Goal: Transaction & Acquisition: Book appointment/travel/reservation

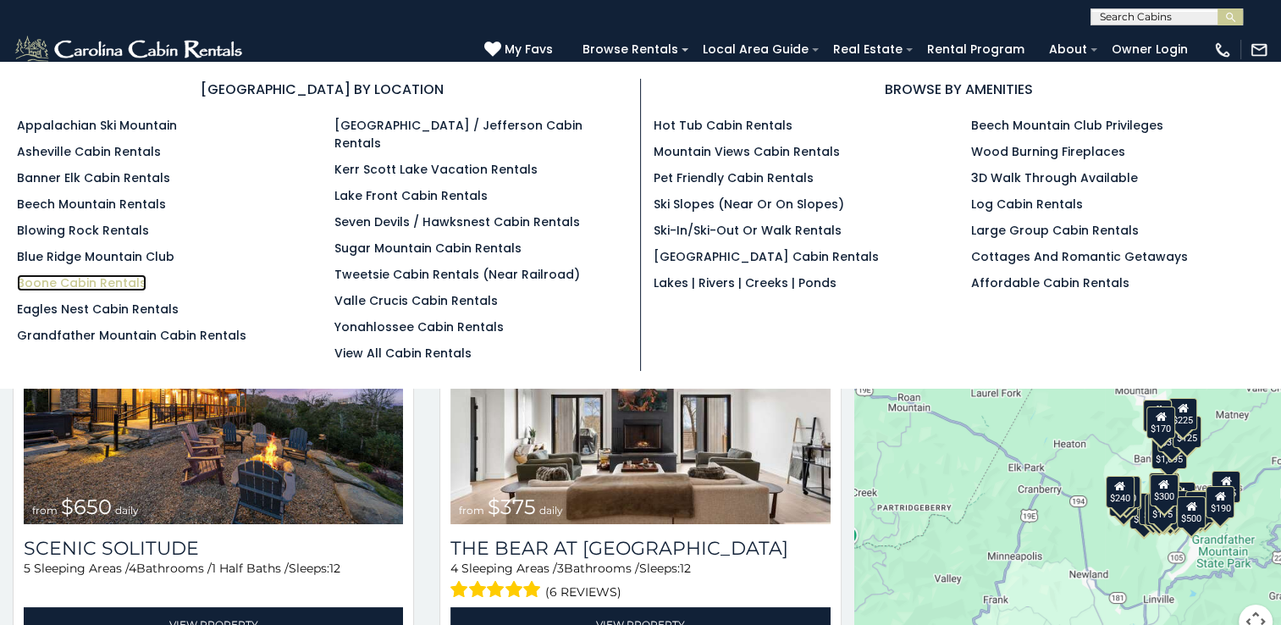
click at [70, 284] on link "Boone Cabin Rentals" at bounding box center [82, 282] width 130 height 17
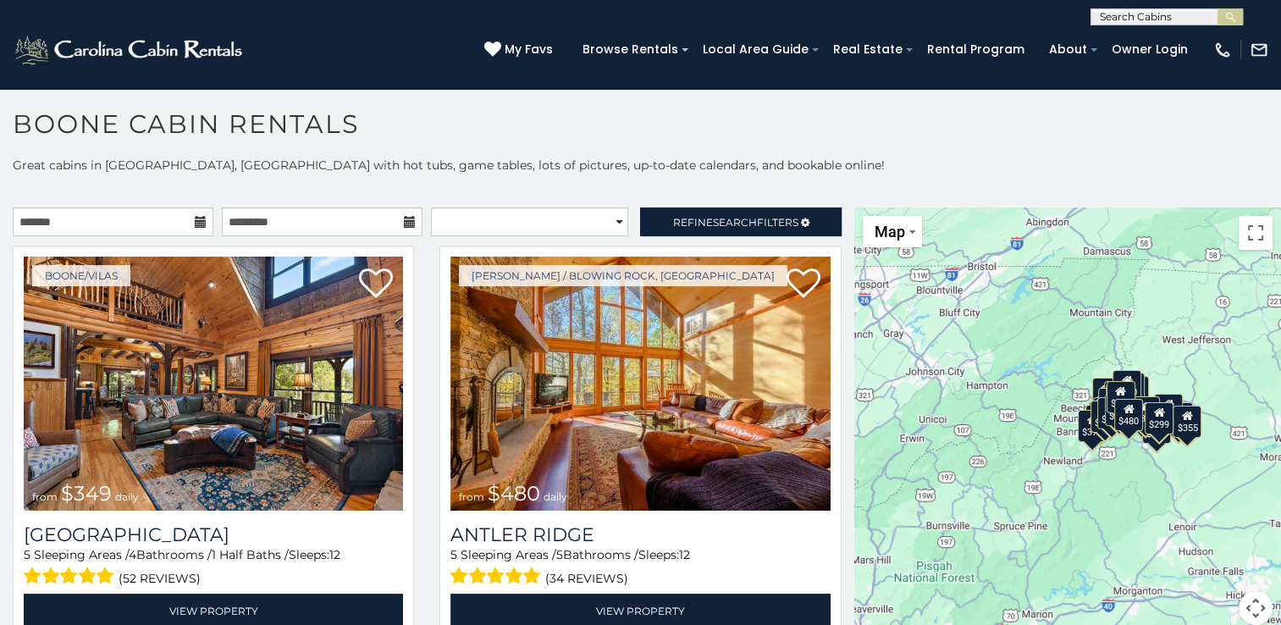
scroll to position [8, 0]
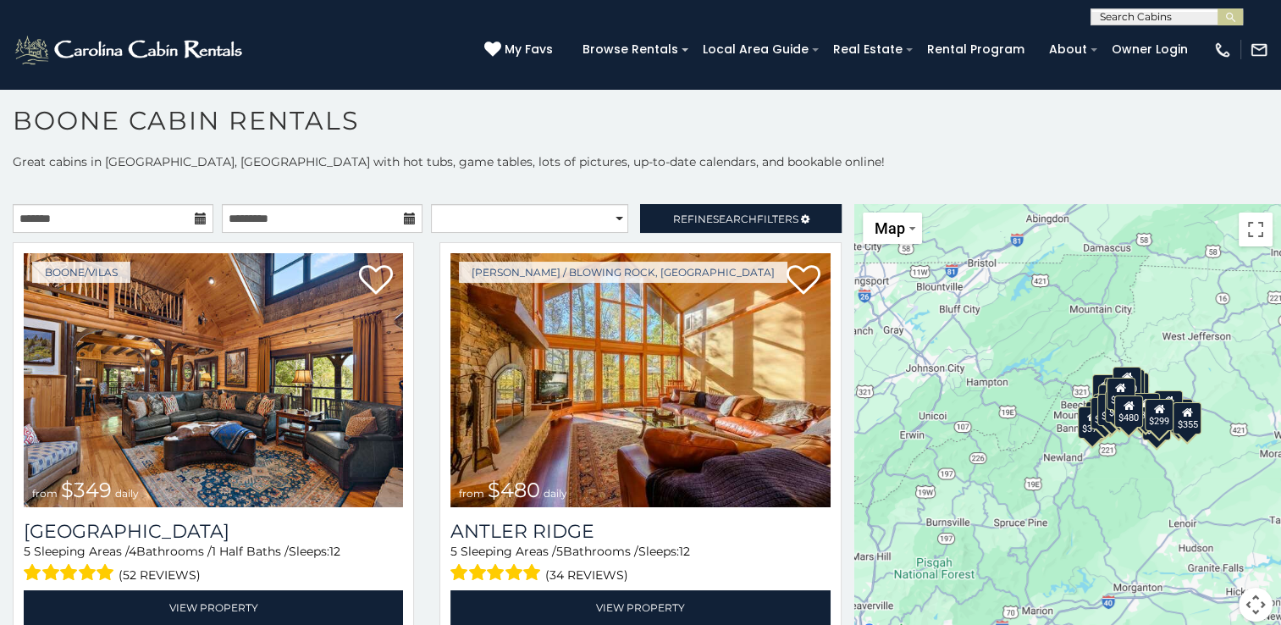
click at [195, 214] on icon at bounding box center [201, 219] width 12 height 12
click at [196, 216] on icon at bounding box center [201, 219] width 12 height 12
click at [103, 225] on input "text" at bounding box center [113, 218] width 201 height 29
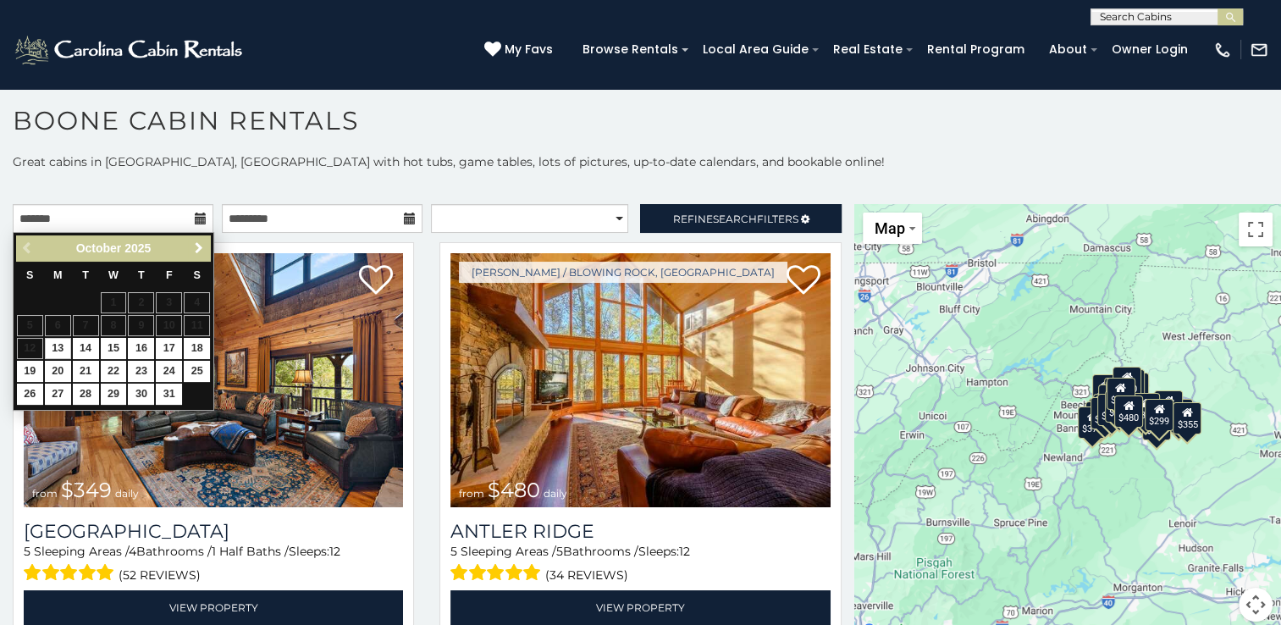
click at [199, 246] on span "Next" at bounding box center [199, 248] width 14 height 14
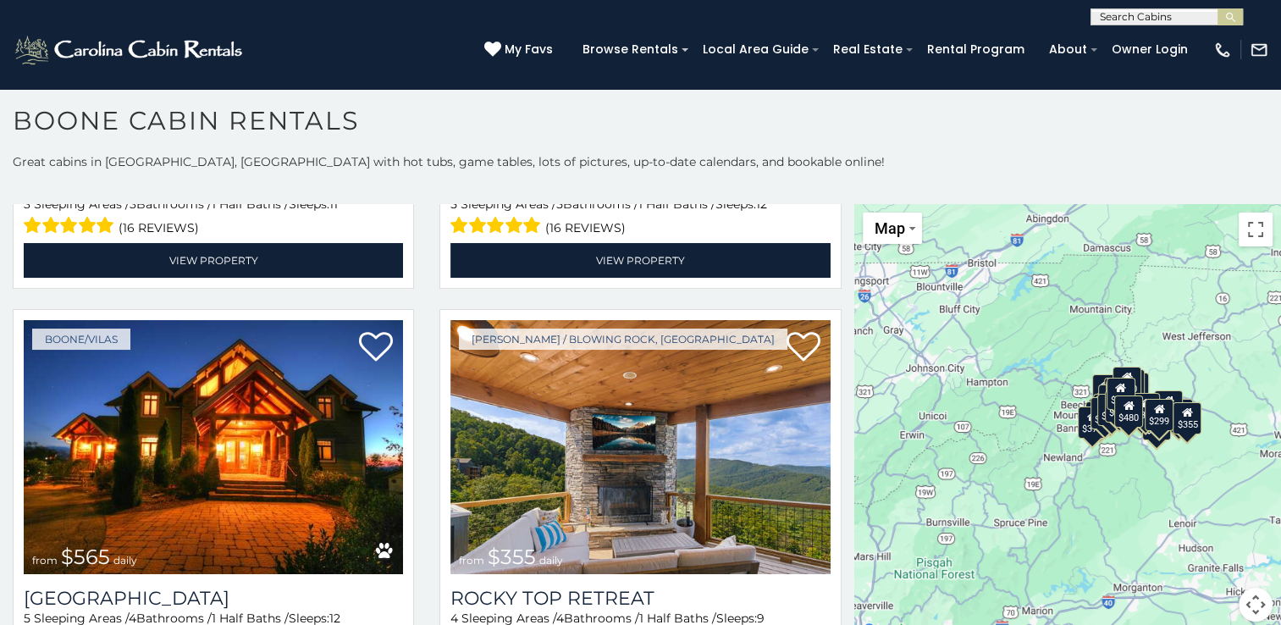
scroll to position [904, 0]
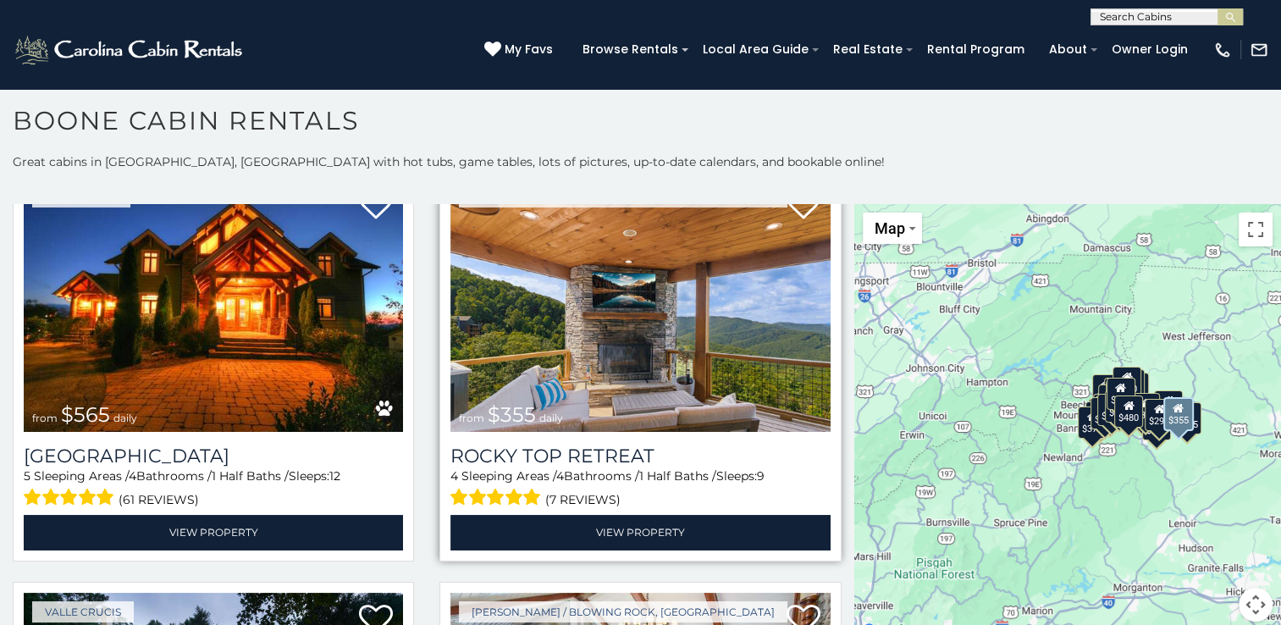
click at [588, 381] on img at bounding box center [639, 305] width 379 height 254
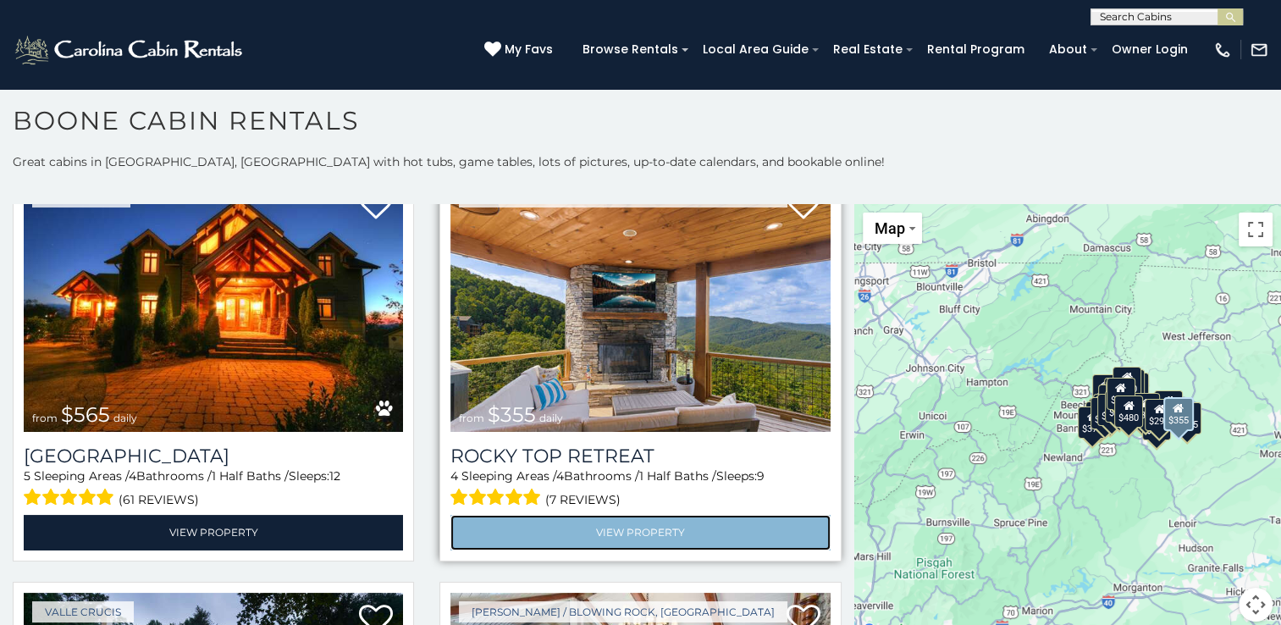
click at [594, 522] on link "View Property" at bounding box center [639, 532] width 379 height 35
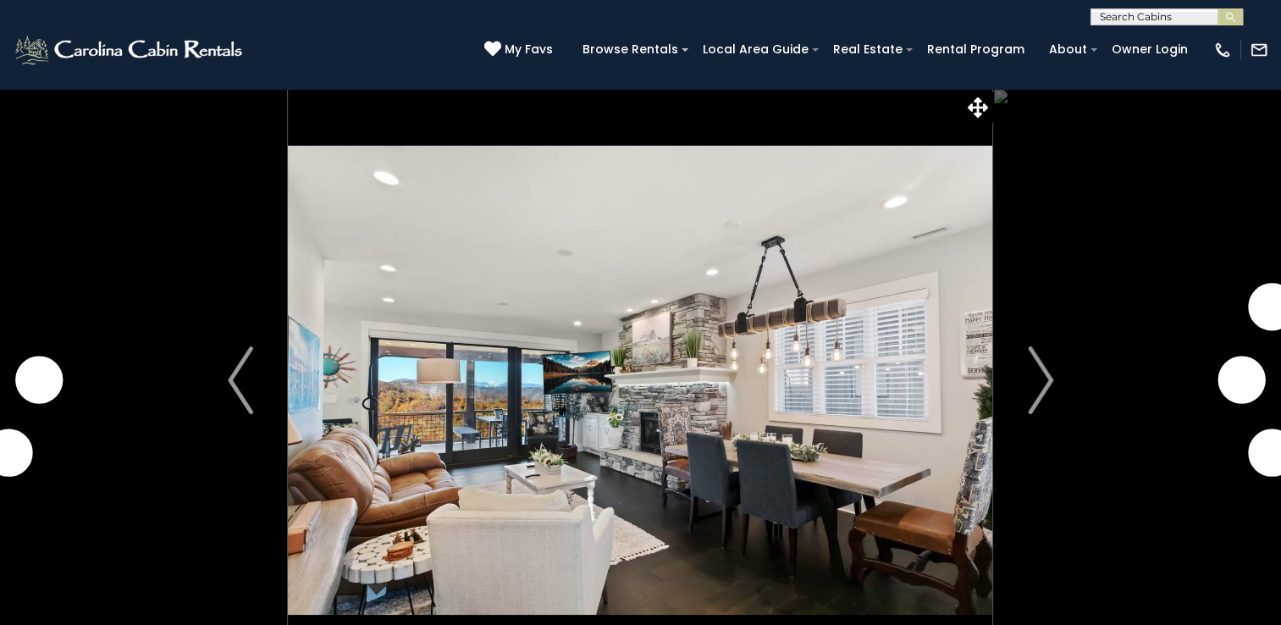
click at [1036, 403] on img "Next" at bounding box center [1040, 380] width 25 height 68
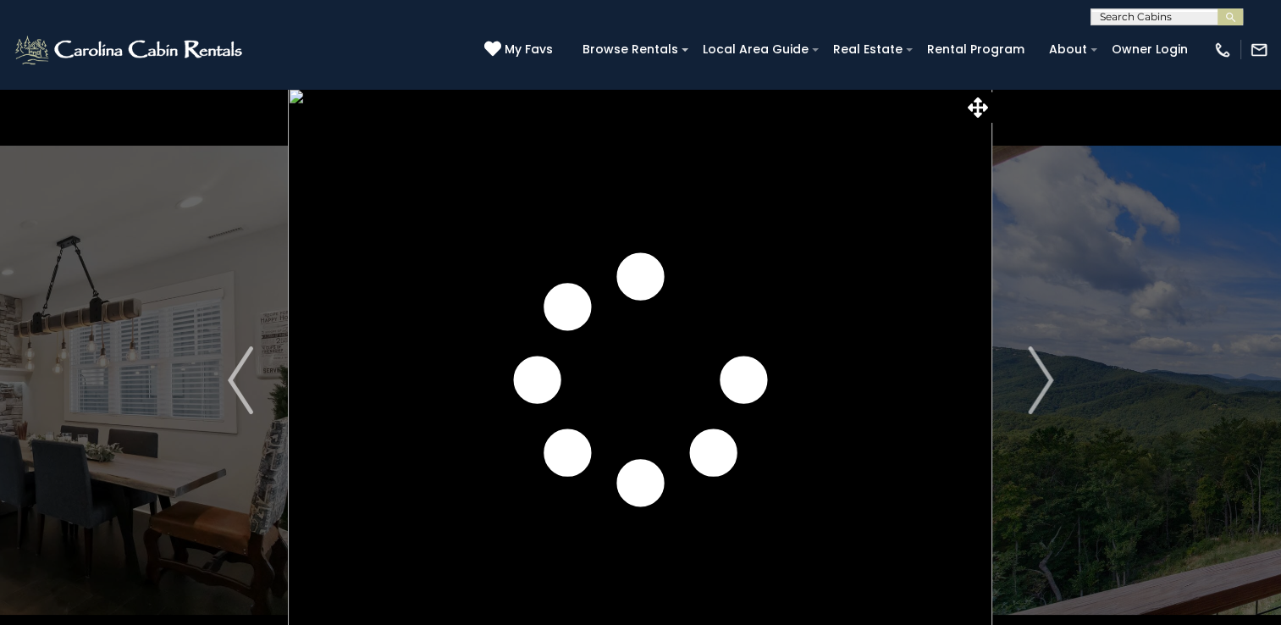
click at [1036, 403] on img "Next" at bounding box center [1040, 380] width 25 height 68
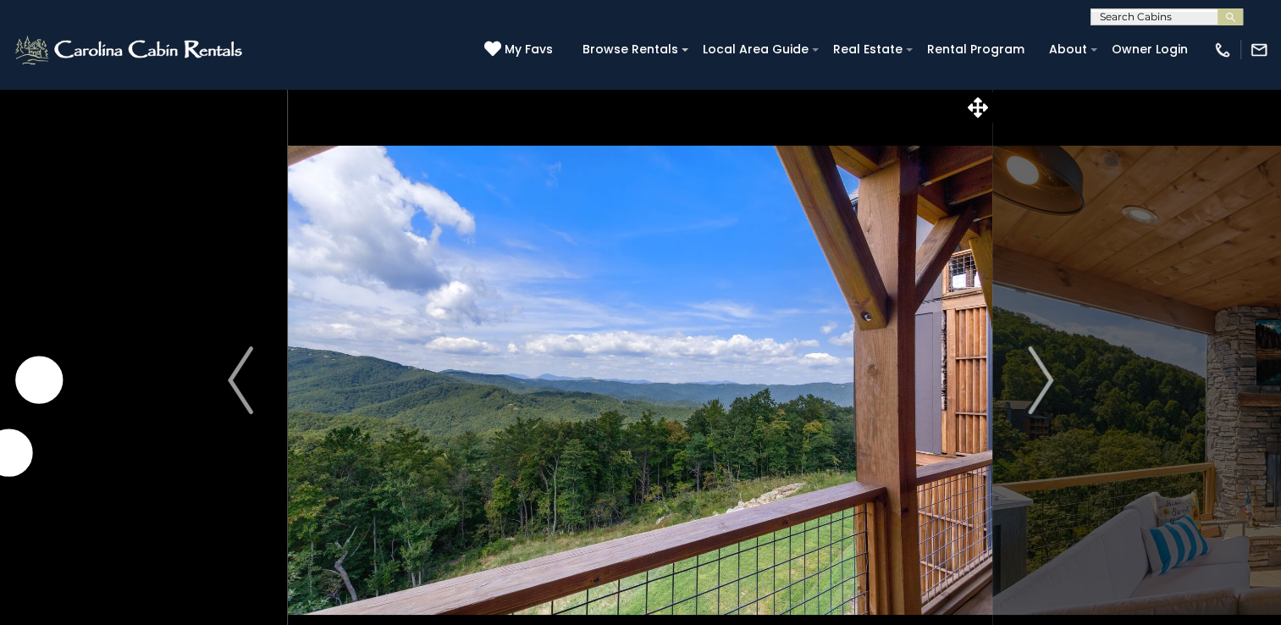
click at [1036, 403] on img "Next" at bounding box center [1040, 380] width 25 height 68
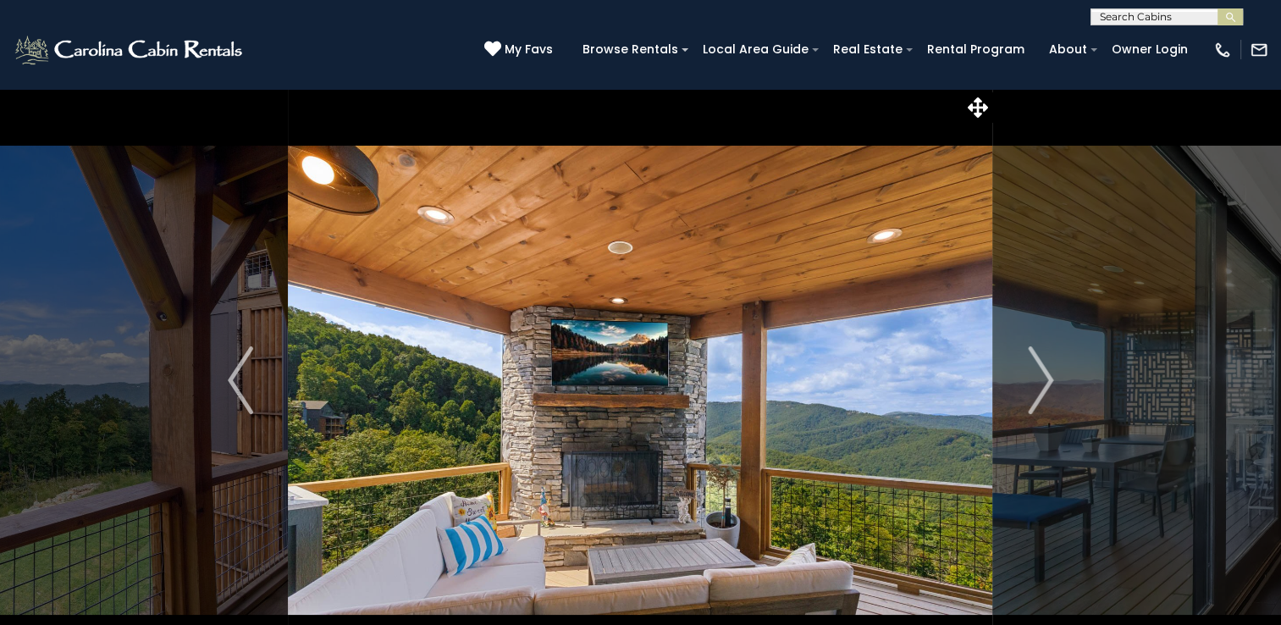
click at [1036, 403] on img "Next" at bounding box center [1040, 380] width 25 height 68
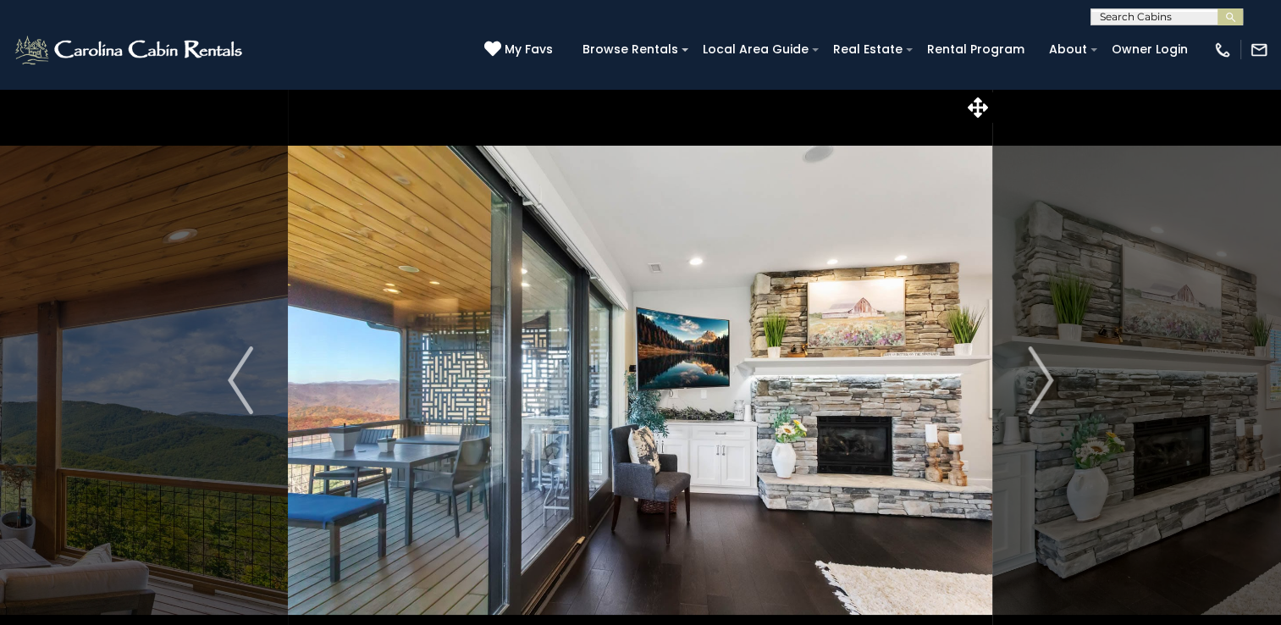
click at [1036, 403] on img "Next" at bounding box center [1040, 380] width 25 height 68
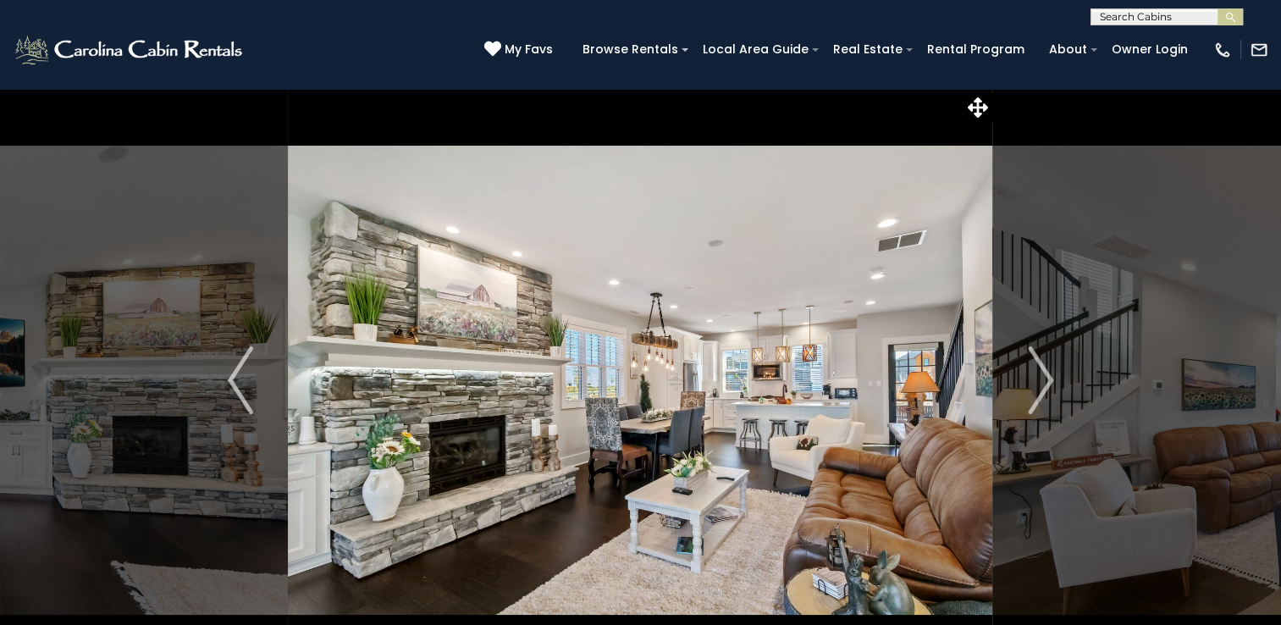
click at [1036, 403] on img "Next" at bounding box center [1040, 380] width 25 height 68
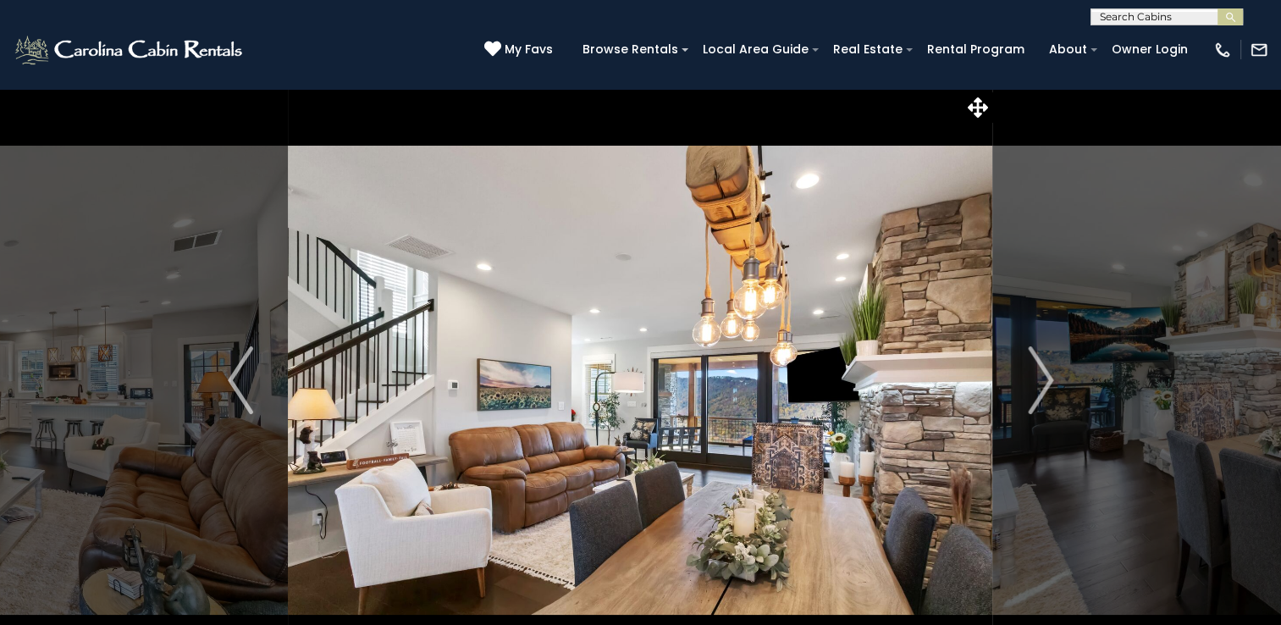
click at [1036, 403] on img "Next" at bounding box center [1040, 380] width 25 height 68
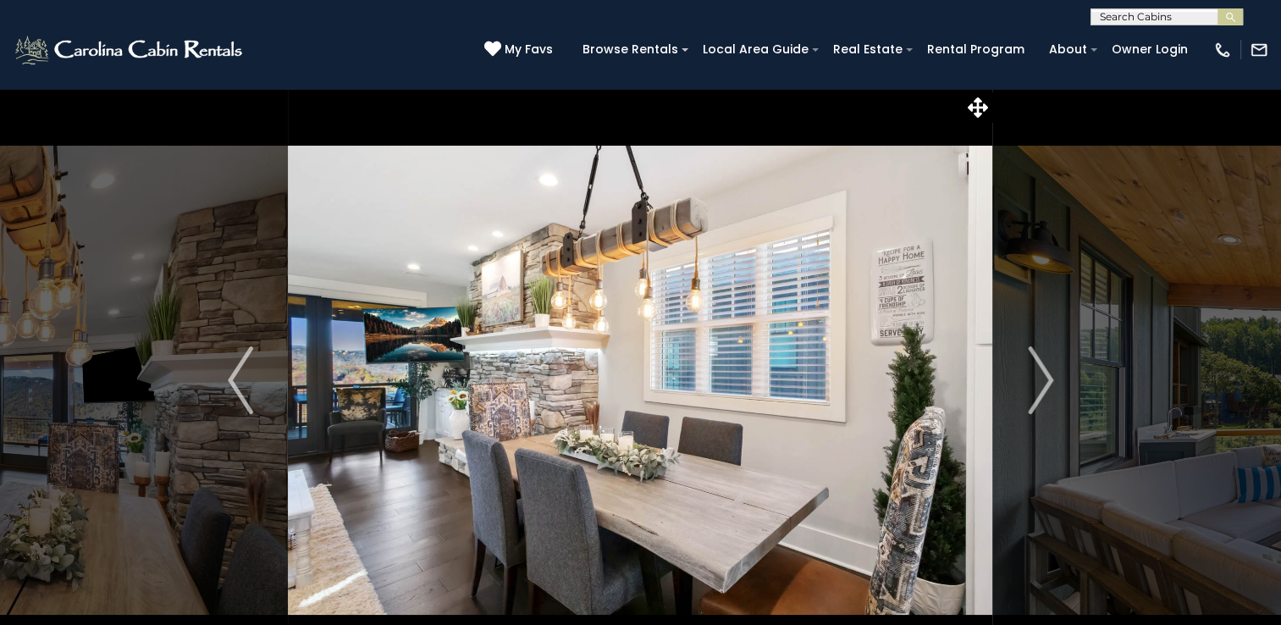
click at [1036, 403] on img "Next" at bounding box center [1040, 380] width 25 height 68
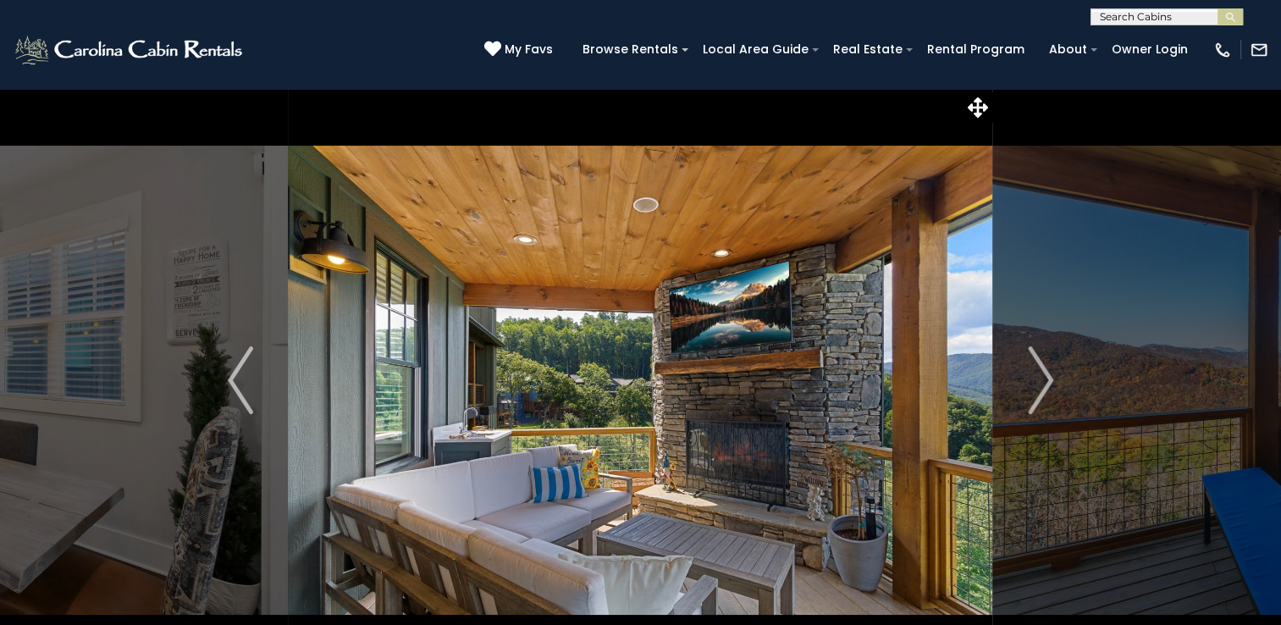
click at [1036, 403] on img "Next" at bounding box center [1040, 380] width 25 height 68
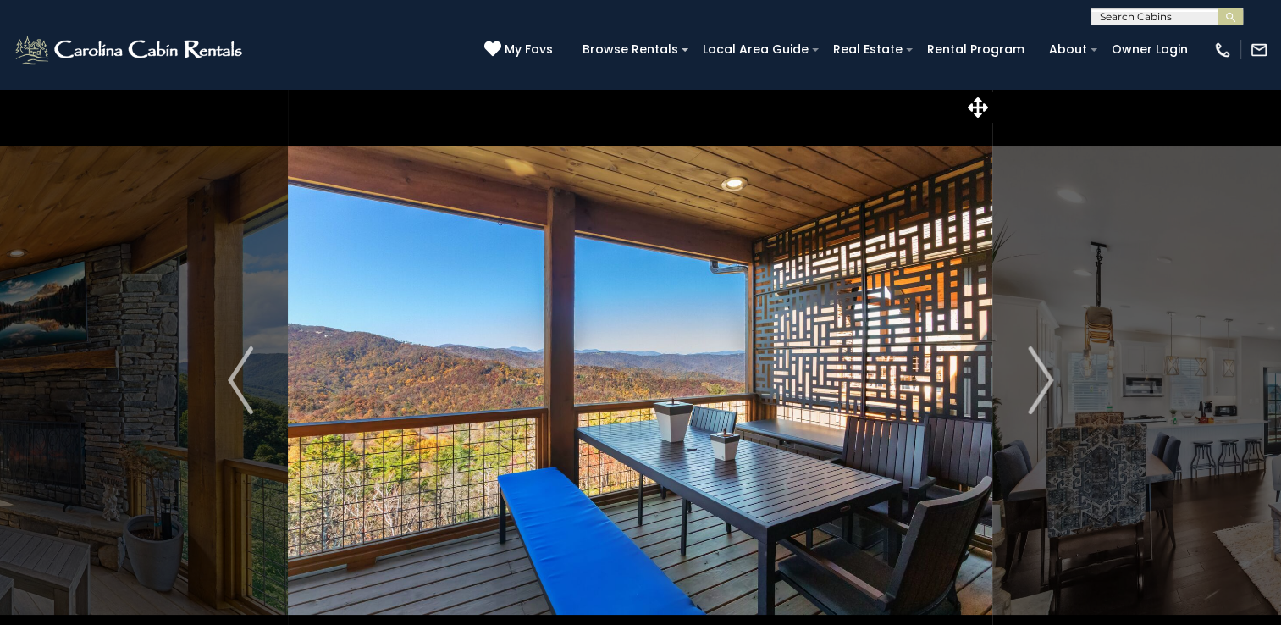
click at [1036, 403] on img "Next" at bounding box center [1040, 380] width 25 height 68
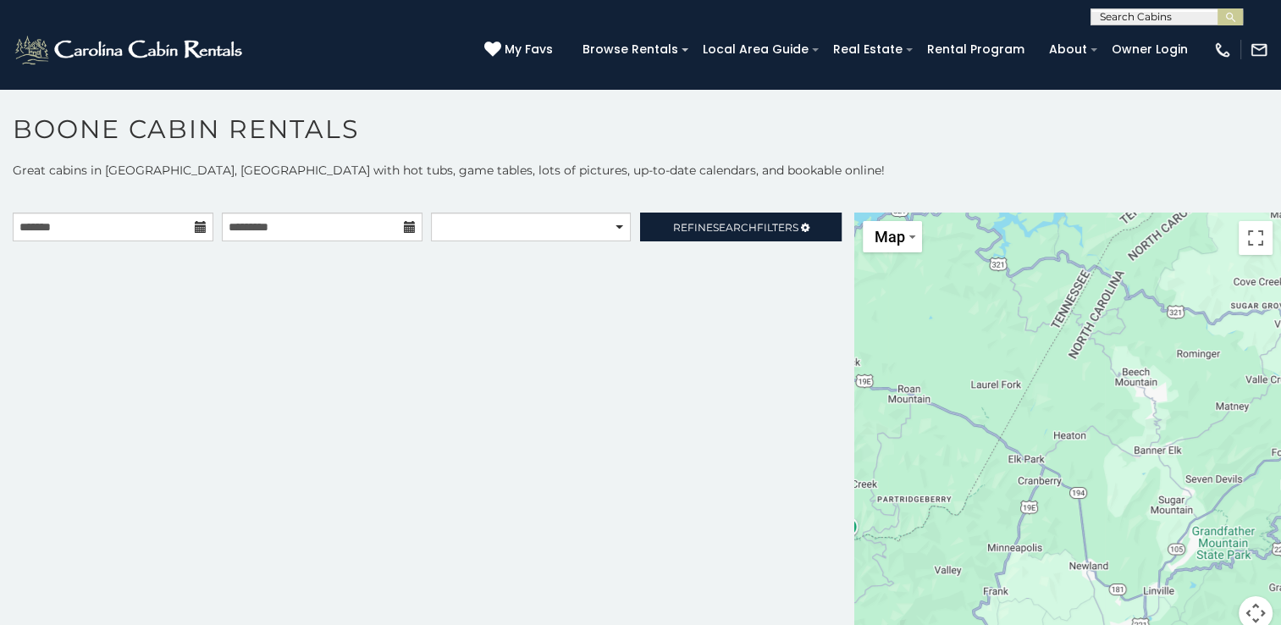
scroll to position [8, 0]
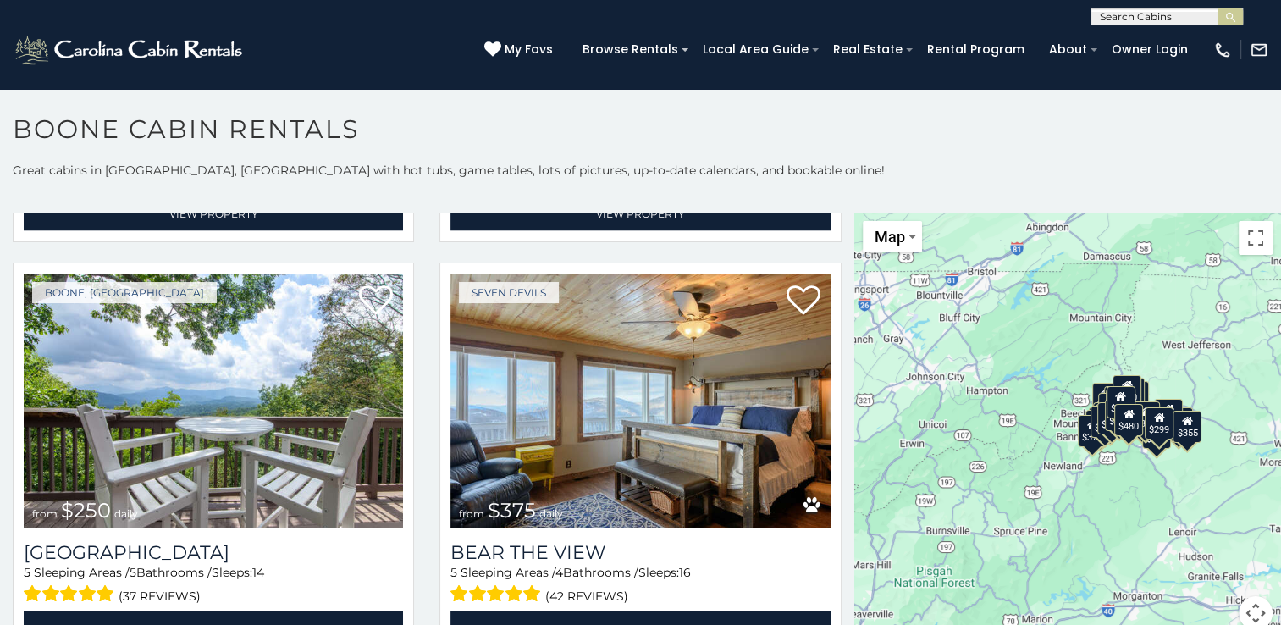
scroll to position [3741, 0]
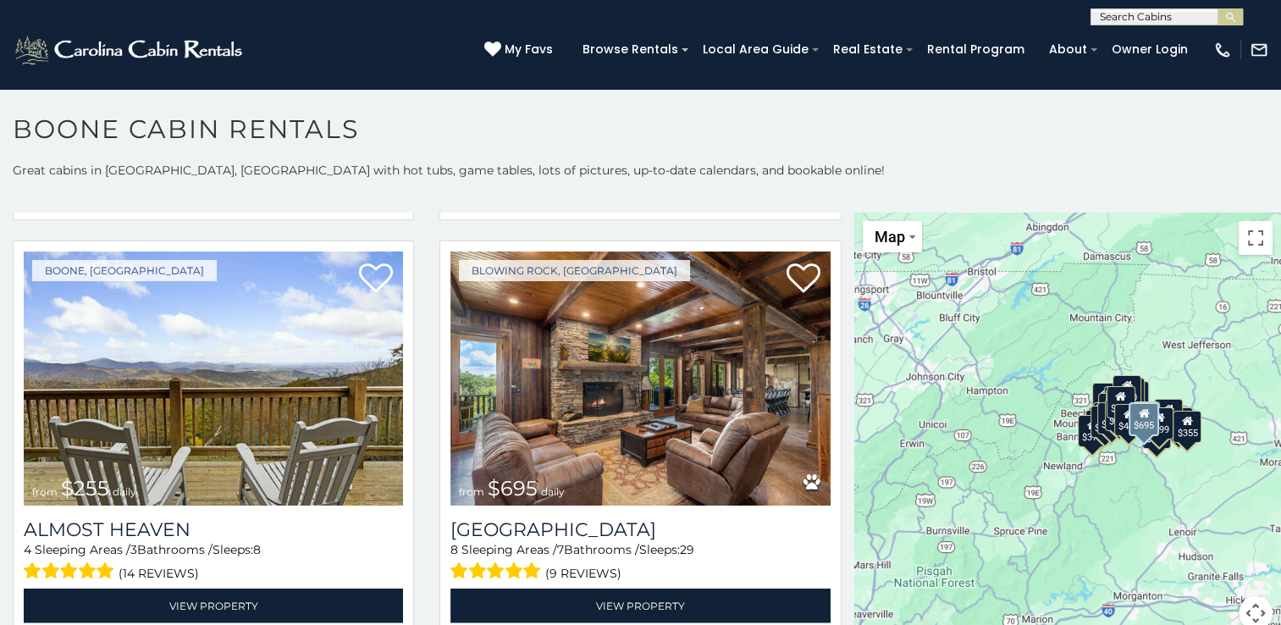
click at [838, 240] on div "Blowing Rock, NC from $695 daily Renaissance Lodge 8 Sleeping Areas / 7 Bathroo…" at bounding box center [640, 442] width 427 height 405
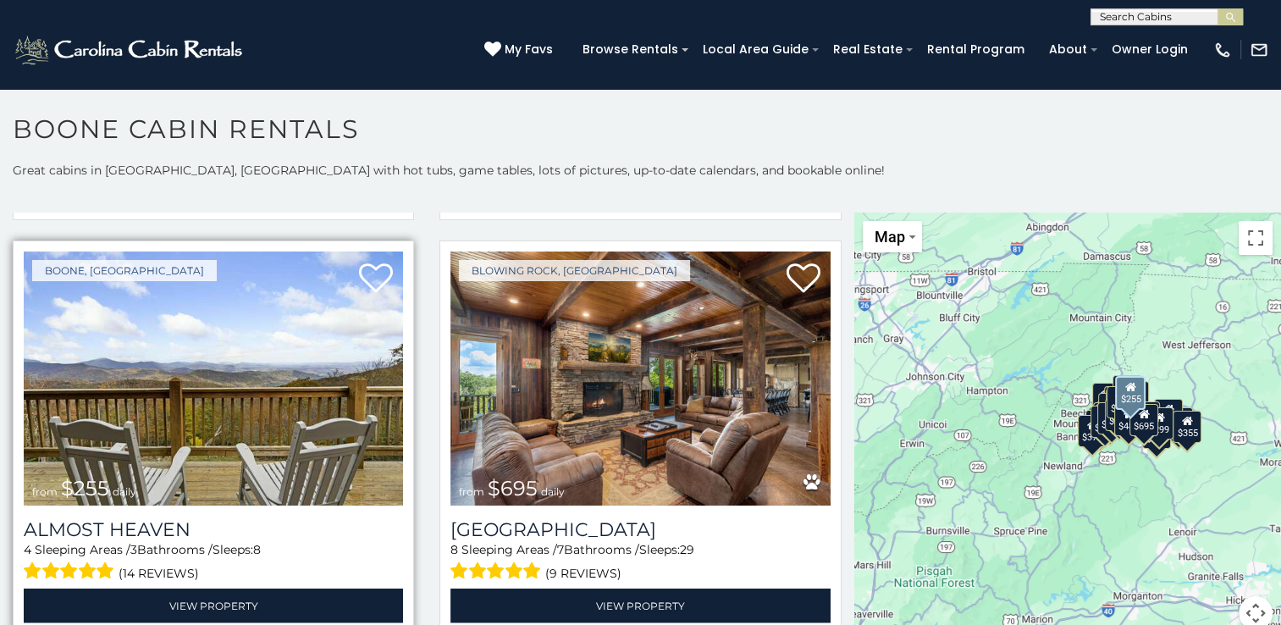
click at [151, 347] on img at bounding box center [213, 378] width 379 height 254
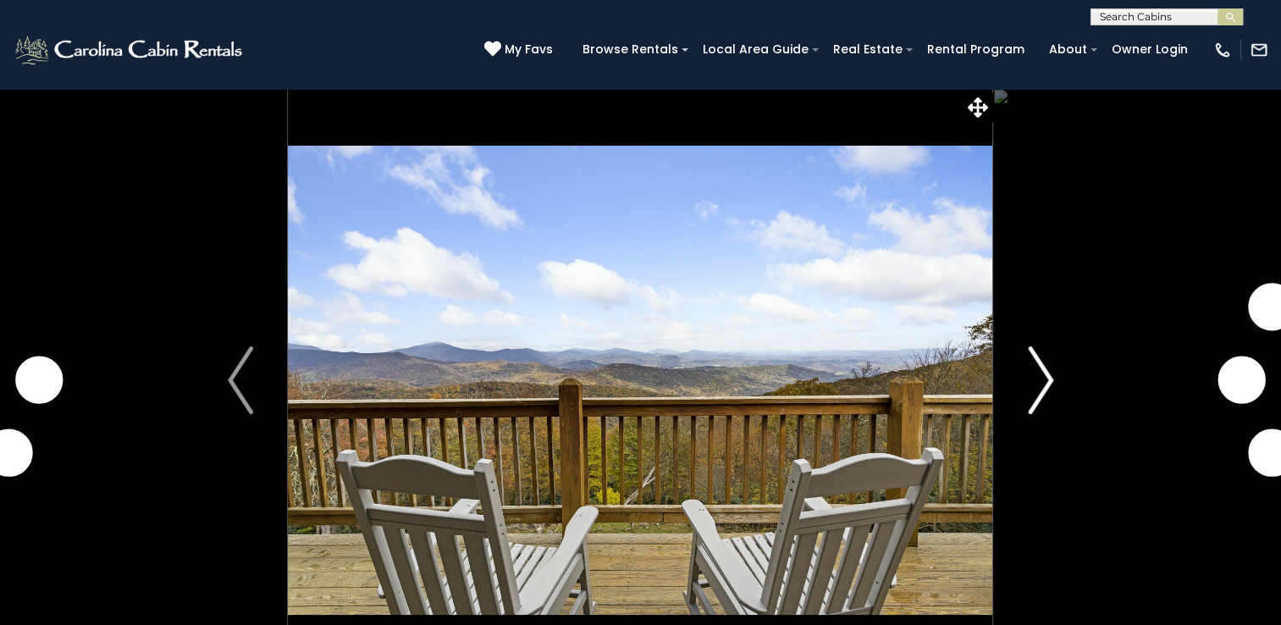
click at [1031, 388] on img "Next" at bounding box center [1040, 380] width 25 height 68
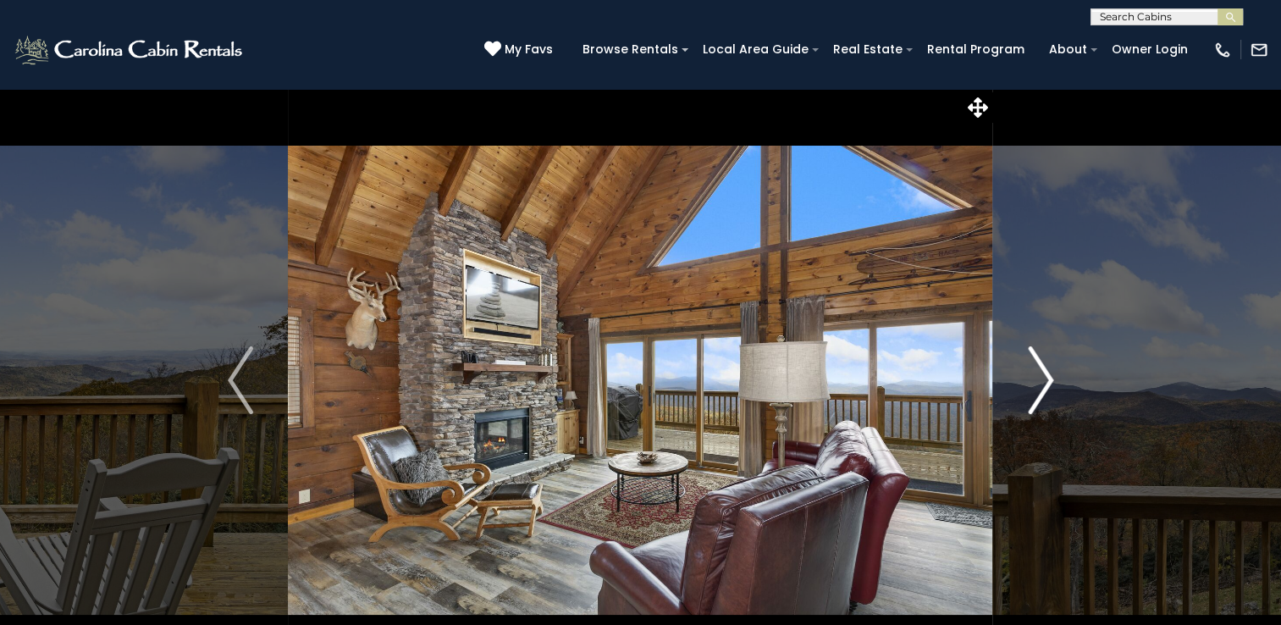
click at [1030, 387] on img "Next" at bounding box center [1040, 380] width 25 height 68
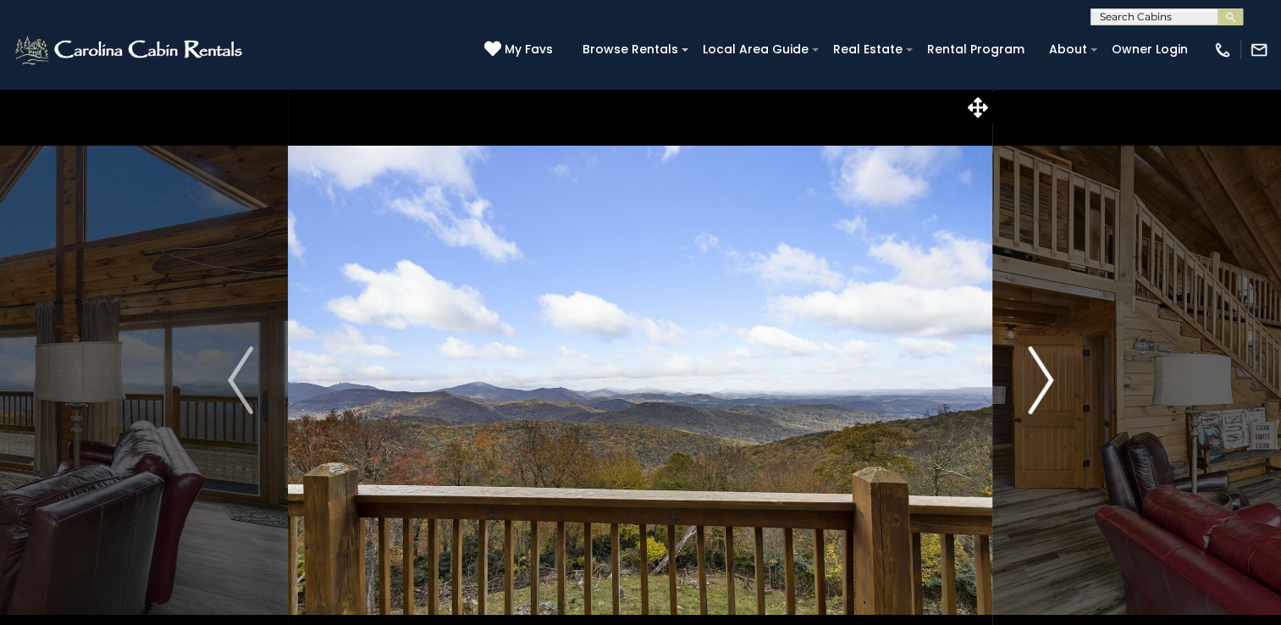
click at [1030, 387] on img "Next" at bounding box center [1040, 380] width 25 height 68
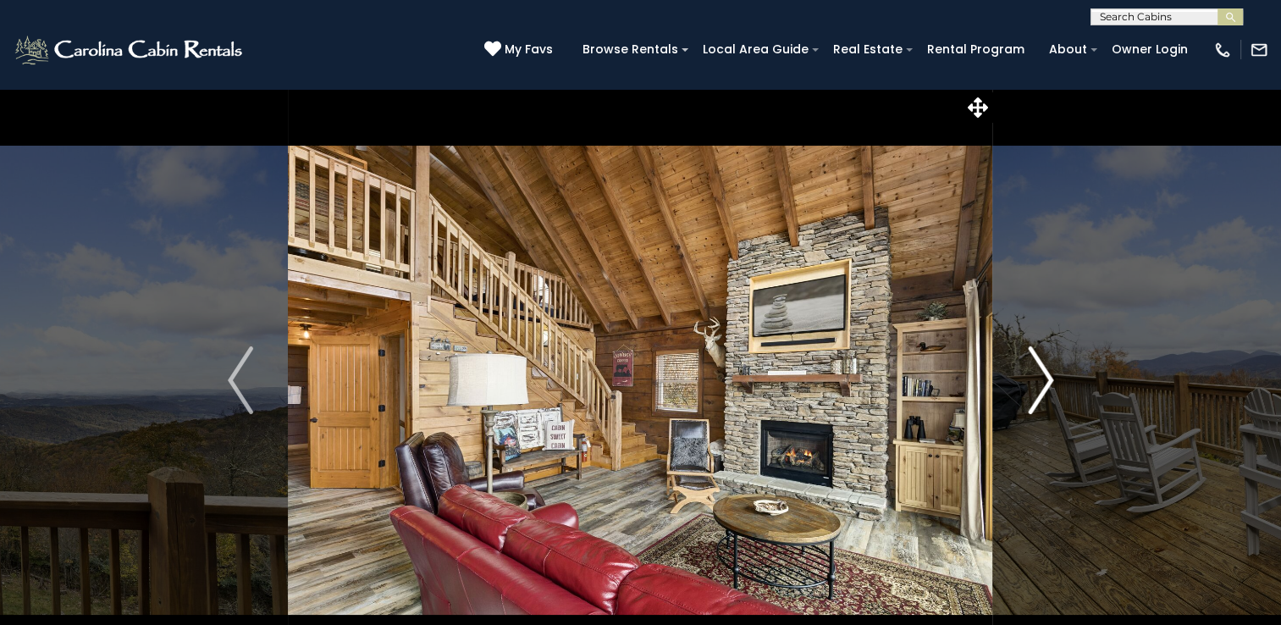
click at [1030, 387] on img "Next" at bounding box center [1040, 380] width 25 height 68
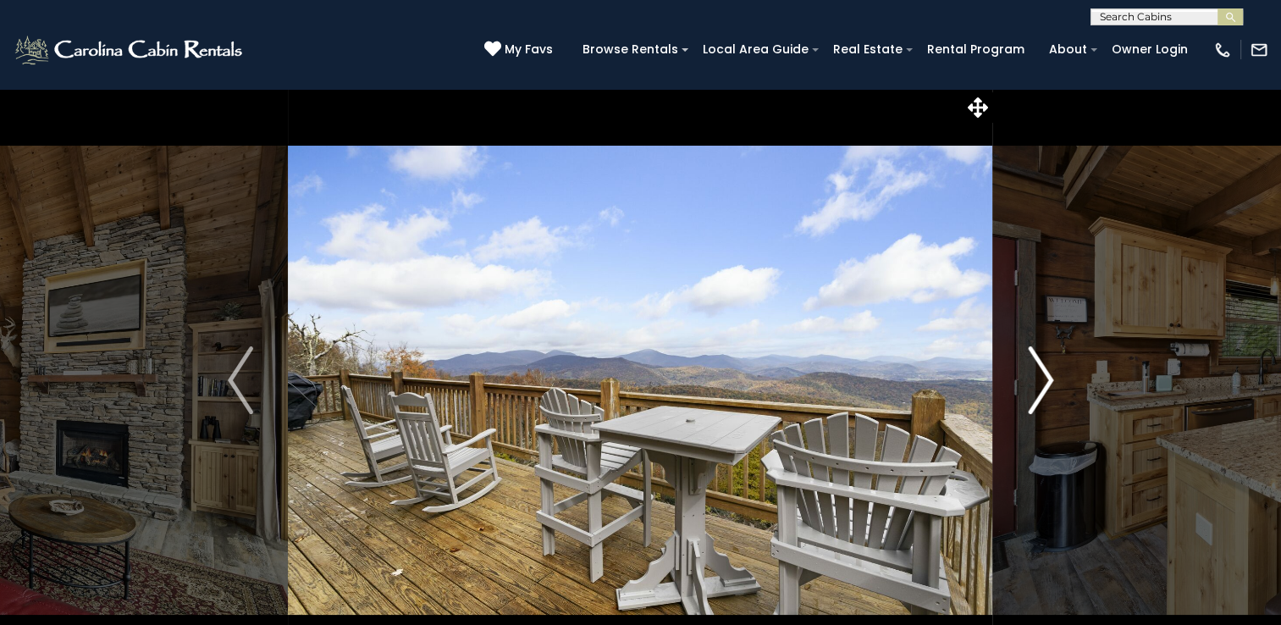
click at [1030, 387] on img "Next" at bounding box center [1040, 380] width 25 height 68
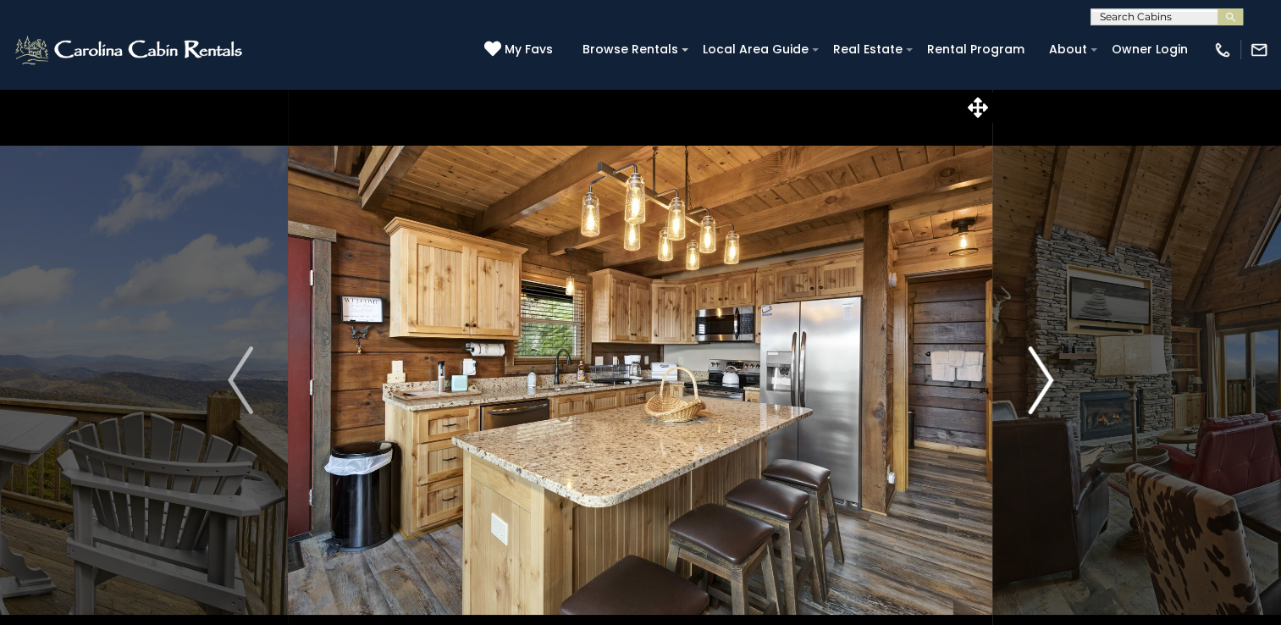
click at [1030, 387] on img "Next" at bounding box center [1040, 380] width 25 height 68
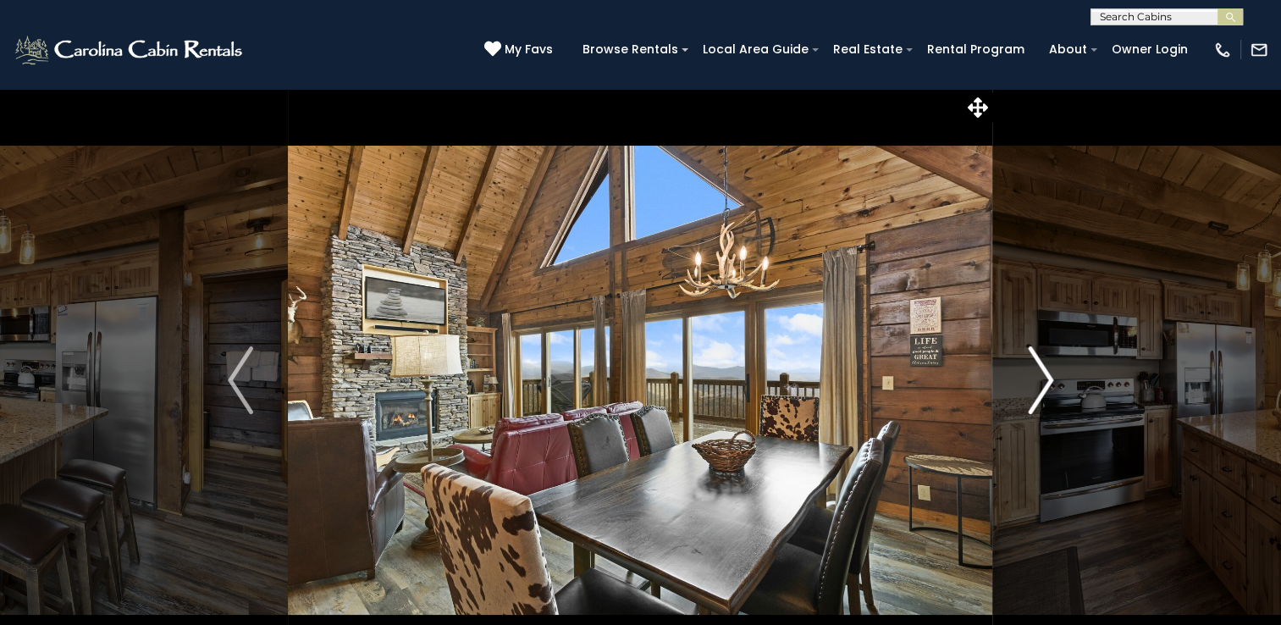
click at [1030, 387] on img "Next" at bounding box center [1040, 380] width 25 height 68
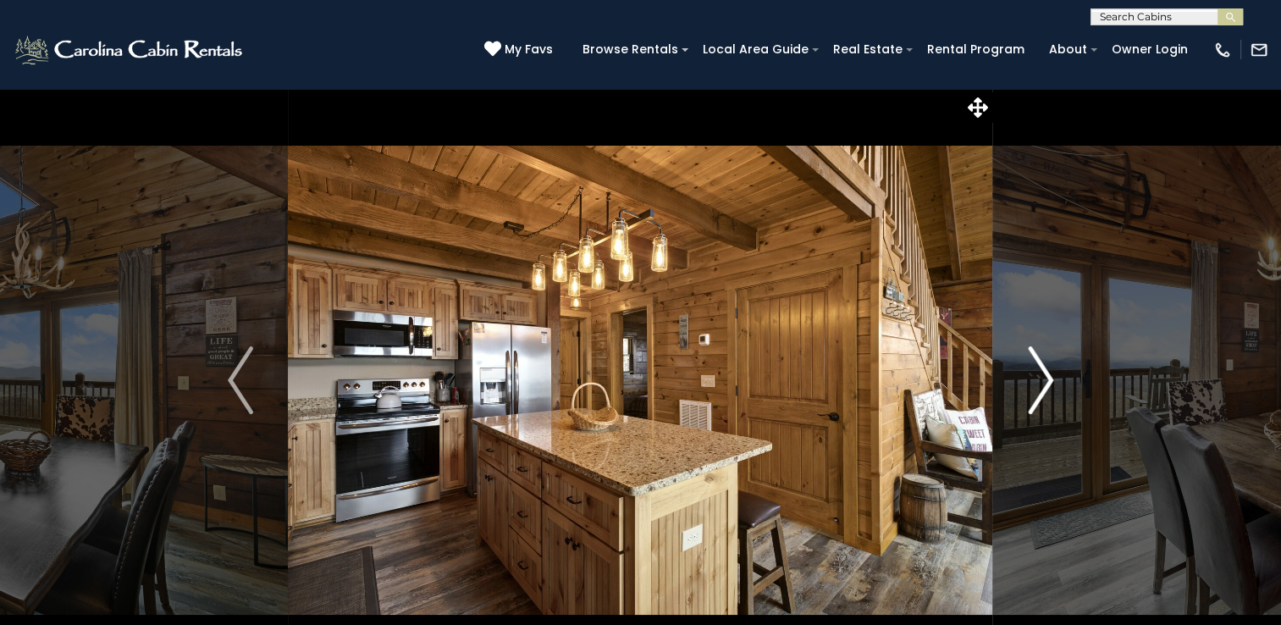
click at [1030, 387] on img "Next" at bounding box center [1040, 380] width 25 height 68
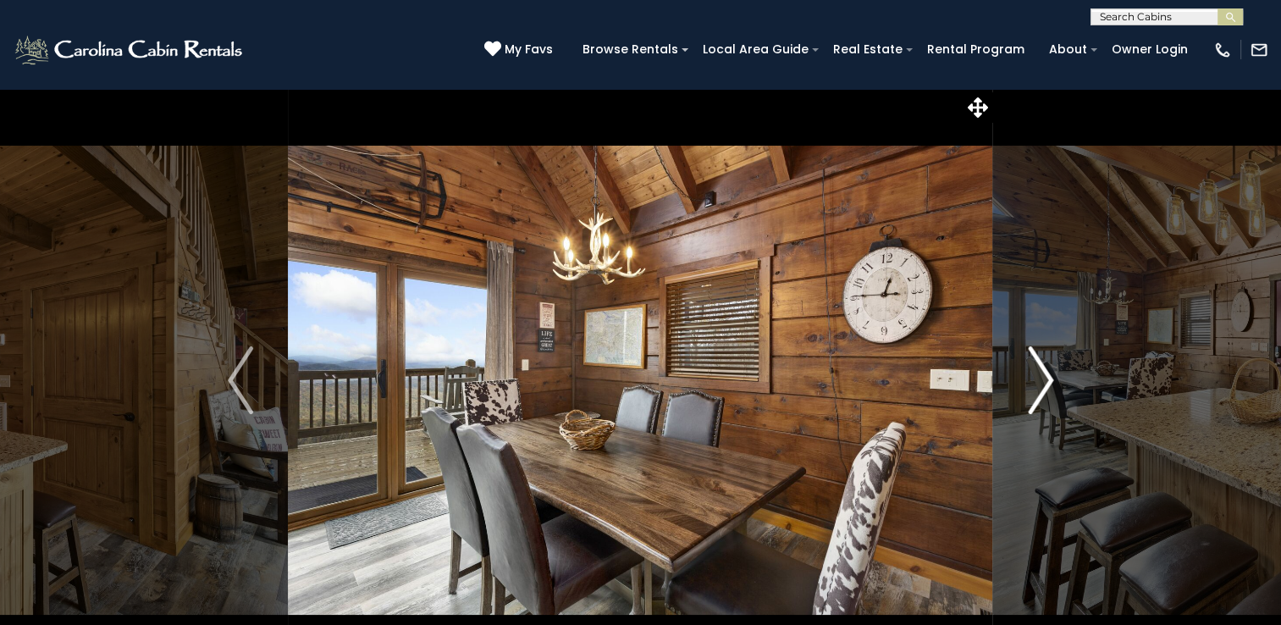
click at [1030, 387] on img "Next" at bounding box center [1040, 380] width 25 height 68
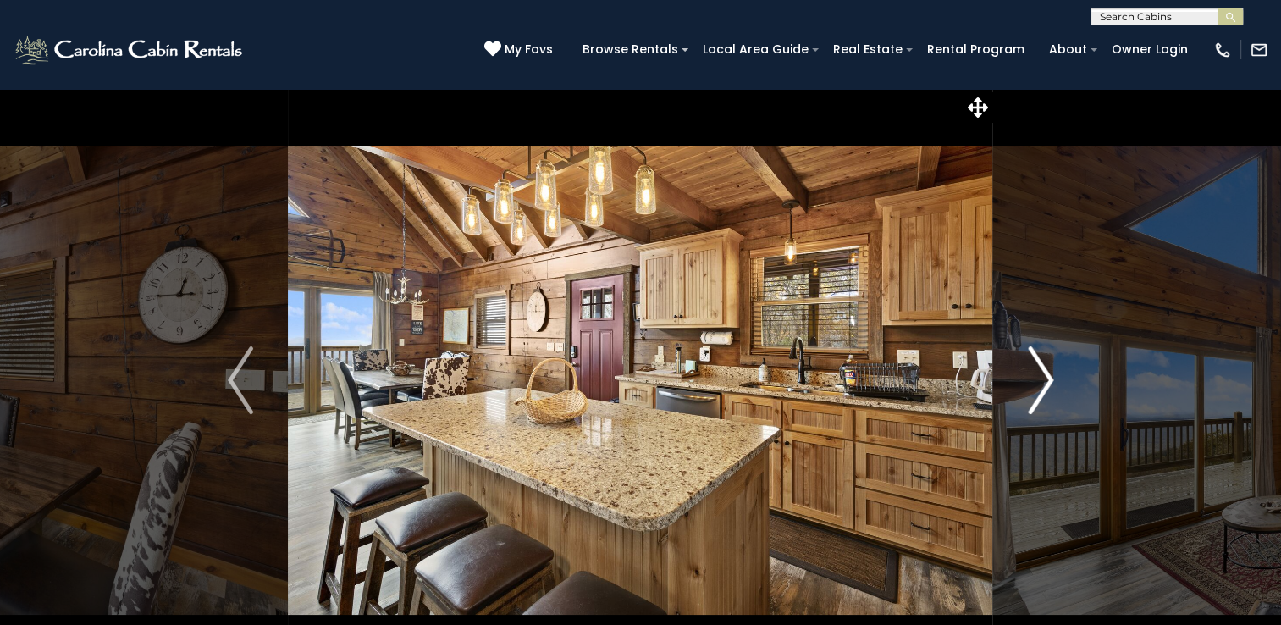
click at [1030, 387] on img "Next" at bounding box center [1040, 380] width 25 height 68
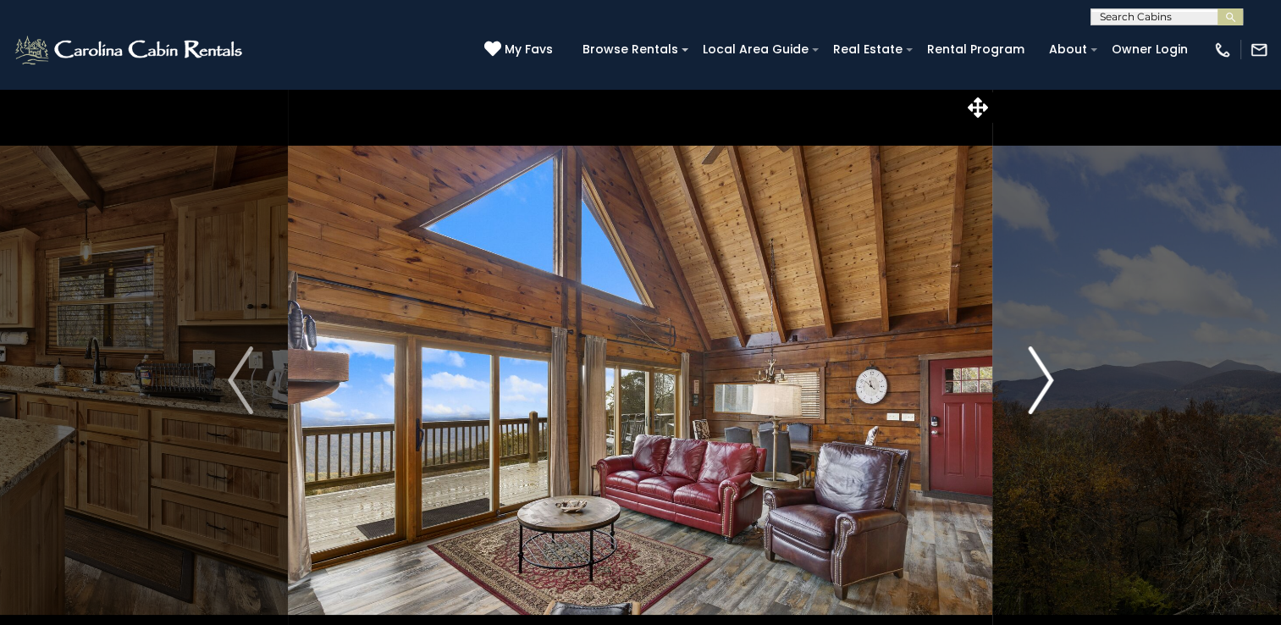
click at [1030, 387] on img "Next" at bounding box center [1040, 380] width 25 height 68
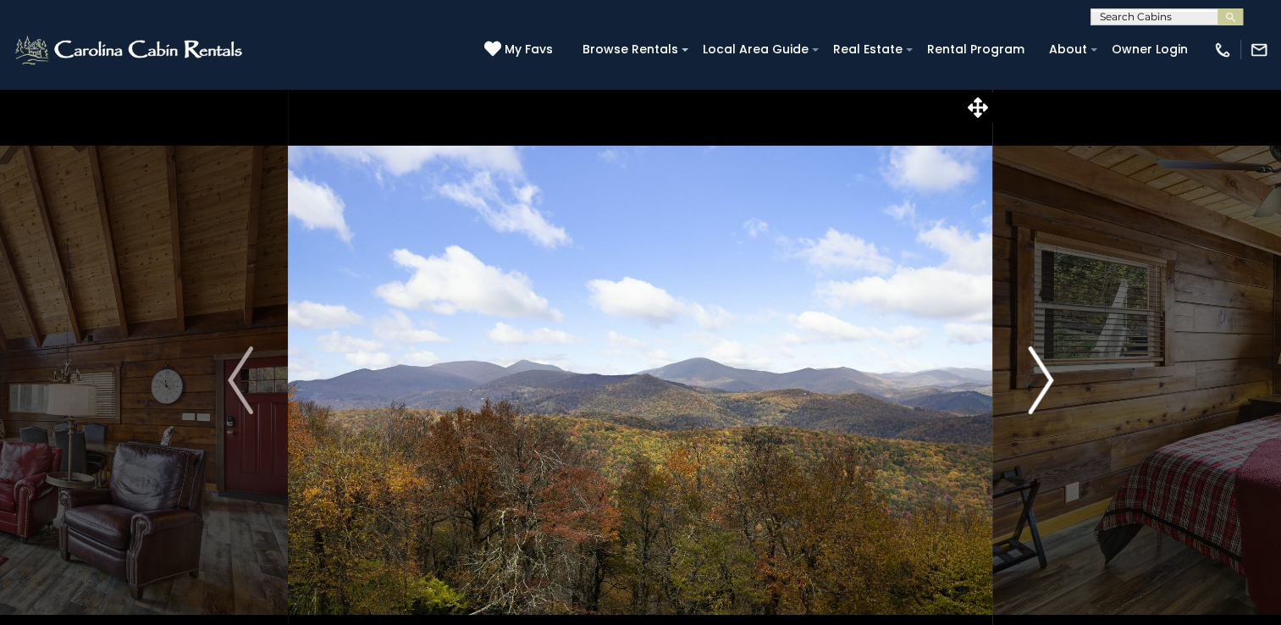
click at [1030, 387] on img "Next" at bounding box center [1040, 380] width 25 height 68
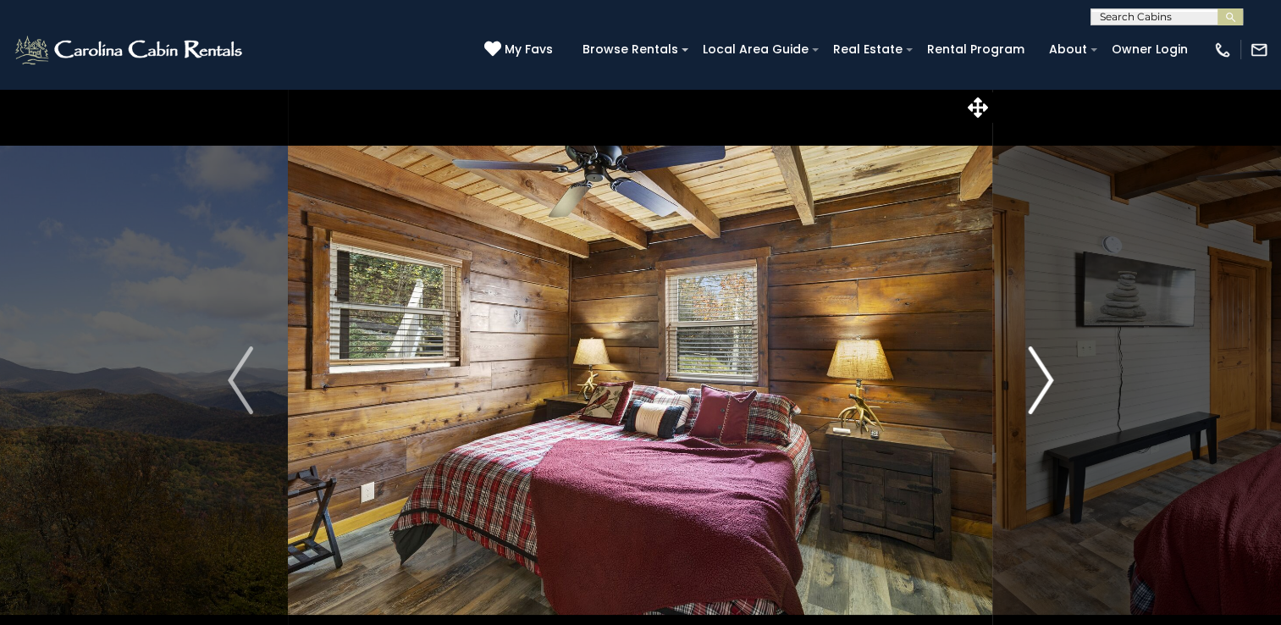
click at [1030, 387] on img "Next" at bounding box center [1040, 380] width 25 height 68
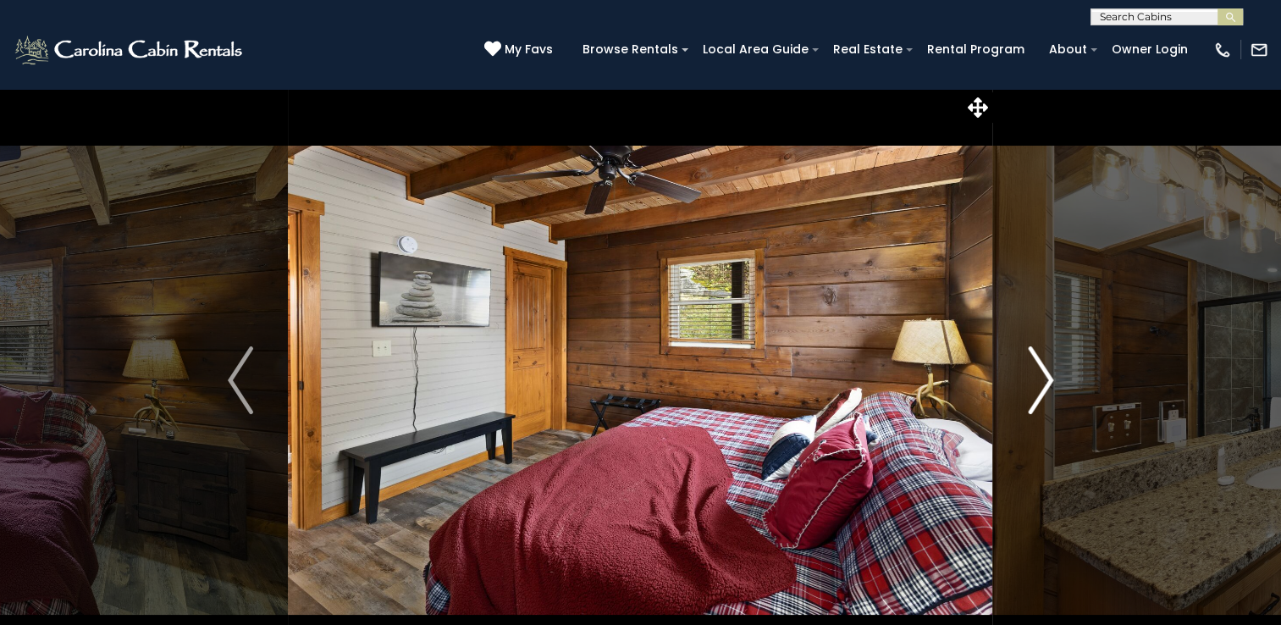
click at [1030, 387] on img "Next" at bounding box center [1040, 380] width 25 height 68
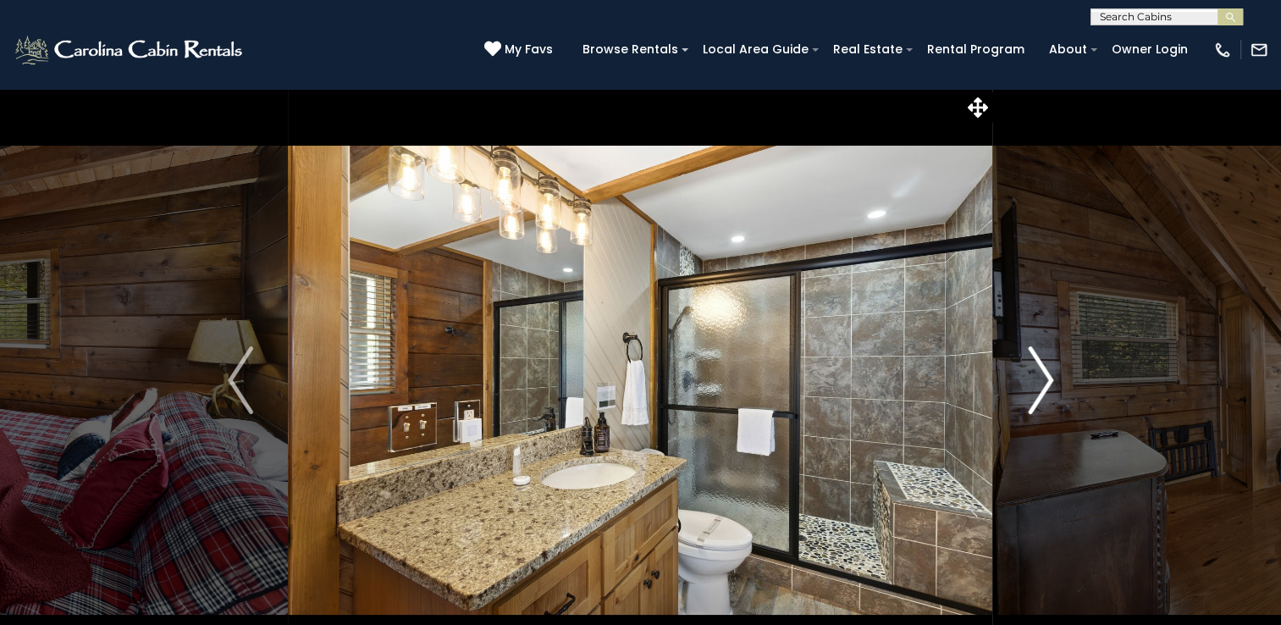
click at [1030, 387] on img "Next" at bounding box center [1040, 380] width 25 height 68
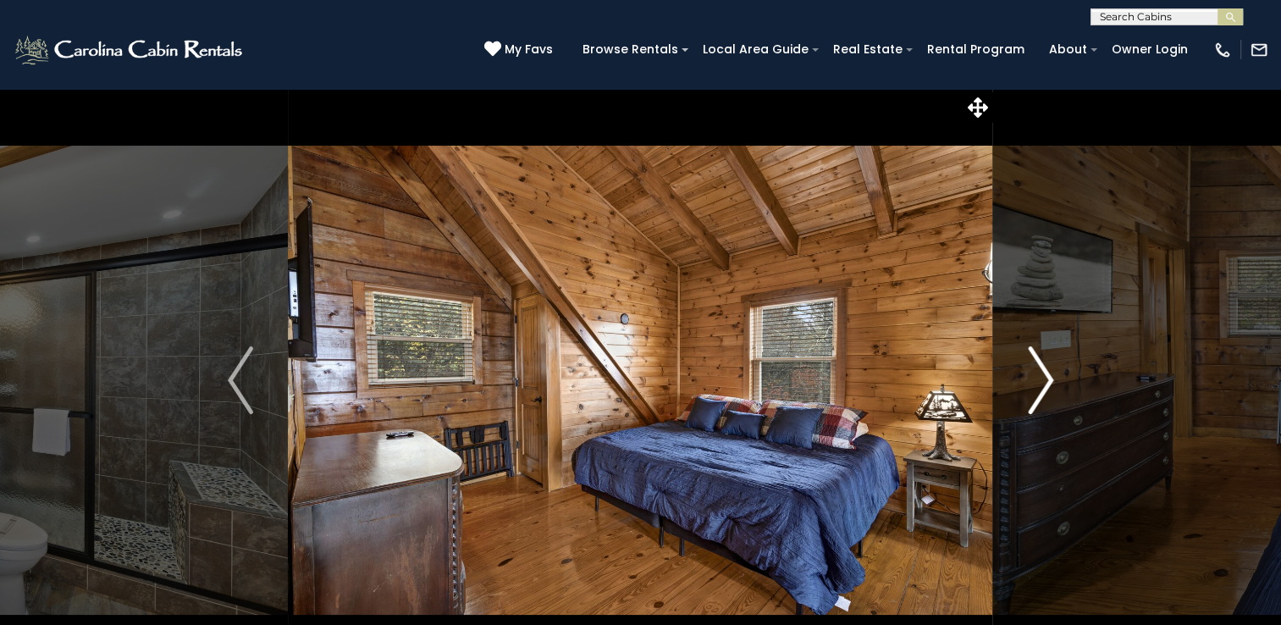
click at [1030, 387] on img "Next" at bounding box center [1040, 380] width 25 height 68
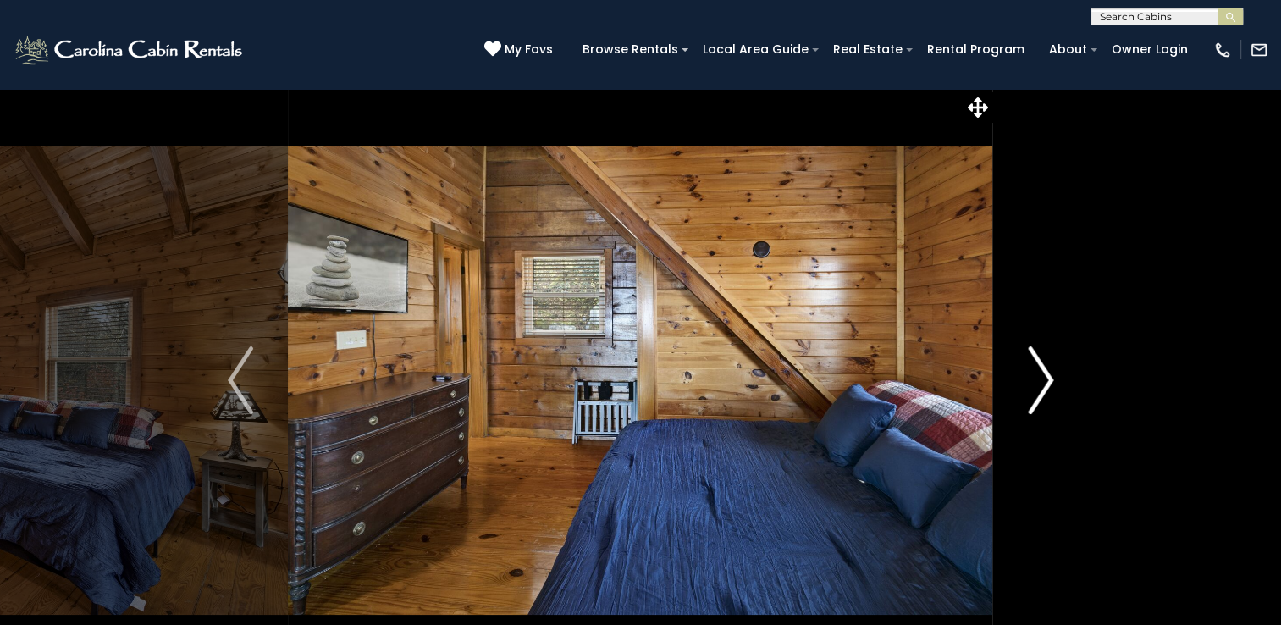
click at [1030, 387] on img "Next" at bounding box center [1040, 380] width 25 height 68
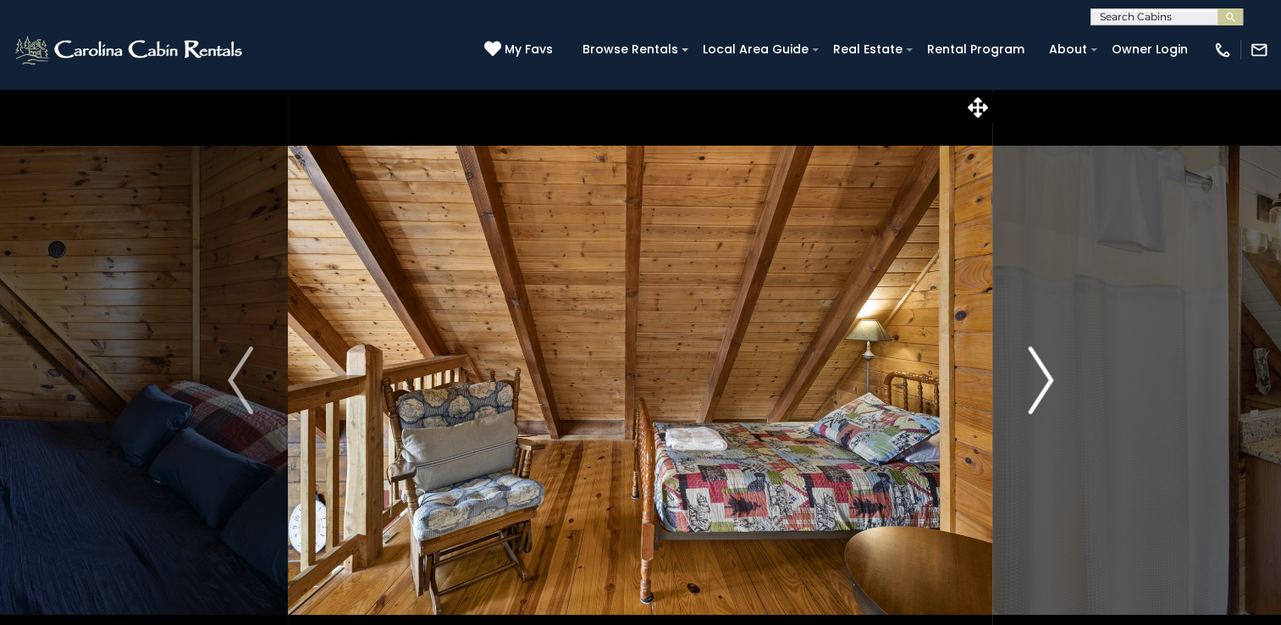
click at [1030, 387] on img "Next" at bounding box center [1040, 380] width 25 height 68
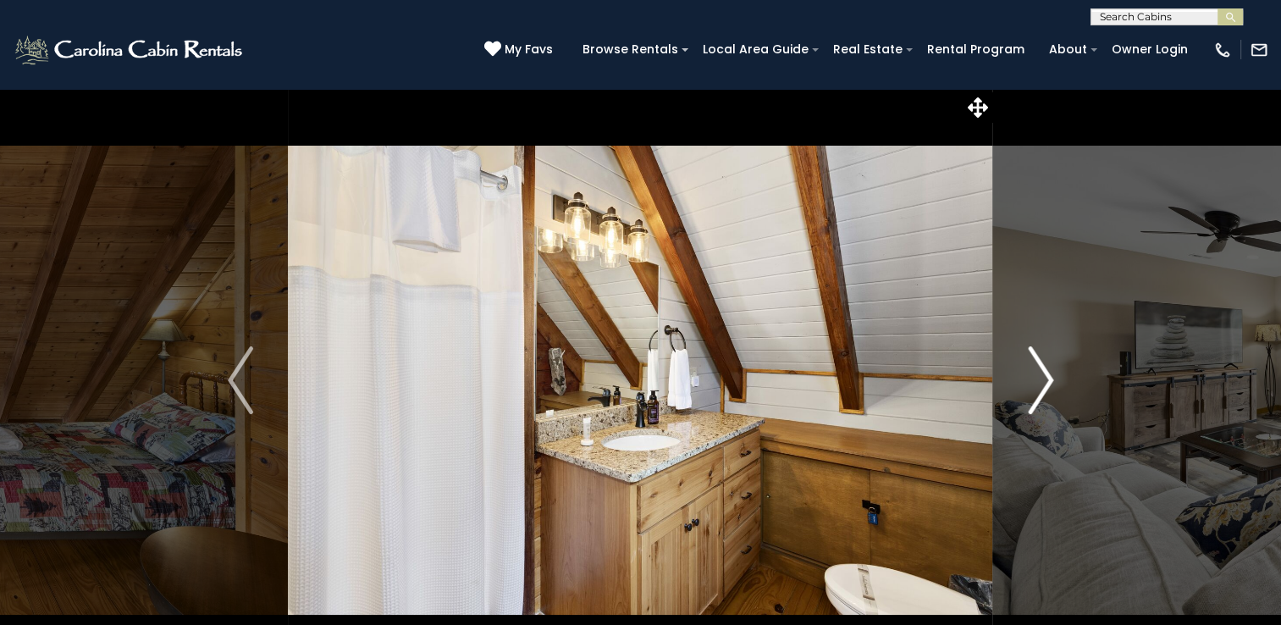
click at [1030, 387] on img "Next" at bounding box center [1040, 380] width 25 height 68
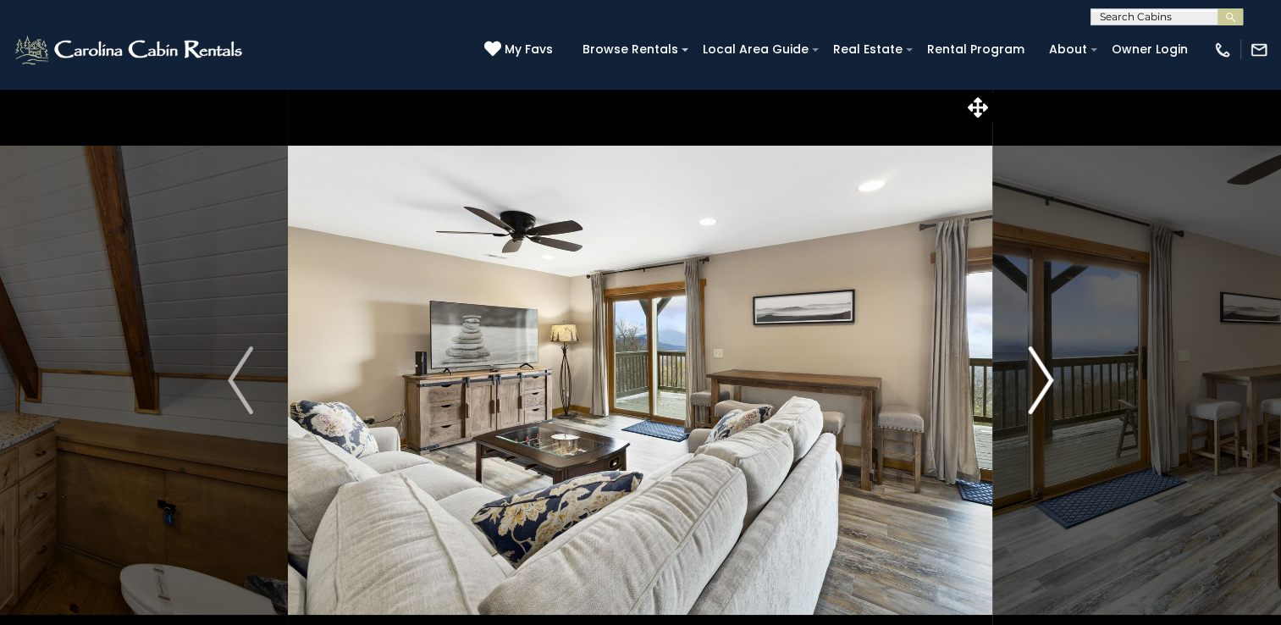
click at [1030, 387] on img "Next" at bounding box center [1040, 380] width 25 height 68
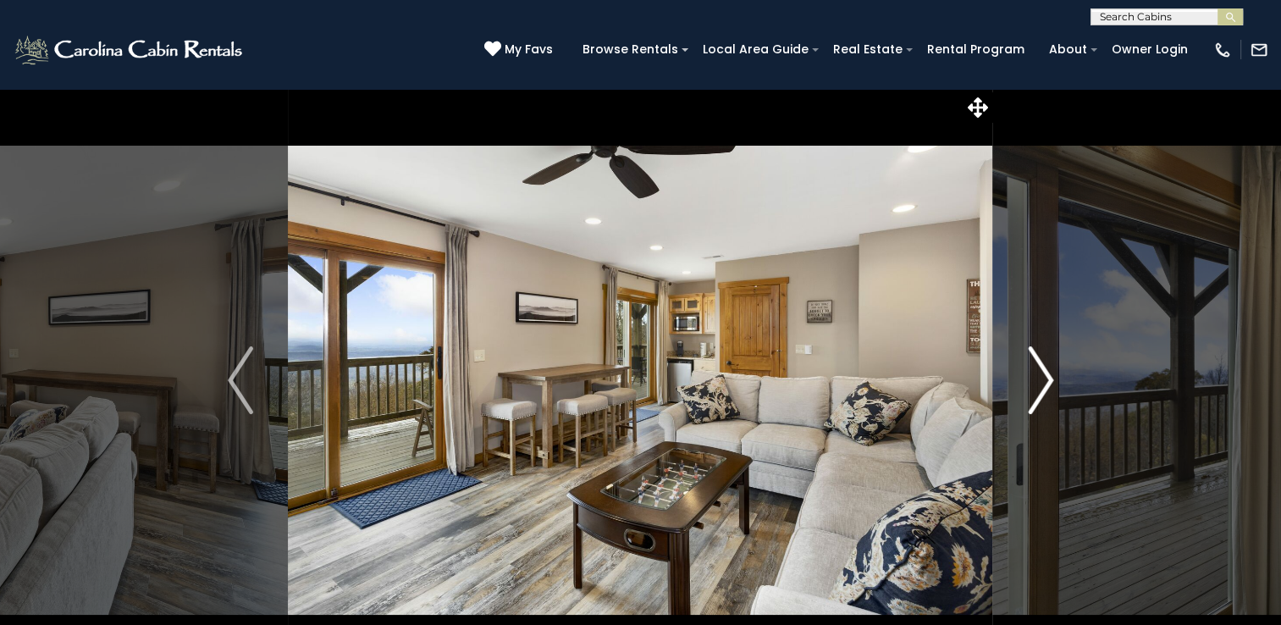
click at [1030, 387] on img "Next" at bounding box center [1040, 380] width 25 height 68
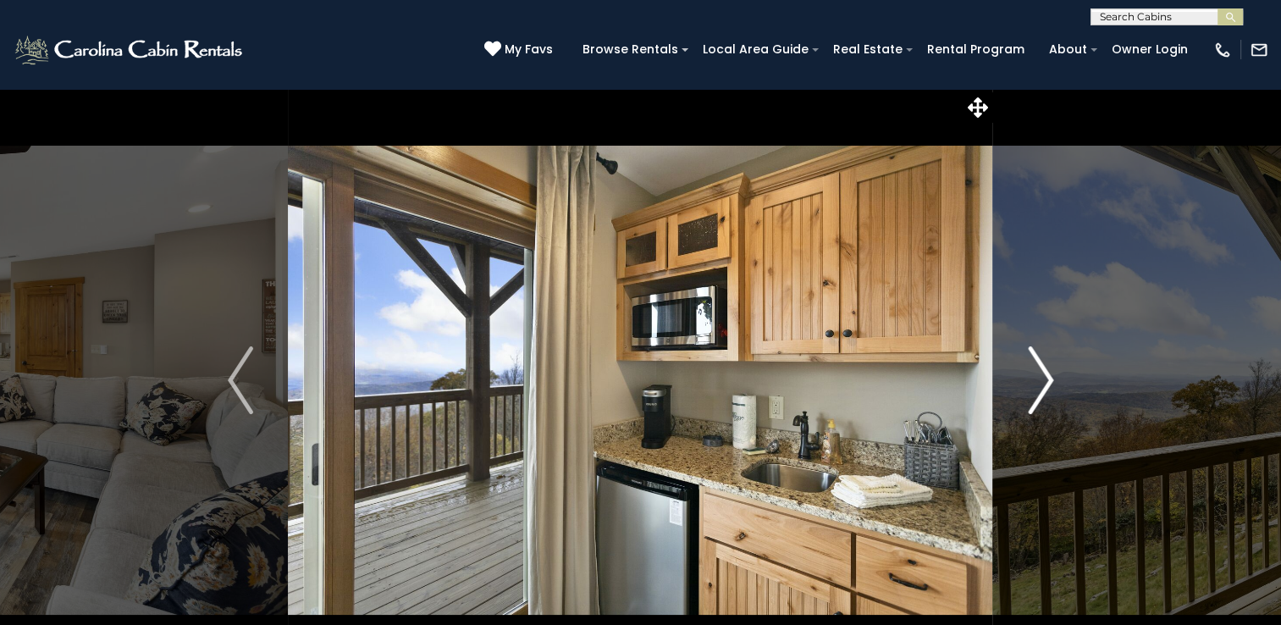
click at [1030, 387] on img "Next" at bounding box center [1040, 380] width 25 height 68
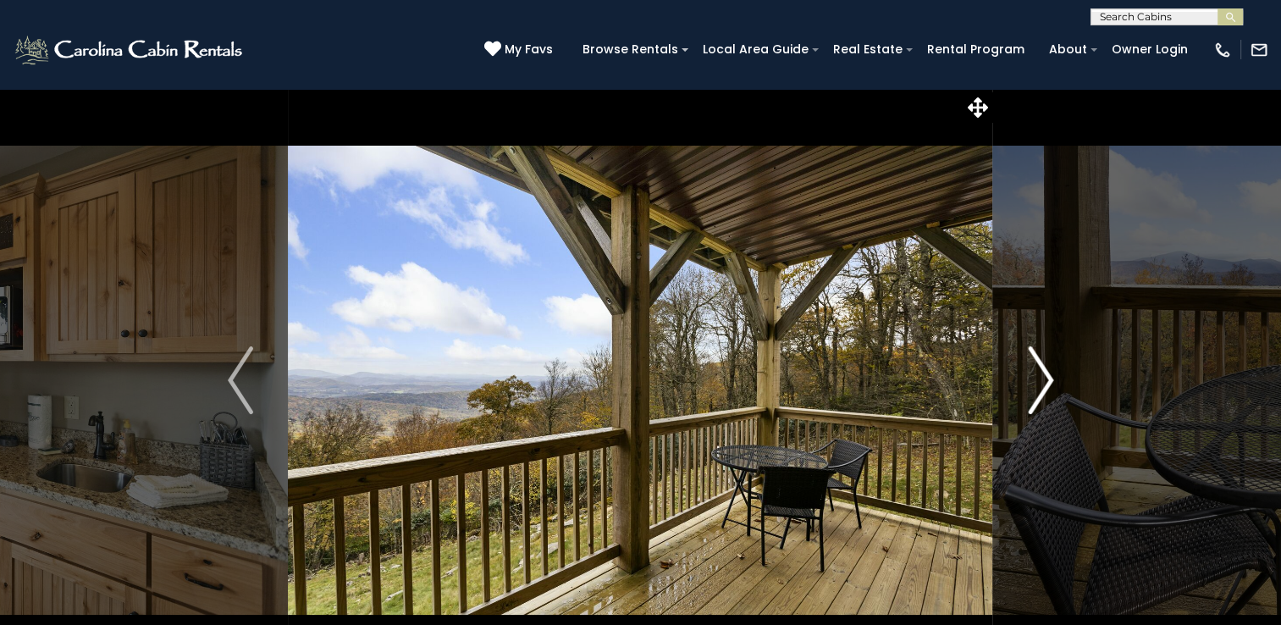
click at [1030, 387] on img "Next" at bounding box center [1040, 380] width 25 height 68
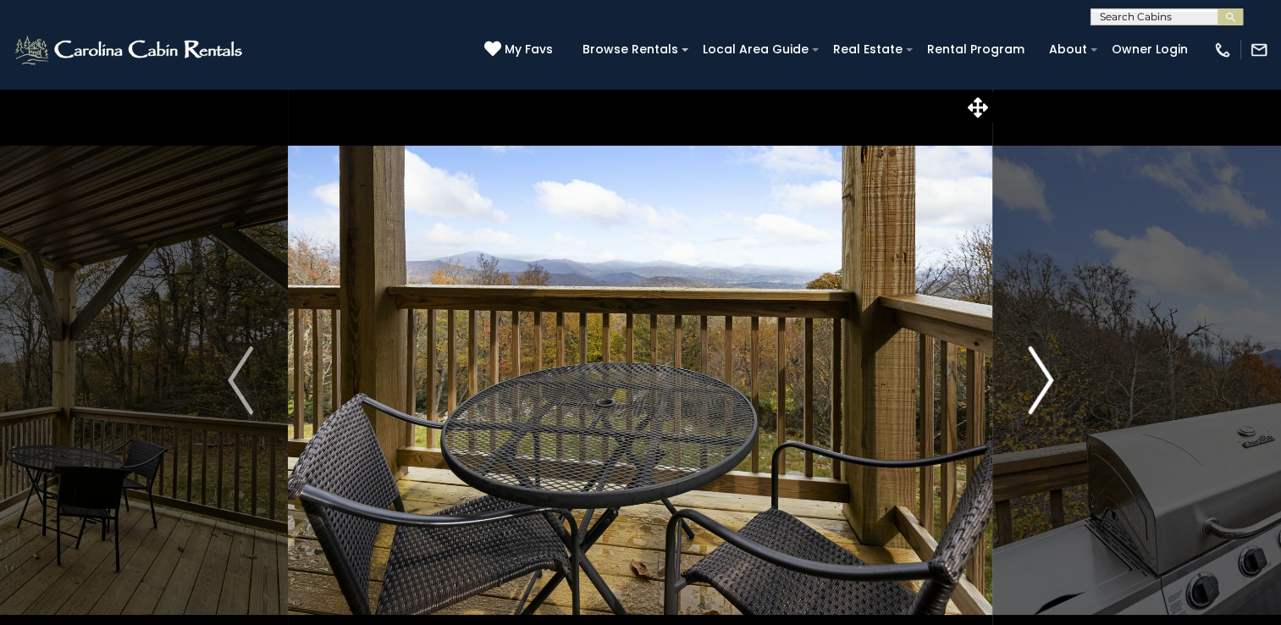
click at [1030, 387] on img "Next" at bounding box center [1040, 380] width 25 height 68
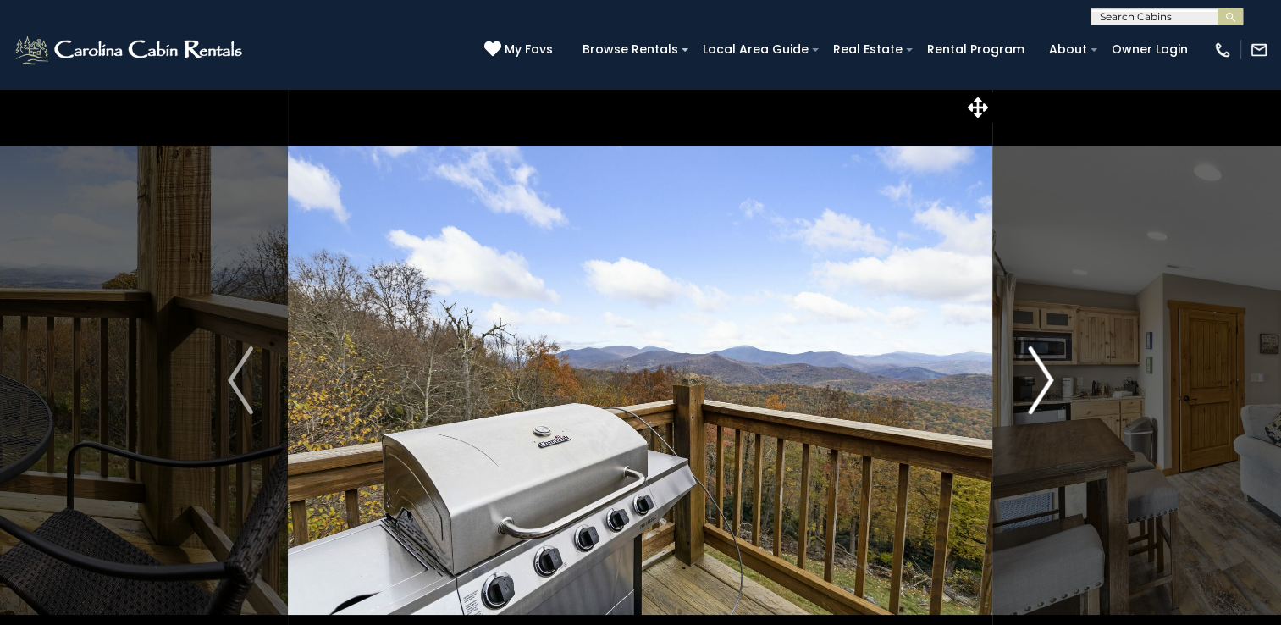
click at [1030, 387] on img "Next" at bounding box center [1040, 380] width 25 height 68
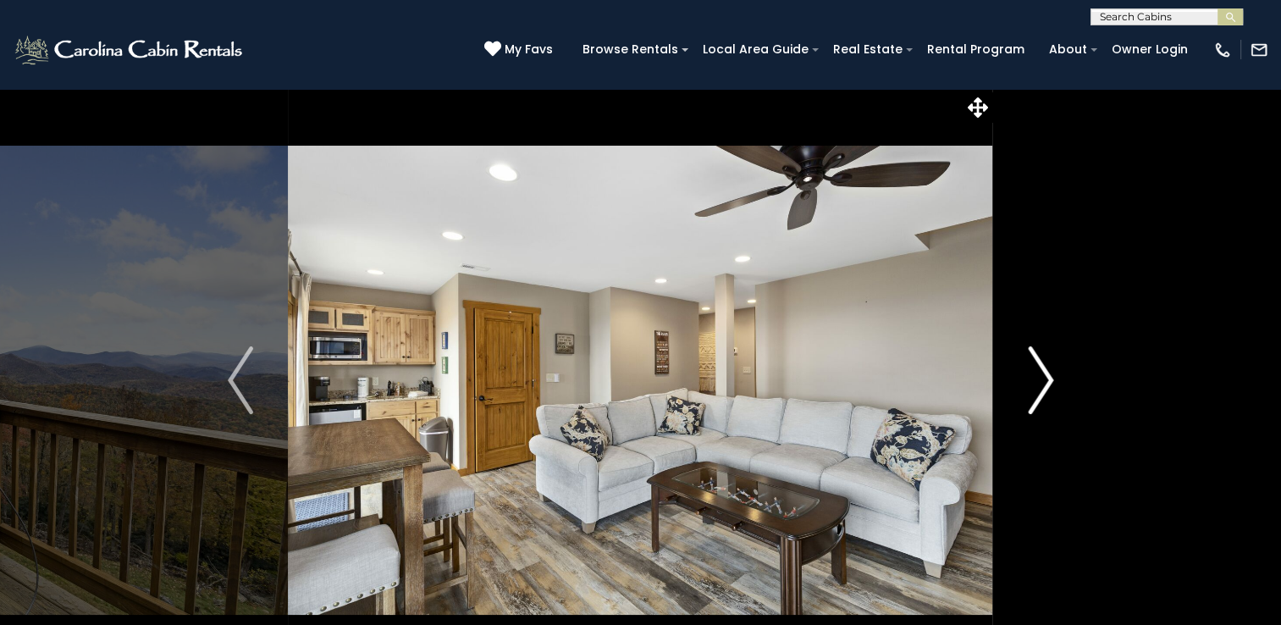
click at [1030, 387] on img "Next" at bounding box center [1040, 380] width 25 height 68
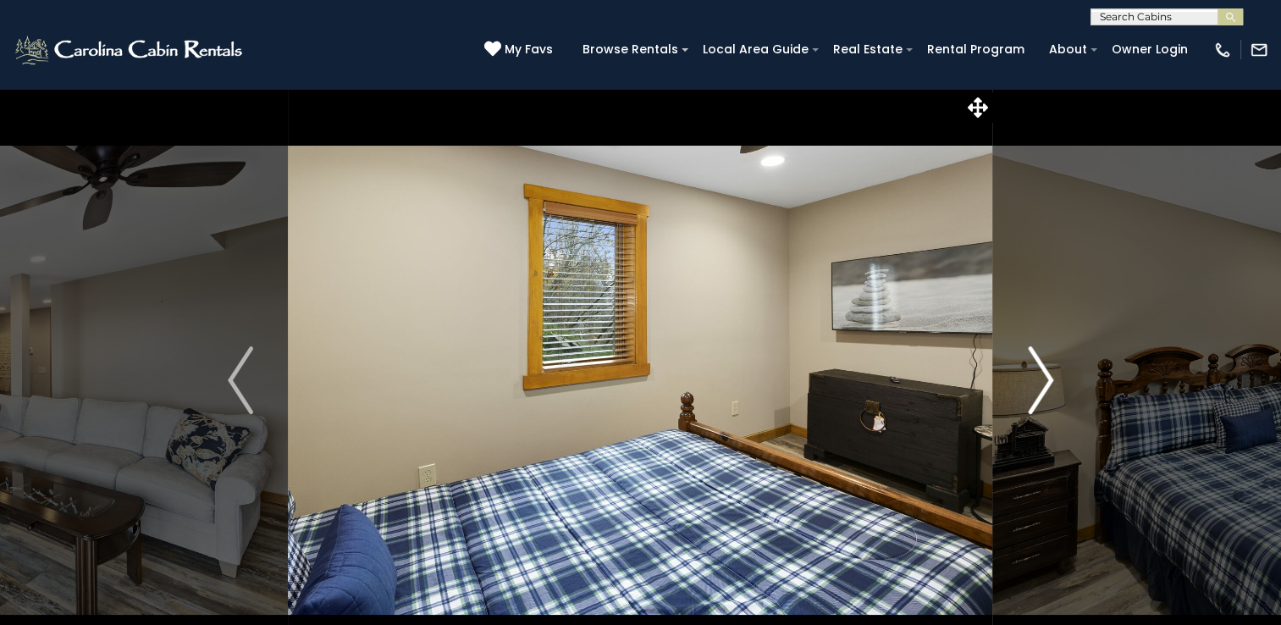
click at [1030, 387] on img "Next" at bounding box center [1040, 380] width 25 height 68
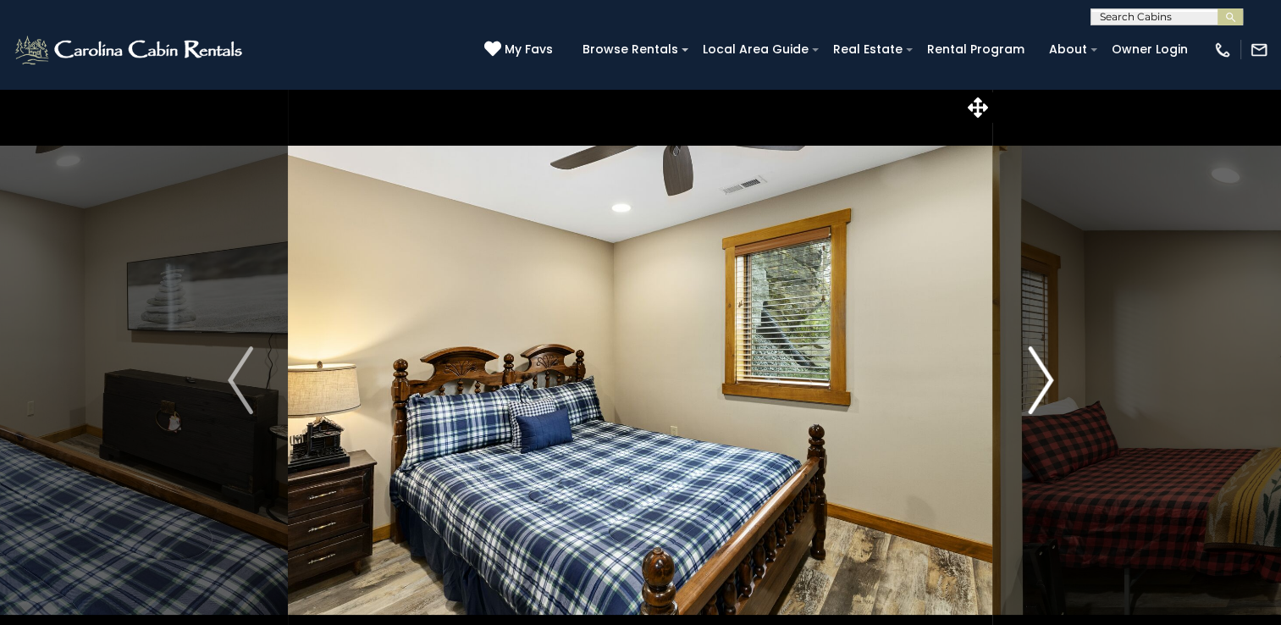
click at [1030, 387] on img "Next" at bounding box center [1040, 380] width 25 height 68
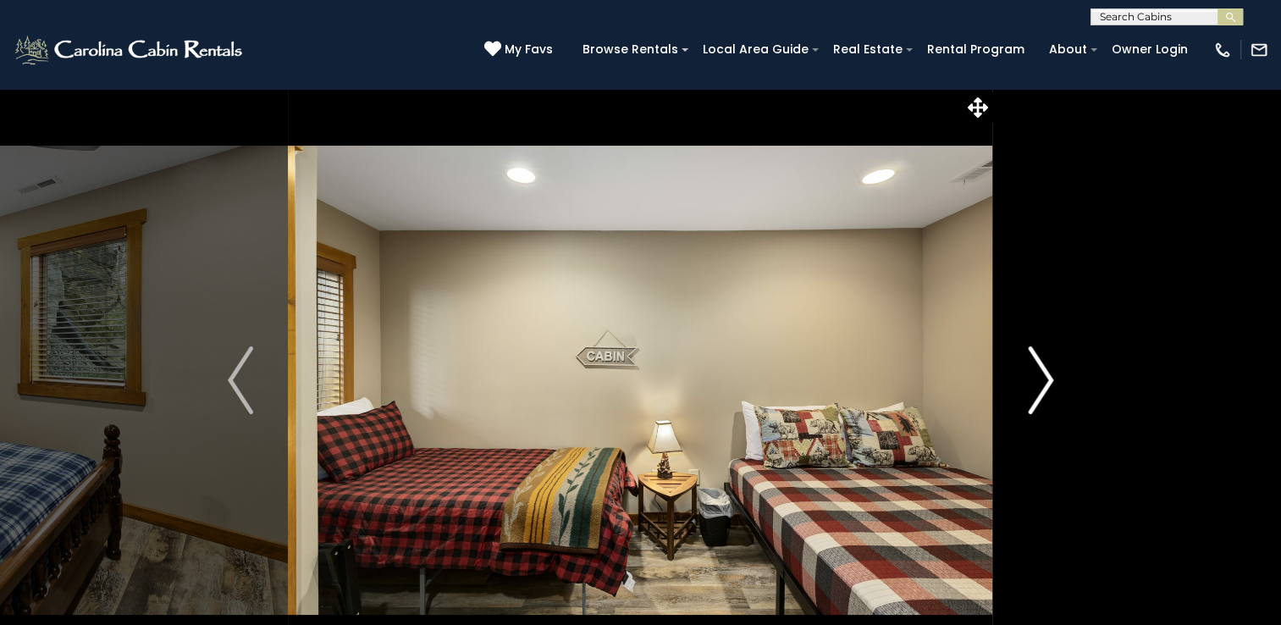
click at [1030, 387] on img "Next" at bounding box center [1040, 380] width 25 height 68
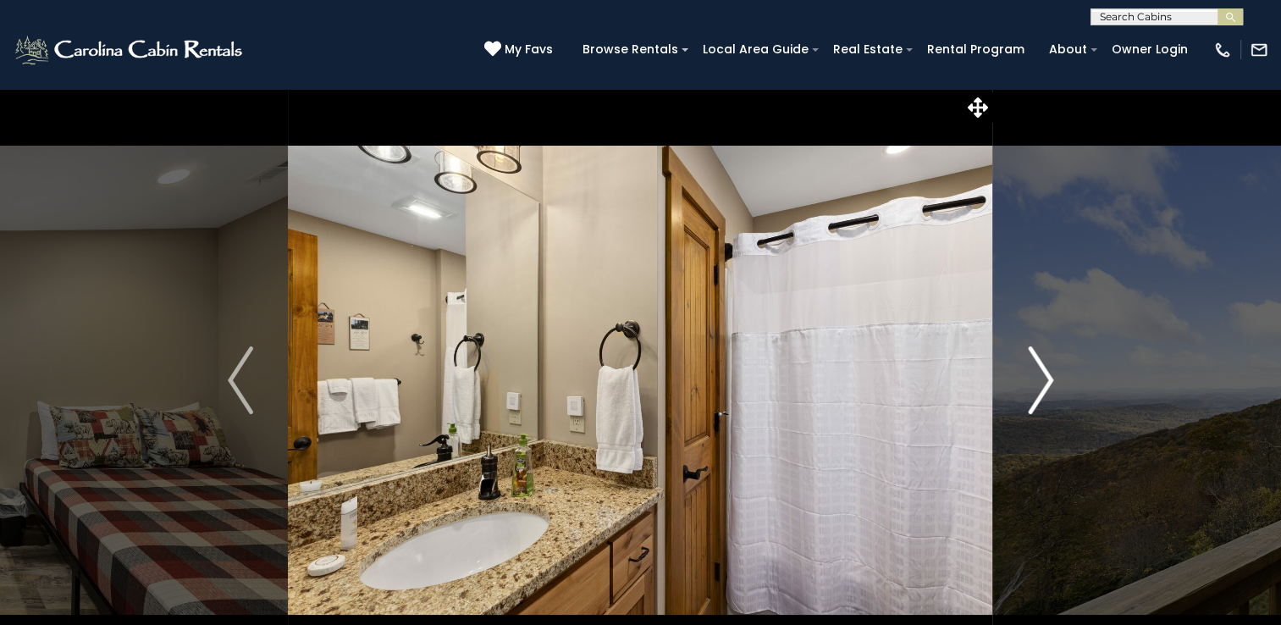
click at [1030, 387] on img "Next" at bounding box center [1040, 380] width 25 height 68
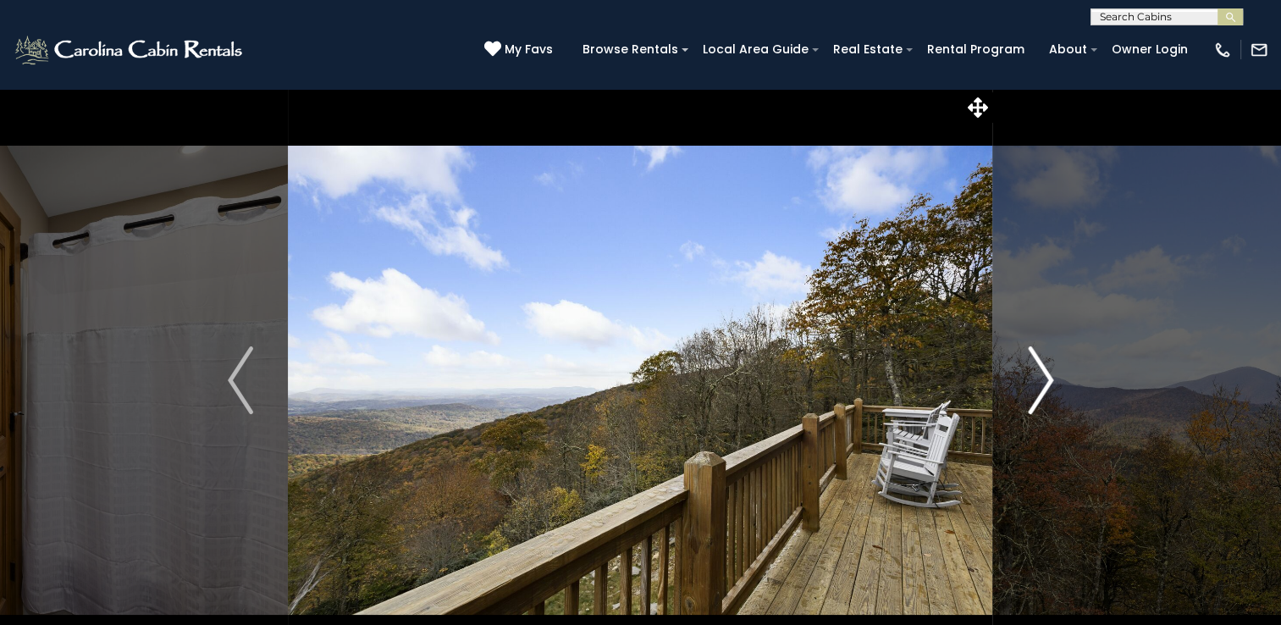
click at [1030, 387] on img "Next" at bounding box center [1040, 380] width 25 height 68
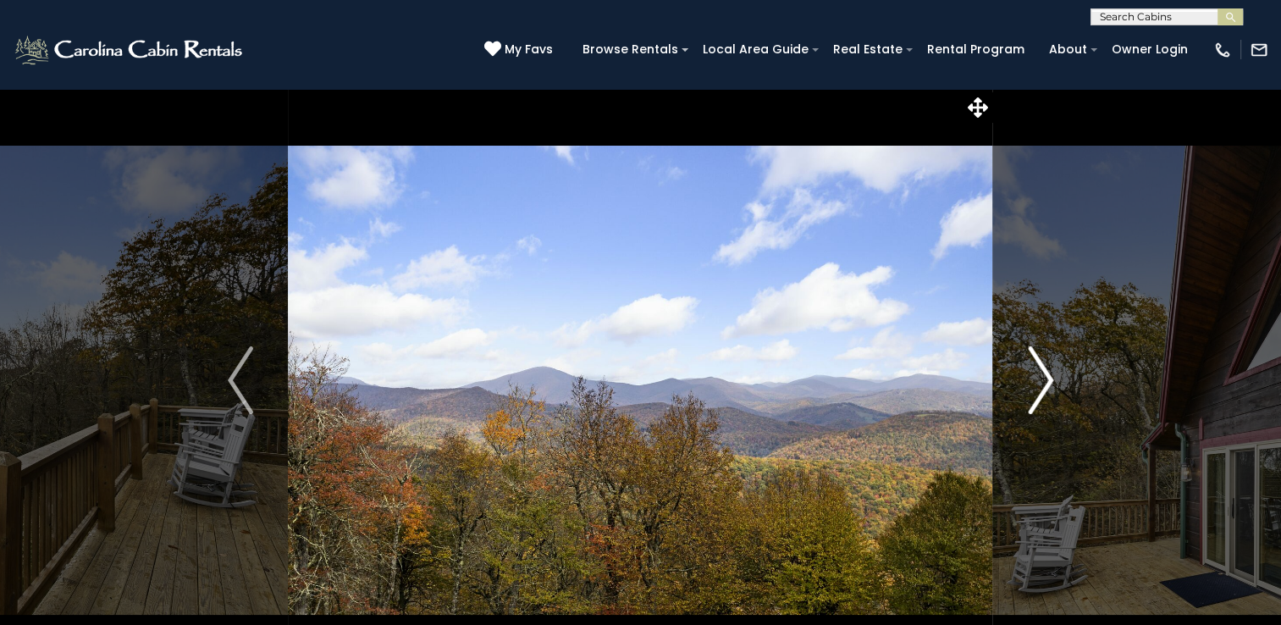
click at [1030, 387] on img "Next" at bounding box center [1040, 380] width 25 height 68
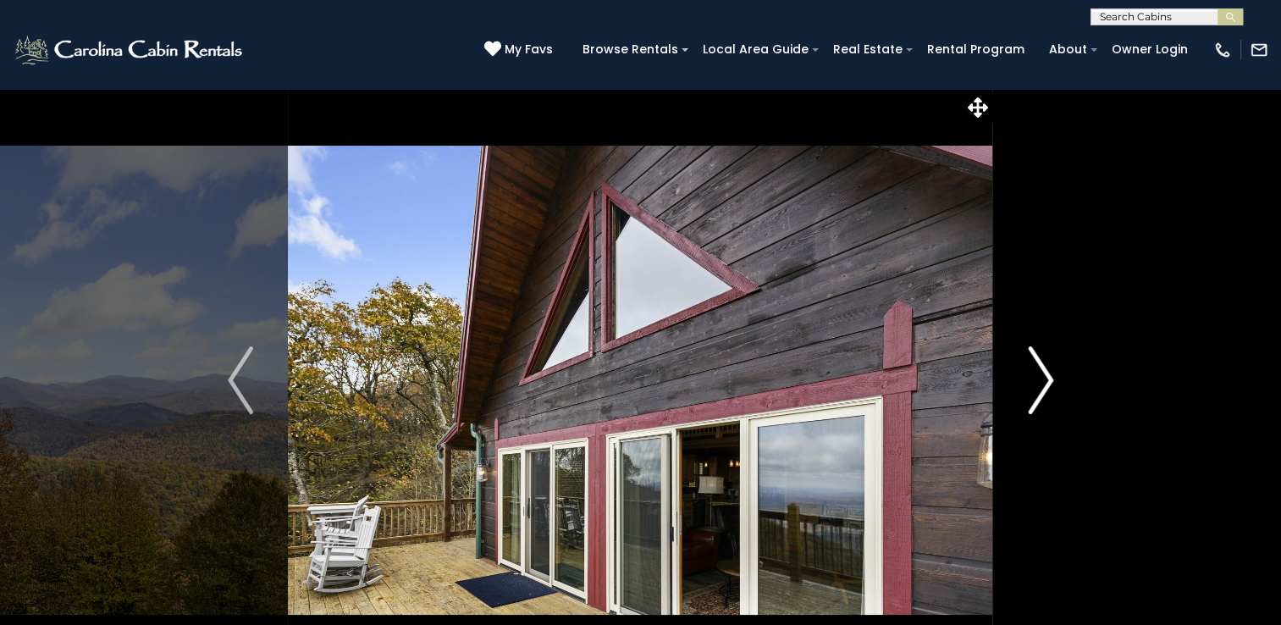
click at [1030, 387] on img "Next" at bounding box center [1040, 380] width 25 height 68
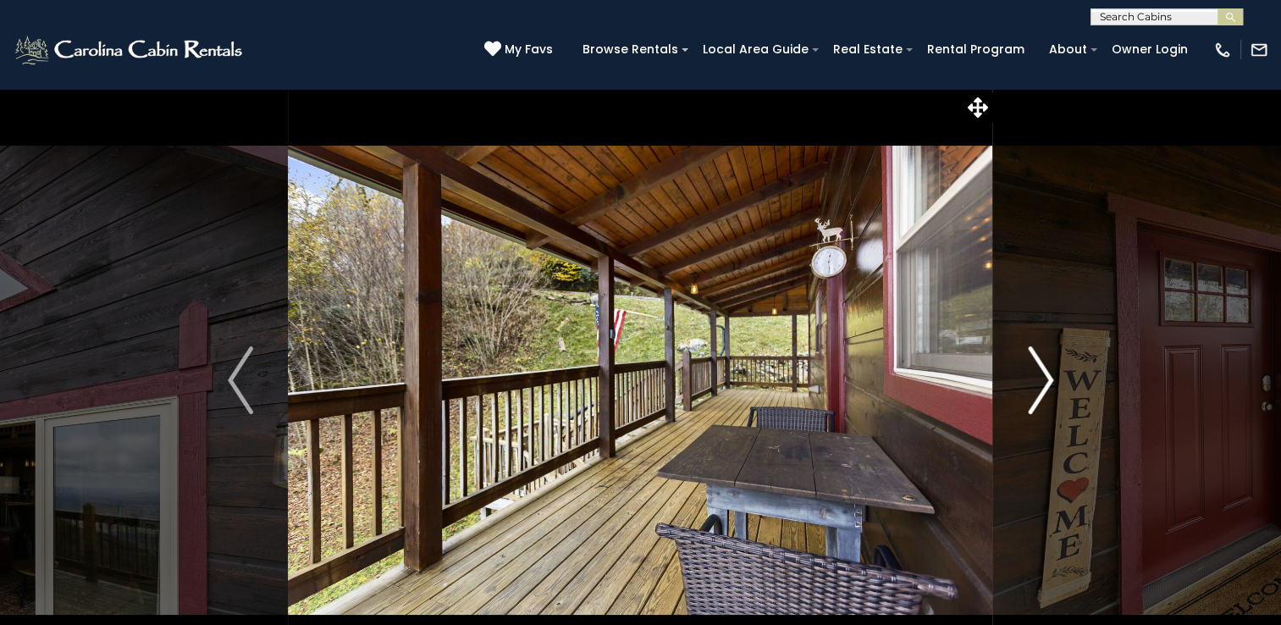
click at [1030, 387] on img "Next" at bounding box center [1040, 380] width 25 height 68
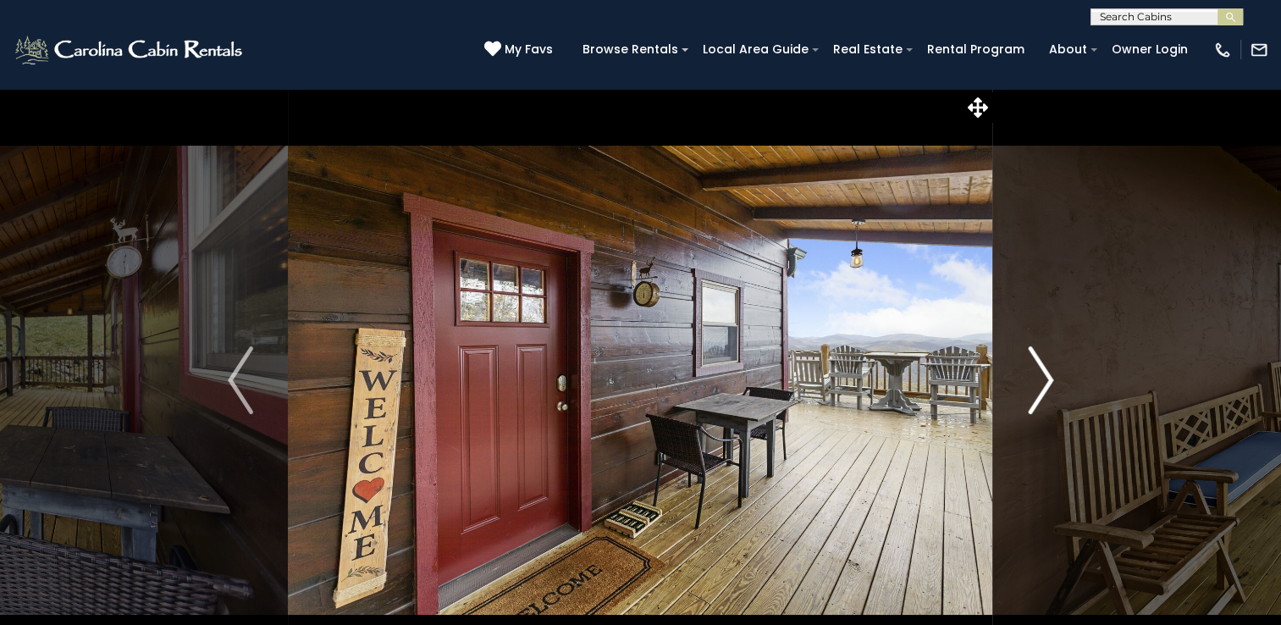
click at [1030, 387] on img "Next" at bounding box center [1040, 380] width 25 height 68
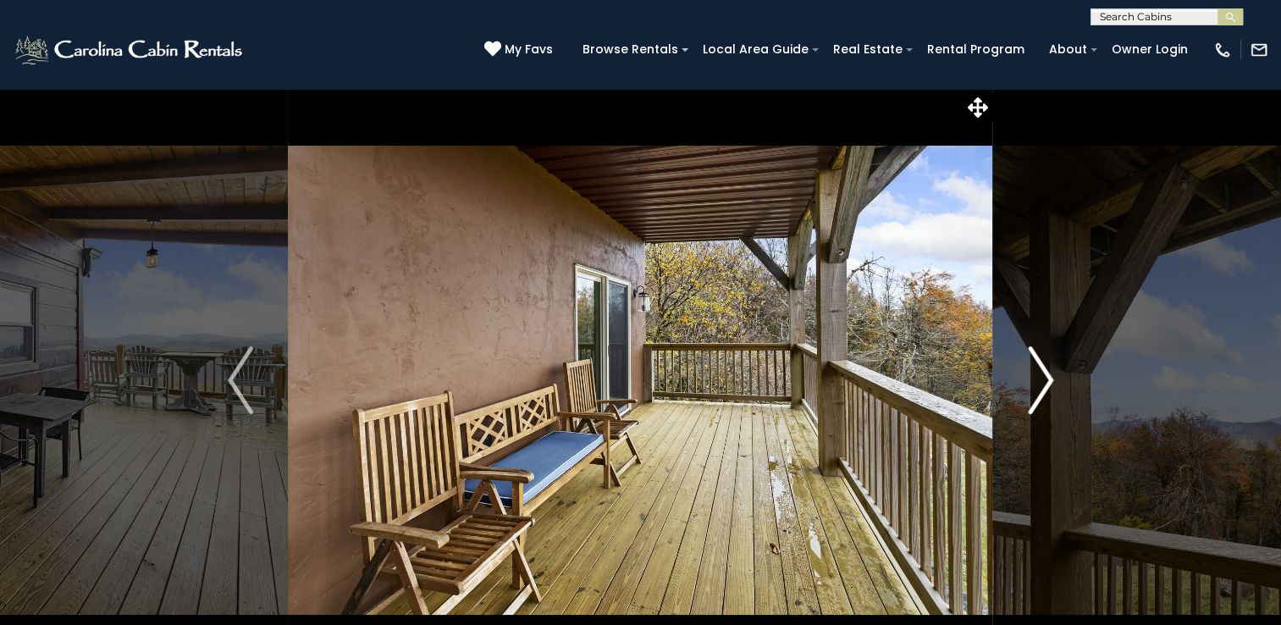
click at [1030, 387] on img "Next" at bounding box center [1040, 380] width 25 height 68
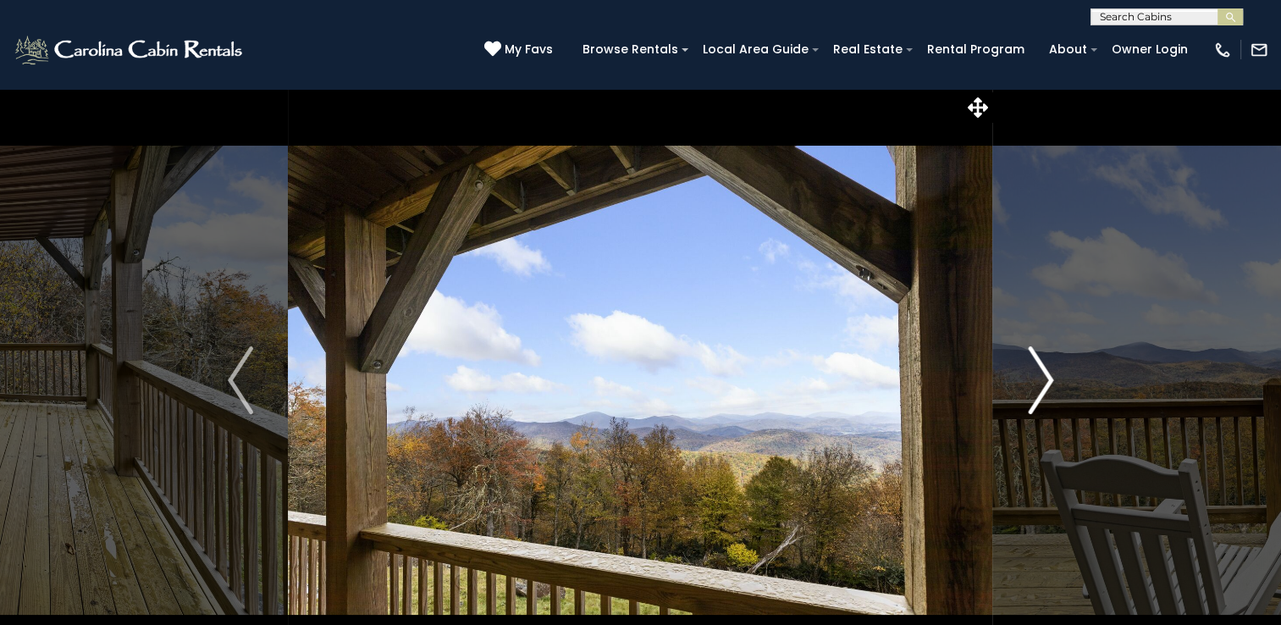
click at [1030, 387] on img "Next" at bounding box center [1040, 380] width 25 height 68
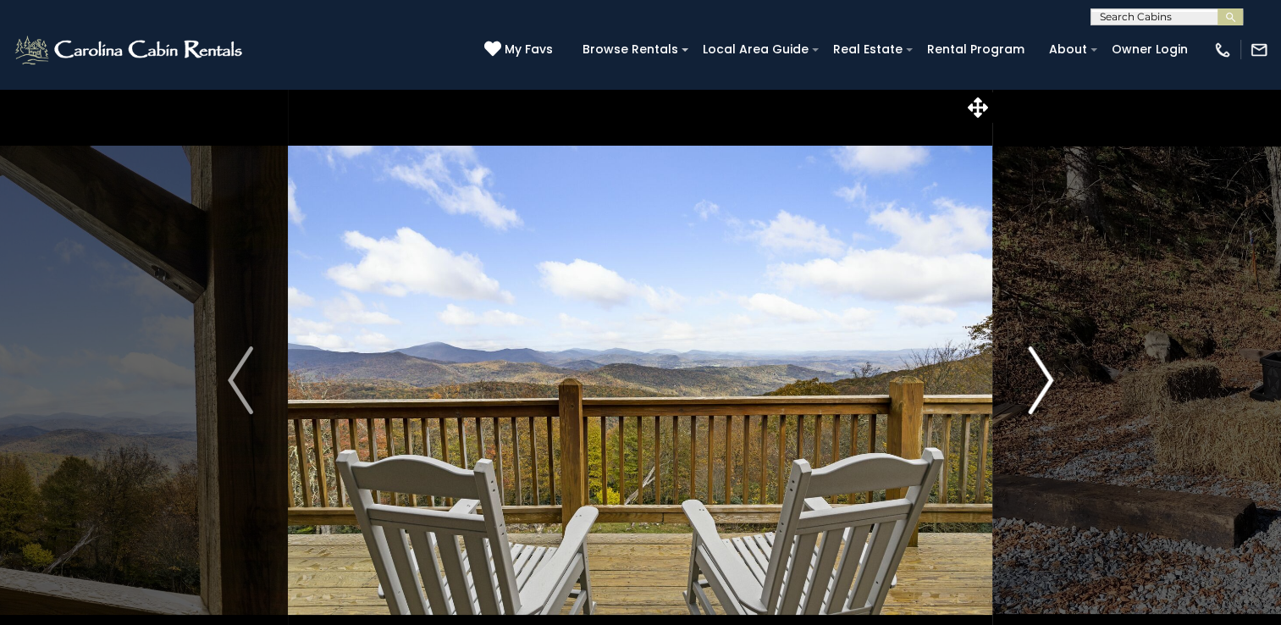
click at [1030, 387] on img "Next" at bounding box center [1040, 380] width 25 height 68
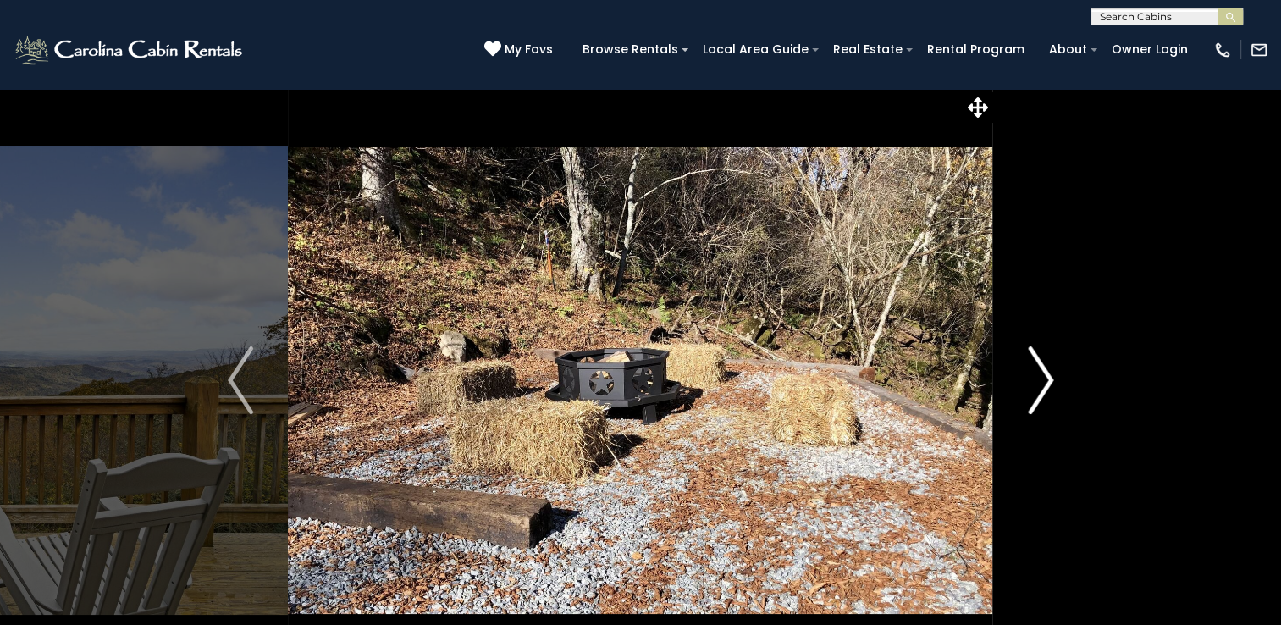
click at [1030, 387] on img "Next" at bounding box center [1040, 380] width 25 height 68
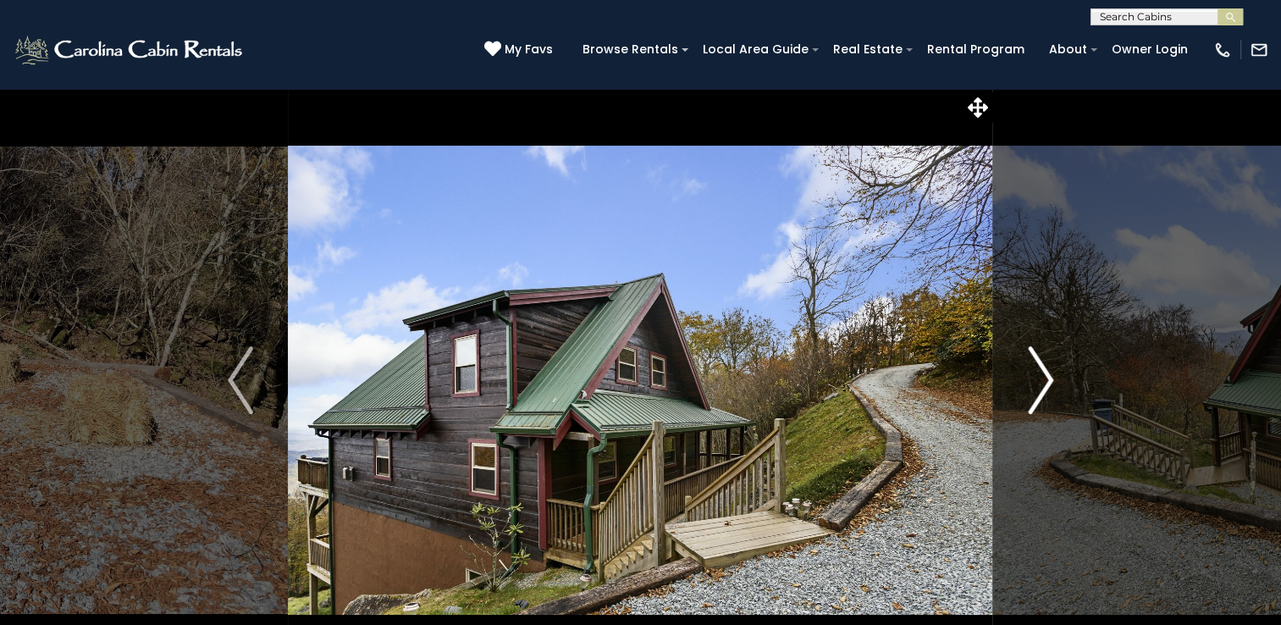
click at [1030, 387] on img "Next" at bounding box center [1040, 380] width 25 height 68
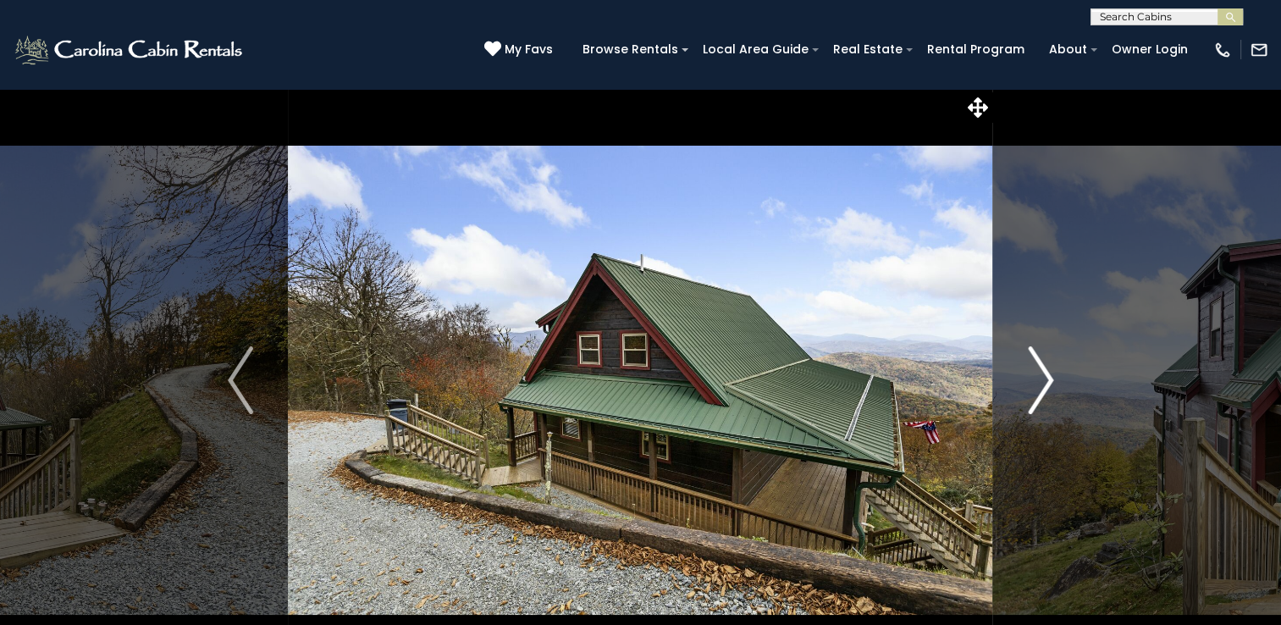
click at [1030, 387] on img "Next" at bounding box center [1040, 380] width 25 height 68
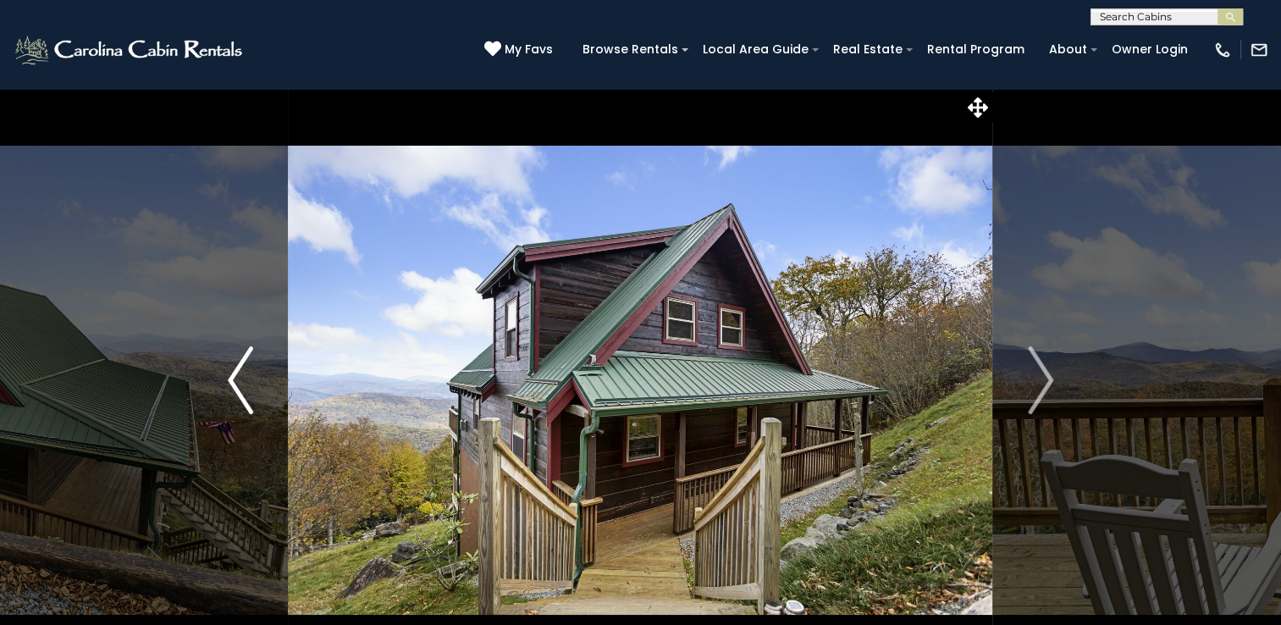
click at [240, 387] on img "Previous" at bounding box center [240, 380] width 25 height 68
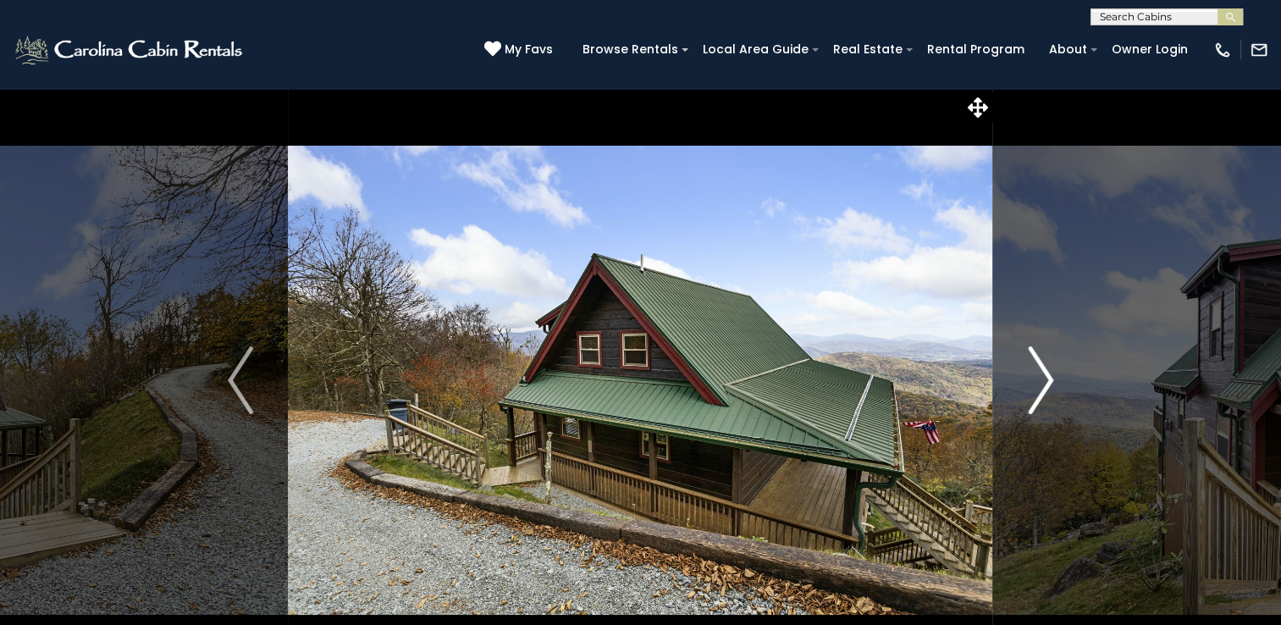
click at [1036, 401] on img "Next" at bounding box center [1040, 380] width 25 height 68
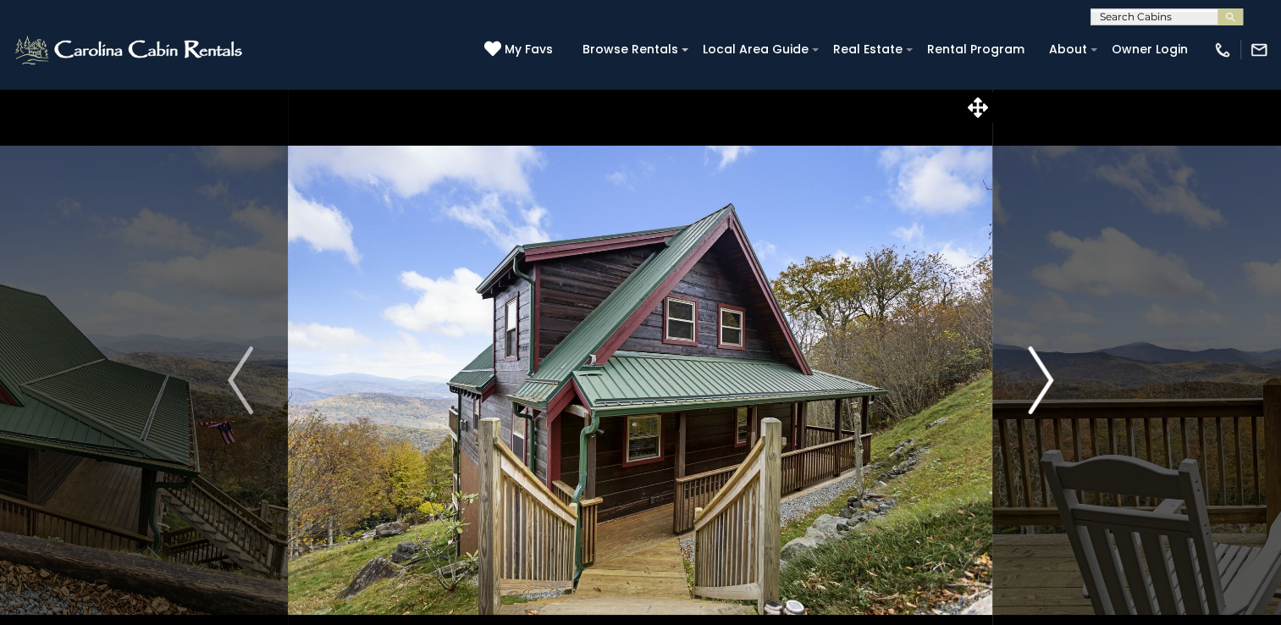
click at [1036, 401] on img "Next" at bounding box center [1040, 380] width 25 height 68
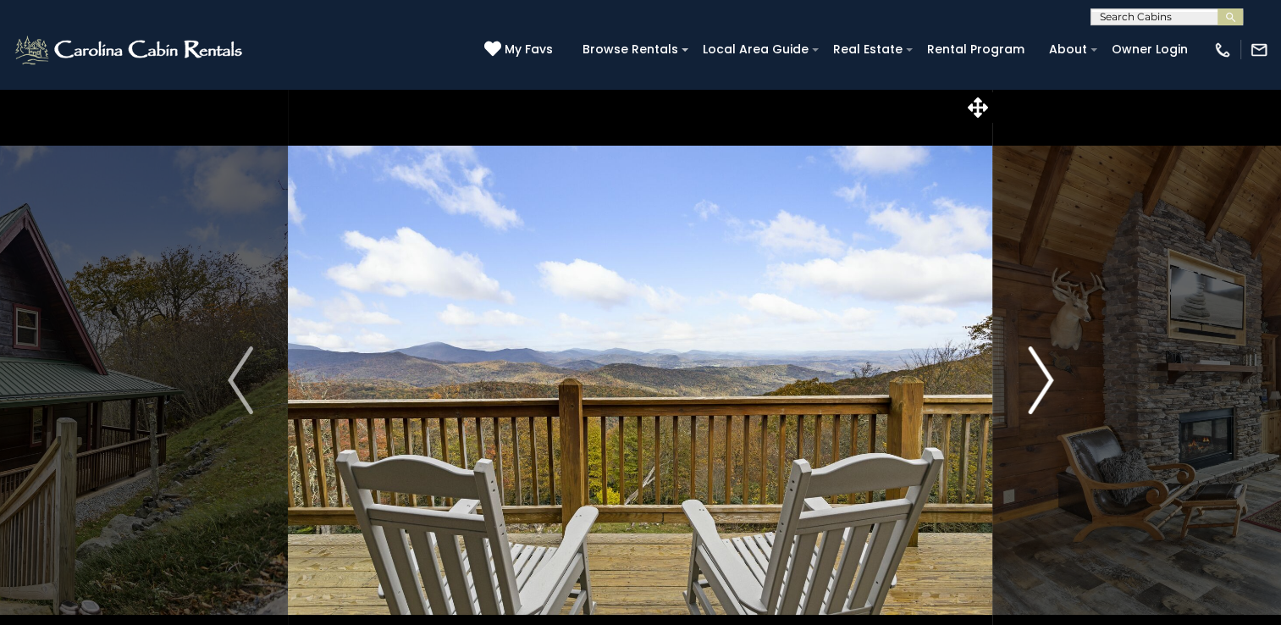
click at [1036, 401] on img "Next" at bounding box center [1040, 380] width 25 height 68
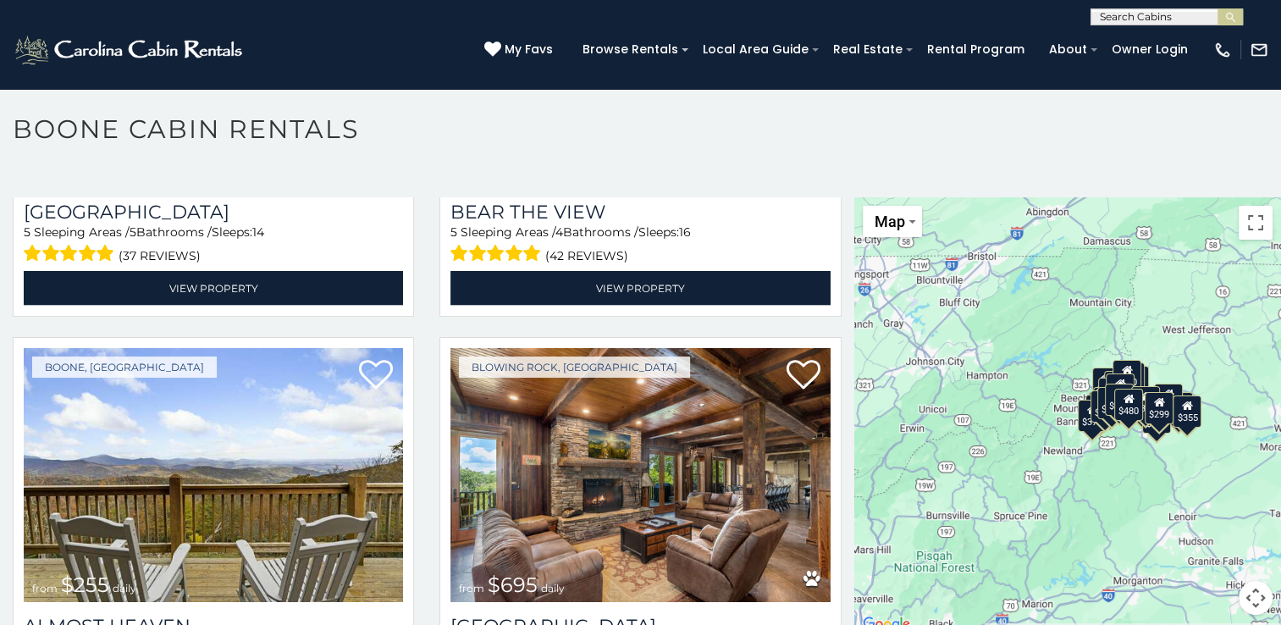
scroll to position [3710, 0]
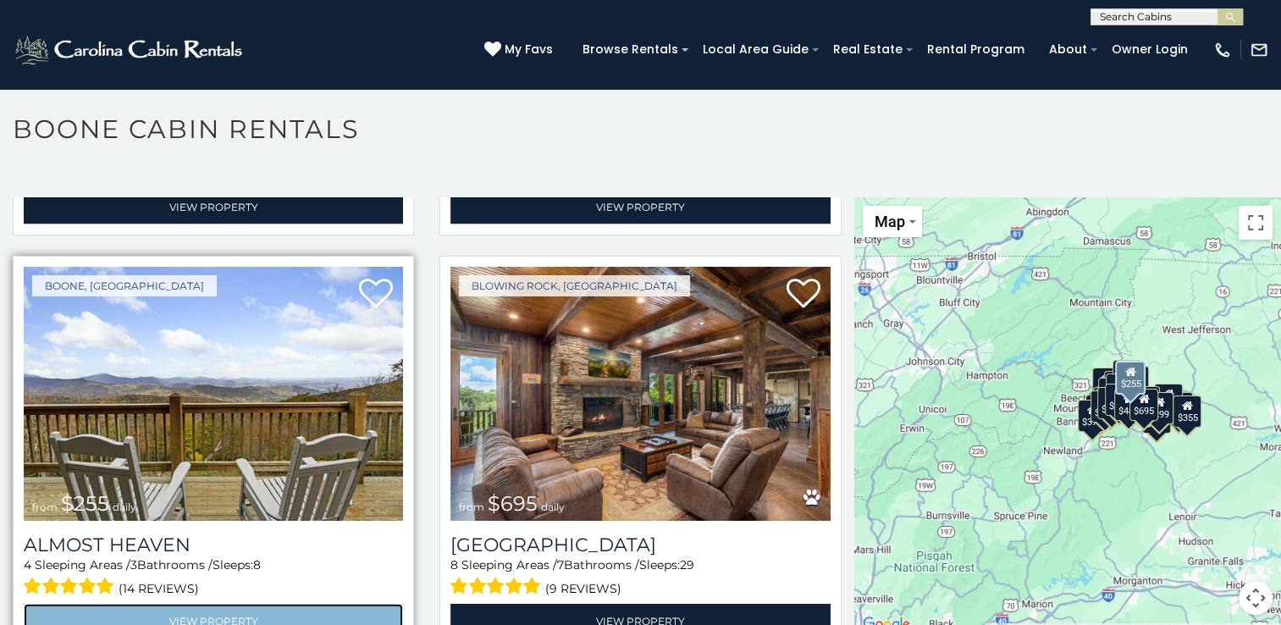
click at [152, 604] on link "View Property" at bounding box center [213, 621] width 379 height 35
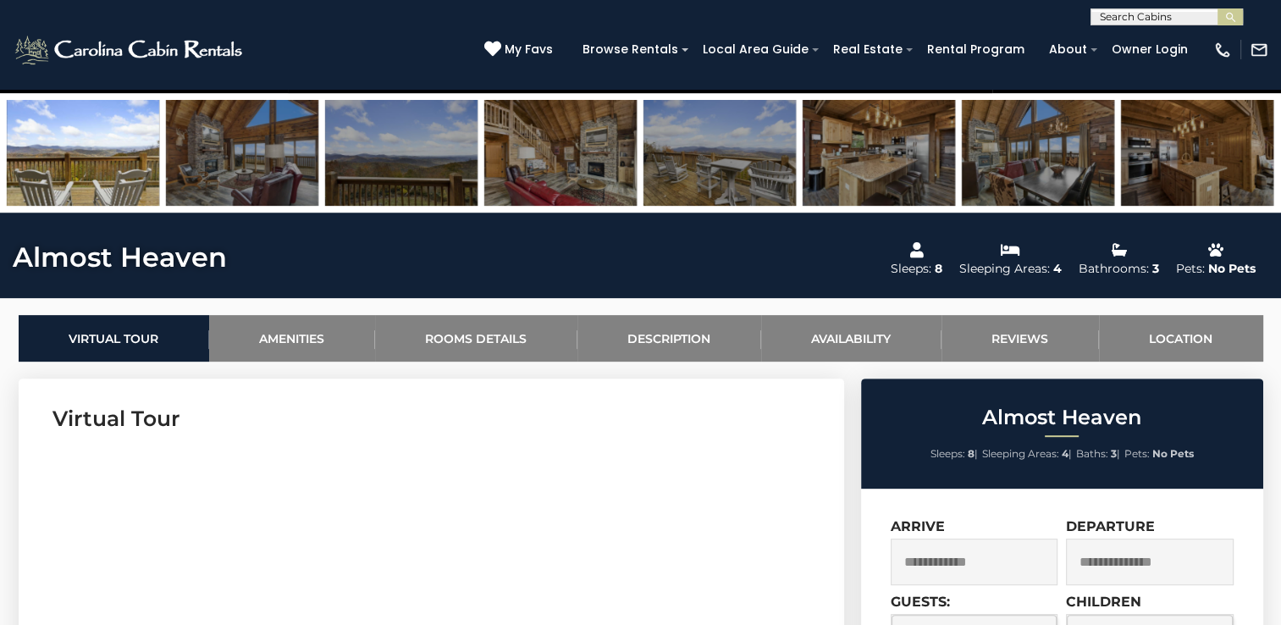
scroll to position [843, 0]
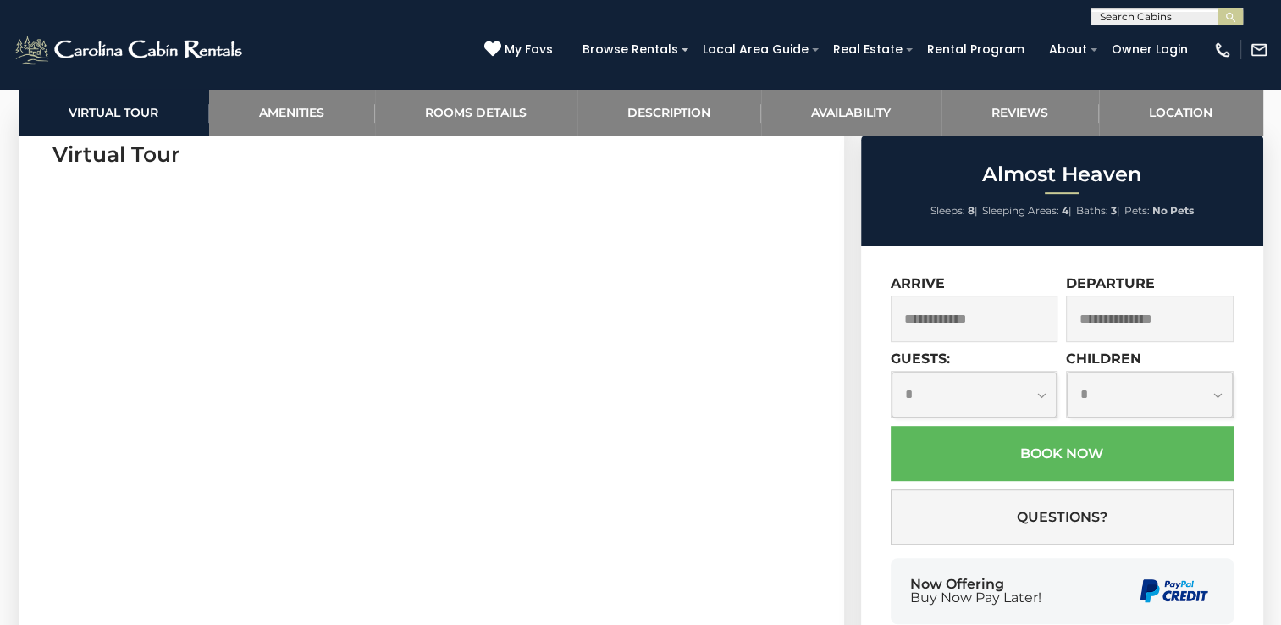
click at [931, 323] on input "text" at bounding box center [975, 319] width 168 height 47
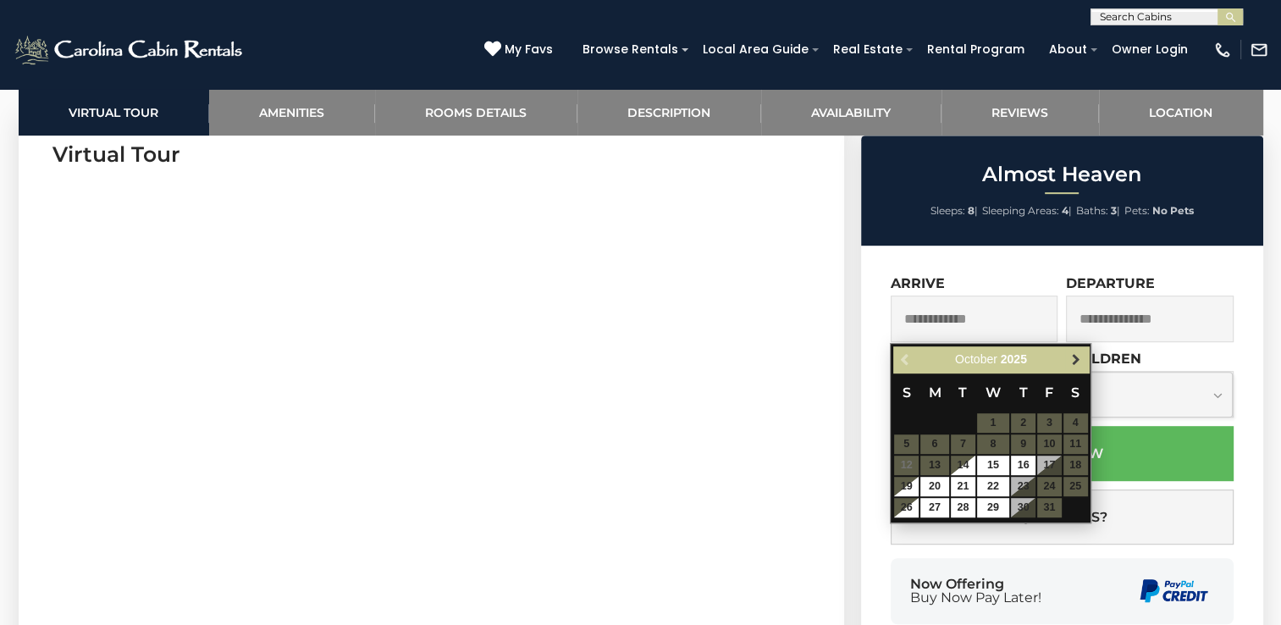
click at [1074, 356] on span "Next" at bounding box center [1076, 360] width 14 height 14
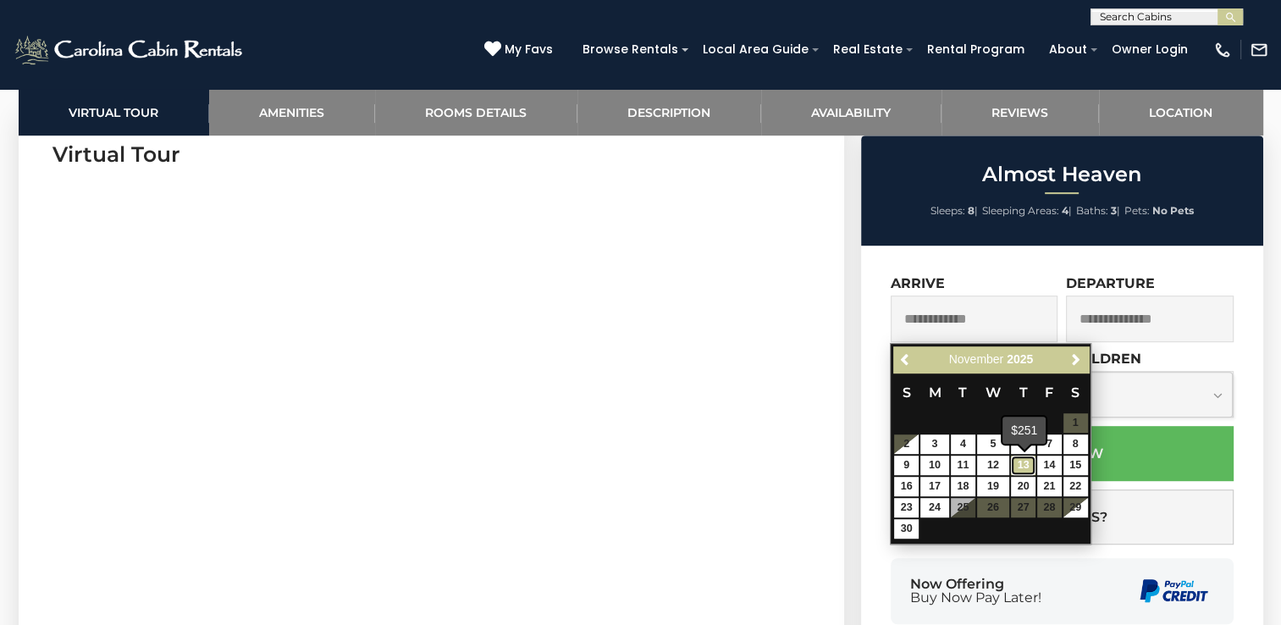
click at [1019, 461] on link "13" at bounding box center [1023, 465] width 25 height 19
type input "**********"
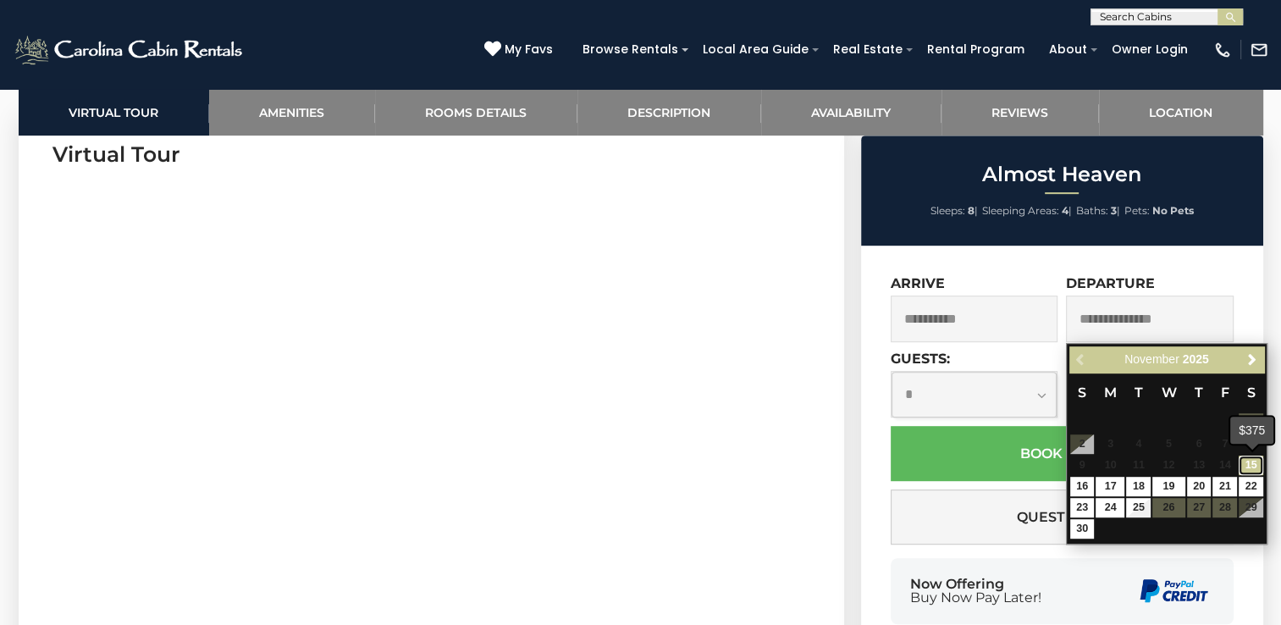
click at [1253, 468] on link "15" at bounding box center [1251, 465] width 25 height 19
type input "**********"
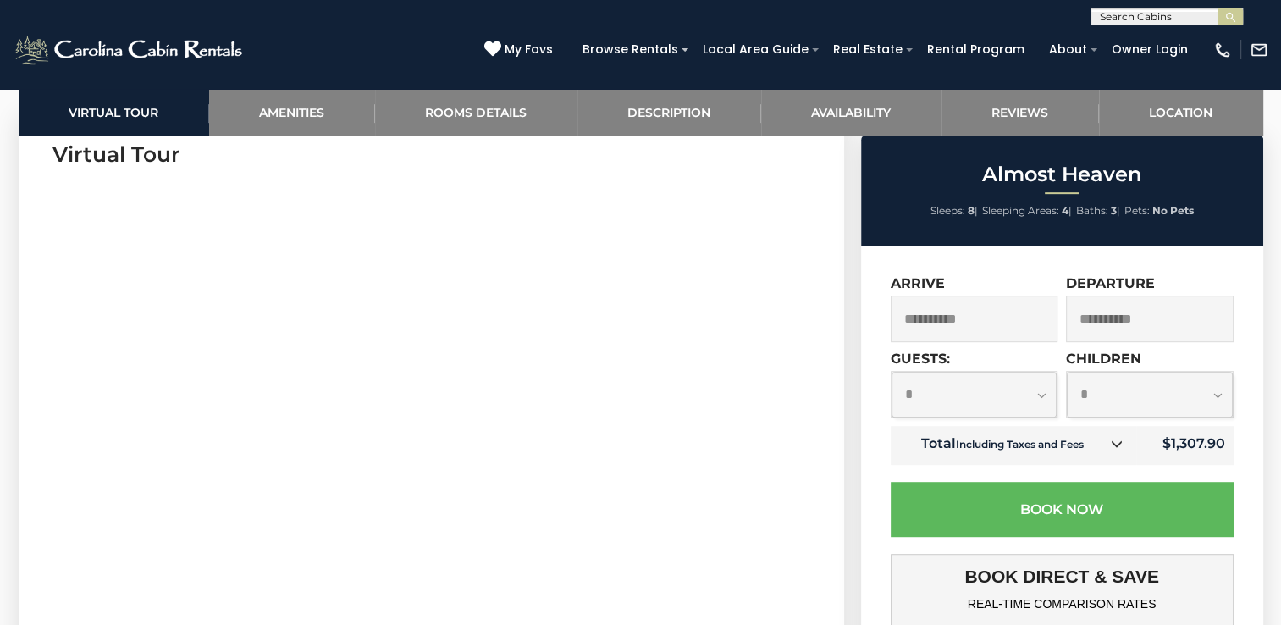
click at [1037, 398] on select "**********" at bounding box center [975, 394] width 166 height 45
select select "*"
click at [892, 373] on select "**********" at bounding box center [975, 394] width 166 height 45
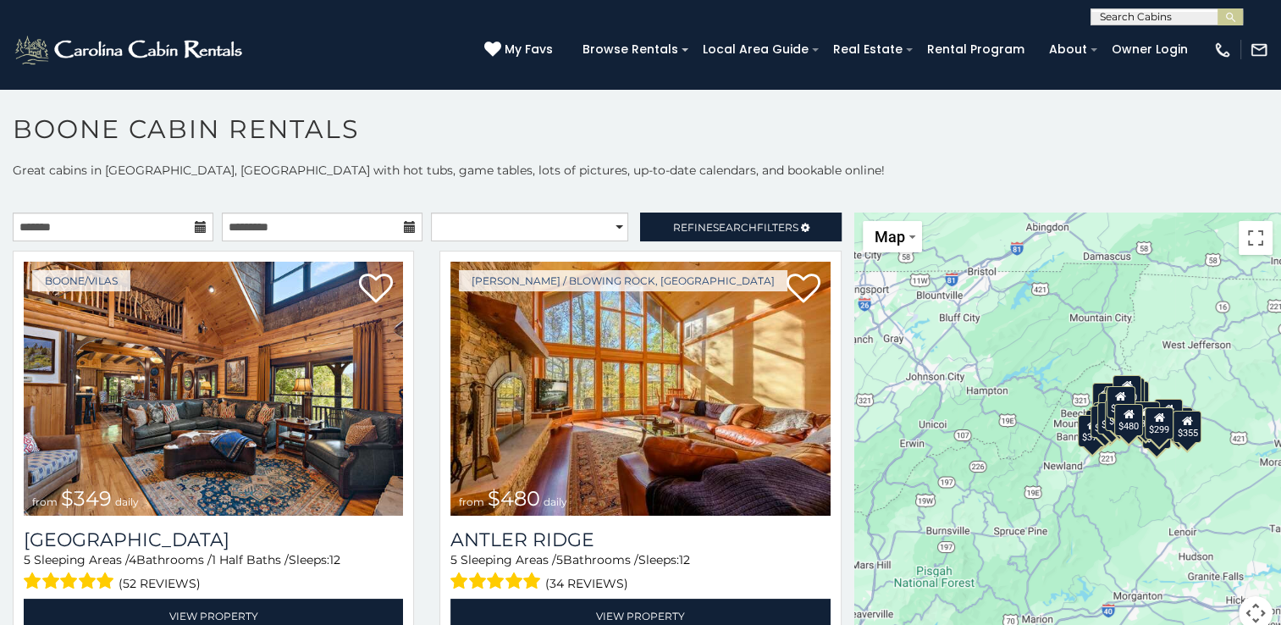
click at [200, 227] on icon at bounding box center [201, 227] width 12 height 12
click at [156, 232] on input "text" at bounding box center [113, 227] width 201 height 29
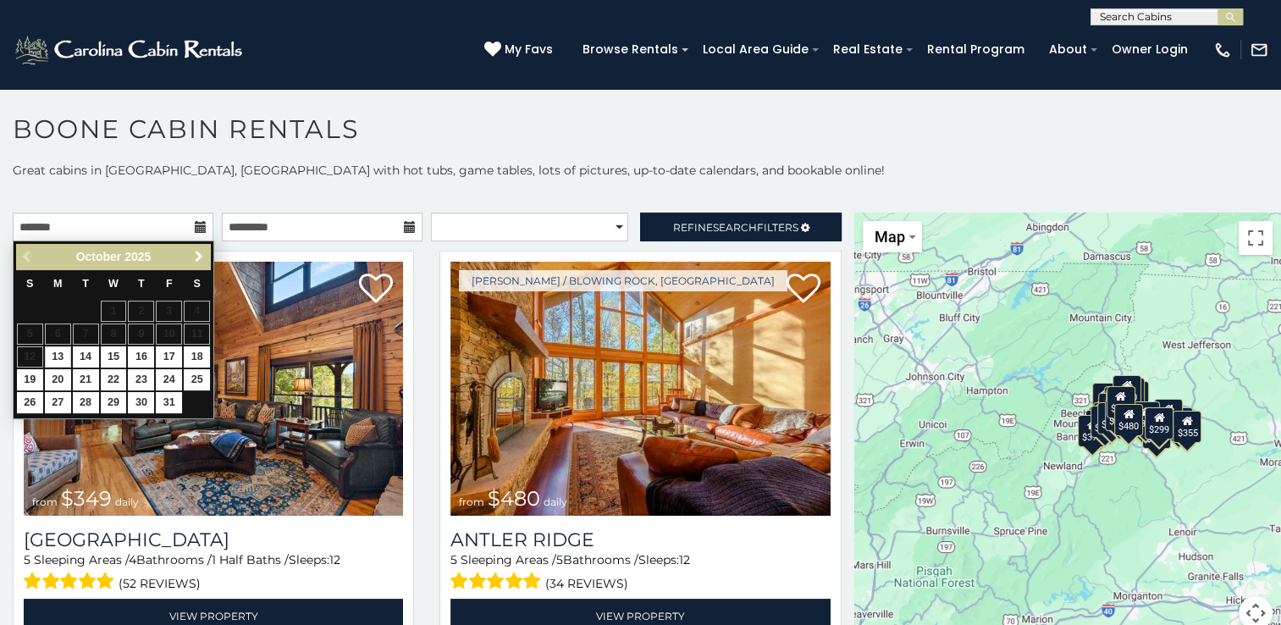
click at [196, 256] on span "Next" at bounding box center [199, 257] width 14 height 14
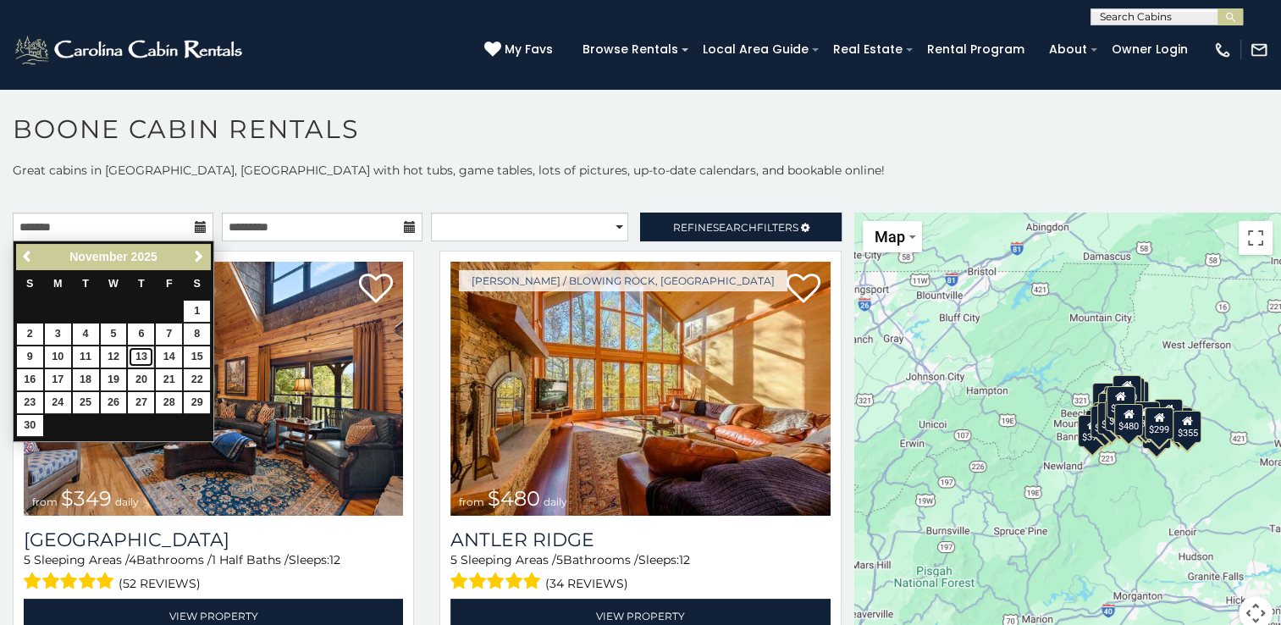
click at [145, 357] on link "13" at bounding box center [141, 356] width 26 height 21
type input "**********"
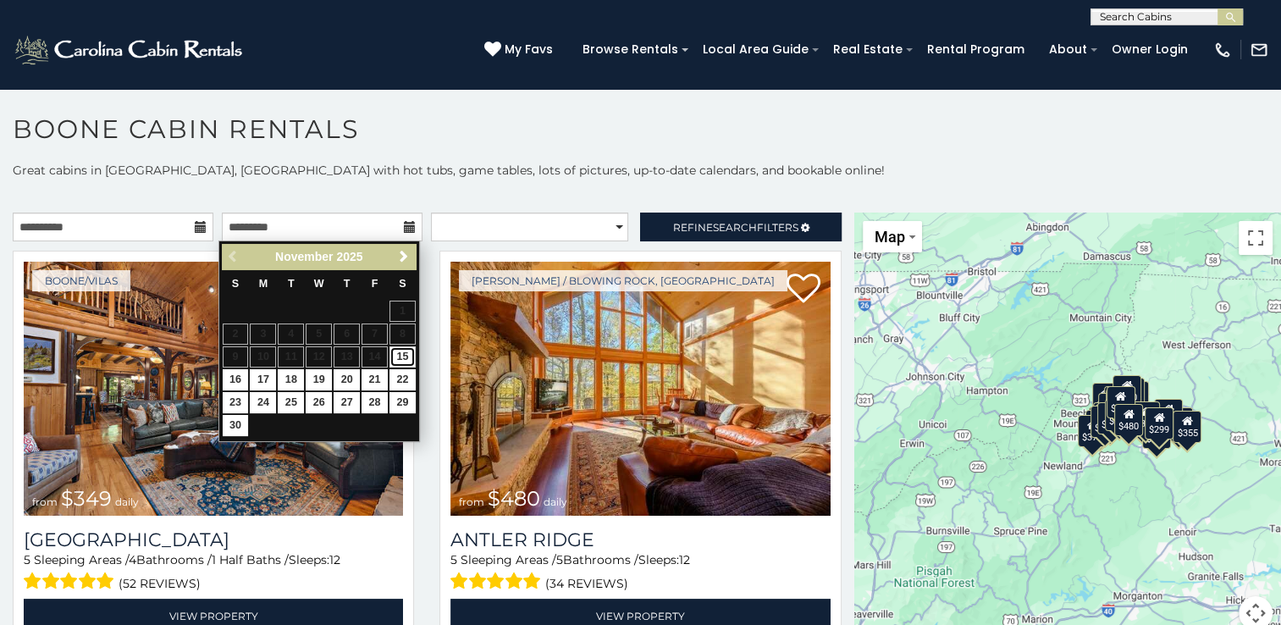
click at [399, 354] on link "15" at bounding box center [403, 356] width 26 height 21
type input "**********"
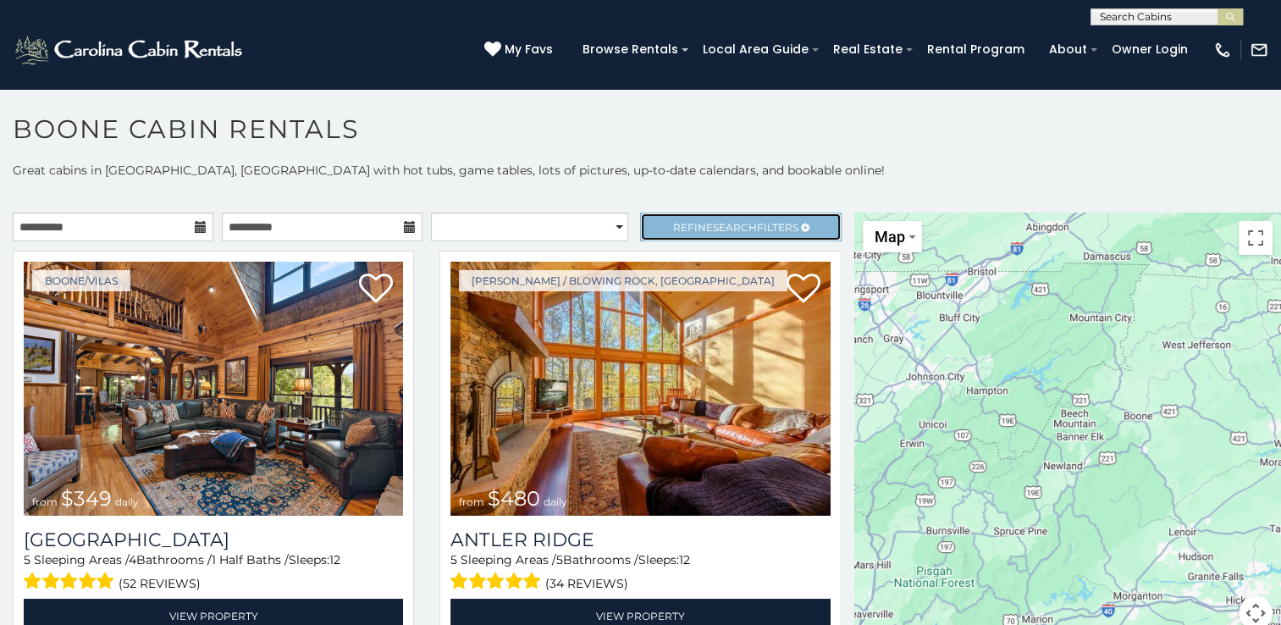
click at [671, 218] on link "Refine Search Filters" at bounding box center [740, 227] width 201 height 29
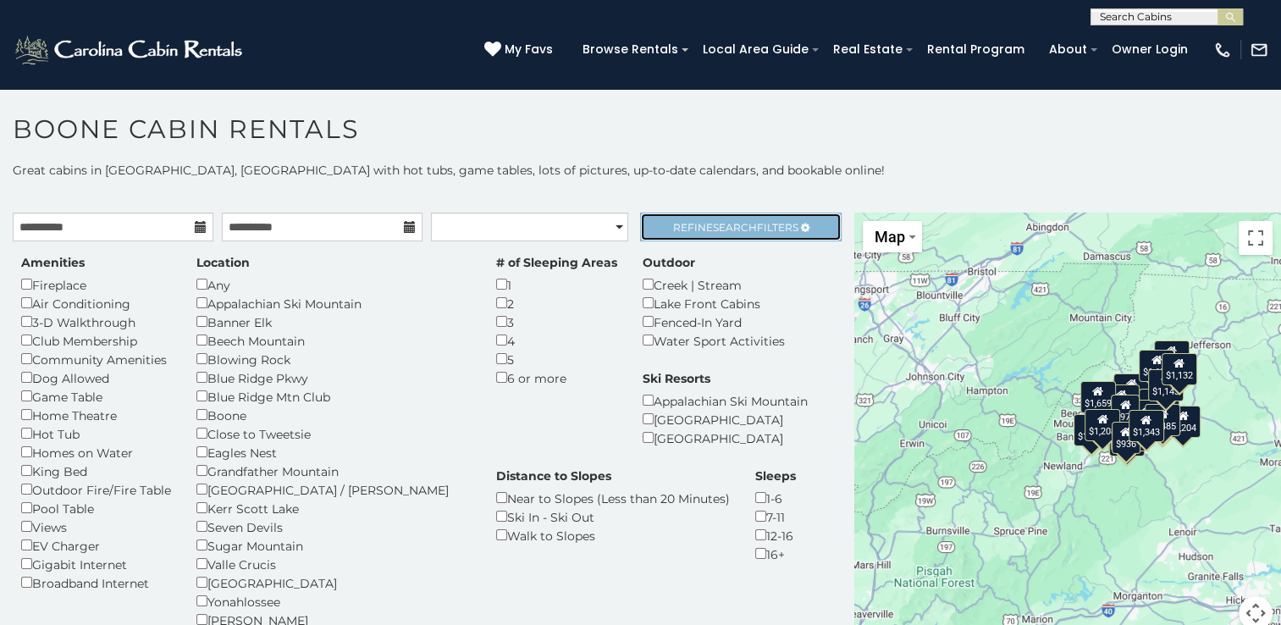
click at [772, 230] on span "Refine Search Filters" at bounding box center [735, 227] width 125 height 13
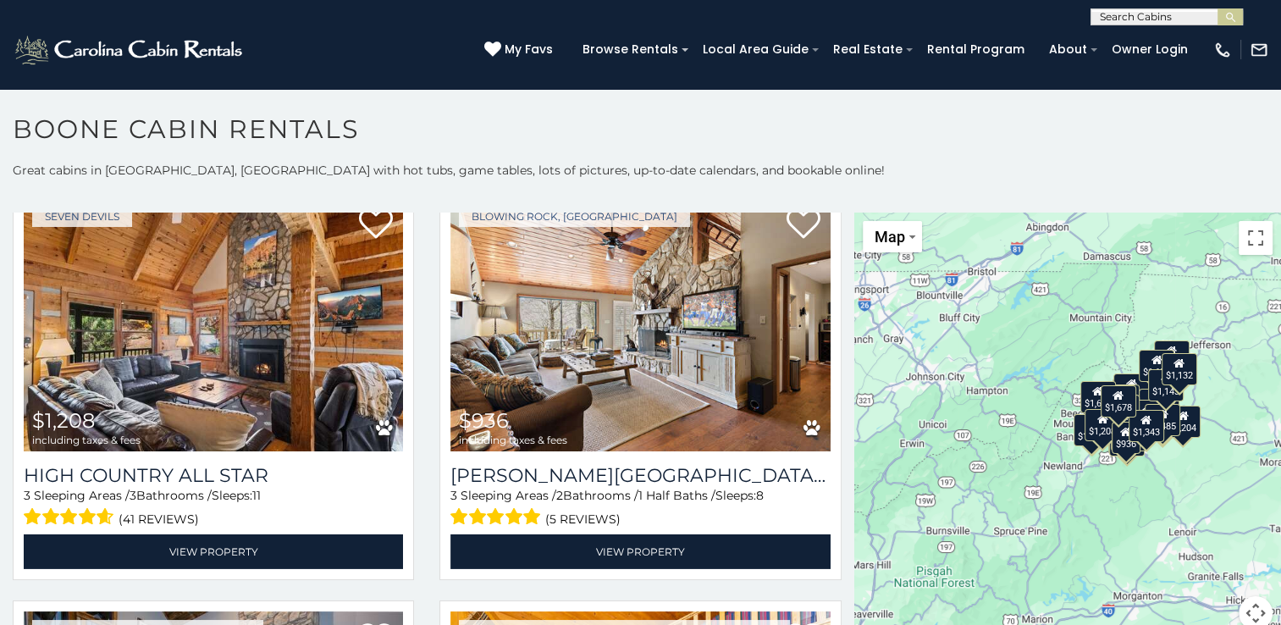
scroll to position [5521, 0]
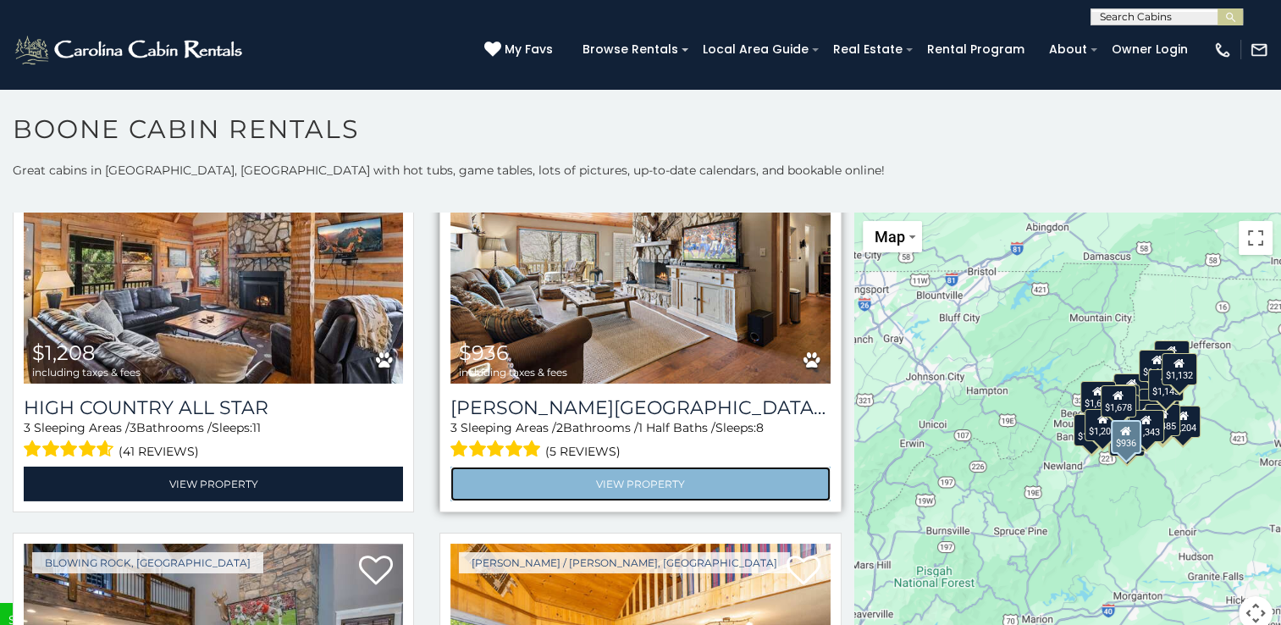
click at [637, 467] on link "View Property" at bounding box center [639, 484] width 379 height 35
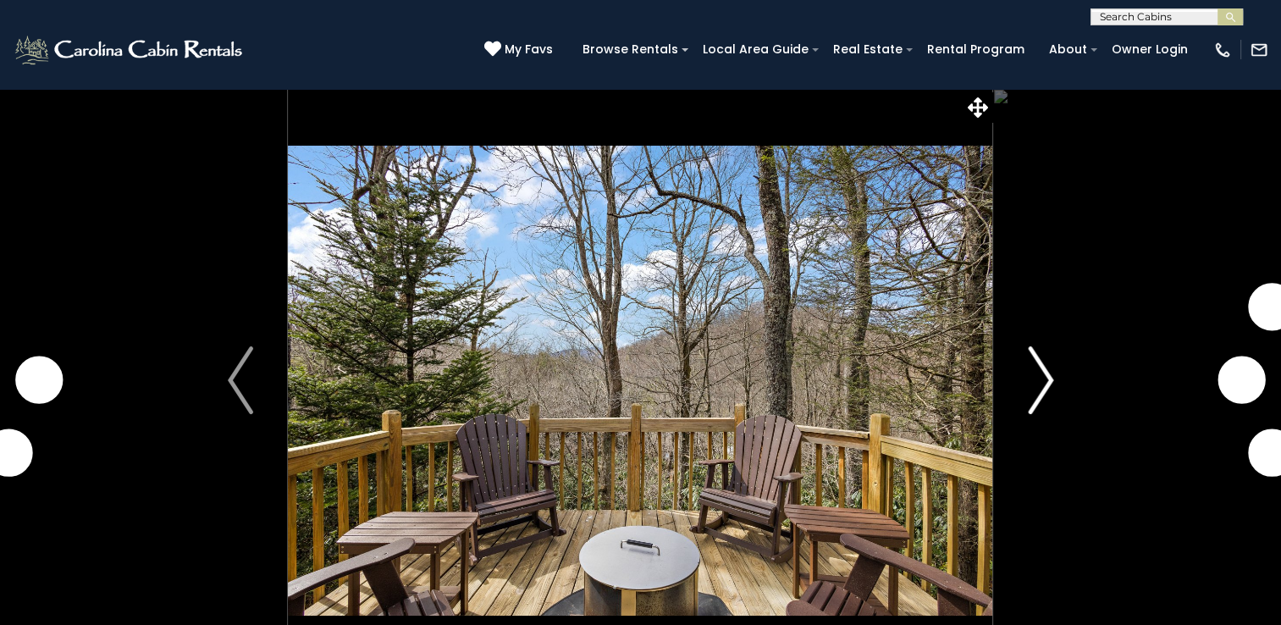
click at [1037, 388] on img "Next" at bounding box center [1040, 380] width 25 height 68
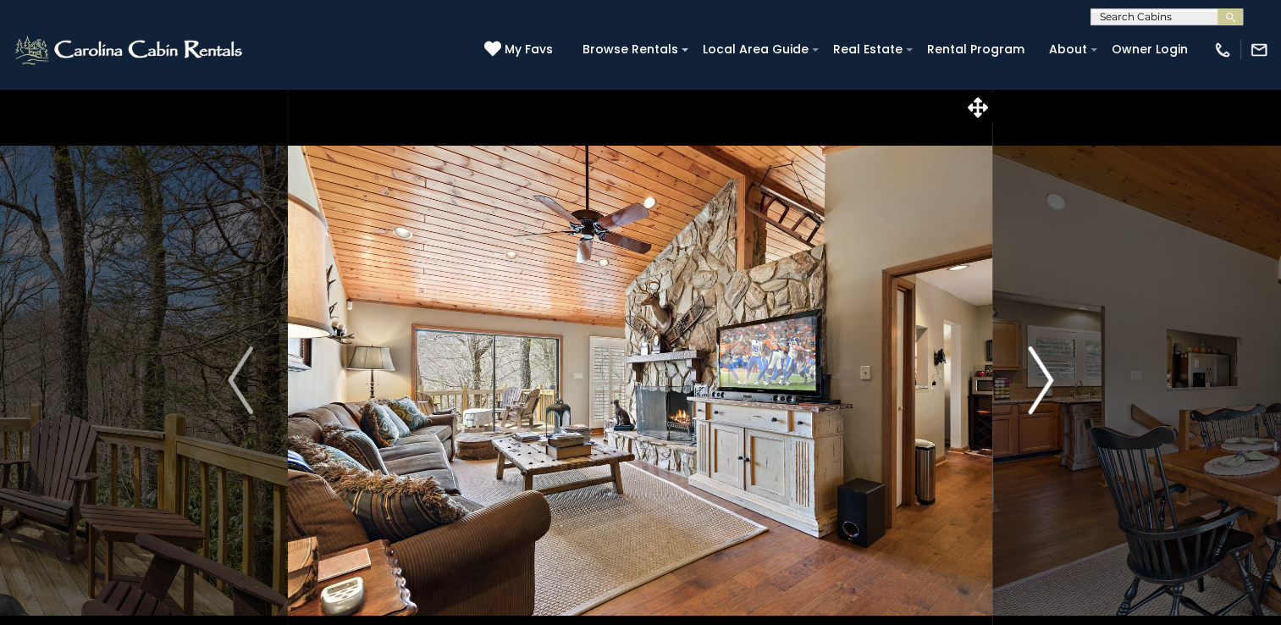
click at [1037, 388] on img "Next" at bounding box center [1040, 380] width 25 height 68
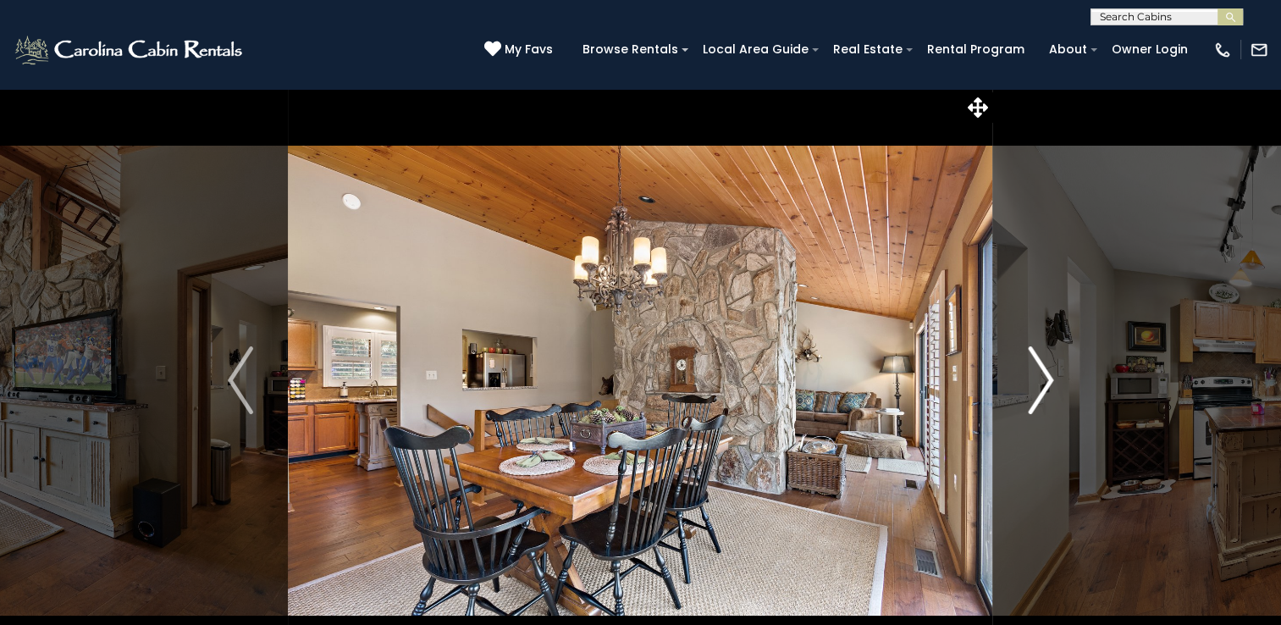
click at [1037, 388] on img "Next" at bounding box center [1040, 380] width 25 height 68
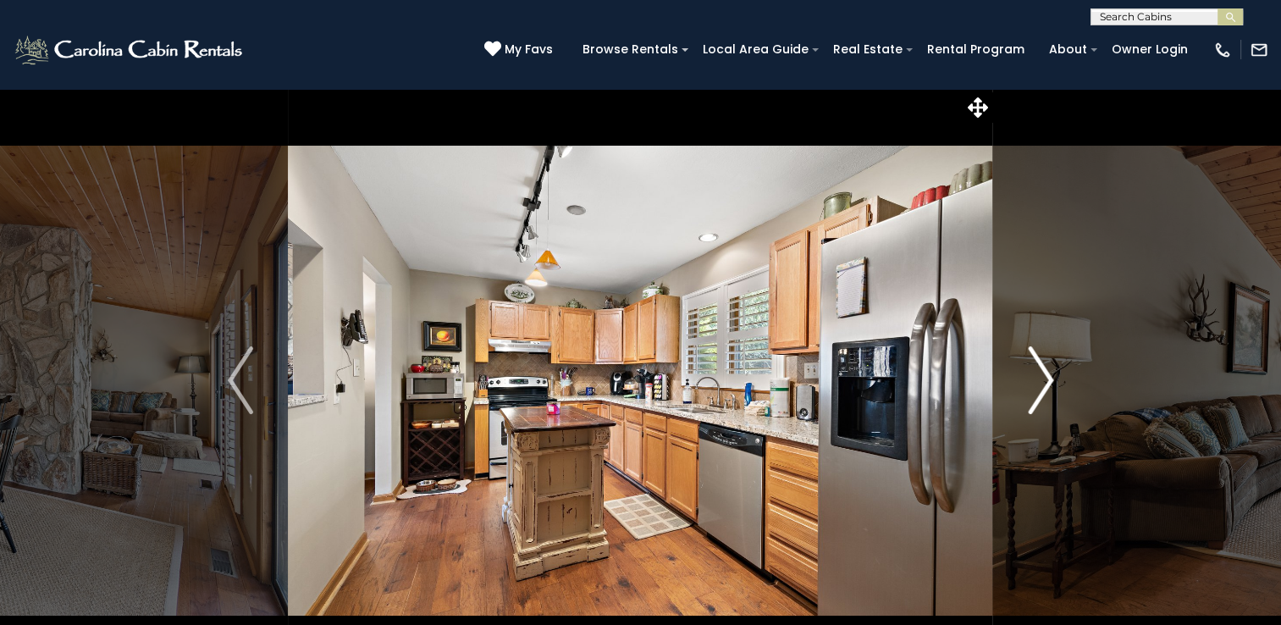
click at [1037, 388] on img "Next" at bounding box center [1040, 380] width 25 height 68
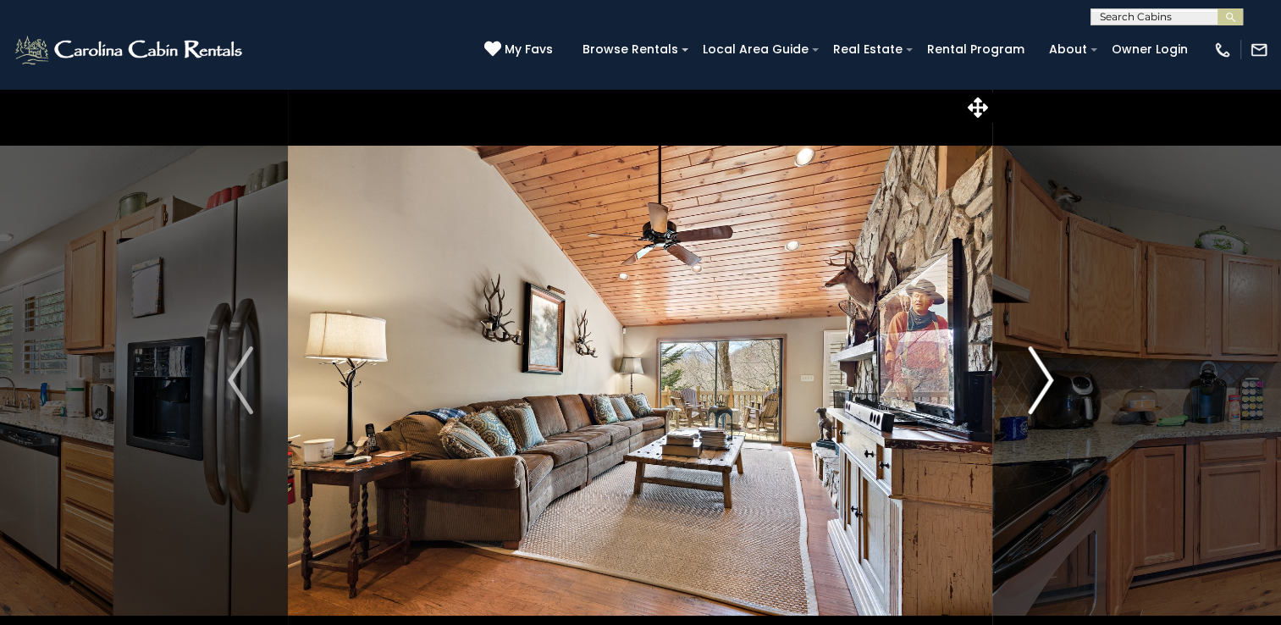
click at [1037, 388] on img "Next" at bounding box center [1040, 380] width 25 height 68
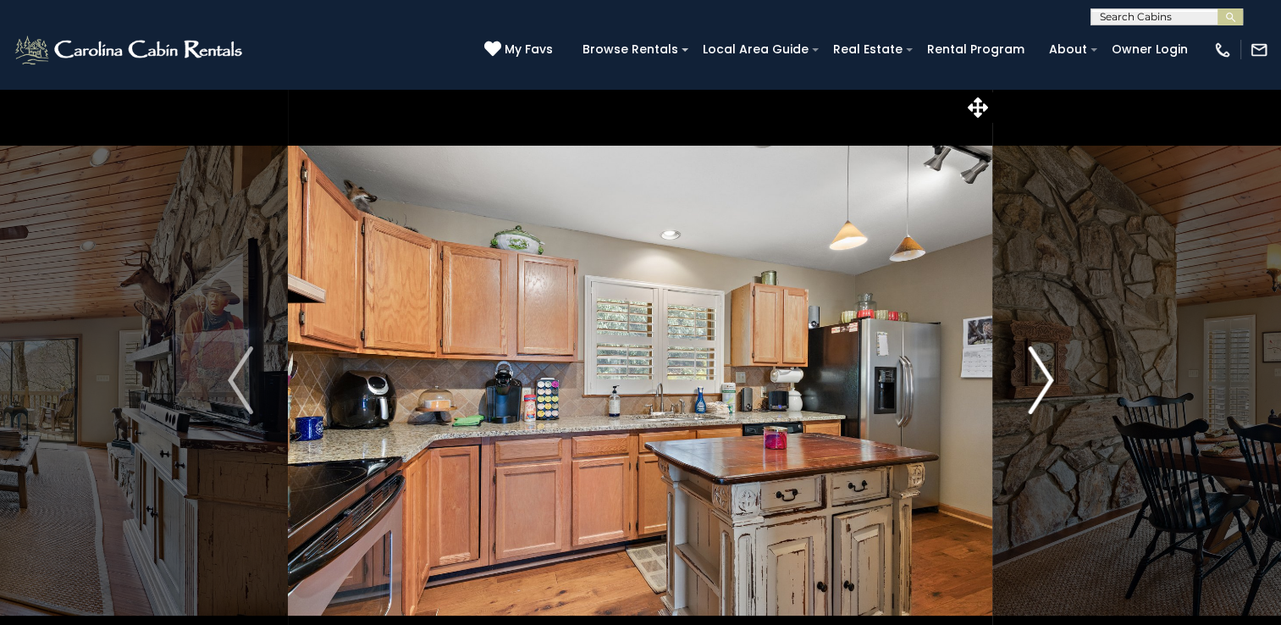
click at [1037, 388] on img "Next" at bounding box center [1040, 380] width 25 height 68
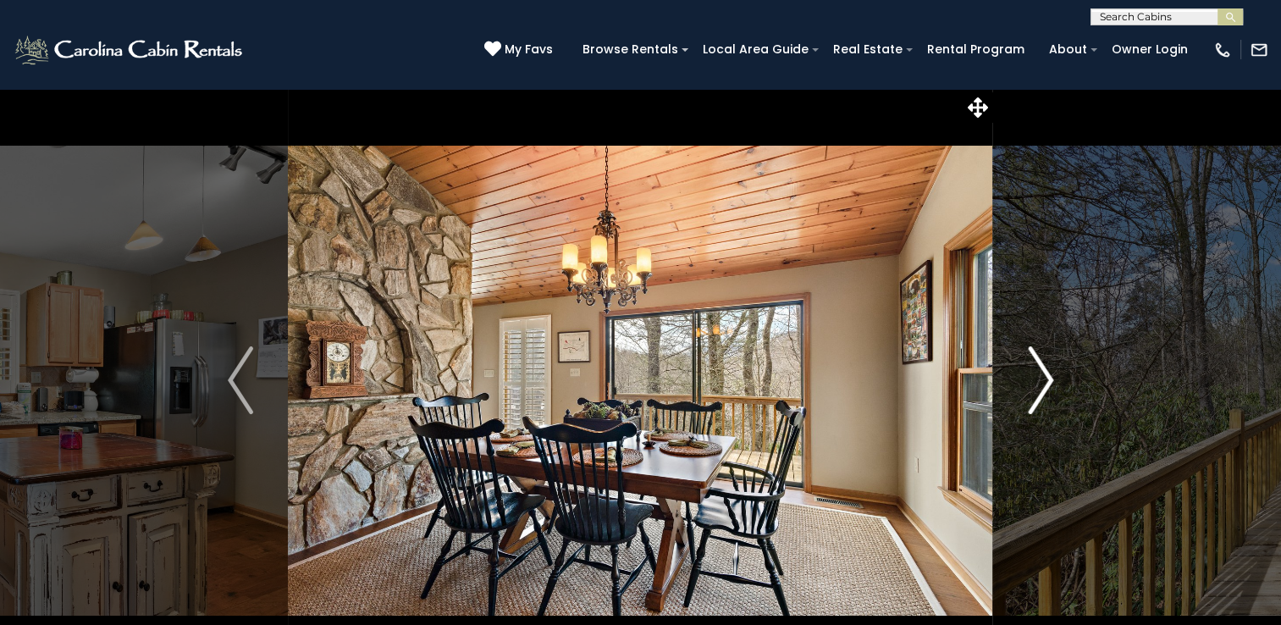
click at [1037, 388] on img "Next" at bounding box center [1040, 380] width 25 height 68
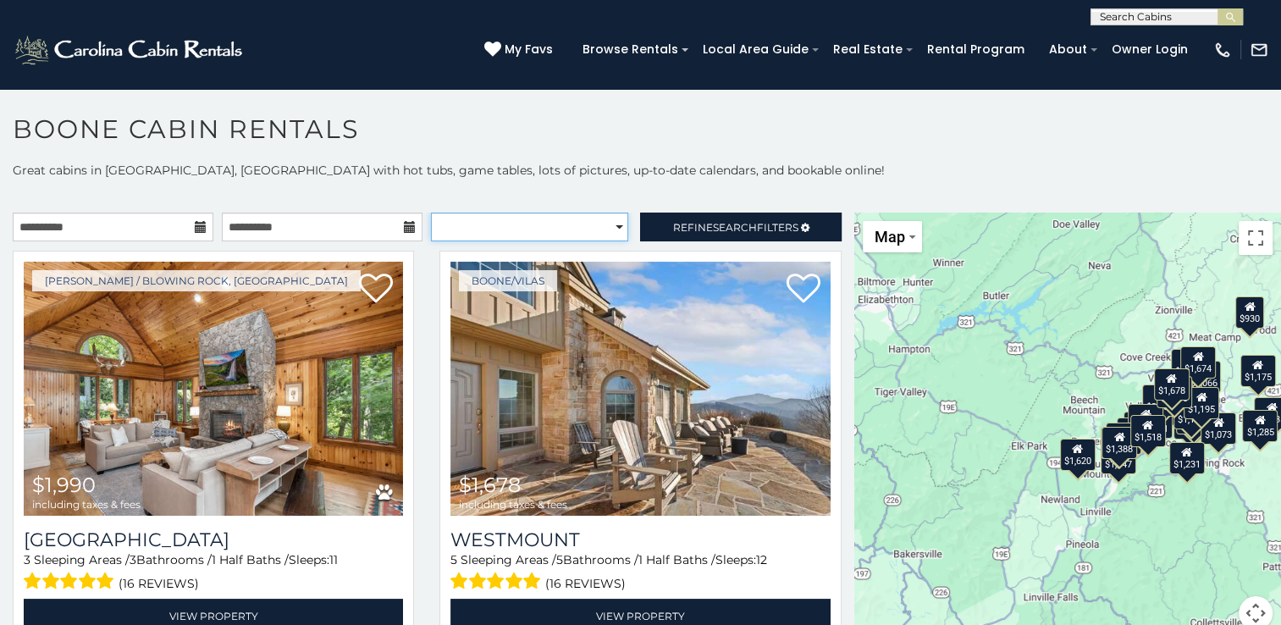
click at [606, 229] on select "**********" at bounding box center [529, 227] width 197 height 29
select select "*********"
click at [431, 213] on select "**********" at bounding box center [529, 227] width 197 height 29
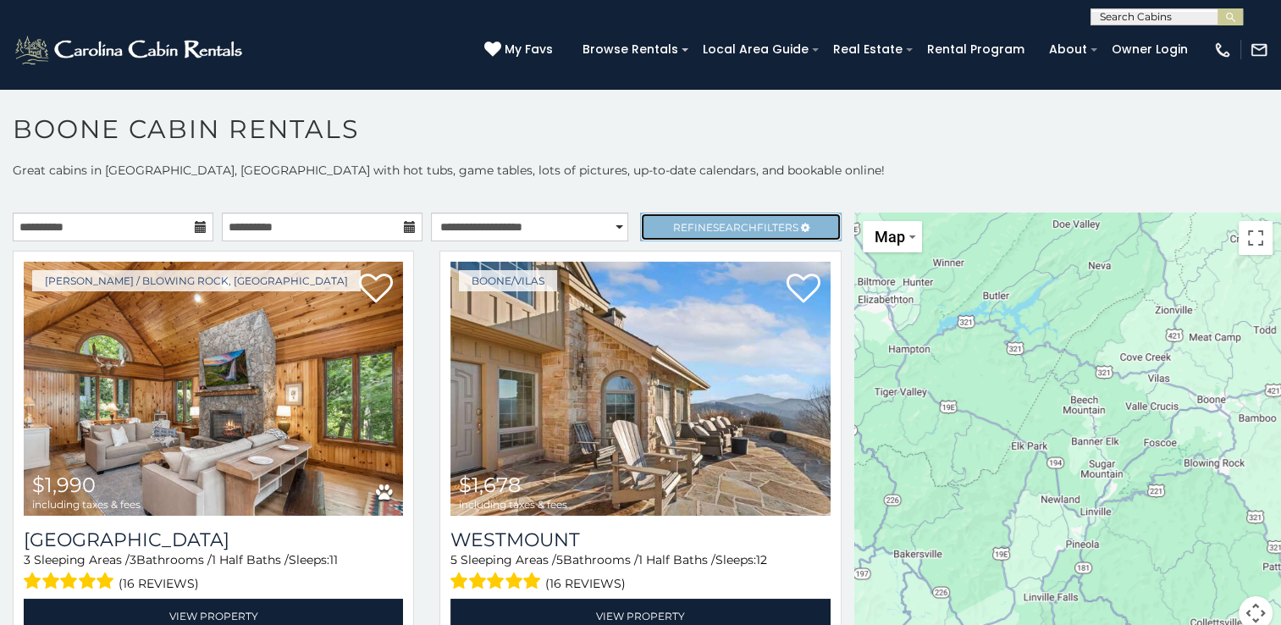
click at [687, 215] on link "Refine Search Filters" at bounding box center [740, 227] width 201 height 29
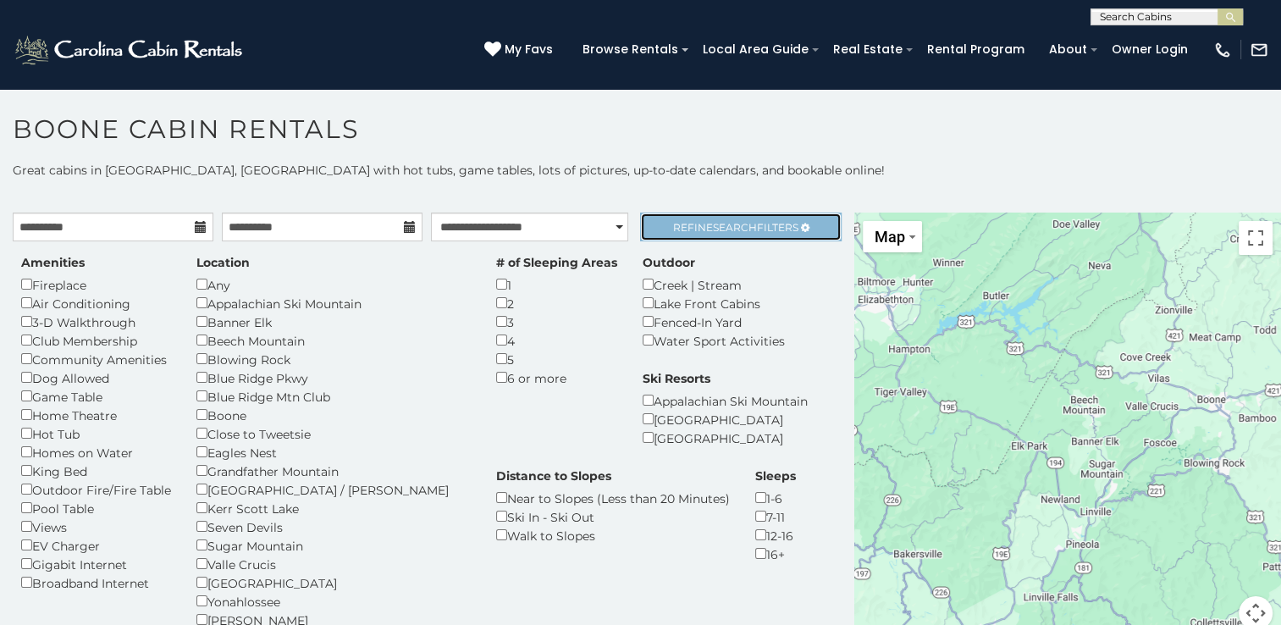
click at [687, 215] on link "Refine Search Filters" at bounding box center [740, 227] width 201 height 29
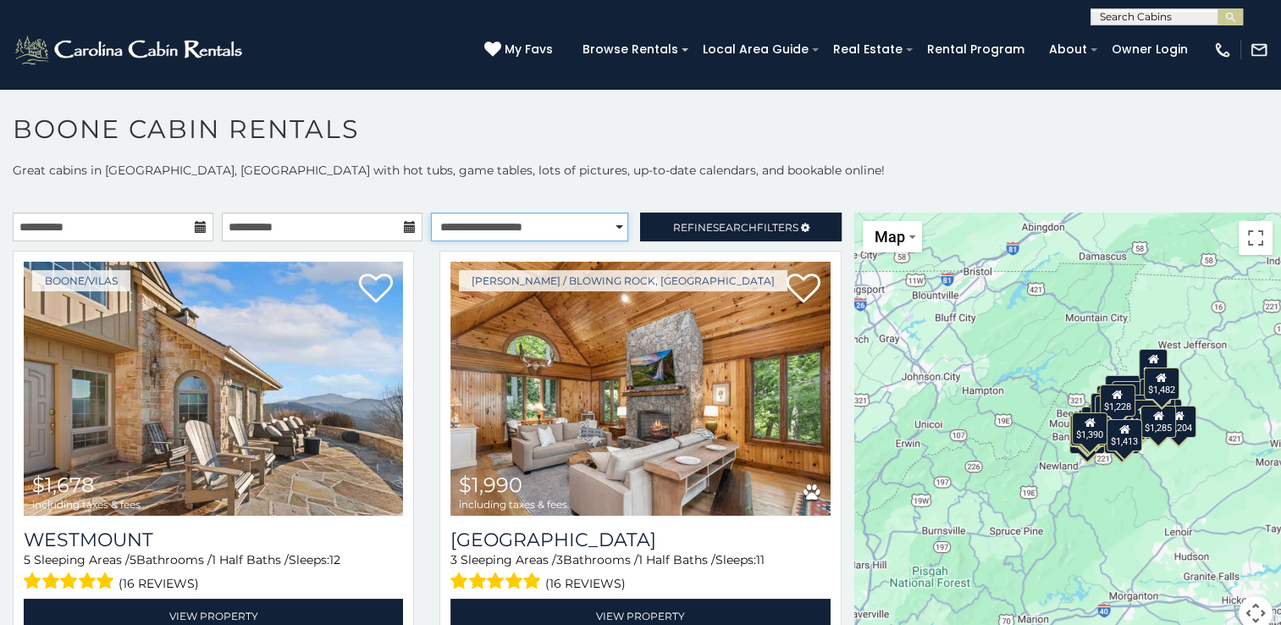
click at [583, 229] on select "**********" at bounding box center [529, 227] width 197 height 29
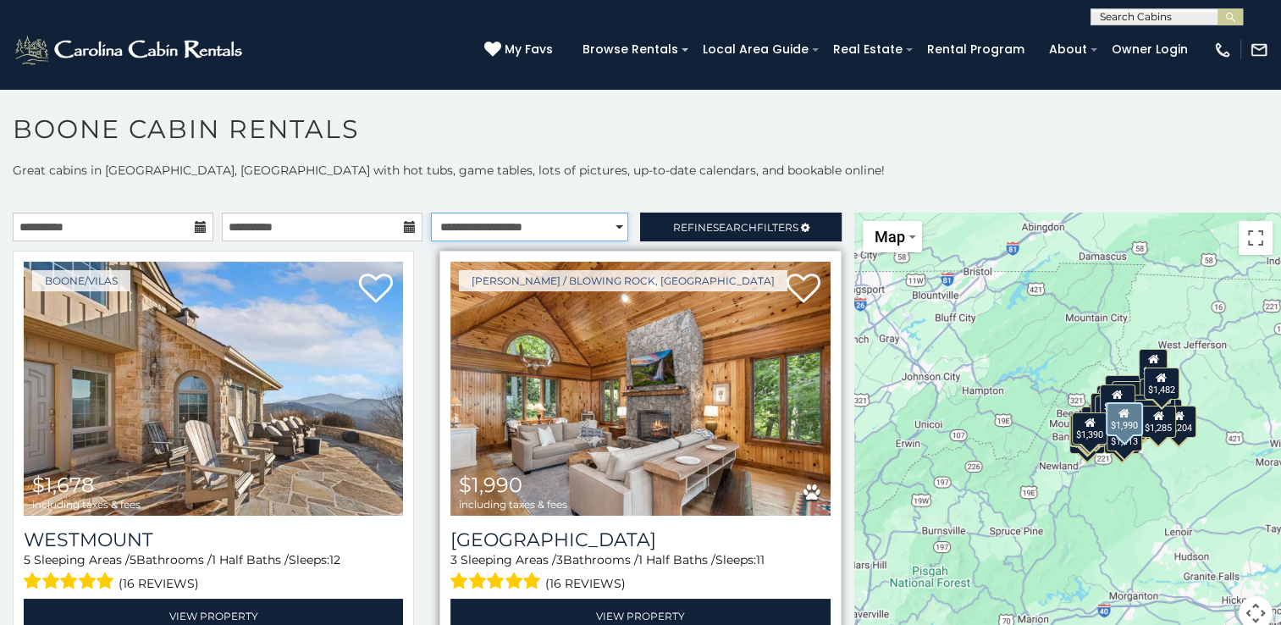
click at [431, 213] on select "**********" at bounding box center [529, 227] width 197 height 29
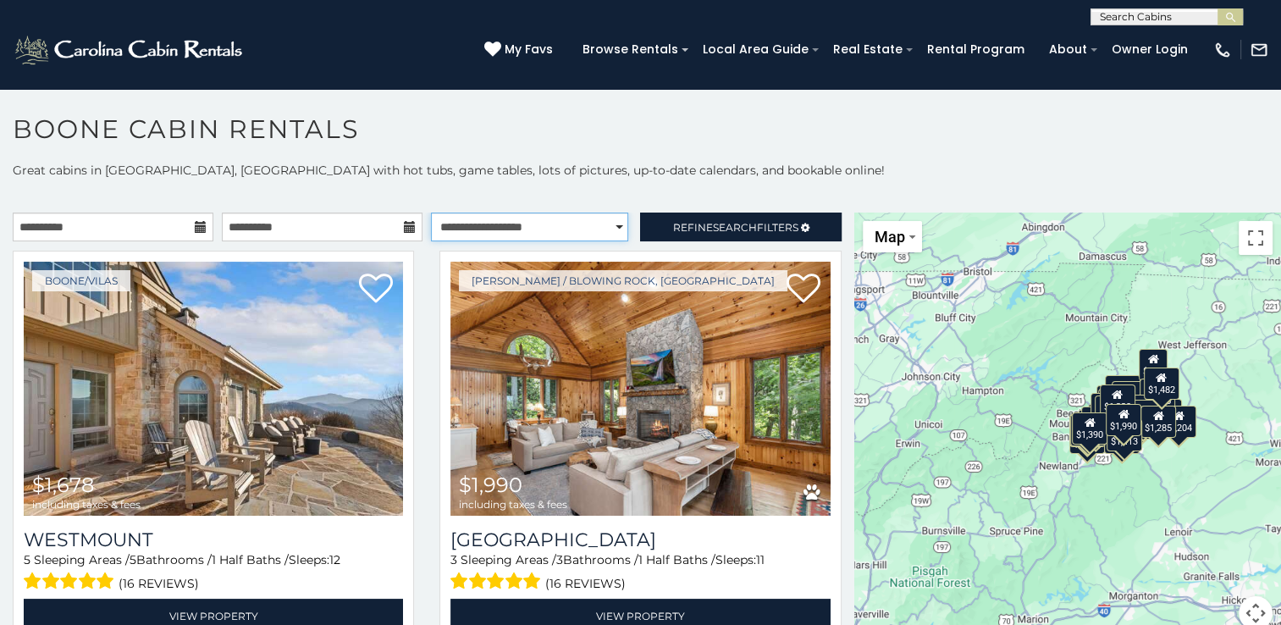
scroll to position [383, 0]
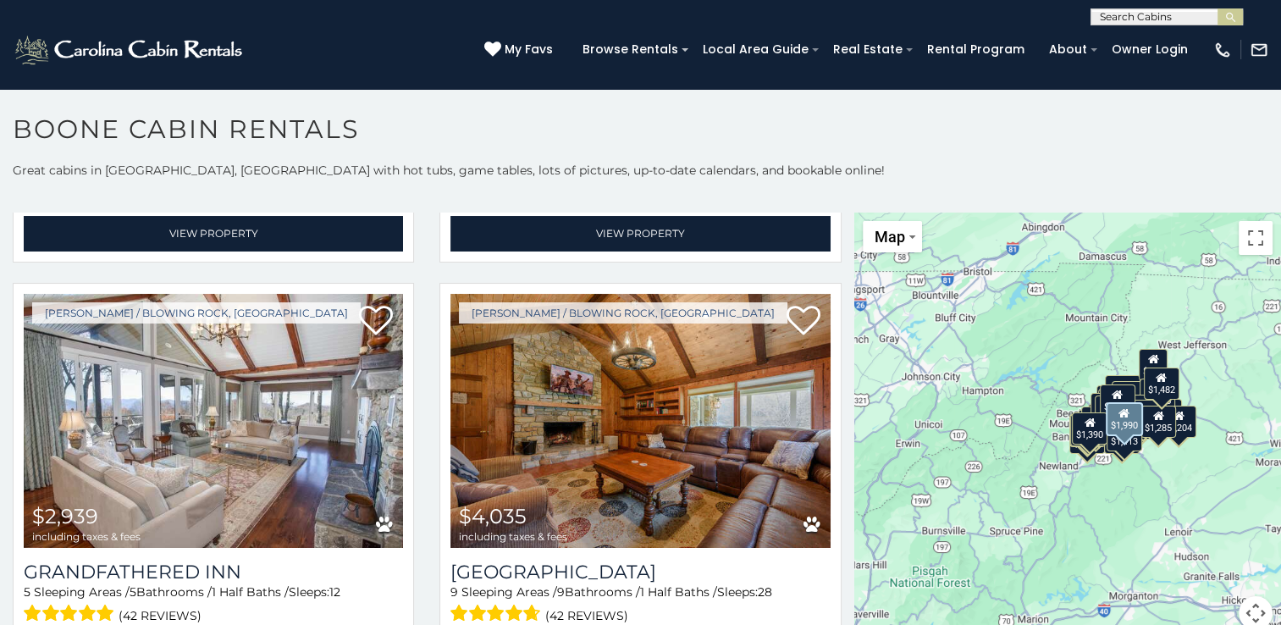
click at [826, 262] on div "[PERSON_NAME] / Blowing Rock, [GEOGRAPHIC_DATA] $1,990 including taxes & fees […" at bounding box center [640, 70] width 427 height 405
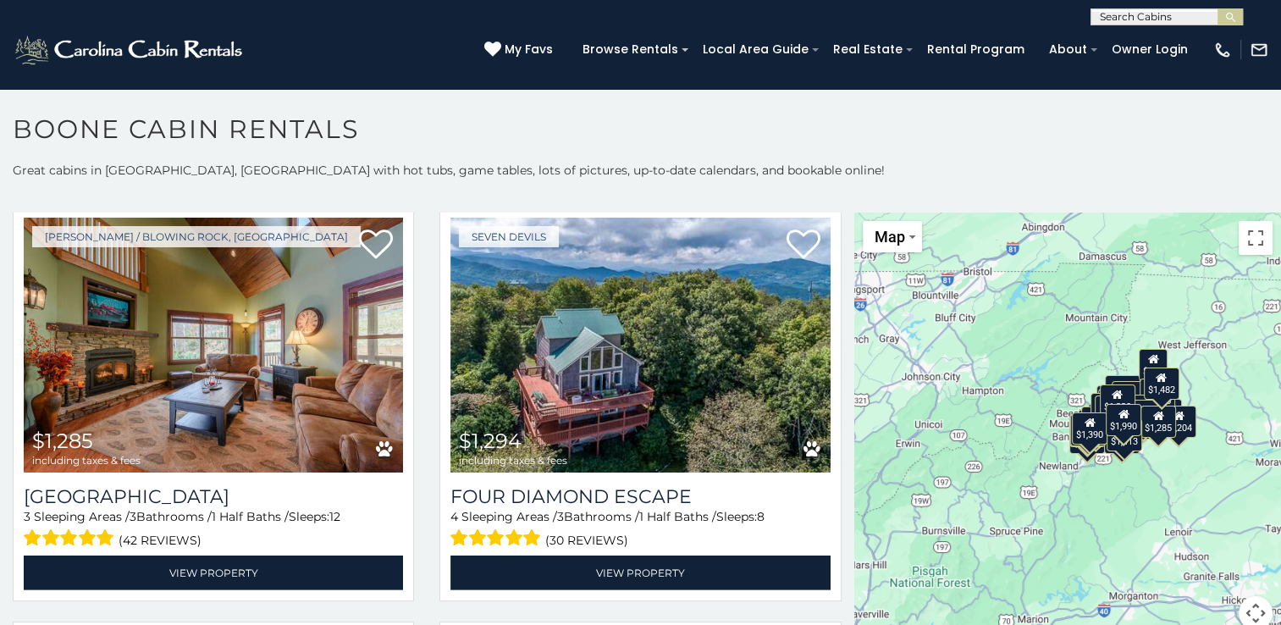
scroll to position [5057, 0]
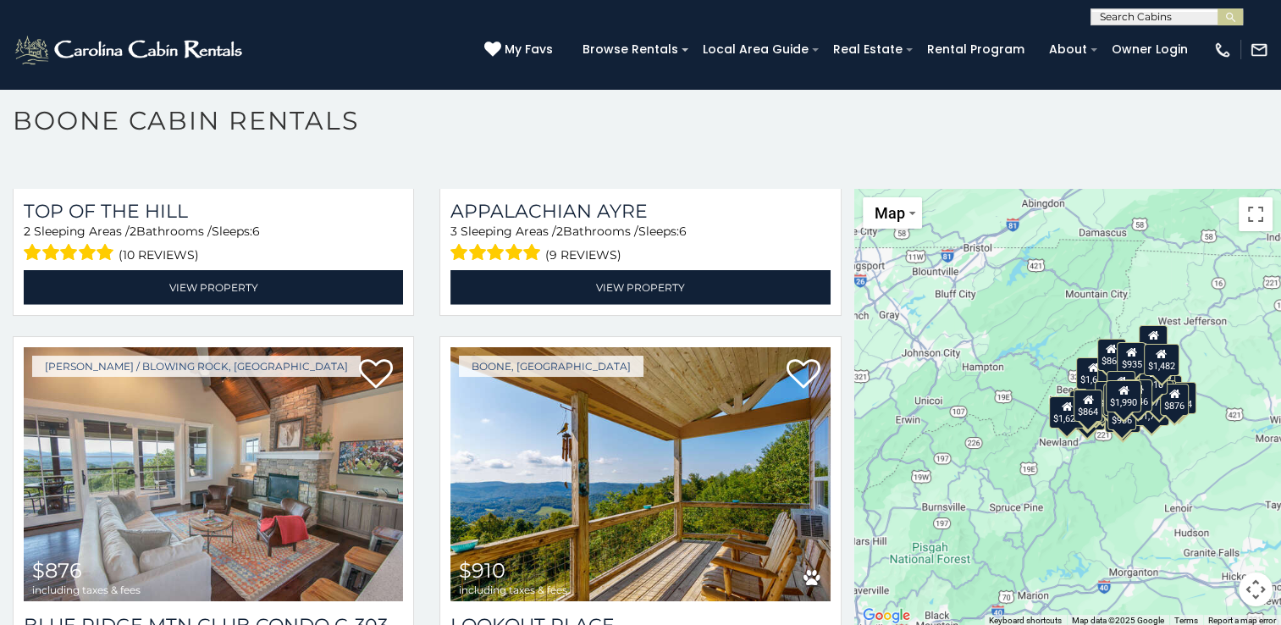
scroll to position [11150, 0]
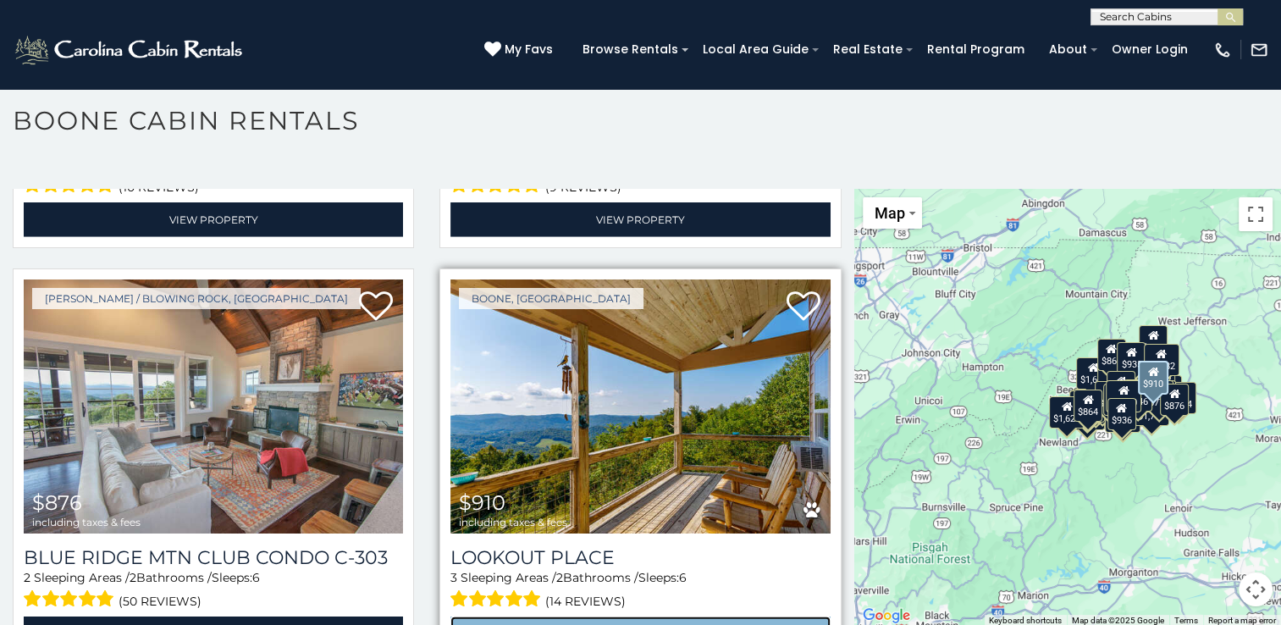
click at [596, 616] on link "View Property" at bounding box center [639, 633] width 379 height 35
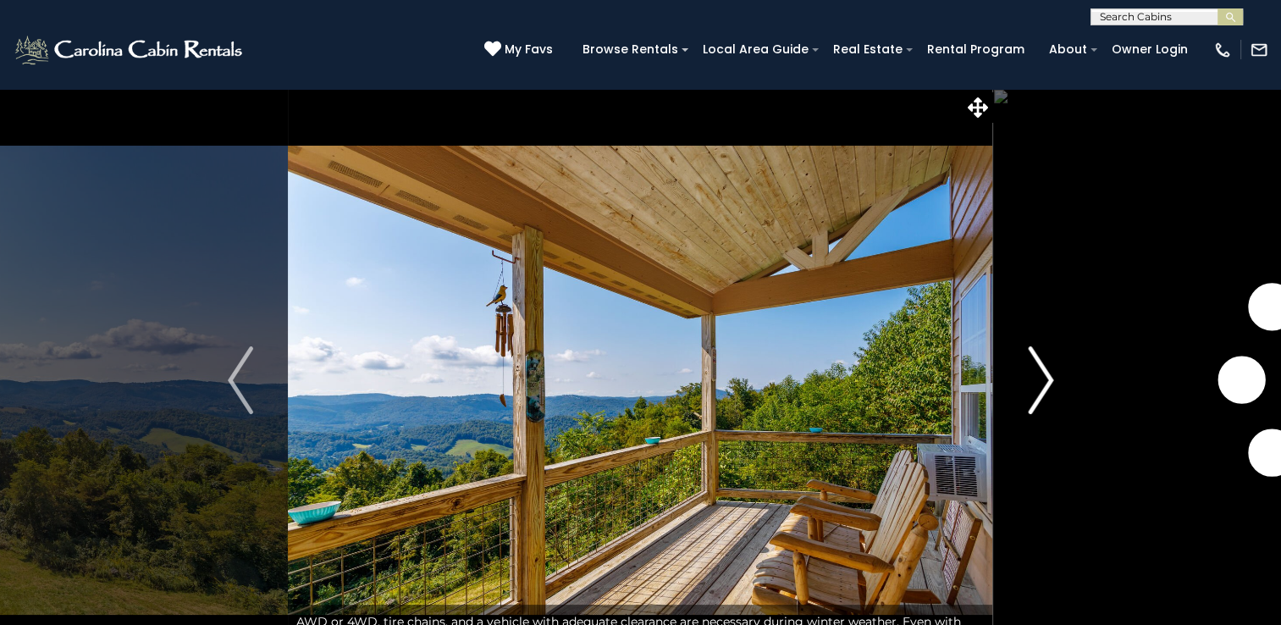
click at [1030, 381] on img "Next" at bounding box center [1040, 380] width 25 height 68
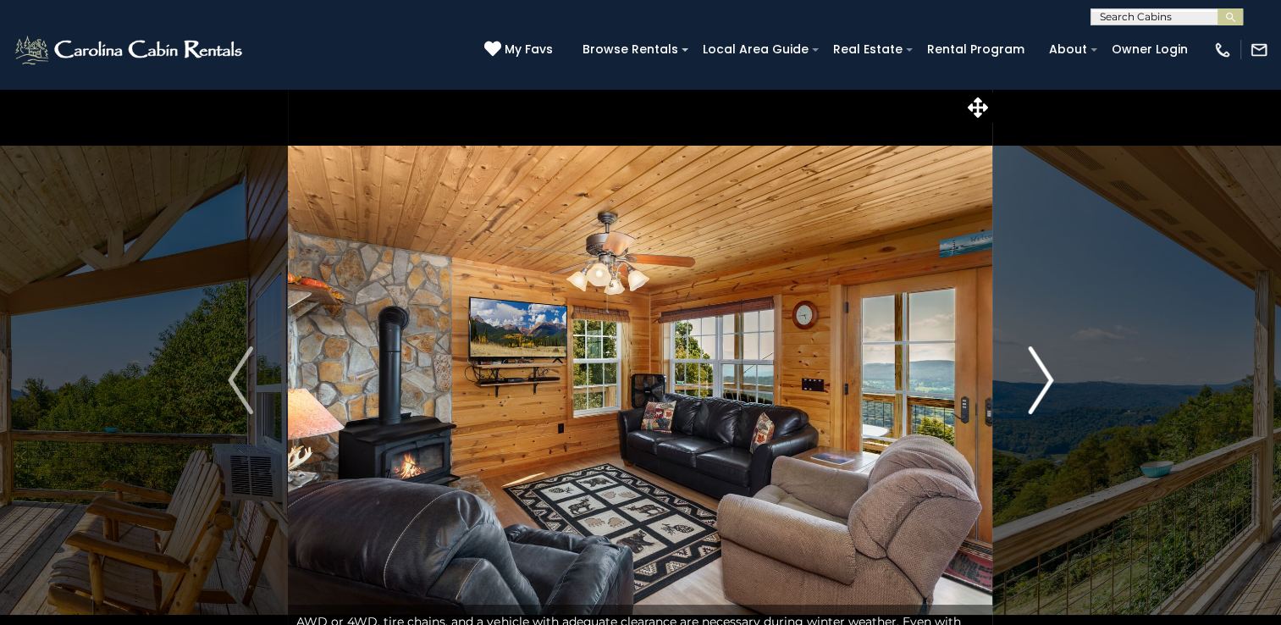
click at [1030, 381] on img "Next" at bounding box center [1040, 380] width 25 height 68
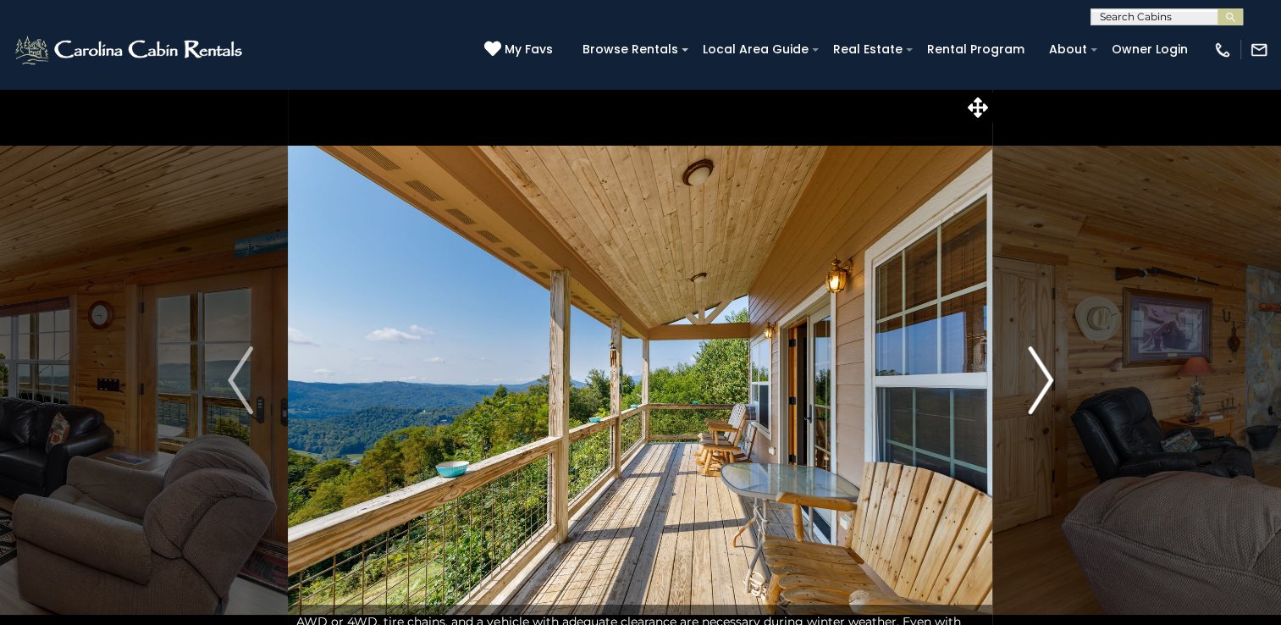
click at [1030, 381] on img "Next" at bounding box center [1040, 380] width 25 height 68
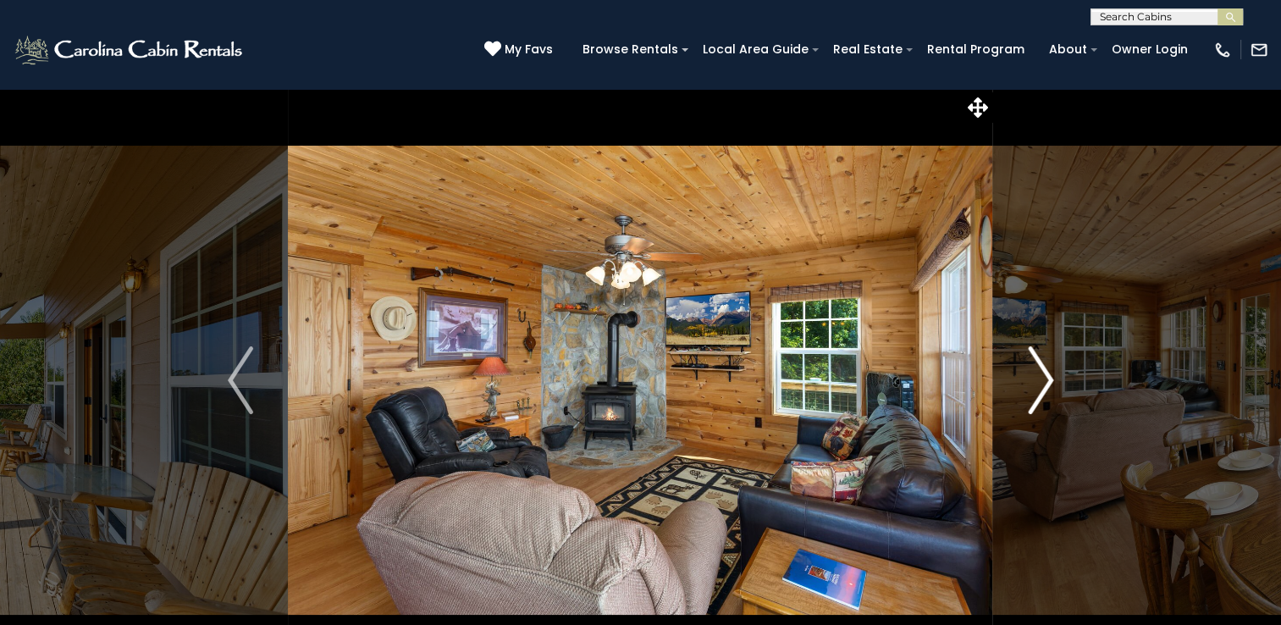
click at [1030, 381] on img "Next" at bounding box center [1040, 380] width 25 height 68
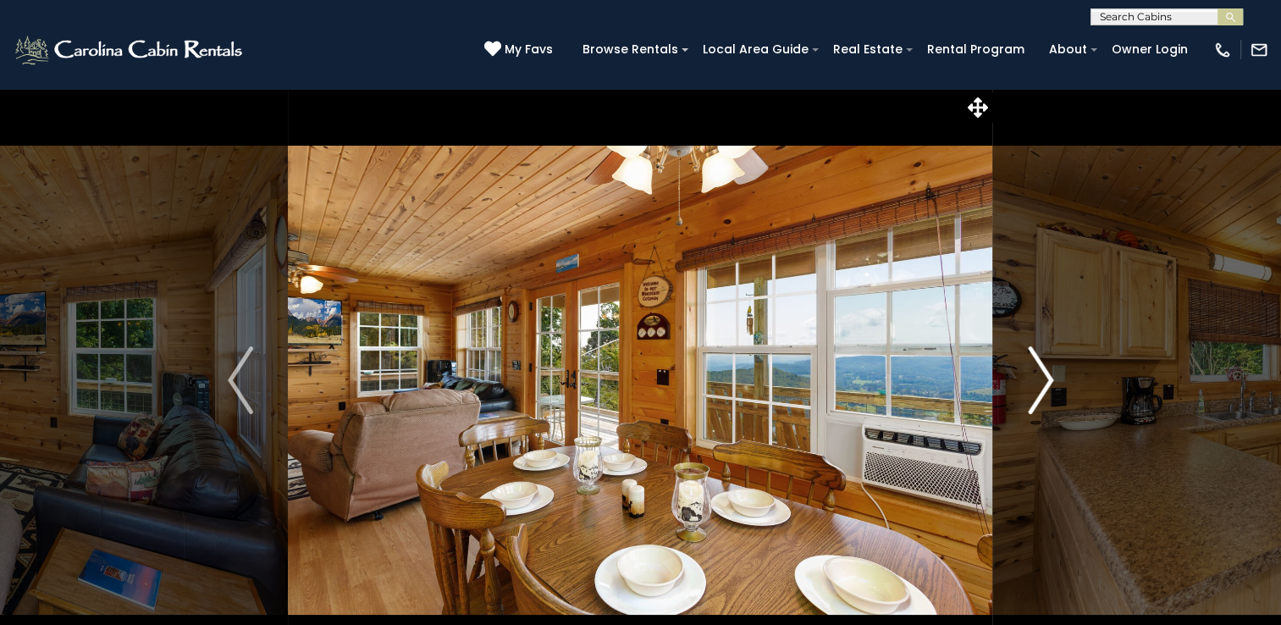
click at [1030, 381] on img "Next" at bounding box center [1040, 380] width 25 height 68
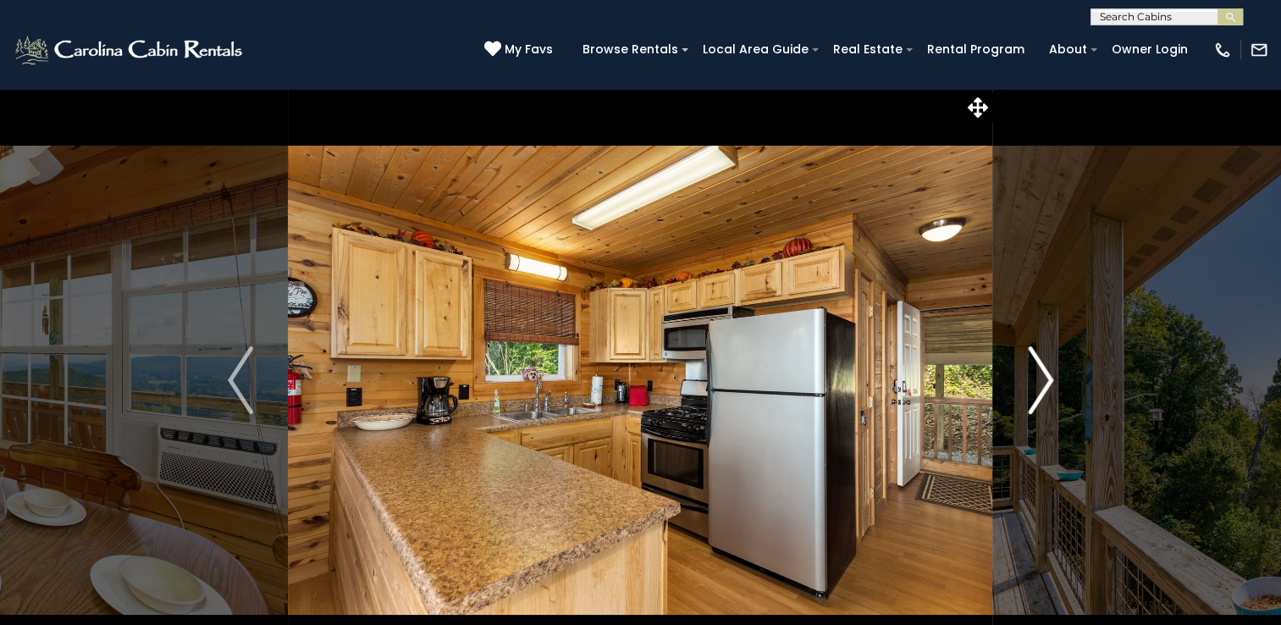
click at [1030, 381] on img "Next" at bounding box center [1040, 380] width 25 height 68
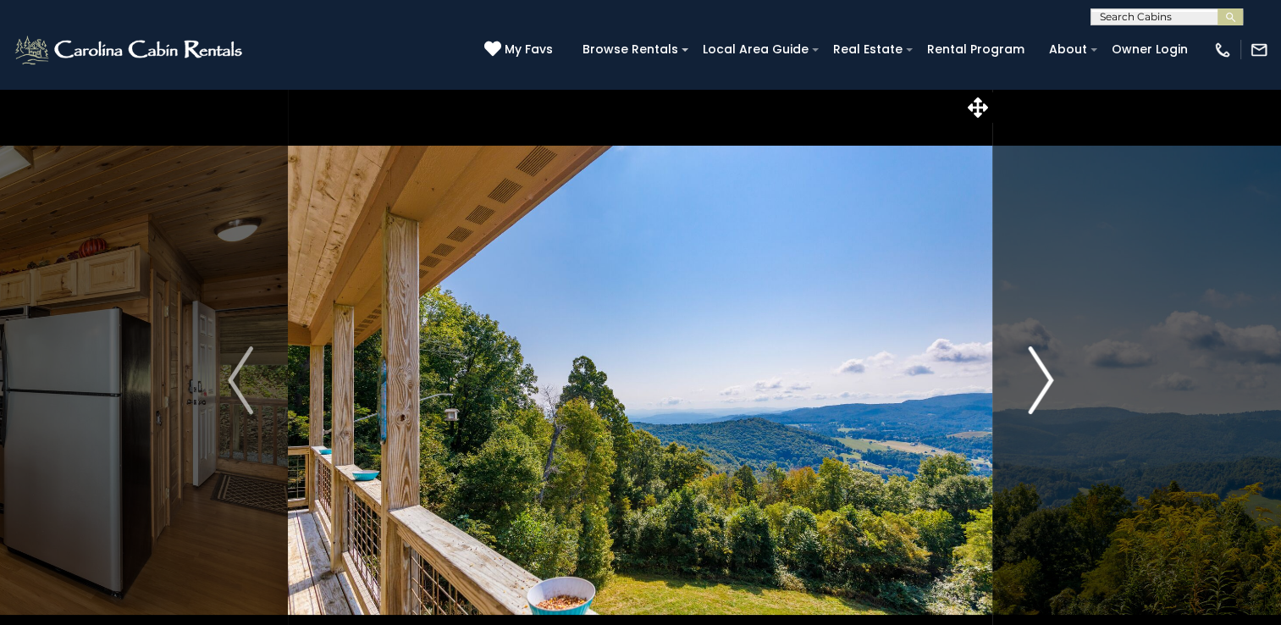
click at [1030, 381] on img "Next" at bounding box center [1040, 380] width 25 height 68
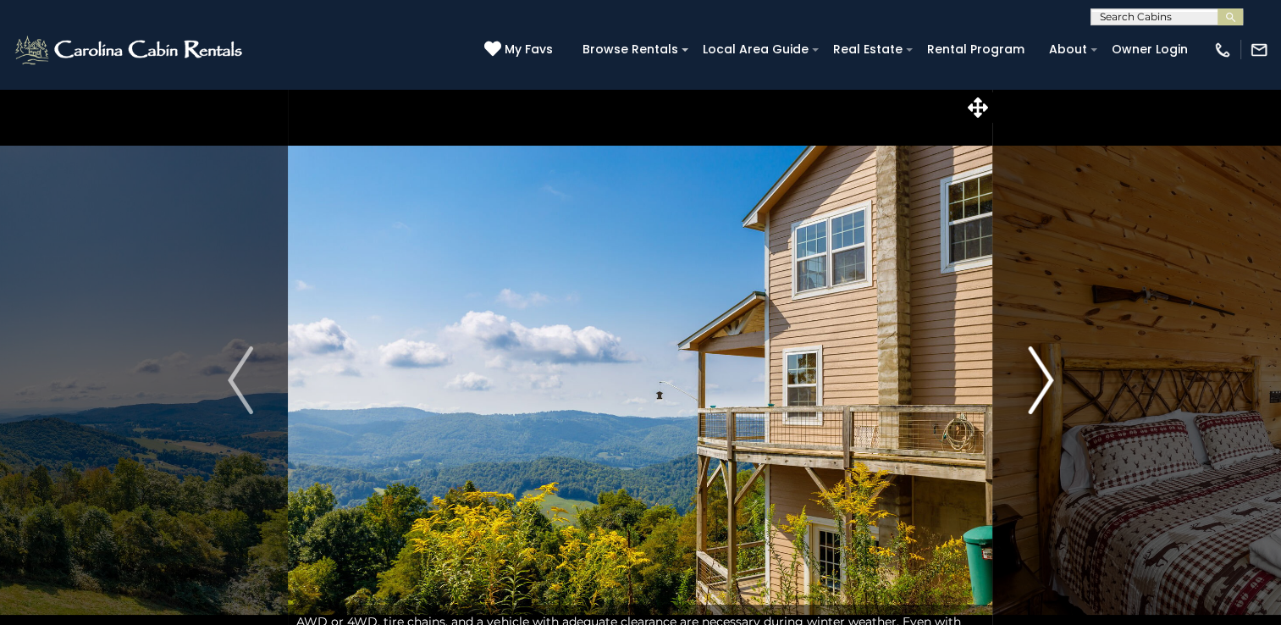
click at [1030, 381] on img "Next" at bounding box center [1040, 380] width 25 height 68
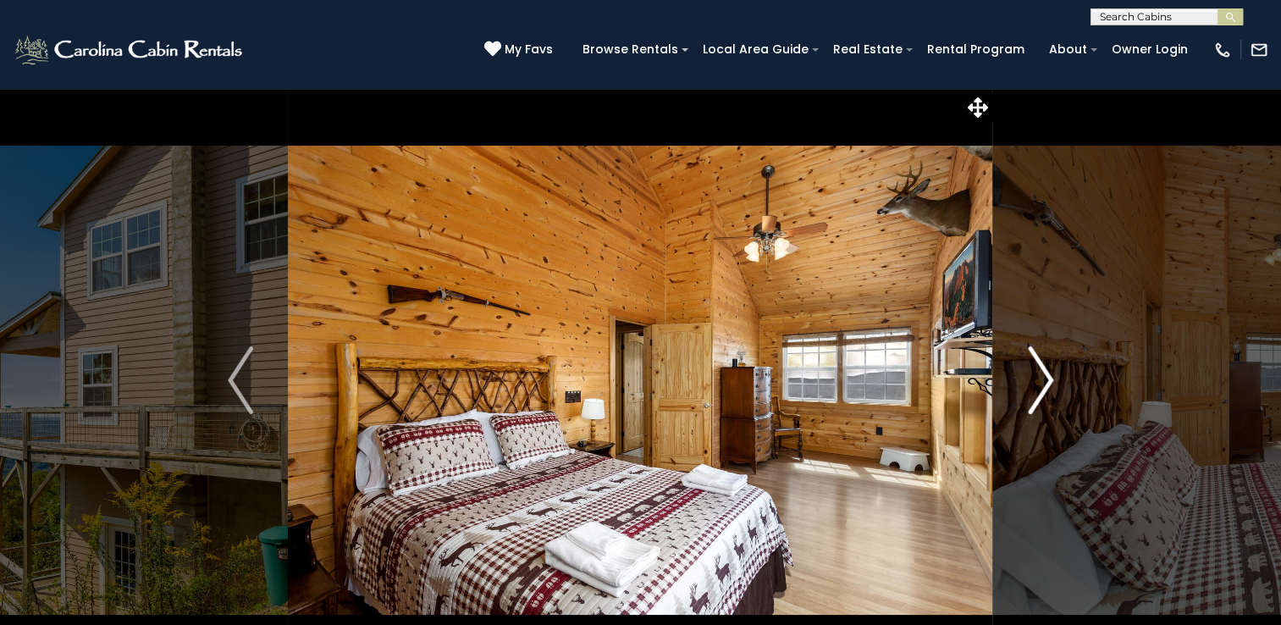
click at [1030, 381] on img "Next" at bounding box center [1040, 380] width 25 height 68
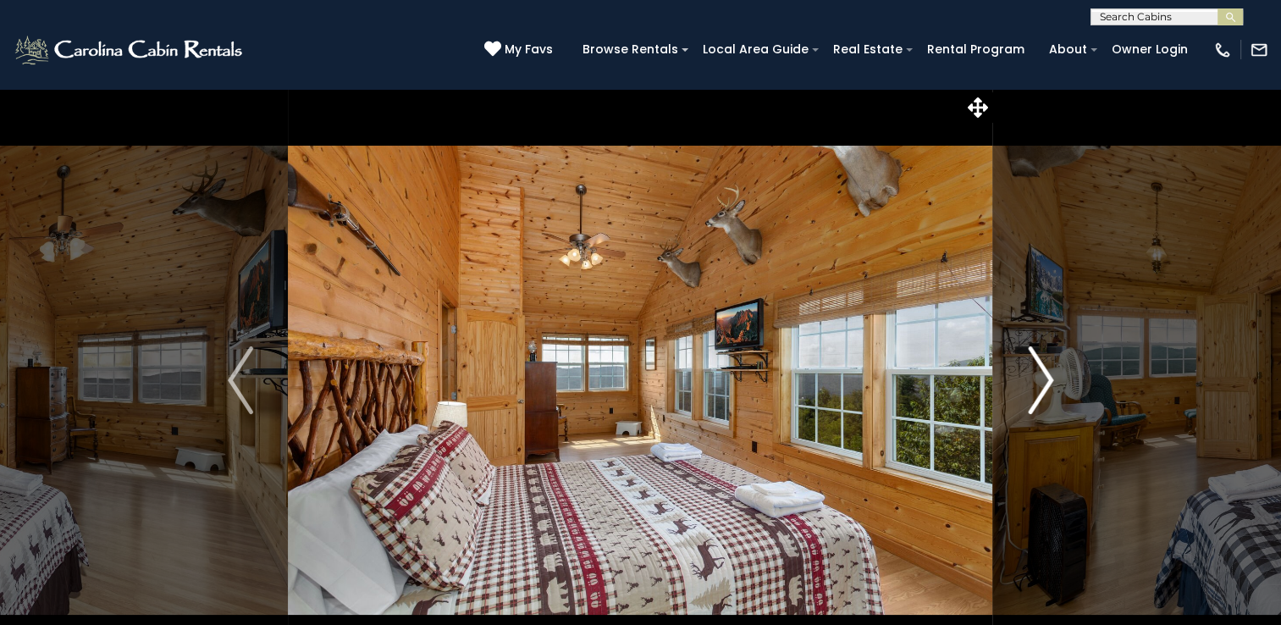
click at [1030, 381] on img "Next" at bounding box center [1040, 380] width 25 height 68
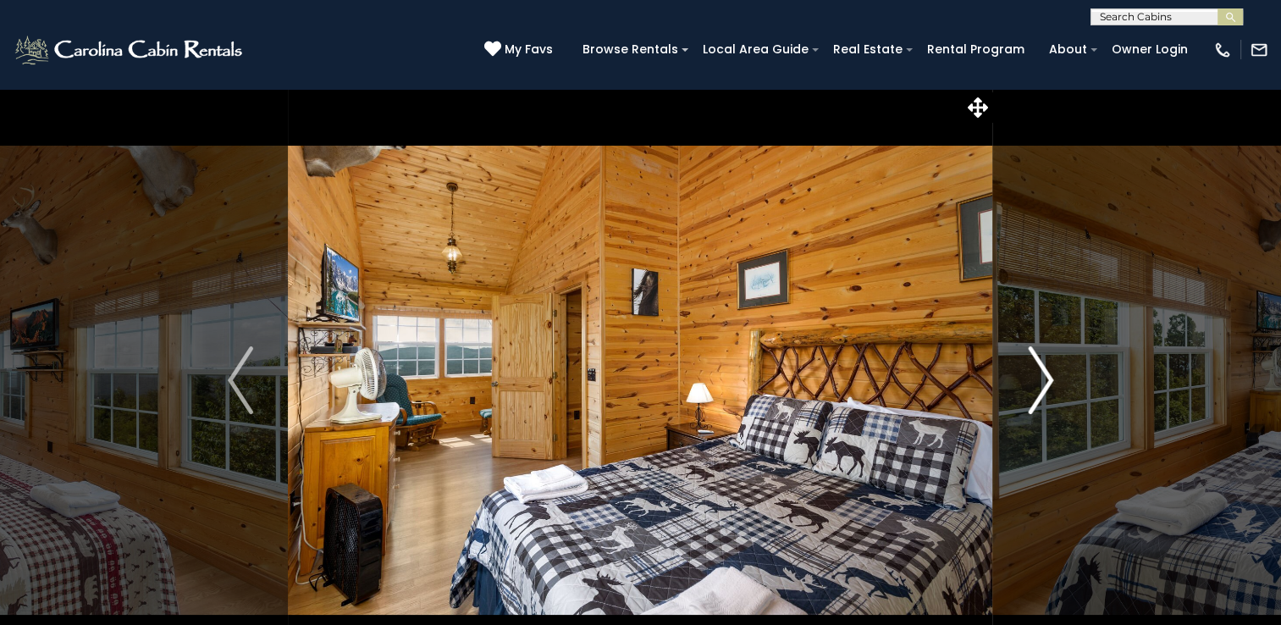
click at [1030, 381] on img "Next" at bounding box center [1040, 380] width 25 height 68
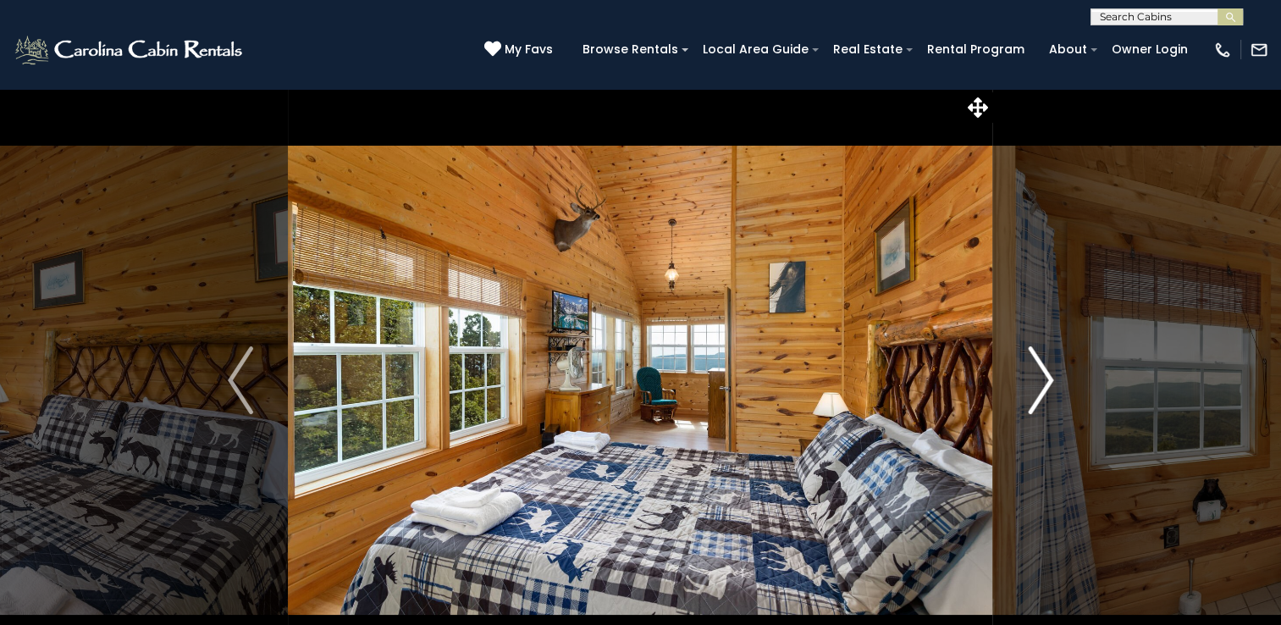
click at [1030, 381] on img "Next" at bounding box center [1040, 380] width 25 height 68
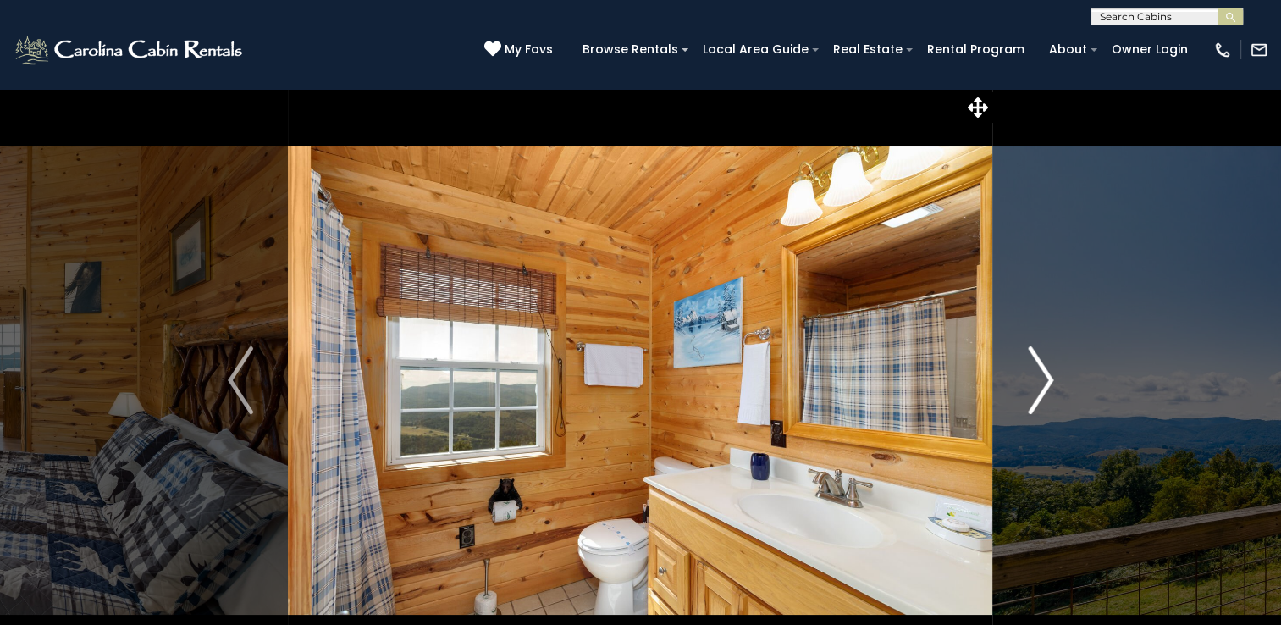
click at [1030, 381] on img "Next" at bounding box center [1040, 380] width 25 height 68
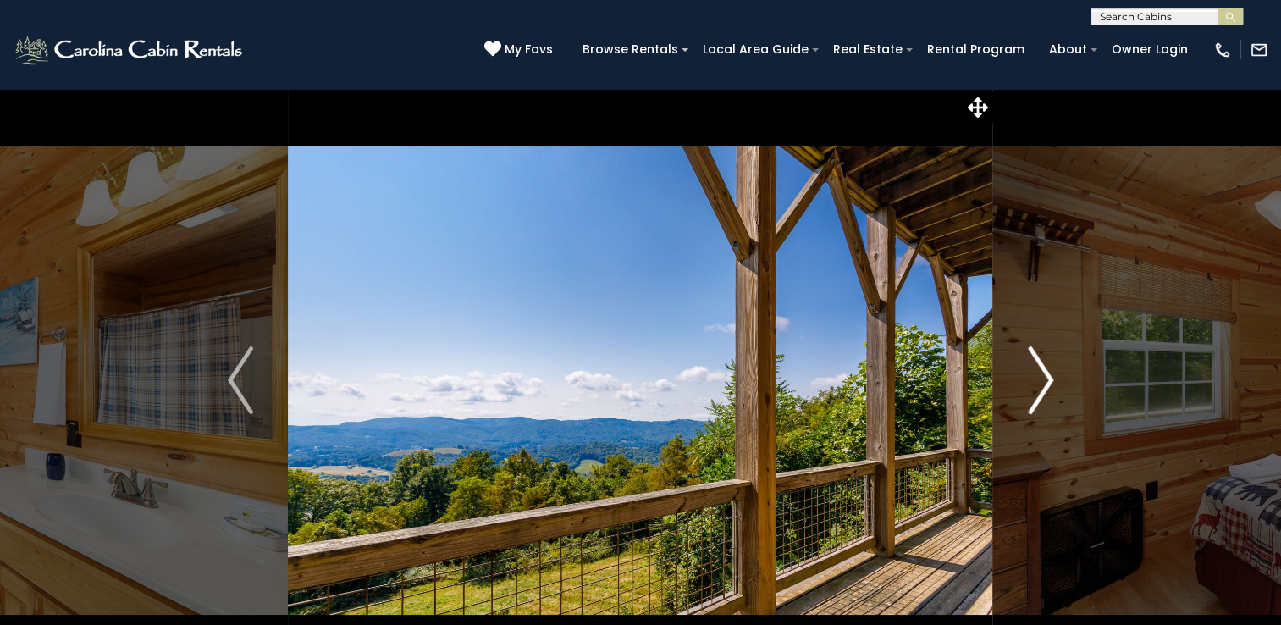
click at [1030, 381] on img "Next" at bounding box center [1040, 380] width 25 height 68
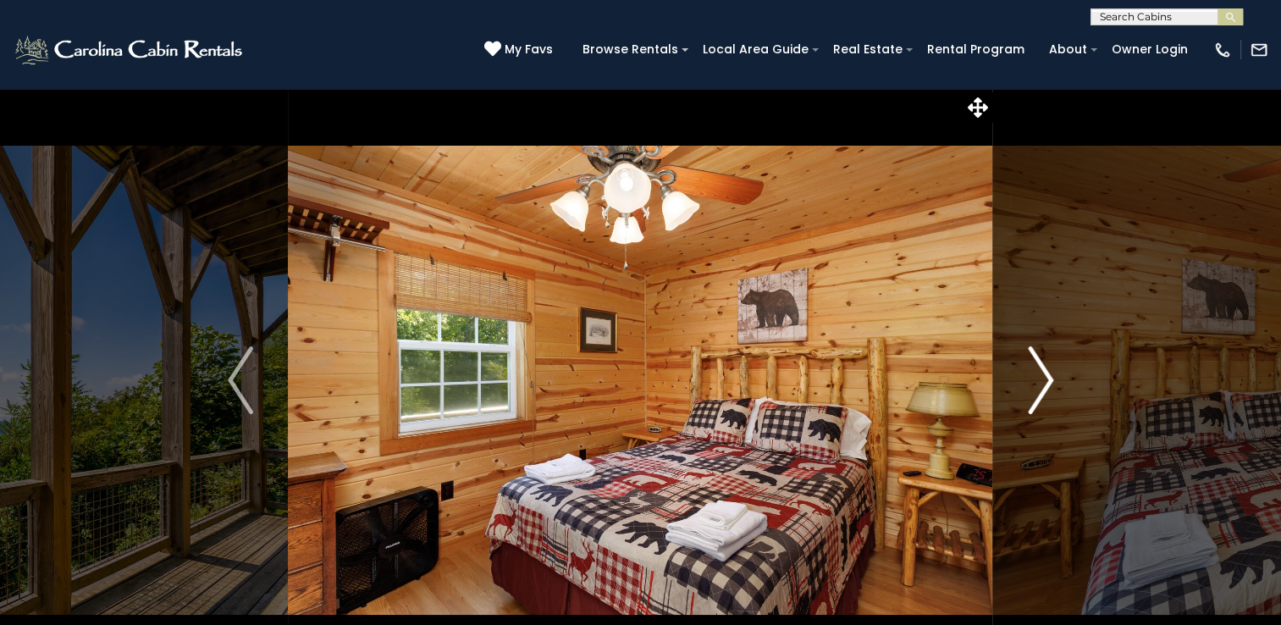
click at [1030, 381] on img "Next" at bounding box center [1040, 380] width 25 height 68
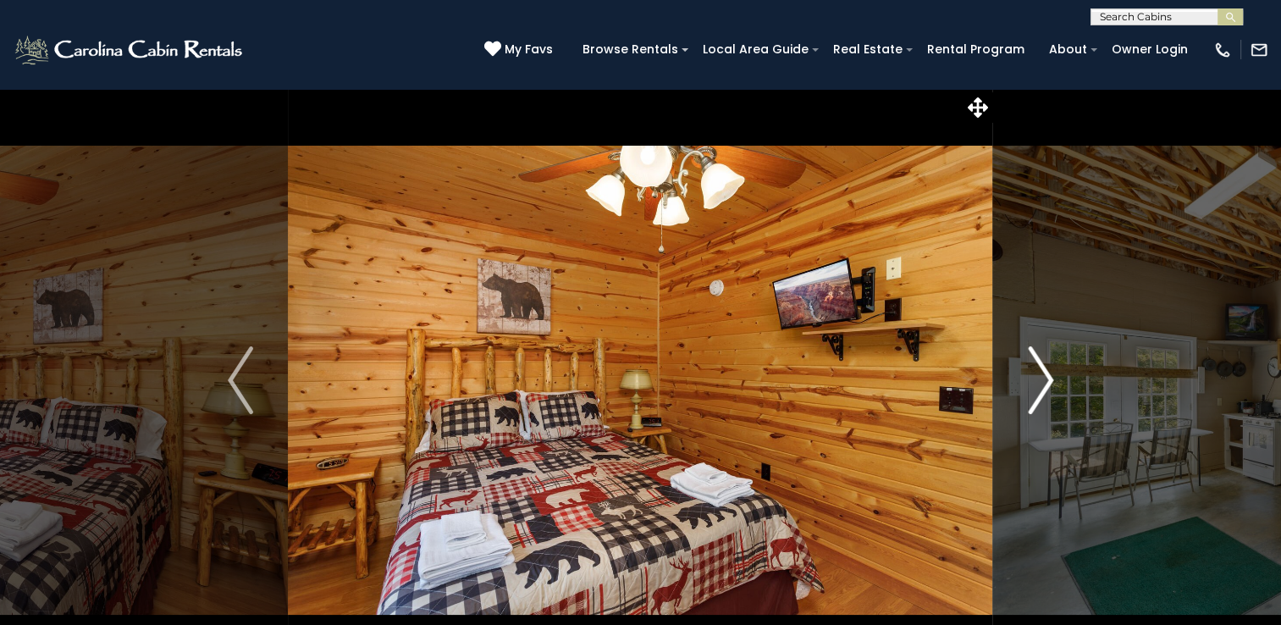
click at [1030, 381] on img "Next" at bounding box center [1040, 380] width 25 height 68
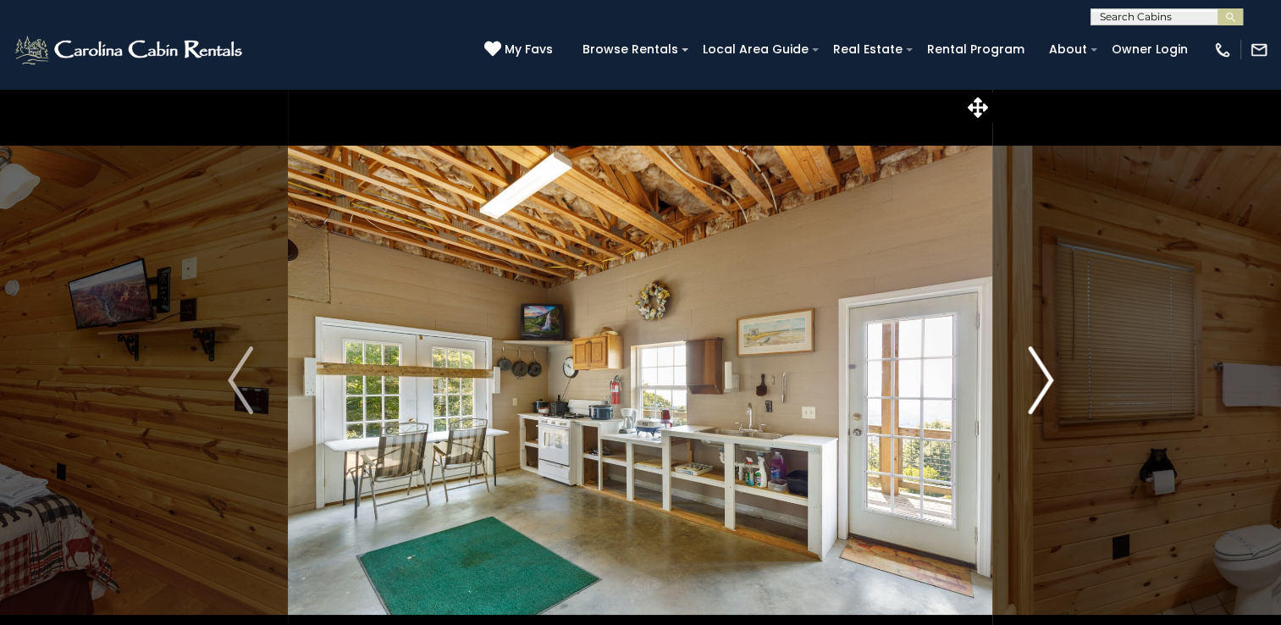
click at [1030, 381] on img "Next" at bounding box center [1040, 380] width 25 height 68
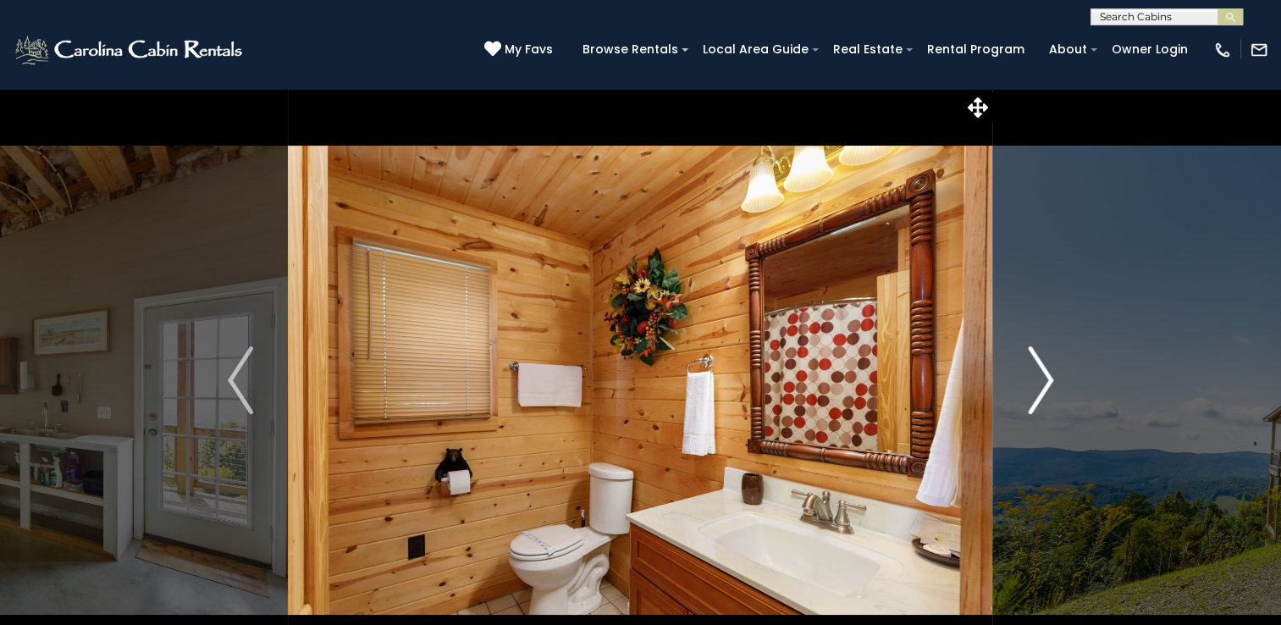
click at [1030, 381] on img "Next" at bounding box center [1040, 380] width 25 height 68
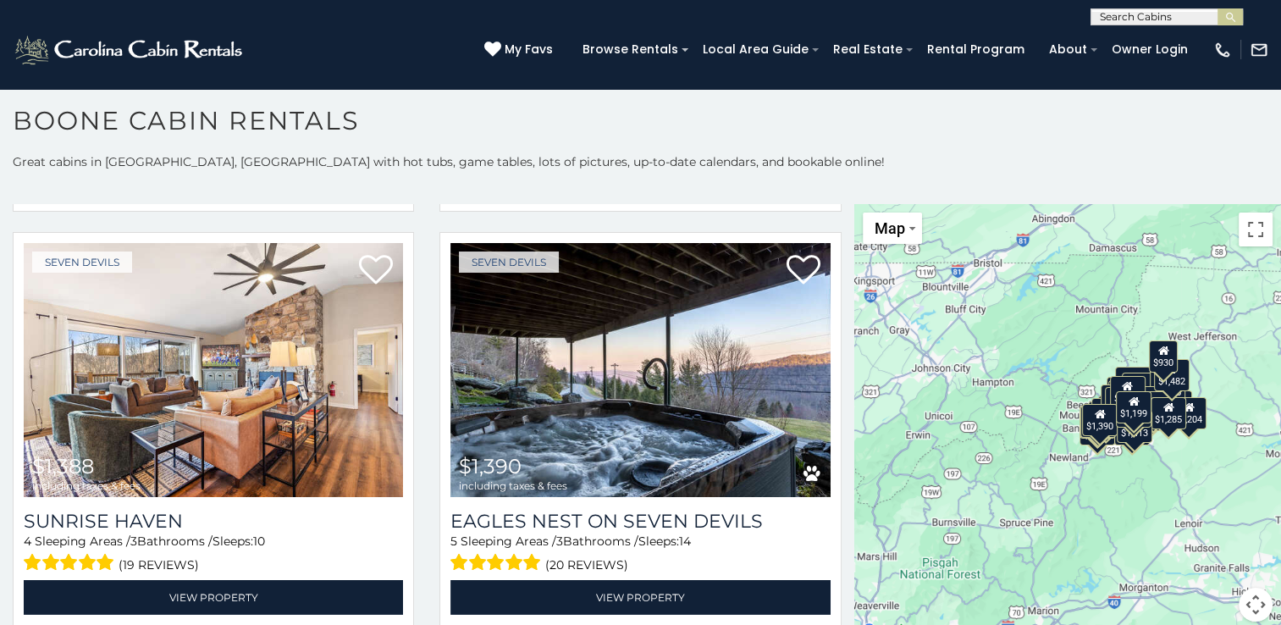
scroll to position [5470, 0]
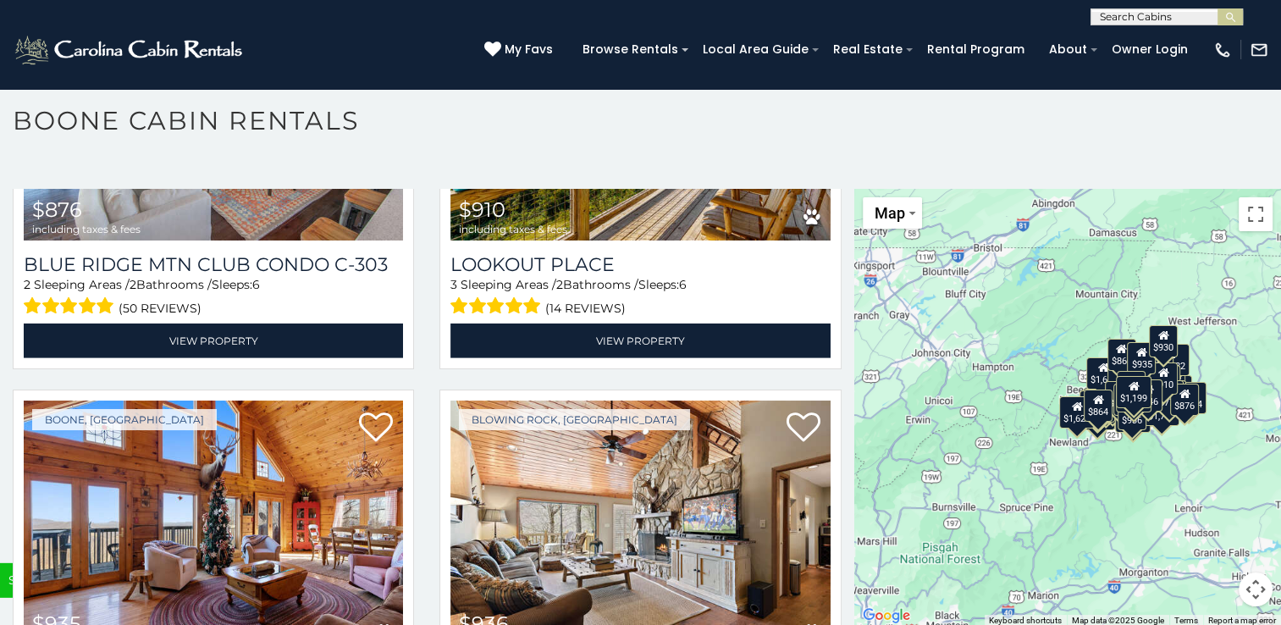
scroll to position [11488, 0]
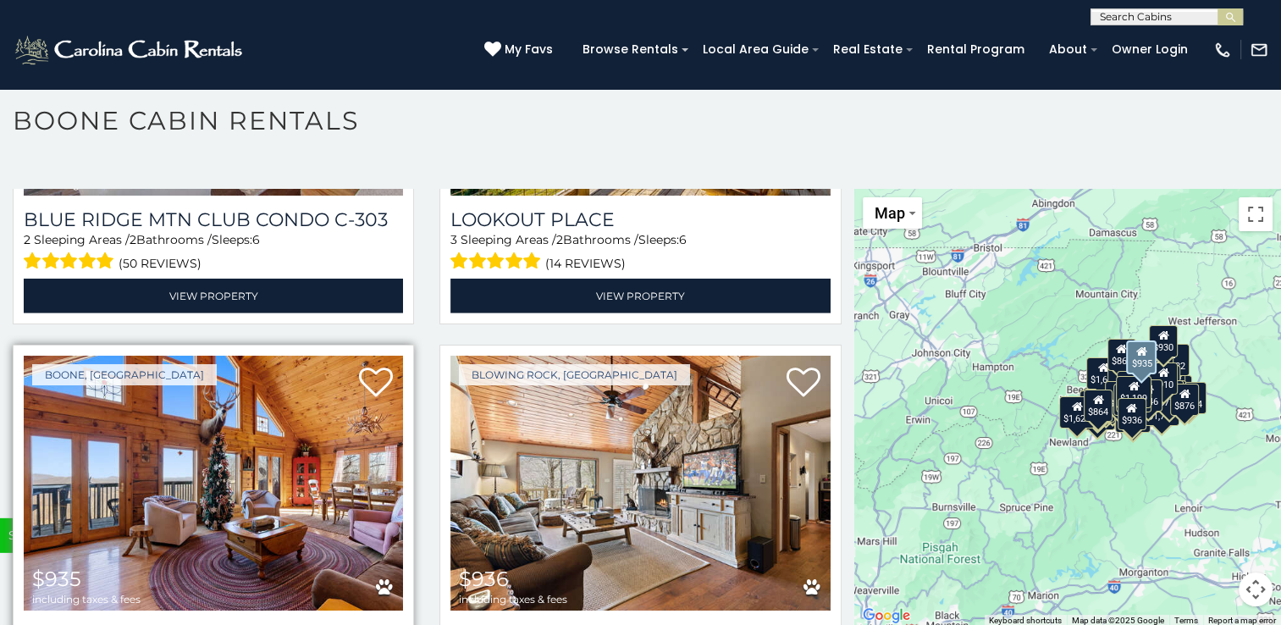
click at [155, 381] on img at bounding box center [213, 483] width 379 height 254
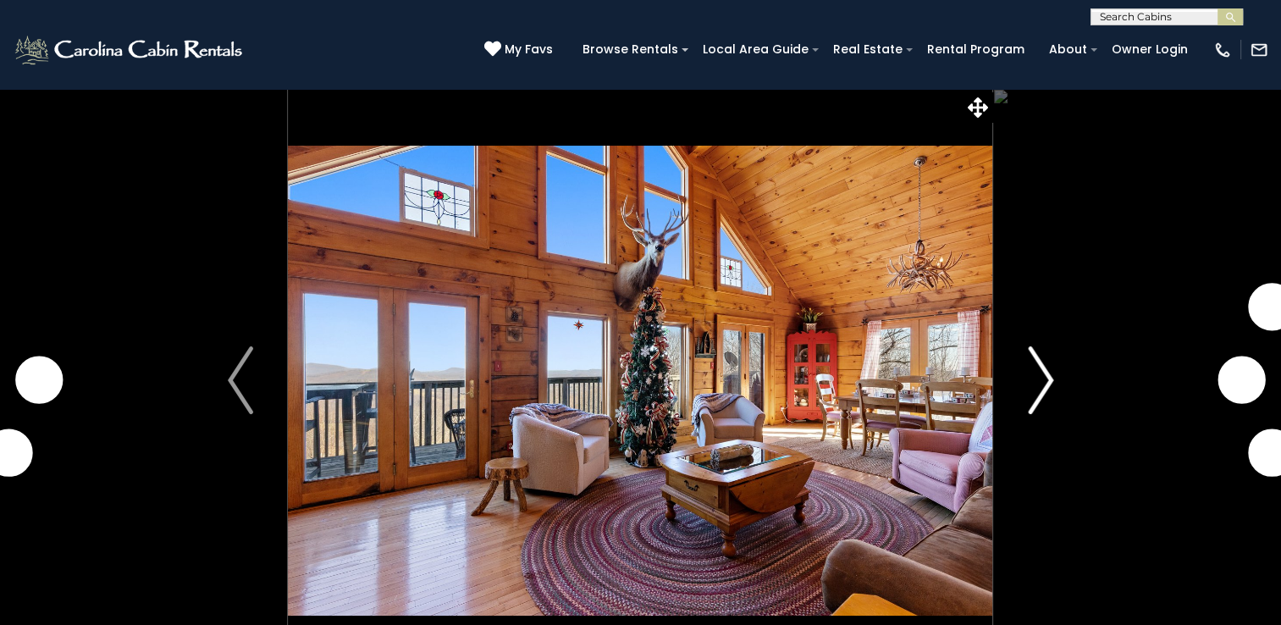
click at [1029, 383] on img "Next" at bounding box center [1040, 380] width 25 height 68
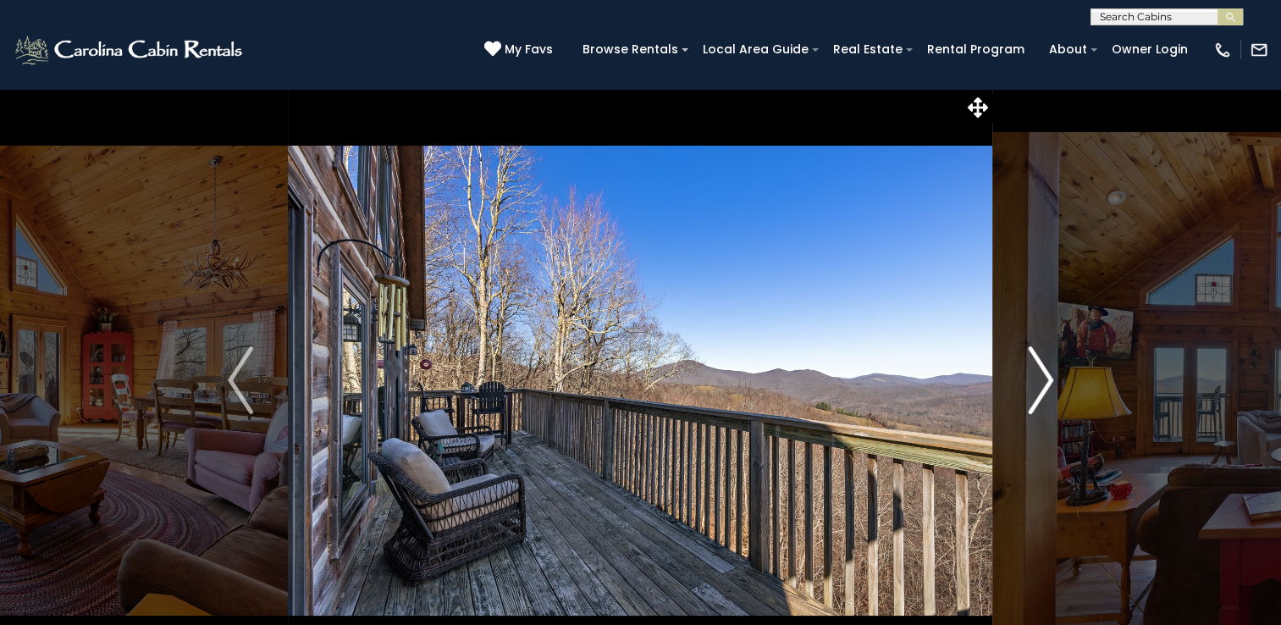
click at [1029, 383] on img "Next" at bounding box center [1040, 380] width 25 height 68
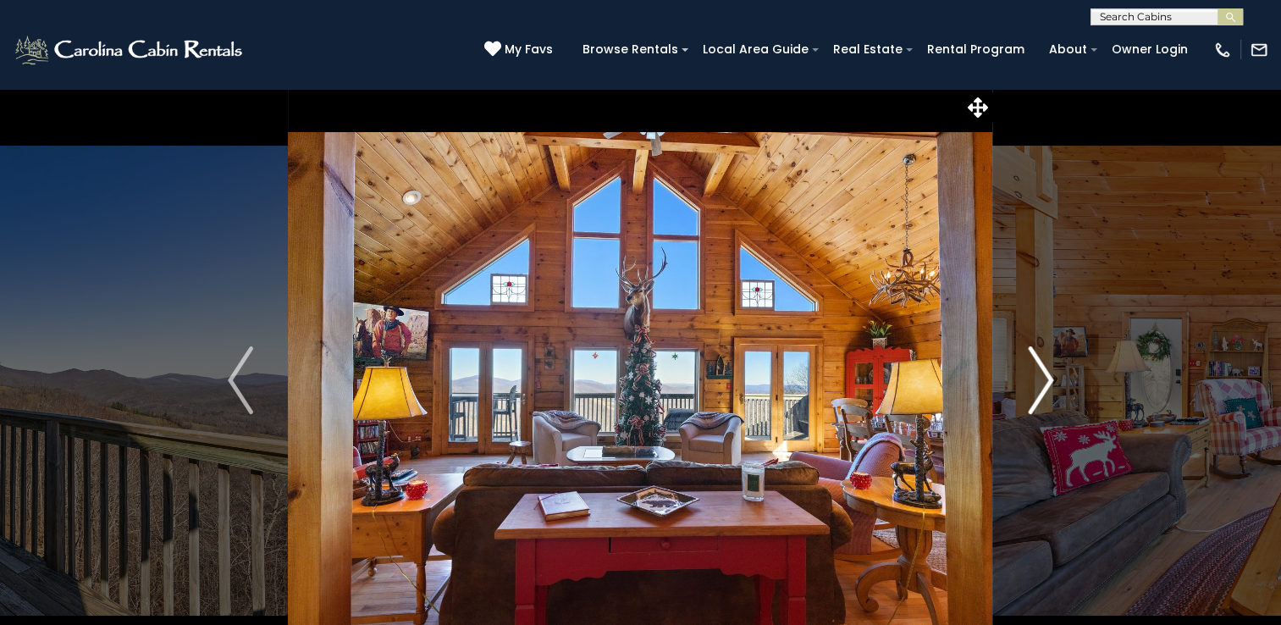
click at [1029, 383] on img "Next" at bounding box center [1040, 380] width 25 height 68
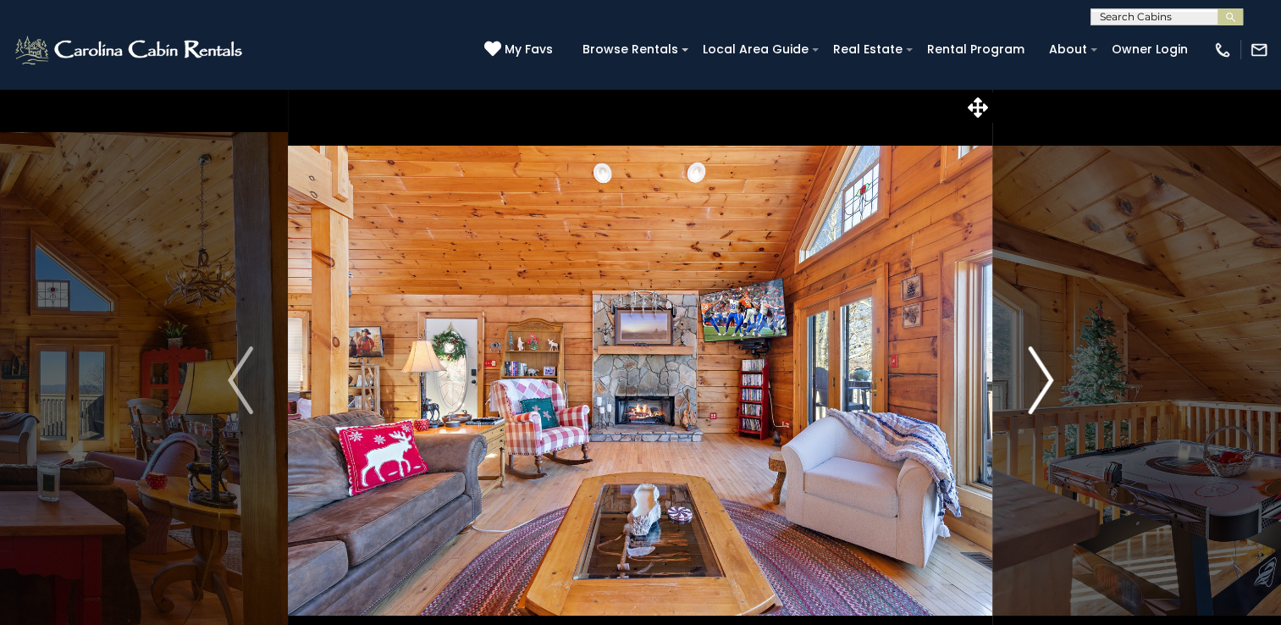
click at [1029, 383] on img "Next" at bounding box center [1040, 380] width 25 height 68
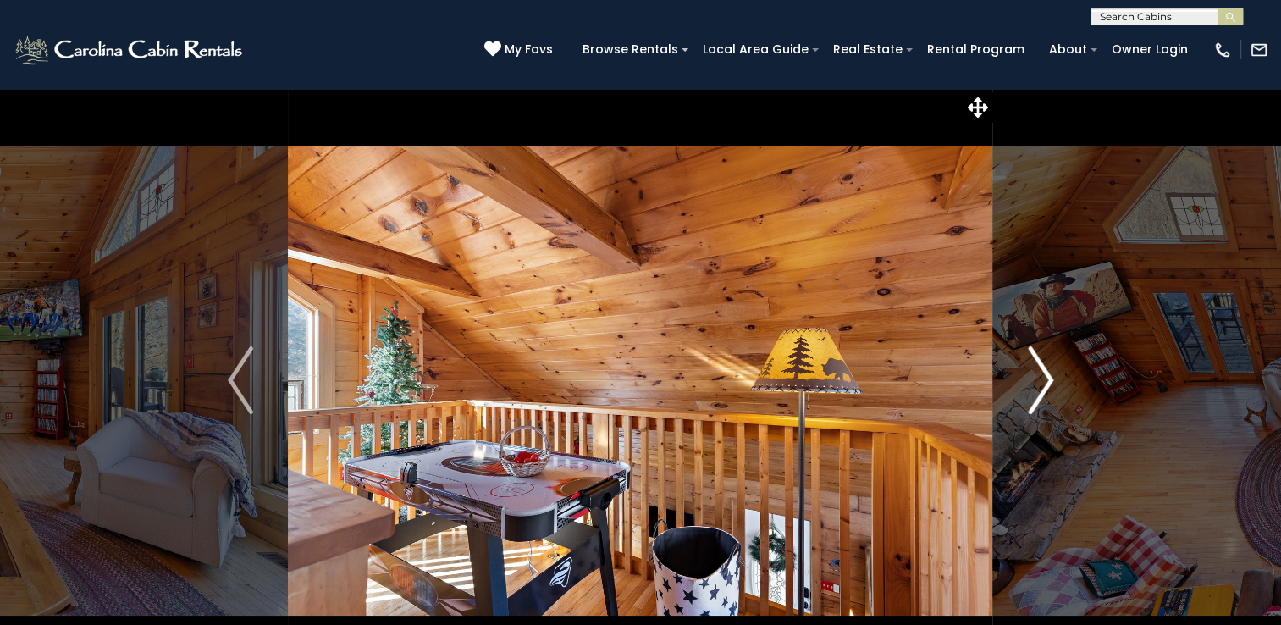
click at [1029, 383] on img "Next" at bounding box center [1040, 380] width 25 height 68
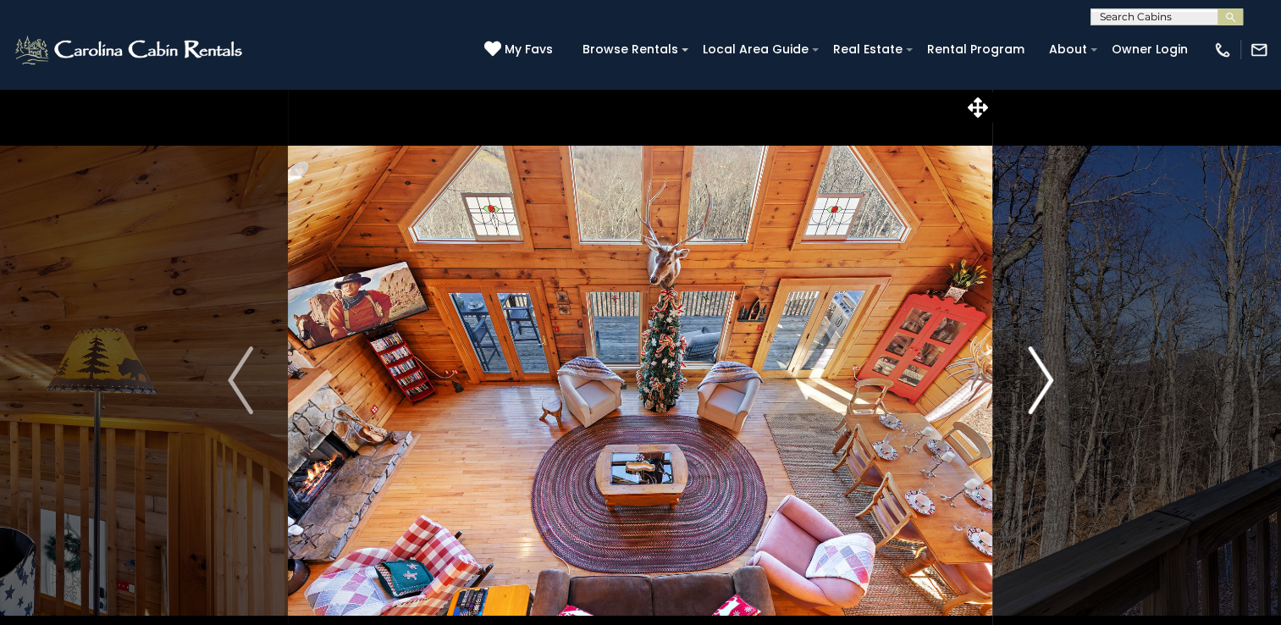
click at [1029, 383] on img "Next" at bounding box center [1040, 380] width 25 height 68
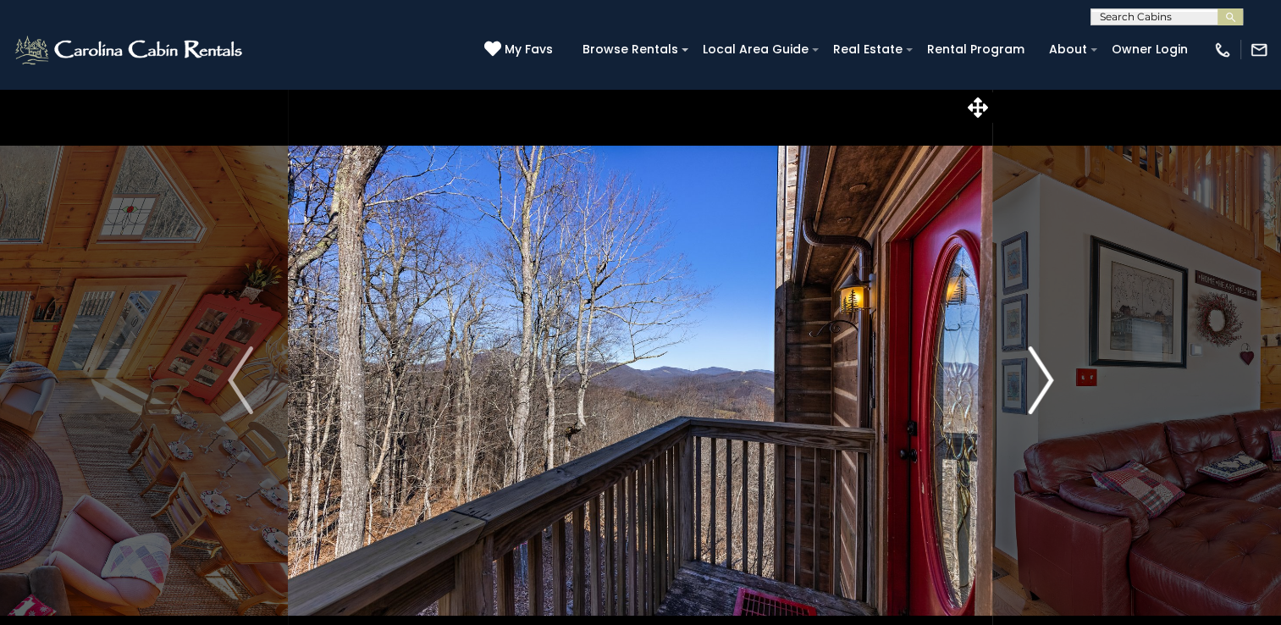
click at [1029, 383] on img "Next" at bounding box center [1040, 380] width 25 height 68
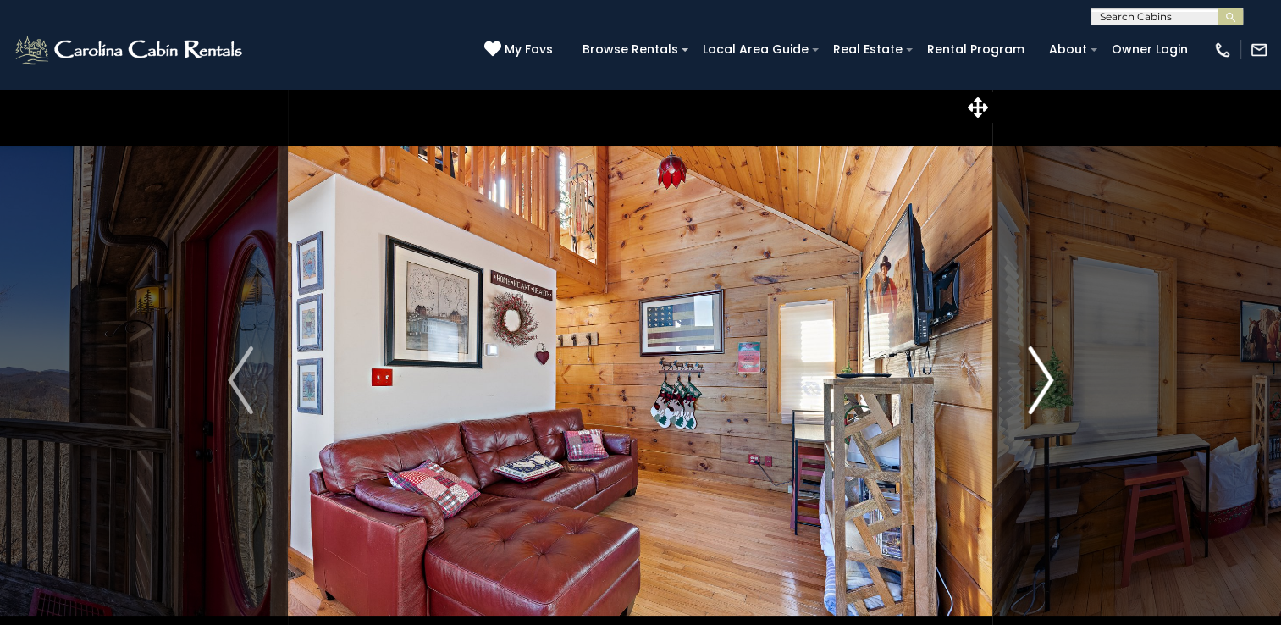
click at [1029, 383] on img "Next" at bounding box center [1040, 380] width 25 height 68
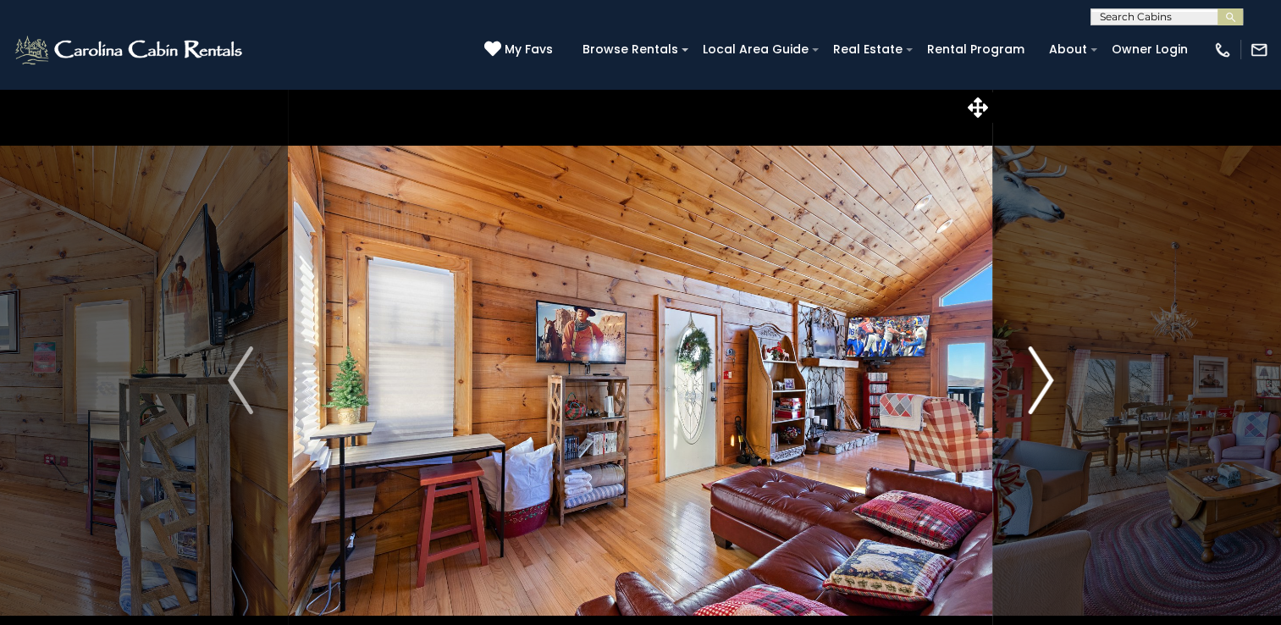
click at [1029, 383] on img "Next" at bounding box center [1040, 380] width 25 height 68
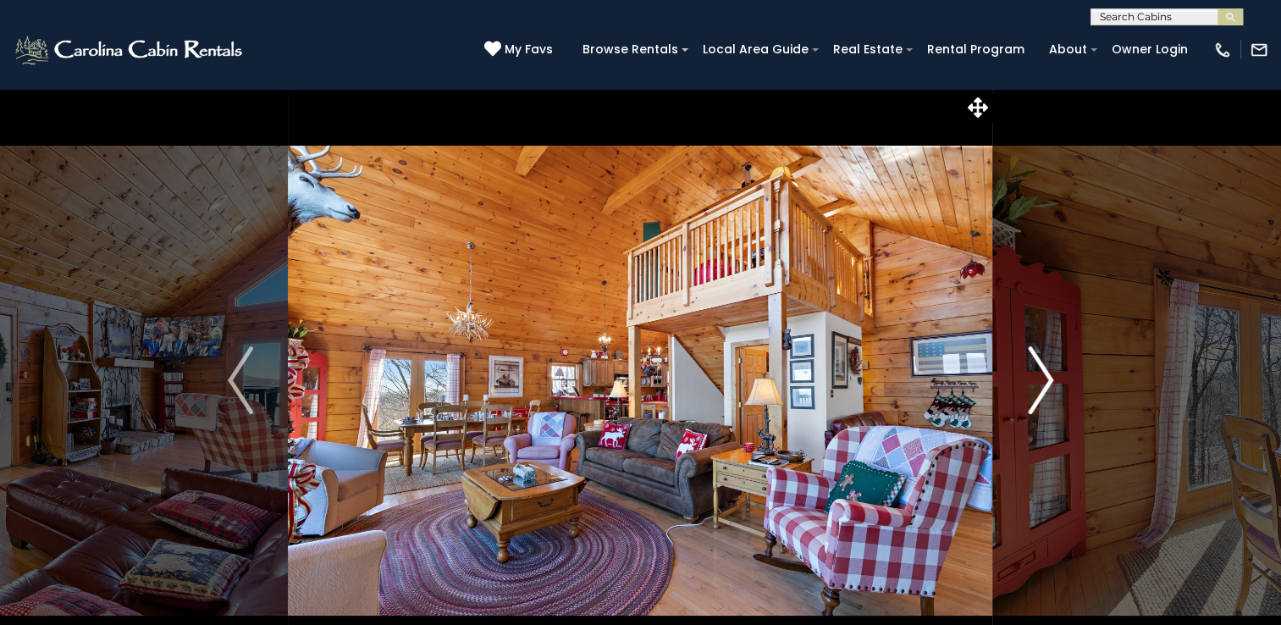
click at [1029, 383] on img "Next" at bounding box center [1040, 380] width 25 height 68
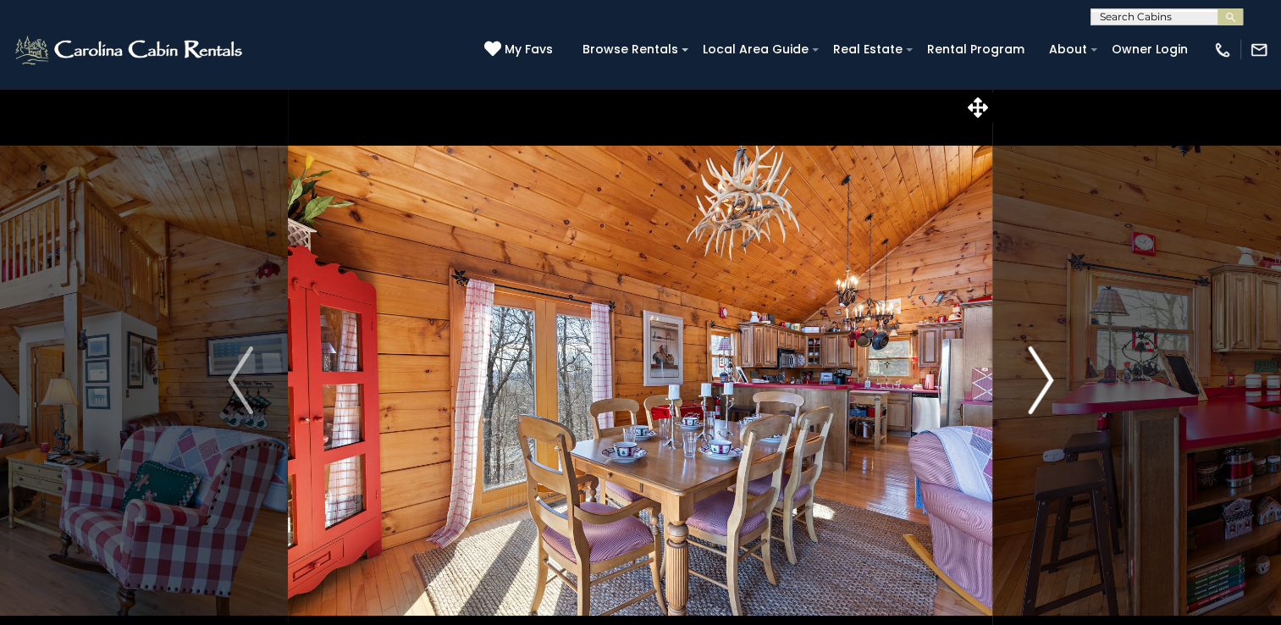
click at [1029, 383] on img "Next" at bounding box center [1040, 380] width 25 height 68
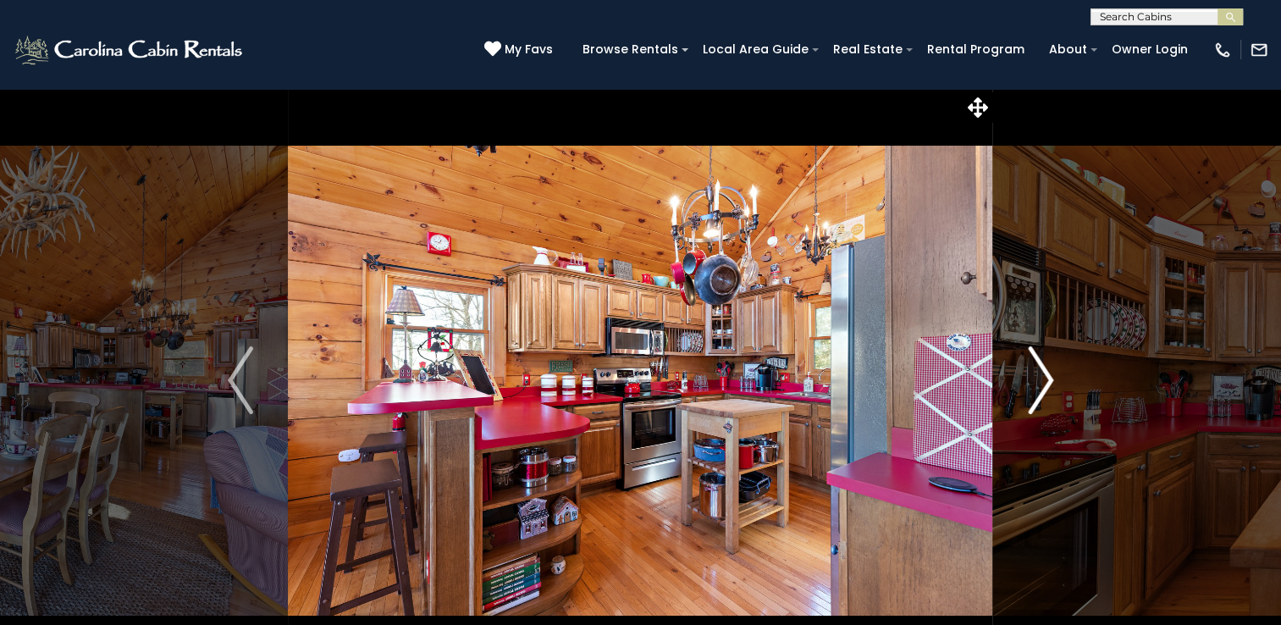
click at [1029, 383] on img "Next" at bounding box center [1040, 380] width 25 height 68
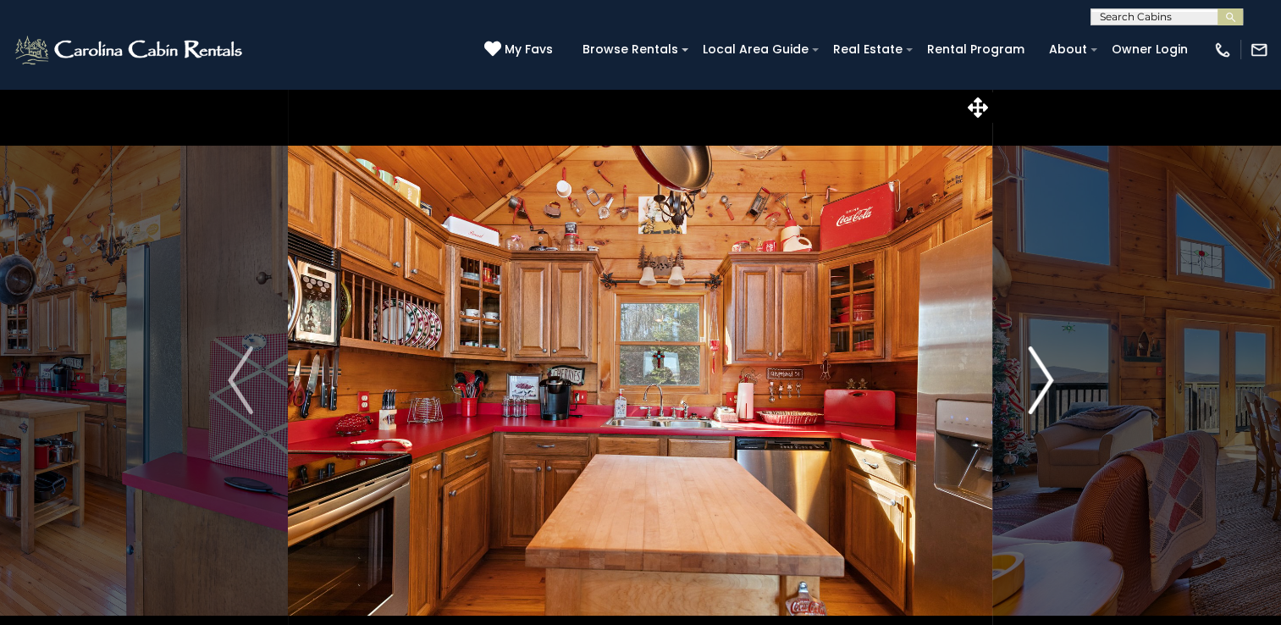
click at [1029, 383] on img "Next" at bounding box center [1040, 380] width 25 height 68
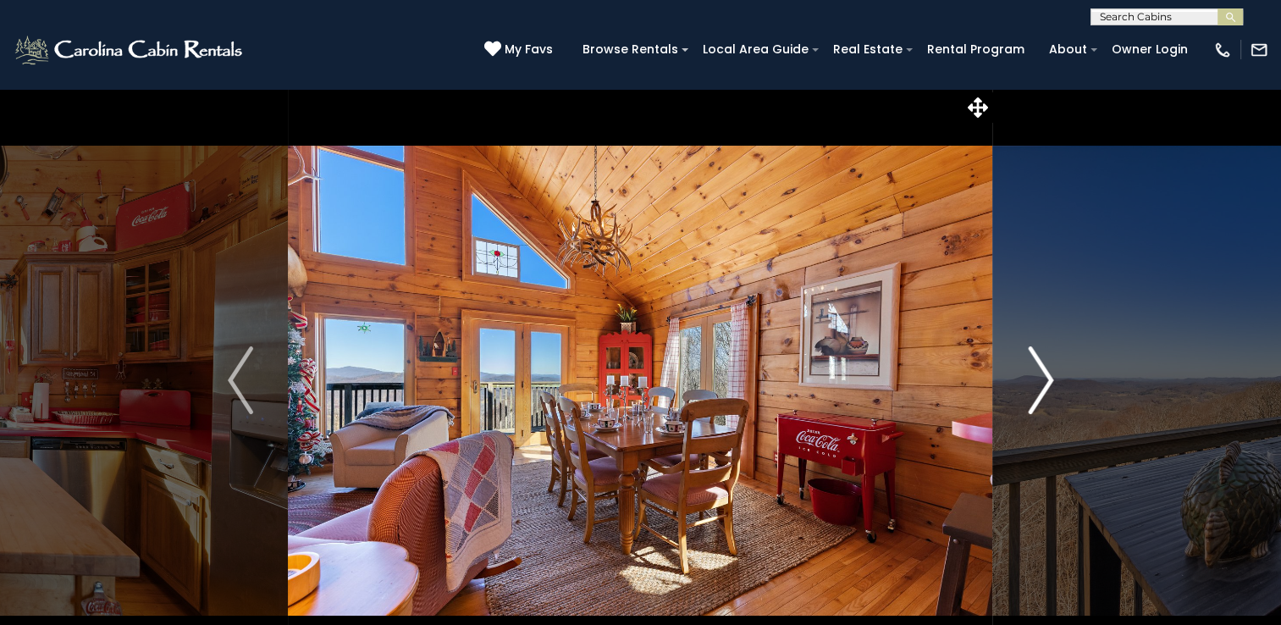
click at [1029, 383] on img "Next" at bounding box center [1040, 380] width 25 height 68
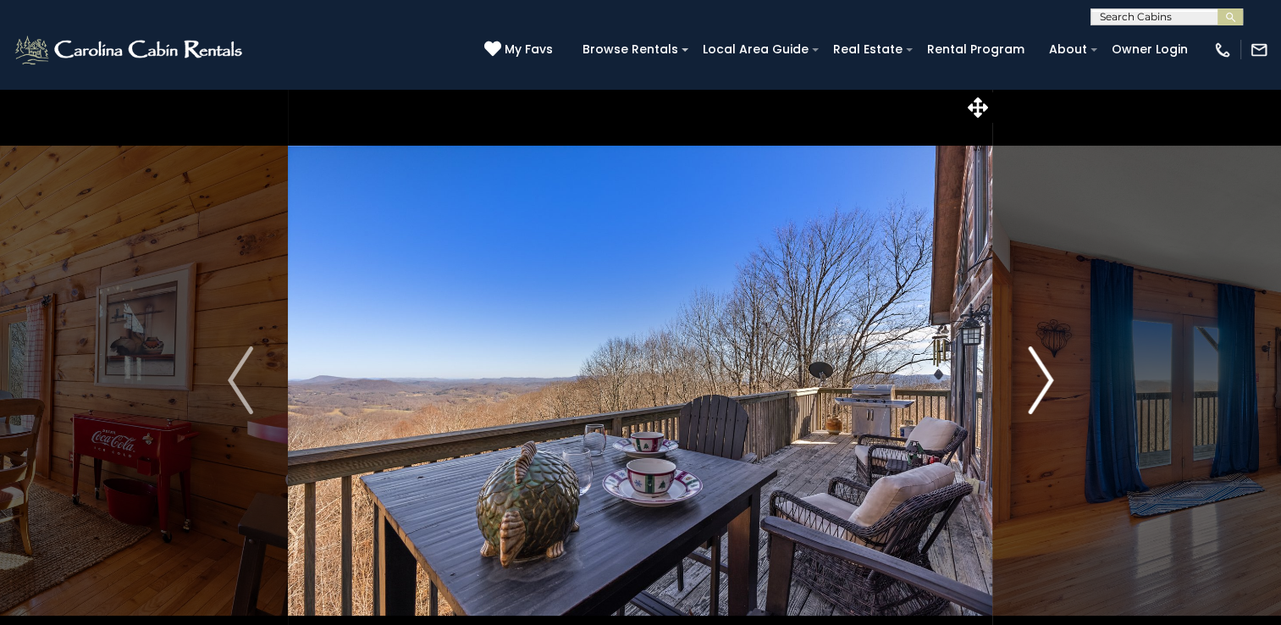
click at [1029, 383] on img "Next" at bounding box center [1040, 380] width 25 height 68
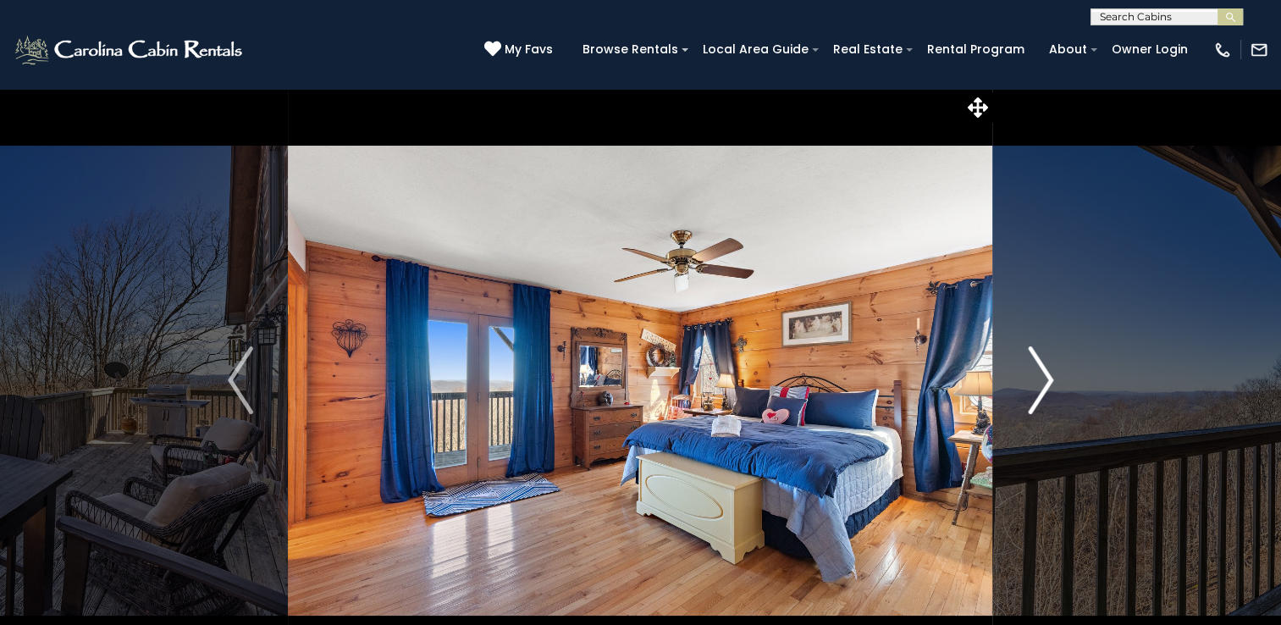
click at [1029, 383] on img "Next" at bounding box center [1040, 380] width 25 height 68
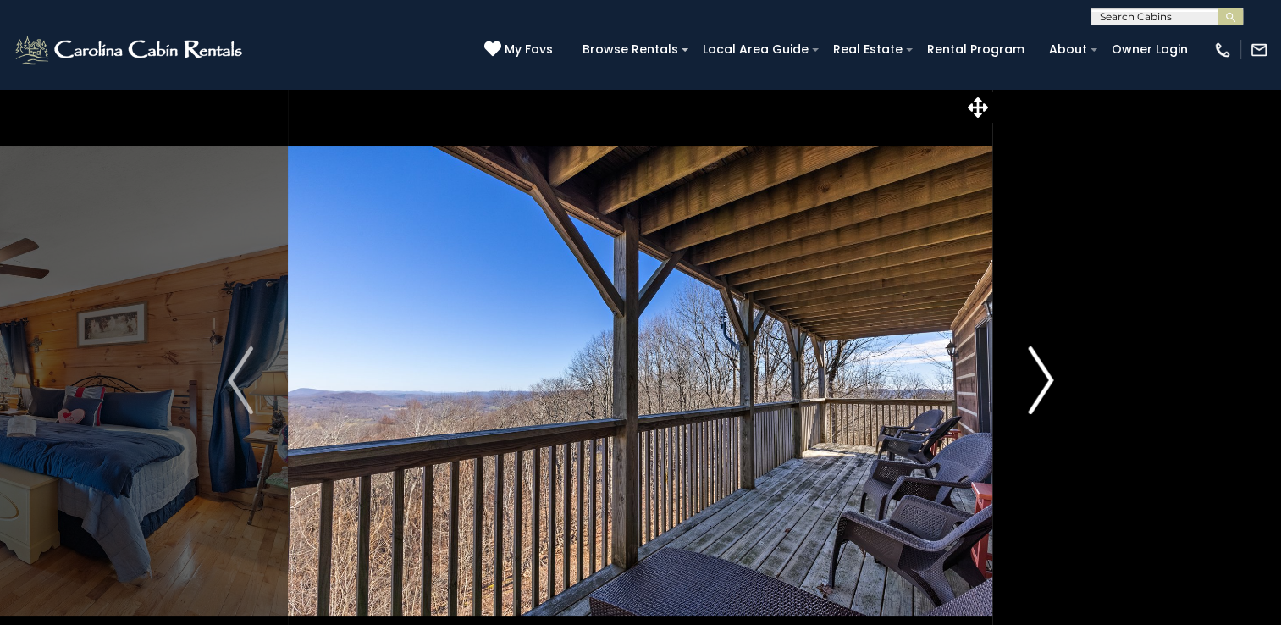
click at [1029, 383] on img "Next" at bounding box center [1040, 380] width 25 height 68
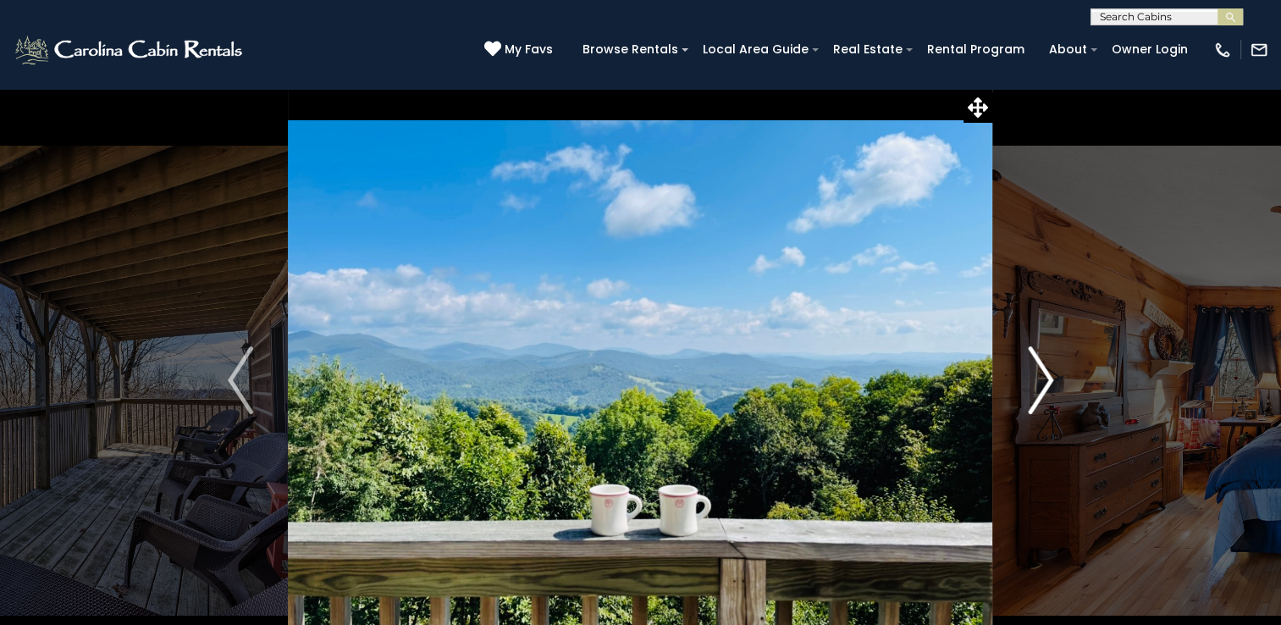
click at [1029, 383] on img "Next" at bounding box center [1040, 380] width 25 height 68
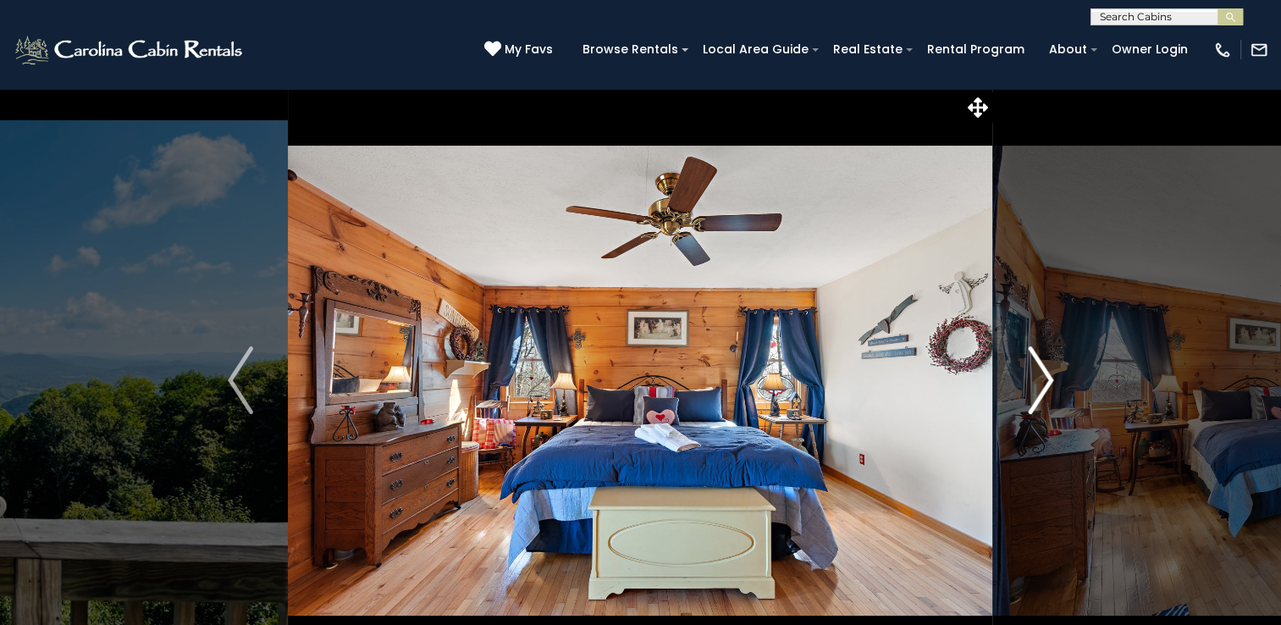
click at [1029, 383] on img "Next" at bounding box center [1040, 380] width 25 height 68
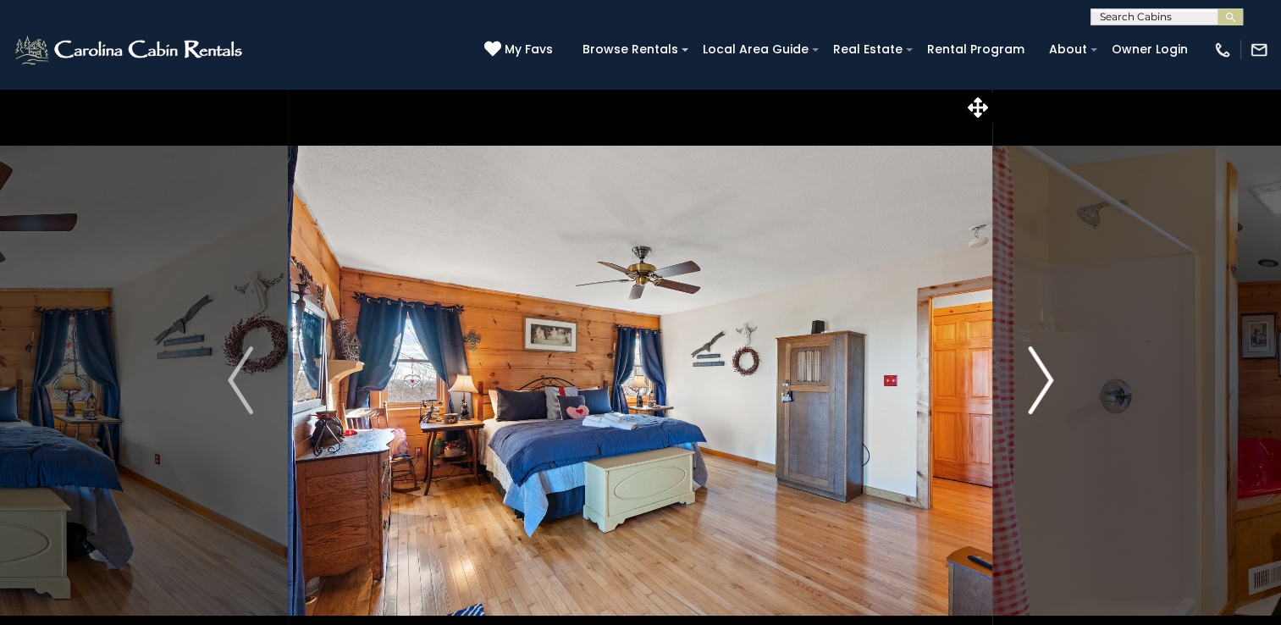
click at [1029, 383] on img "Next" at bounding box center [1040, 380] width 25 height 68
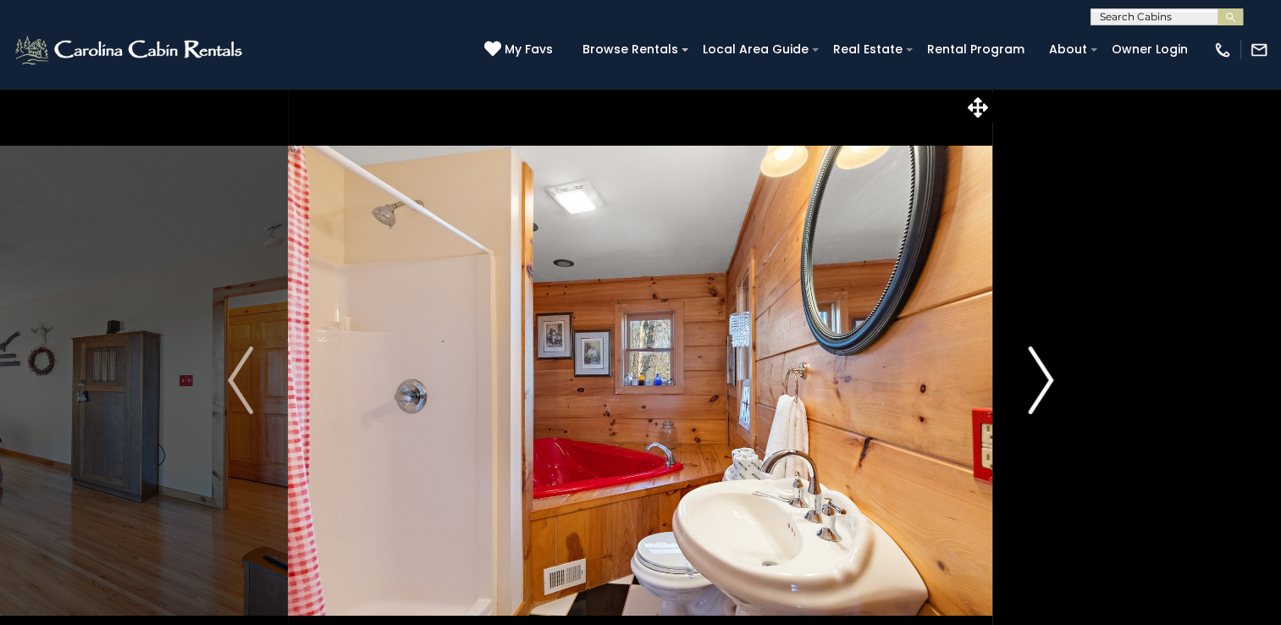
click at [1029, 383] on img "Next" at bounding box center [1040, 380] width 25 height 68
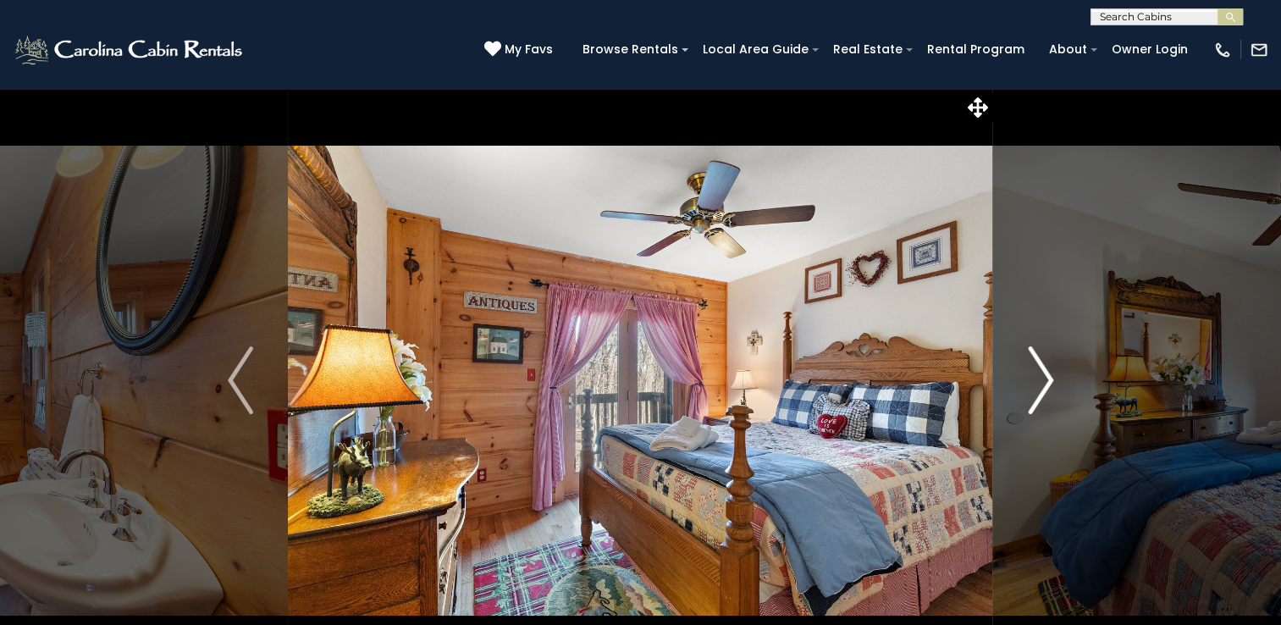
click at [1029, 383] on img "Next" at bounding box center [1040, 380] width 25 height 68
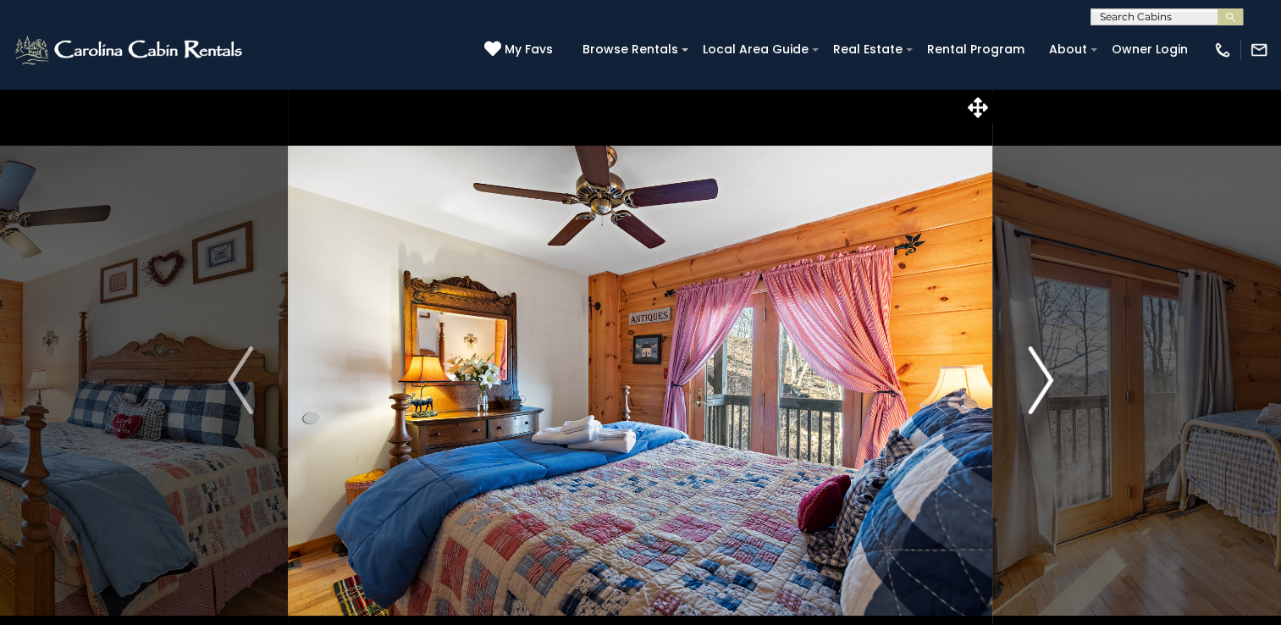
click at [1029, 383] on img "Next" at bounding box center [1040, 380] width 25 height 68
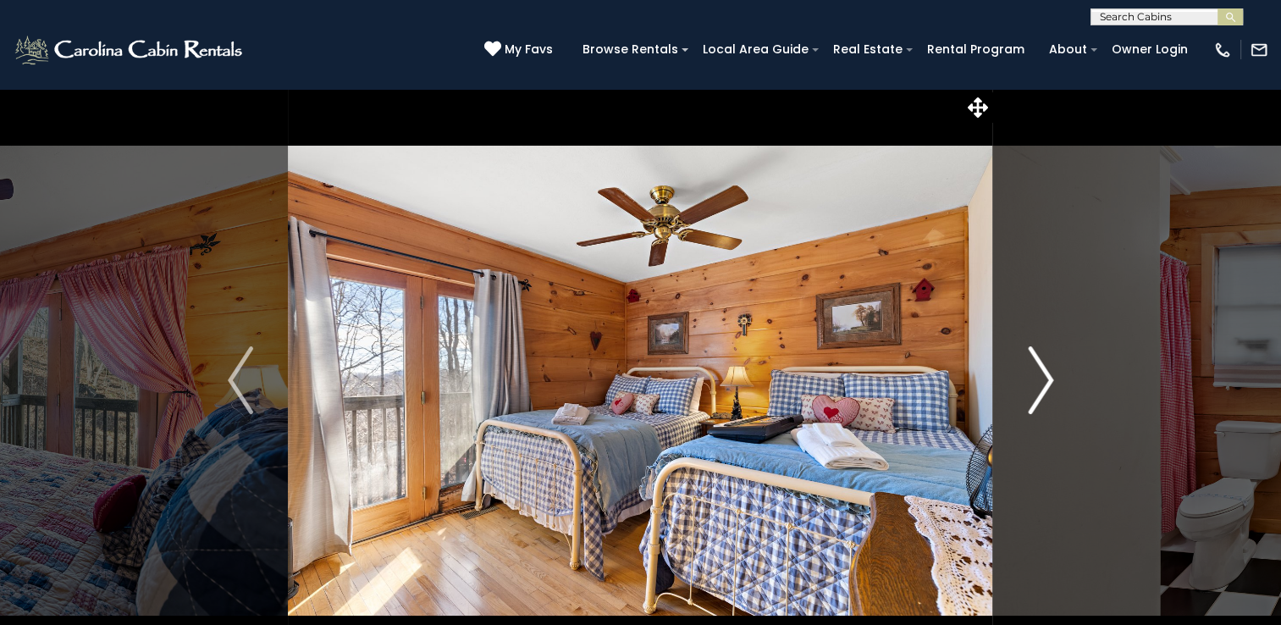
click at [1029, 383] on img "Next" at bounding box center [1040, 380] width 25 height 68
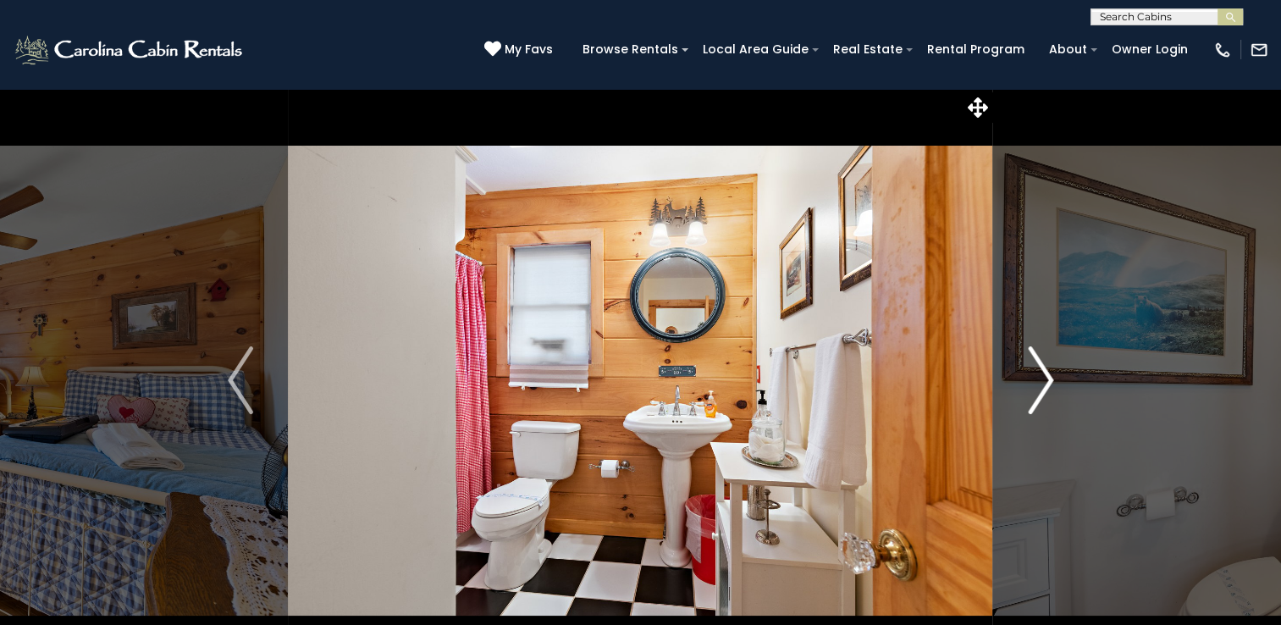
click at [1029, 383] on img "Next" at bounding box center [1040, 380] width 25 height 68
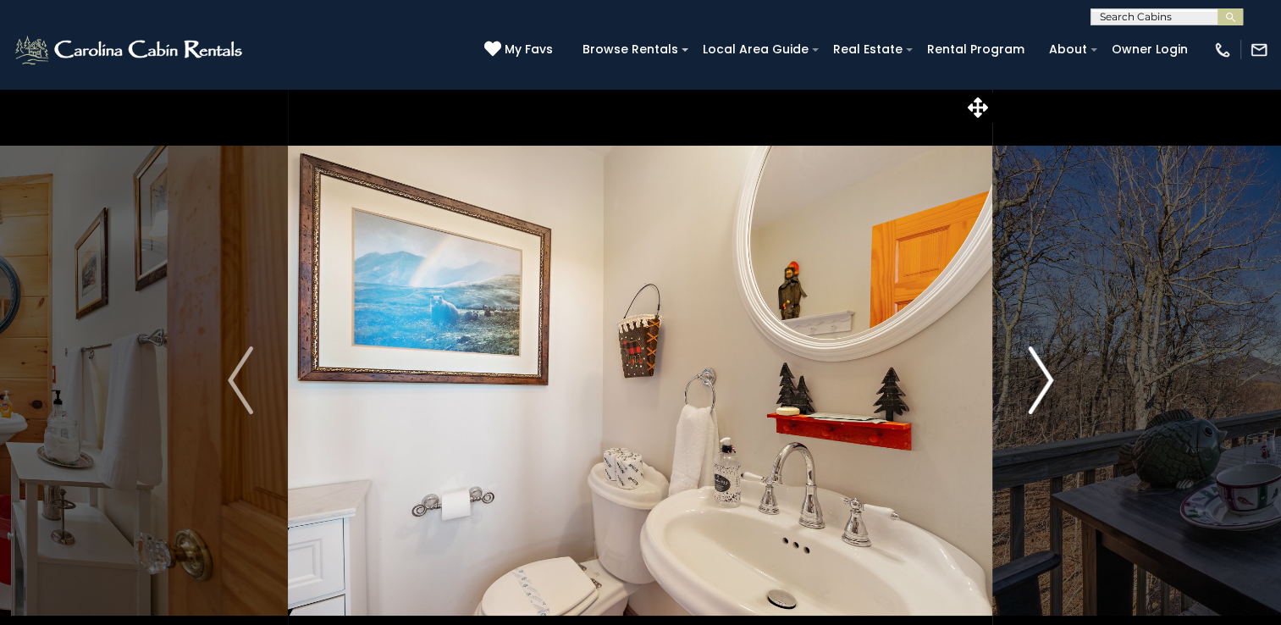
click at [1029, 383] on img "Next" at bounding box center [1040, 380] width 25 height 68
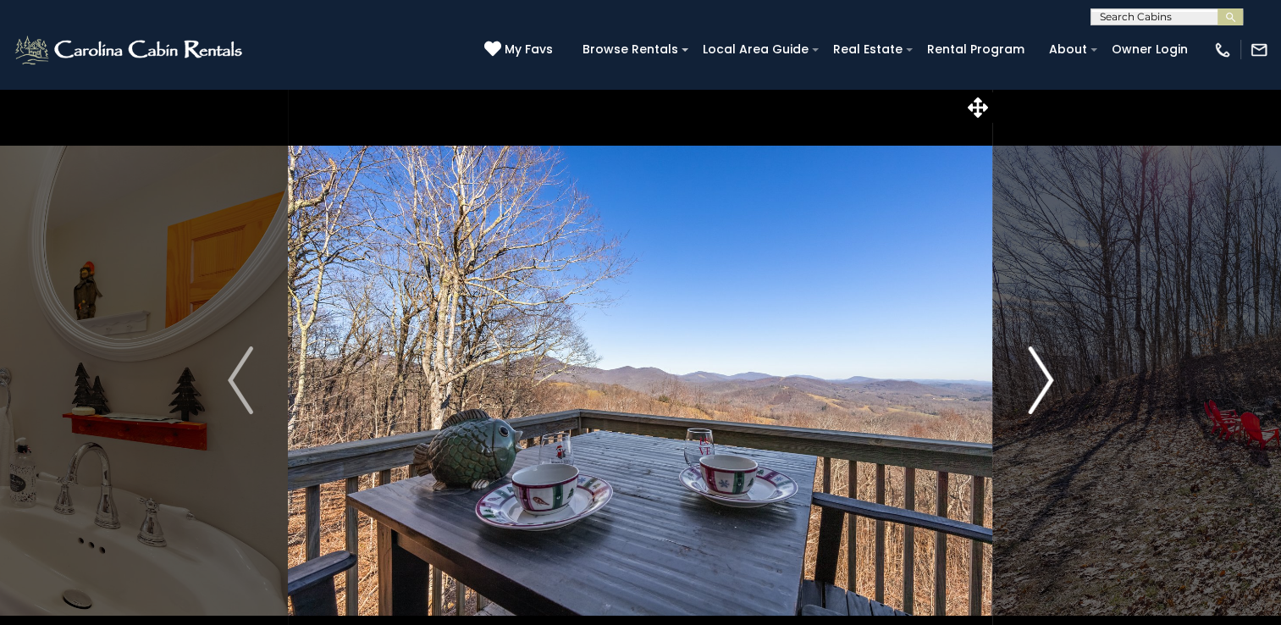
click at [1029, 383] on img "Next" at bounding box center [1040, 380] width 25 height 68
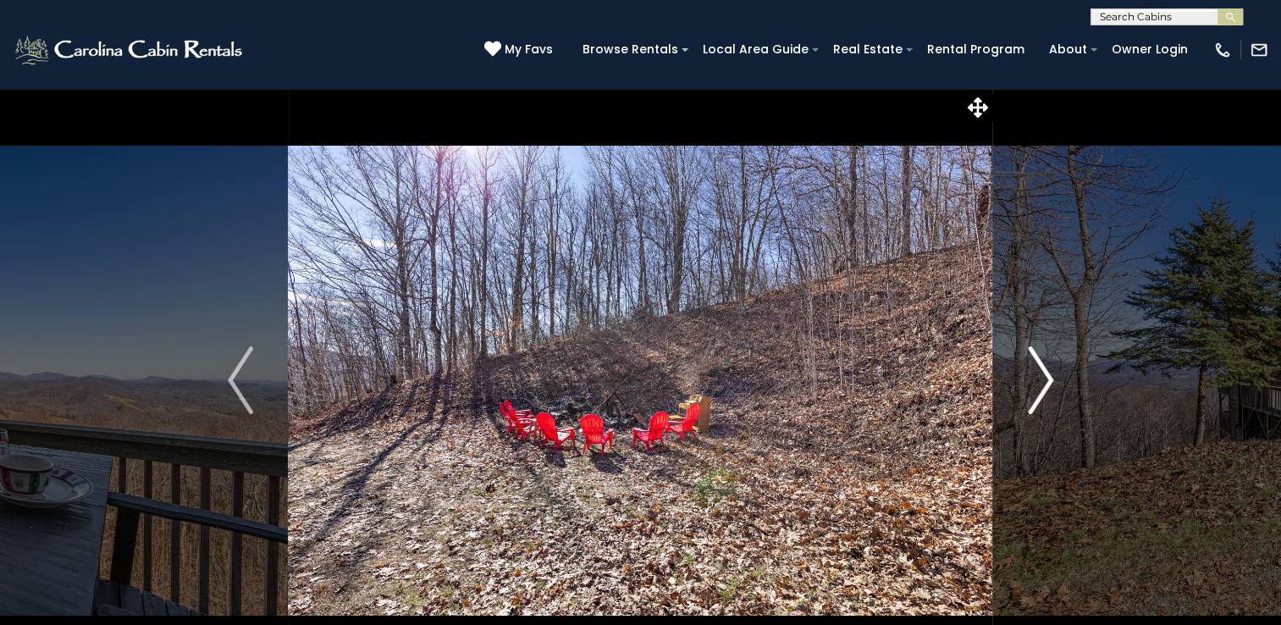
click at [1029, 383] on img "Next" at bounding box center [1040, 380] width 25 height 68
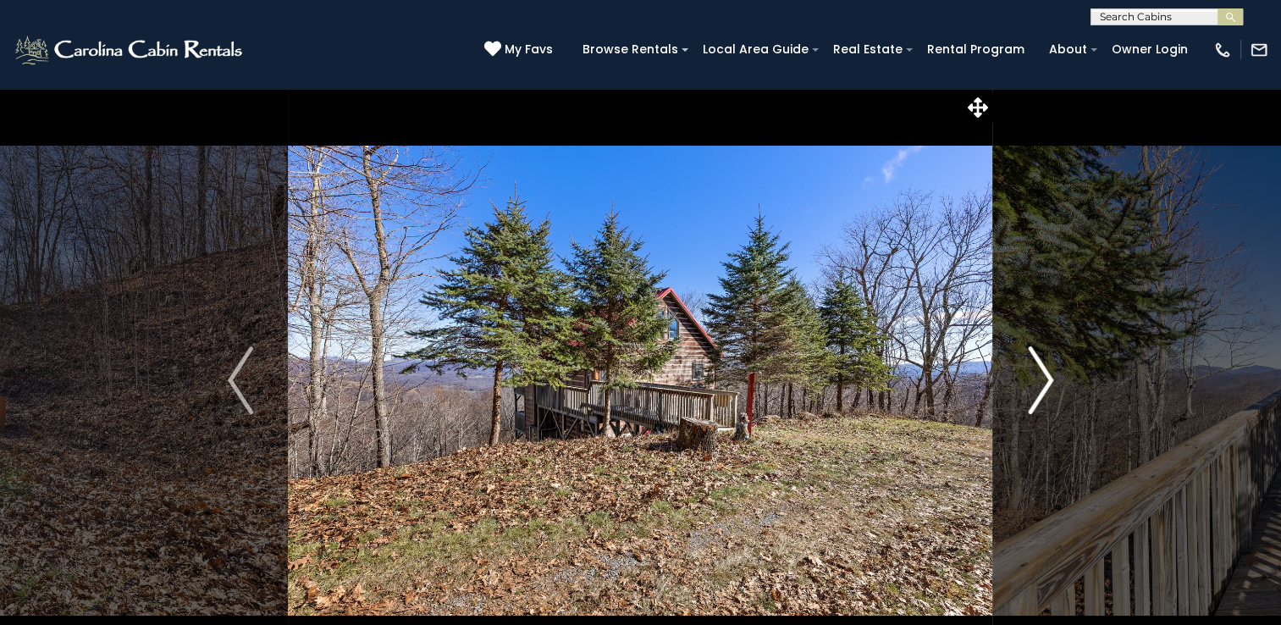
click at [1029, 383] on img "Next" at bounding box center [1040, 380] width 25 height 68
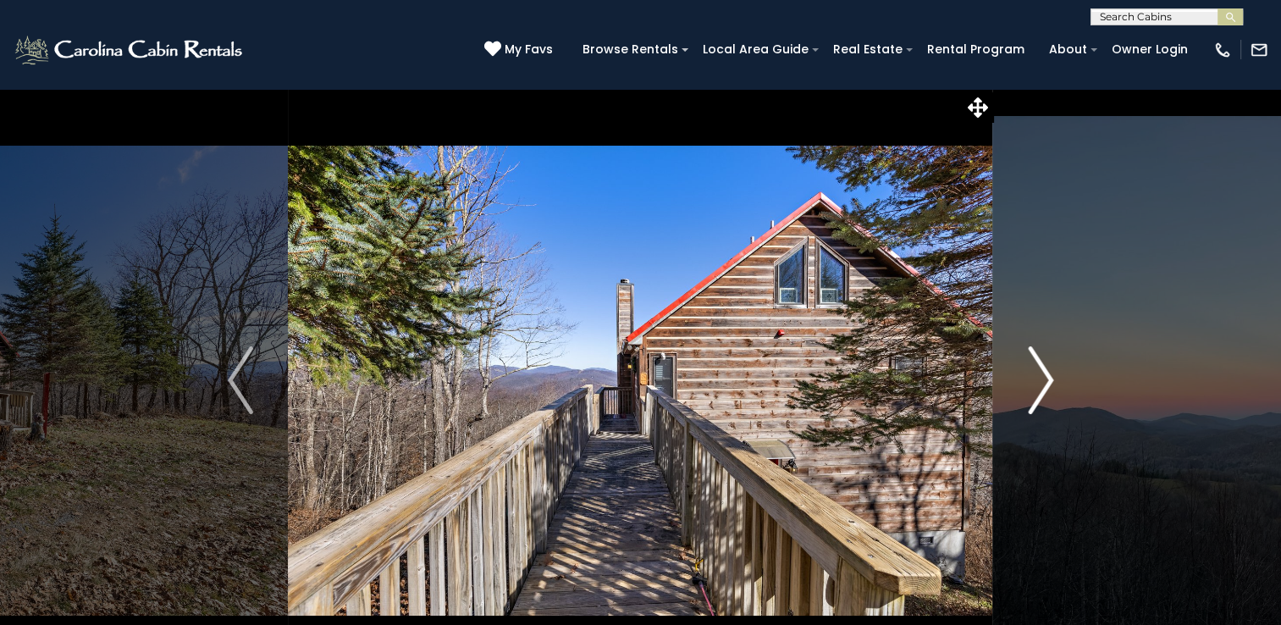
click at [1029, 383] on img "Next" at bounding box center [1040, 380] width 25 height 68
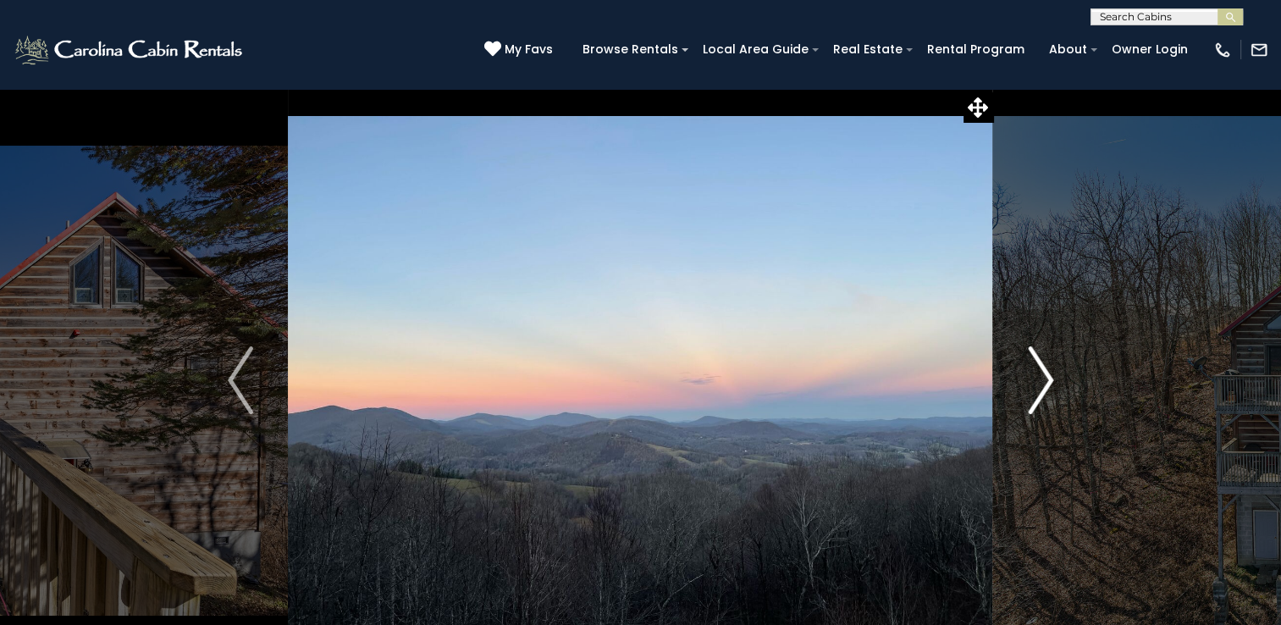
click at [1029, 383] on img "Next" at bounding box center [1040, 380] width 25 height 68
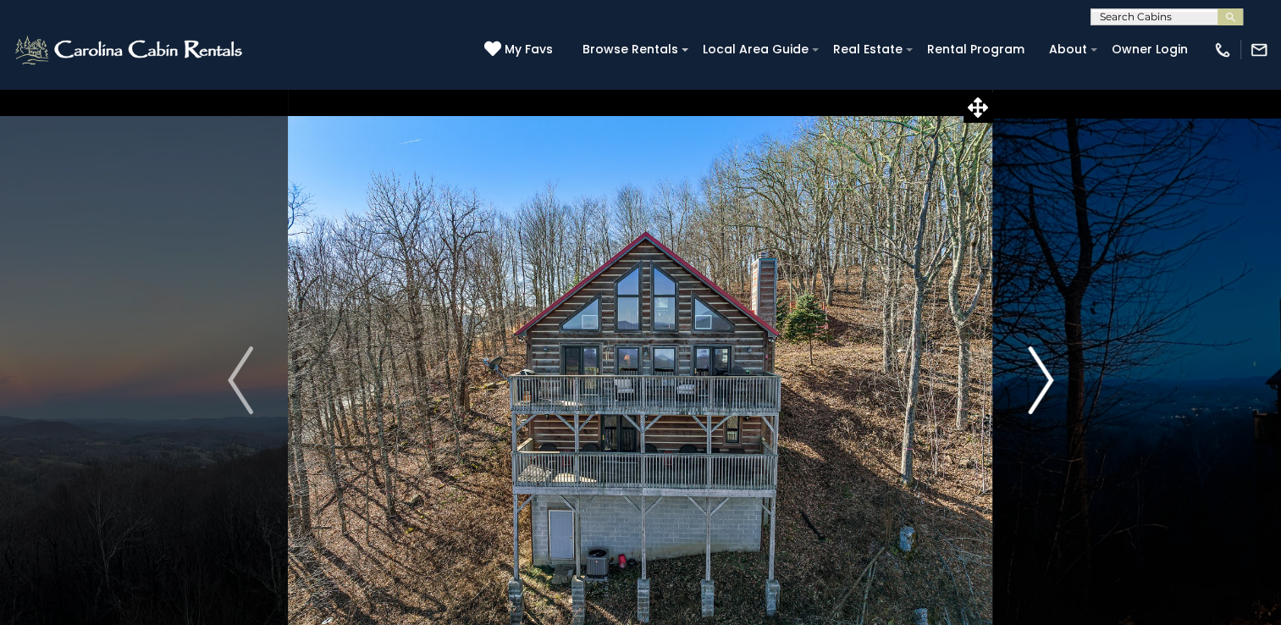
click at [1029, 383] on img "Next" at bounding box center [1040, 380] width 25 height 68
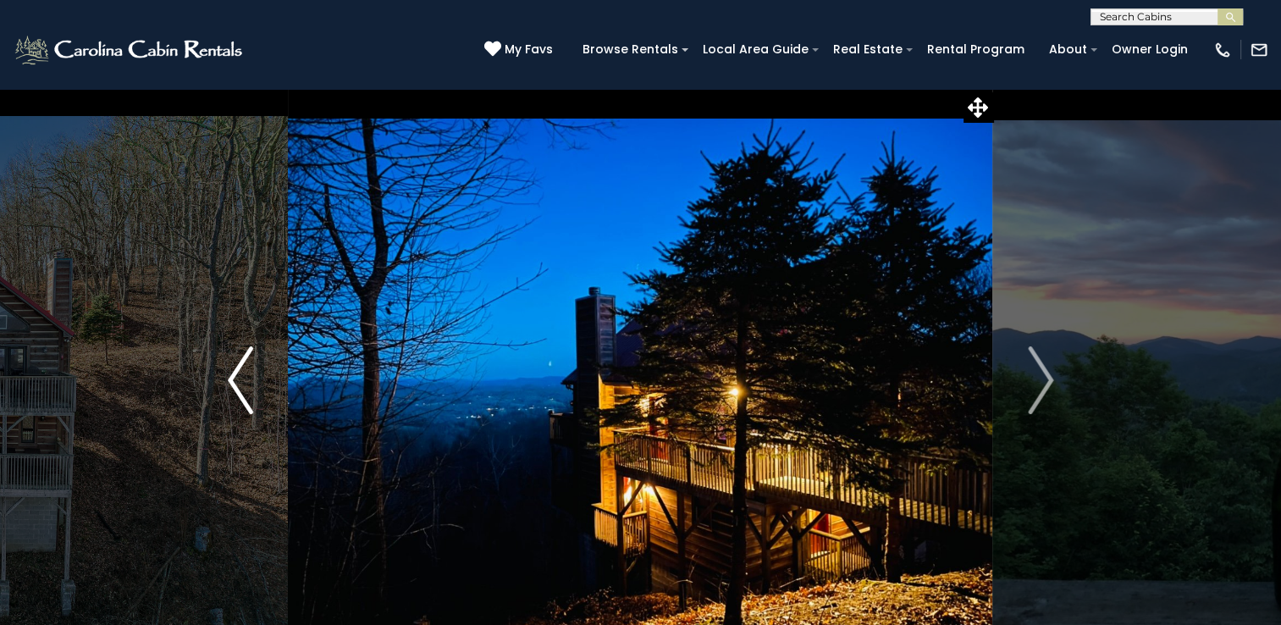
click at [231, 384] on img "Previous" at bounding box center [240, 380] width 25 height 68
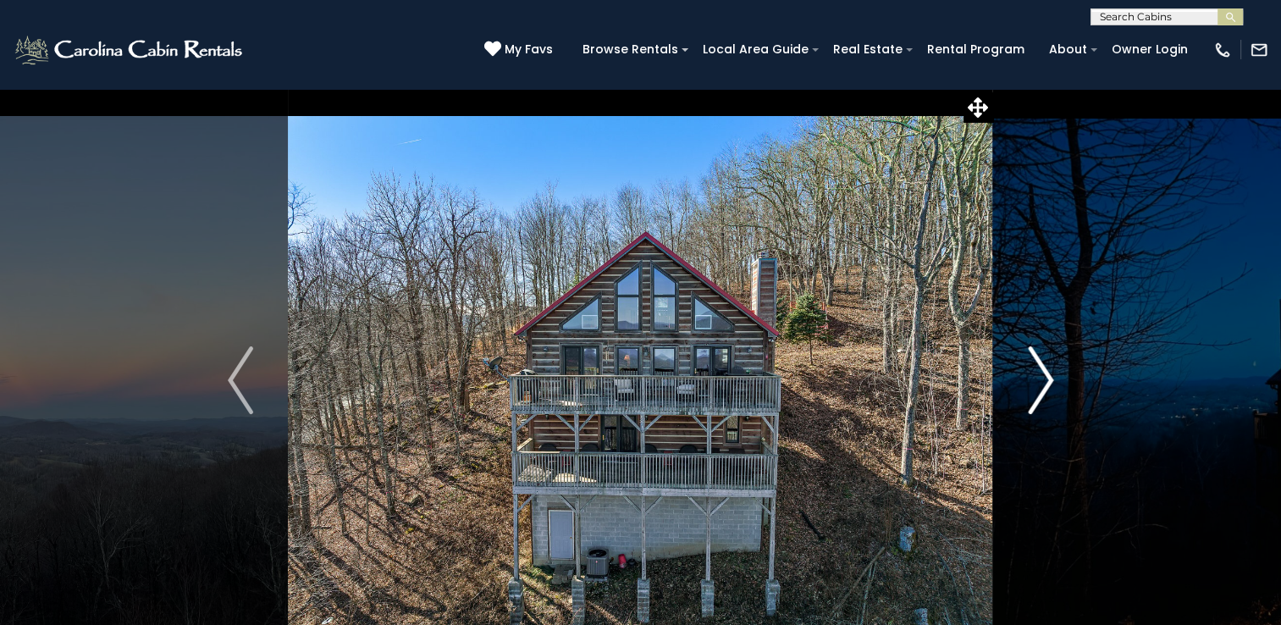
click at [1040, 392] on img "Next" at bounding box center [1040, 380] width 25 height 68
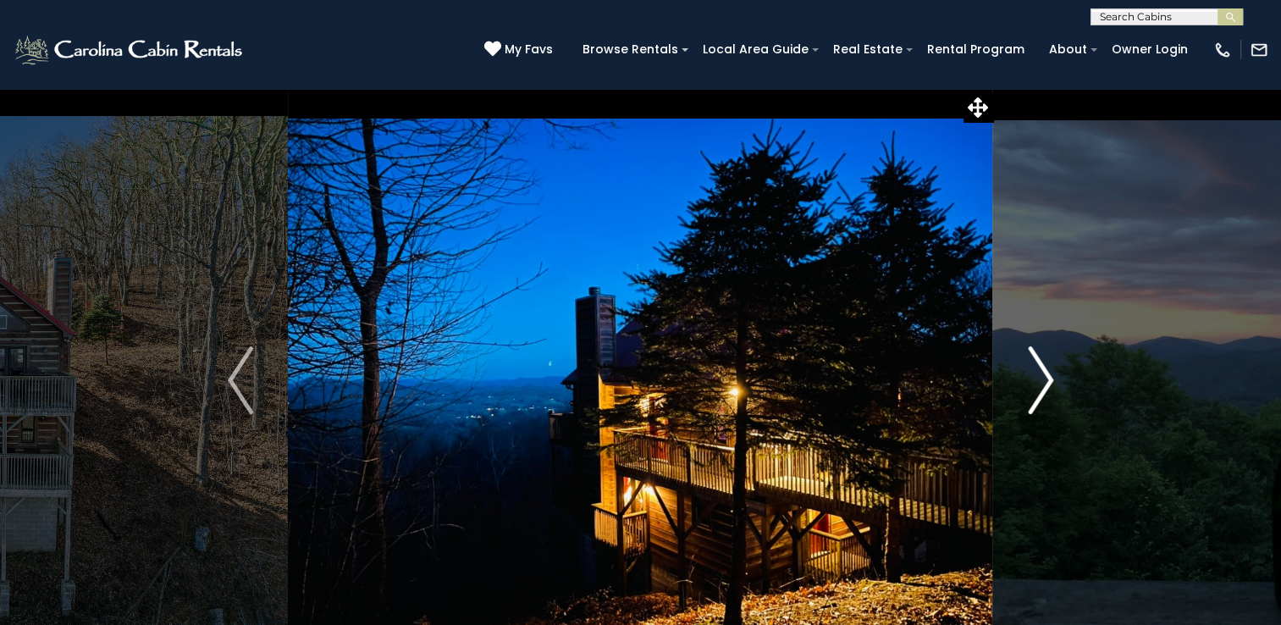
click at [1040, 392] on img "Next" at bounding box center [1040, 380] width 25 height 68
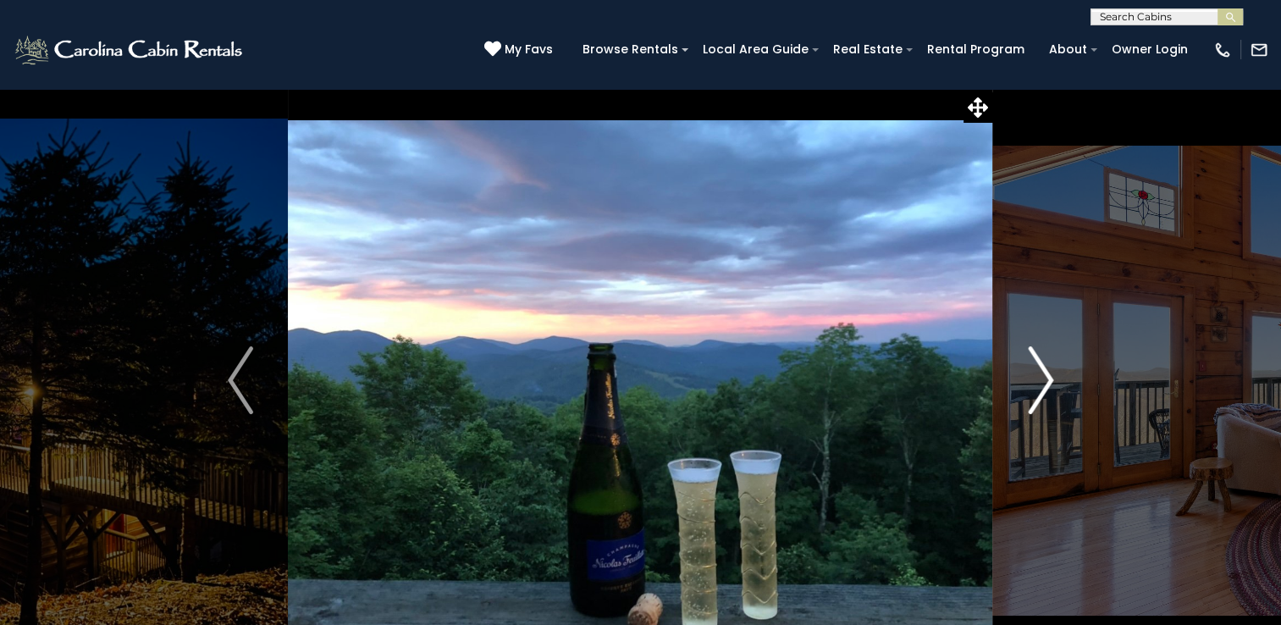
click at [1040, 392] on img "Next" at bounding box center [1040, 380] width 25 height 68
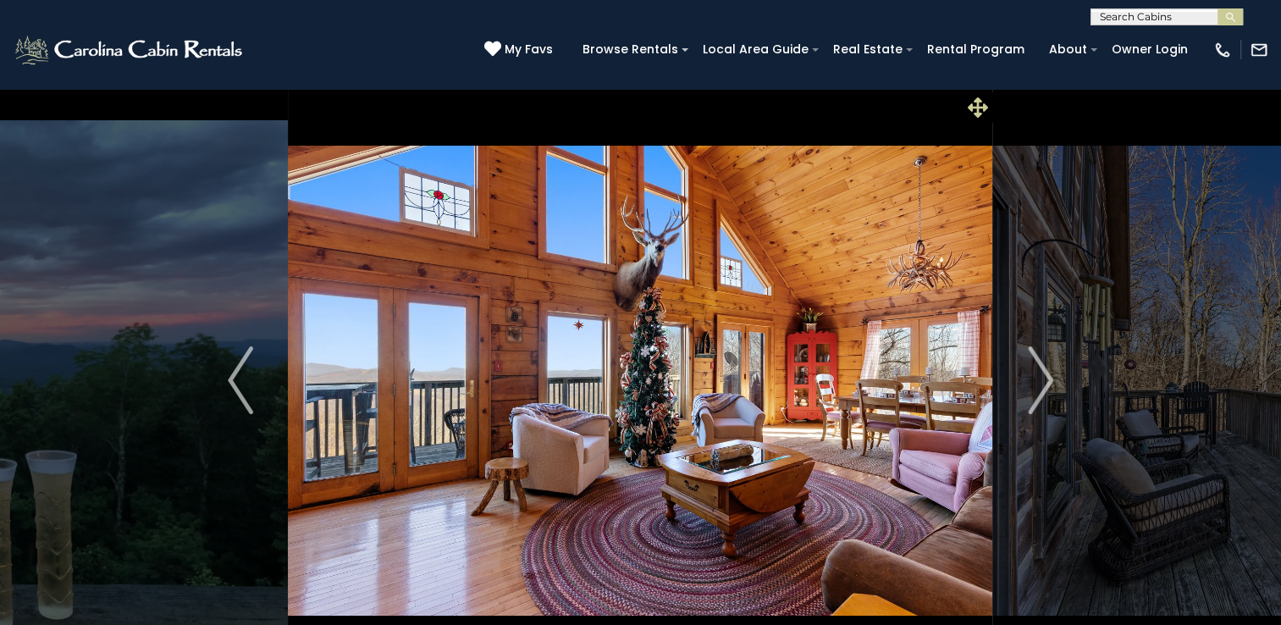
click at [977, 105] on icon at bounding box center [978, 107] width 20 height 20
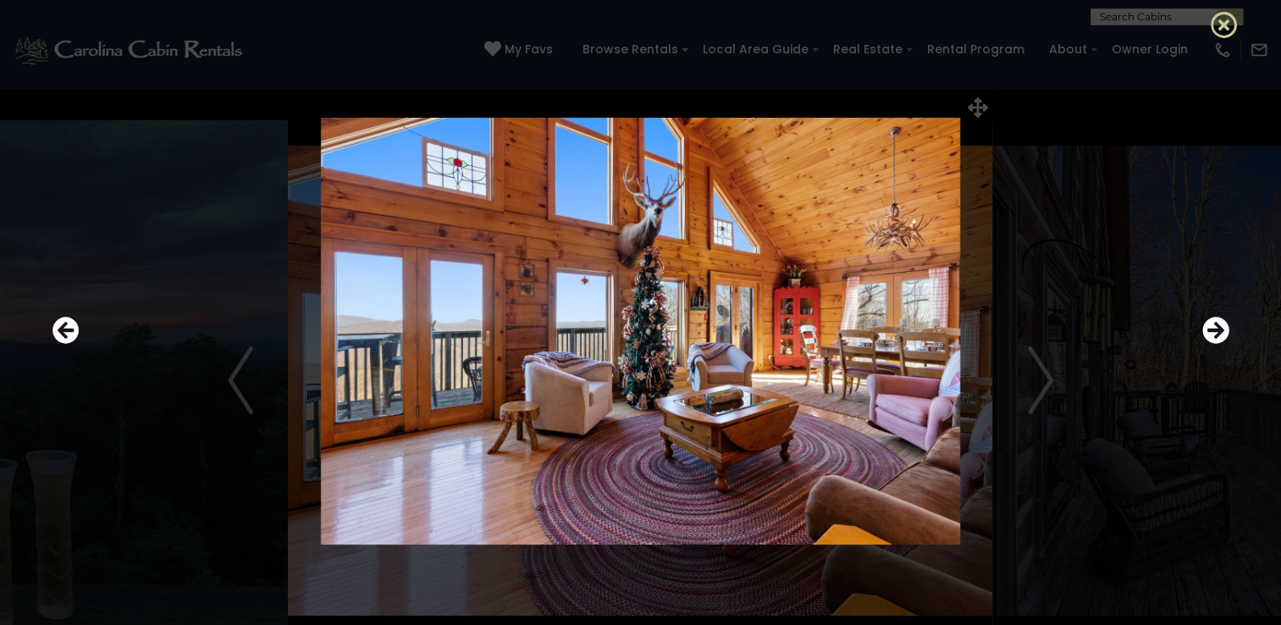
click at [1219, 22] on icon at bounding box center [1224, 24] width 27 height 27
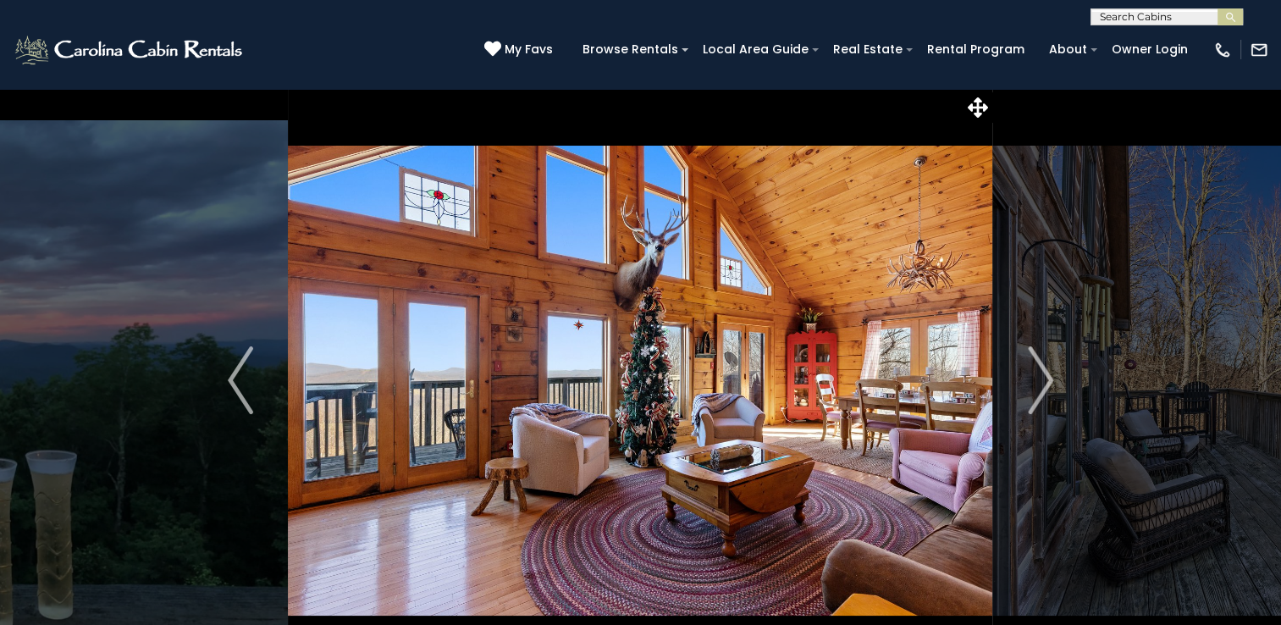
click at [443, 96] on img at bounding box center [640, 380] width 704 height 584
drag, startPoint x: 732, startPoint y: 156, endPoint x: 662, endPoint y: 105, distance: 86.0
click at [662, 105] on img at bounding box center [640, 380] width 704 height 584
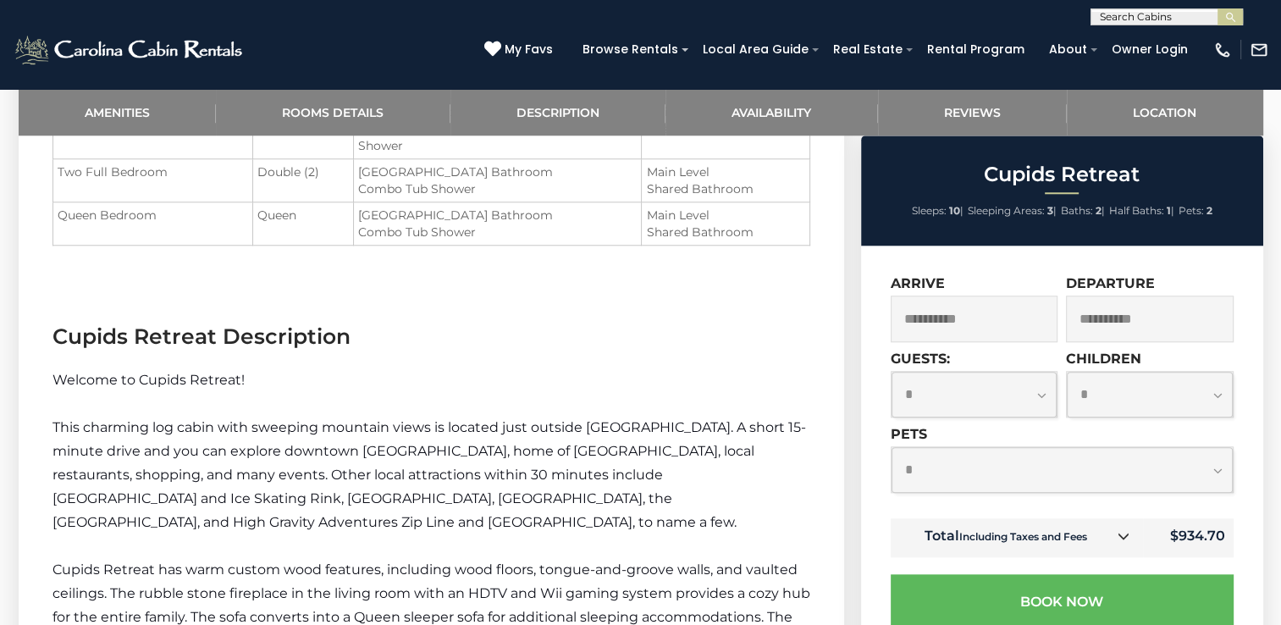
scroll to position [832, 0]
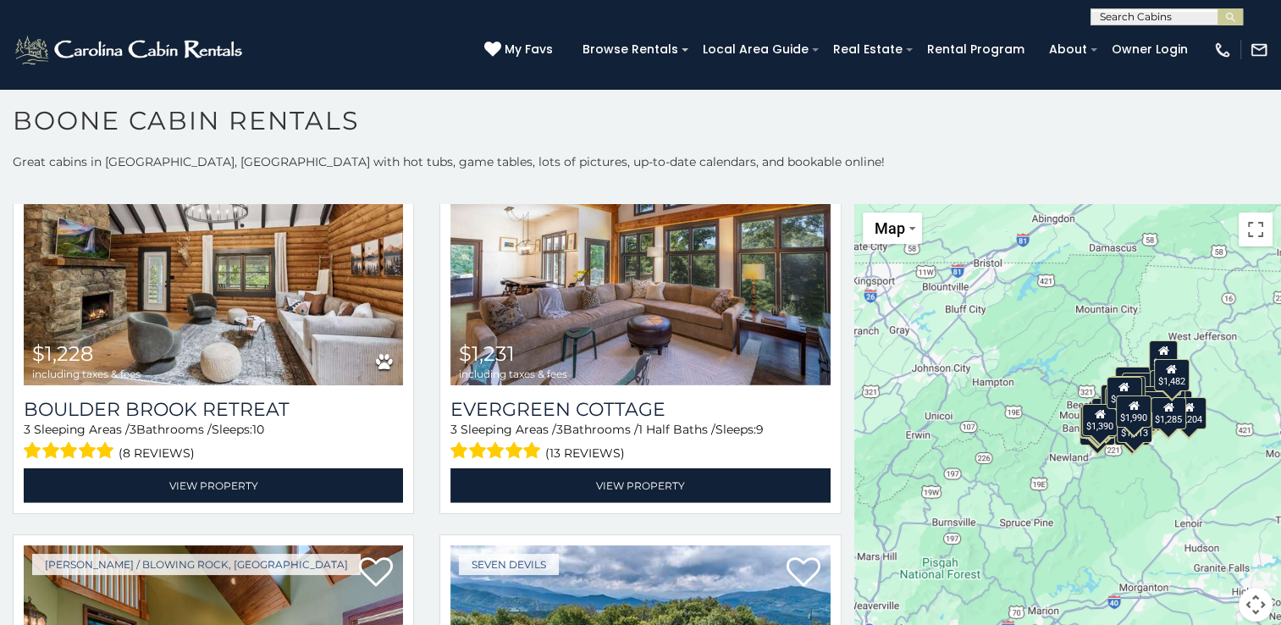
scroll to position [4946, 0]
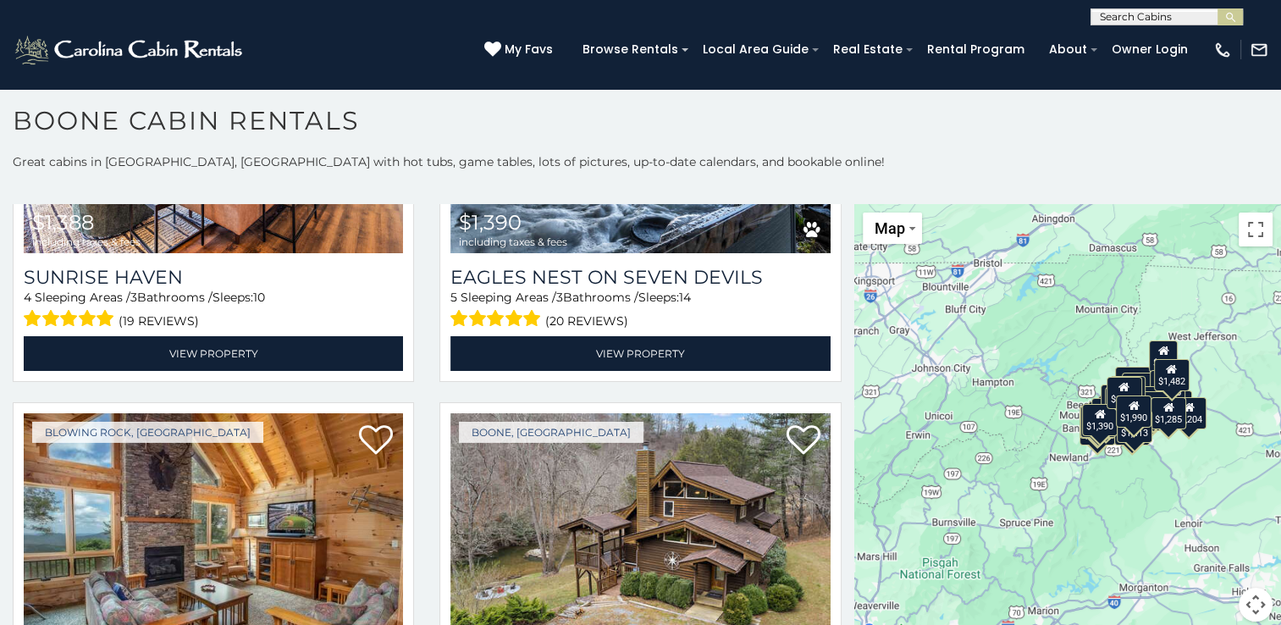
scroll to position [5744, 0]
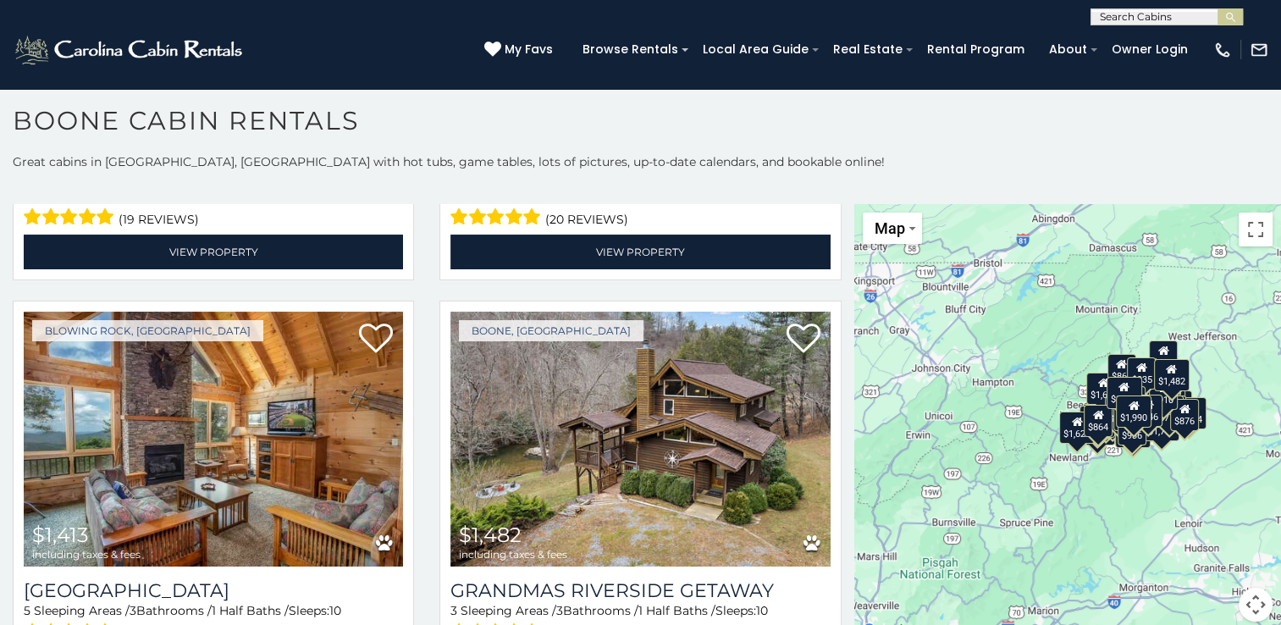
drag, startPoint x: 1286, startPoint y: 616, endPoint x: 959, endPoint y: 143, distance: 575.7
click at [959, 143] on h1 "Boone Cabin Rentals" at bounding box center [640, 129] width 1281 height 48
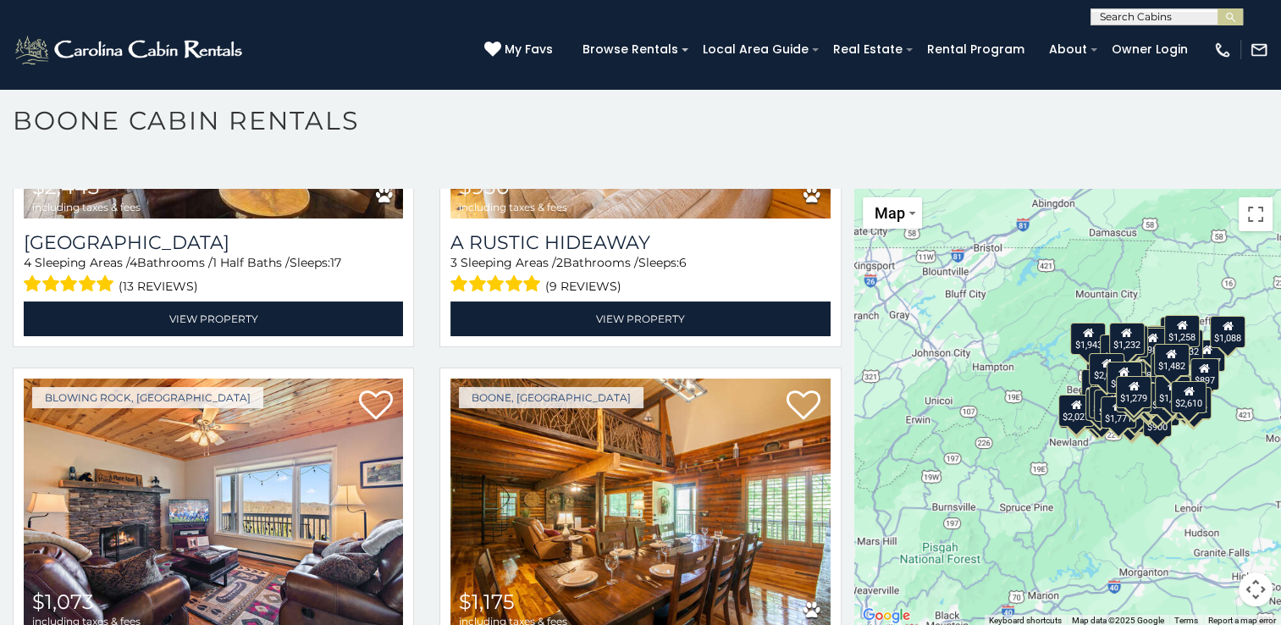
scroll to position [1389, 0]
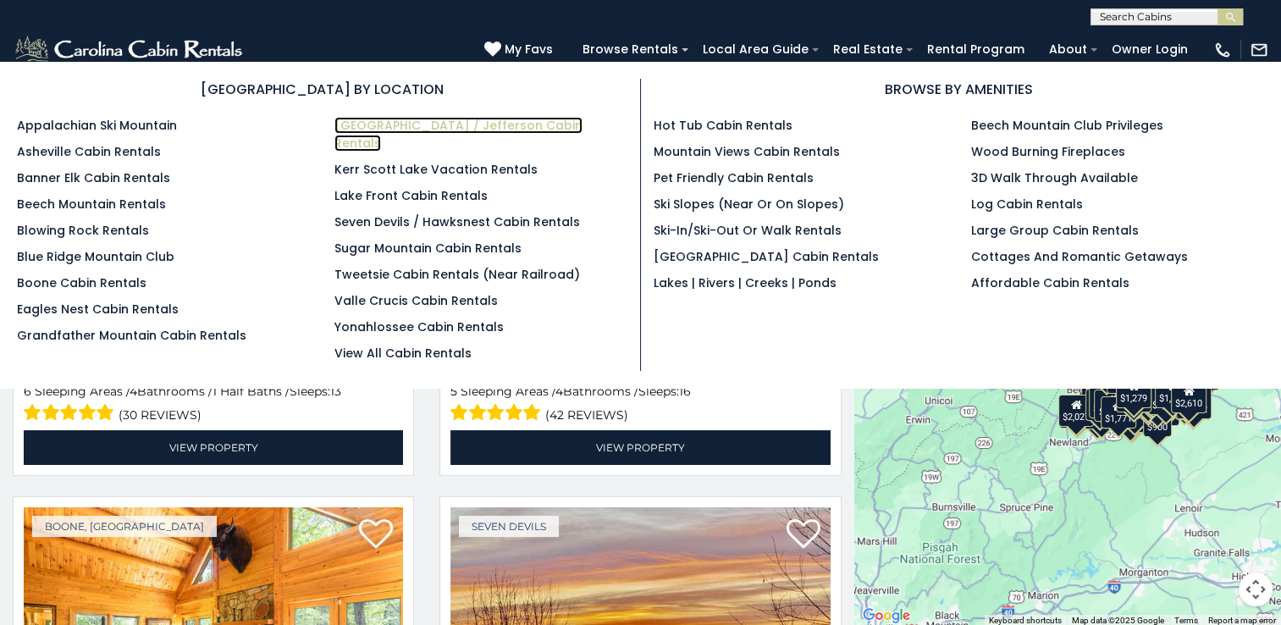
click at [440, 123] on link "[GEOGRAPHIC_DATA] / Jefferson Cabin Rentals" at bounding box center [458, 134] width 248 height 35
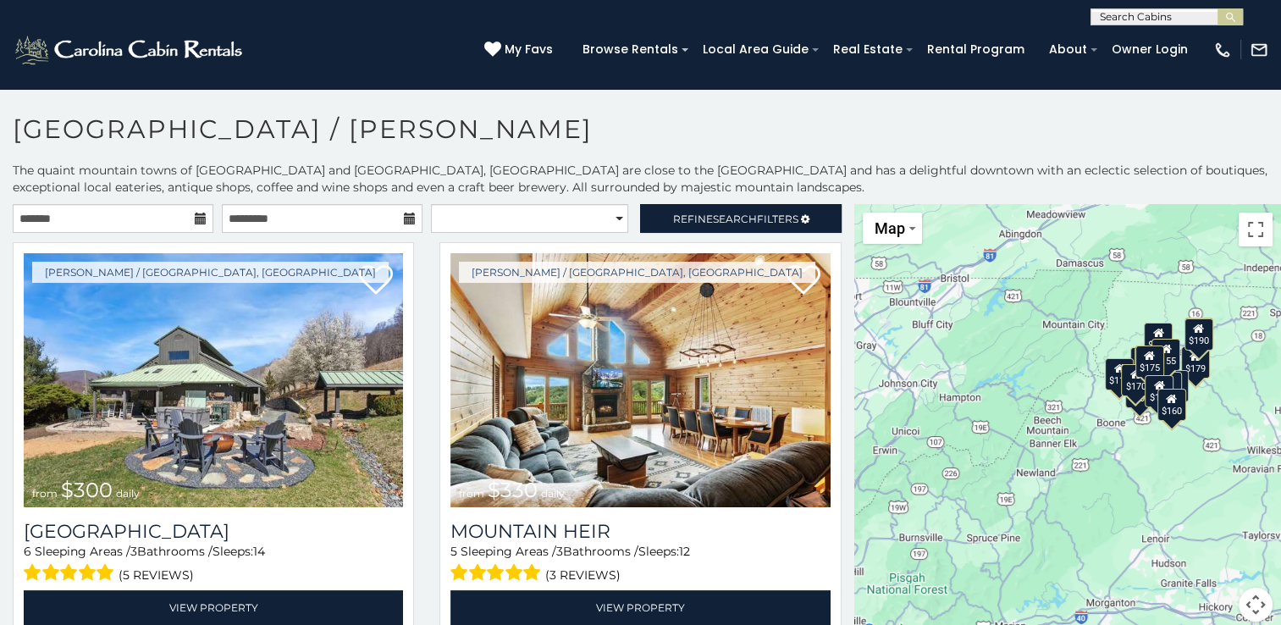
click at [196, 213] on icon at bounding box center [201, 219] width 12 height 12
click at [150, 218] on input "text" at bounding box center [113, 218] width 201 height 29
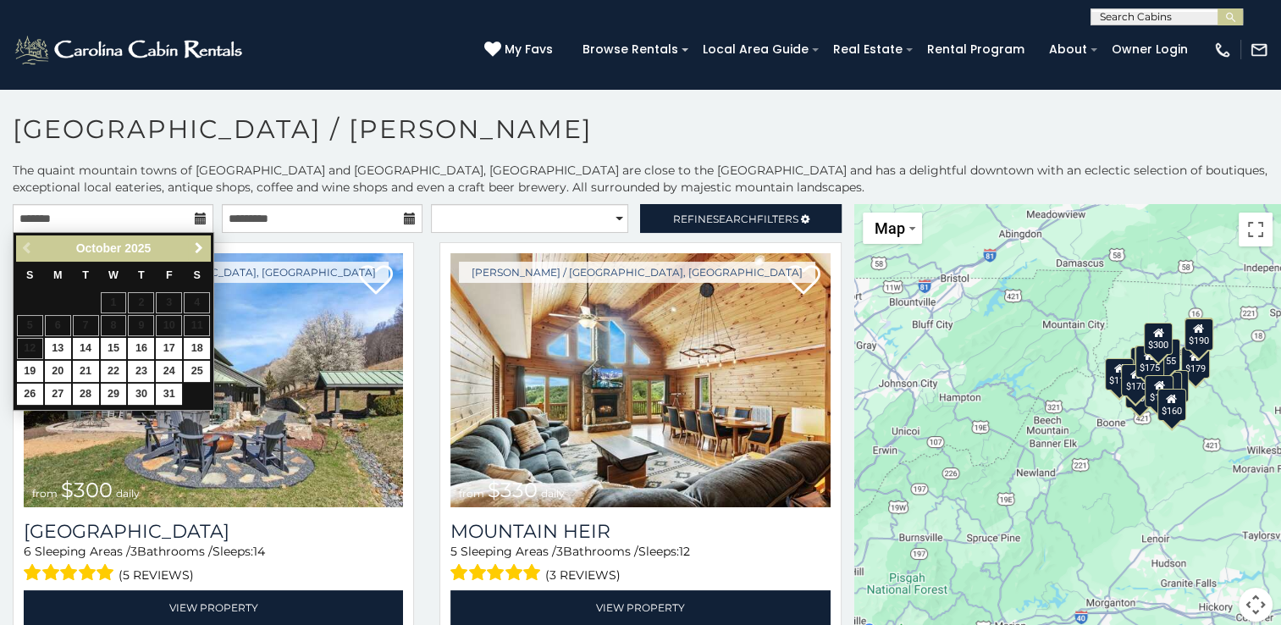
click at [203, 246] on span "Next" at bounding box center [199, 248] width 14 height 14
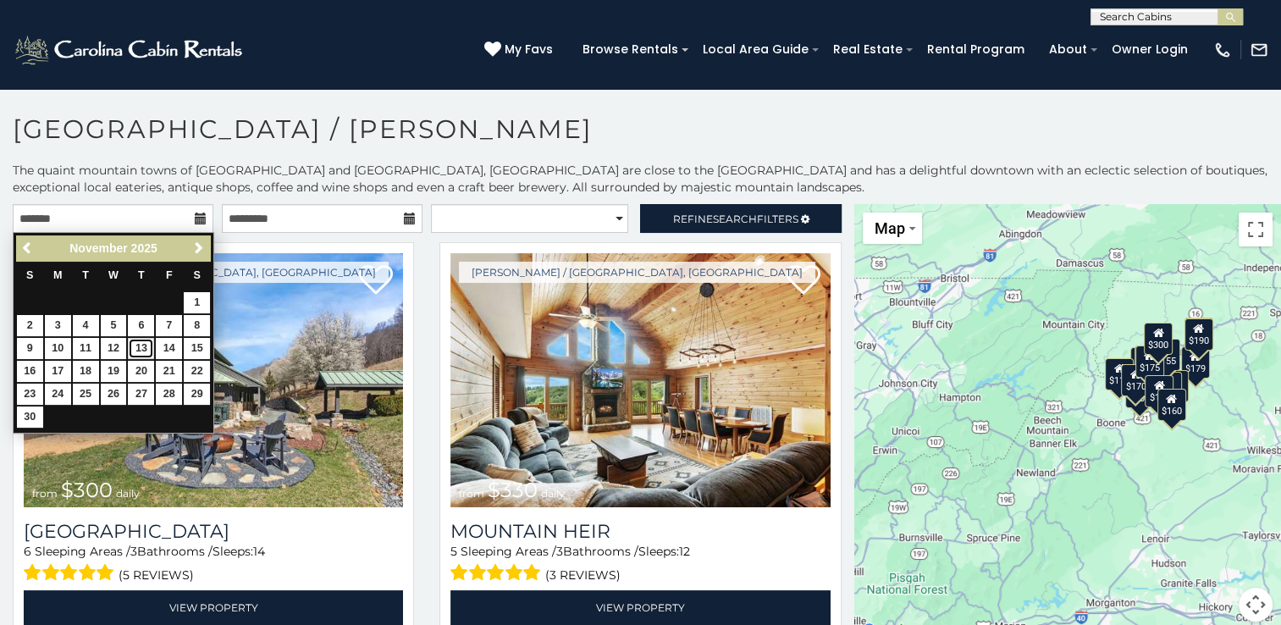
click at [138, 344] on link "13" at bounding box center [141, 348] width 26 height 21
type input "**********"
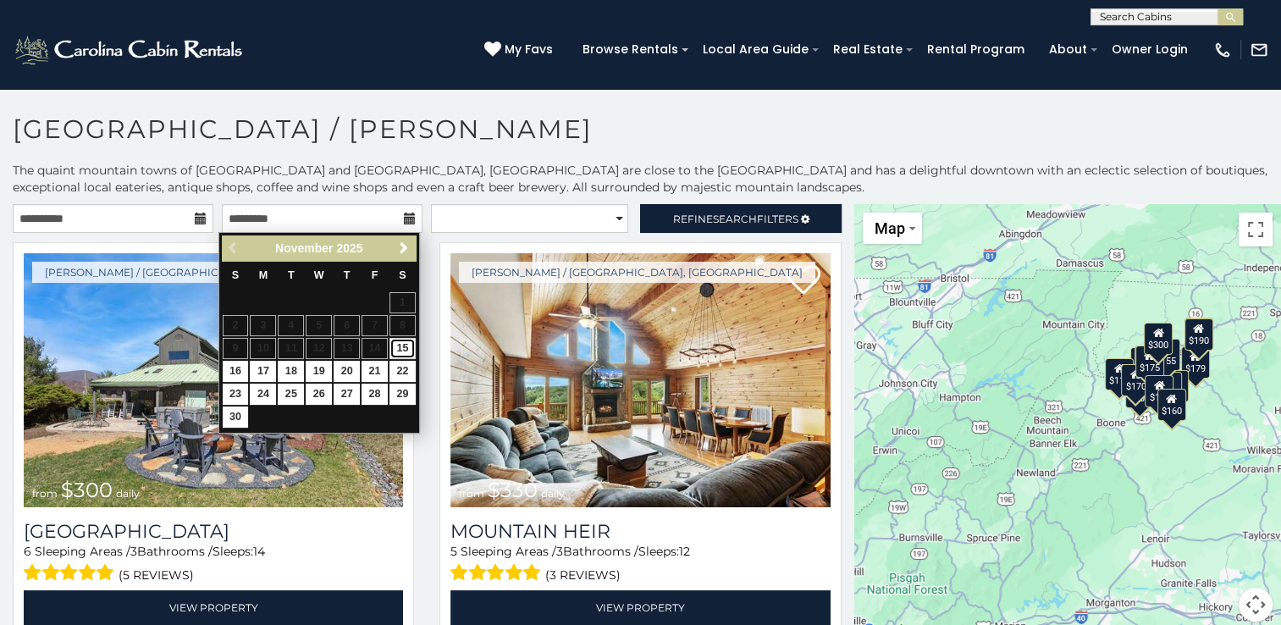
click at [405, 349] on link "15" at bounding box center [403, 348] width 26 height 21
type input "**********"
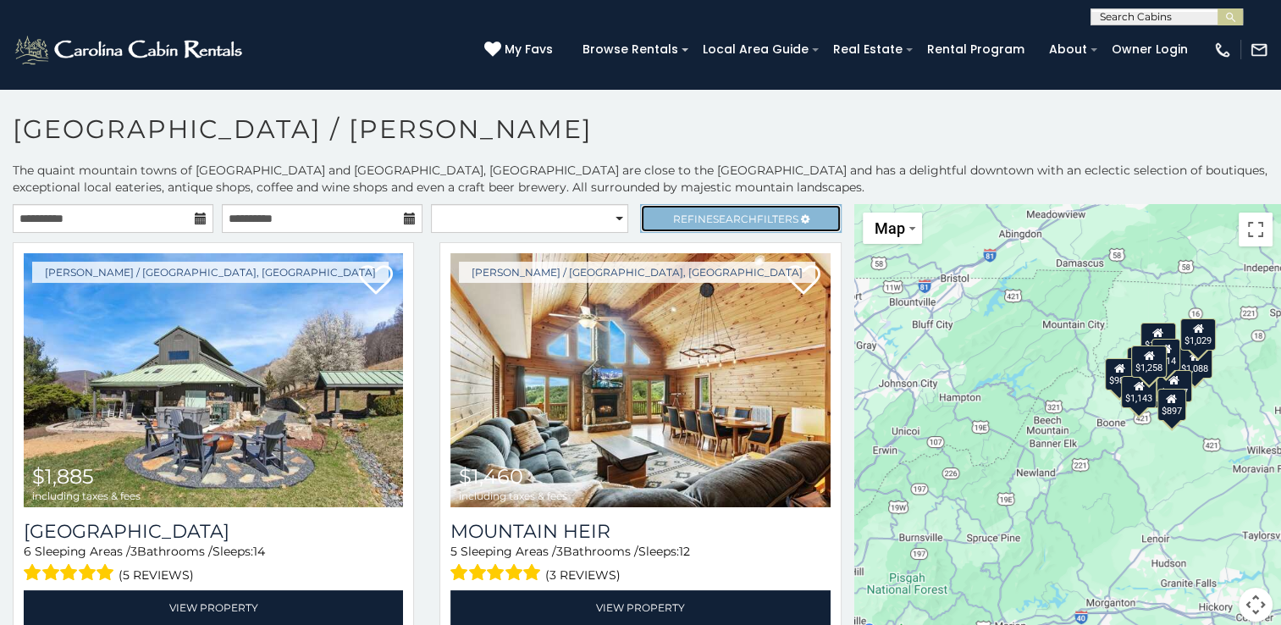
click at [678, 218] on span "Refine Search Filters" at bounding box center [735, 219] width 125 height 13
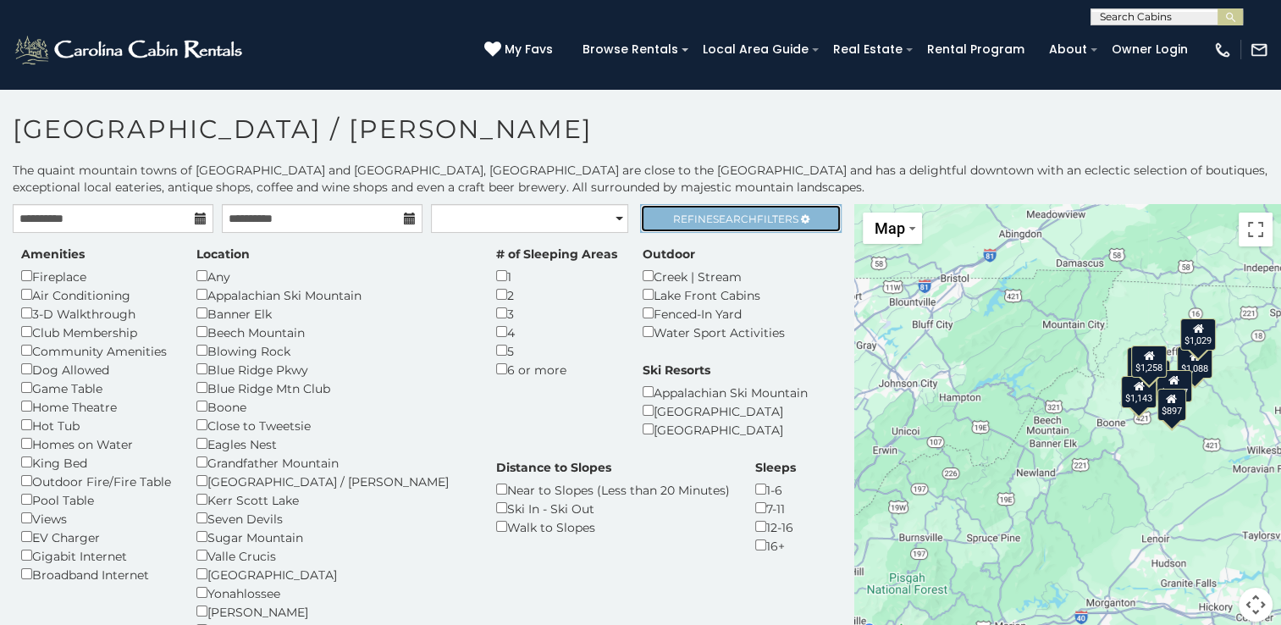
click at [756, 217] on span "Refine Search Filters" at bounding box center [735, 219] width 125 height 13
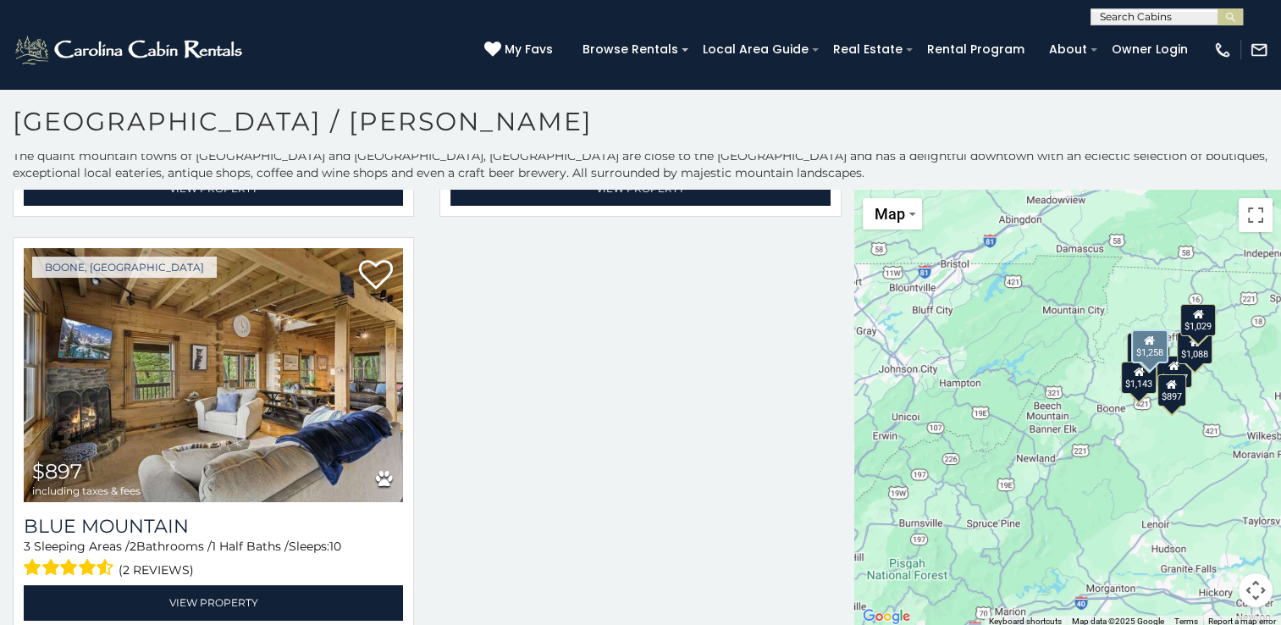
scroll to position [8, 0]
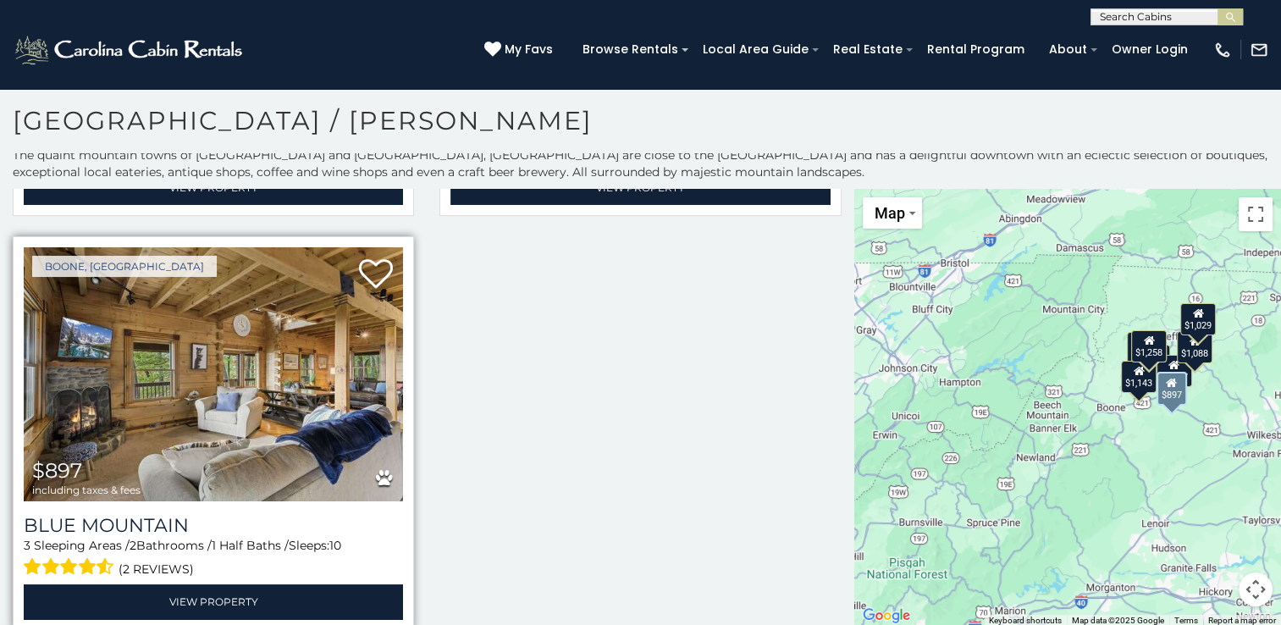
click at [165, 403] on img at bounding box center [213, 374] width 379 height 254
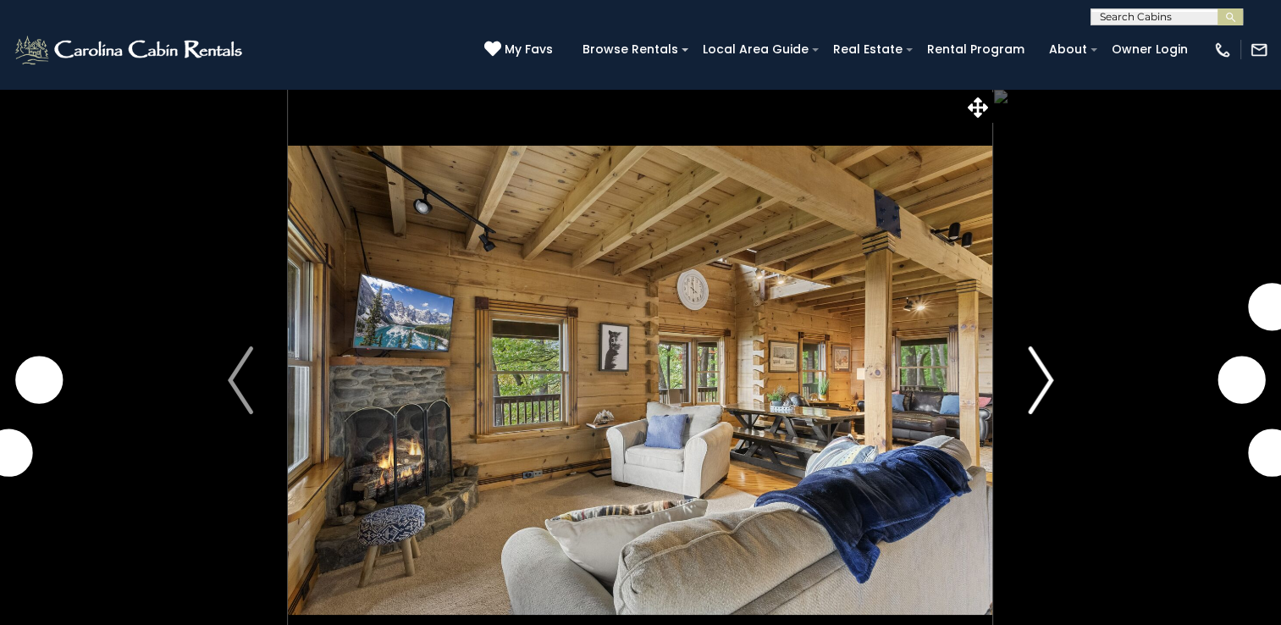
click at [1025, 381] on button "Next" at bounding box center [1040, 380] width 95 height 584
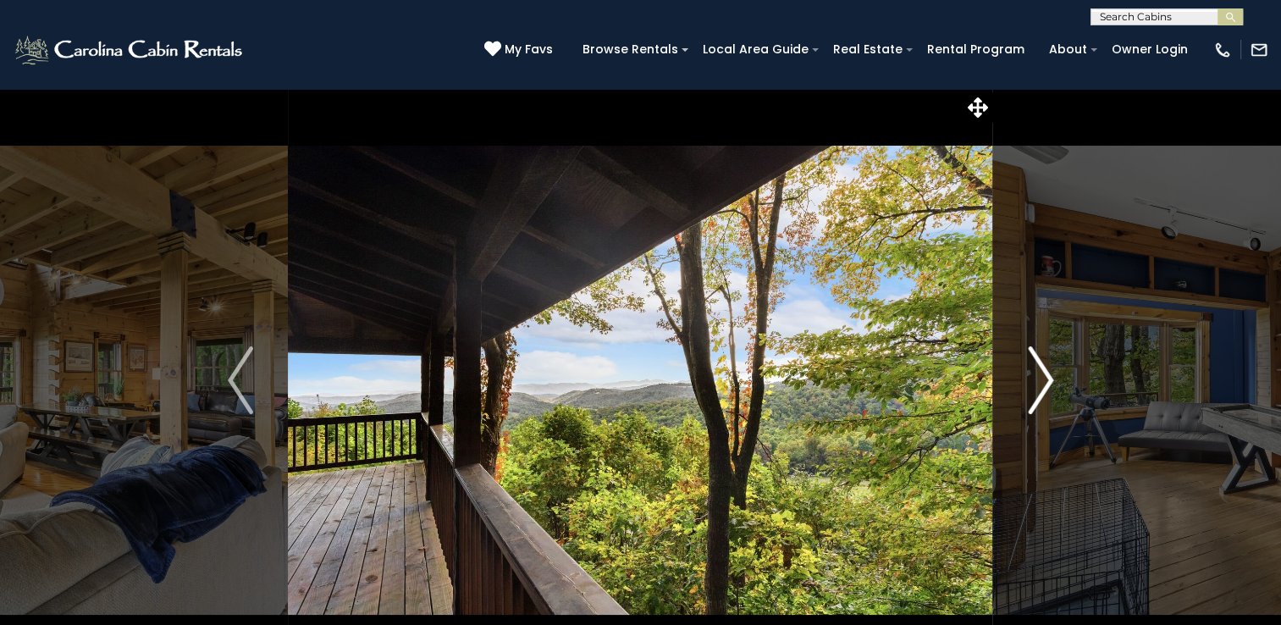
click at [1025, 381] on button "Next" at bounding box center [1040, 380] width 95 height 584
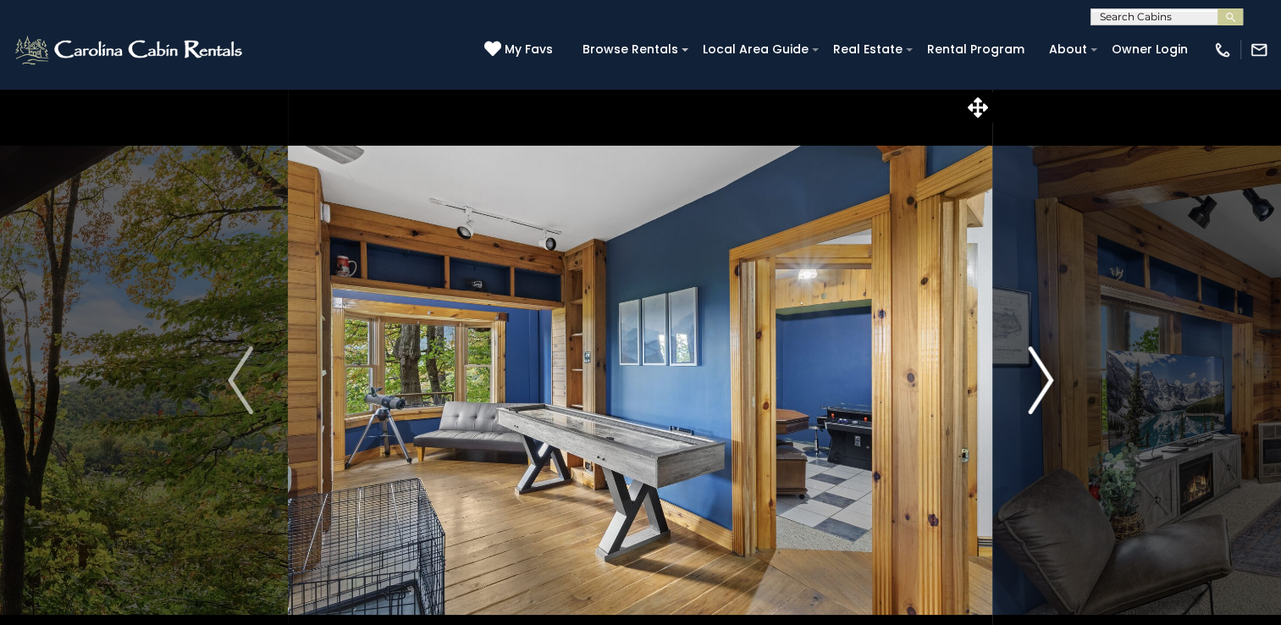
click at [1025, 381] on button "Next" at bounding box center [1040, 380] width 95 height 584
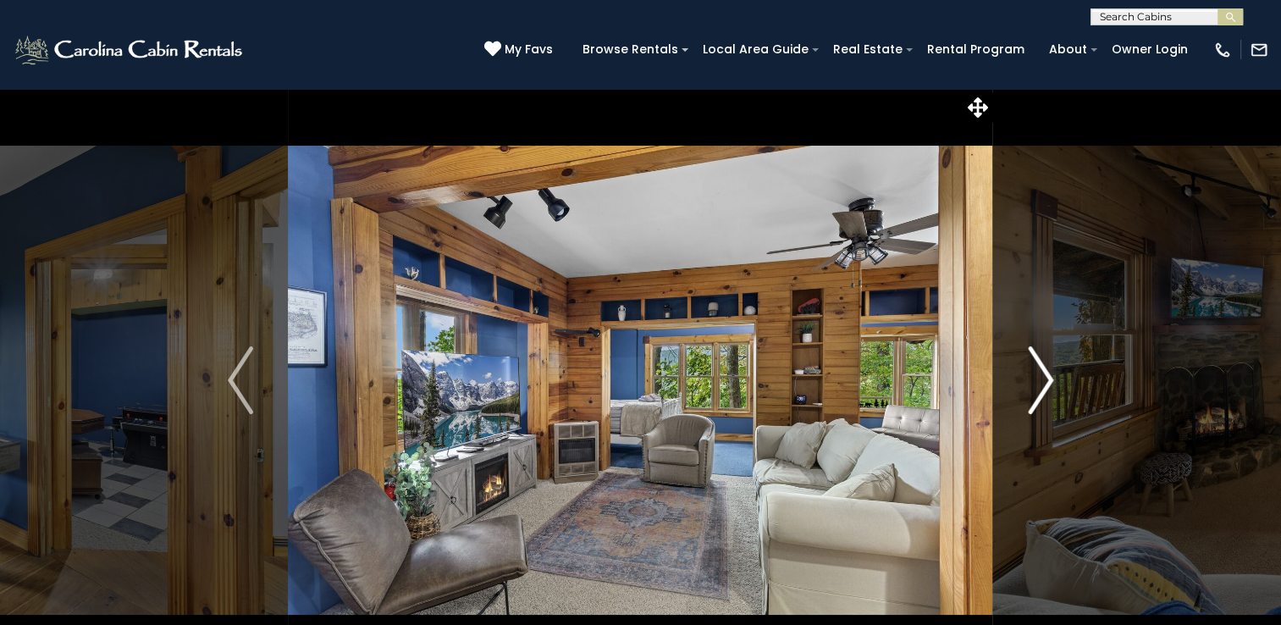
click at [1025, 381] on button "Next" at bounding box center [1040, 380] width 95 height 584
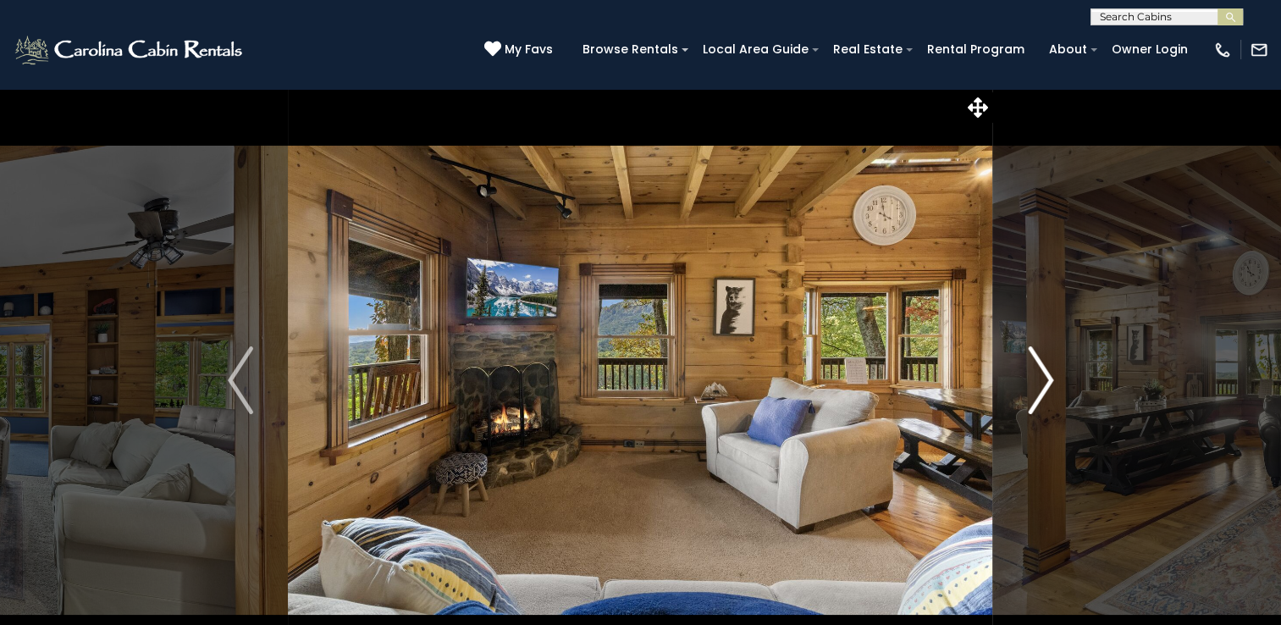
click at [1025, 381] on button "Next" at bounding box center [1040, 380] width 95 height 584
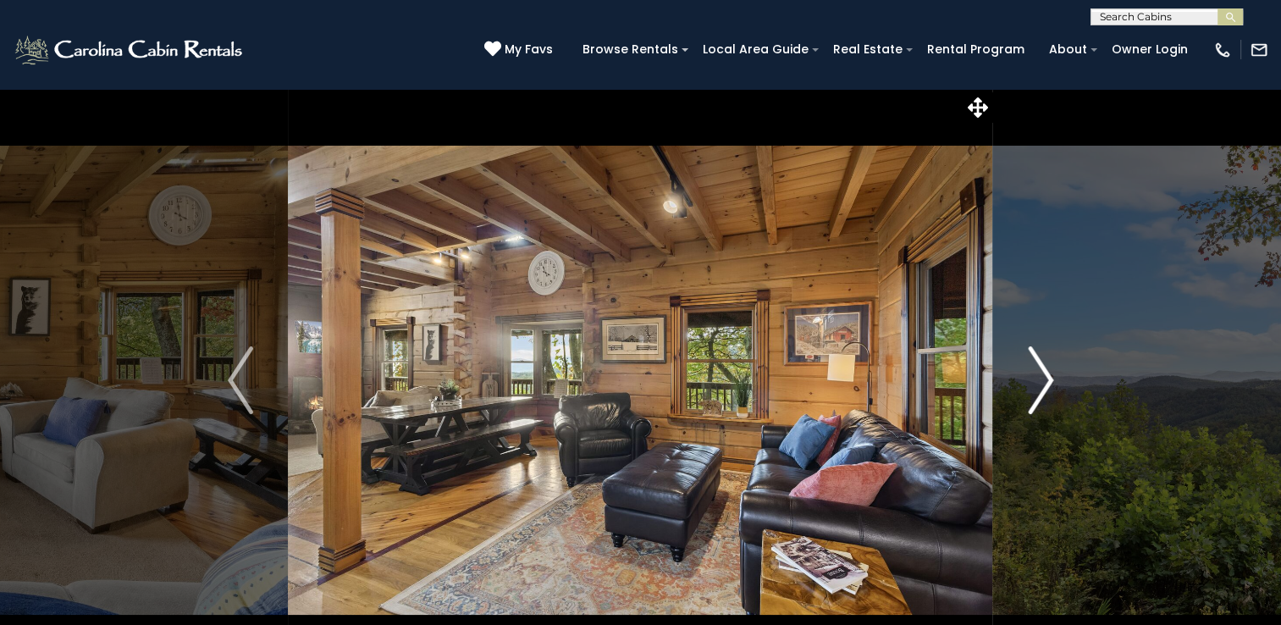
click at [1025, 381] on button "Next" at bounding box center [1040, 380] width 95 height 584
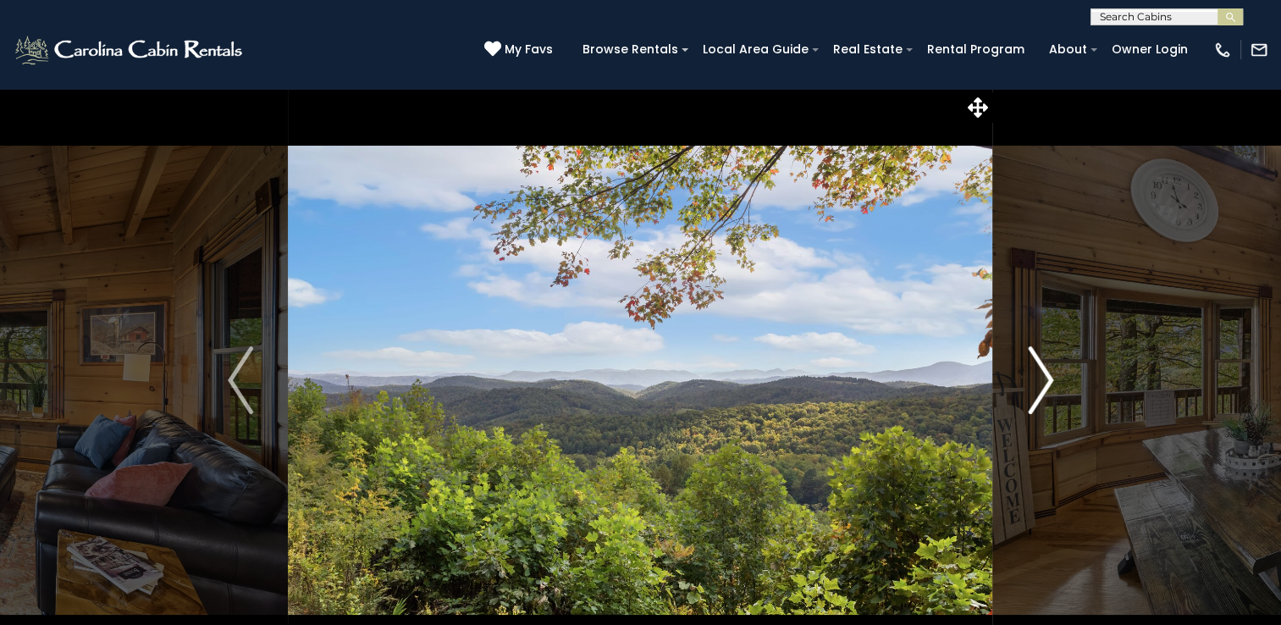
click at [1025, 381] on button "Next" at bounding box center [1040, 380] width 95 height 584
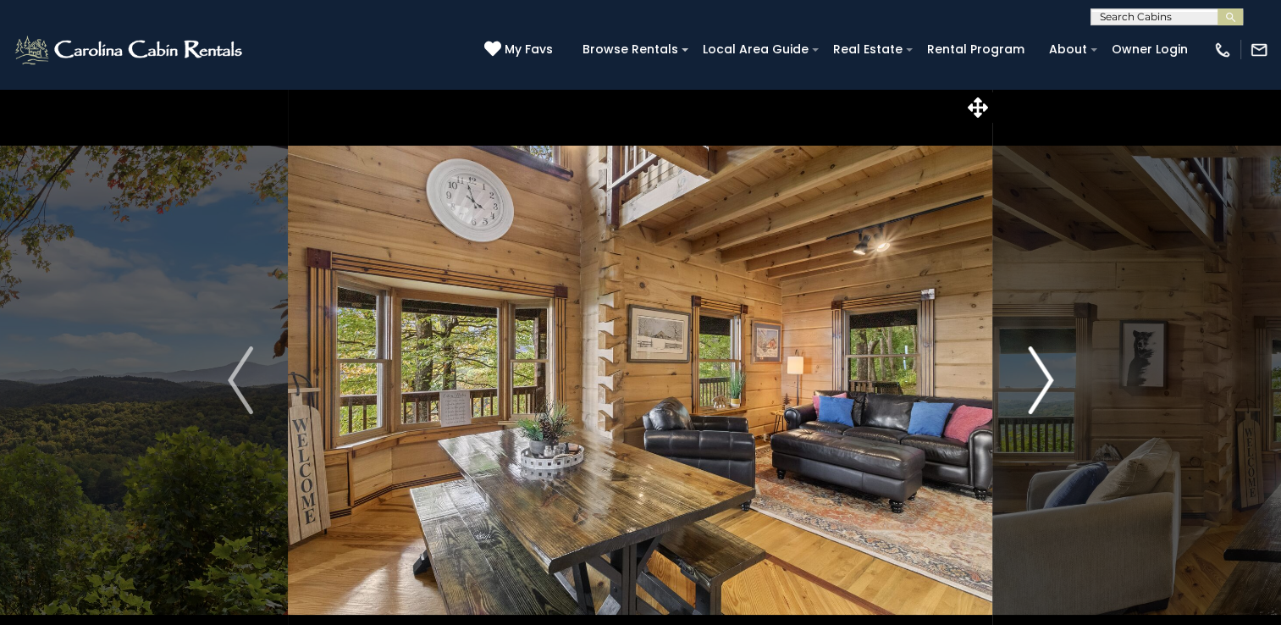
click at [1025, 381] on button "Next" at bounding box center [1040, 380] width 95 height 584
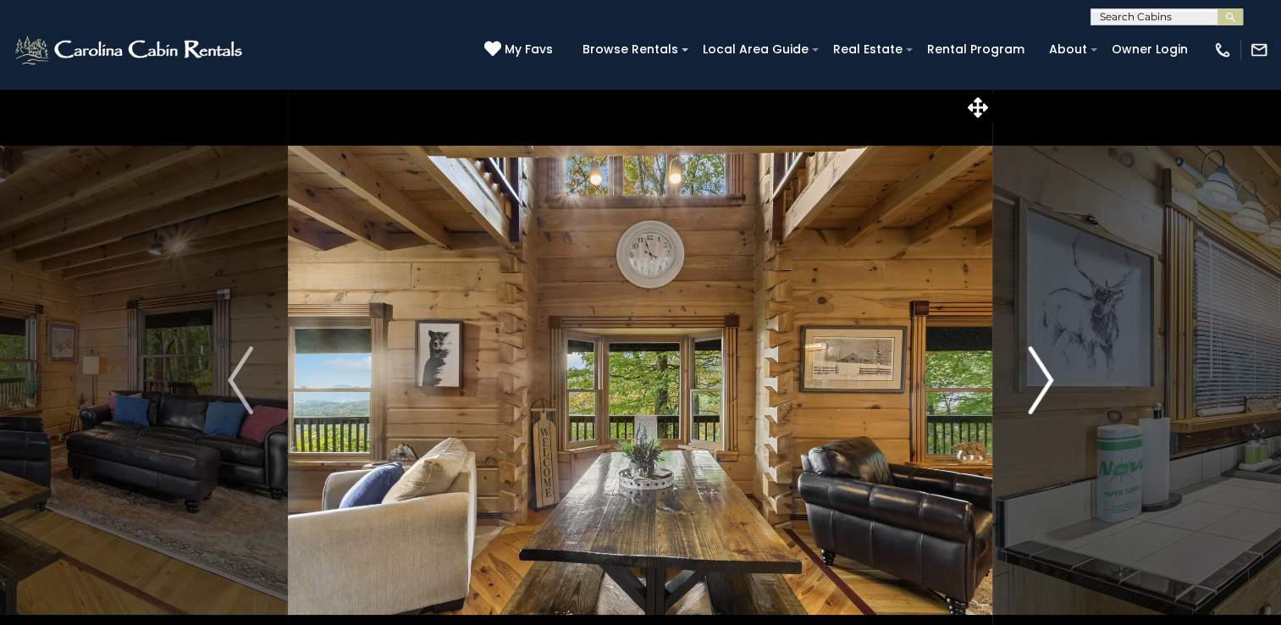
click at [1025, 381] on button "Next" at bounding box center [1040, 380] width 95 height 584
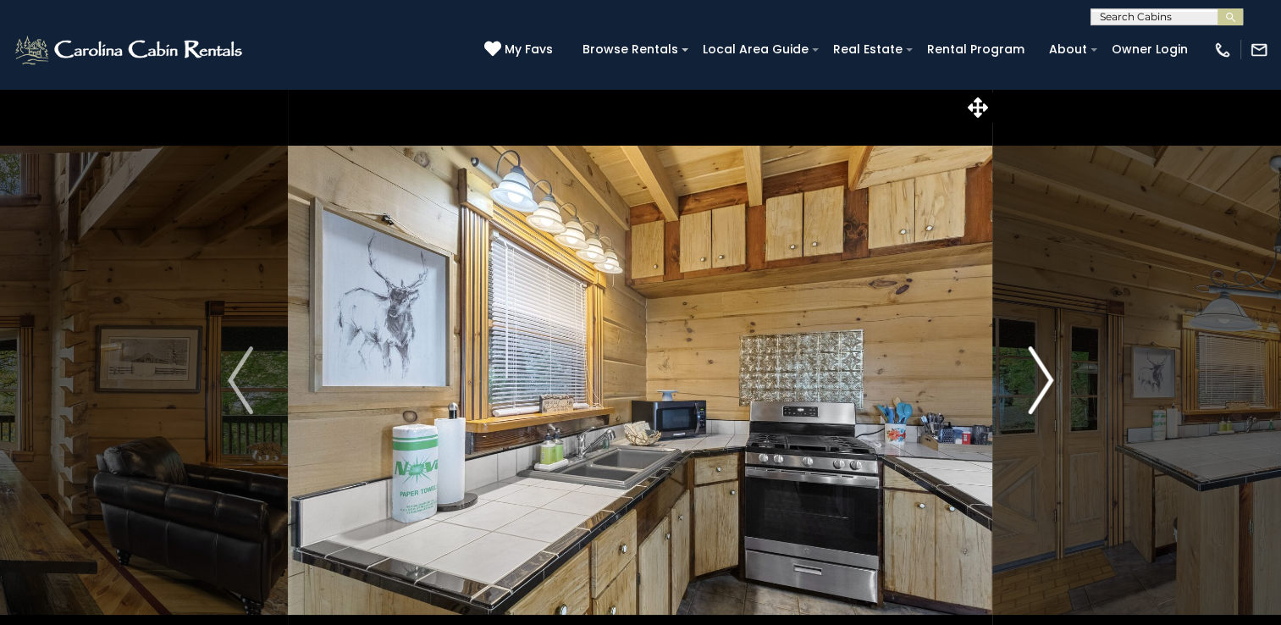
click at [1025, 381] on button "Next" at bounding box center [1040, 380] width 95 height 584
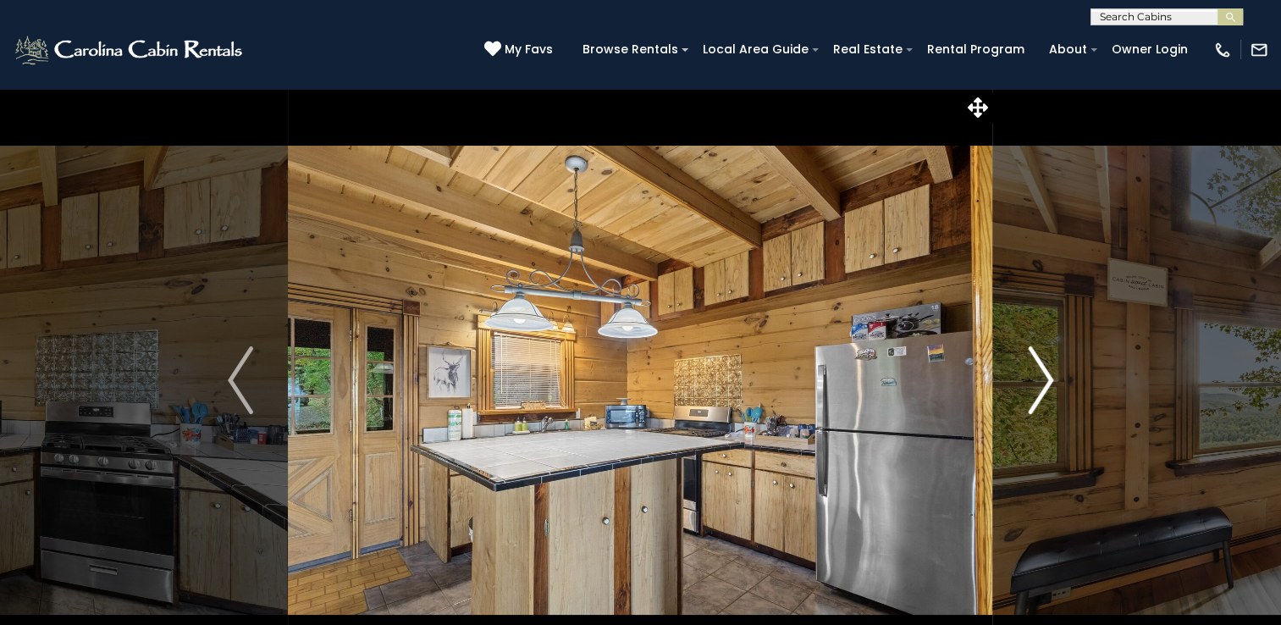
click at [1025, 381] on button "Next" at bounding box center [1040, 380] width 95 height 584
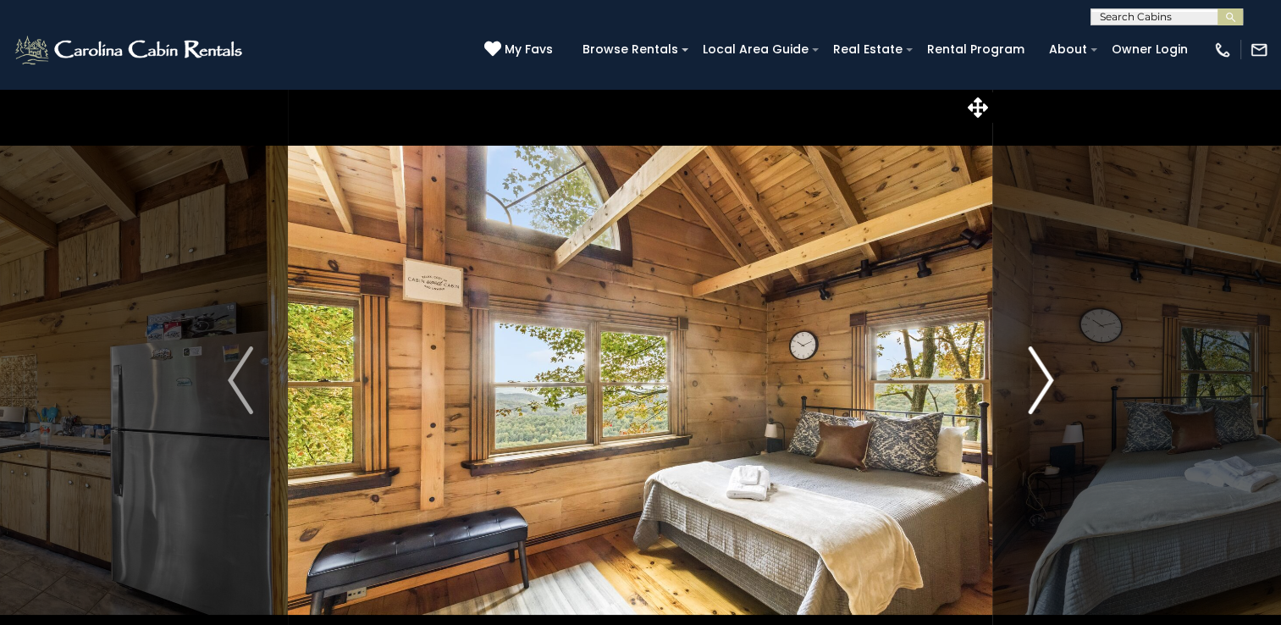
click at [1025, 381] on button "Next" at bounding box center [1040, 380] width 95 height 584
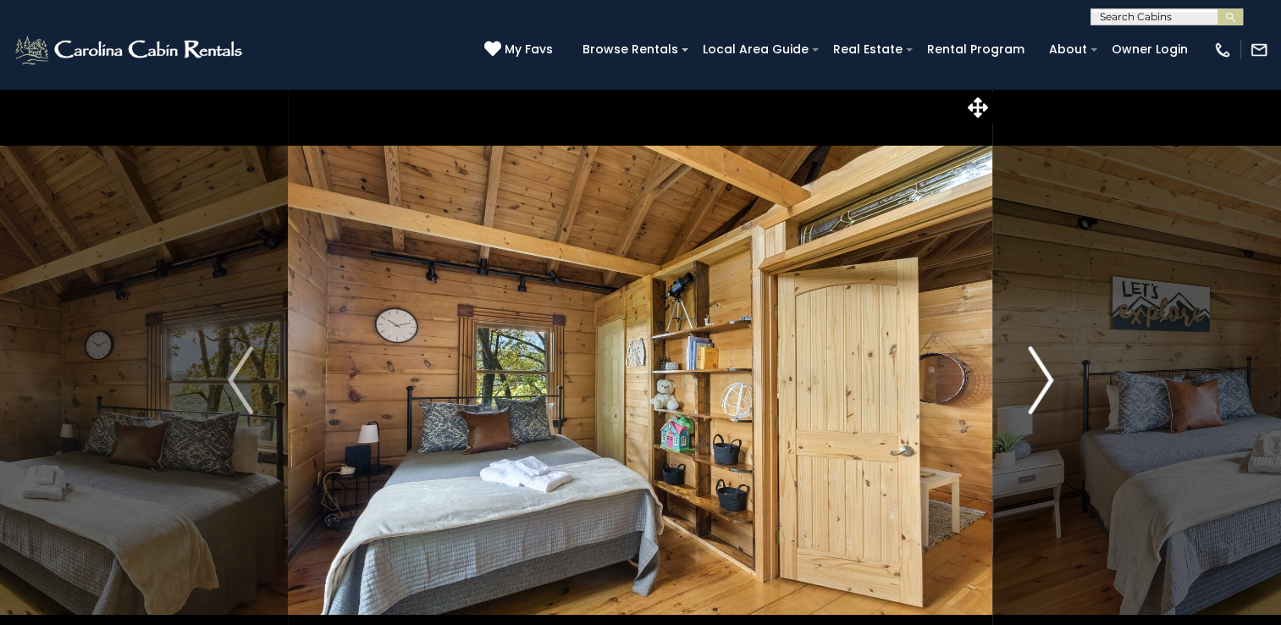
click at [1025, 381] on button "Next" at bounding box center [1040, 380] width 95 height 584
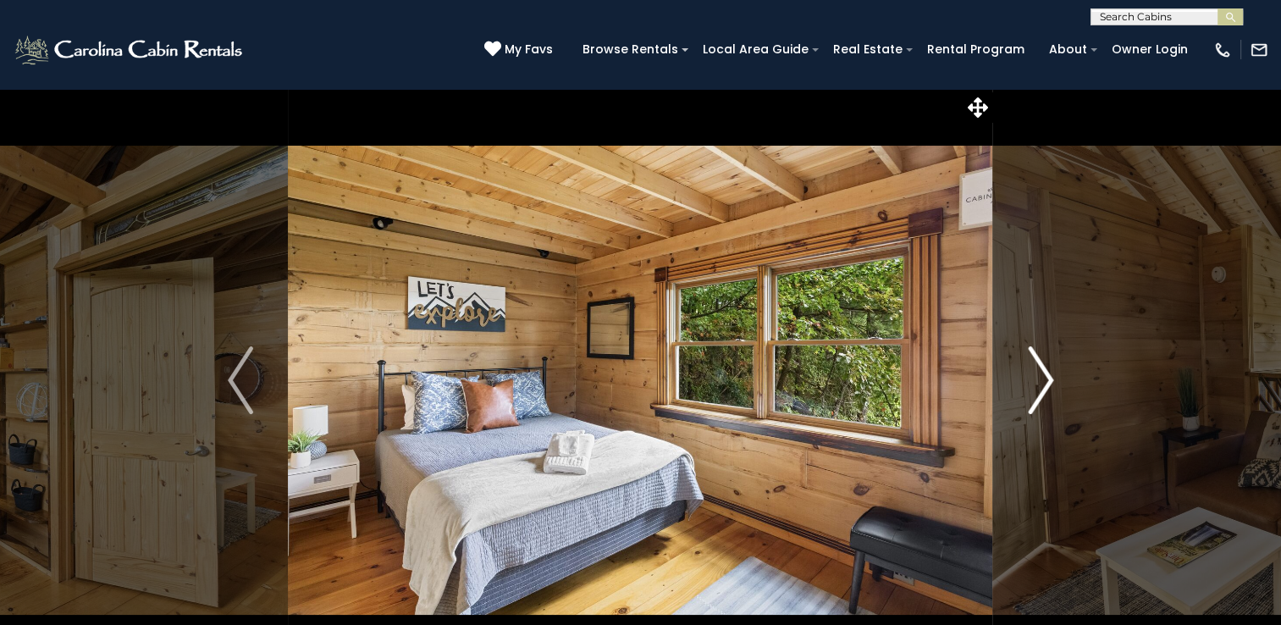
click at [1025, 381] on button "Next" at bounding box center [1040, 380] width 95 height 584
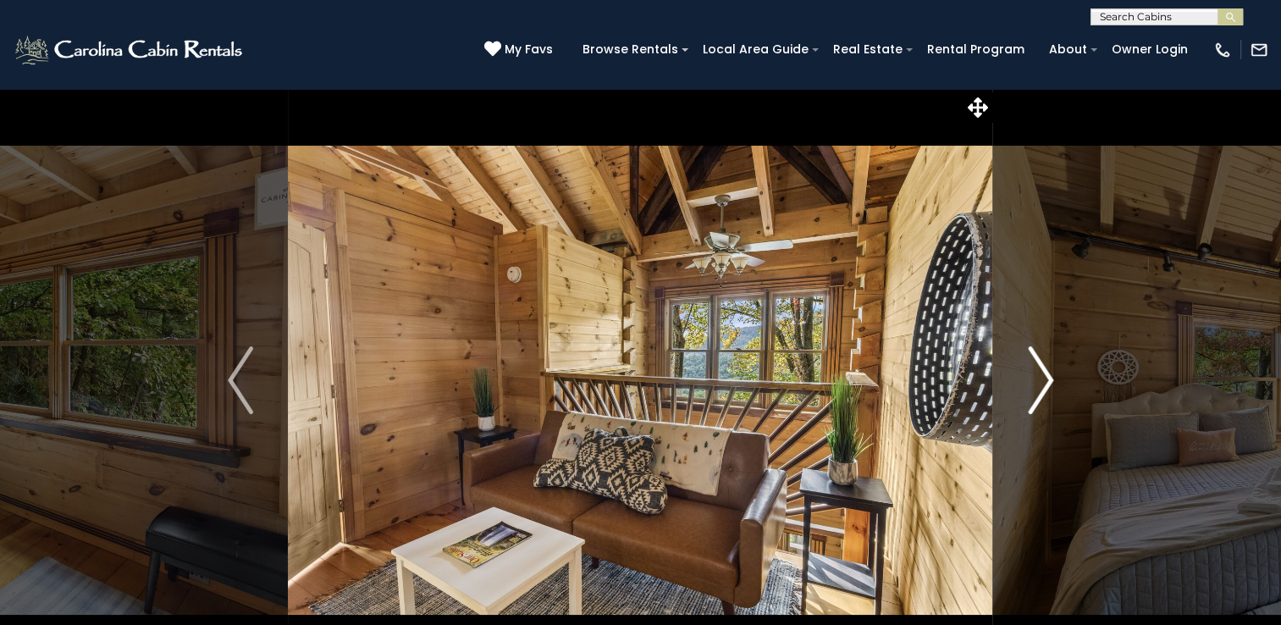
click at [1025, 381] on button "Next" at bounding box center [1040, 380] width 95 height 584
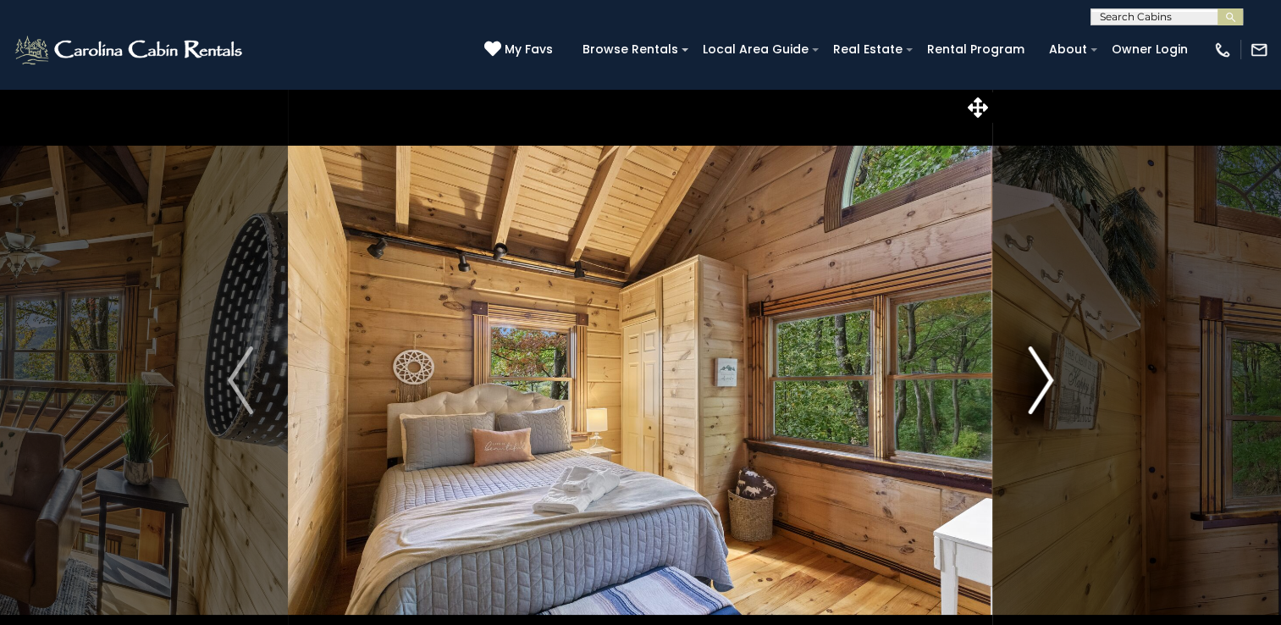
click at [1025, 381] on button "Next" at bounding box center [1040, 380] width 95 height 584
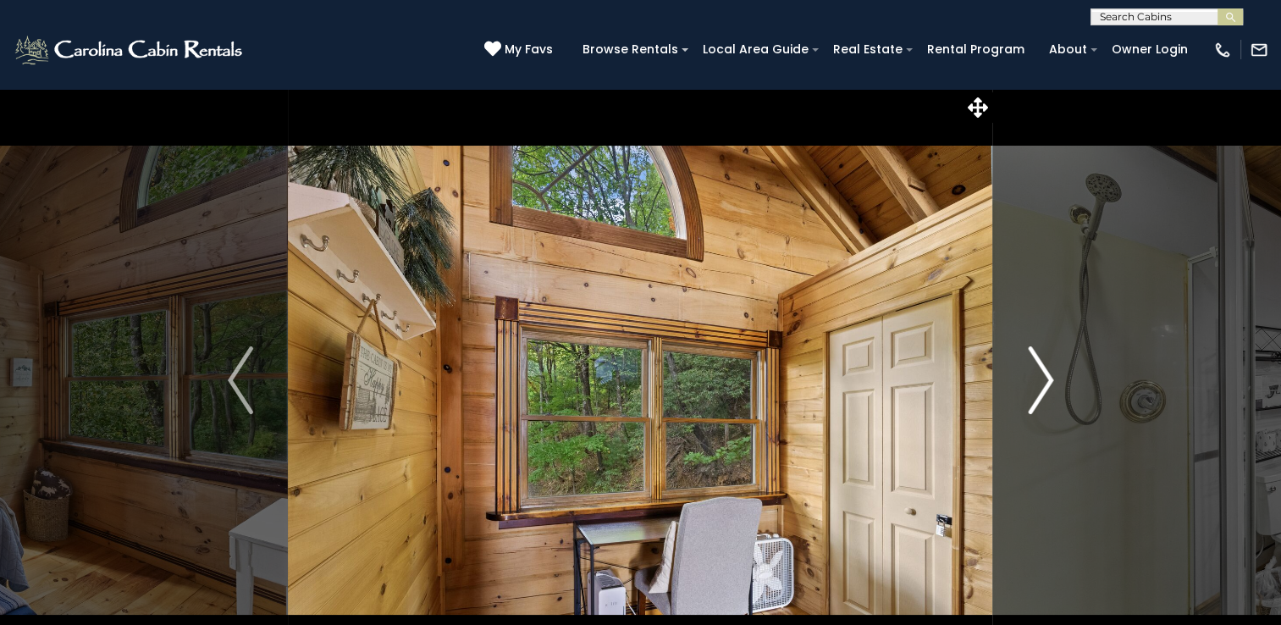
click at [1025, 381] on button "Next" at bounding box center [1040, 380] width 95 height 584
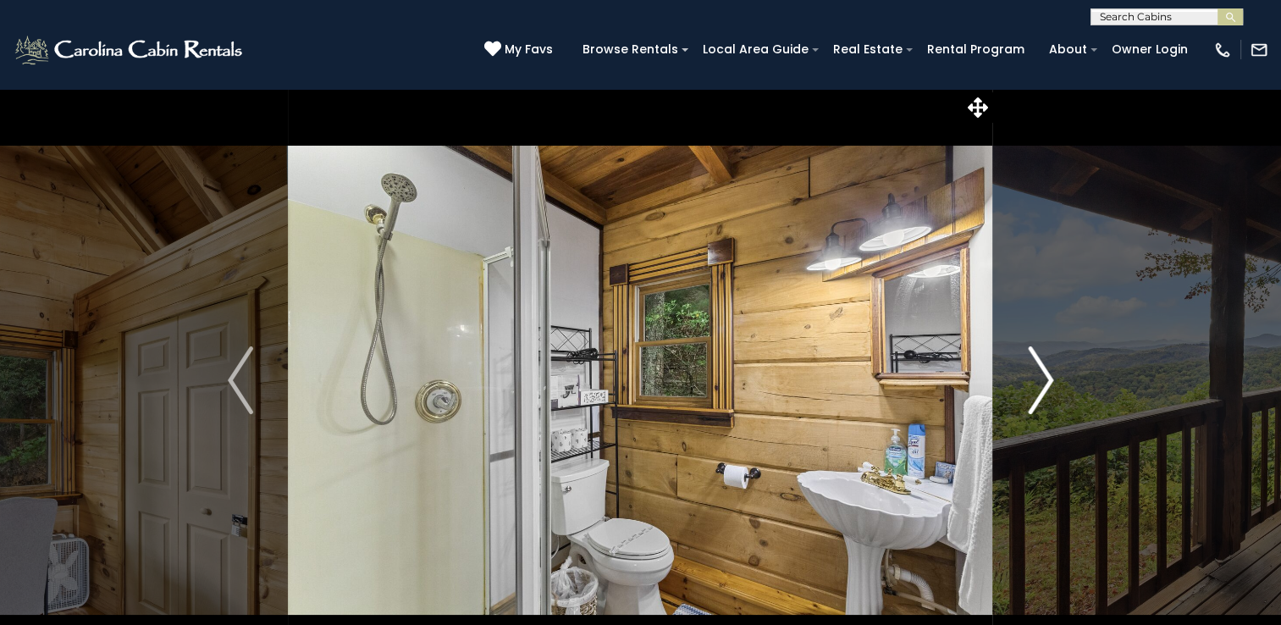
click at [1025, 381] on button "Next" at bounding box center [1040, 380] width 95 height 584
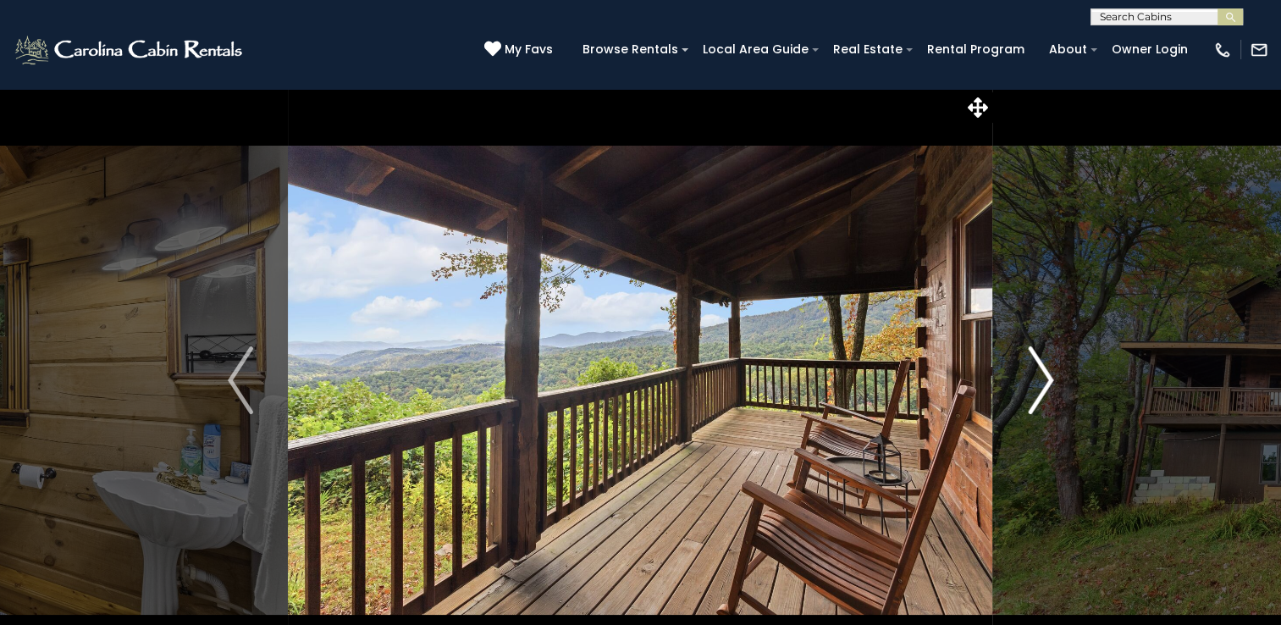
click at [1025, 381] on button "Next" at bounding box center [1040, 380] width 95 height 584
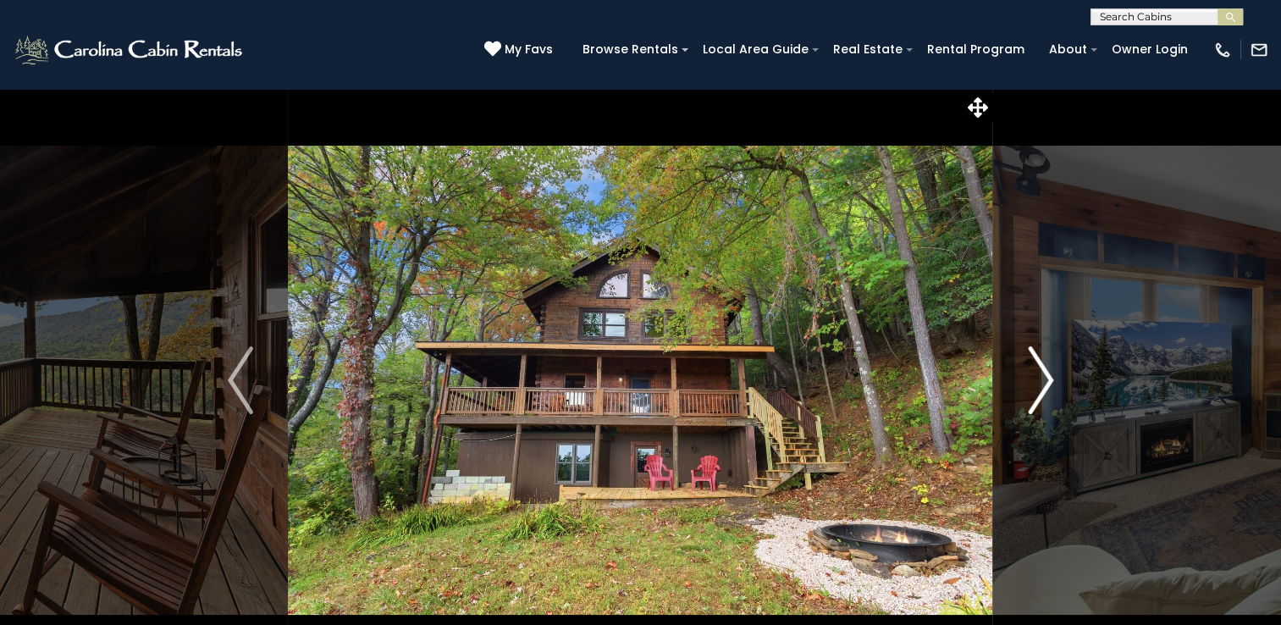
click at [1025, 381] on button "Next" at bounding box center [1040, 380] width 95 height 584
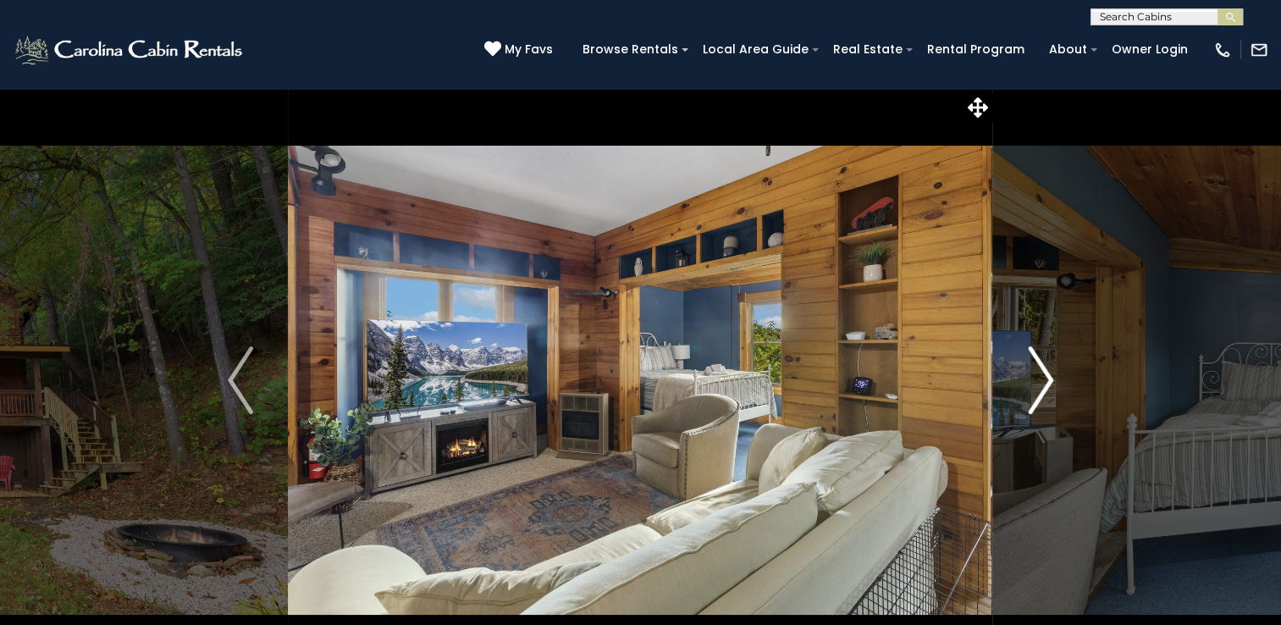
click at [1025, 381] on button "Next" at bounding box center [1040, 380] width 95 height 584
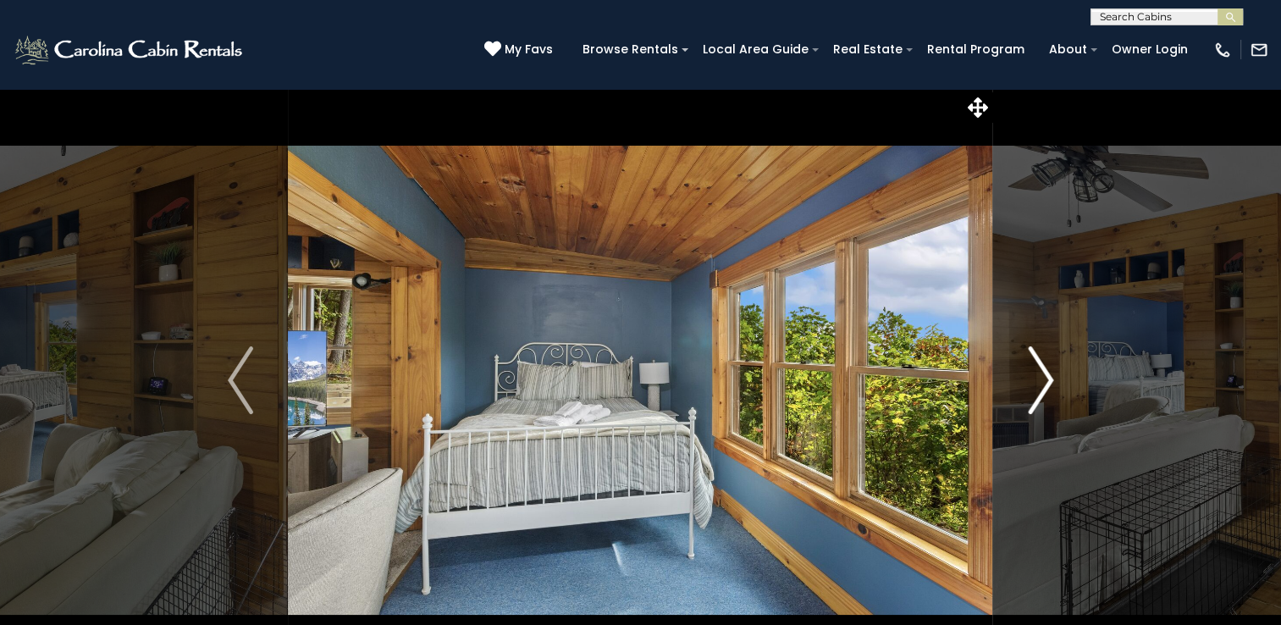
click at [1025, 381] on button "Next" at bounding box center [1040, 380] width 95 height 584
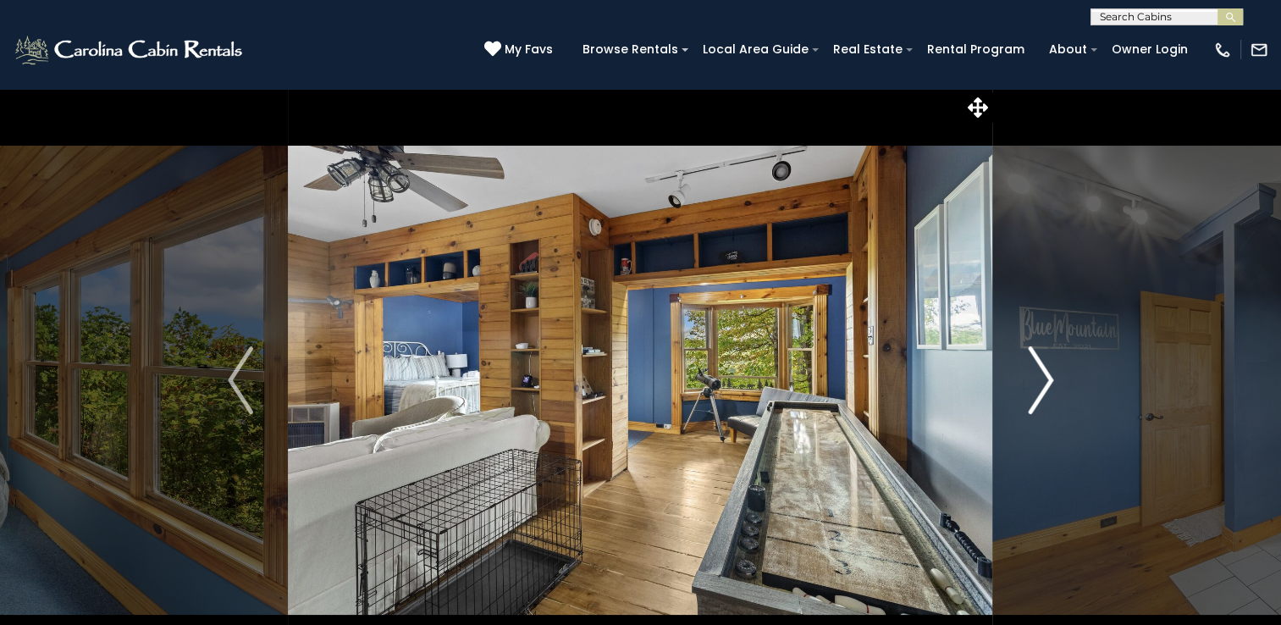
click at [1025, 381] on button "Next" at bounding box center [1040, 380] width 95 height 584
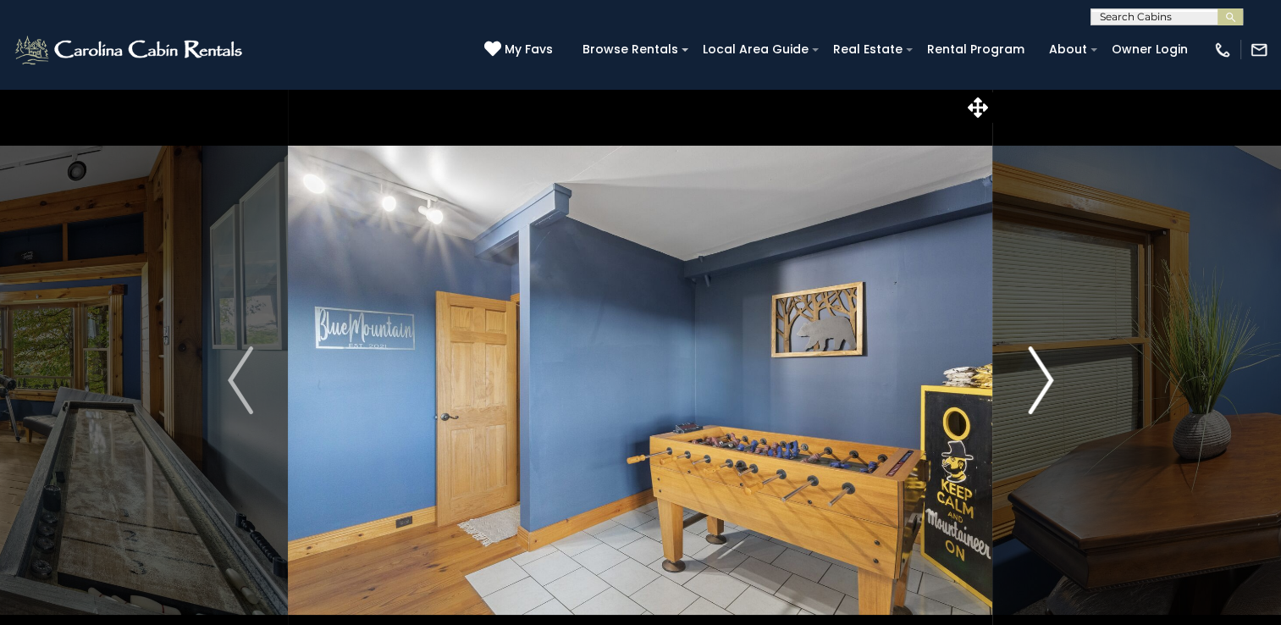
click at [1025, 381] on button "Next" at bounding box center [1040, 380] width 95 height 584
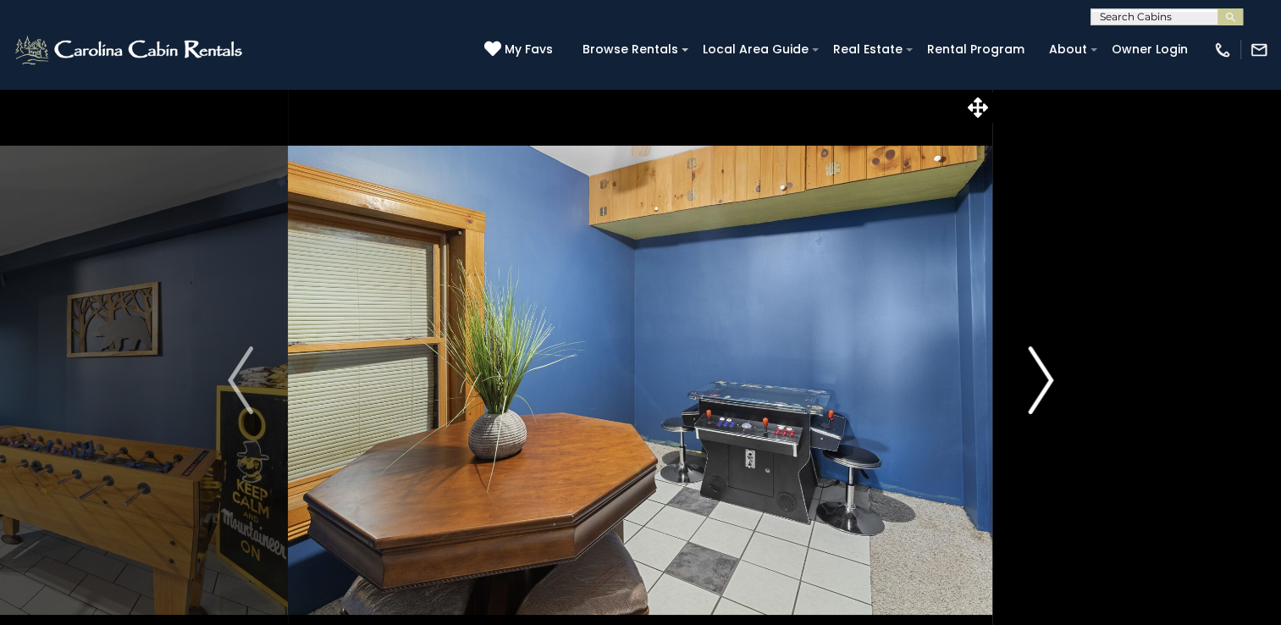
click at [1025, 381] on button "Next" at bounding box center [1040, 380] width 95 height 584
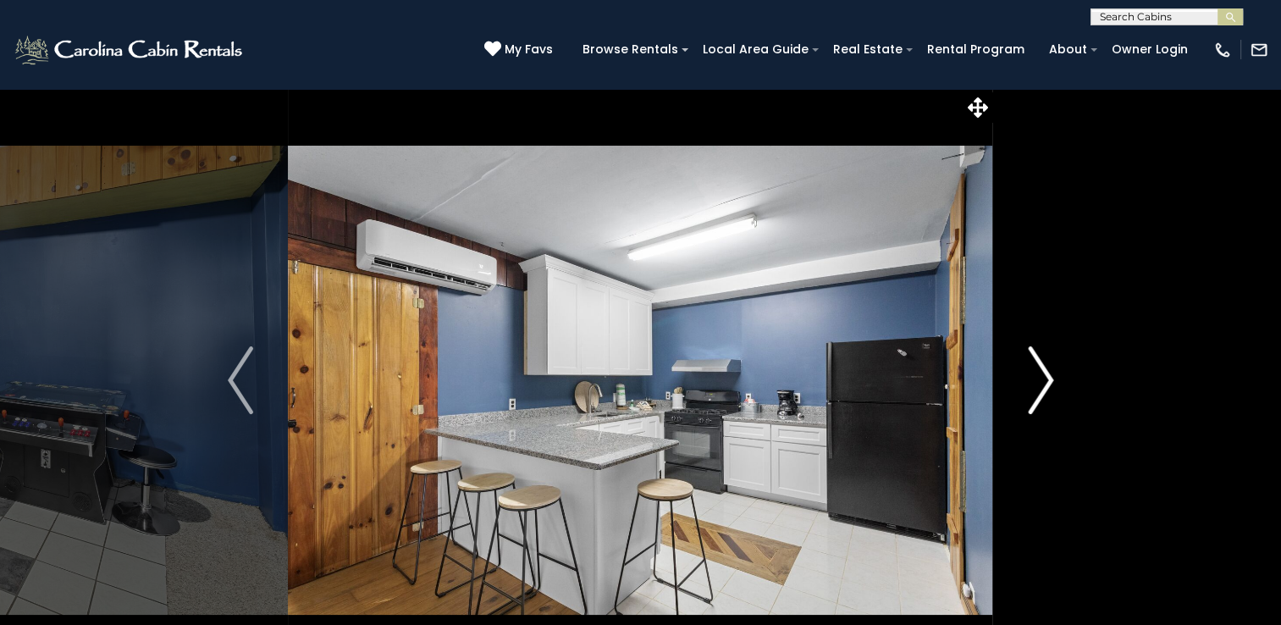
click at [1025, 381] on button "Next" at bounding box center [1040, 380] width 95 height 584
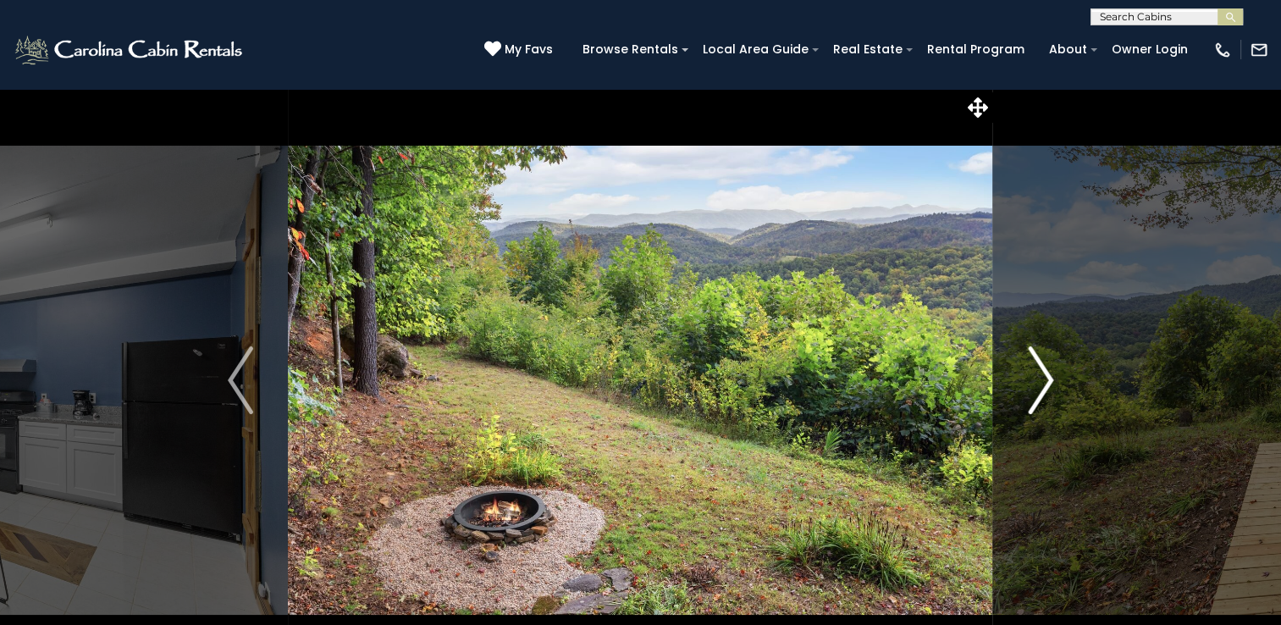
click at [1025, 381] on button "Next" at bounding box center [1040, 380] width 95 height 584
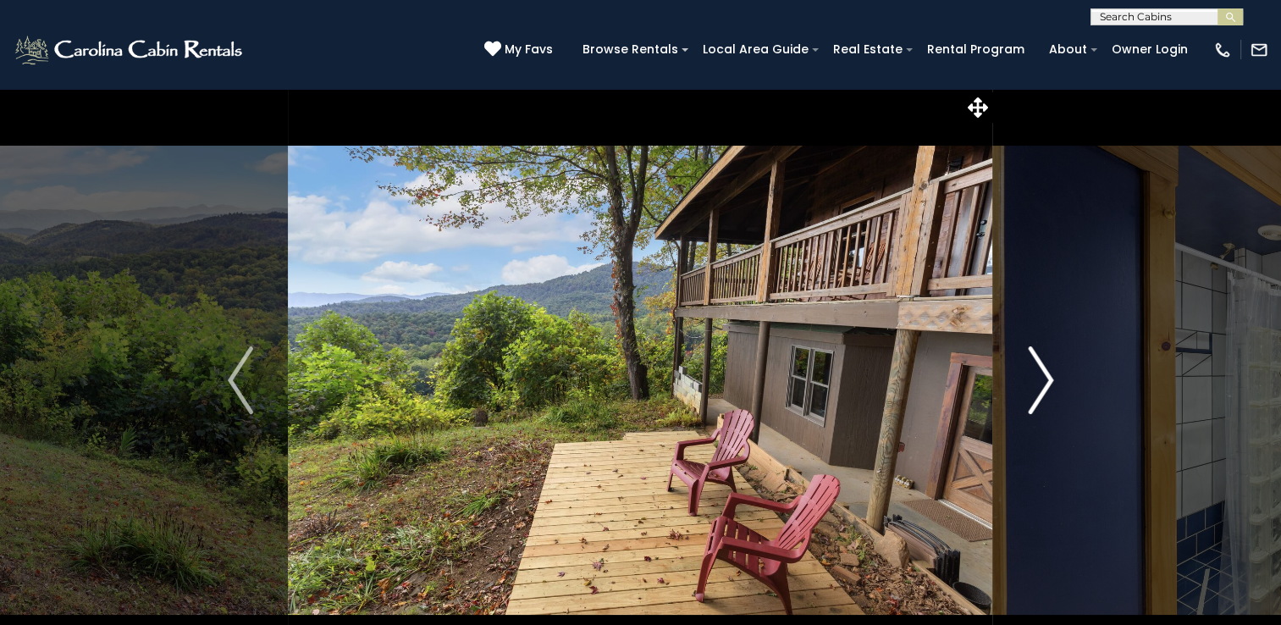
click at [1025, 381] on button "Next" at bounding box center [1040, 380] width 95 height 584
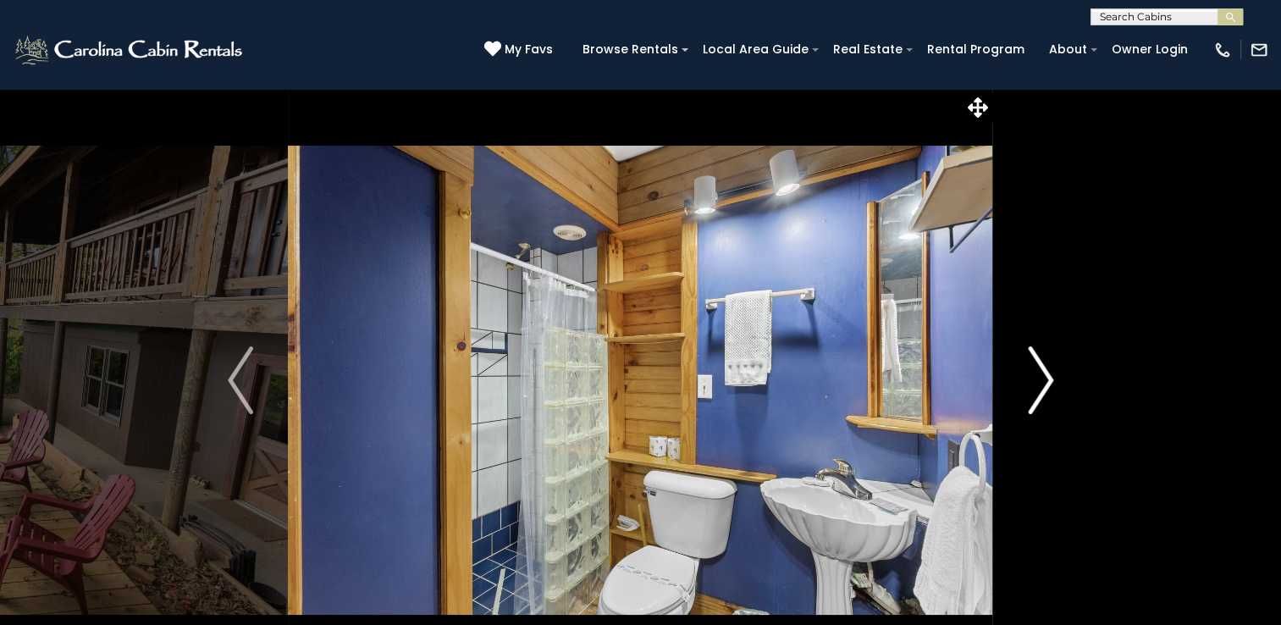
click at [1025, 381] on button "Next" at bounding box center [1040, 380] width 95 height 584
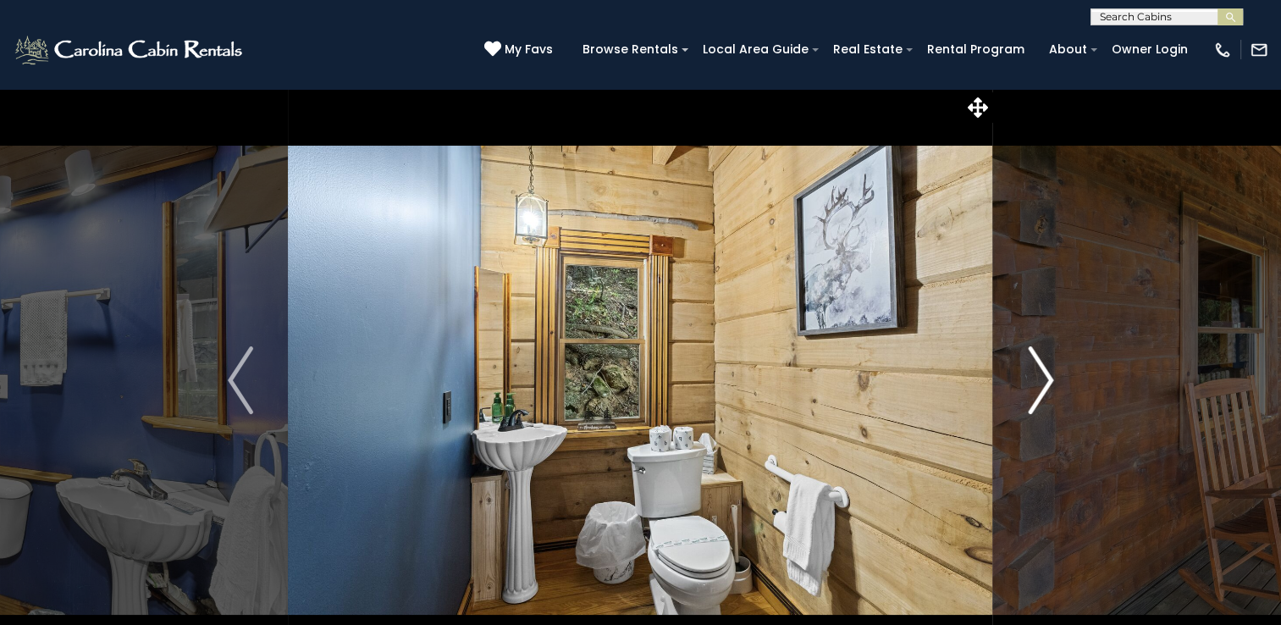
click at [1025, 381] on button "Next" at bounding box center [1040, 380] width 95 height 584
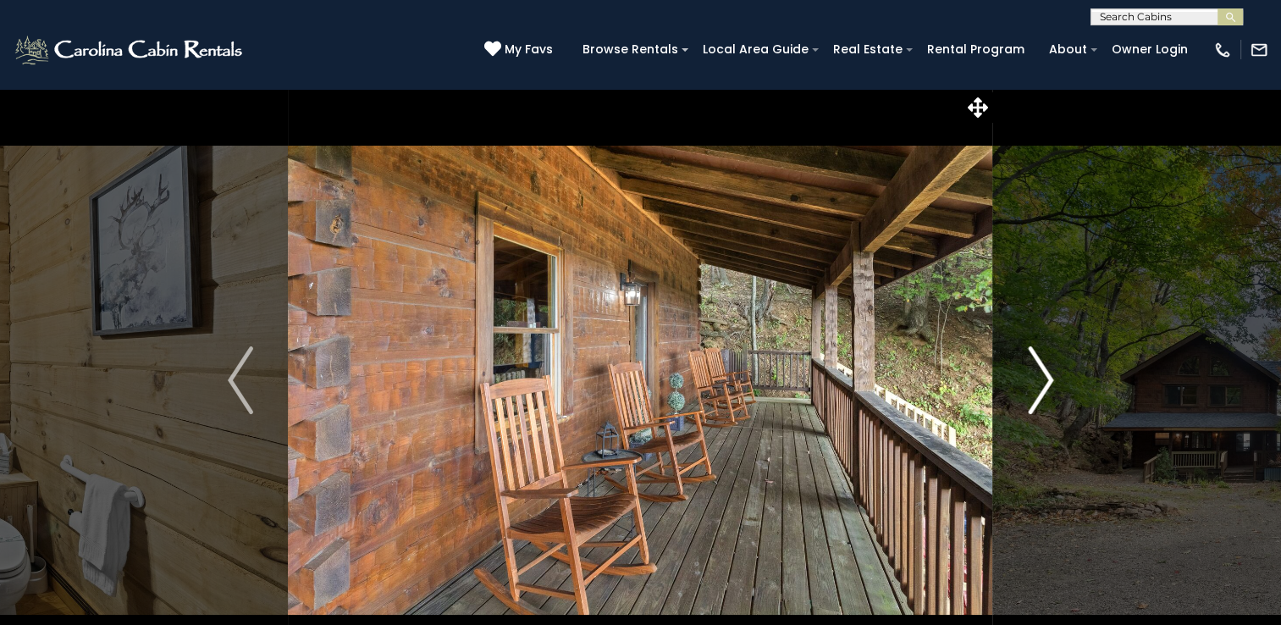
click at [1025, 381] on button "Next" at bounding box center [1040, 380] width 95 height 584
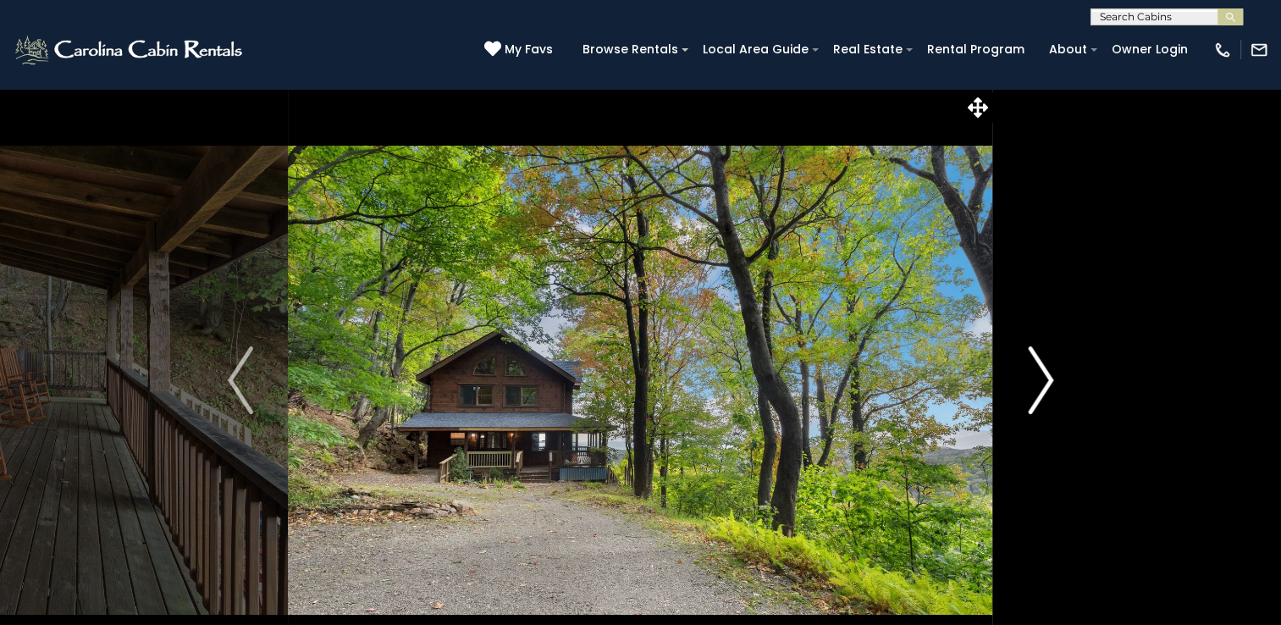
click at [1025, 381] on button "Next" at bounding box center [1040, 380] width 95 height 584
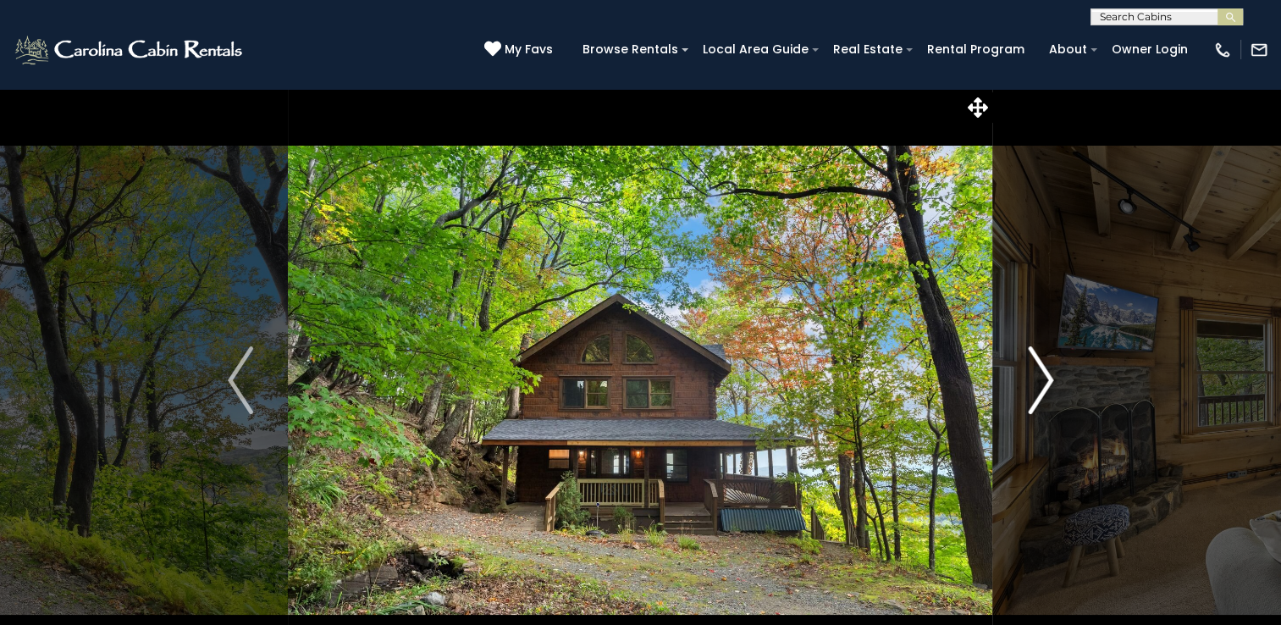
click at [1025, 381] on button "Next" at bounding box center [1040, 380] width 95 height 584
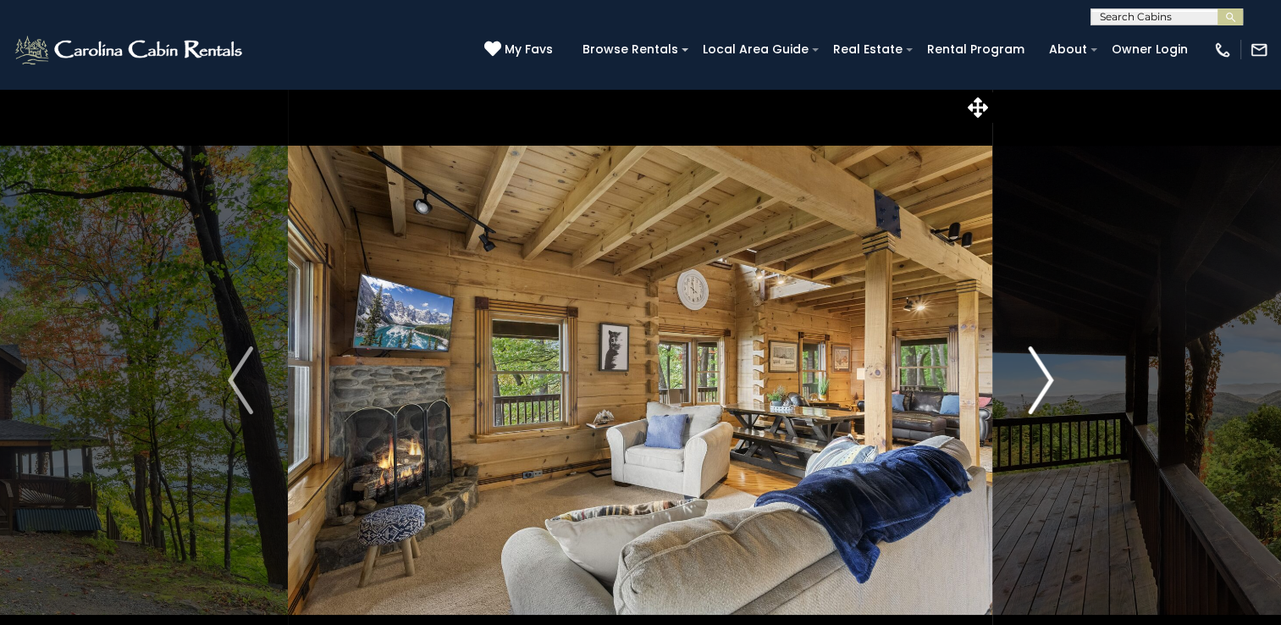
click at [1025, 381] on button "Next" at bounding box center [1040, 380] width 95 height 584
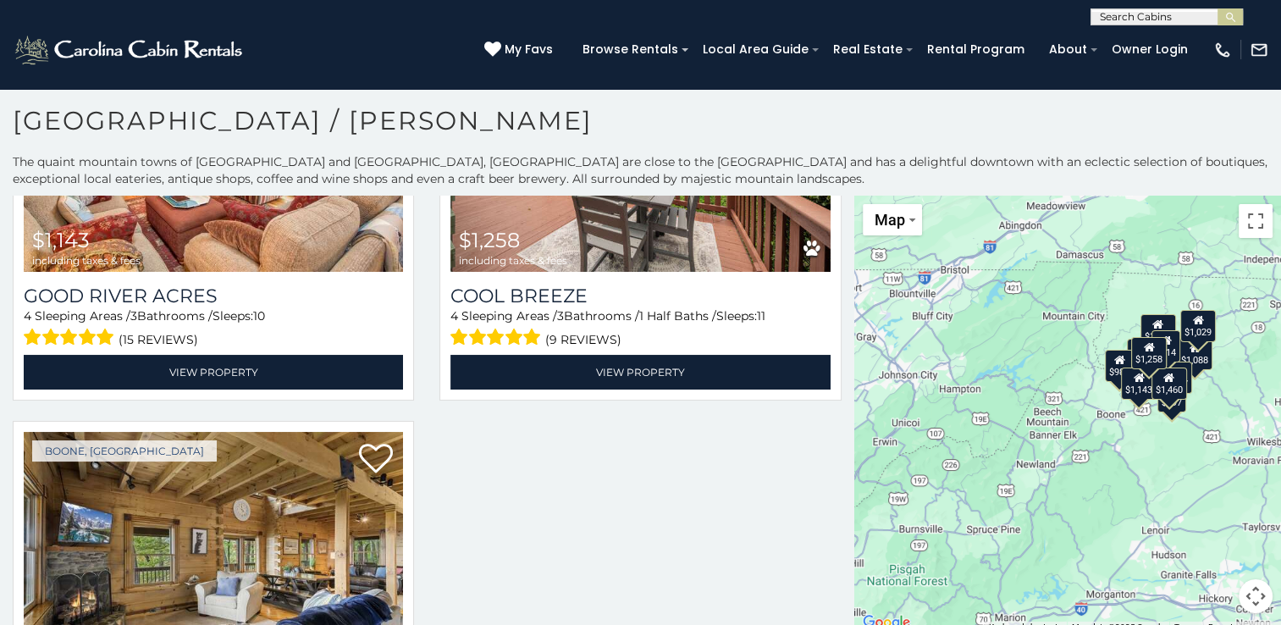
scroll to position [2467, 0]
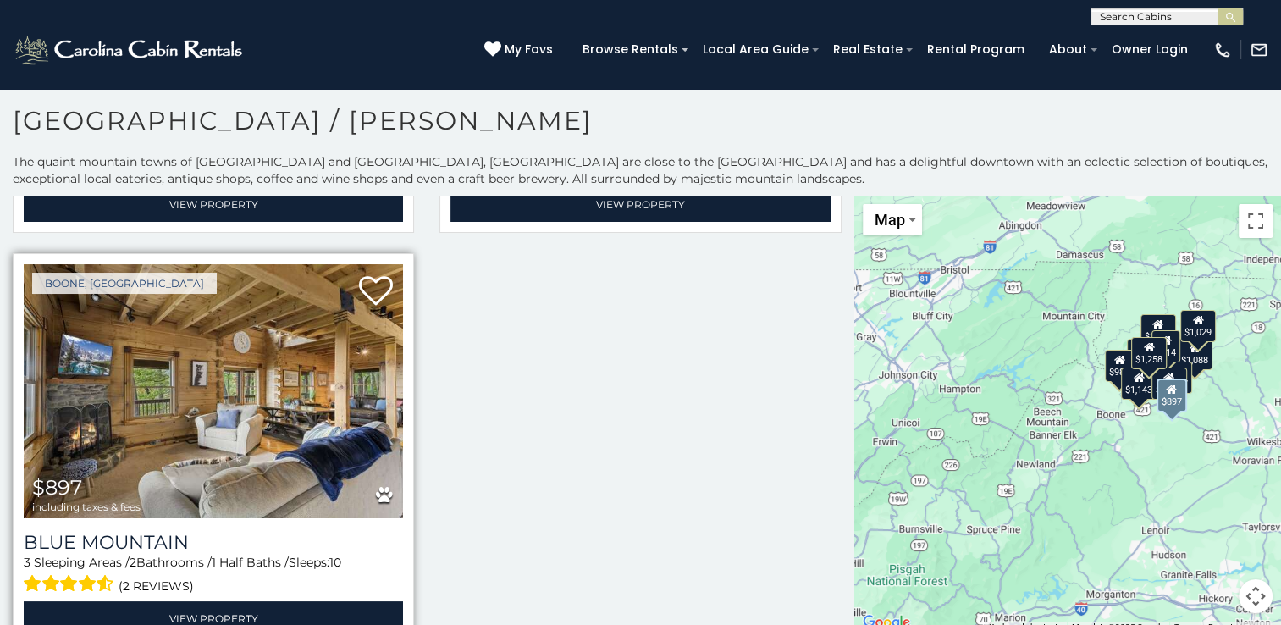
click at [182, 395] on img at bounding box center [213, 391] width 379 height 254
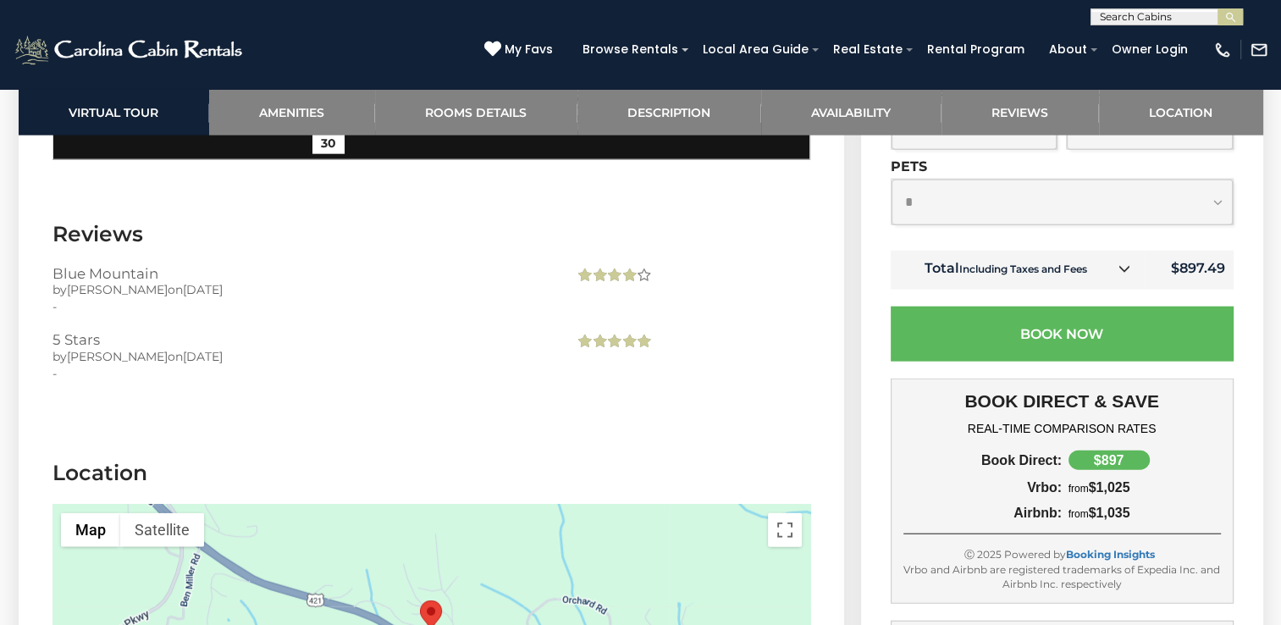
scroll to position [4031, 0]
click at [584, 267] on span at bounding box center [605, 277] width 63 height 20
click at [120, 267] on h3 "Blue Mountain" at bounding box center [300, 274] width 497 height 15
click at [619, 267] on span at bounding box center [605, 277] width 63 height 20
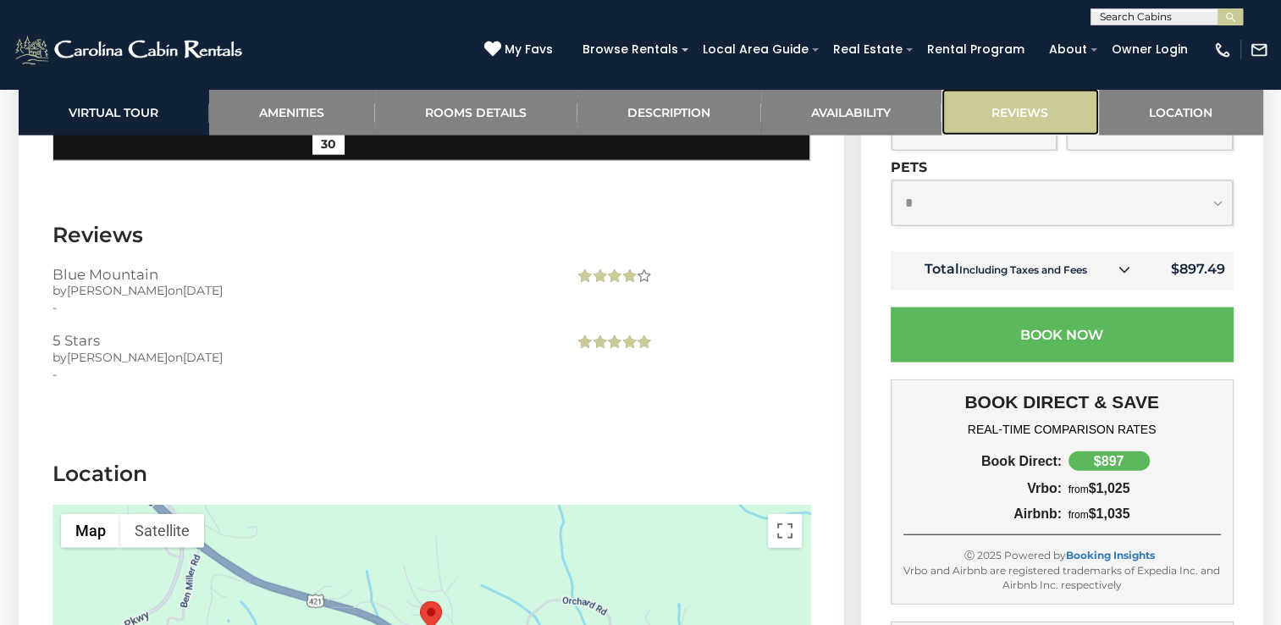
click at [1031, 110] on link "Reviews" at bounding box center [1020, 112] width 157 height 47
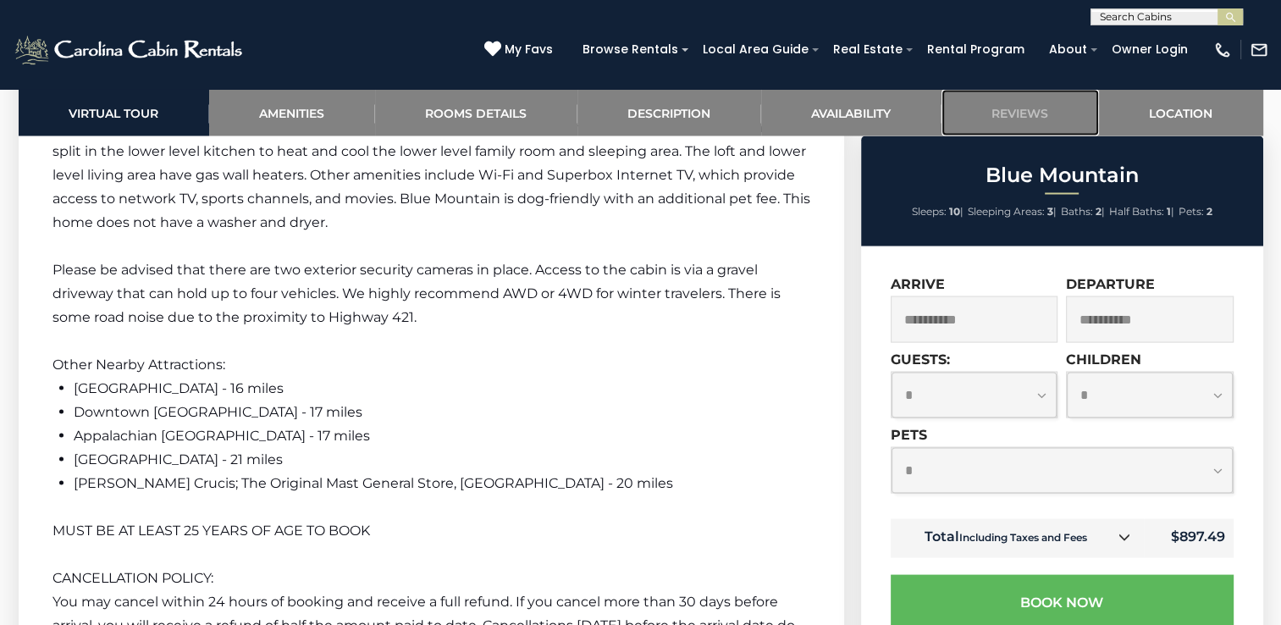
scroll to position [2328, 0]
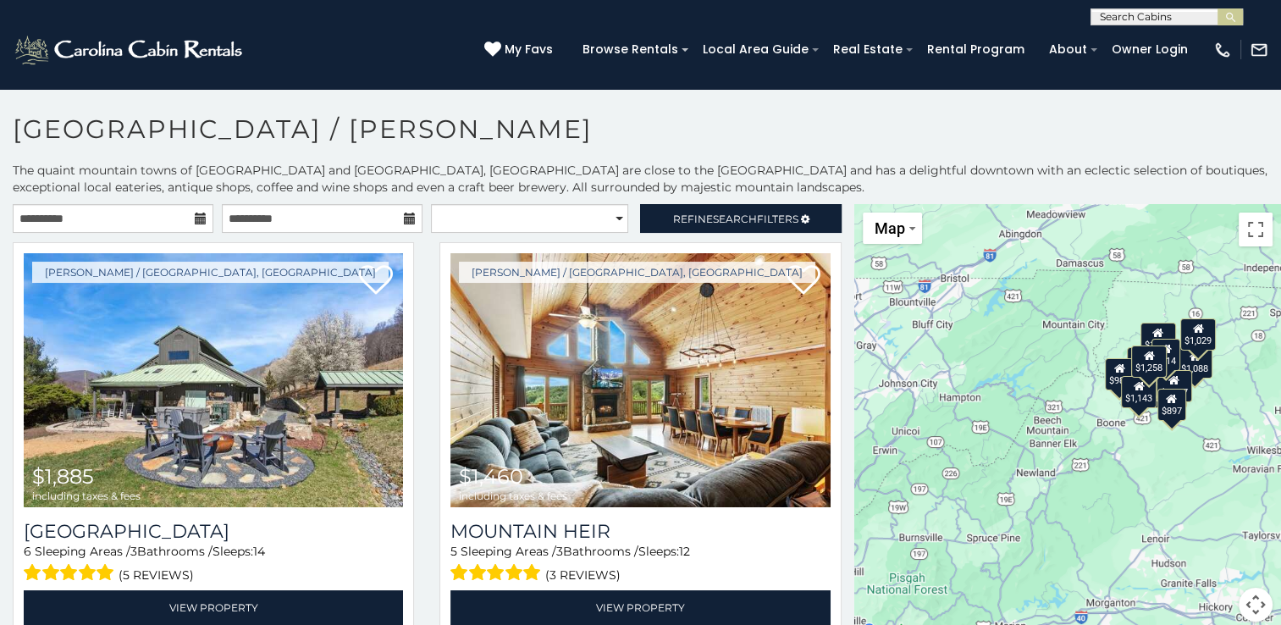
scroll to position [8, 0]
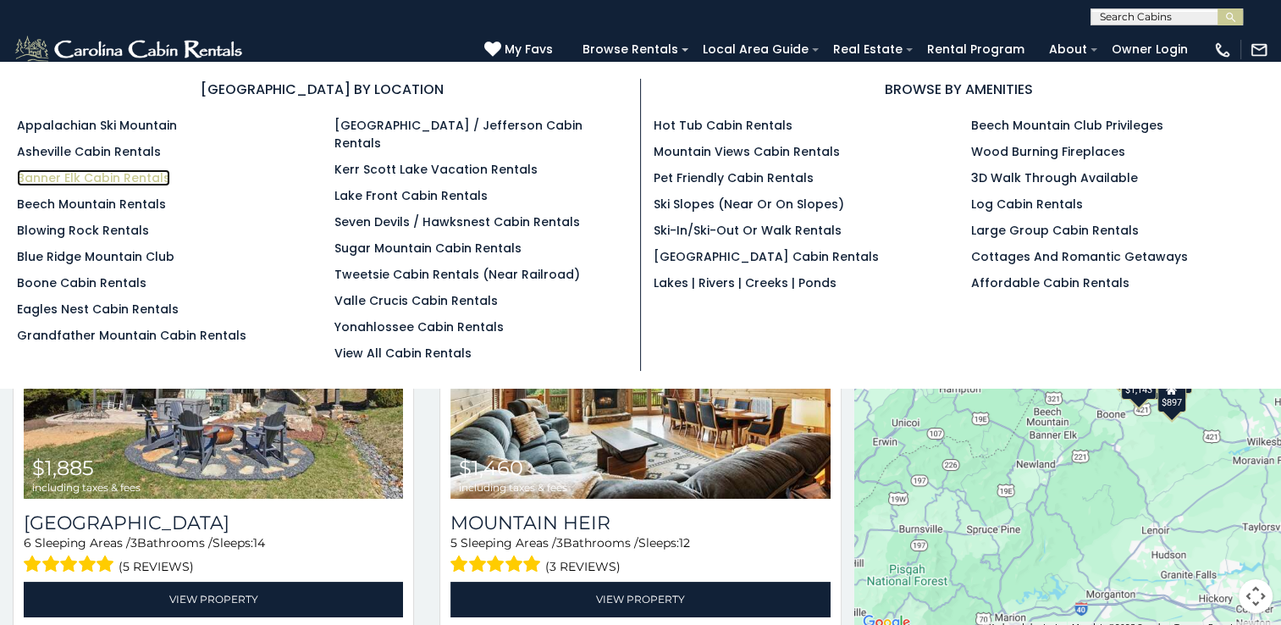
click at [84, 178] on link "Banner Elk Cabin Rentals" at bounding box center [93, 177] width 153 height 17
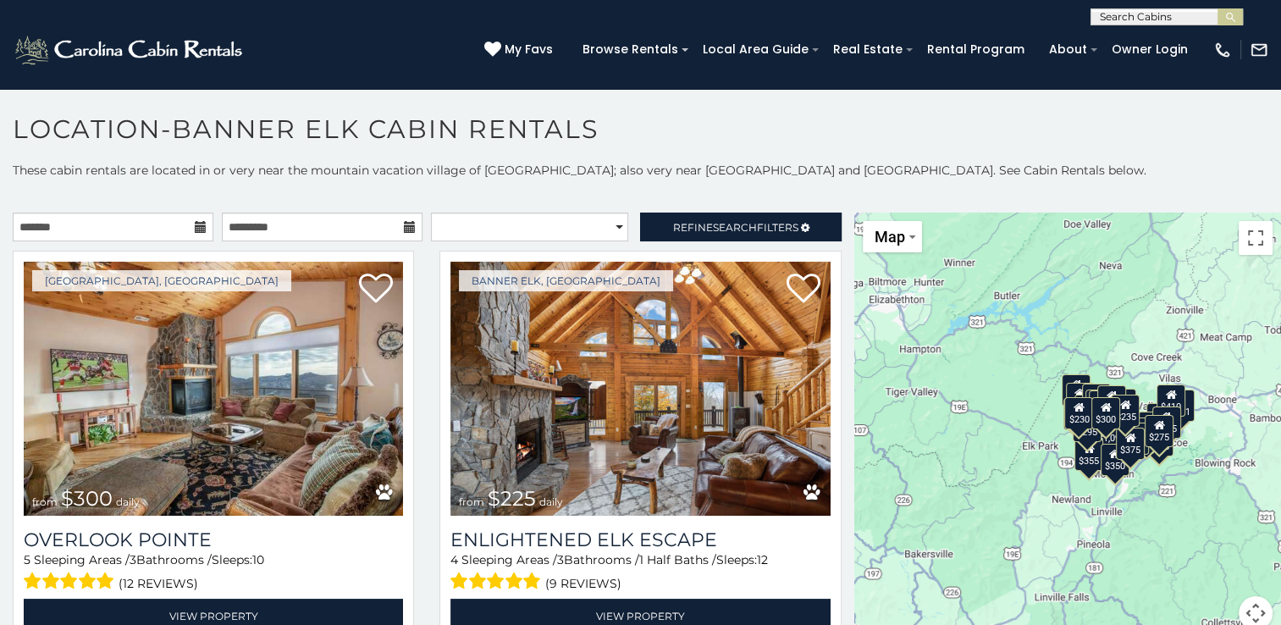
click at [195, 232] on icon at bounding box center [201, 227] width 12 height 12
click at [200, 224] on icon at bounding box center [201, 227] width 12 height 12
click at [119, 228] on input "text" at bounding box center [113, 227] width 201 height 29
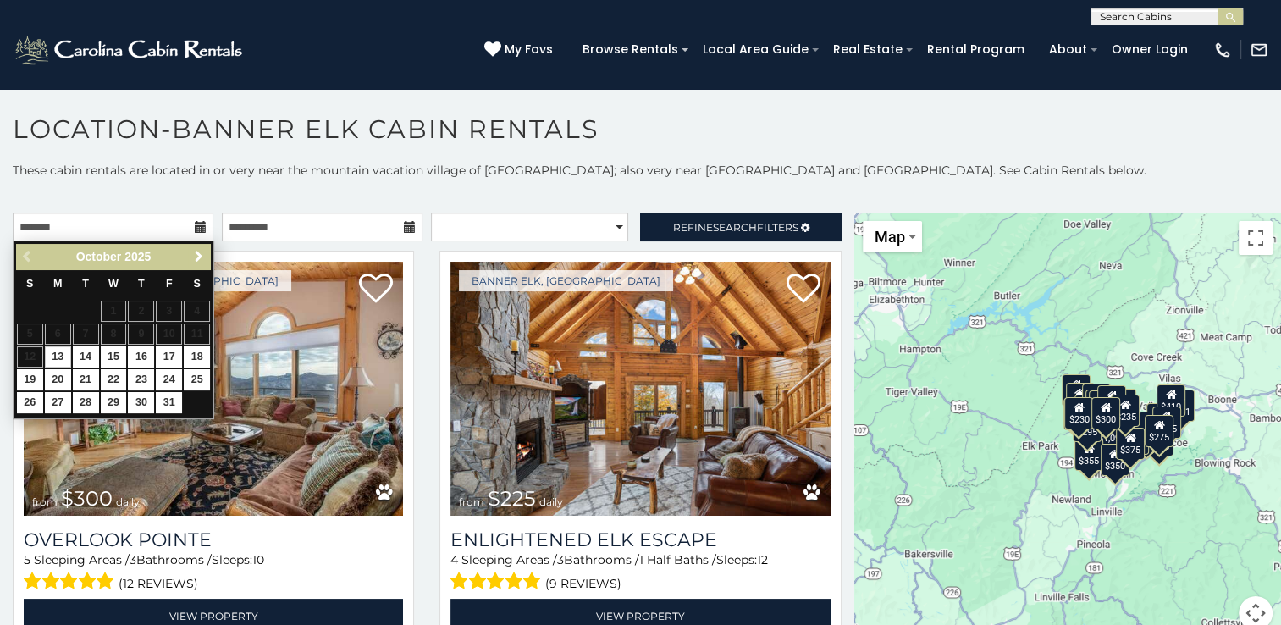
click at [202, 263] on link "Next" at bounding box center [198, 256] width 21 height 21
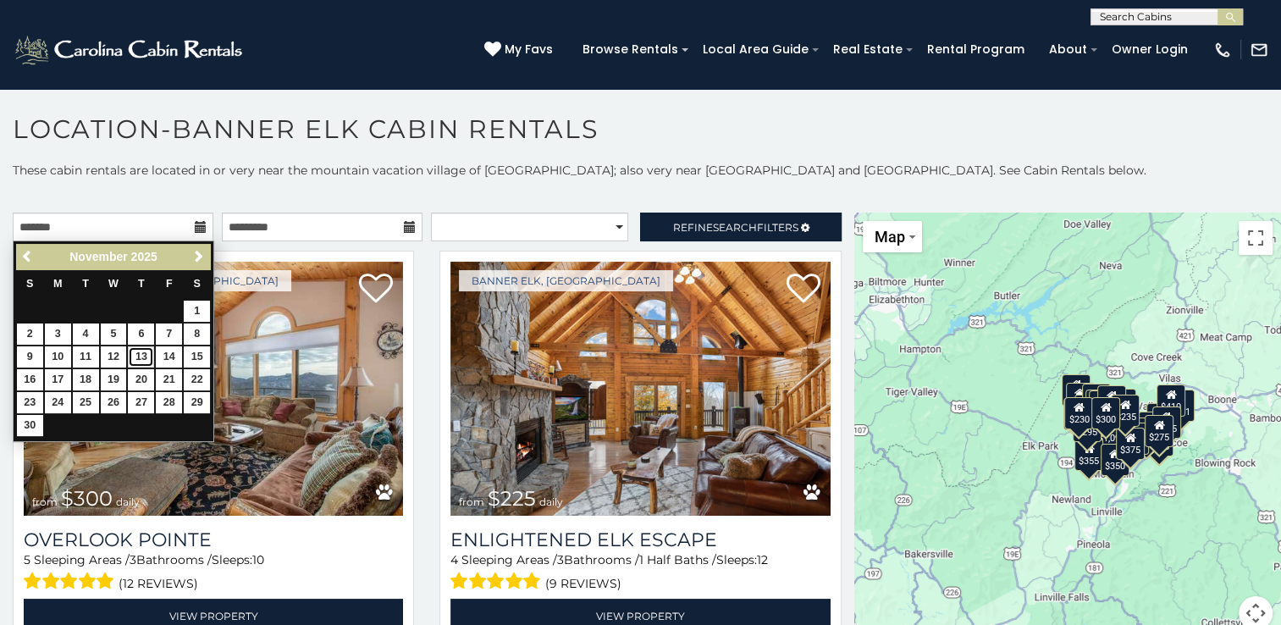
click at [136, 354] on link "13" at bounding box center [141, 356] width 26 height 21
type input "**********"
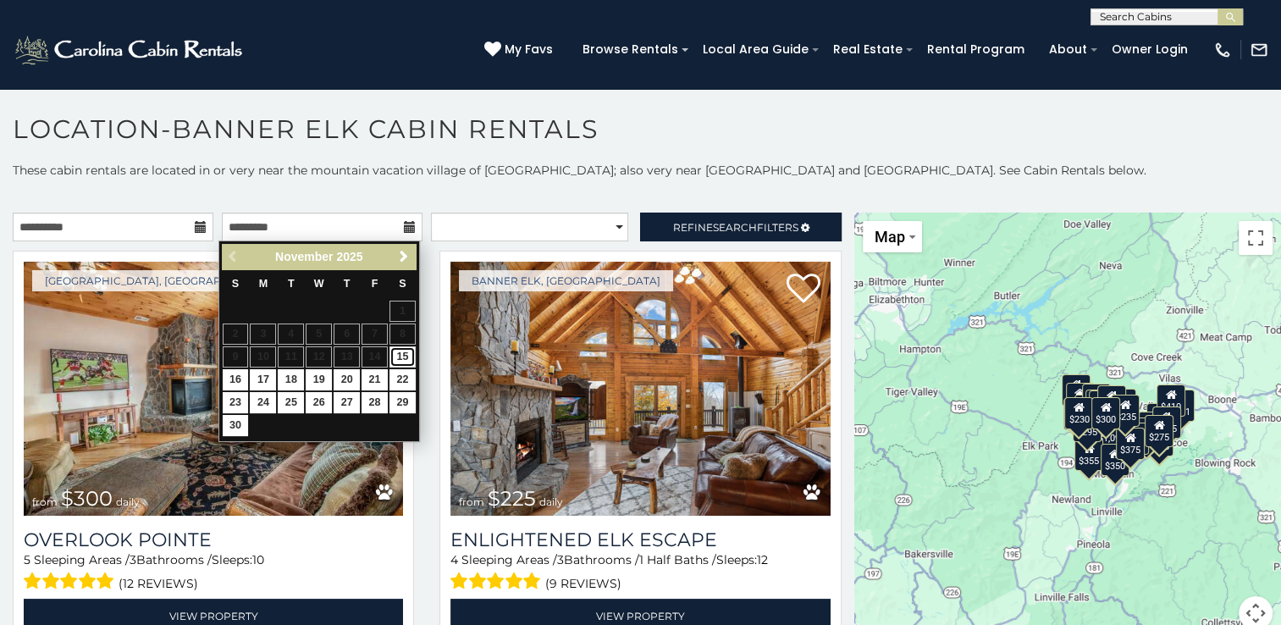
click at [397, 357] on link "15" at bounding box center [403, 356] width 26 height 21
type input "**********"
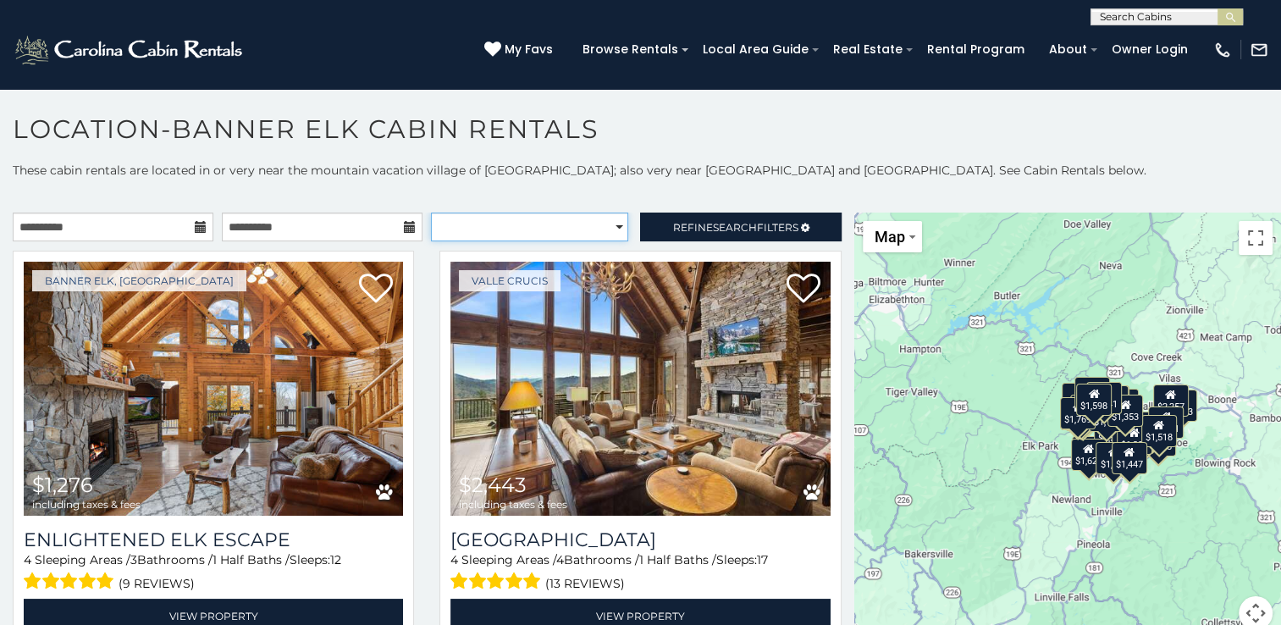
click at [602, 229] on select "**********" at bounding box center [529, 227] width 197 height 29
click at [640, 217] on link "Refine Search Filters" at bounding box center [740, 227] width 201 height 29
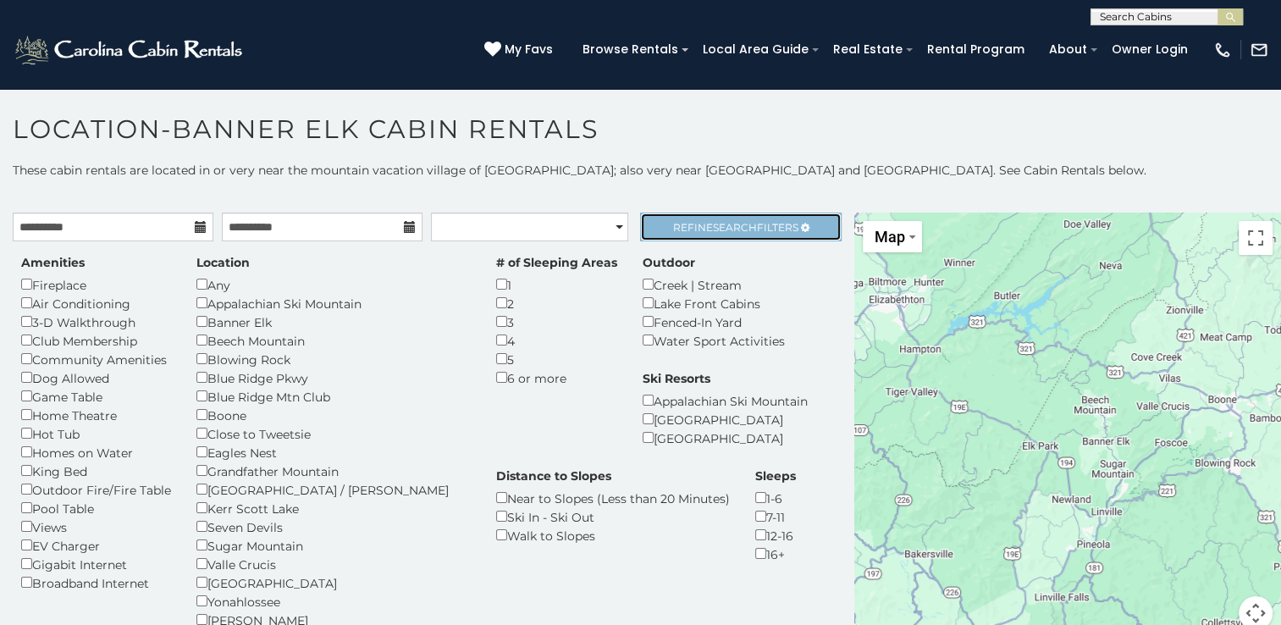
click at [754, 224] on span "Refine Search Filters" at bounding box center [735, 227] width 125 height 13
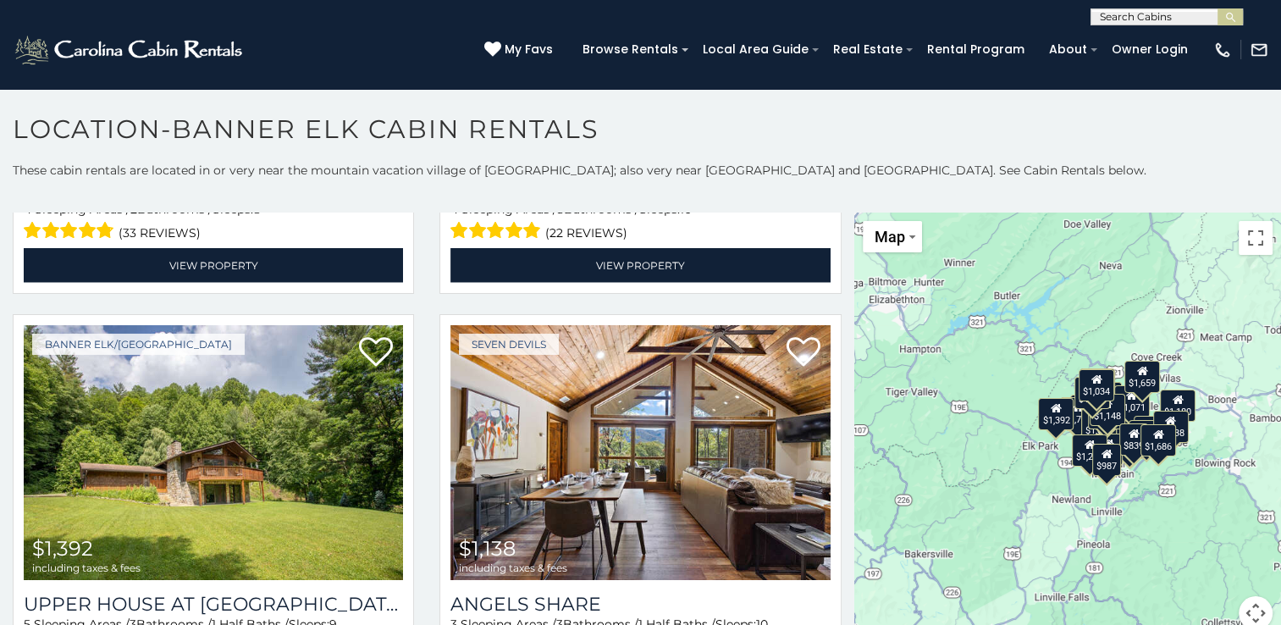
scroll to position [4097, 0]
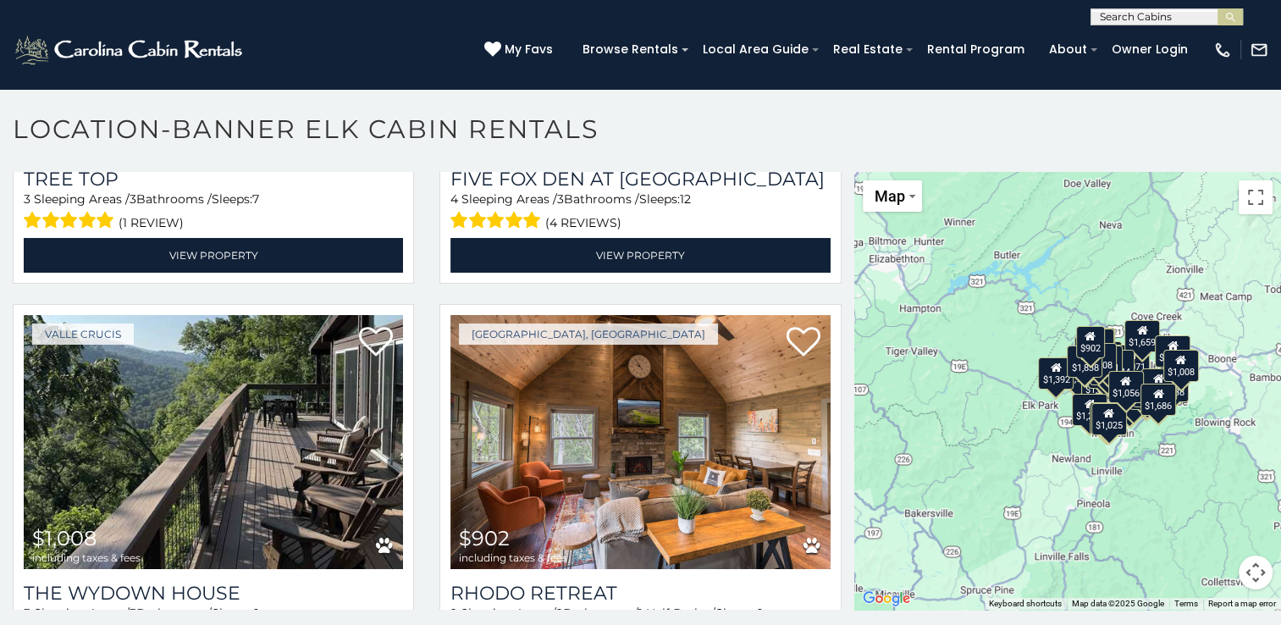
scroll to position [8, 0]
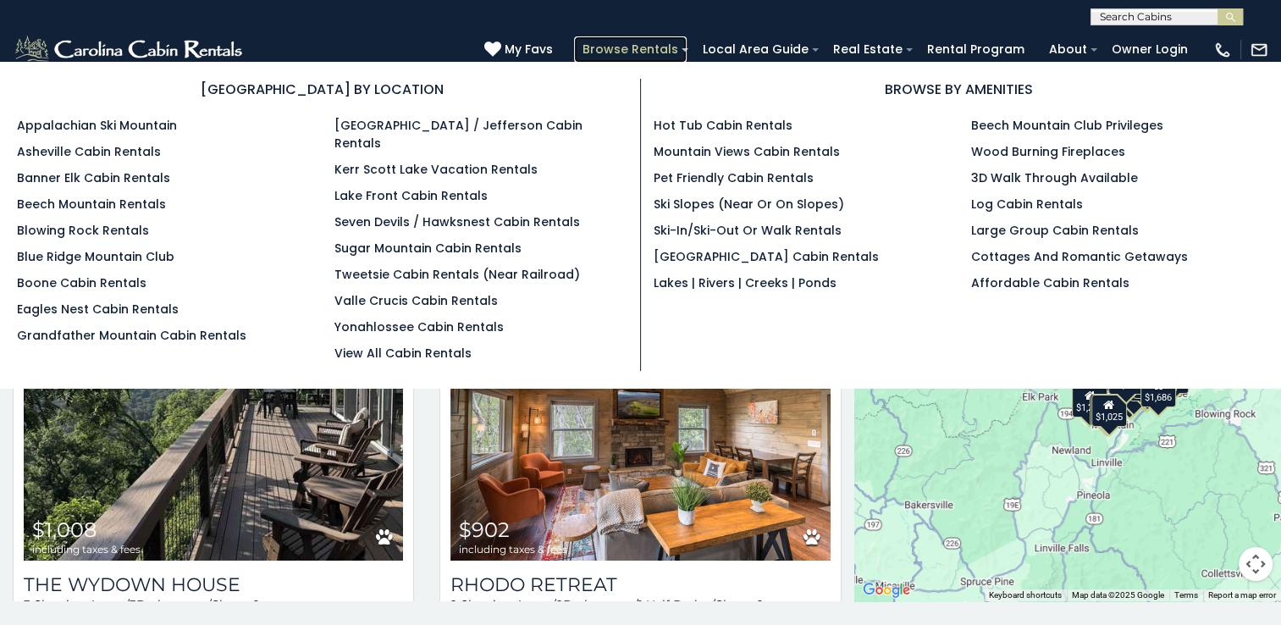
click at [624, 43] on link "Browse Rentals" at bounding box center [630, 49] width 113 height 26
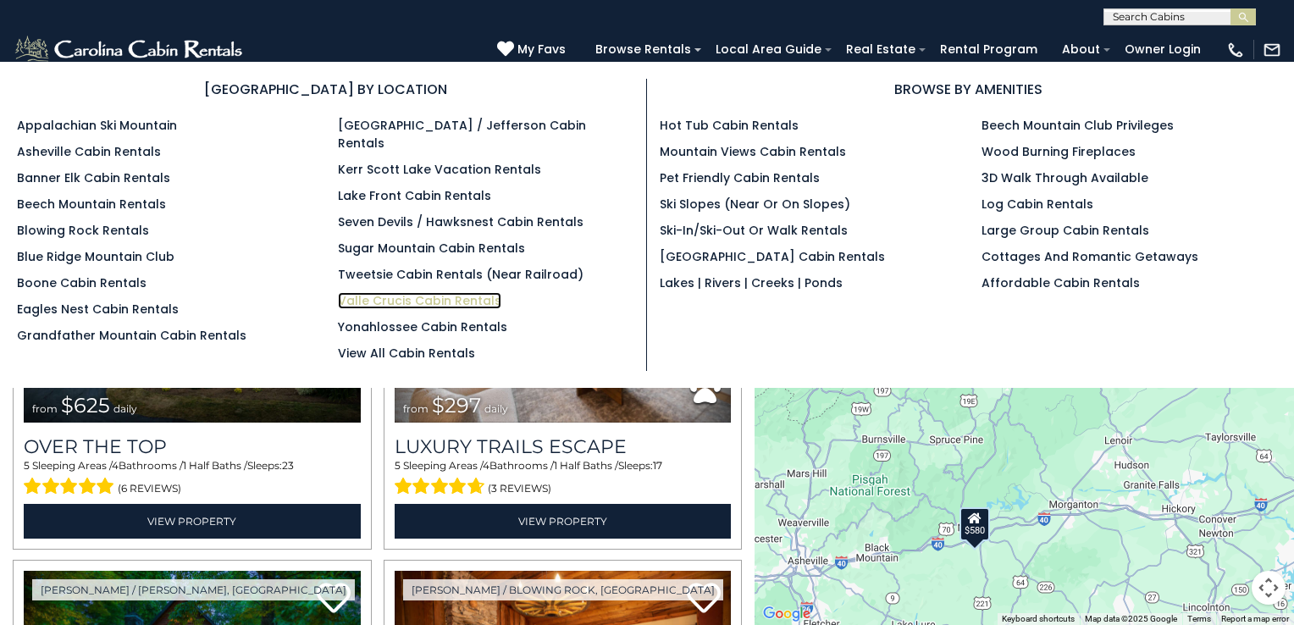
click at [366, 292] on link "Valle Crucis Cabin Rentals" at bounding box center [419, 300] width 163 height 17
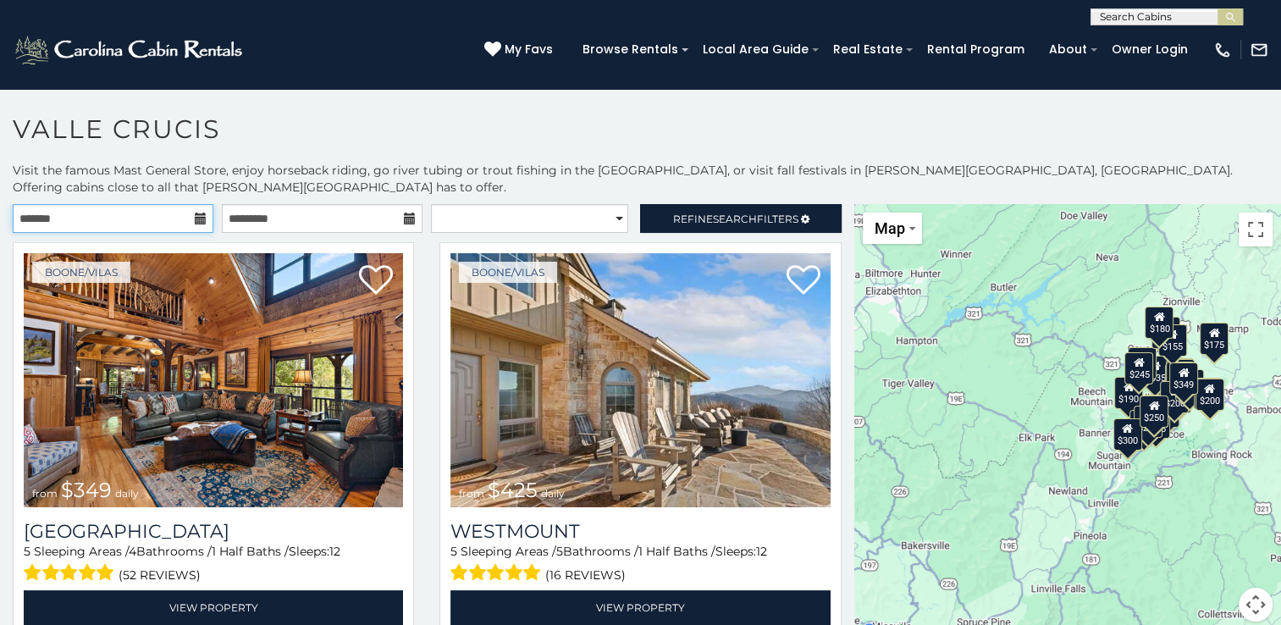
click at [167, 204] on input "text" at bounding box center [113, 218] width 201 height 29
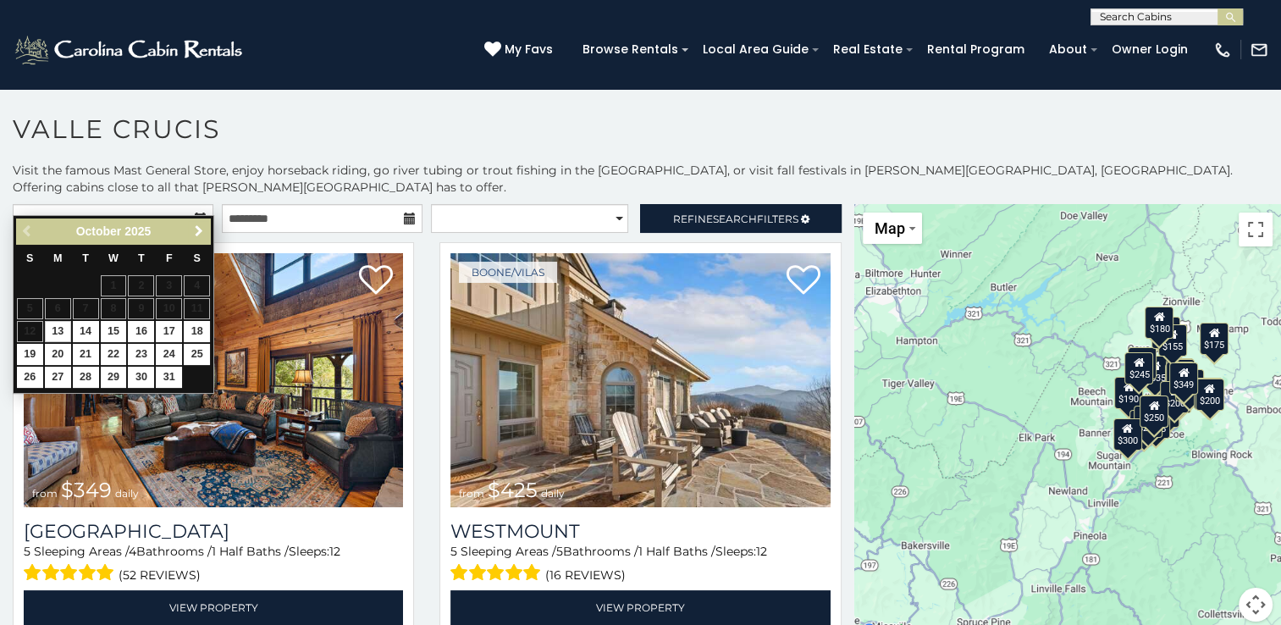
click at [198, 232] on span "Next" at bounding box center [199, 231] width 14 height 14
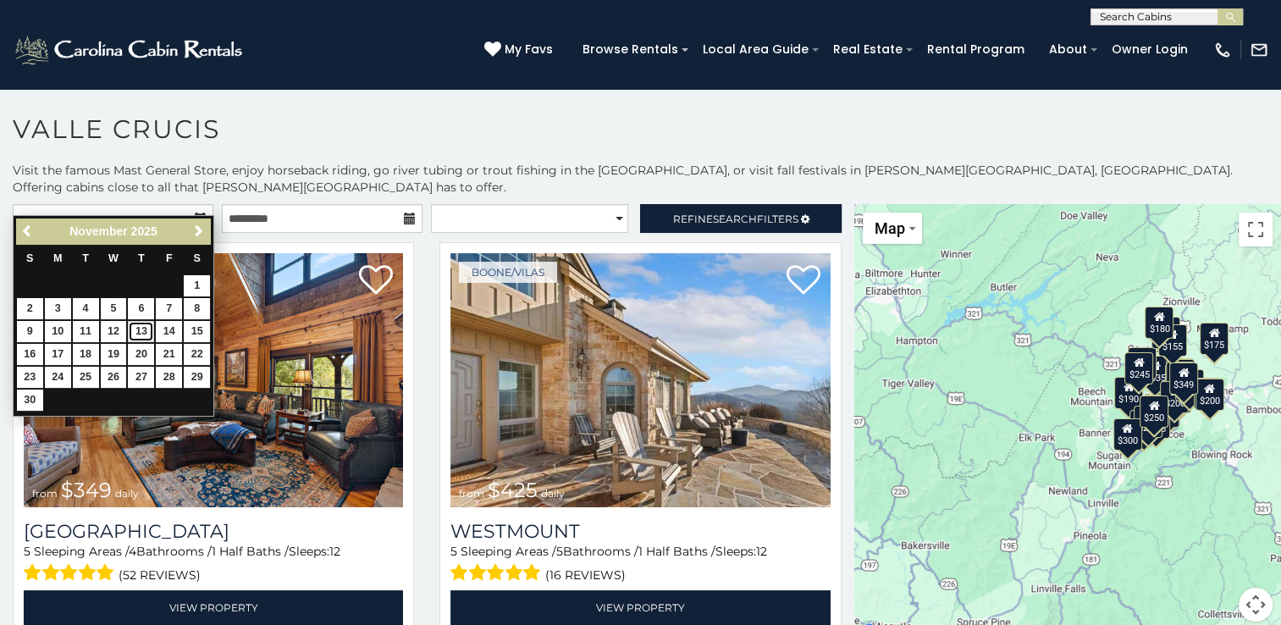
click at [145, 334] on link "13" at bounding box center [141, 331] width 26 height 21
type input "**********"
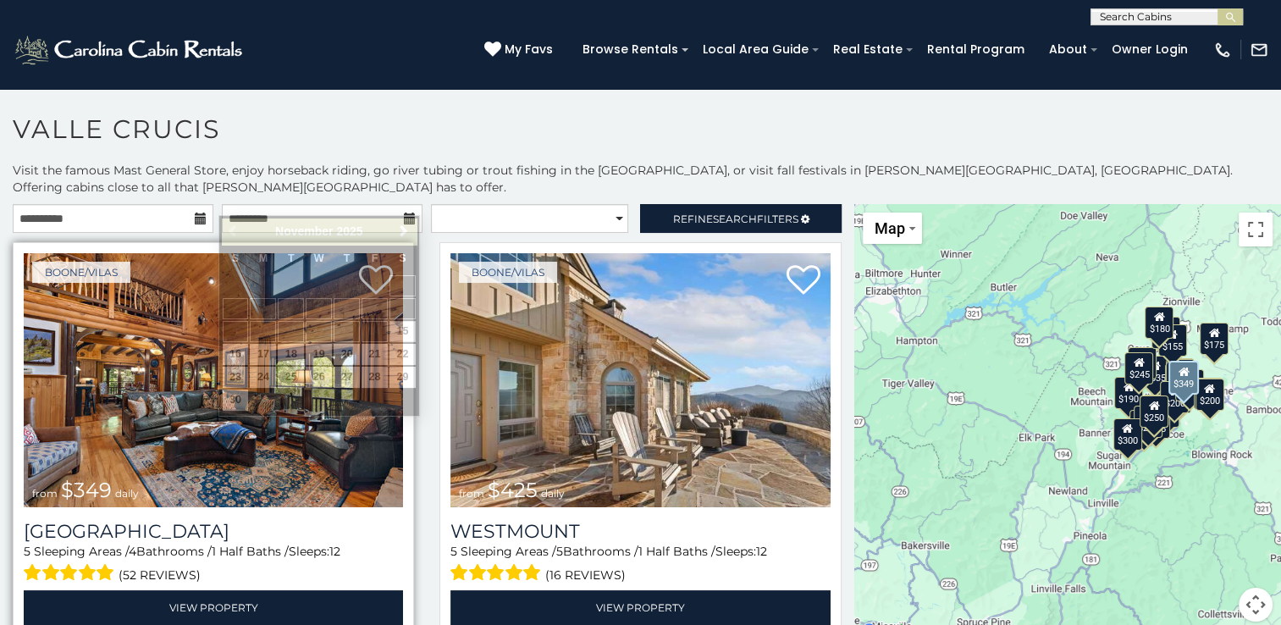
click at [145, 334] on img at bounding box center [213, 380] width 379 height 254
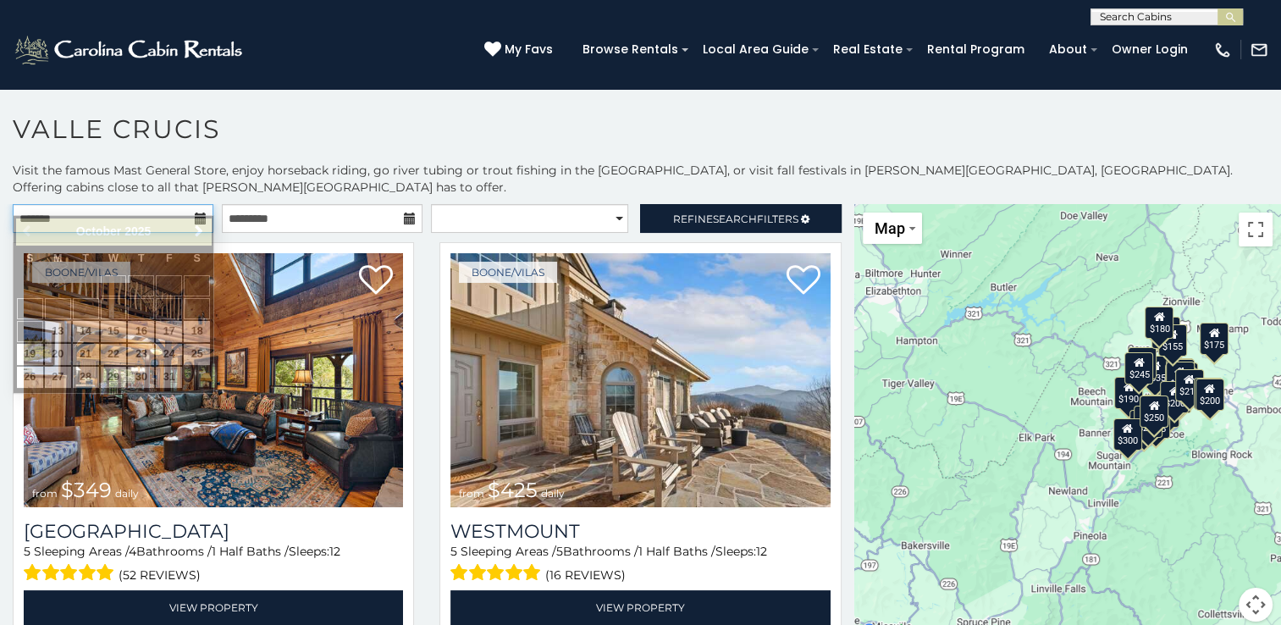
click at [163, 204] on input "text" at bounding box center [113, 218] width 201 height 29
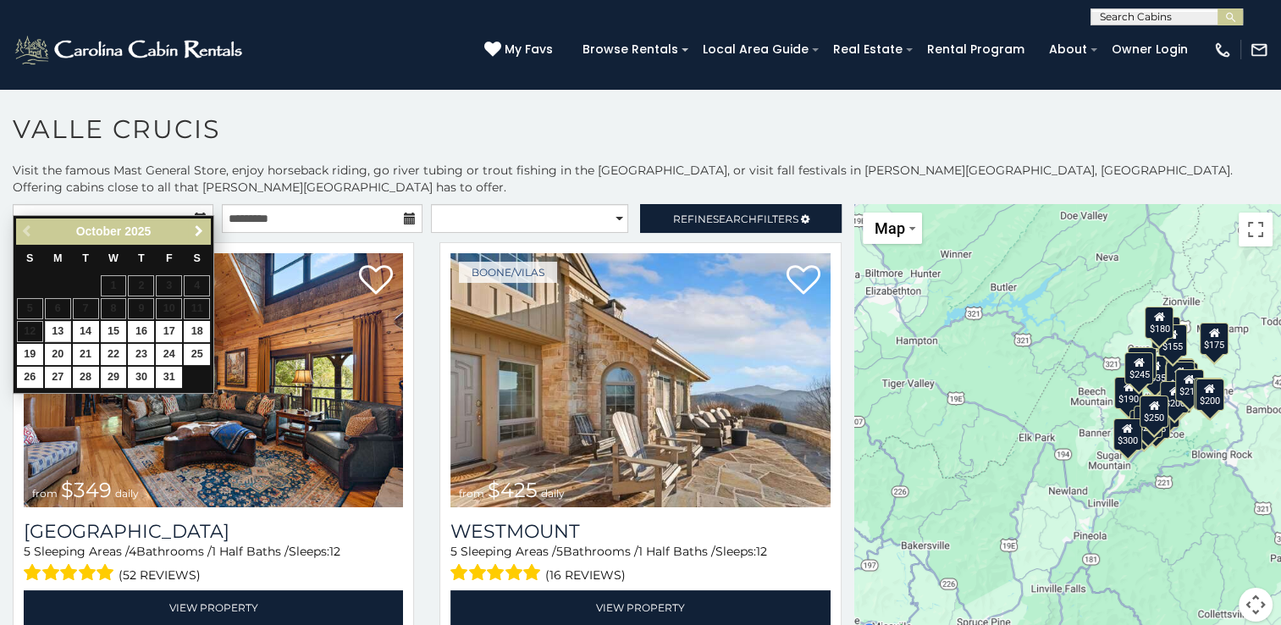
click at [196, 235] on span "Next" at bounding box center [199, 231] width 14 height 14
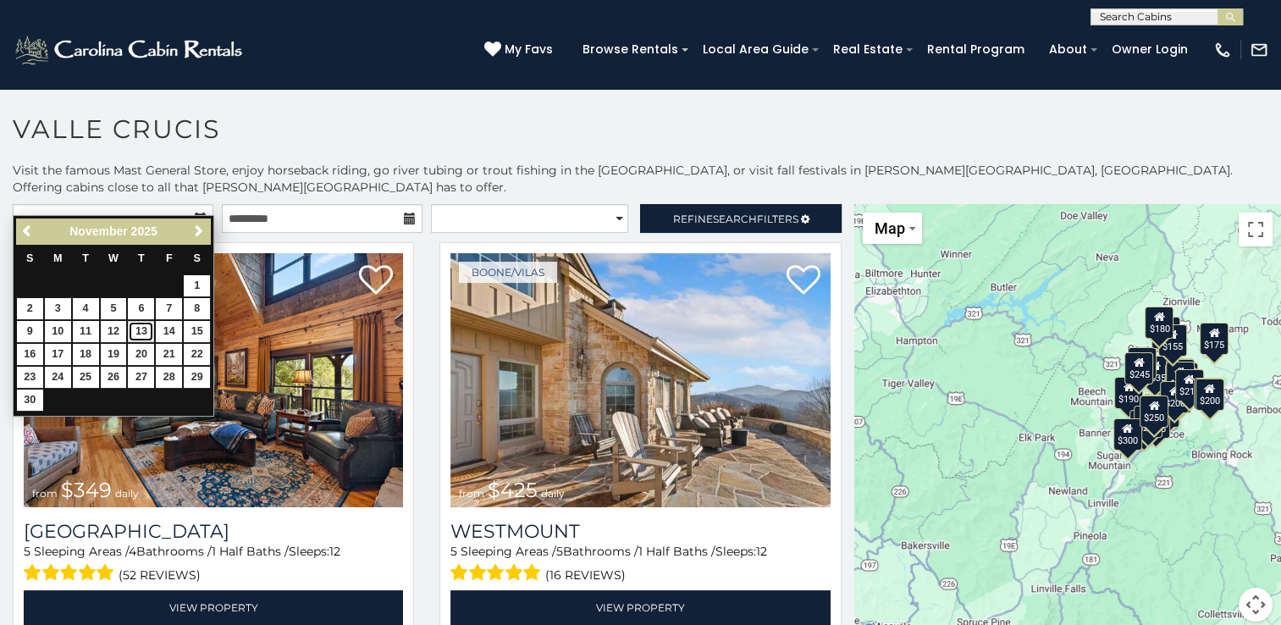
click at [137, 330] on link "13" at bounding box center [141, 331] width 26 height 21
type input "**********"
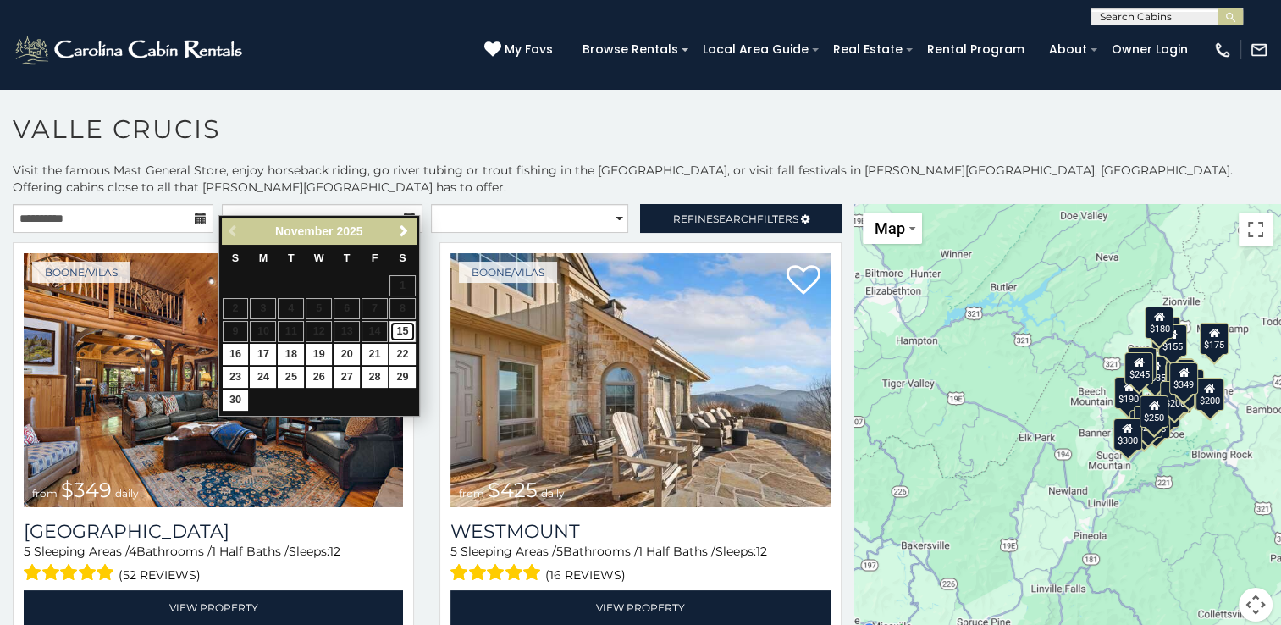
click at [404, 329] on link "15" at bounding box center [403, 331] width 26 height 21
type input "**********"
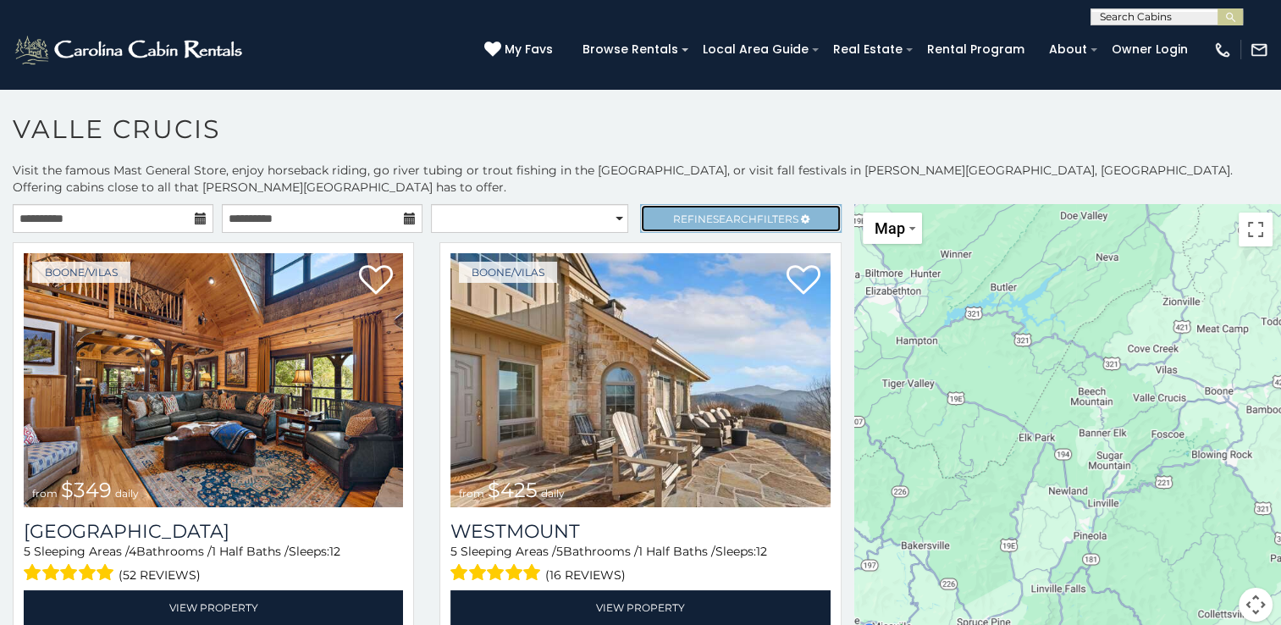
click at [688, 213] on span "Refine Search Filters" at bounding box center [735, 219] width 125 height 13
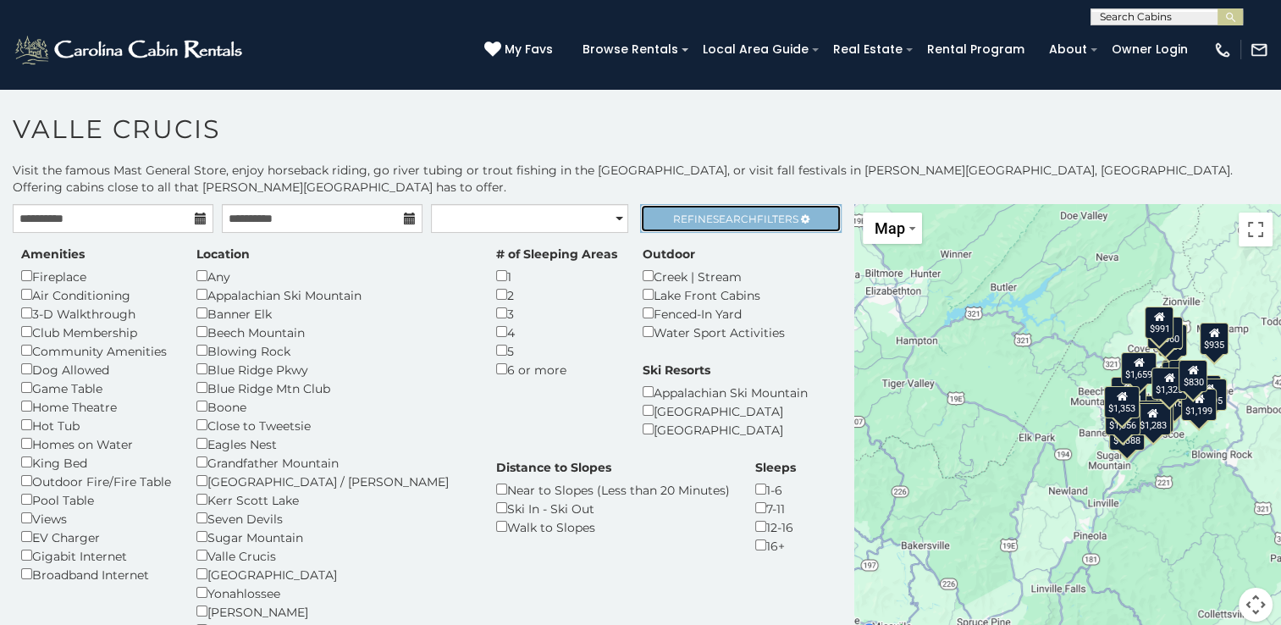
click at [750, 213] on span "Refine Search Filters" at bounding box center [735, 219] width 125 height 13
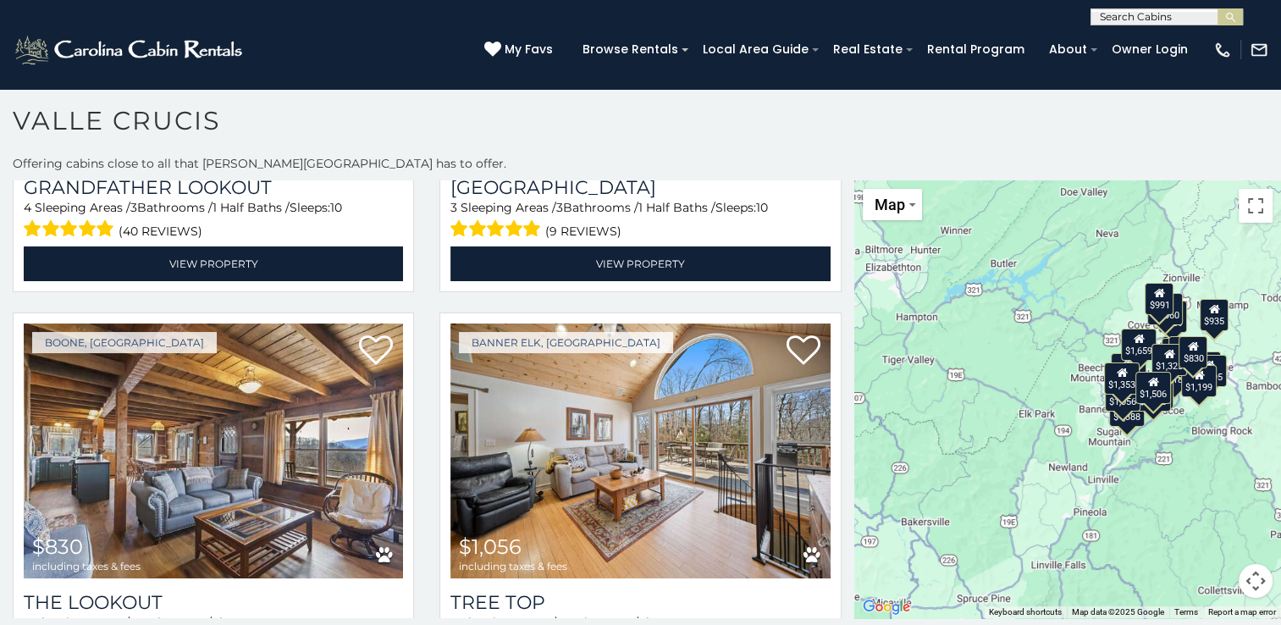
scroll to position [4041, 0]
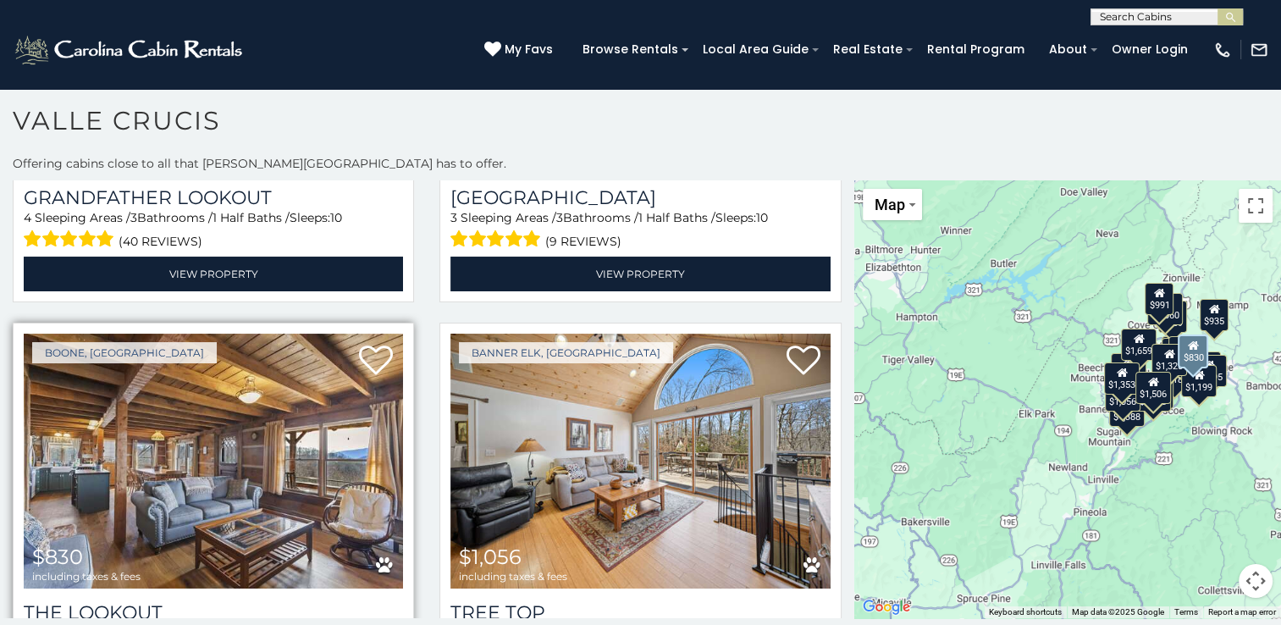
click at [240, 441] on img at bounding box center [213, 461] width 379 height 254
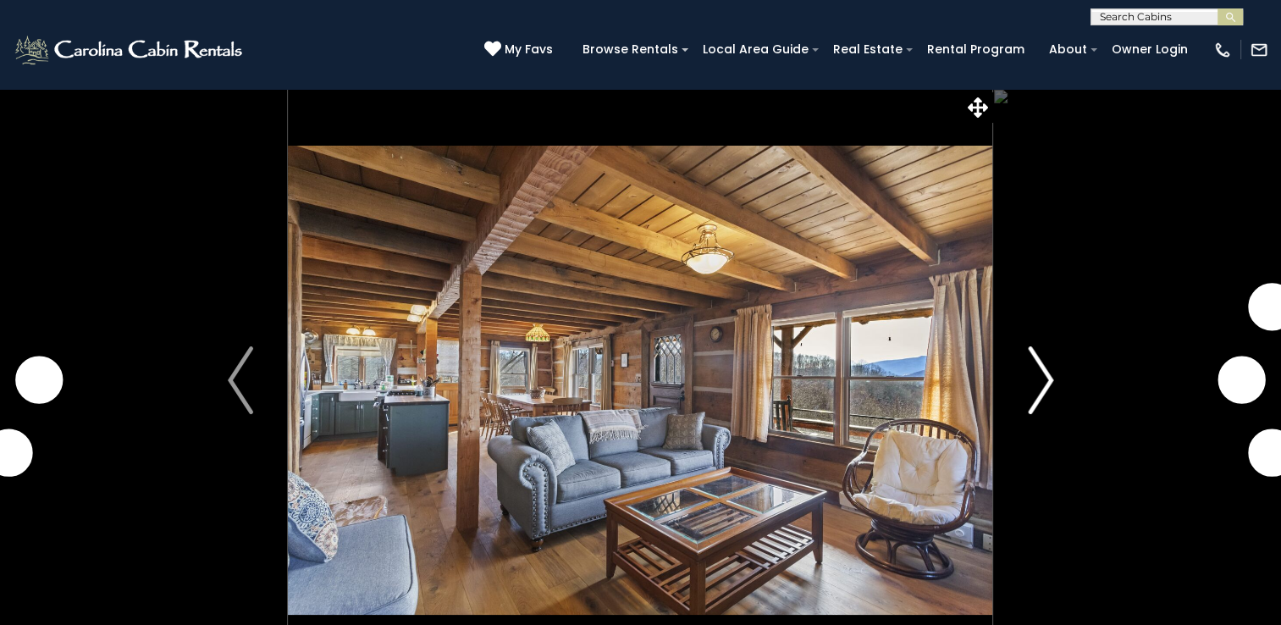
click at [1029, 388] on img "Next" at bounding box center [1040, 380] width 25 height 68
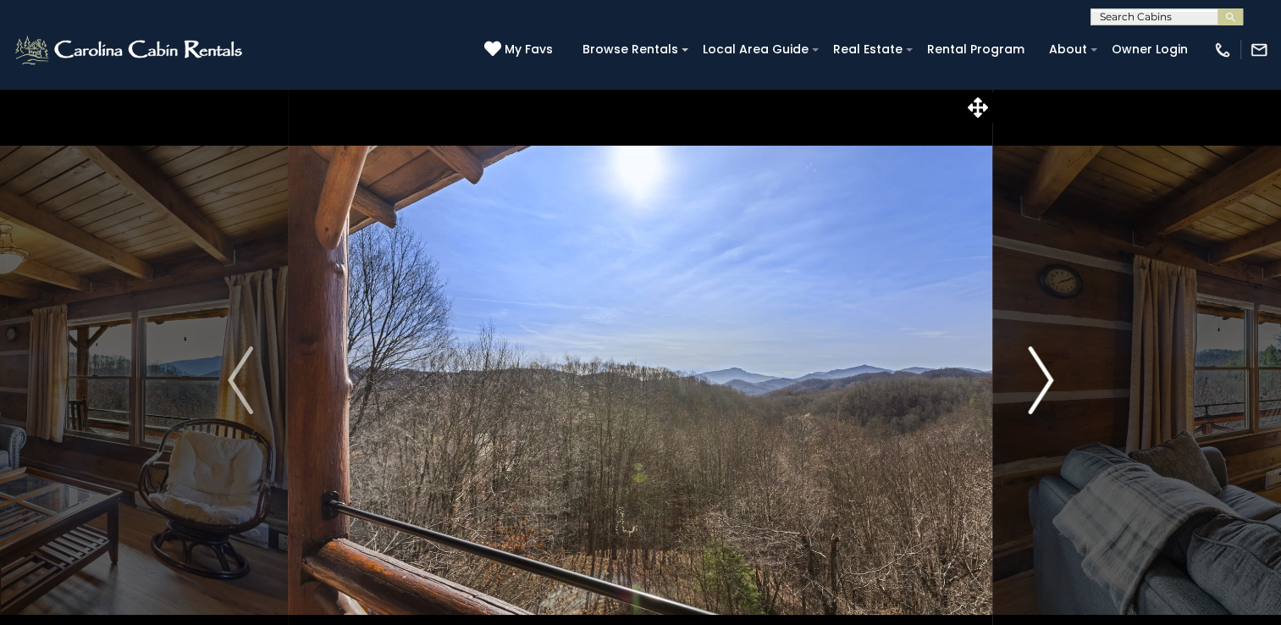
click at [1029, 388] on img "Next" at bounding box center [1040, 380] width 25 height 68
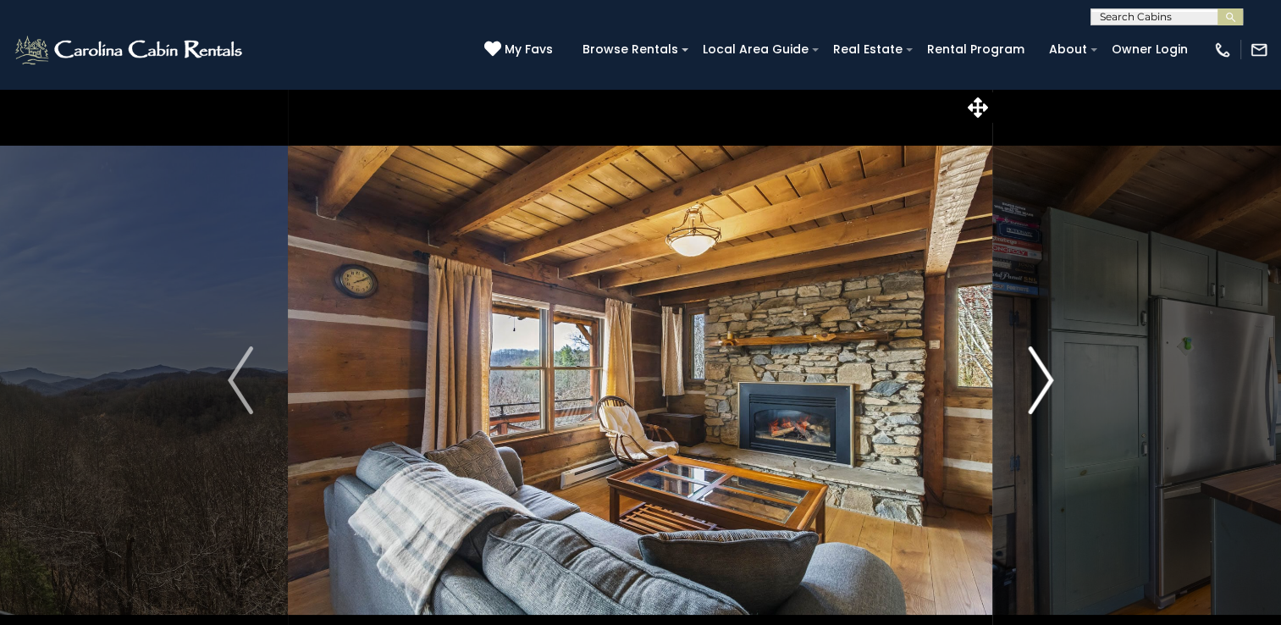
click at [1029, 388] on img "Next" at bounding box center [1040, 380] width 25 height 68
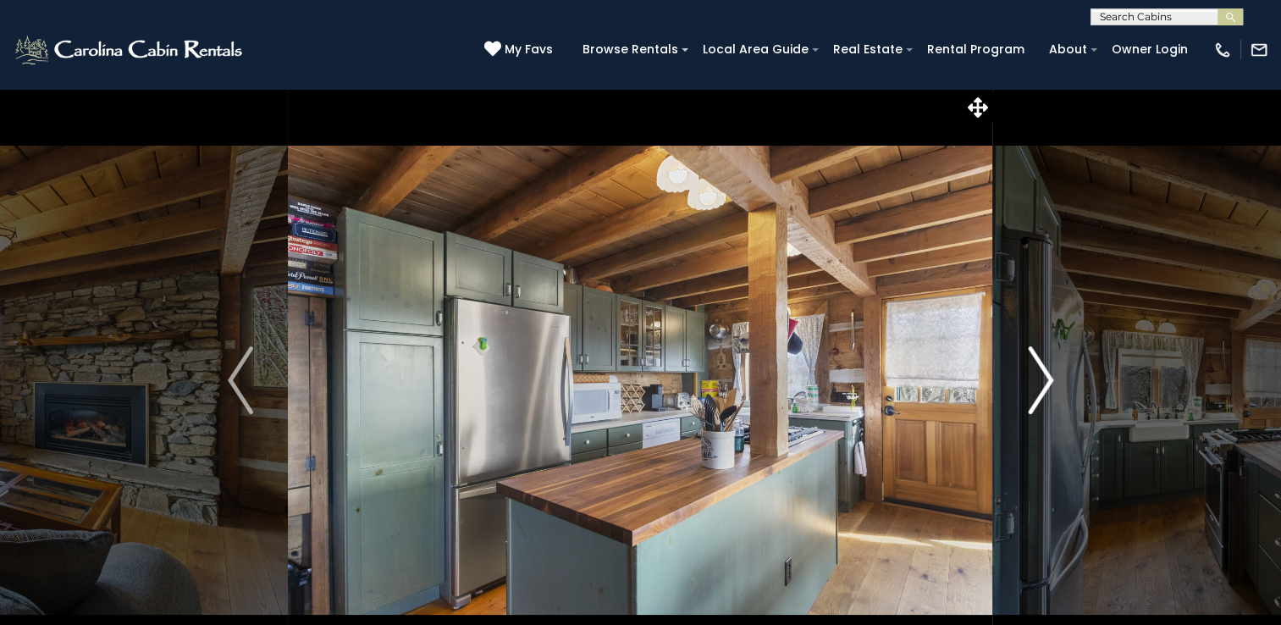
click at [1029, 388] on img "Next" at bounding box center [1040, 380] width 25 height 68
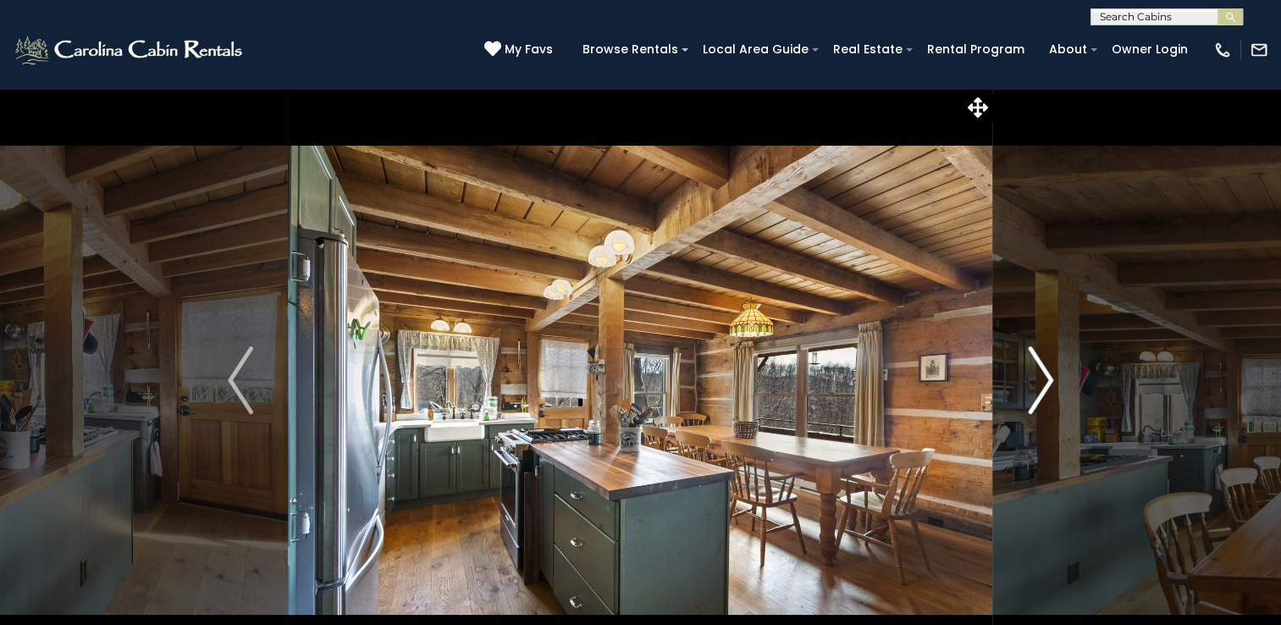
click at [1029, 388] on img "Next" at bounding box center [1040, 380] width 25 height 68
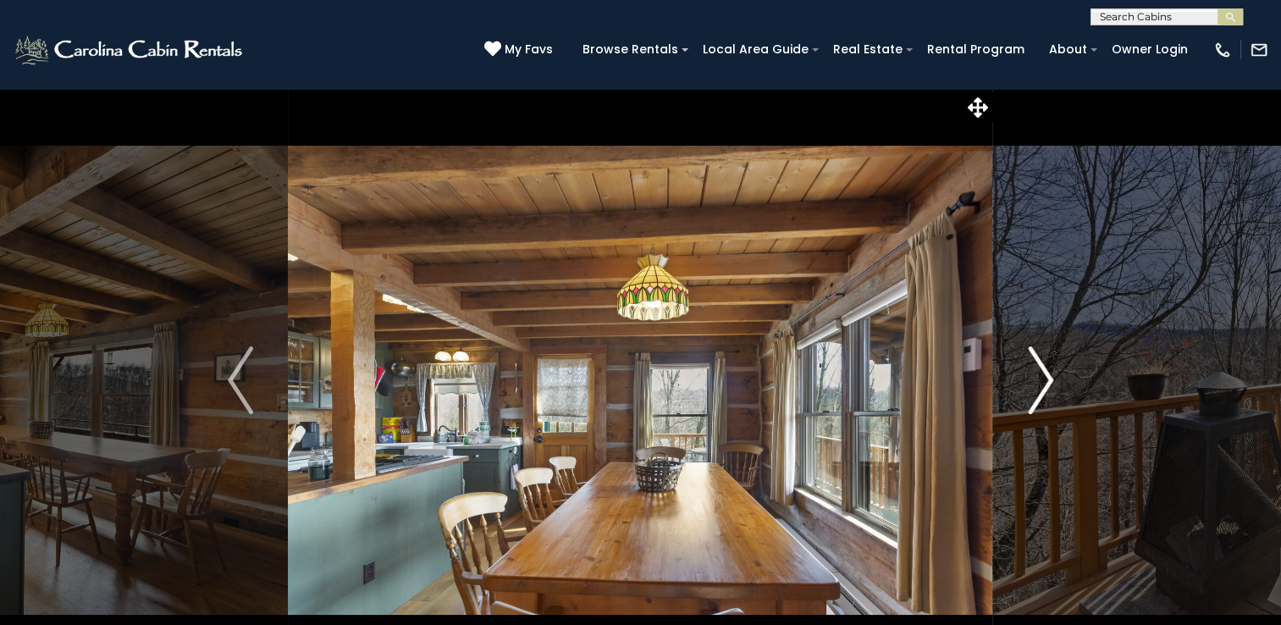
click at [1029, 388] on img "Next" at bounding box center [1040, 380] width 25 height 68
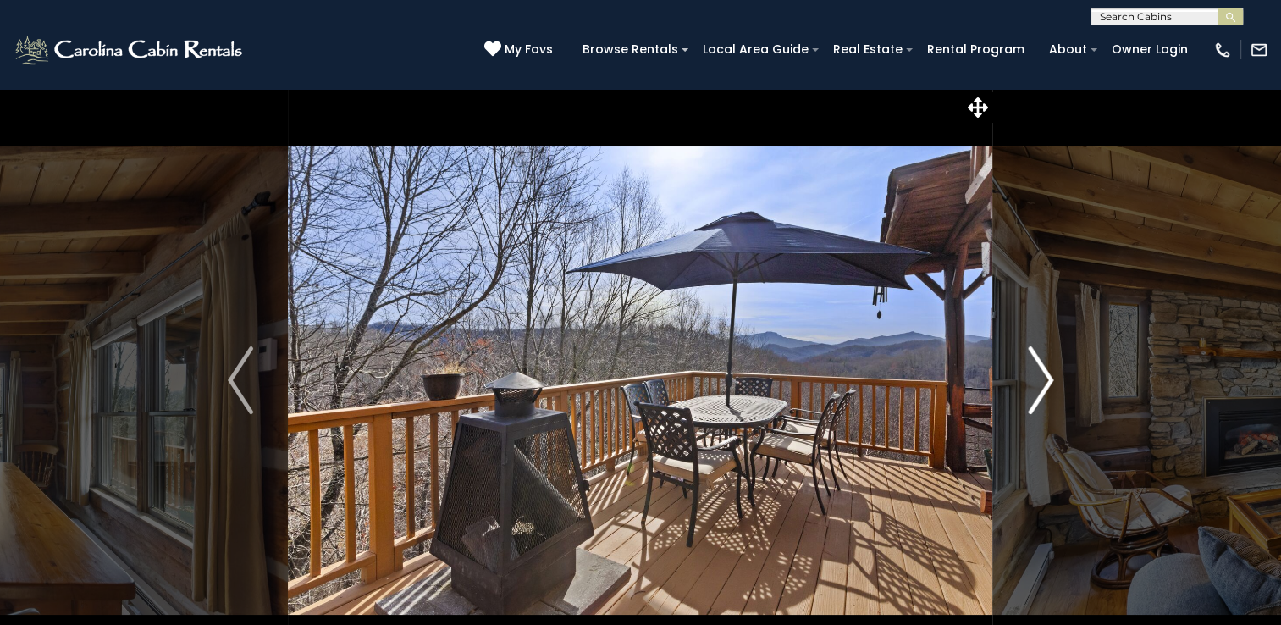
click at [1029, 388] on img "Next" at bounding box center [1040, 380] width 25 height 68
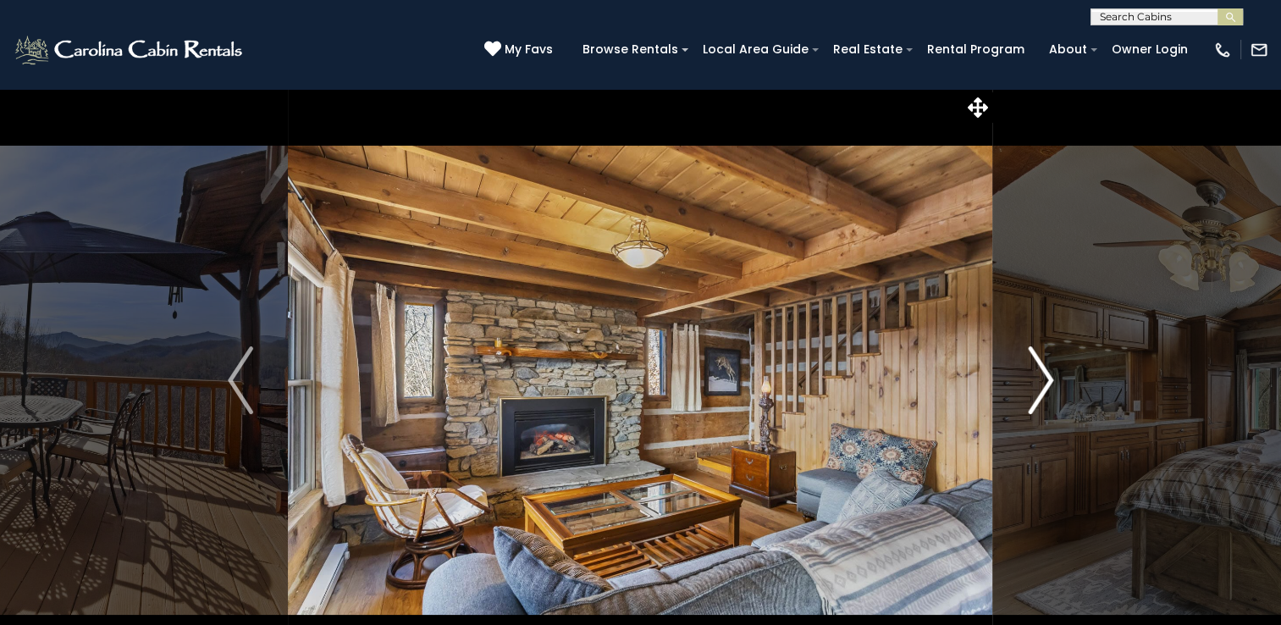
click at [1029, 388] on img "Next" at bounding box center [1040, 380] width 25 height 68
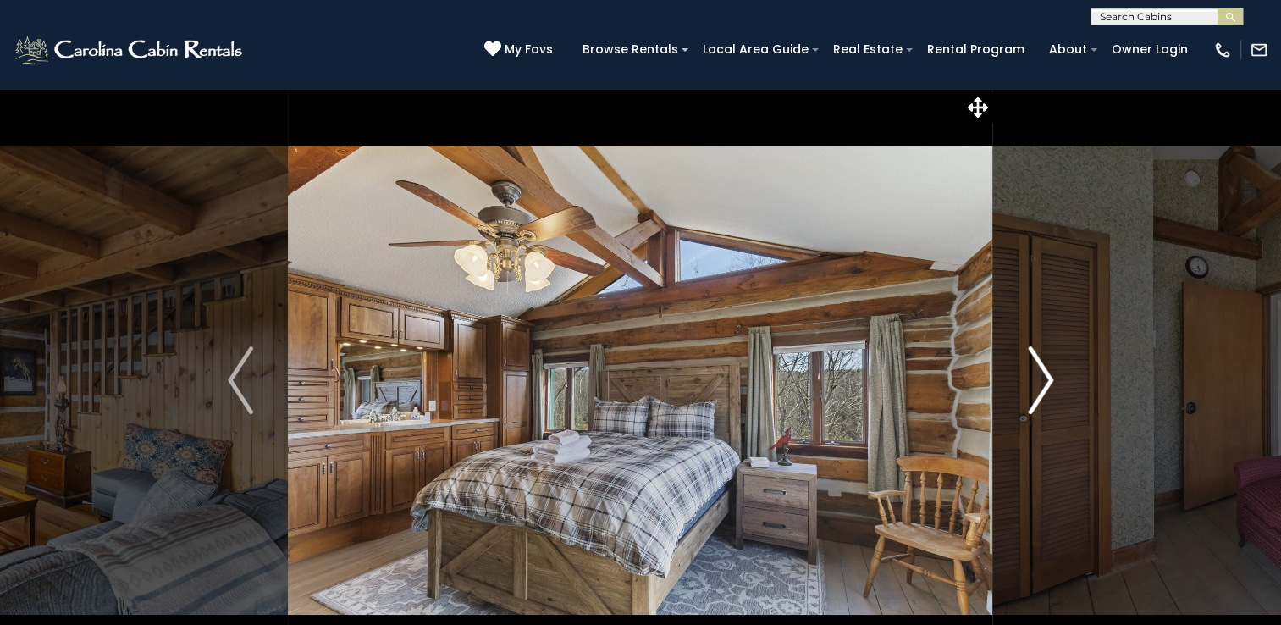
click at [1029, 388] on img "Next" at bounding box center [1040, 380] width 25 height 68
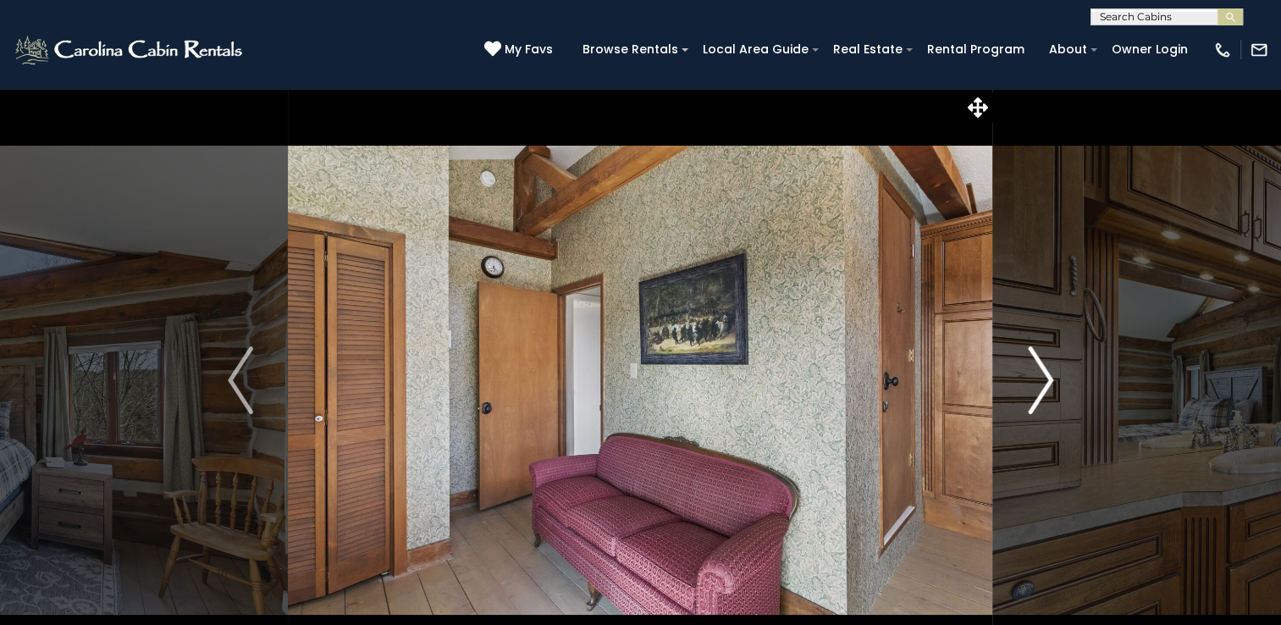
click at [1029, 388] on img "Next" at bounding box center [1040, 380] width 25 height 68
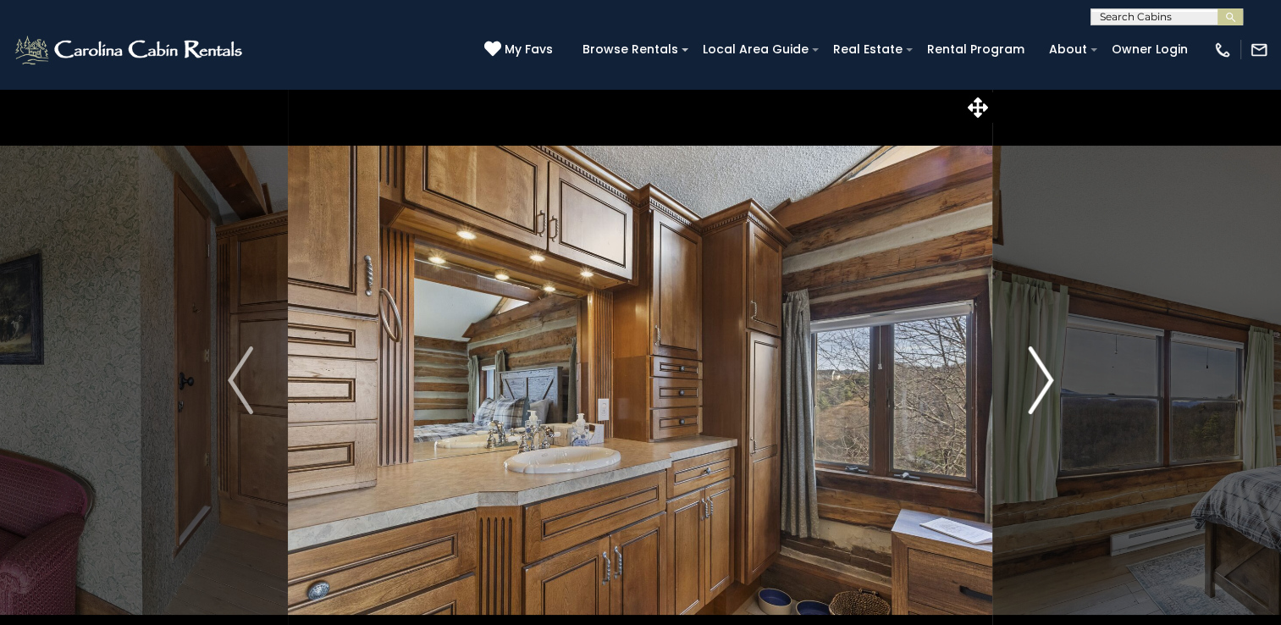
click at [1029, 388] on img "Next" at bounding box center [1040, 380] width 25 height 68
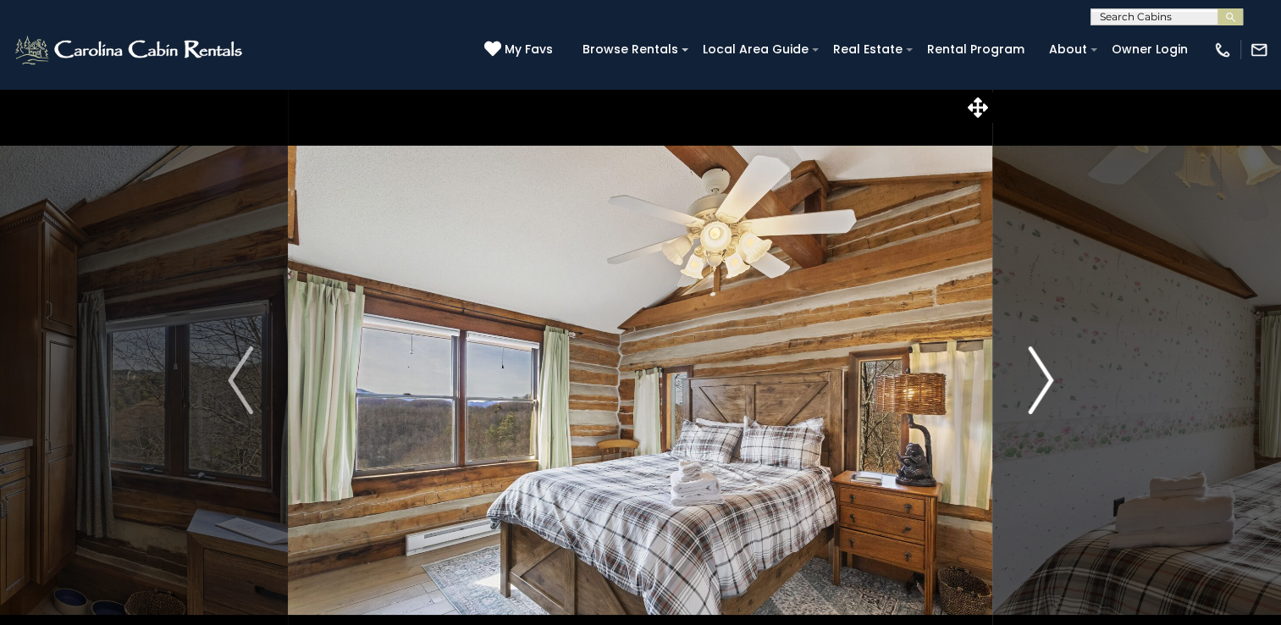
click at [1029, 388] on img "Next" at bounding box center [1040, 380] width 25 height 68
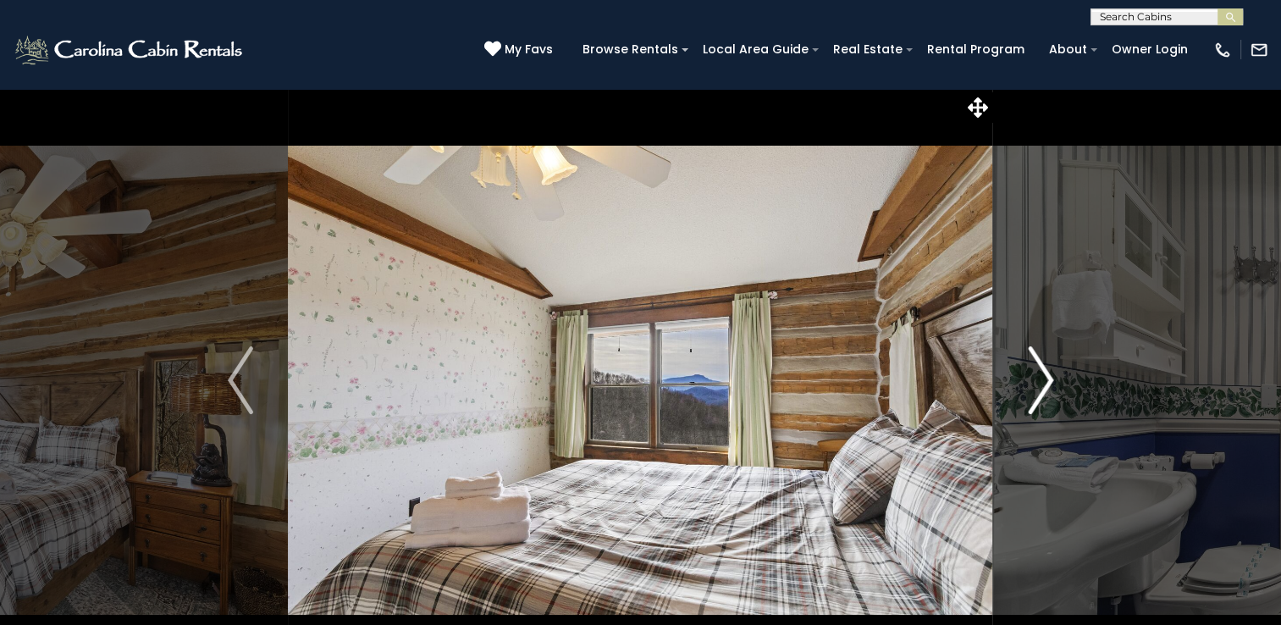
click at [1029, 388] on img "Next" at bounding box center [1040, 380] width 25 height 68
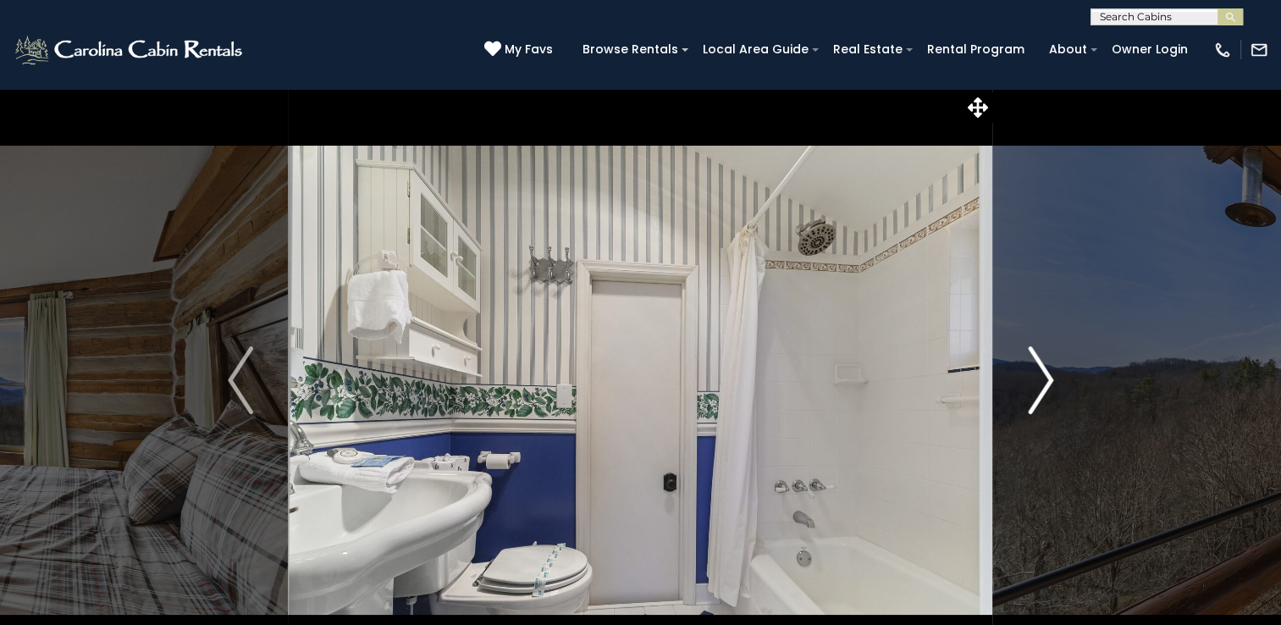
click at [1029, 388] on img "Next" at bounding box center [1040, 380] width 25 height 68
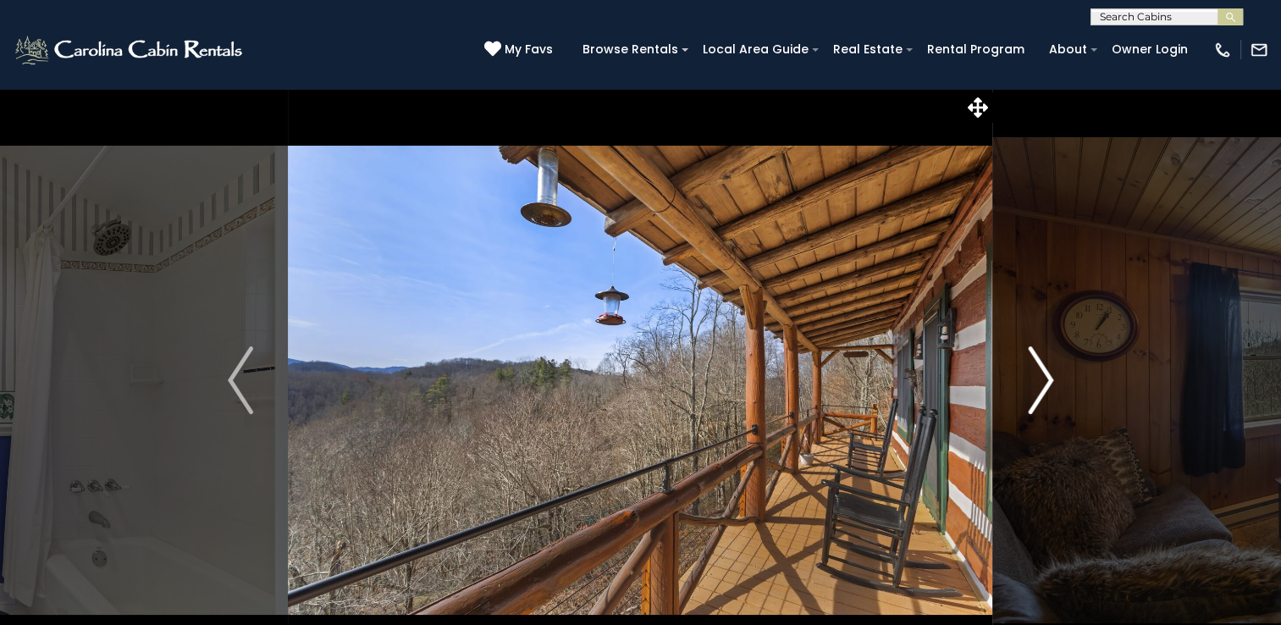
click at [1029, 388] on img "Next" at bounding box center [1040, 380] width 25 height 68
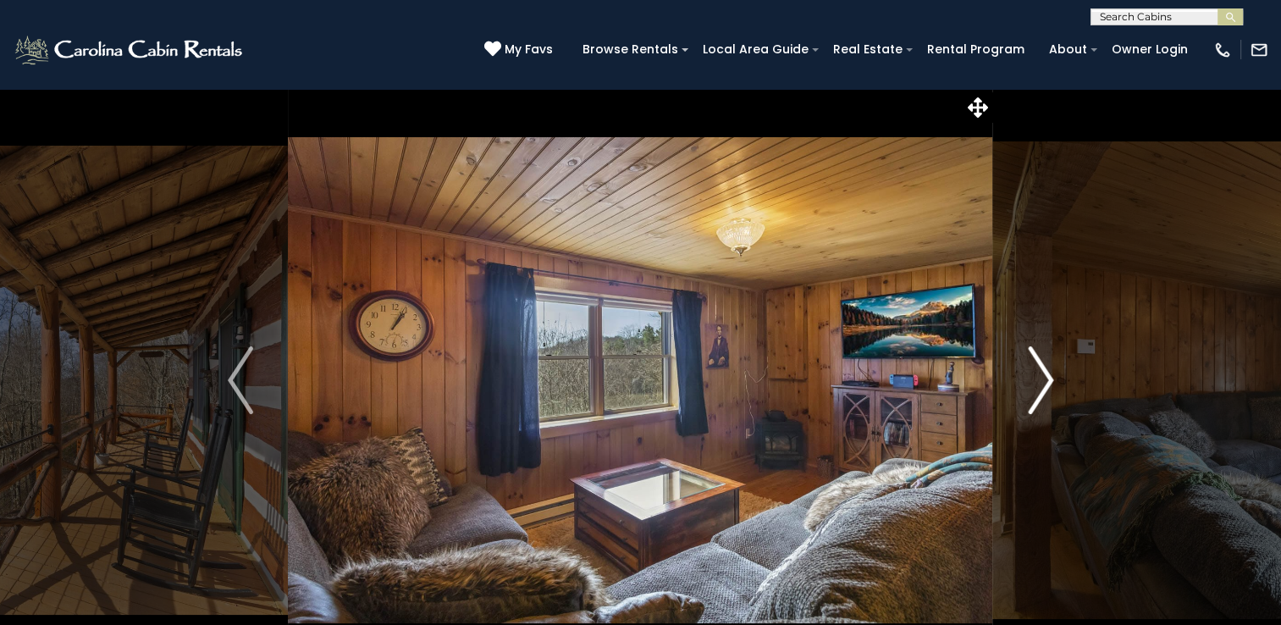
click at [1029, 388] on img "Next" at bounding box center [1040, 380] width 25 height 68
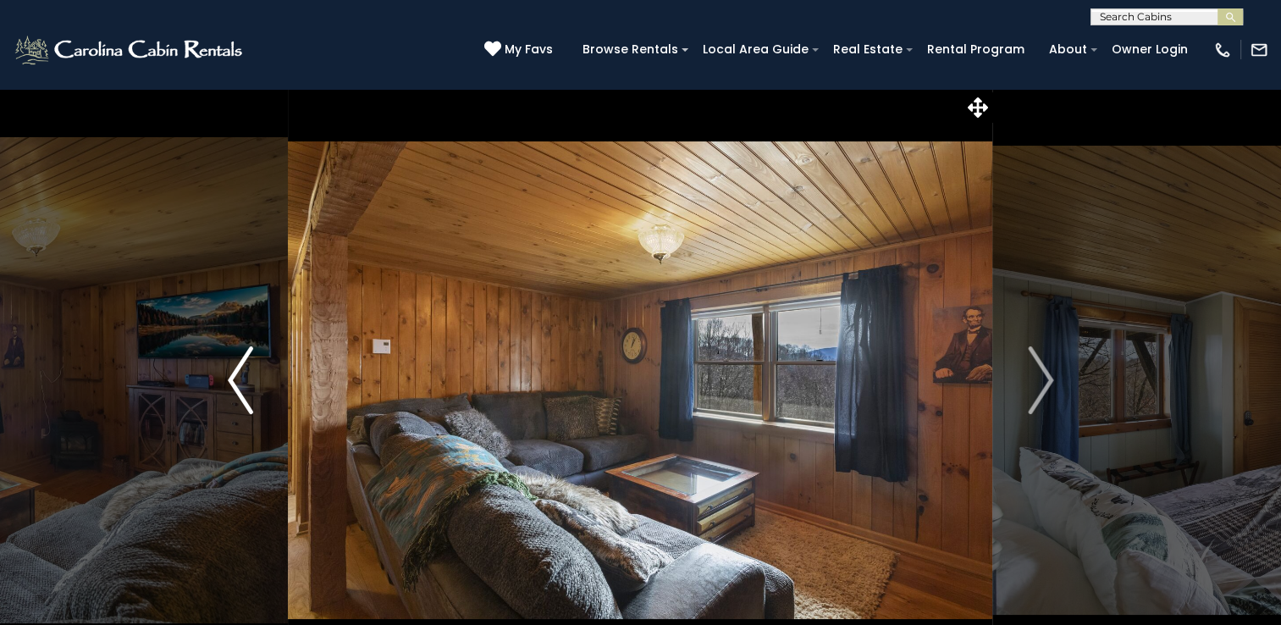
click at [244, 380] on img "Previous" at bounding box center [240, 380] width 25 height 68
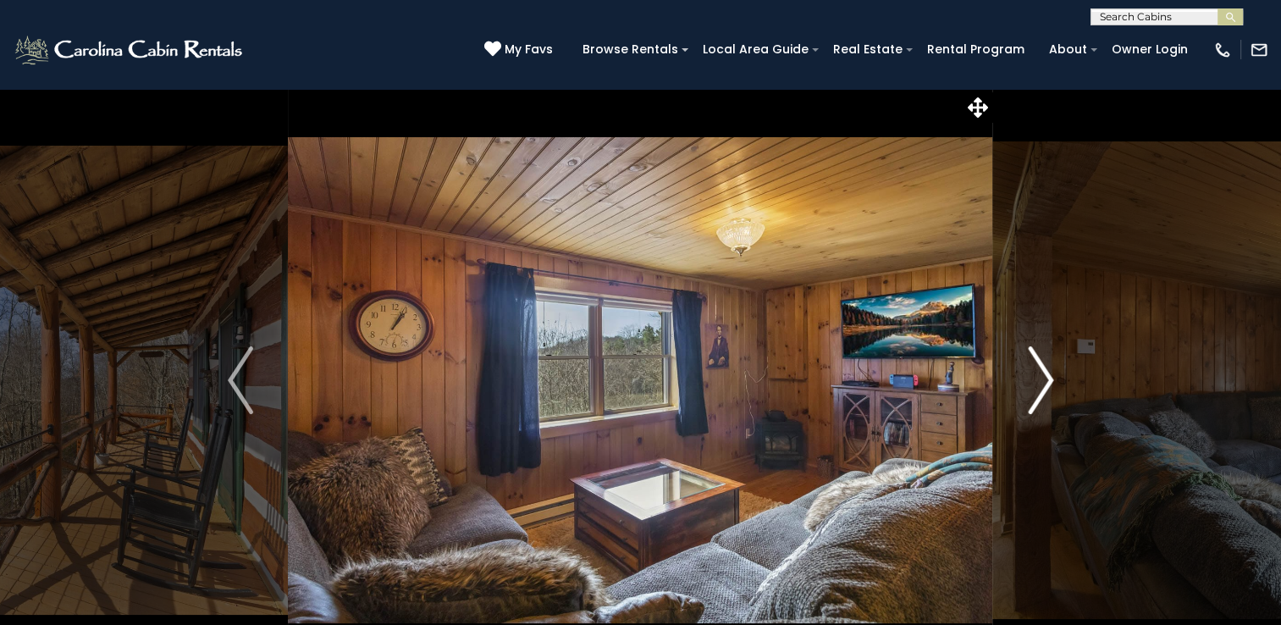
click at [1033, 377] on img "Next" at bounding box center [1040, 380] width 25 height 68
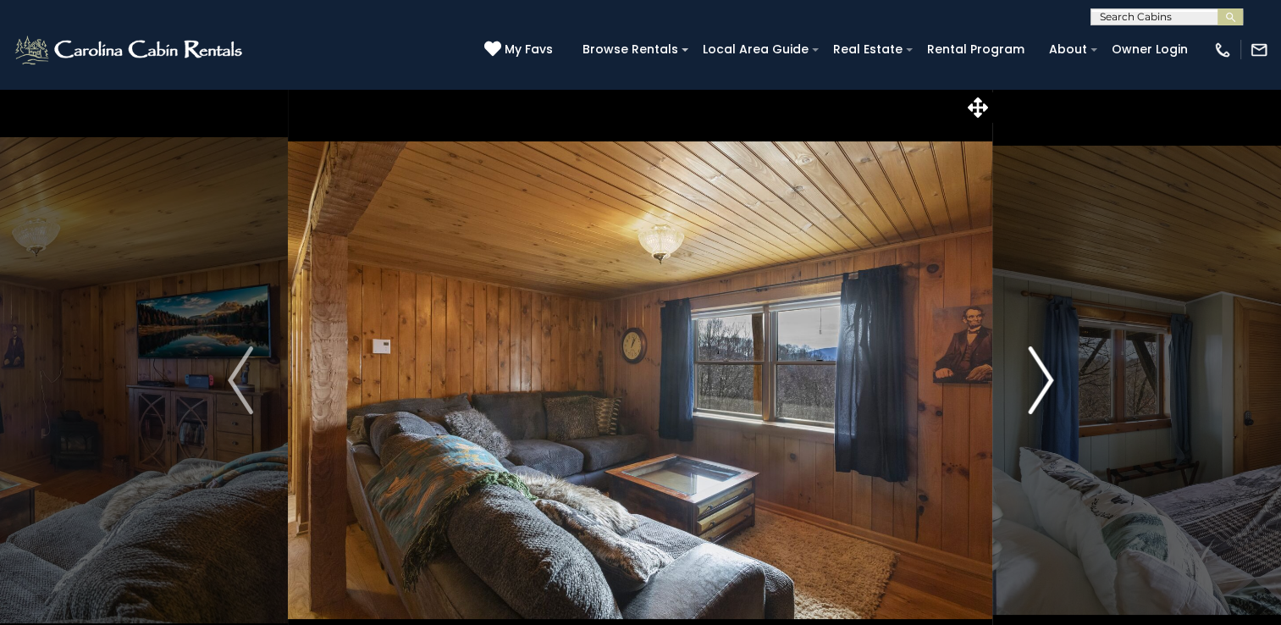
click at [1033, 377] on img "Next" at bounding box center [1040, 380] width 25 height 68
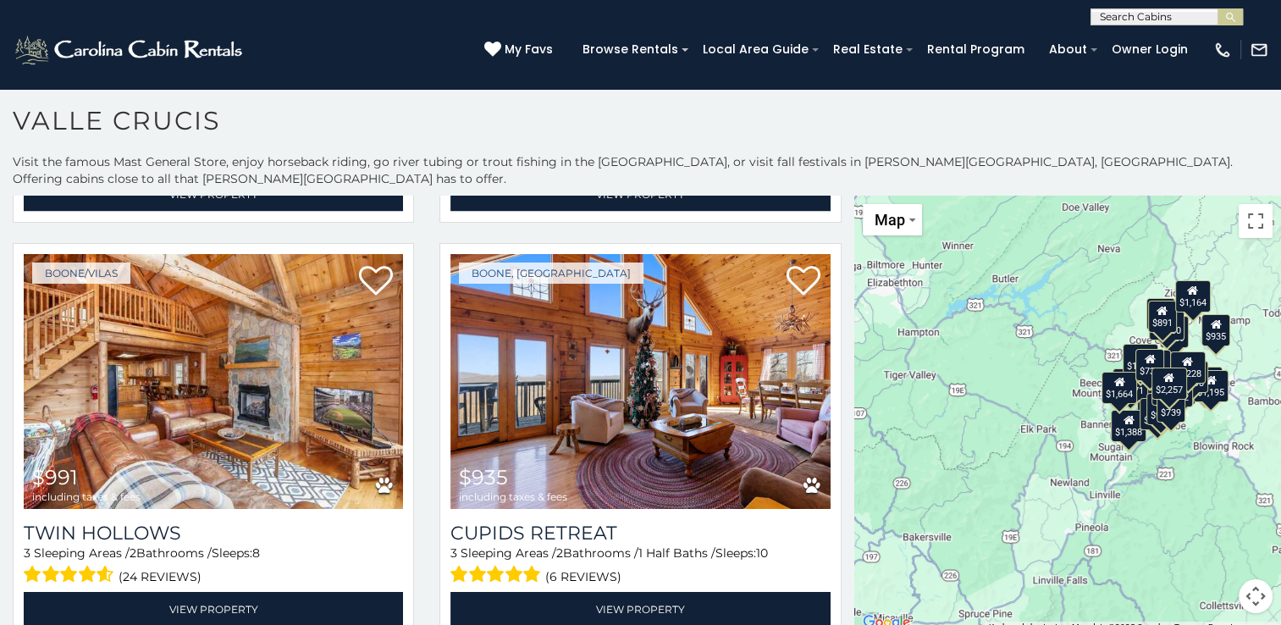
scroll to position [3329, 0]
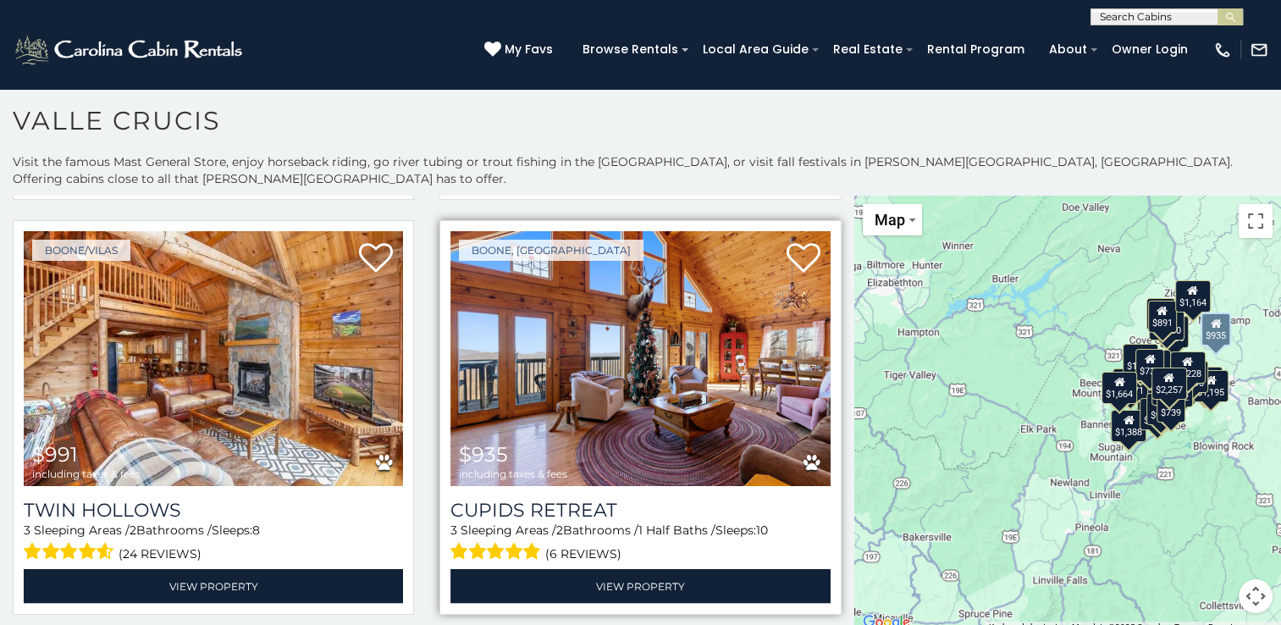
click at [557, 351] on img at bounding box center [639, 358] width 379 height 254
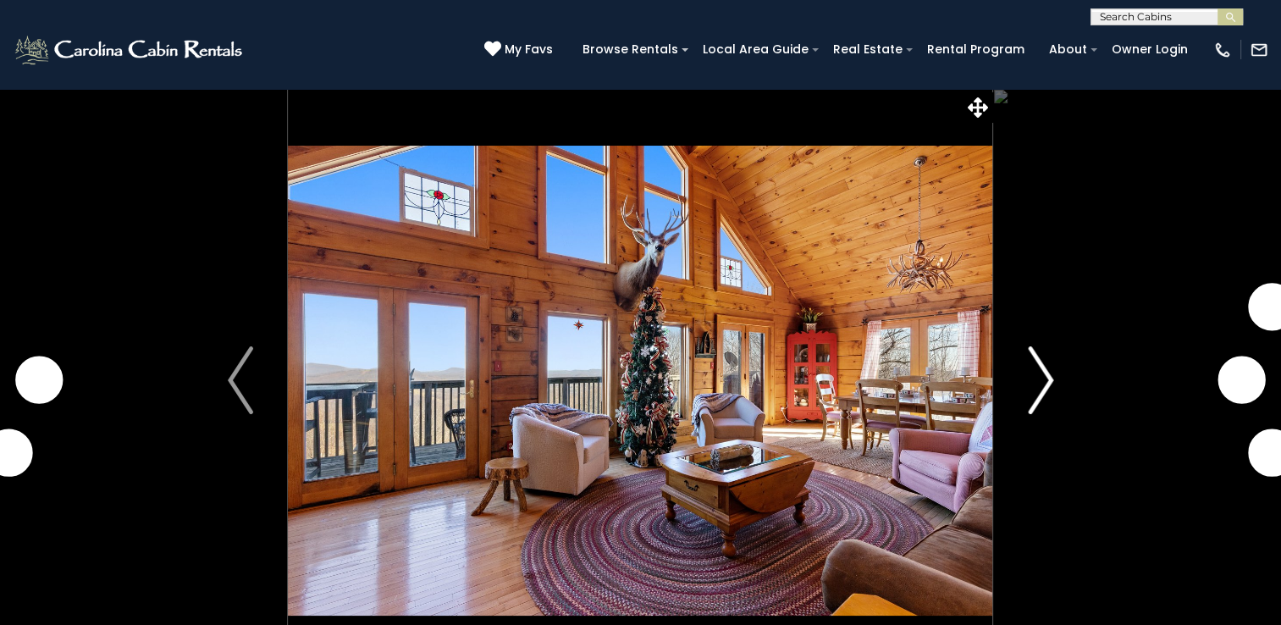
click at [1036, 395] on img "Next" at bounding box center [1040, 380] width 25 height 68
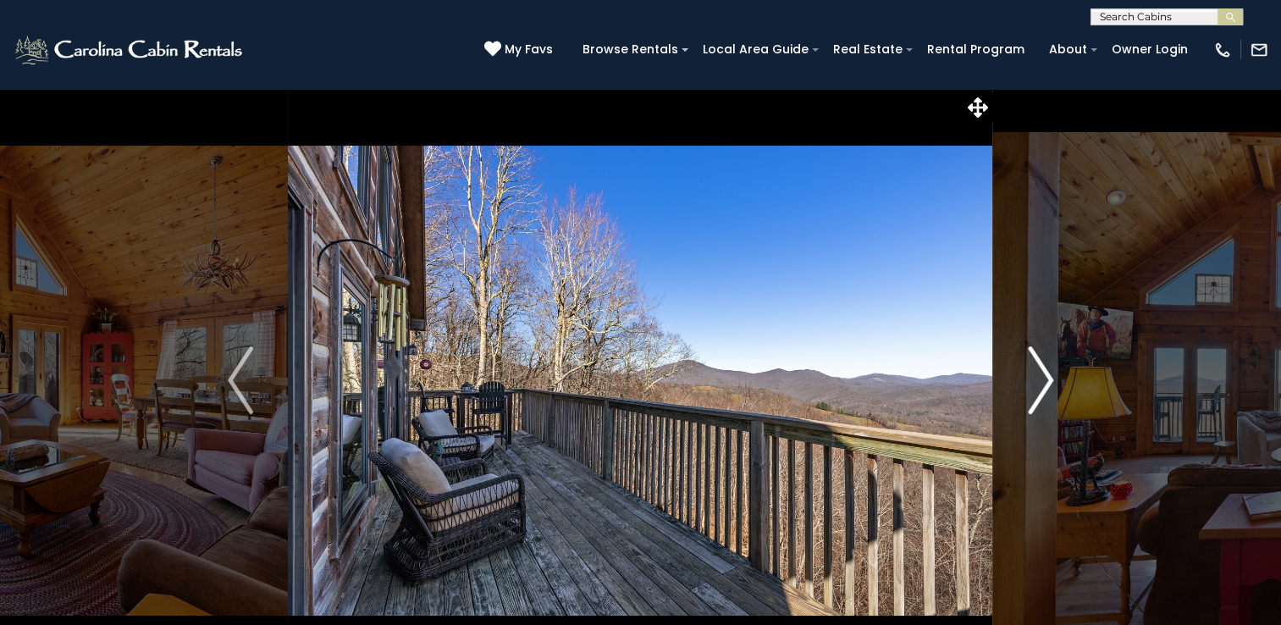
click at [1036, 395] on img "Next" at bounding box center [1040, 380] width 25 height 68
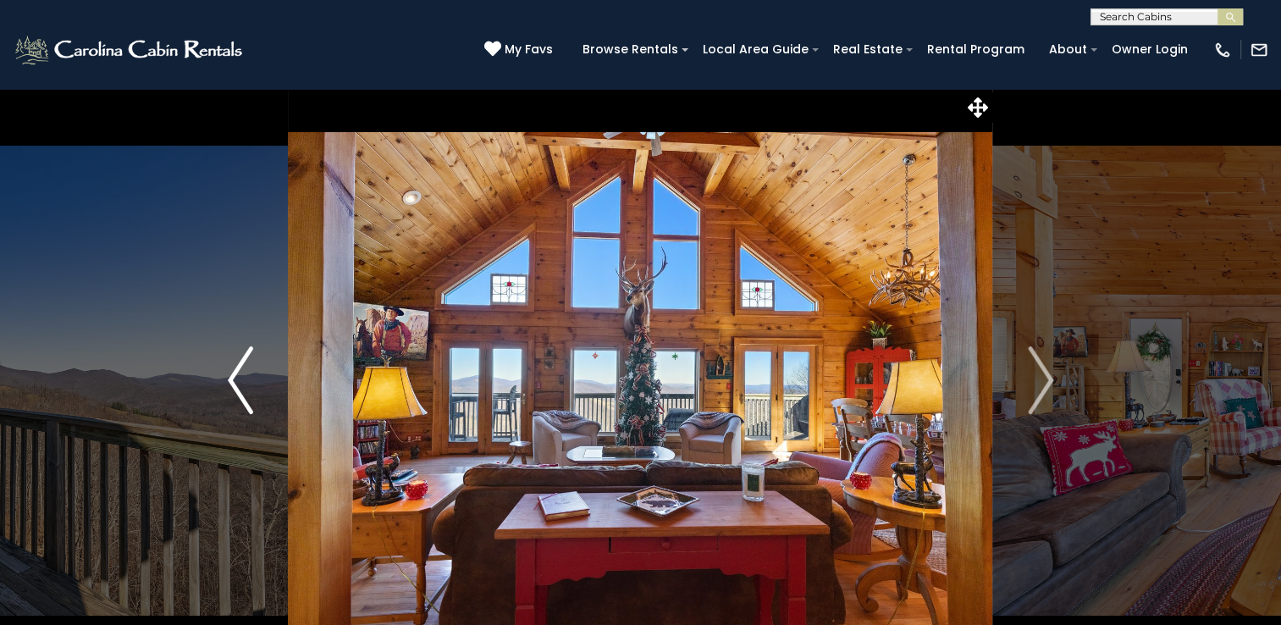
click at [254, 369] on button "Previous" at bounding box center [240, 380] width 95 height 584
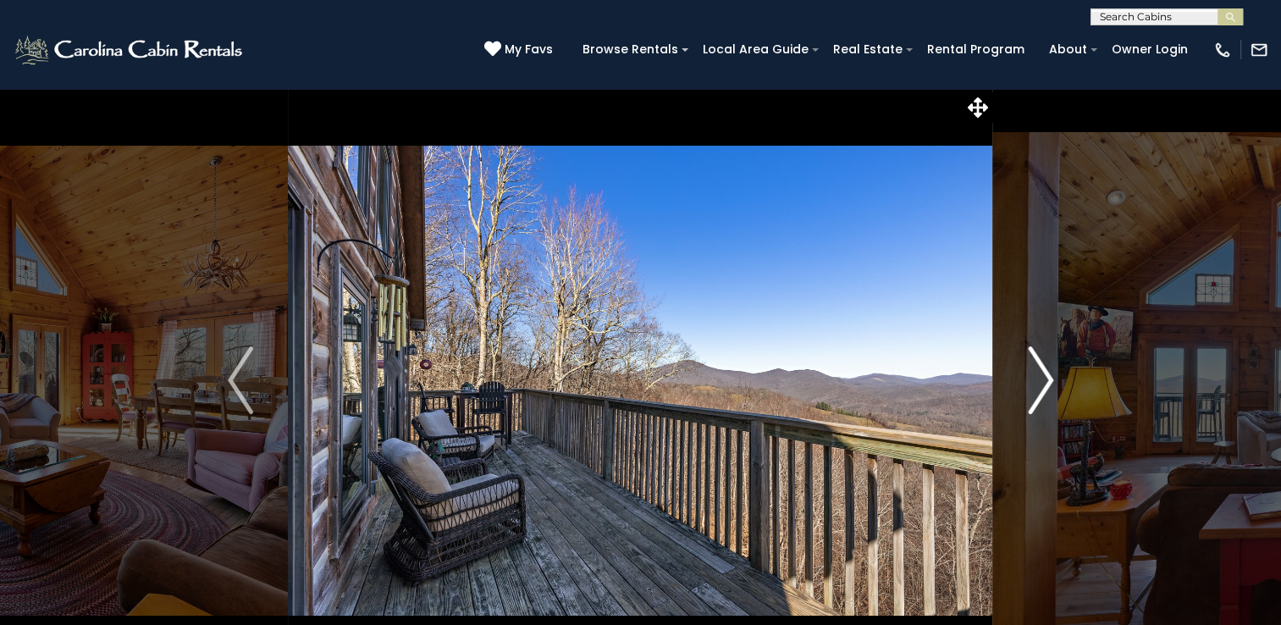
click at [1044, 369] on img "Next" at bounding box center [1040, 380] width 25 height 68
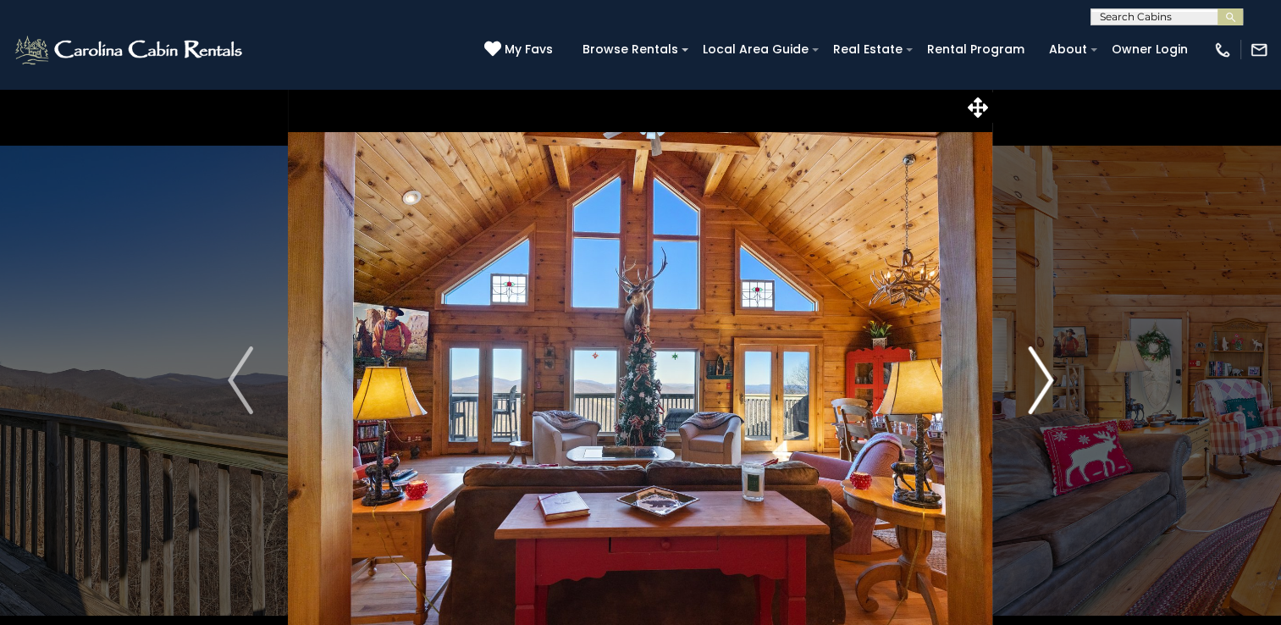
click at [1044, 369] on img "Next" at bounding box center [1040, 380] width 25 height 68
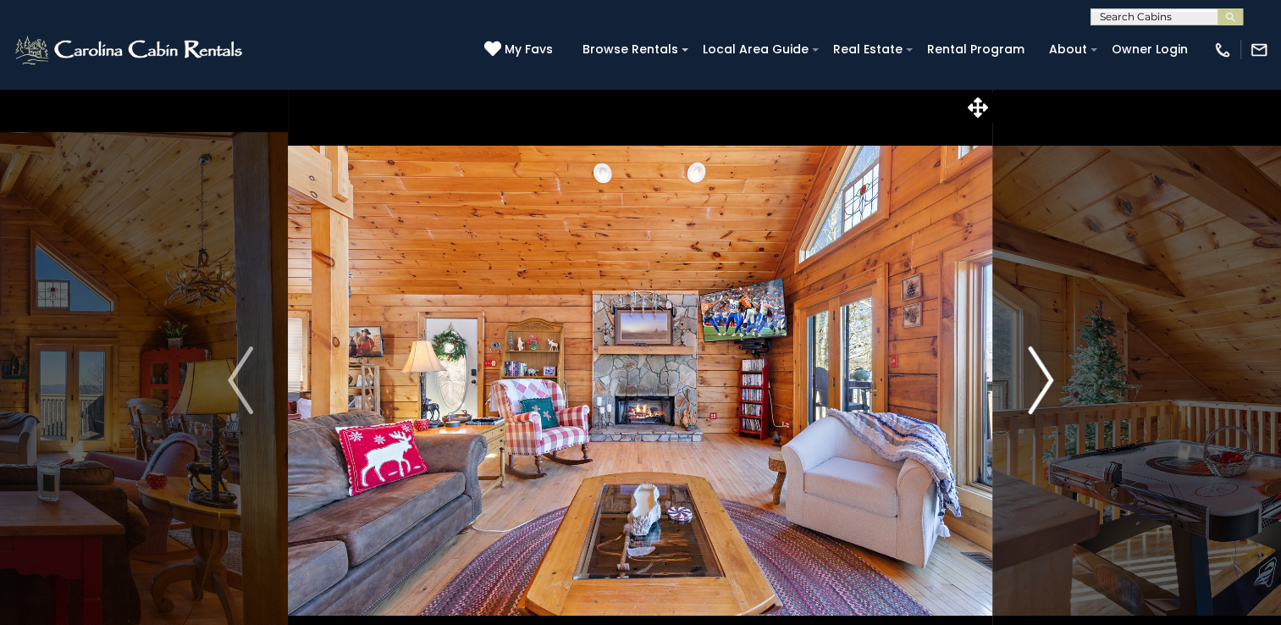
click at [1044, 369] on img "Next" at bounding box center [1040, 380] width 25 height 68
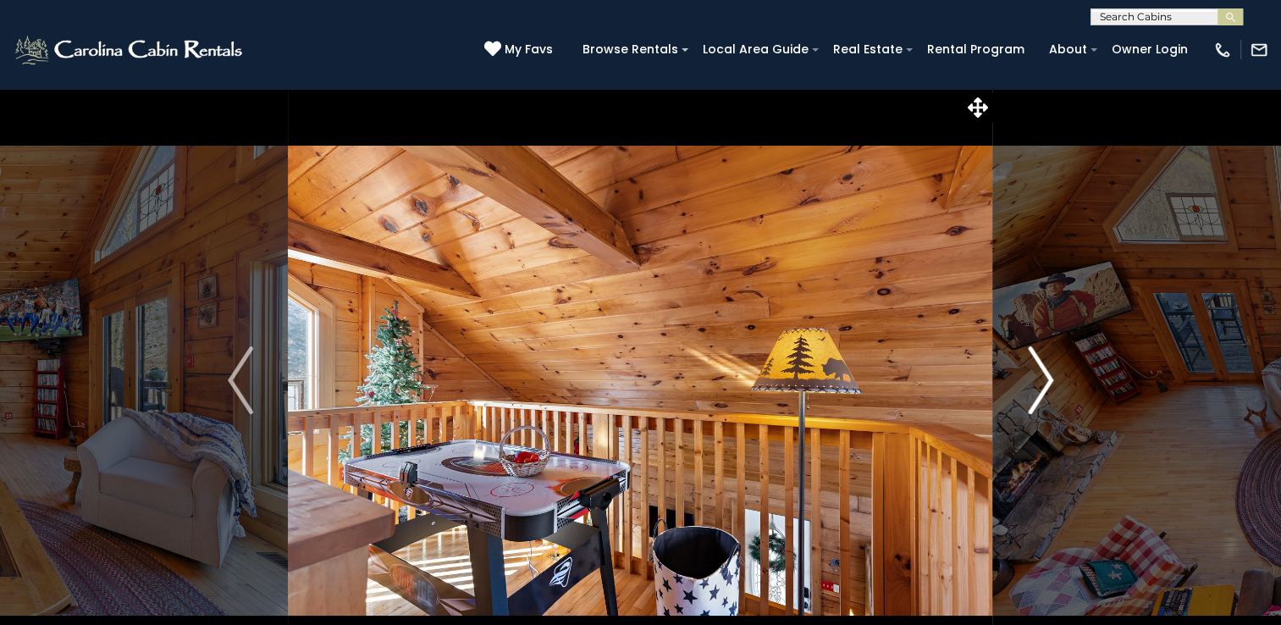
click at [1044, 369] on img "Next" at bounding box center [1040, 380] width 25 height 68
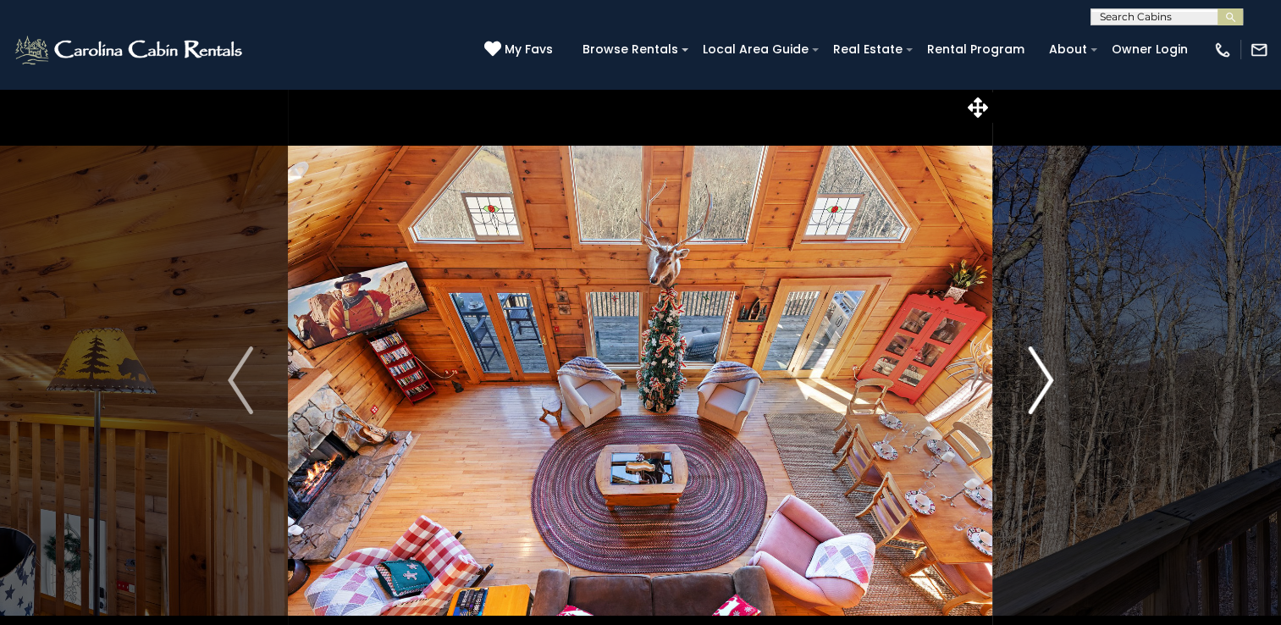
click at [1044, 369] on img "Next" at bounding box center [1040, 380] width 25 height 68
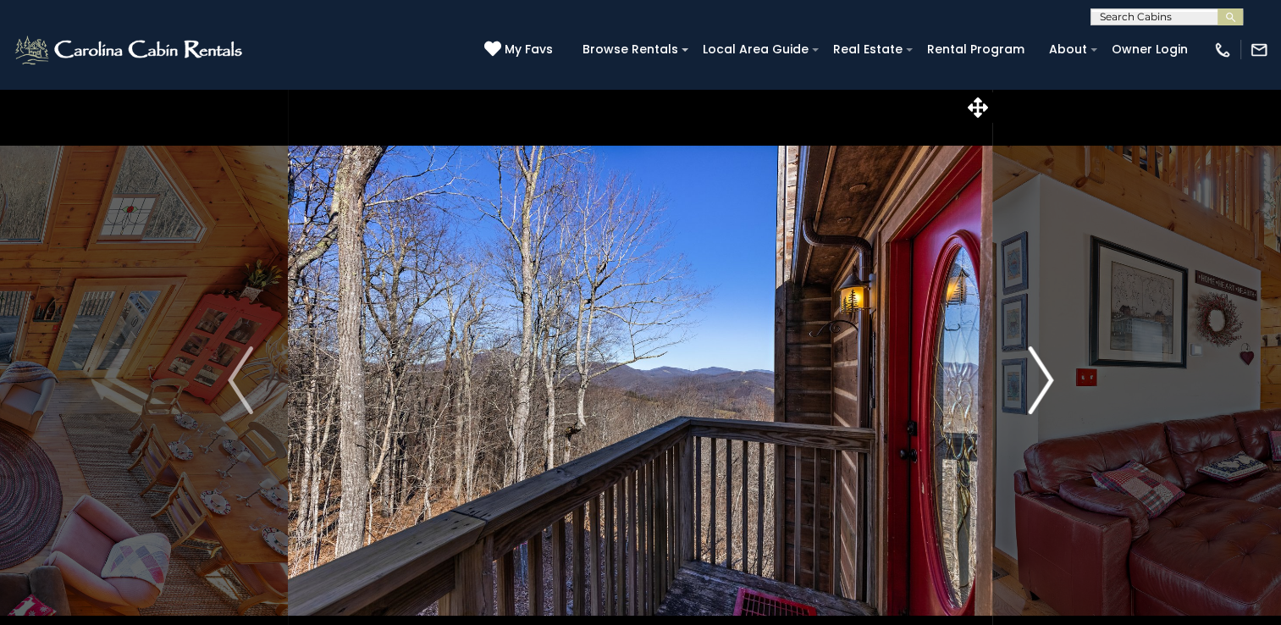
click at [1044, 369] on img "Next" at bounding box center [1040, 380] width 25 height 68
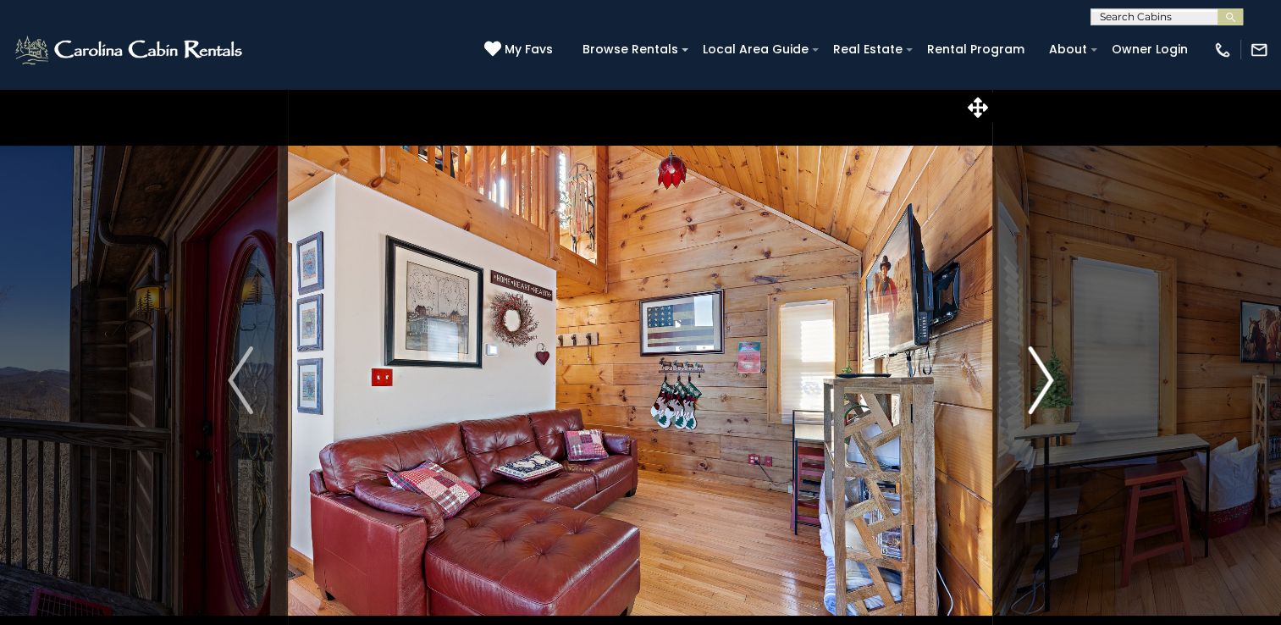
click at [1044, 369] on img "Next" at bounding box center [1040, 380] width 25 height 68
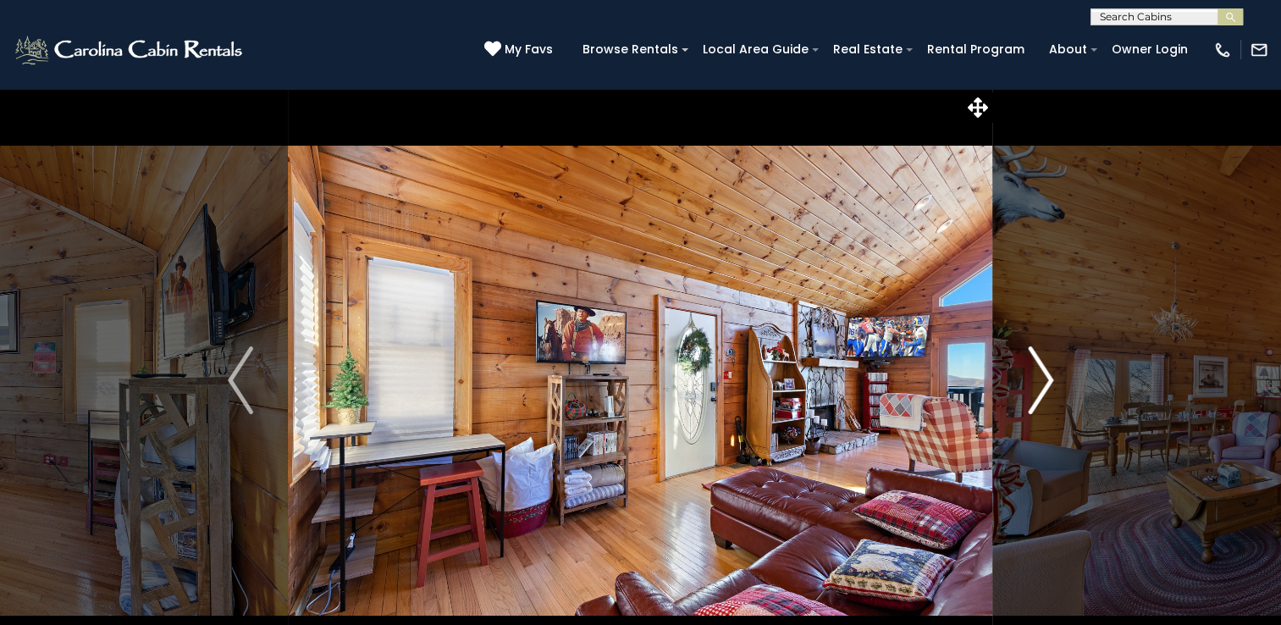
click at [1044, 369] on img "Next" at bounding box center [1040, 380] width 25 height 68
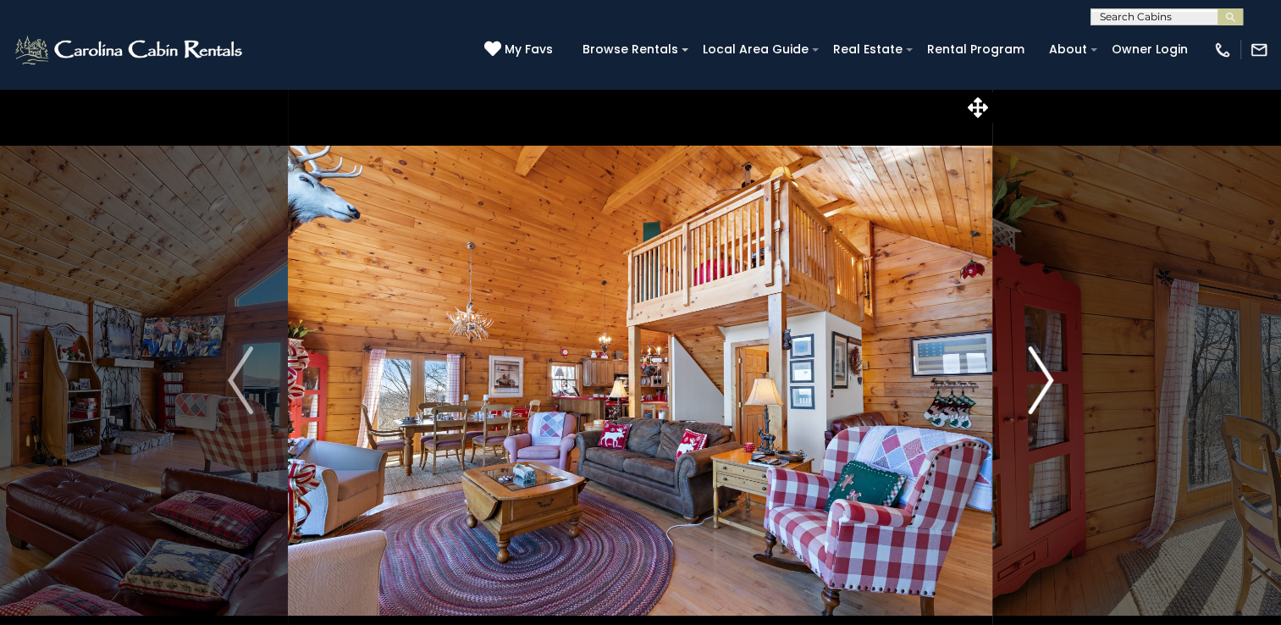
click at [1044, 369] on img "Next" at bounding box center [1040, 380] width 25 height 68
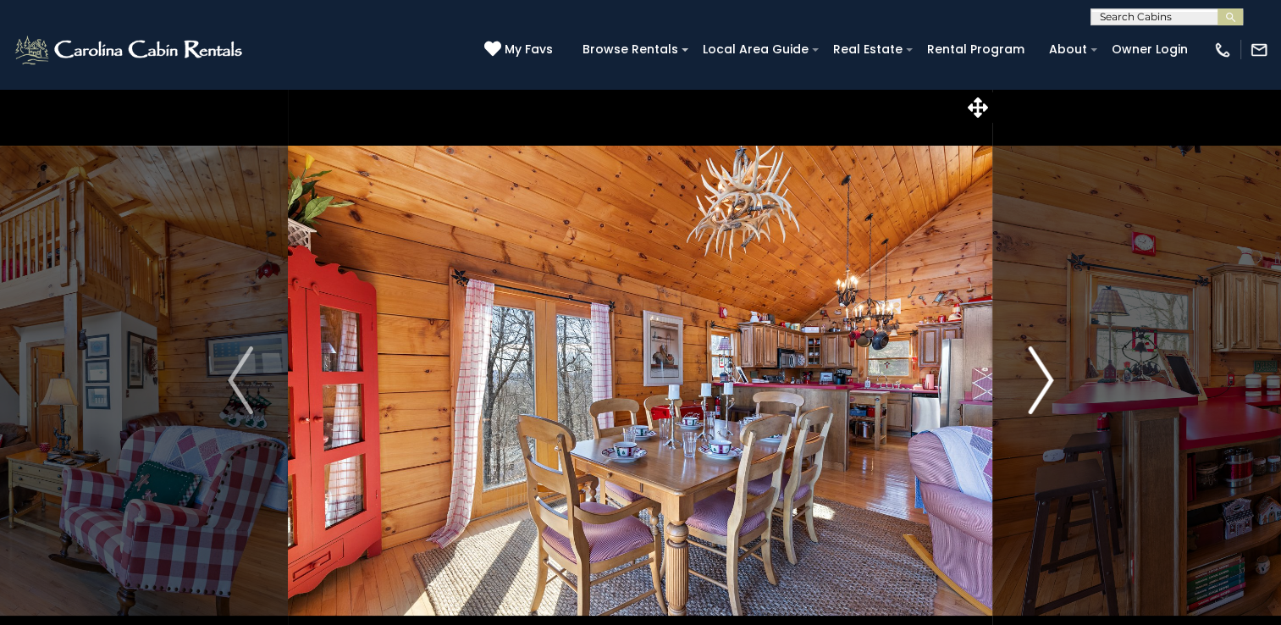
click at [1044, 369] on img "Next" at bounding box center [1040, 380] width 25 height 68
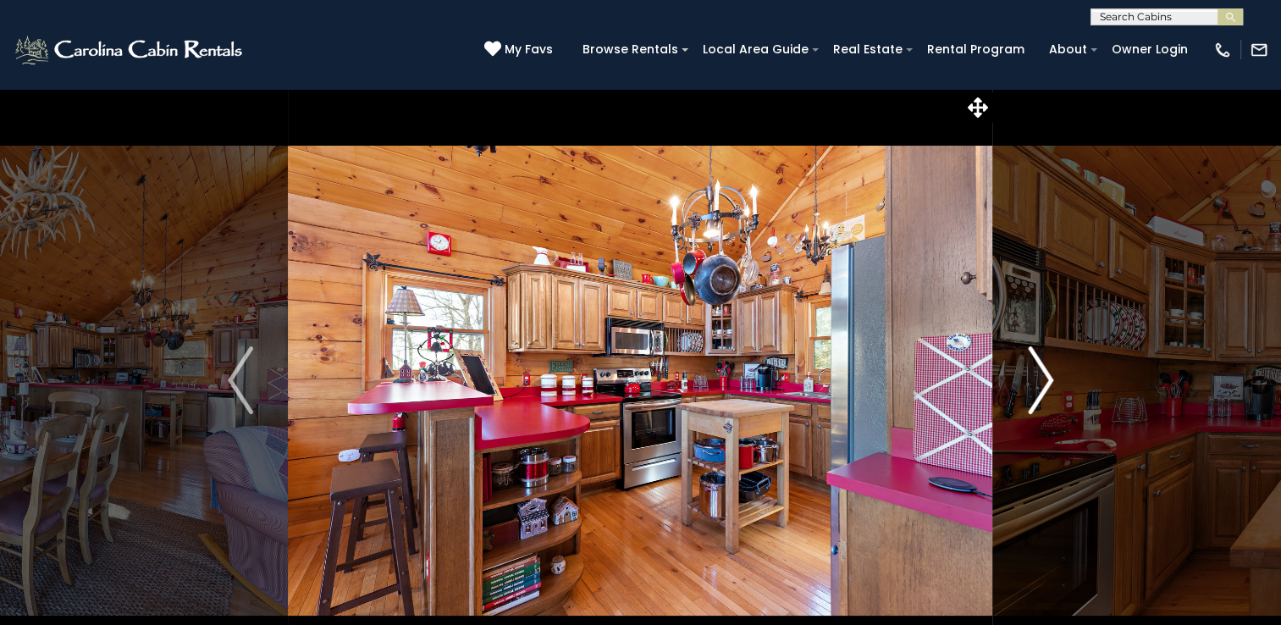
click at [1044, 369] on img "Next" at bounding box center [1040, 380] width 25 height 68
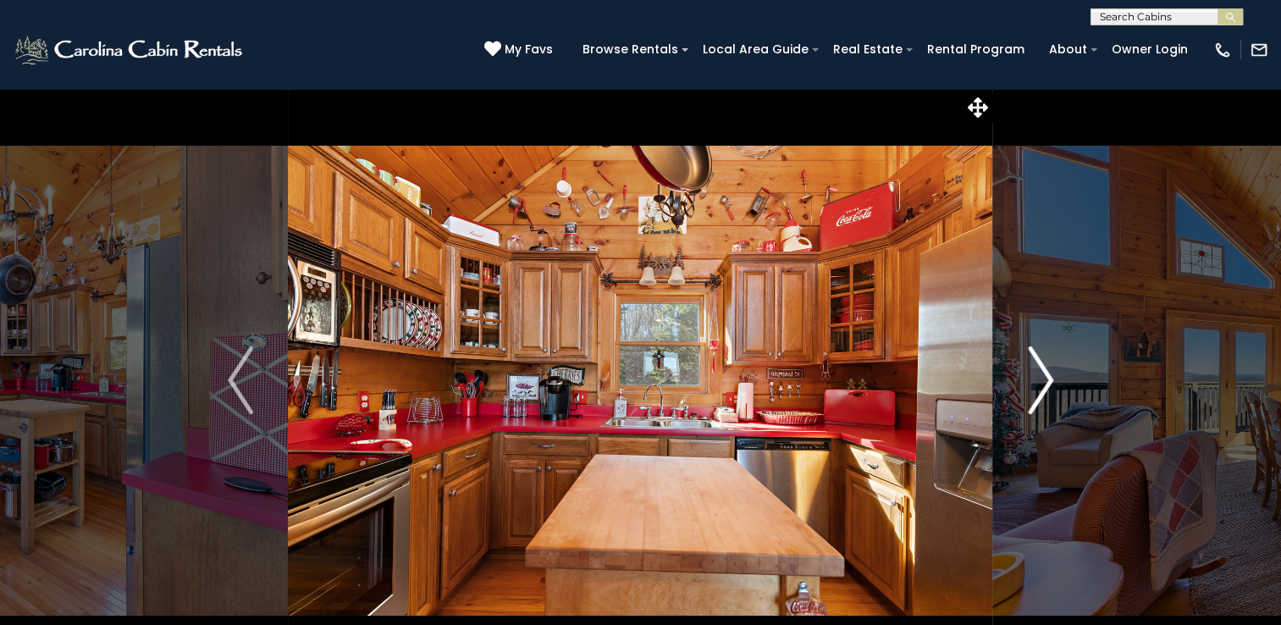
click at [1044, 369] on img "Next" at bounding box center [1040, 380] width 25 height 68
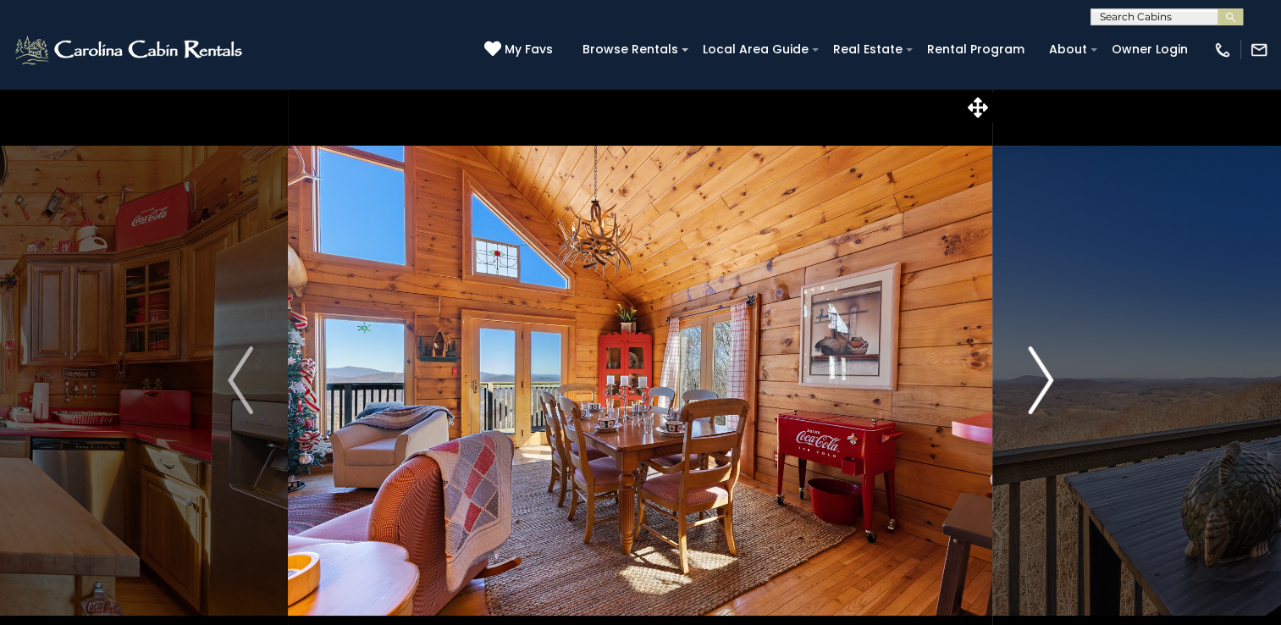
click at [1044, 369] on img "Next" at bounding box center [1040, 380] width 25 height 68
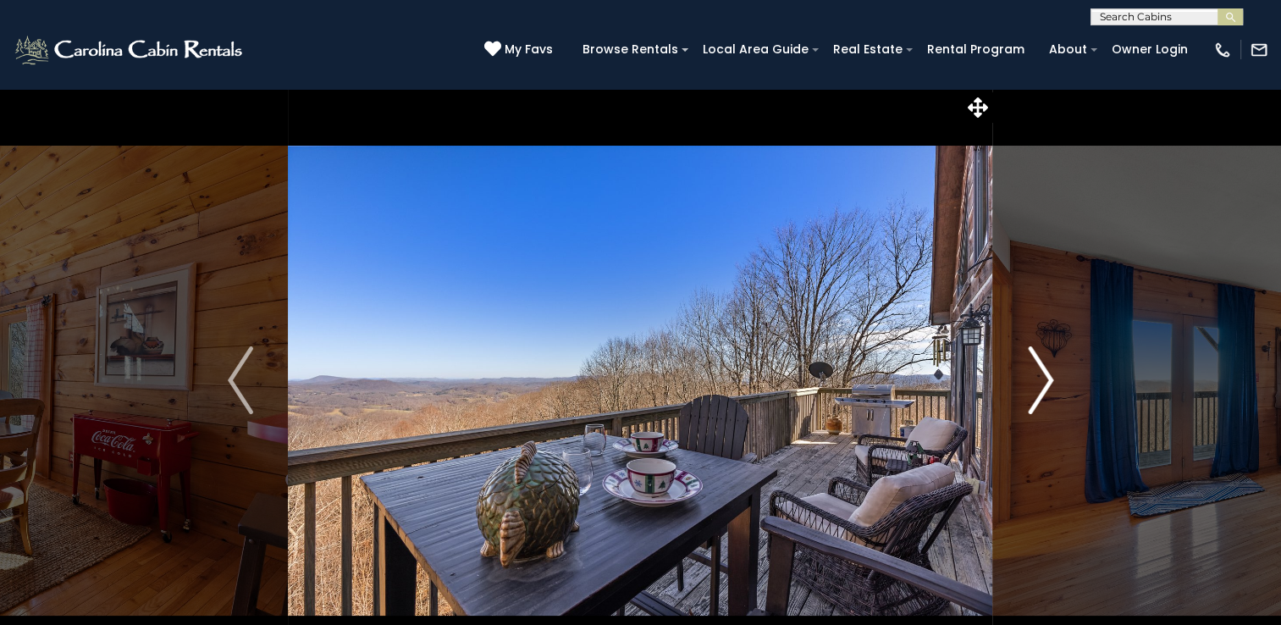
click at [1044, 369] on img "Next" at bounding box center [1040, 380] width 25 height 68
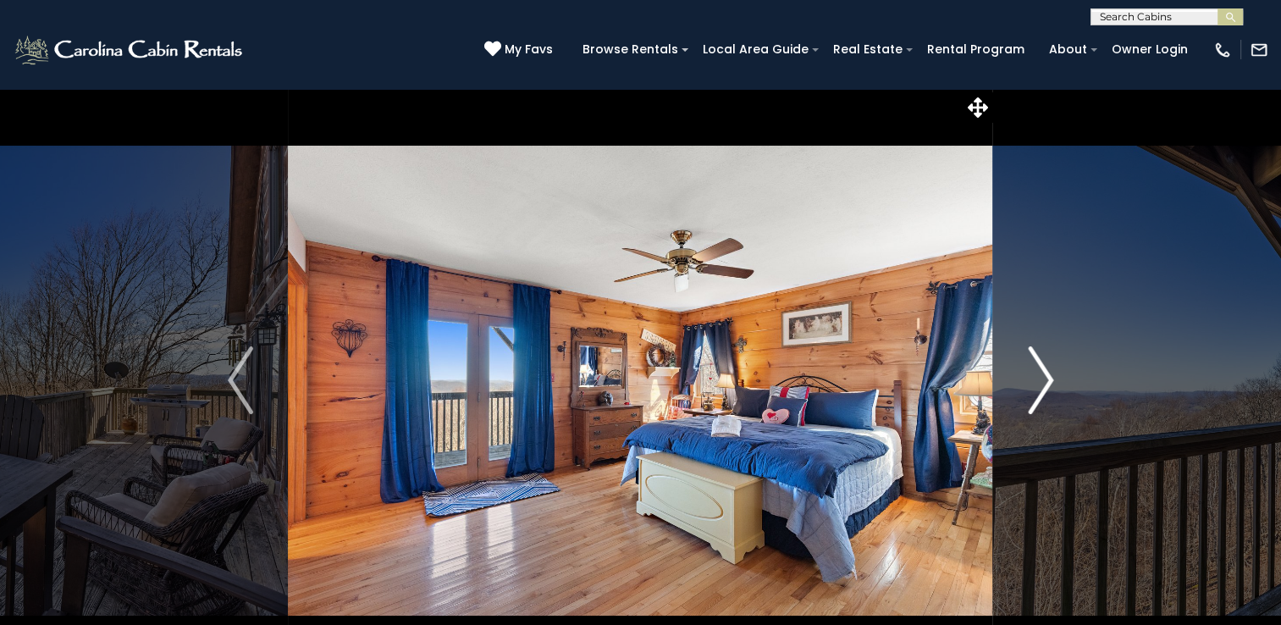
click at [1044, 369] on img "Next" at bounding box center [1040, 380] width 25 height 68
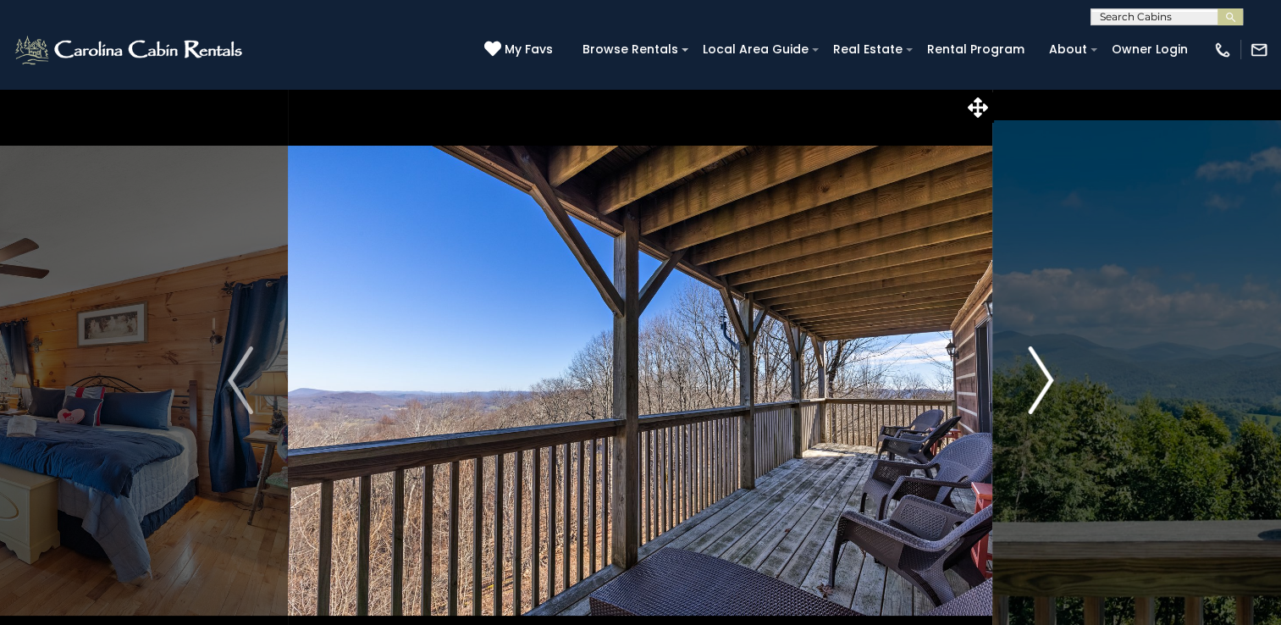
click at [1044, 369] on img "Next" at bounding box center [1040, 380] width 25 height 68
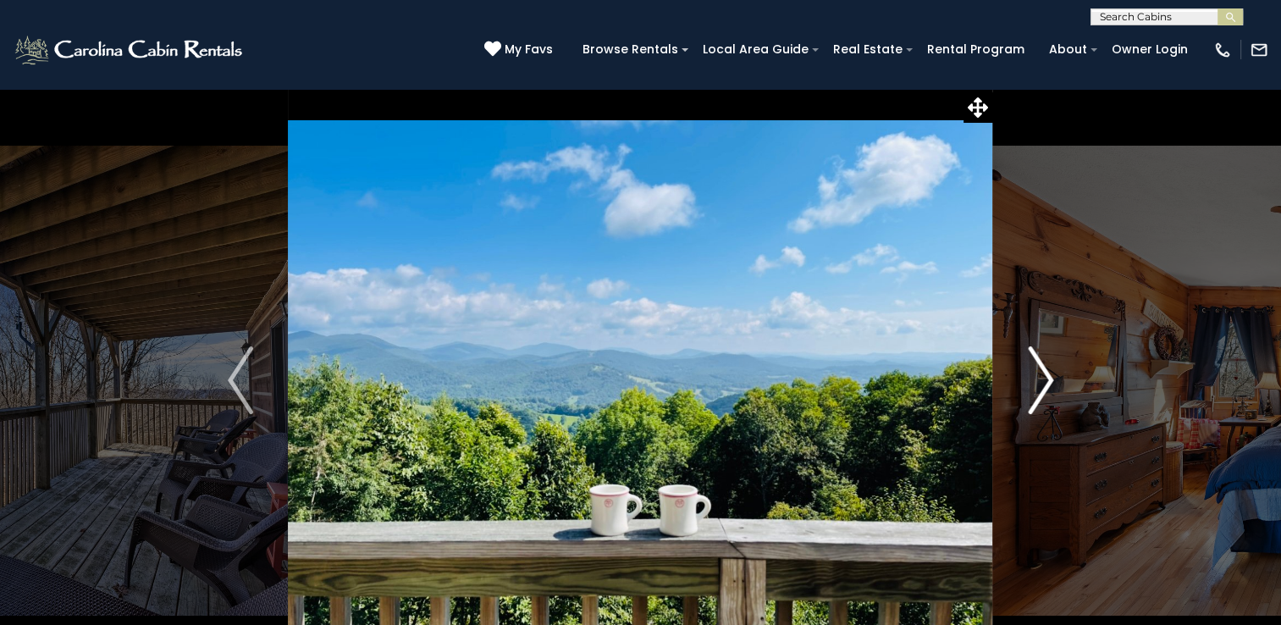
click at [1044, 369] on img "Next" at bounding box center [1040, 380] width 25 height 68
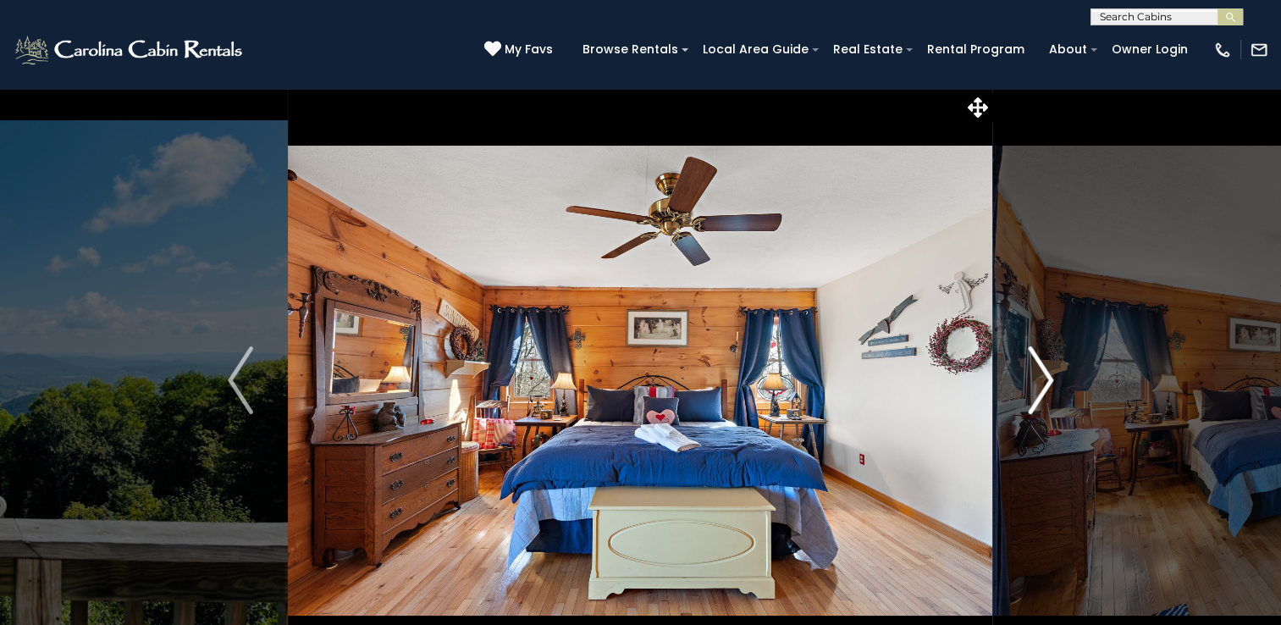
click at [1044, 369] on img "Next" at bounding box center [1040, 380] width 25 height 68
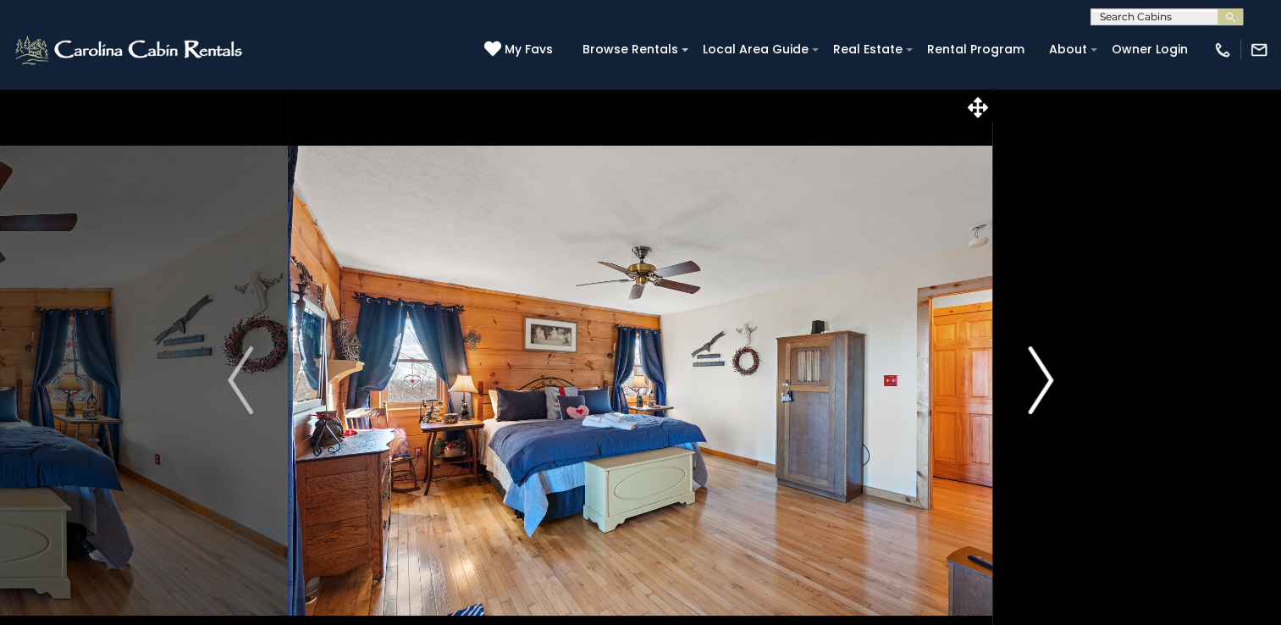
click at [1044, 369] on img "Next" at bounding box center [1040, 380] width 25 height 68
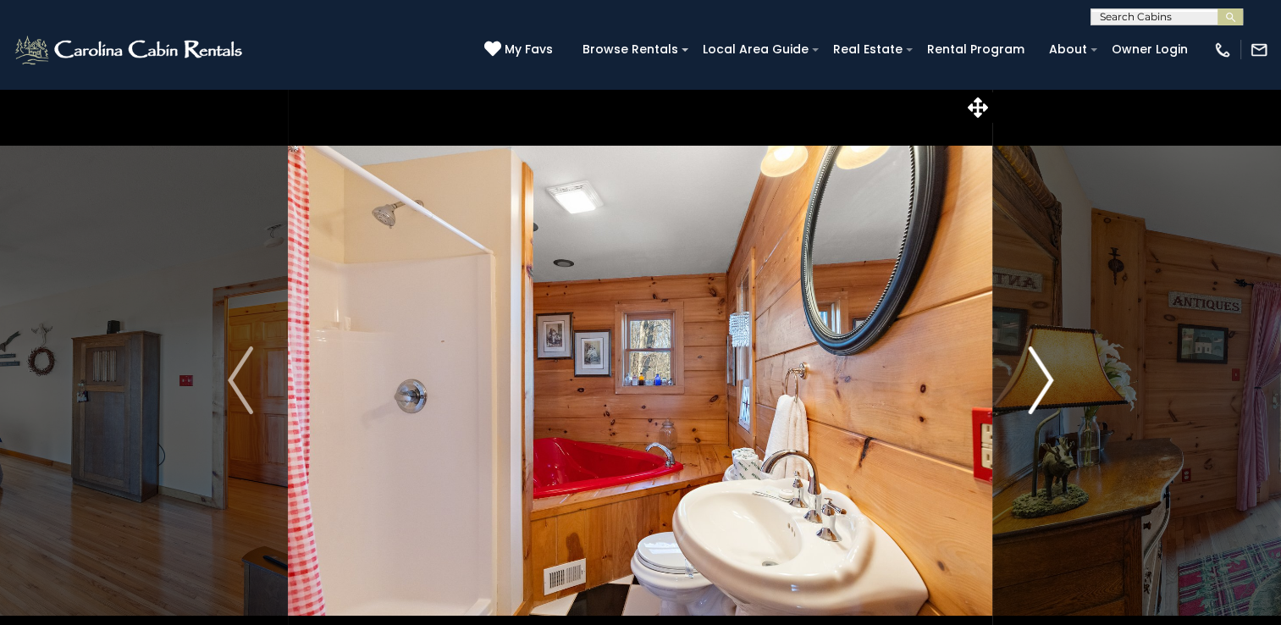
click at [1044, 369] on img "Next" at bounding box center [1040, 380] width 25 height 68
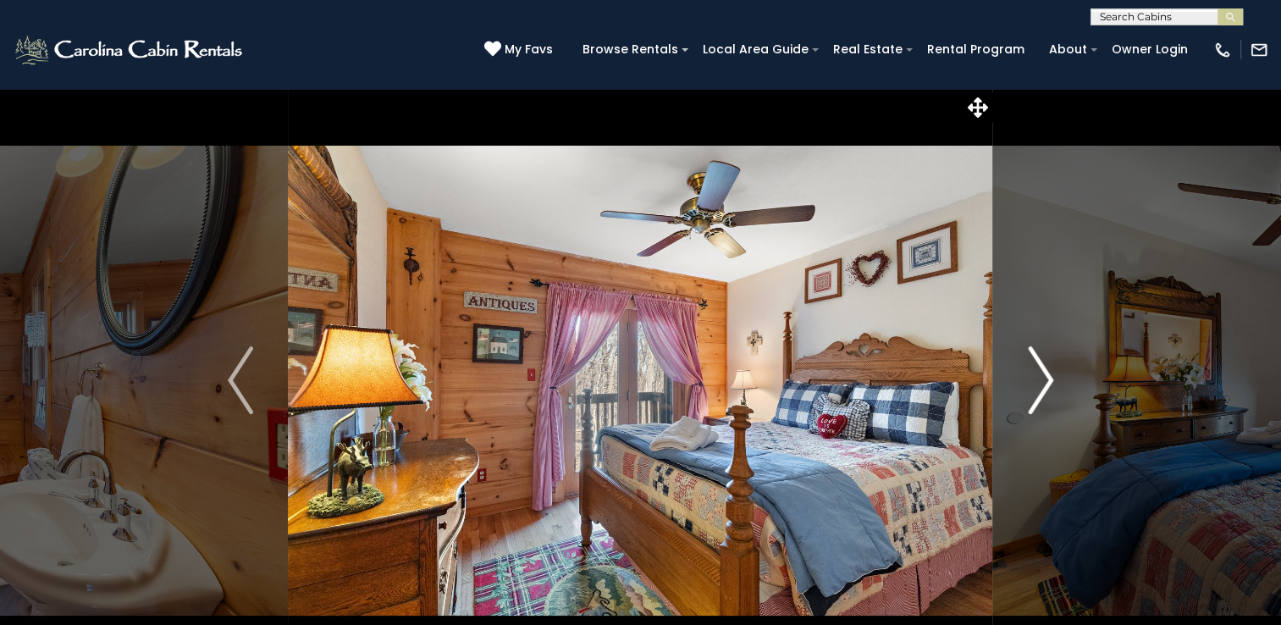
click at [1044, 369] on img "Next" at bounding box center [1040, 380] width 25 height 68
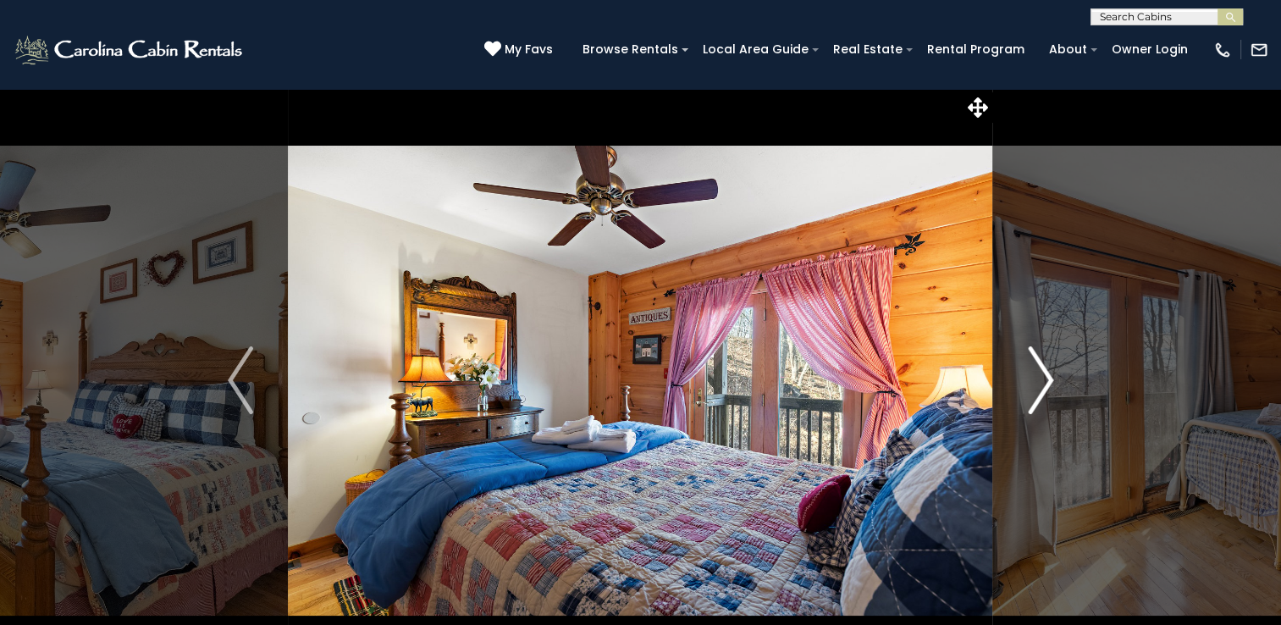
click at [1044, 369] on img "Next" at bounding box center [1040, 380] width 25 height 68
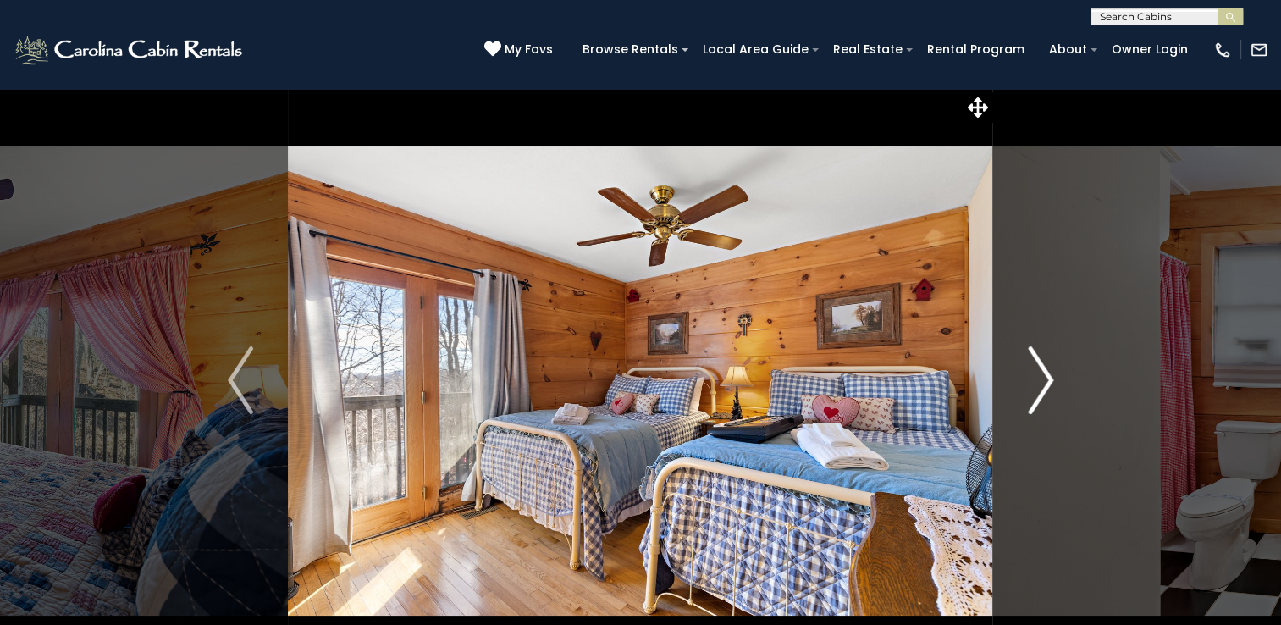
click at [1044, 369] on img "Next" at bounding box center [1040, 380] width 25 height 68
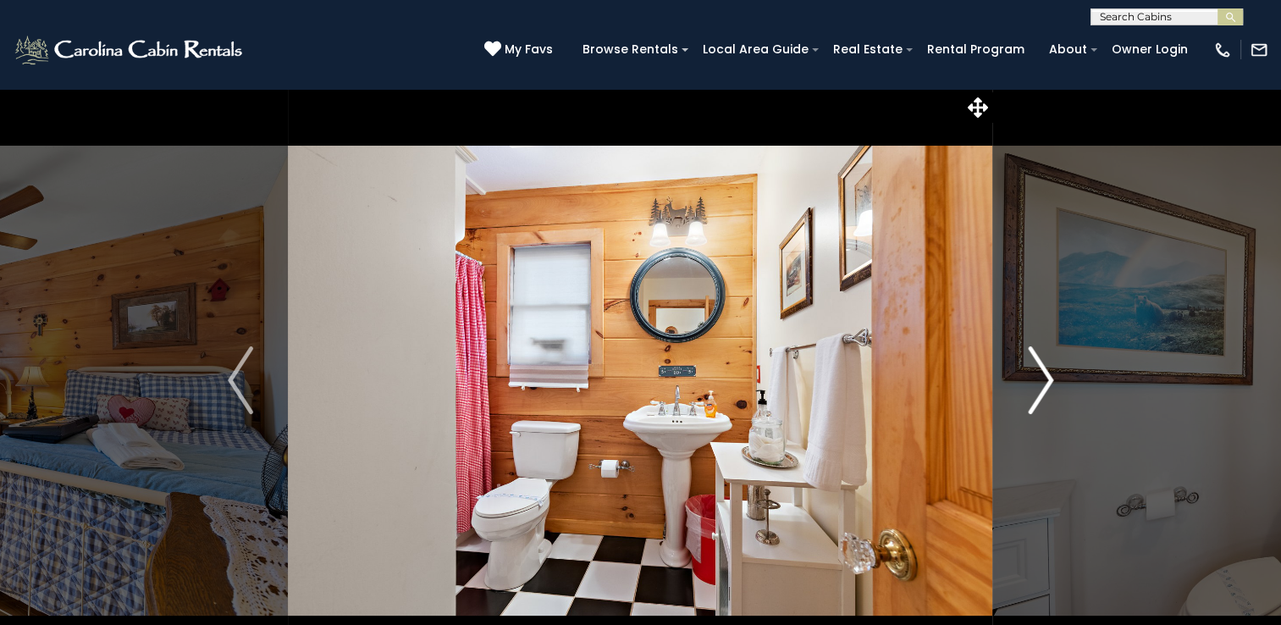
click at [1044, 369] on img "Next" at bounding box center [1040, 380] width 25 height 68
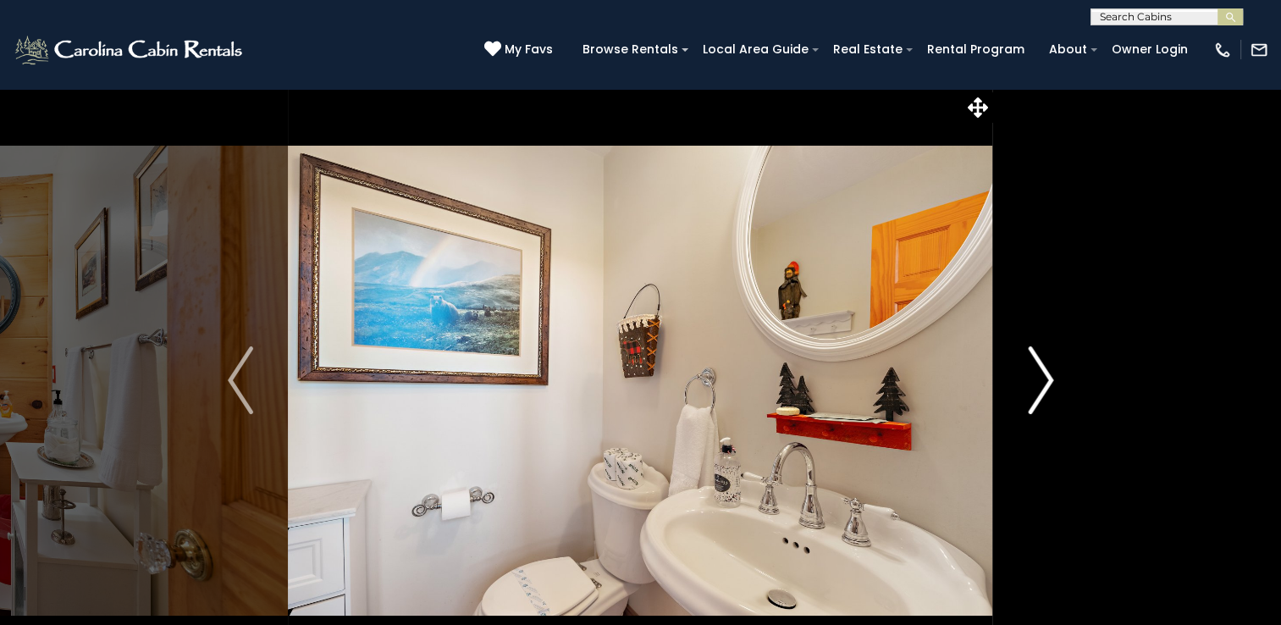
click at [1044, 369] on img "Next" at bounding box center [1040, 380] width 25 height 68
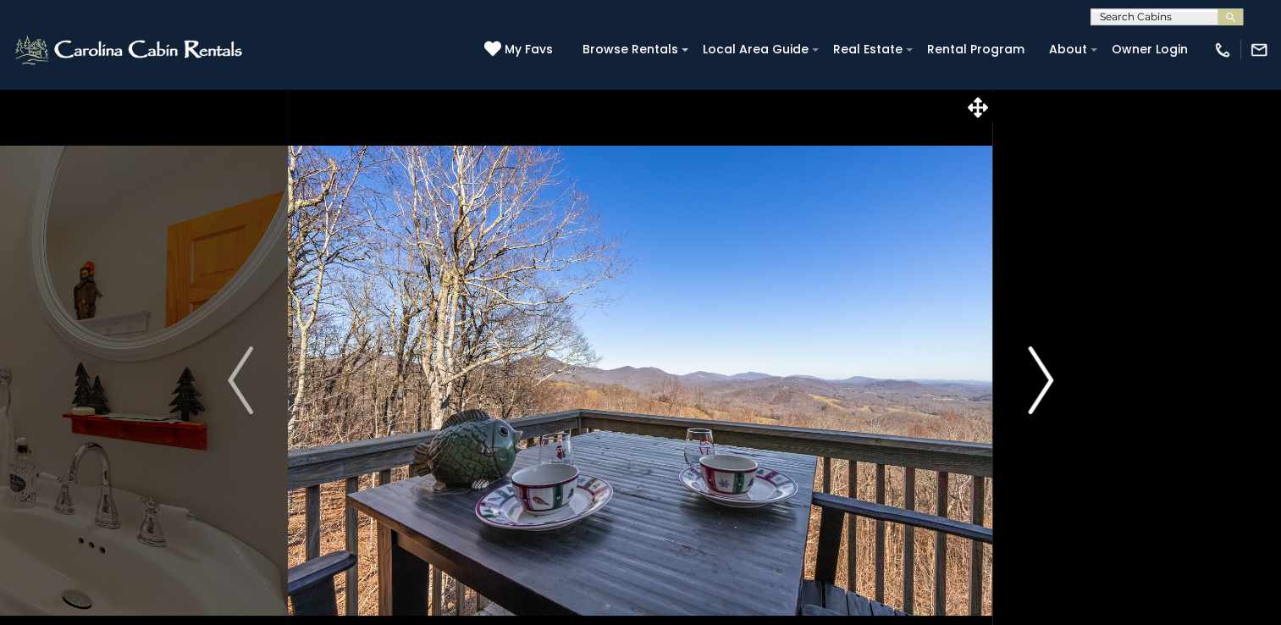
click at [1044, 369] on img "Next" at bounding box center [1040, 380] width 25 height 68
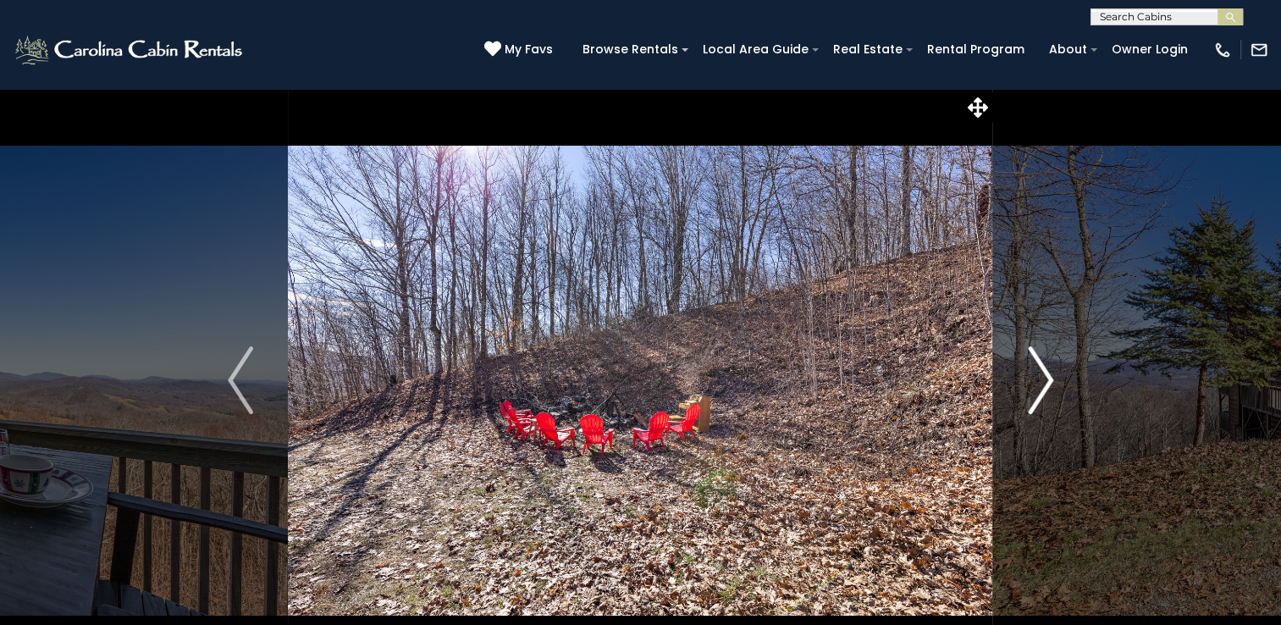
click at [1044, 369] on img "Next" at bounding box center [1040, 380] width 25 height 68
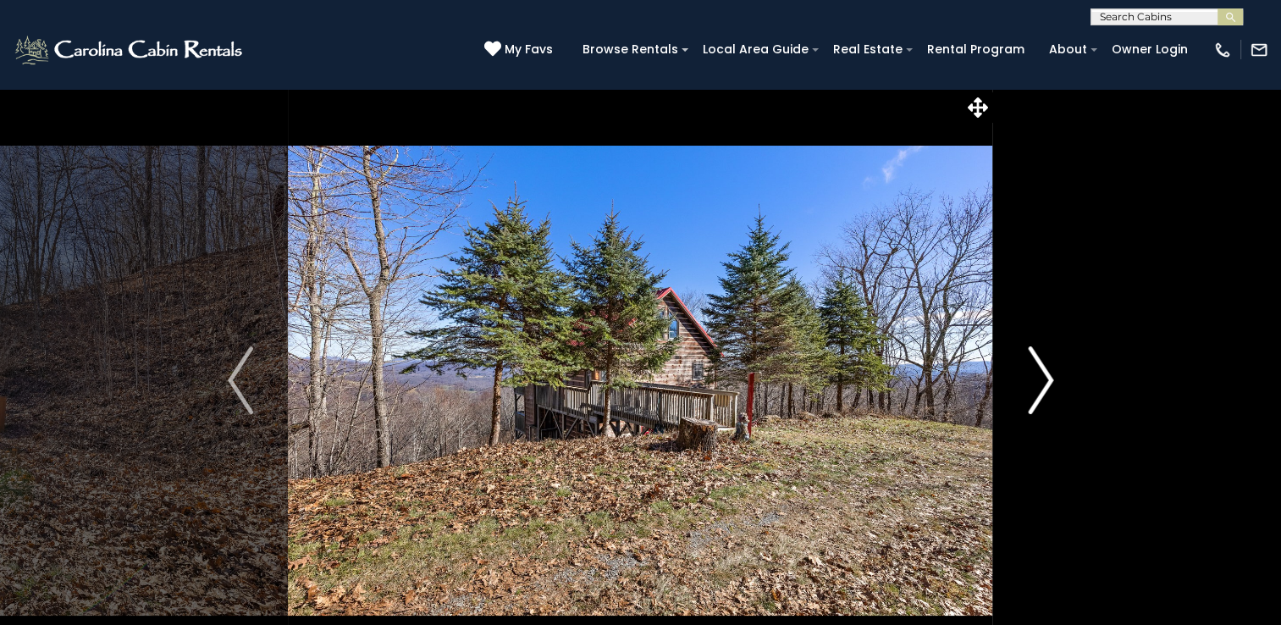
click at [1044, 369] on img "Next" at bounding box center [1040, 380] width 25 height 68
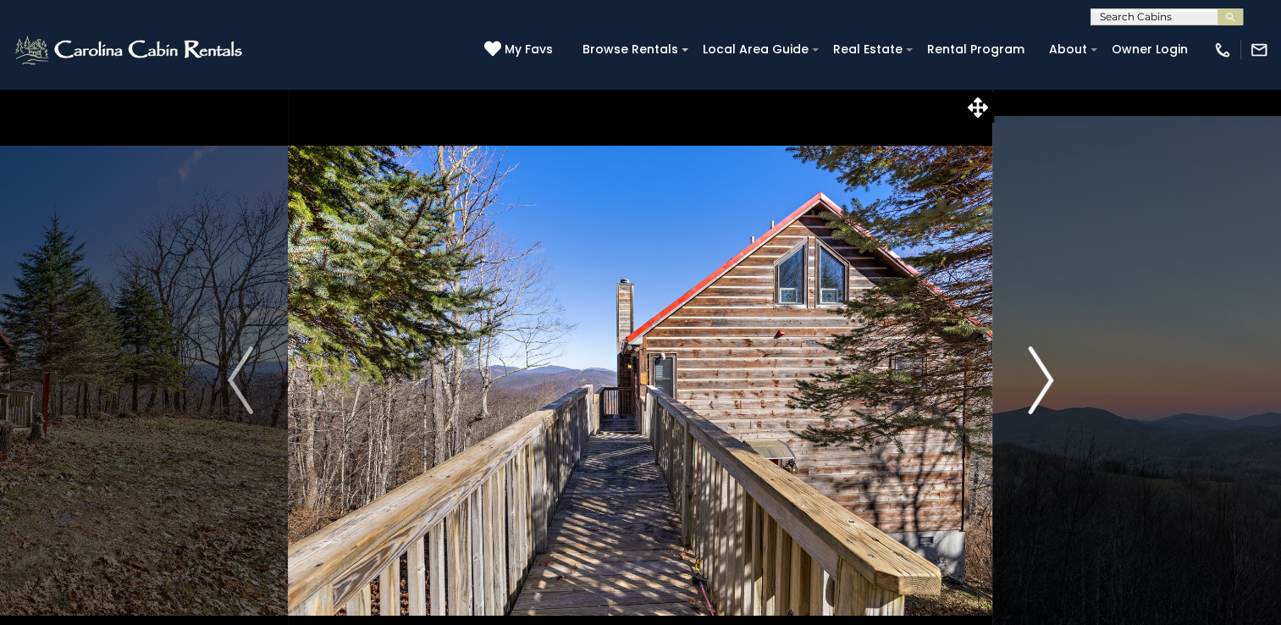
click at [1044, 369] on img "Next" at bounding box center [1040, 380] width 25 height 68
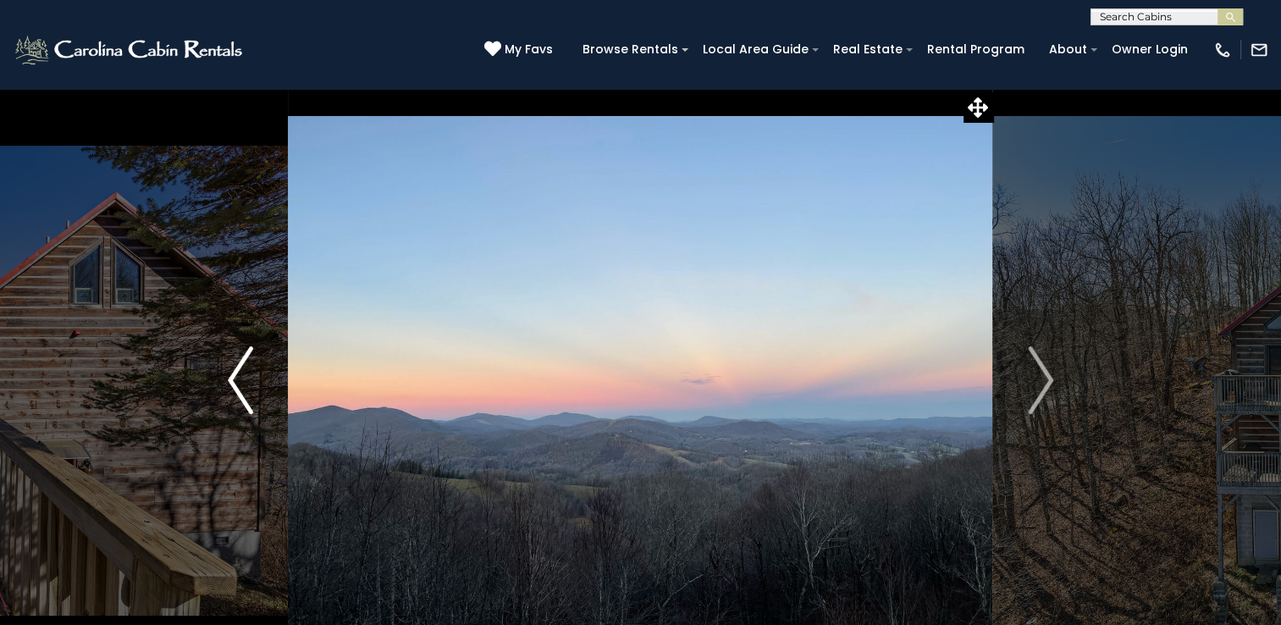
click at [250, 367] on img "Previous" at bounding box center [240, 380] width 25 height 68
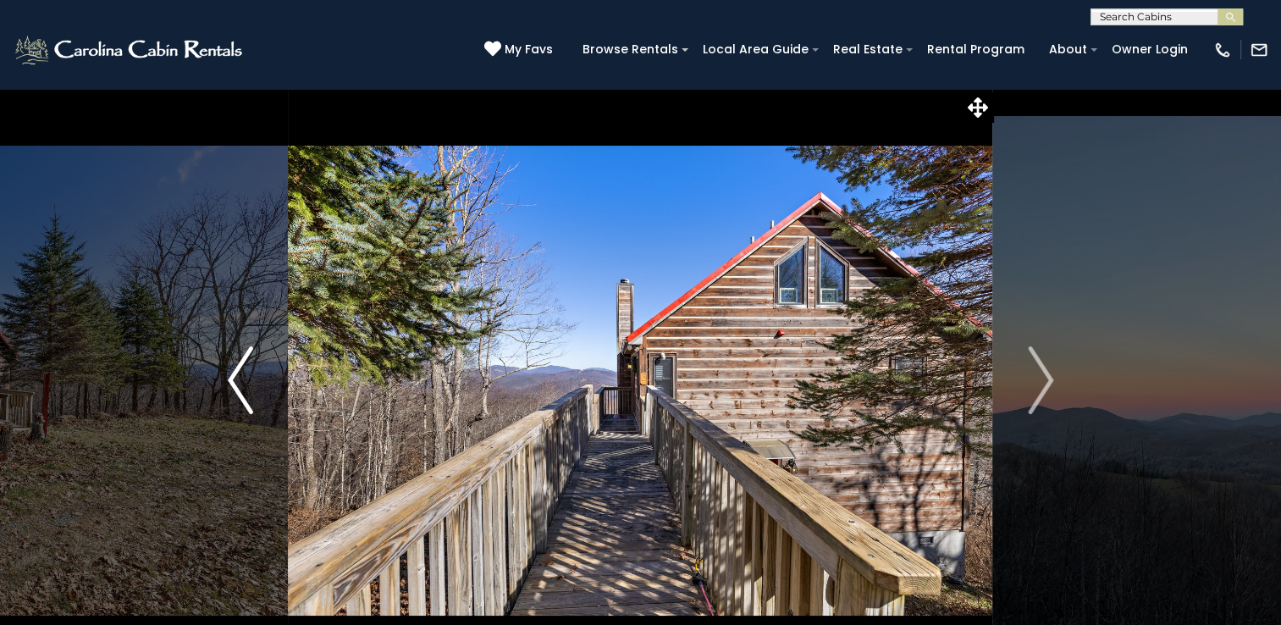
click at [247, 367] on img "Previous" at bounding box center [240, 380] width 25 height 68
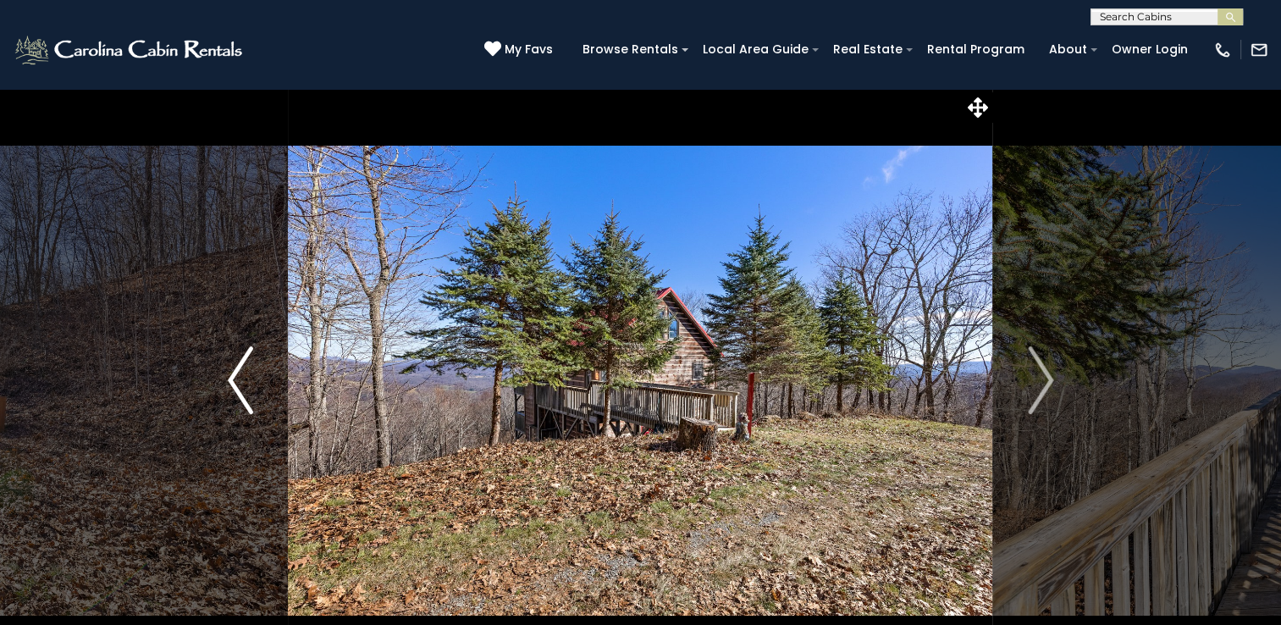
click at [247, 367] on img "Previous" at bounding box center [240, 380] width 25 height 68
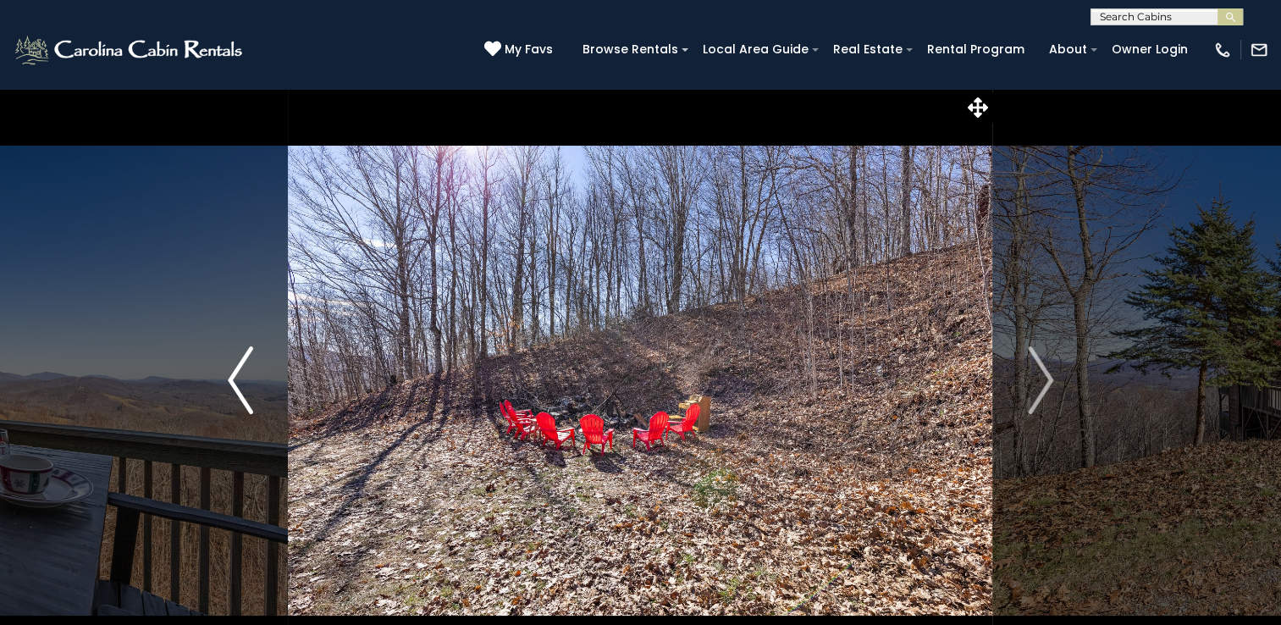
click at [247, 367] on img "Previous" at bounding box center [240, 380] width 25 height 68
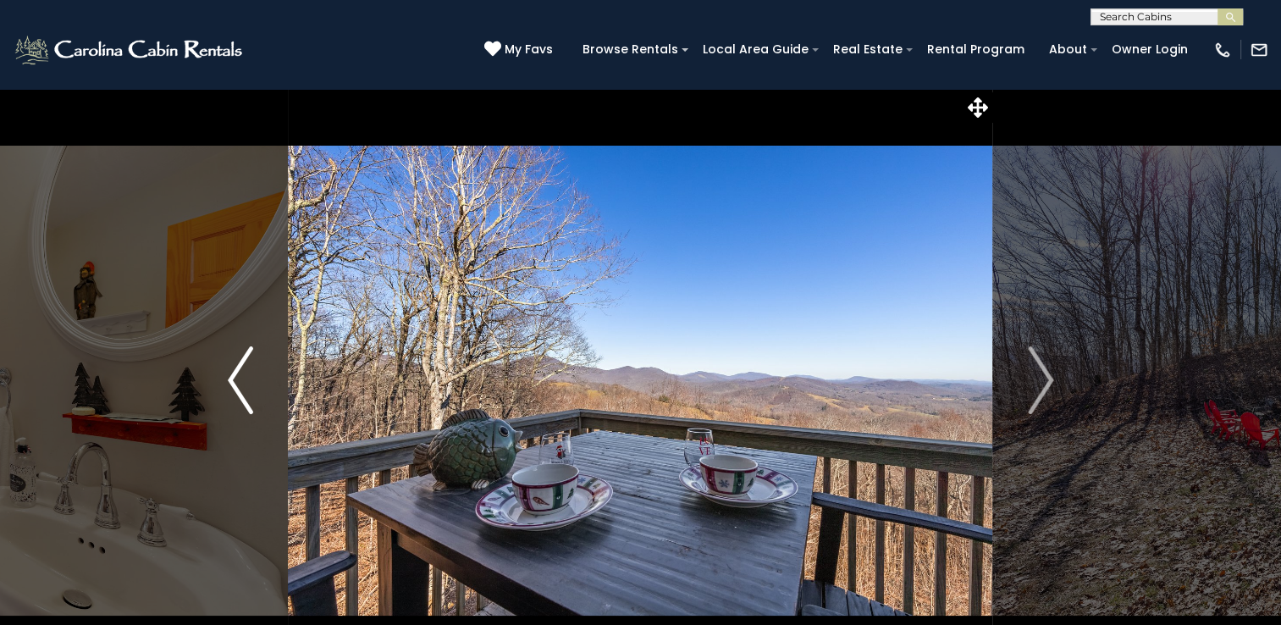
click at [247, 367] on img "Previous" at bounding box center [240, 380] width 25 height 68
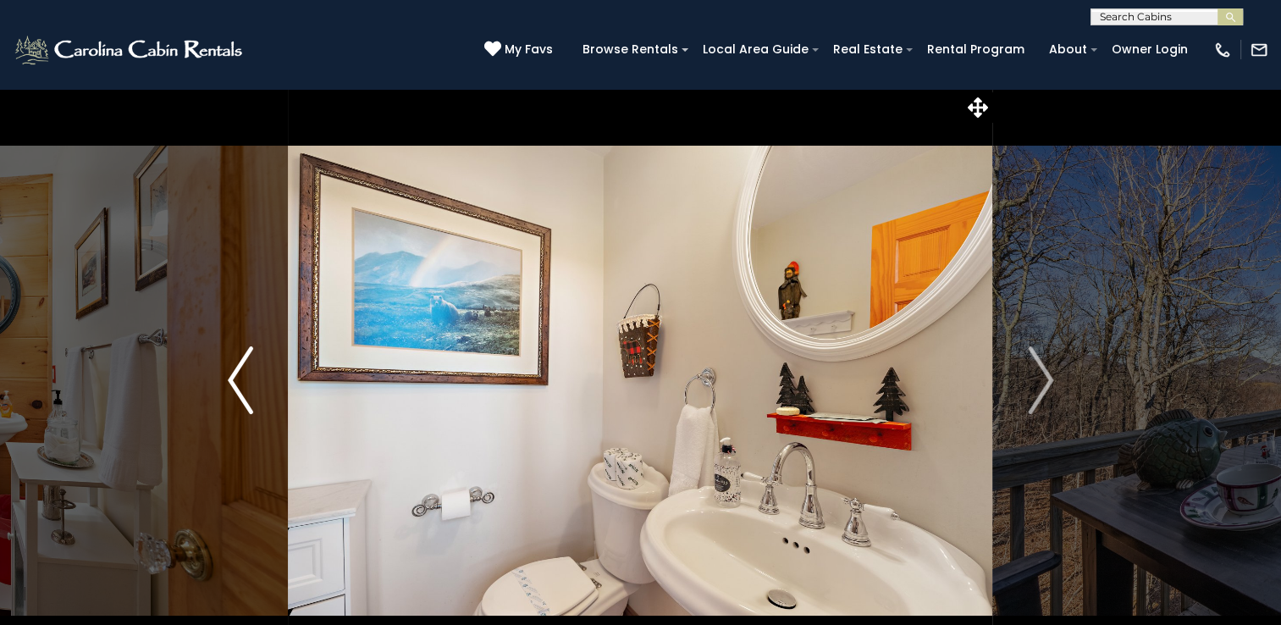
click at [247, 367] on img "Previous" at bounding box center [240, 380] width 25 height 68
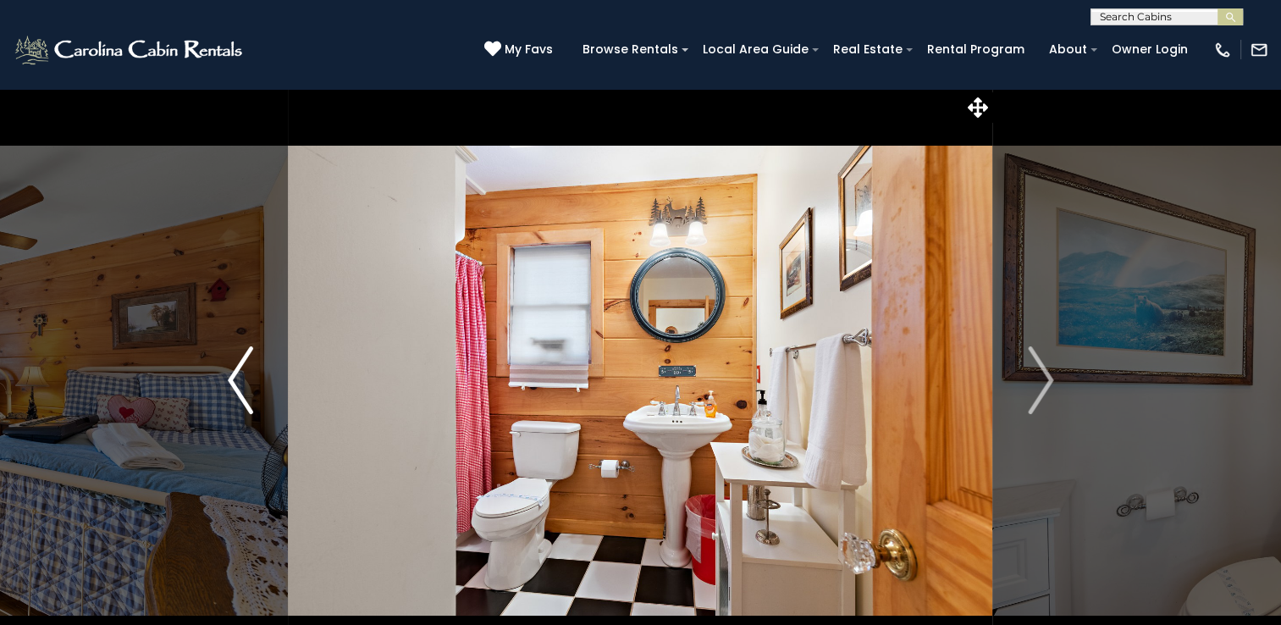
click at [247, 367] on img "Previous" at bounding box center [240, 380] width 25 height 68
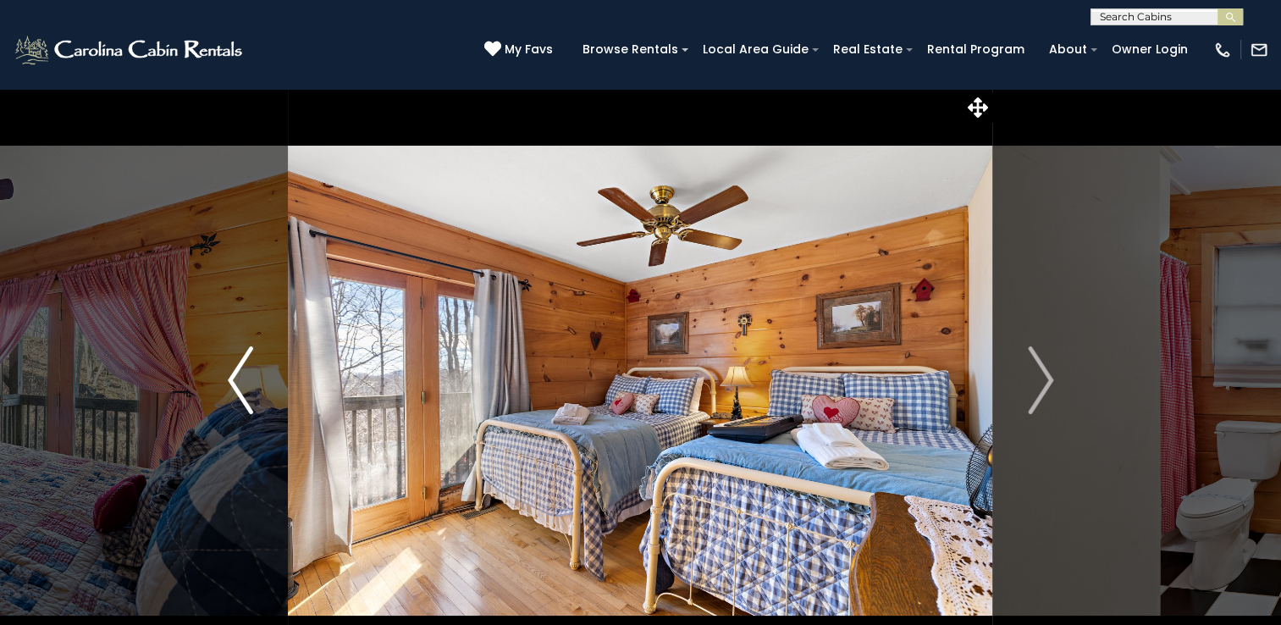
click at [247, 367] on img "Previous" at bounding box center [240, 380] width 25 height 68
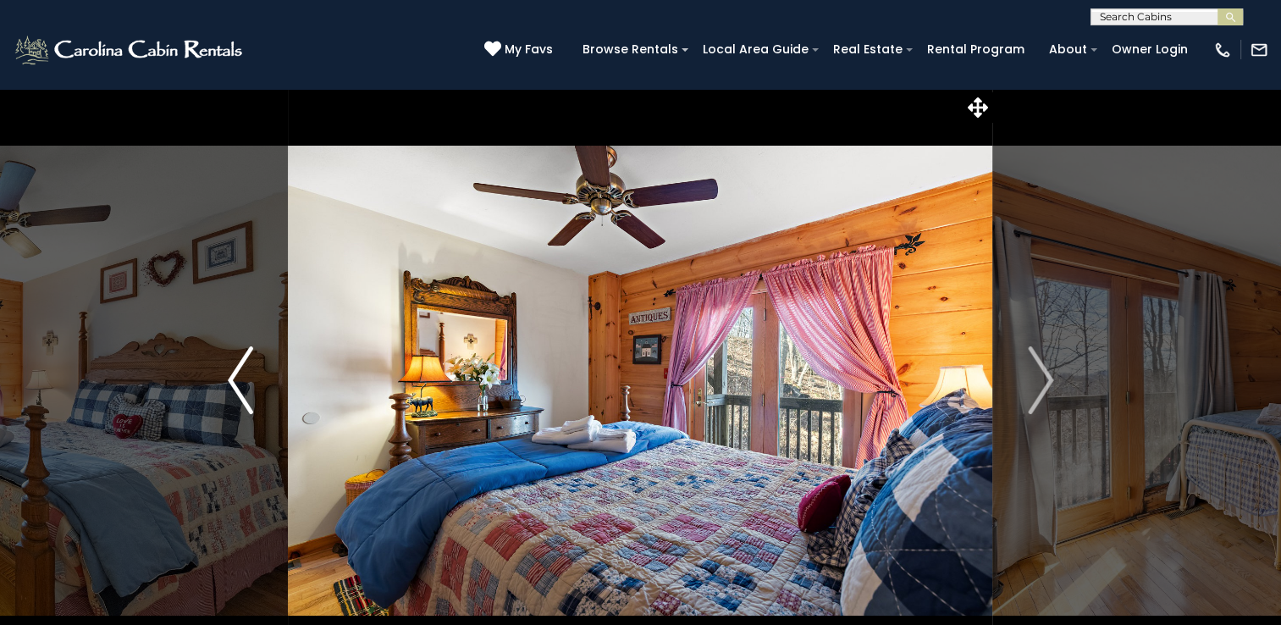
click at [247, 367] on img "Previous" at bounding box center [240, 380] width 25 height 68
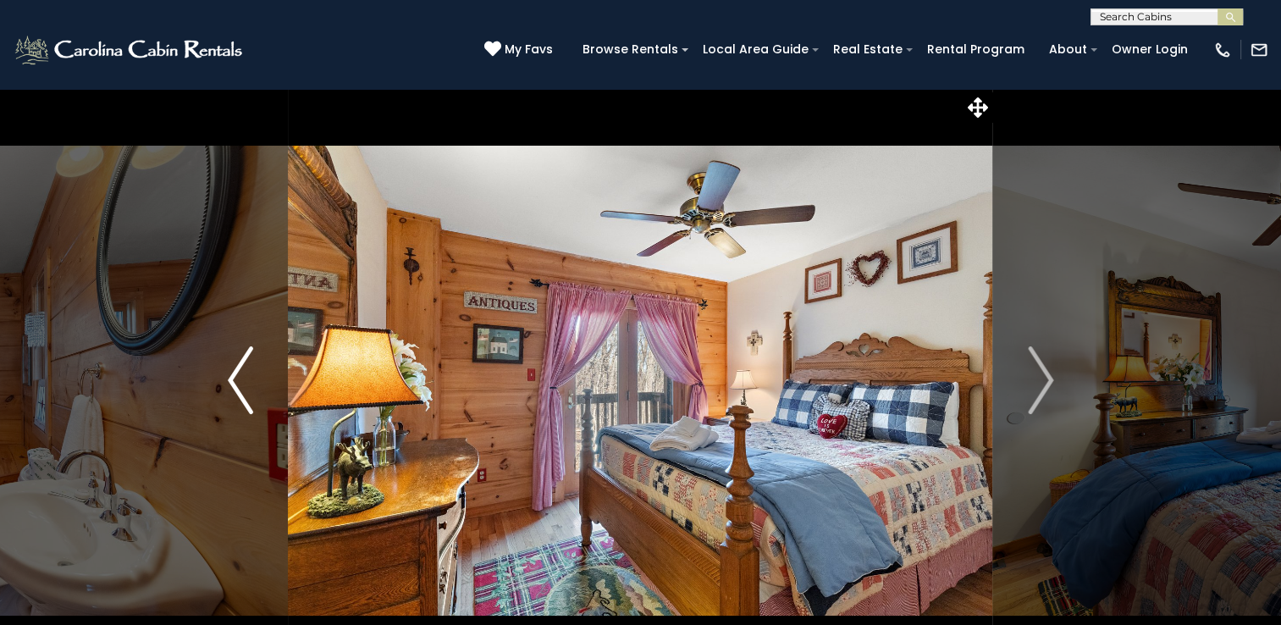
click at [247, 367] on img "Previous" at bounding box center [240, 380] width 25 height 68
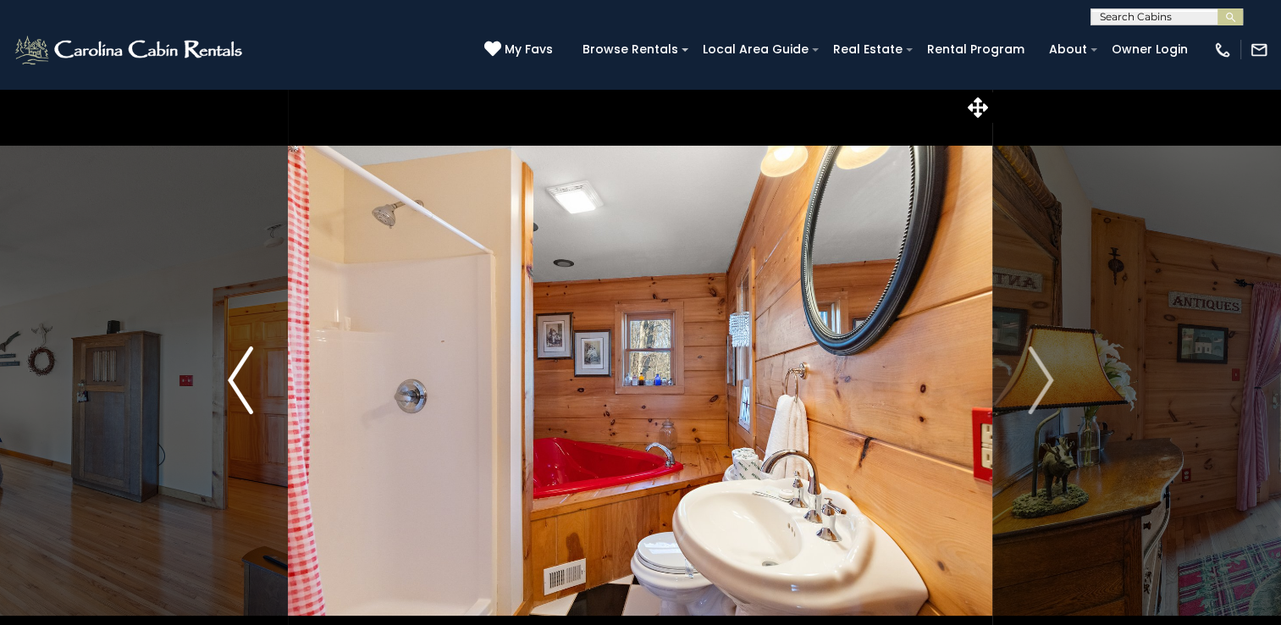
click at [247, 367] on img "Previous" at bounding box center [240, 380] width 25 height 68
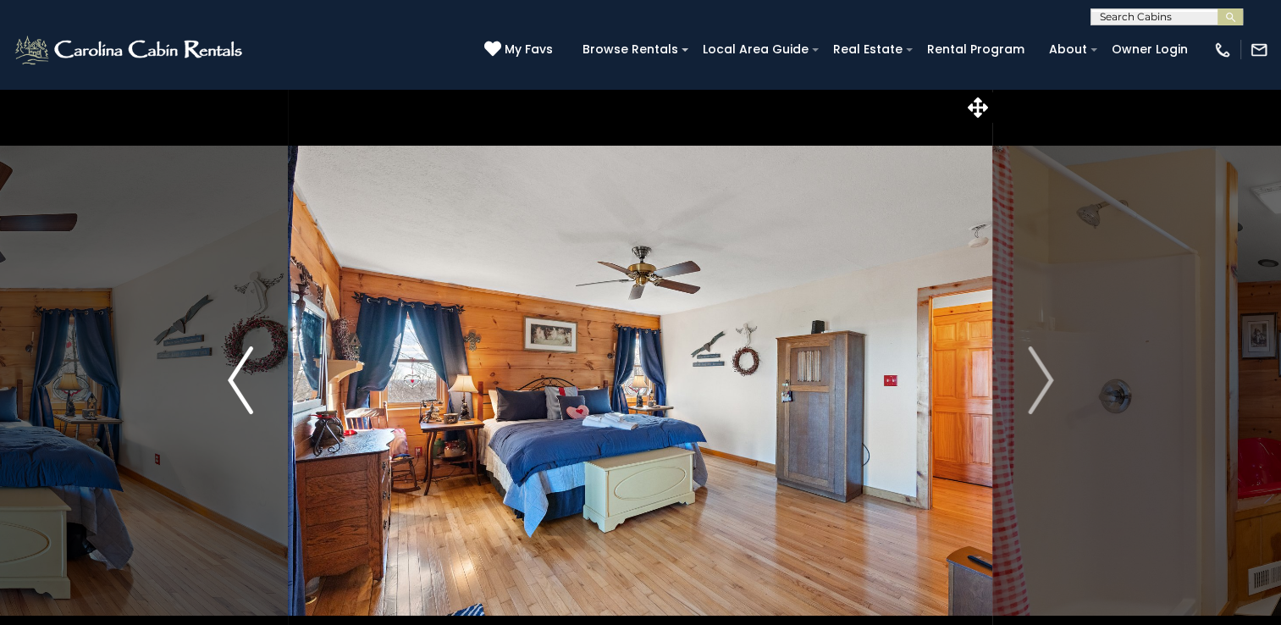
click at [247, 367] on img "Previous" at bounding box center [240, 380] width 25 height 68
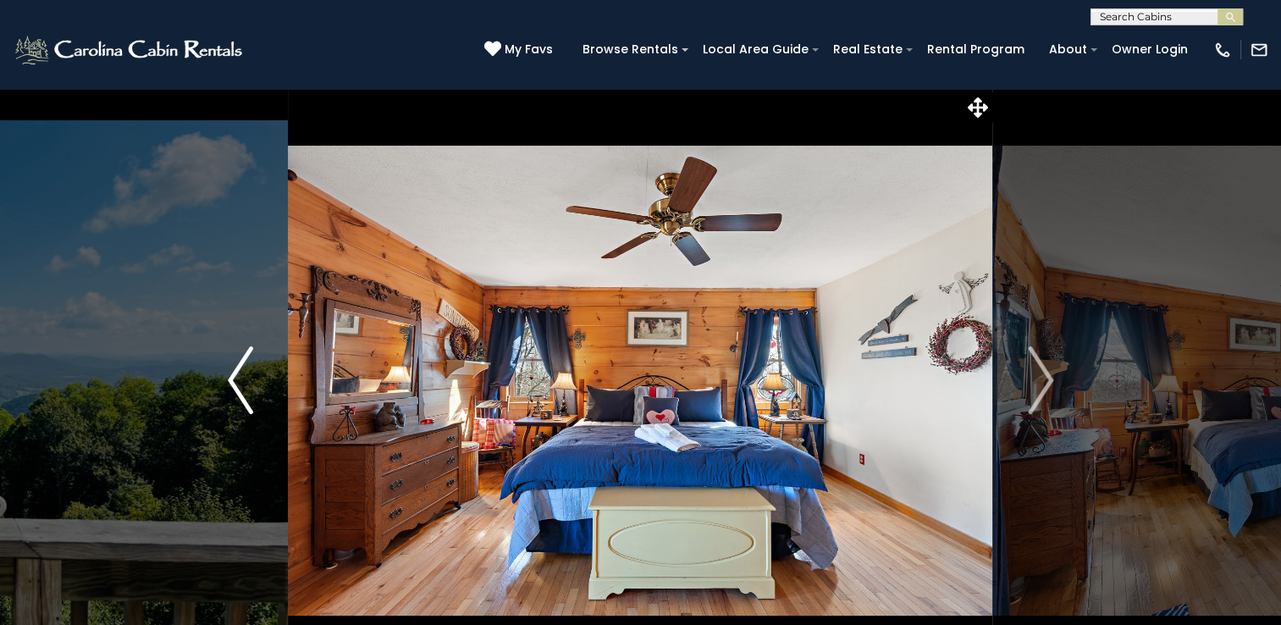
click at [247, 367] on img "Previous" at bounding box center [240, 380] width 25 height 68
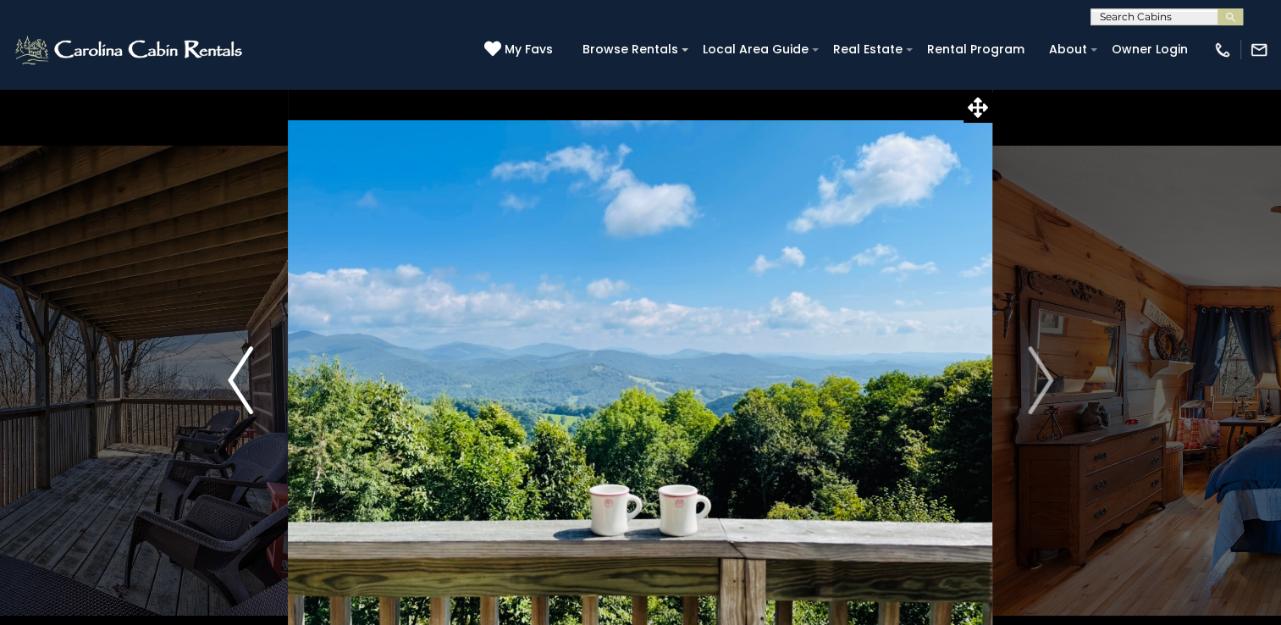
click at [247, 367] on img "Previous" at bounding box center [240, 380] width 25 height 68
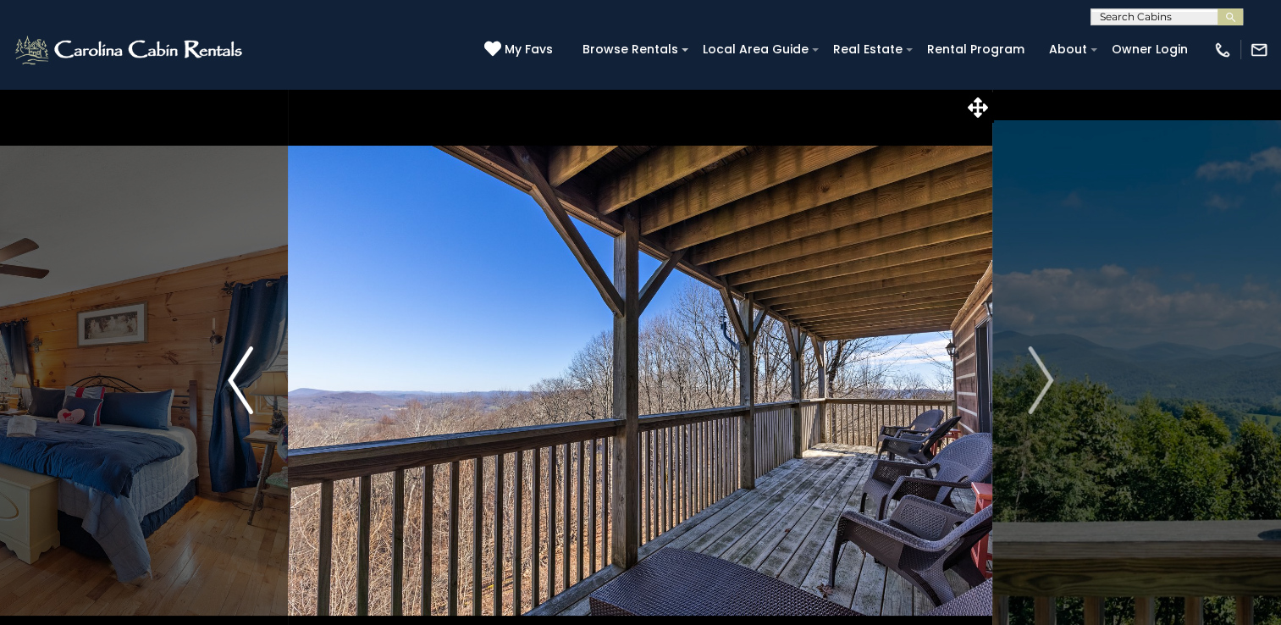
click at [247, 367] on img "Previous" at bounding box center [240, 380] width 25 height 68
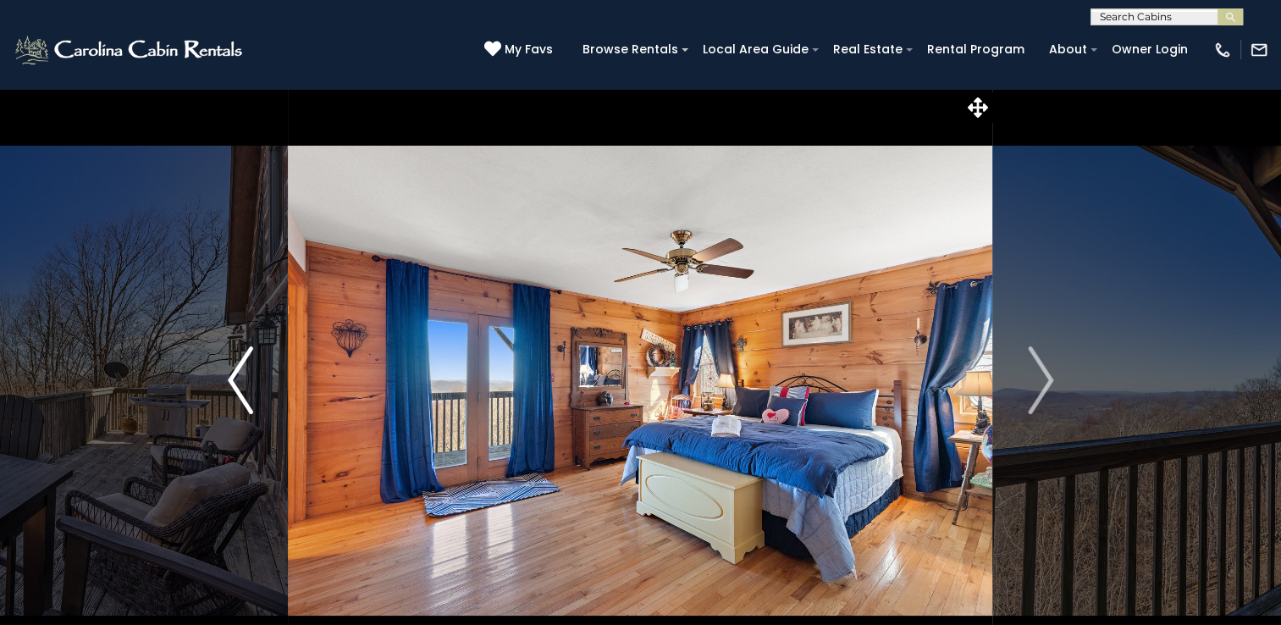
click at [247, 367] on img "Previous" at bounding box center [240, 380] width 25 height 68
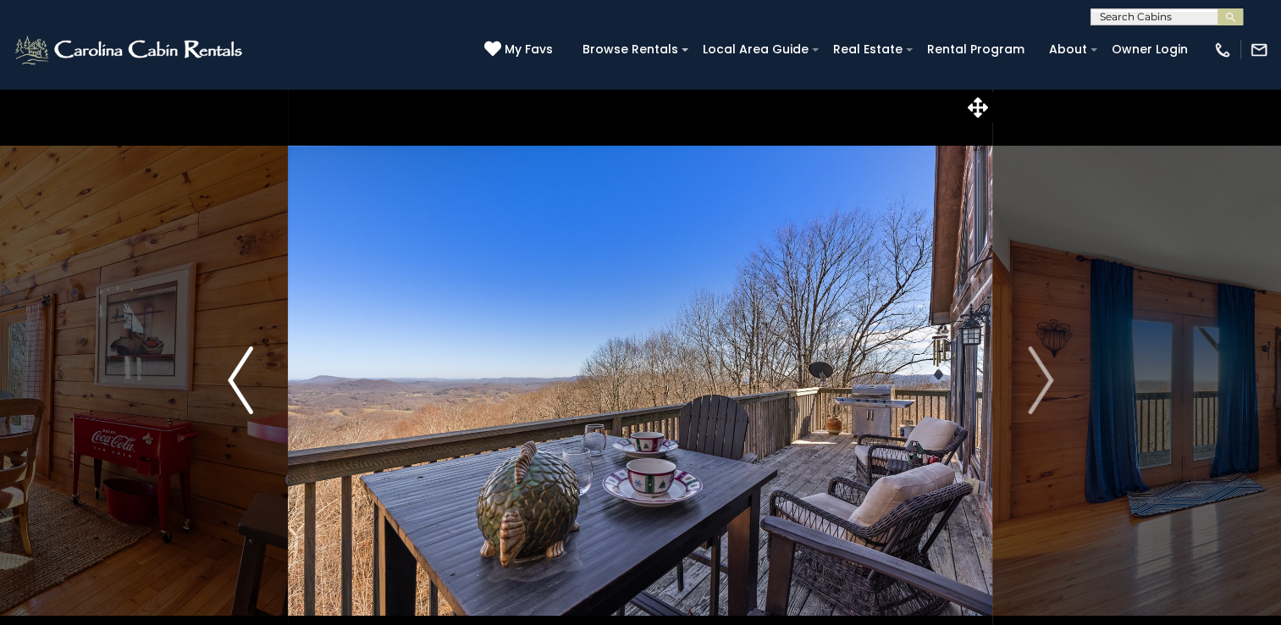
click at [247, 367] on img "Previous" at bounding box center [240, 380] width 25 height 68
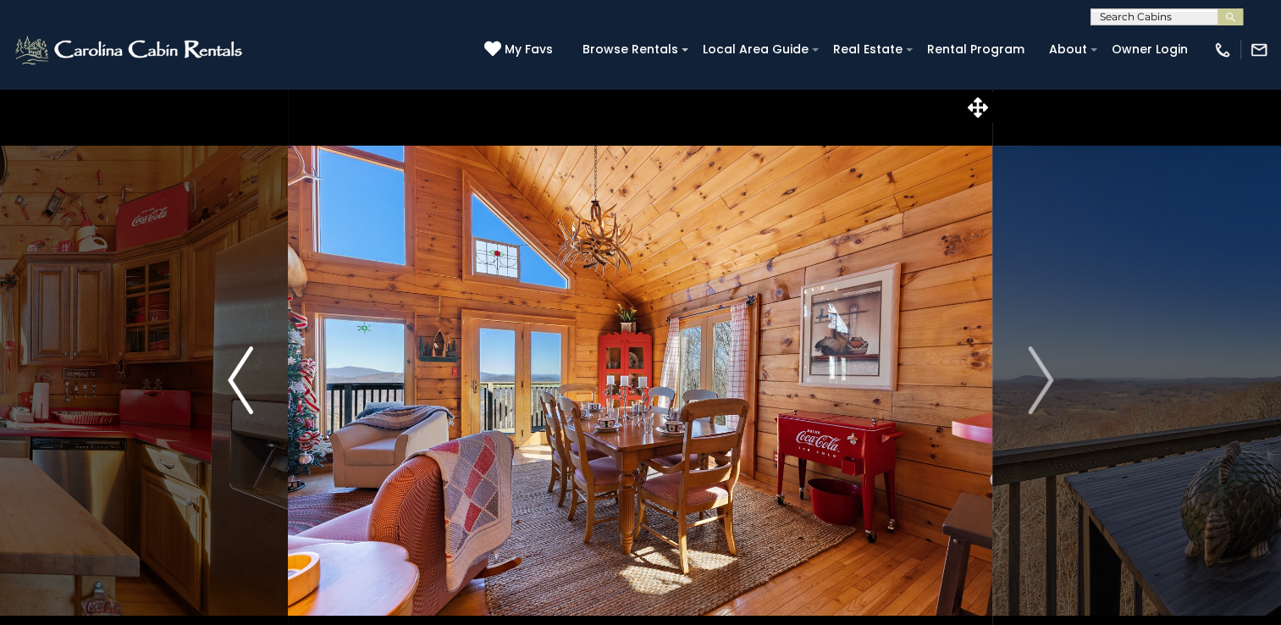
click at [247, 367] on img "Previous" at bounding box center [240, 380] width 25 height 68
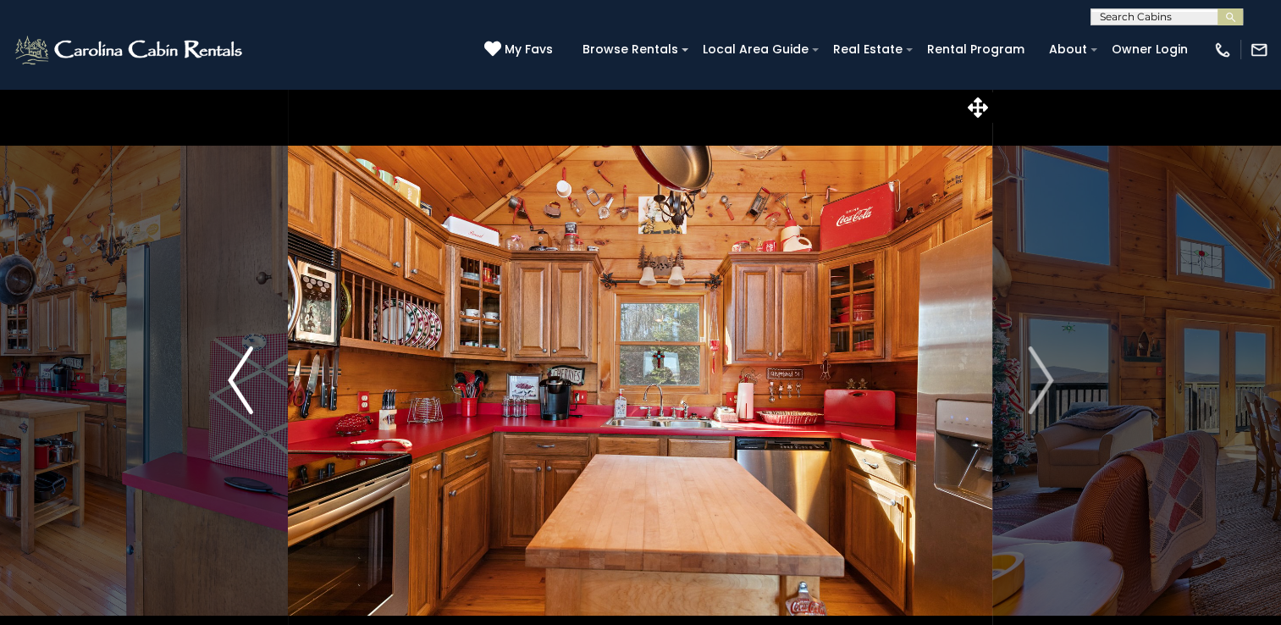
click at [247, 367] on img "Previous" at bounding box center [240, 380] width 25 height 68
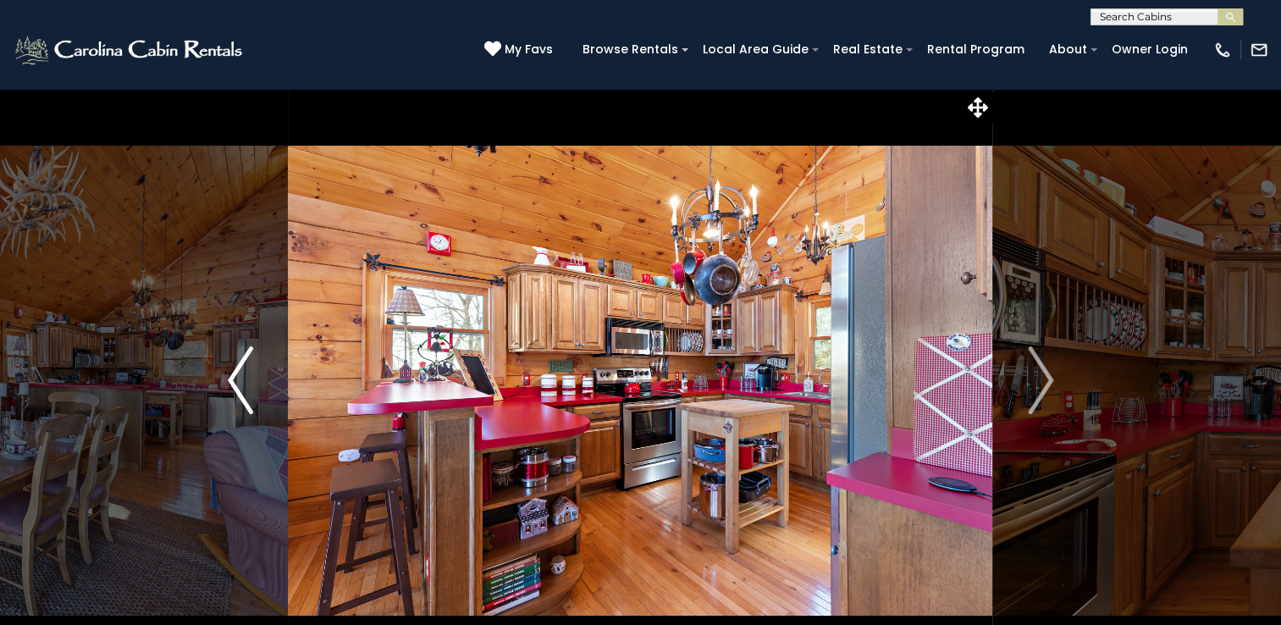
click at [247, 367] on img "Previous" at bounding box center [240, 380] width 25 height 68
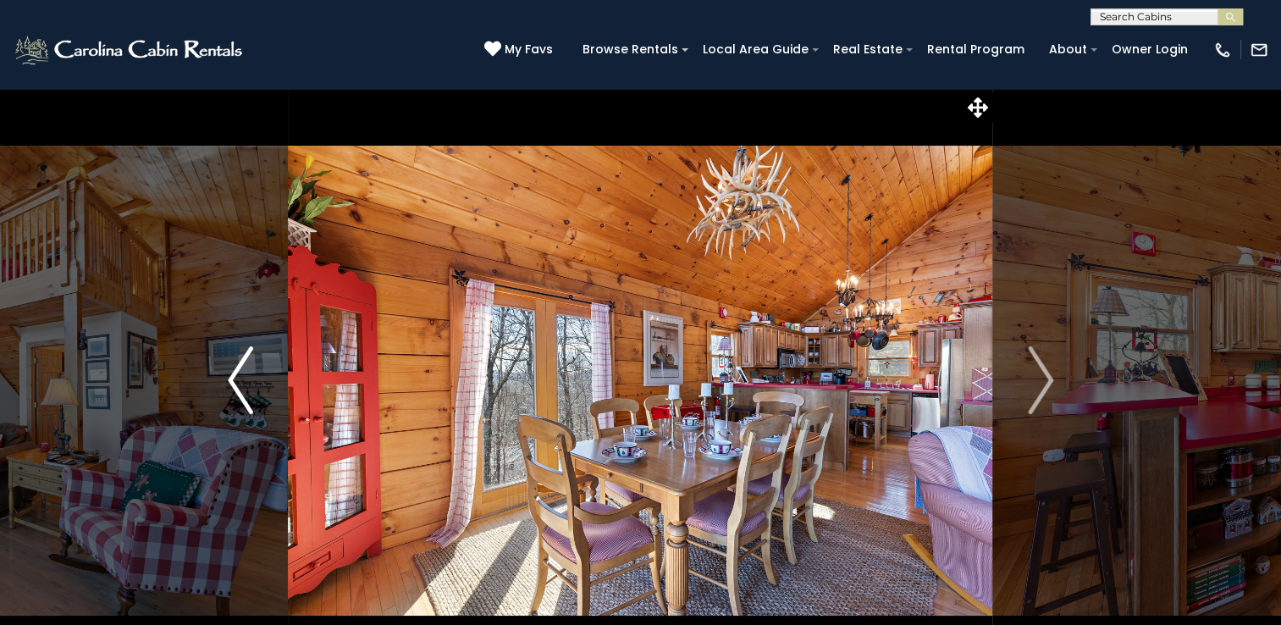
click at [247, 367] on img "Previous" at bounding box center [240, 380] width 25 height 68
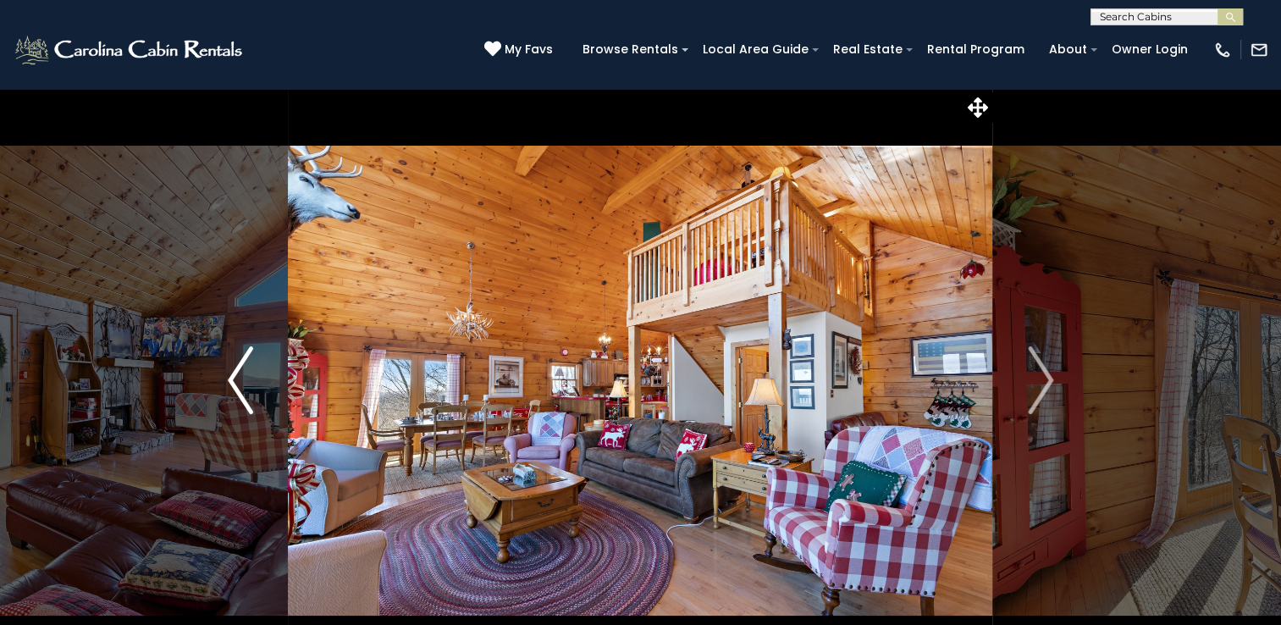
click at [247, 367] on img "Previous" at bounding box center [240, 380] width 25 height 68
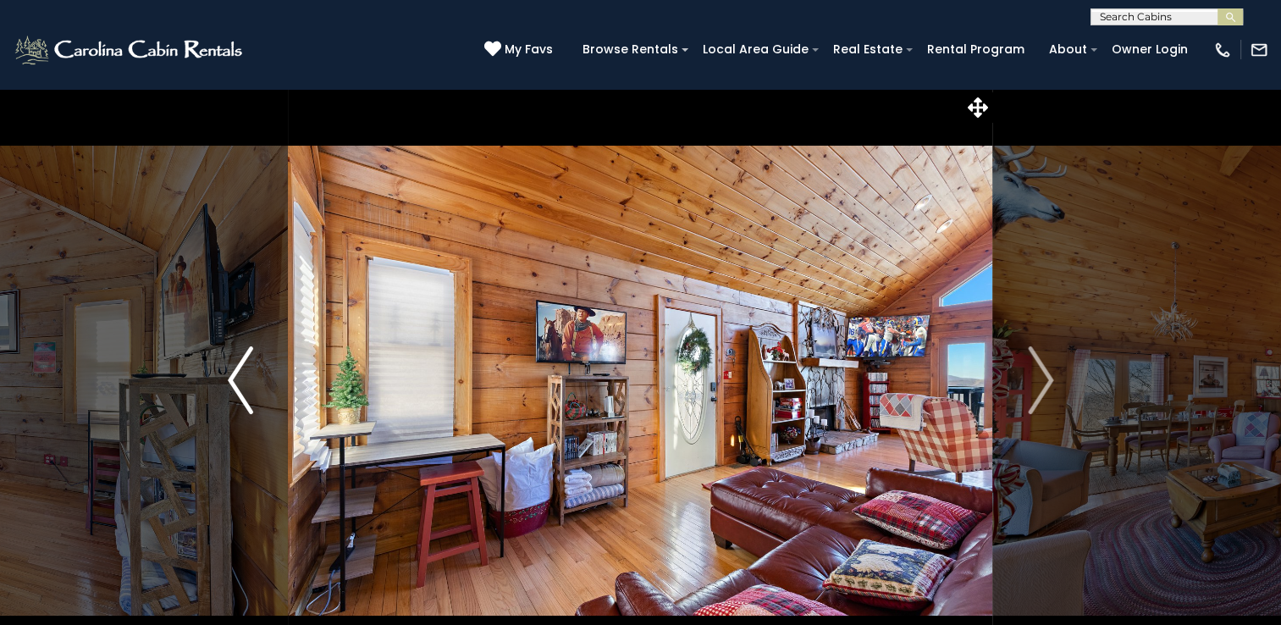
click at [247, 367] on img "Previous" at bounding box center [240, 380] width 25 height 68
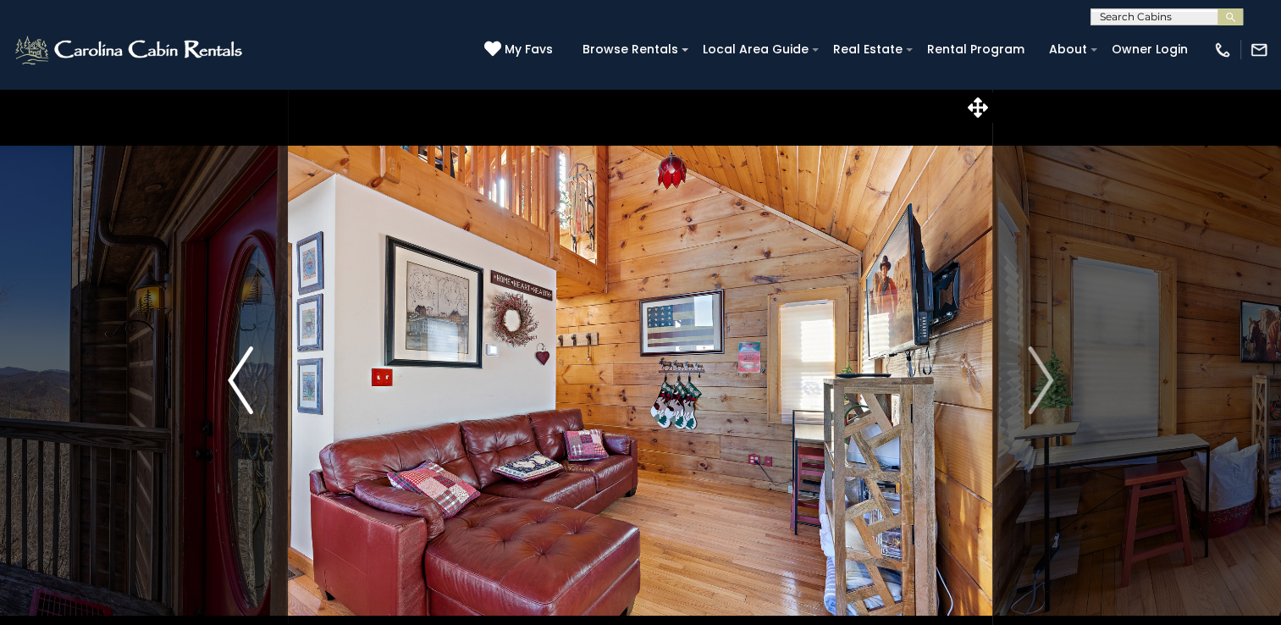
click at [247, 367] on img "Previous" at bounding box center [240, 380] width 25 height 68
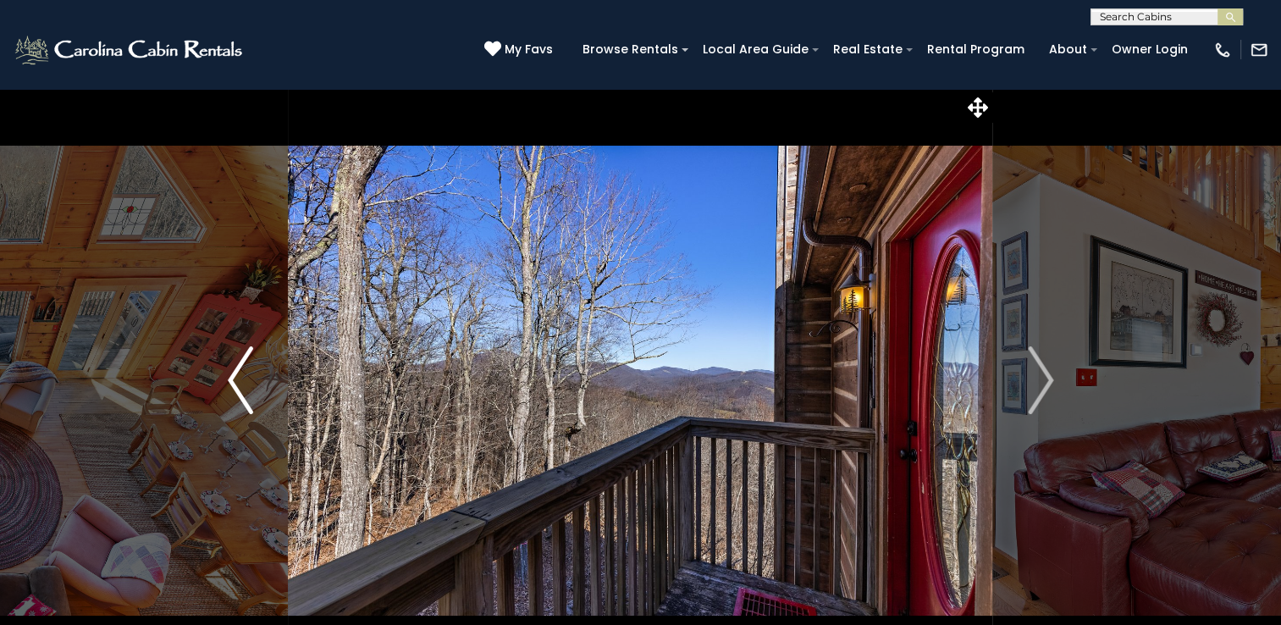
click at [247, 367] on img "Previous" at bounding box center [240, 380] width 25 height 68
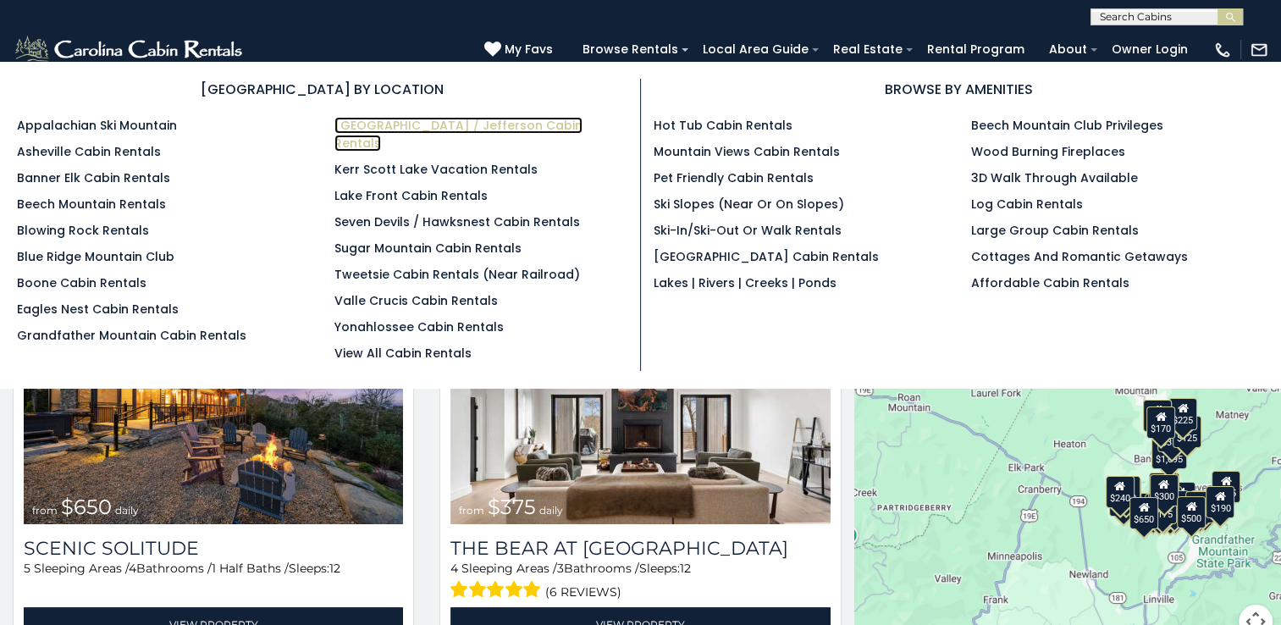
click at [372, 125] on link "[GEOGRAPHIC_DATA] / Jefferson Cabin Rentals" at bounding box center [458, 134] width 248 height 35
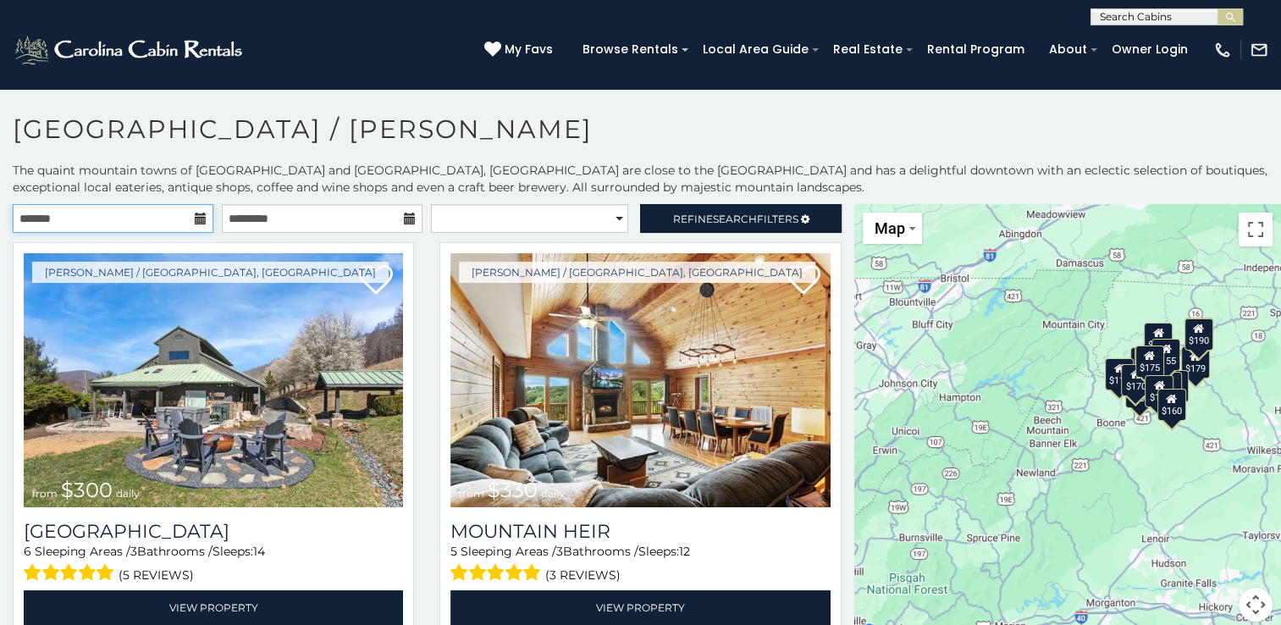
click at [147, 218] on input "text" at bounding box center [113, 218] width 201 height 29
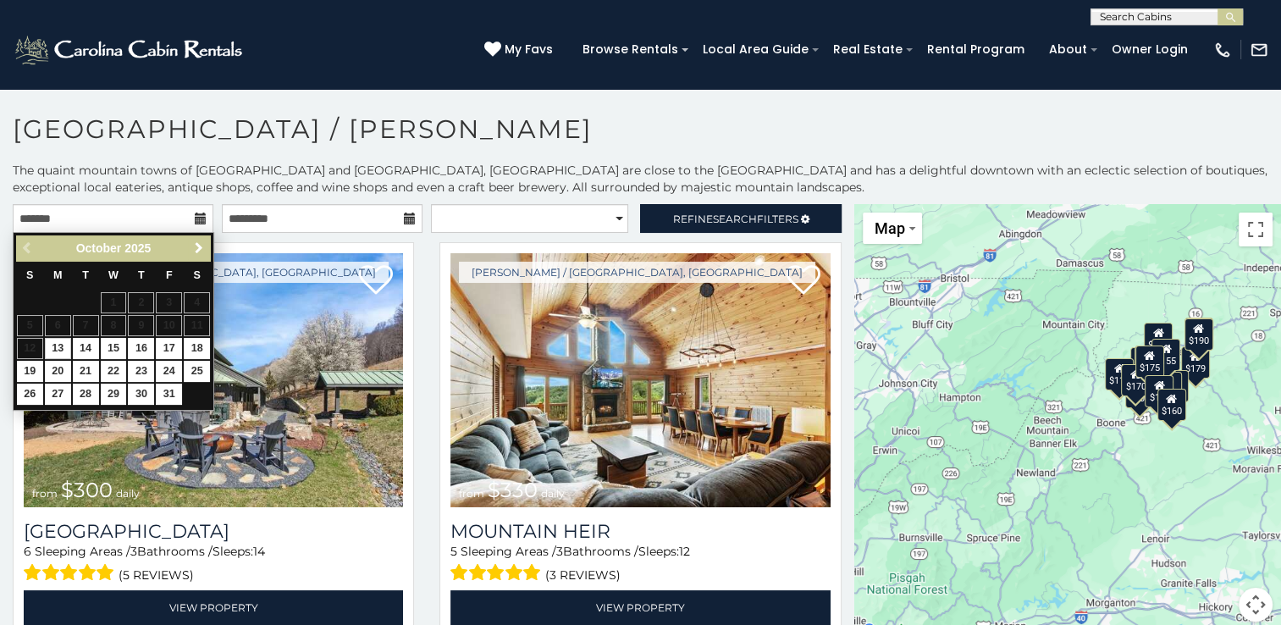
click at [199, 250] on span "Next" at bounding box center [199, 248] width 14 height 14
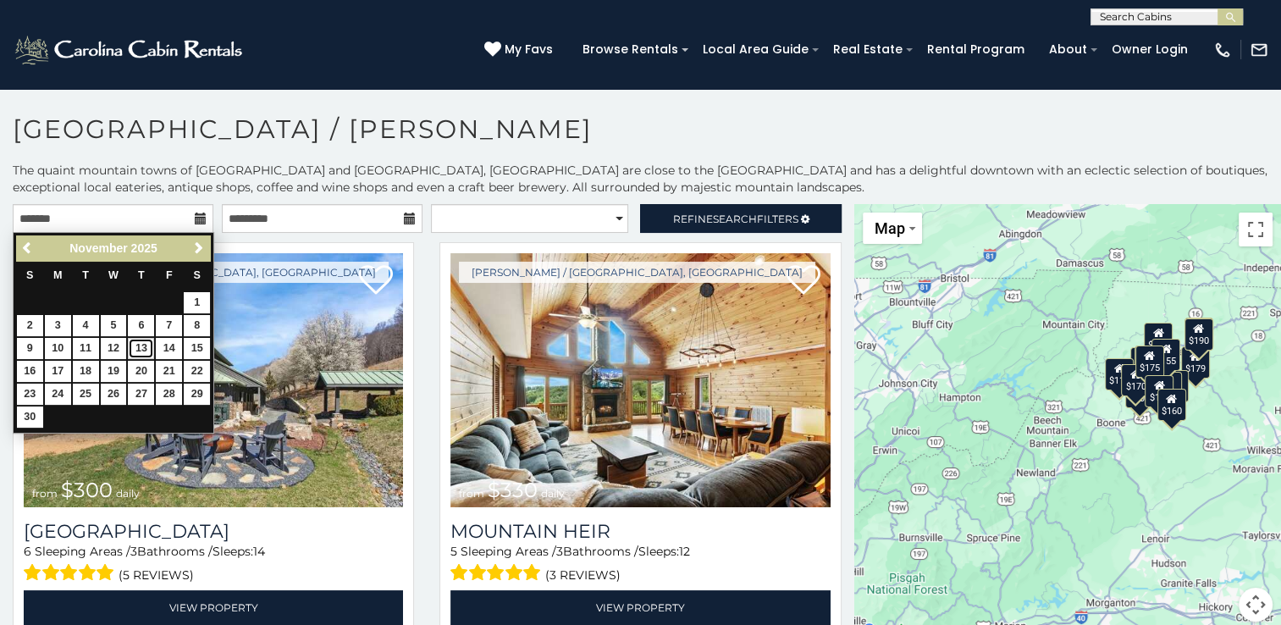
click at [141, 346] on link "13" at bounding box center [141, 348] width 26 height 21
type input "**********"
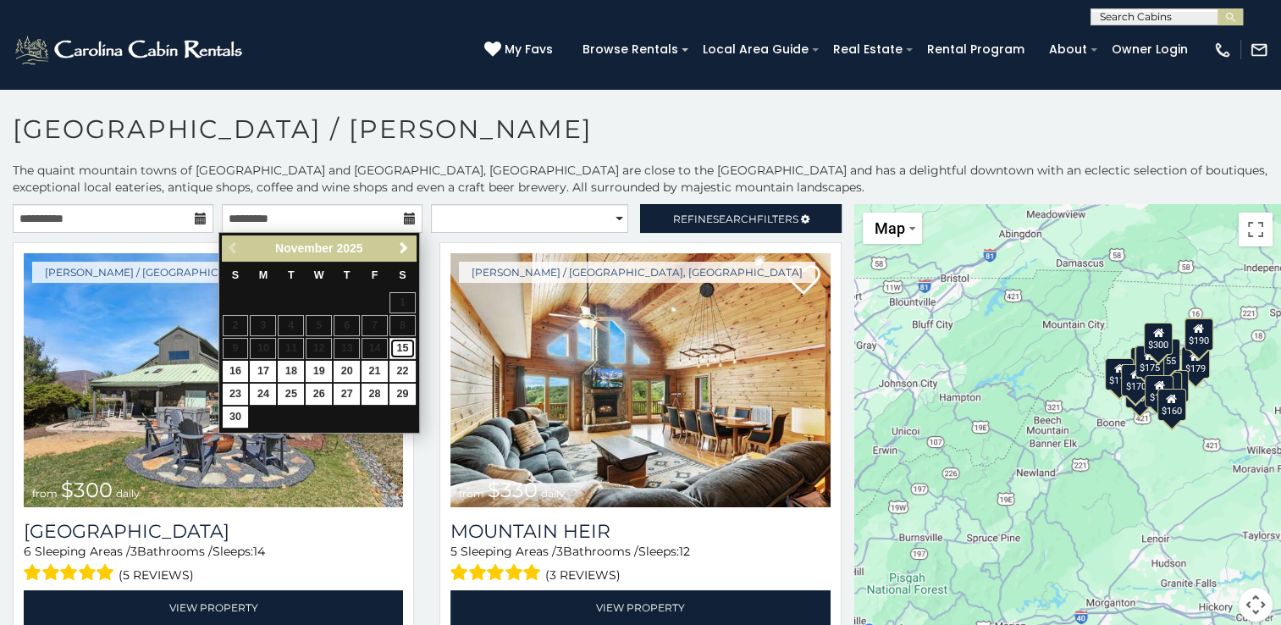
click at [402, 348] on link "15" at bounding box center [403, 348] width 26 height 21
type input "**********"
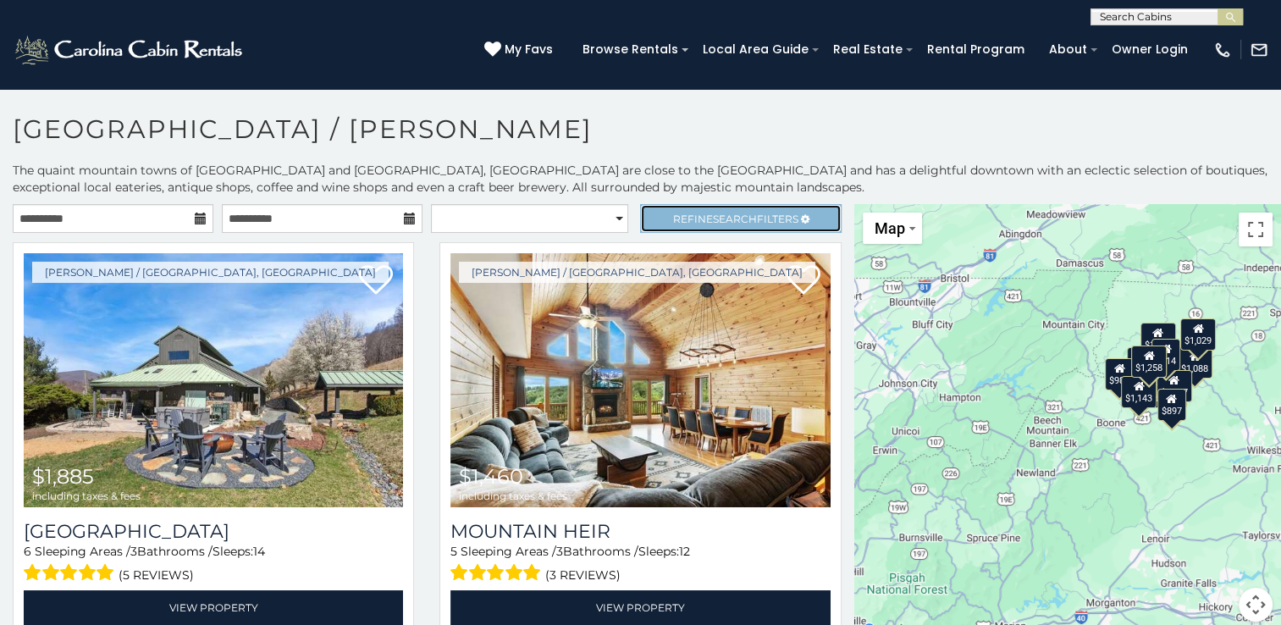
click at [684, 213] on span "Refine Search Filters" at bounding box center [735, 219] width 125 height 13
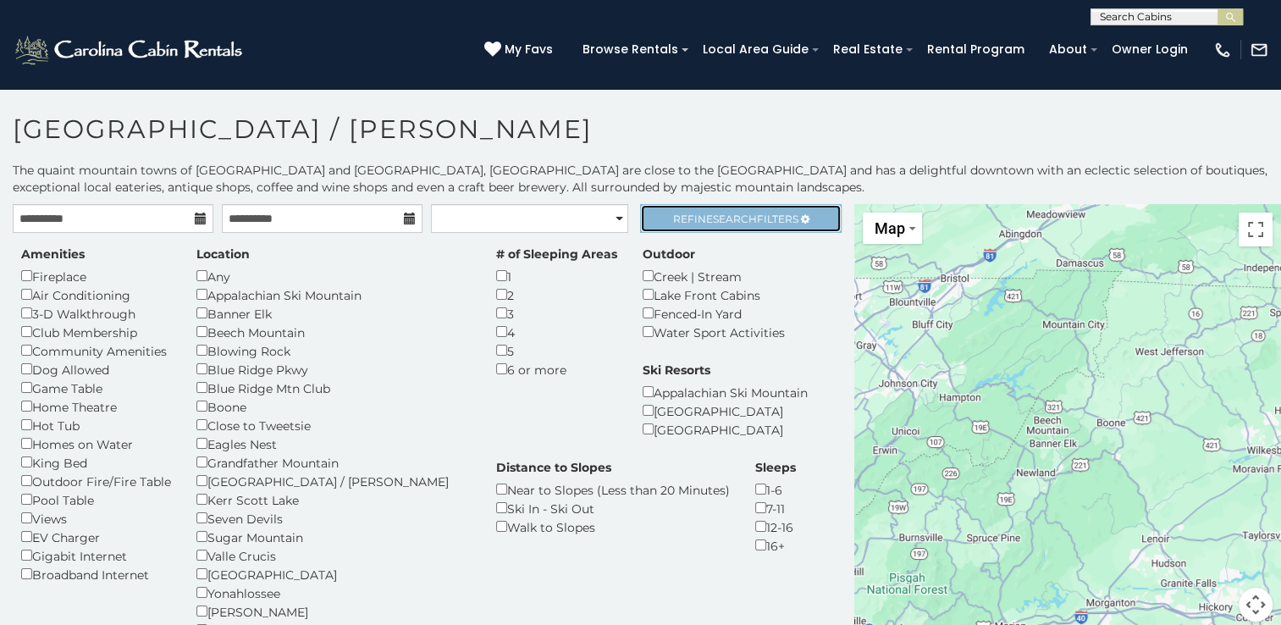
click at [677, 226] on link "Refine Search Filters" at bounding box center [740, 218] width 201 height 29
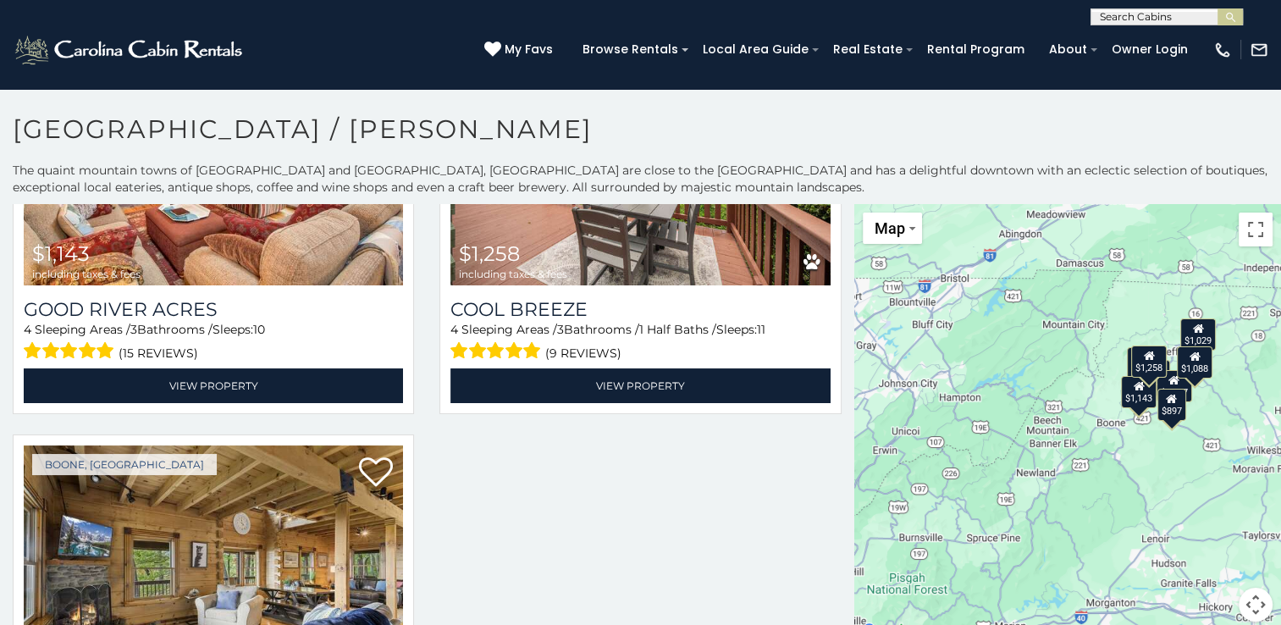
scroll to position [1649, 0]
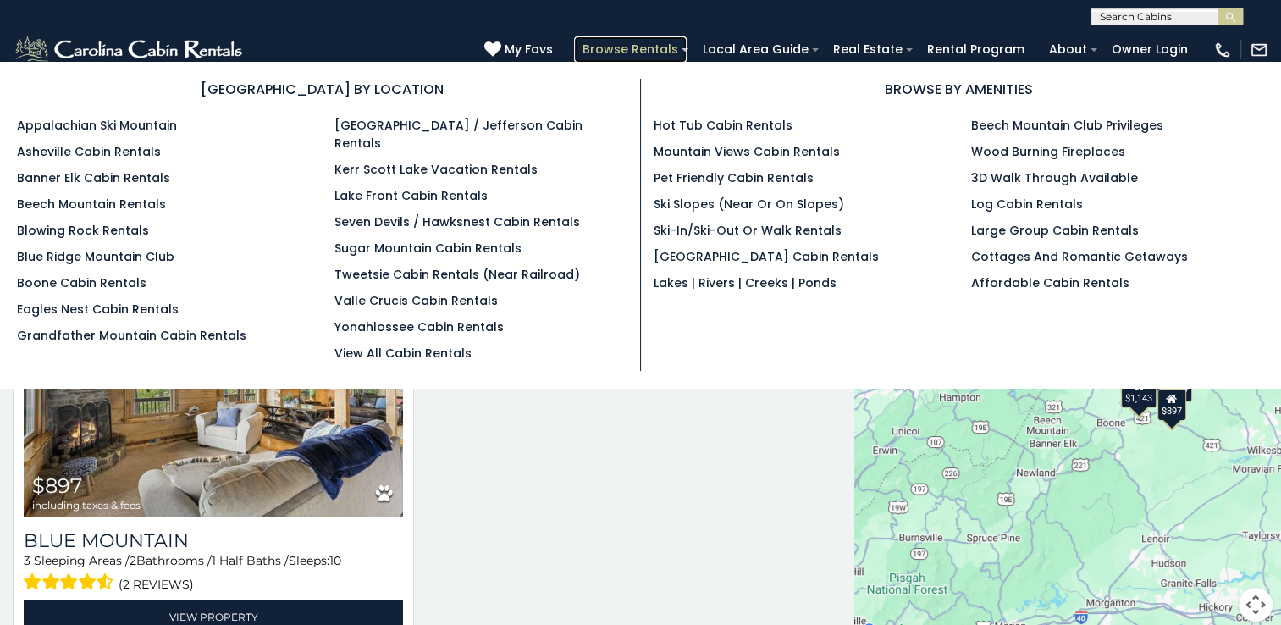
click at [640, 52] on link "Browse Rentals" at bounding box center [630, 49] width 113 height 26
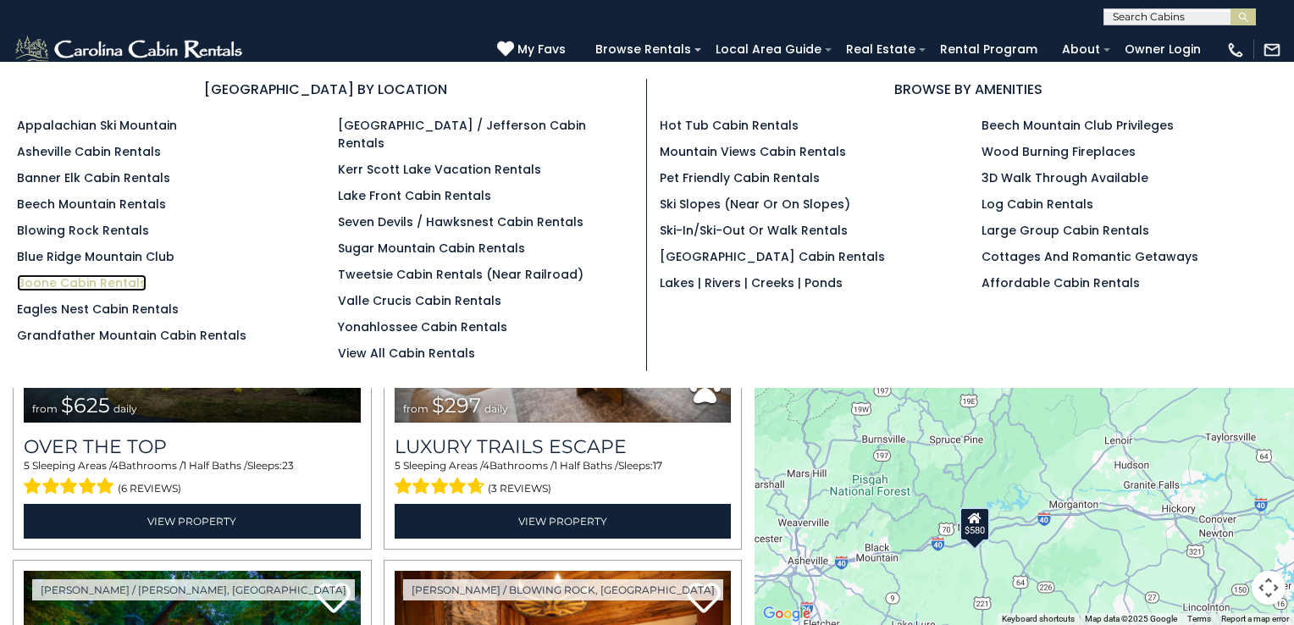
click at [39, 281] on link "Boone Cabin Rentals" at bounding box center [82, 282] width 130 height 17
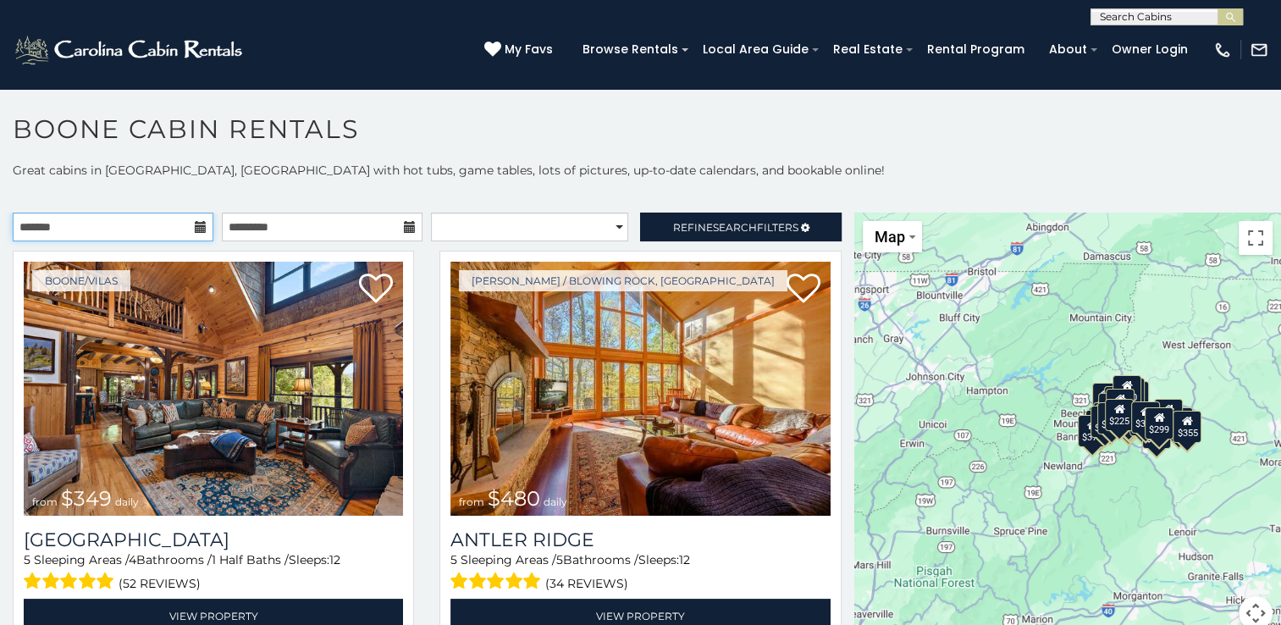
click at [155, 221] on input "text" at bounding box center [113, 227] width 201 height 29
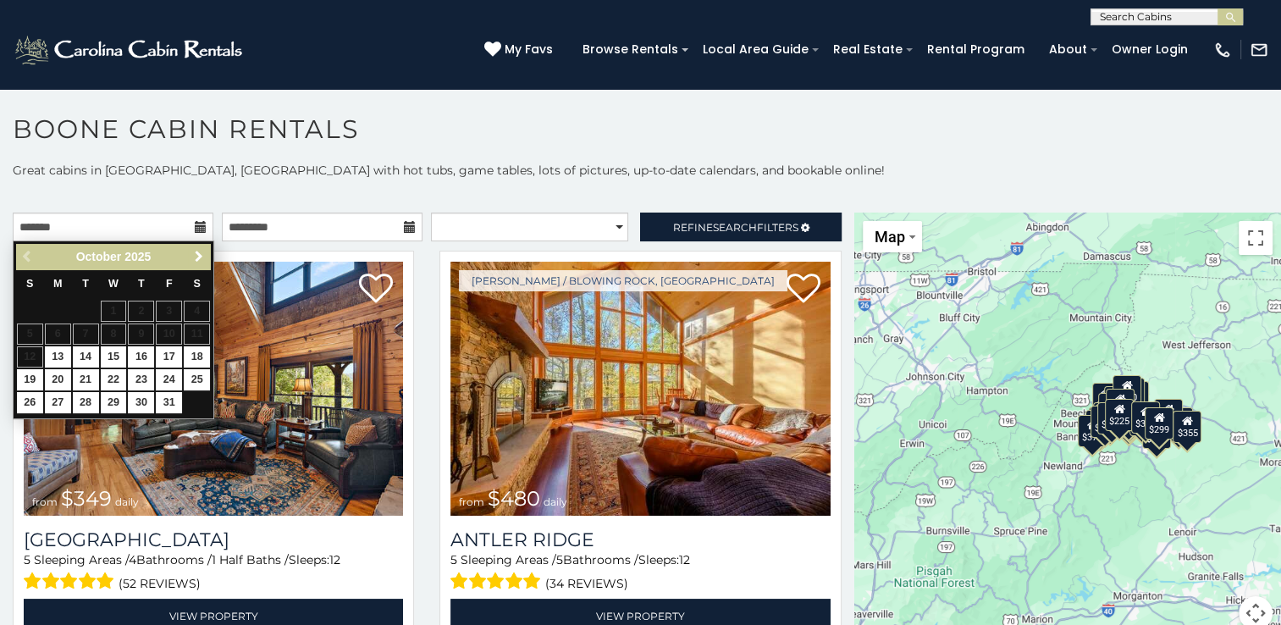
click at [196, 260] on span "Next" at bounding box center [199, 257] width 14 height 14
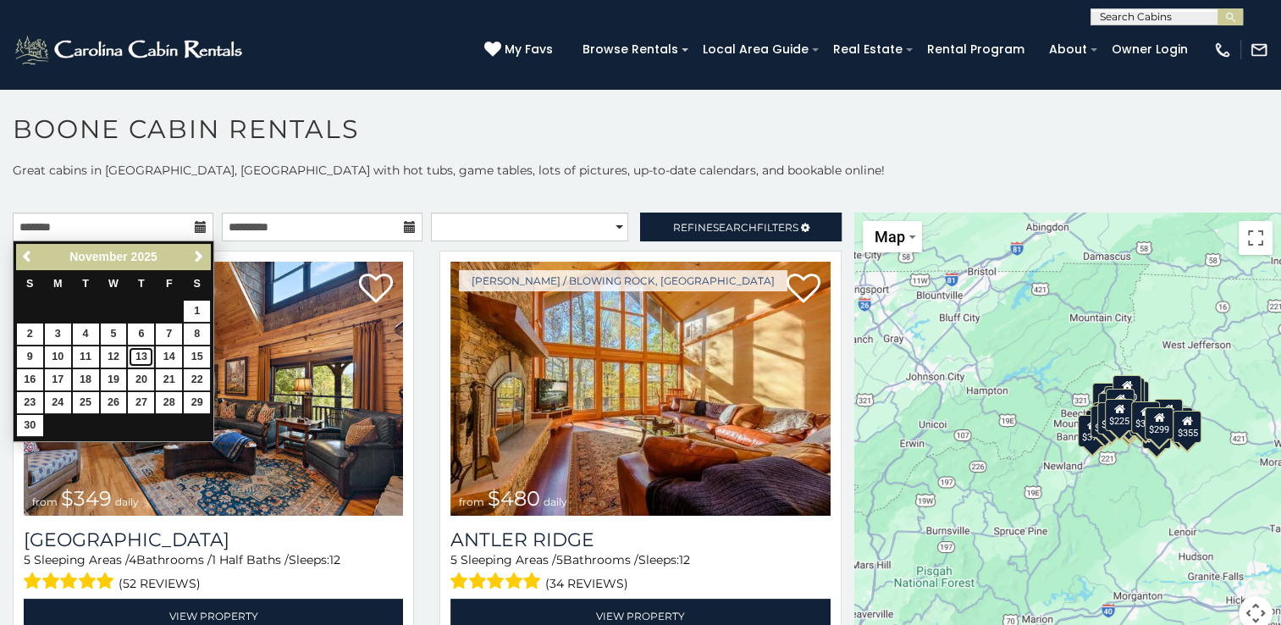
click at [133, 357] on link "13" at bounding box center [141, 356] width 26 height 21
type input "**********"
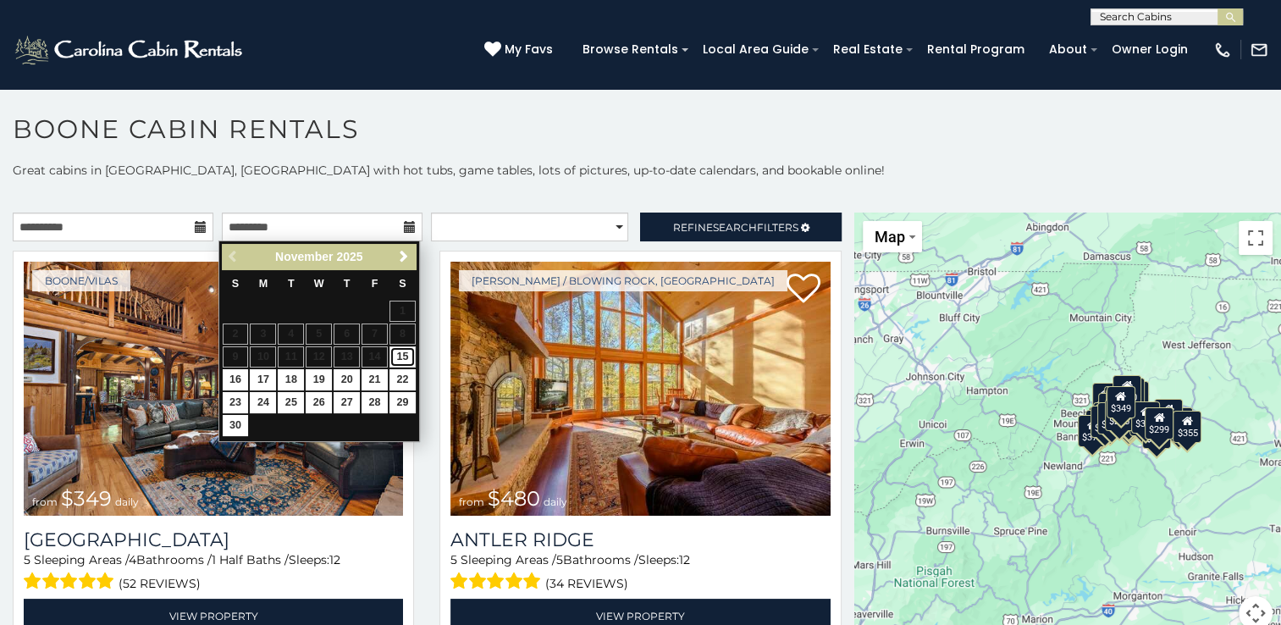
click at [401, 352] on link "15" at bounding box center [403, 356] width 26 height 21
type input "**********"
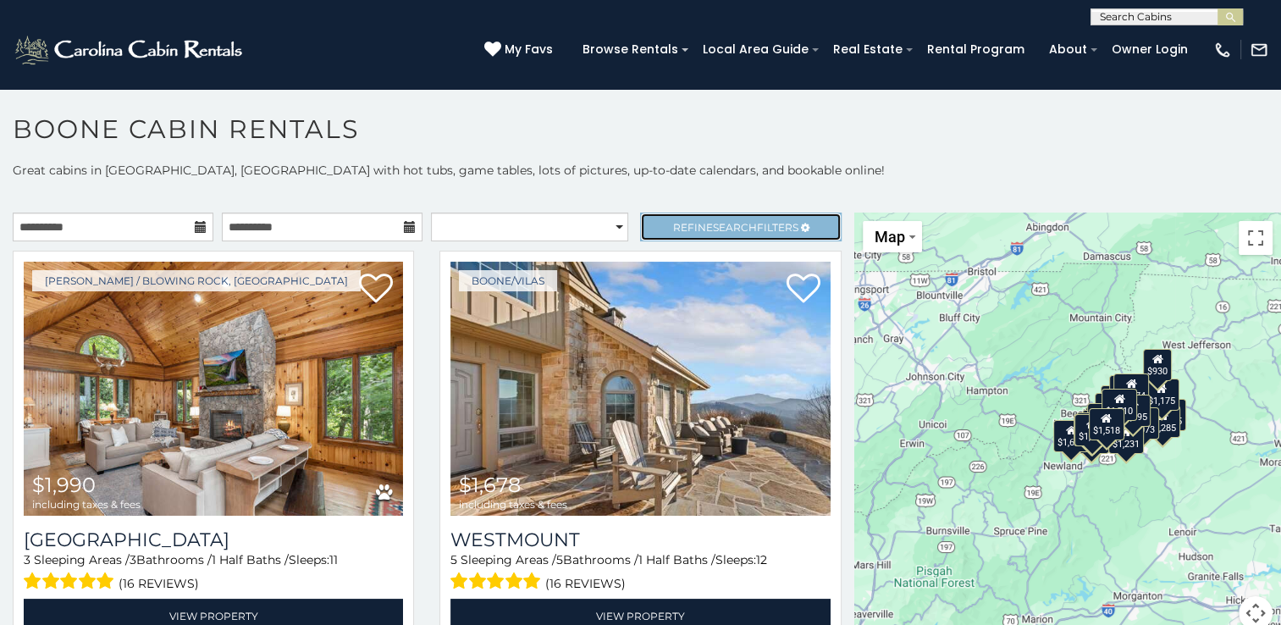
click at [673, 221] on span "Refine Search Filters" at bounding box center [735, 227] width 125 height 13
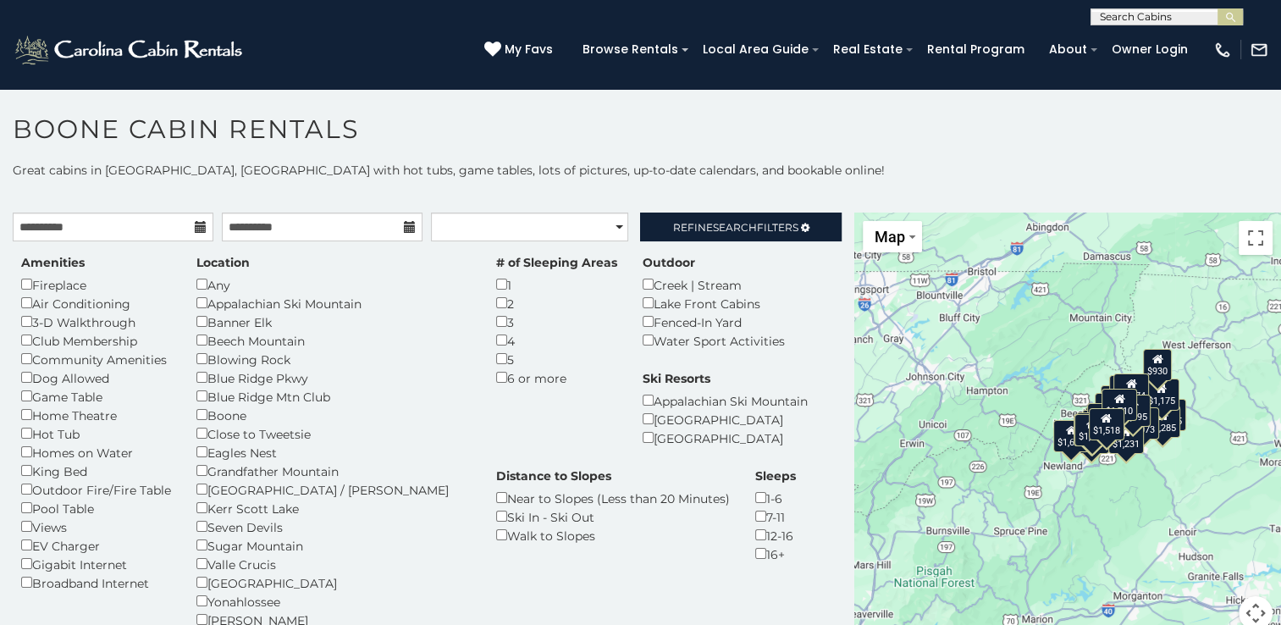
click at [755, 517] on div "7-11" at bounding box center [775, 516] width 41 height 19
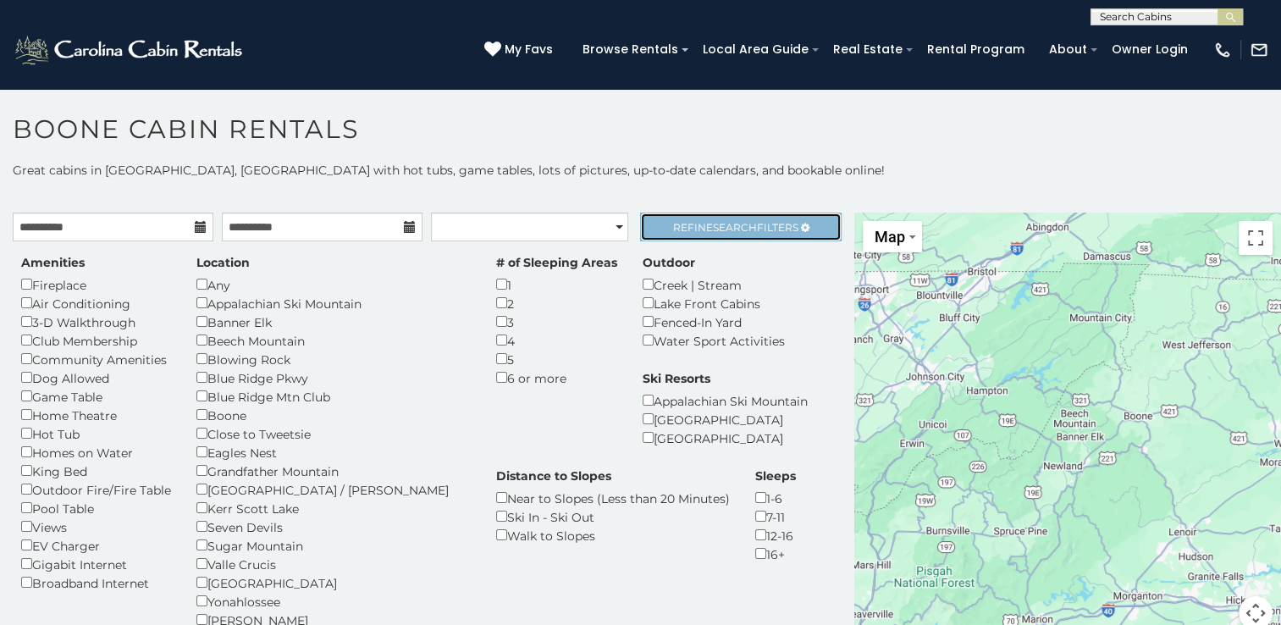
click at [747, 215] on link "Refine Search Filters" at bounding box center [740, 227] width 201 height 29
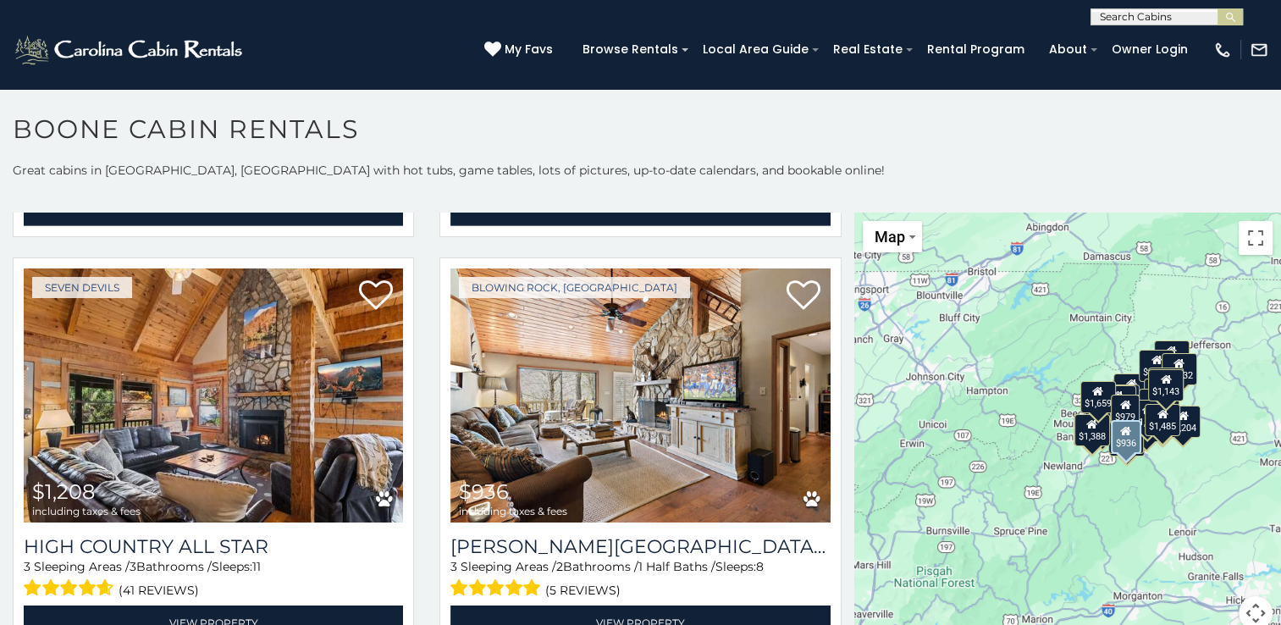
scroll to position [5385, 0]
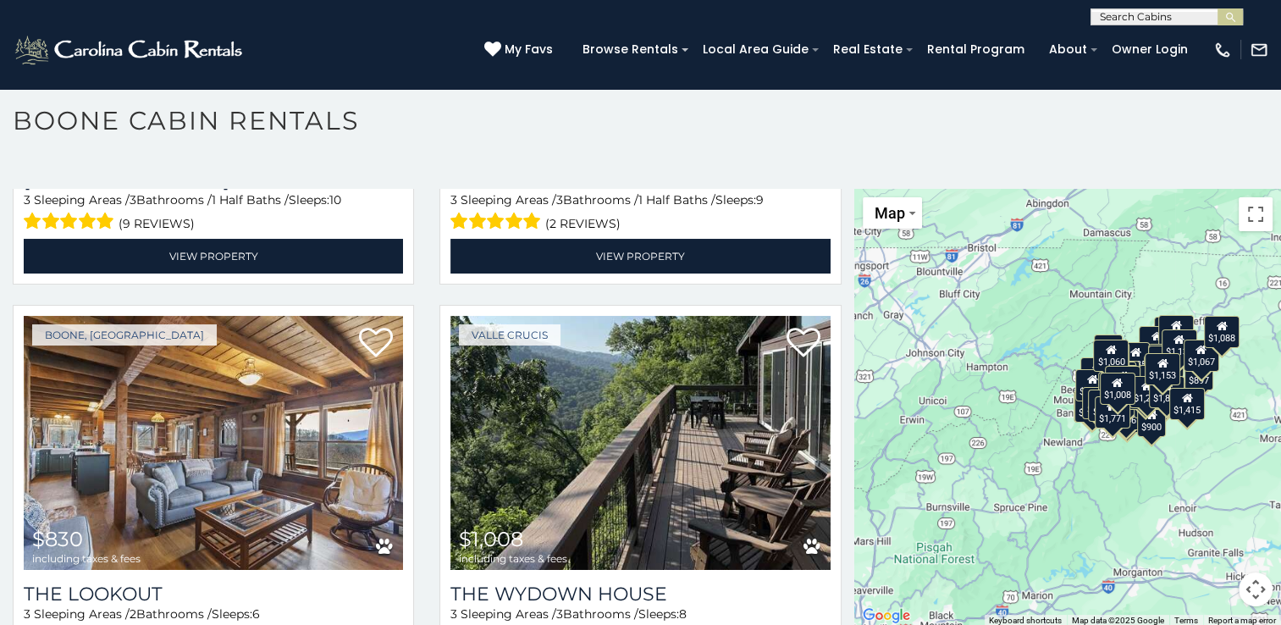
scroll to position [15247, 0]
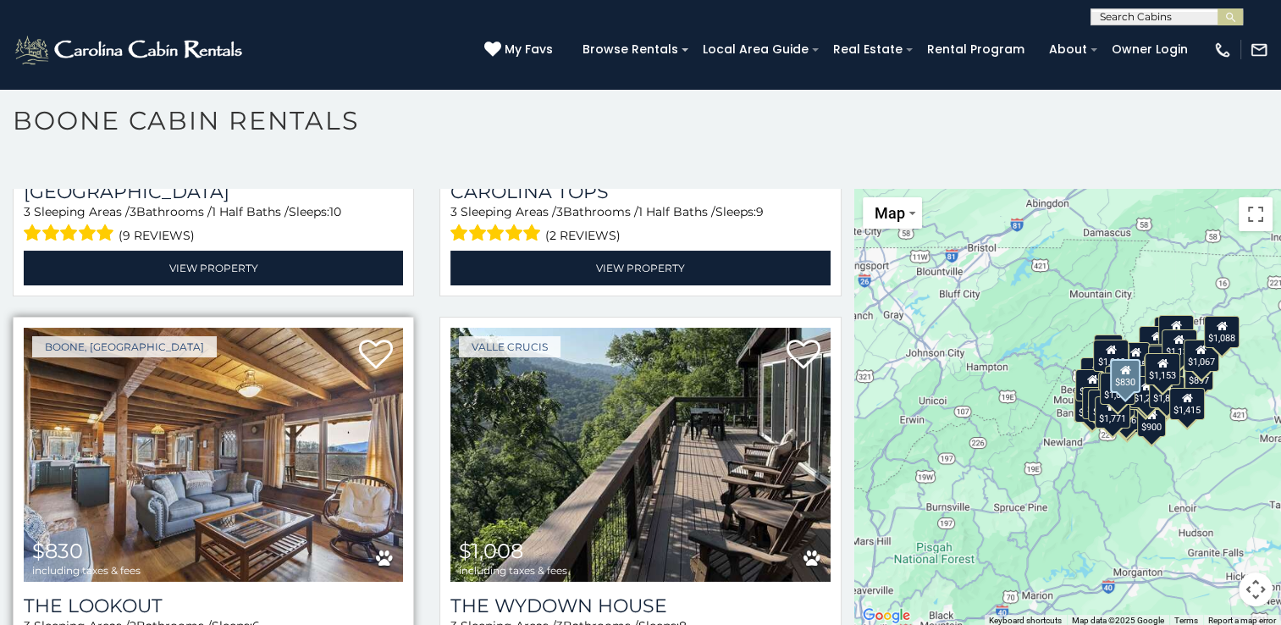
click at [240, 328] on img at bounding box center [213, 455] width 379 height 254
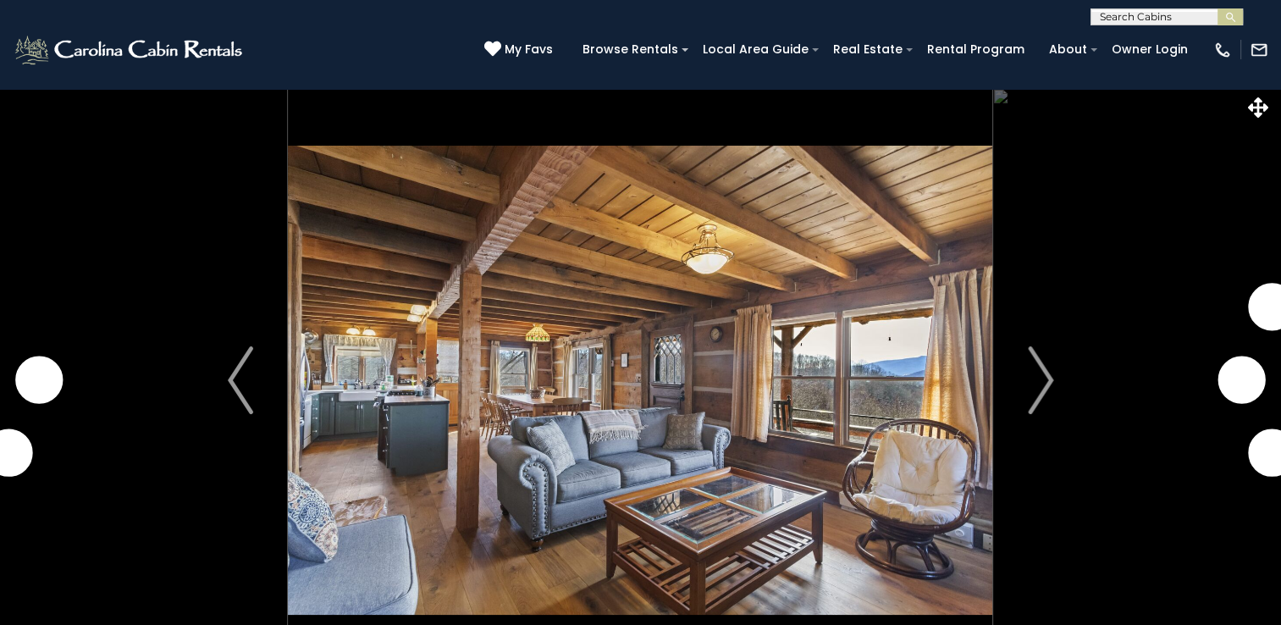
click at [1039, 373] on img "Next" at bounding box center [1040, 380] width 25 height 68
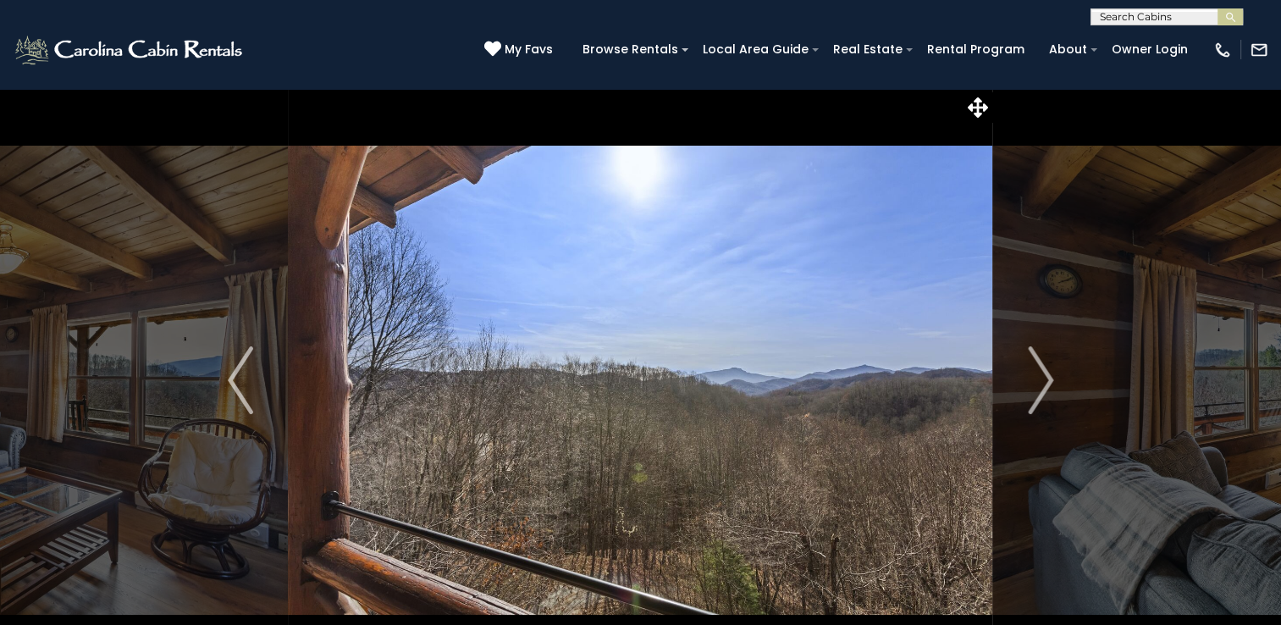
click at [1039, 373] on img "Next" at bounding box center [1040, 380] width 25 height 68
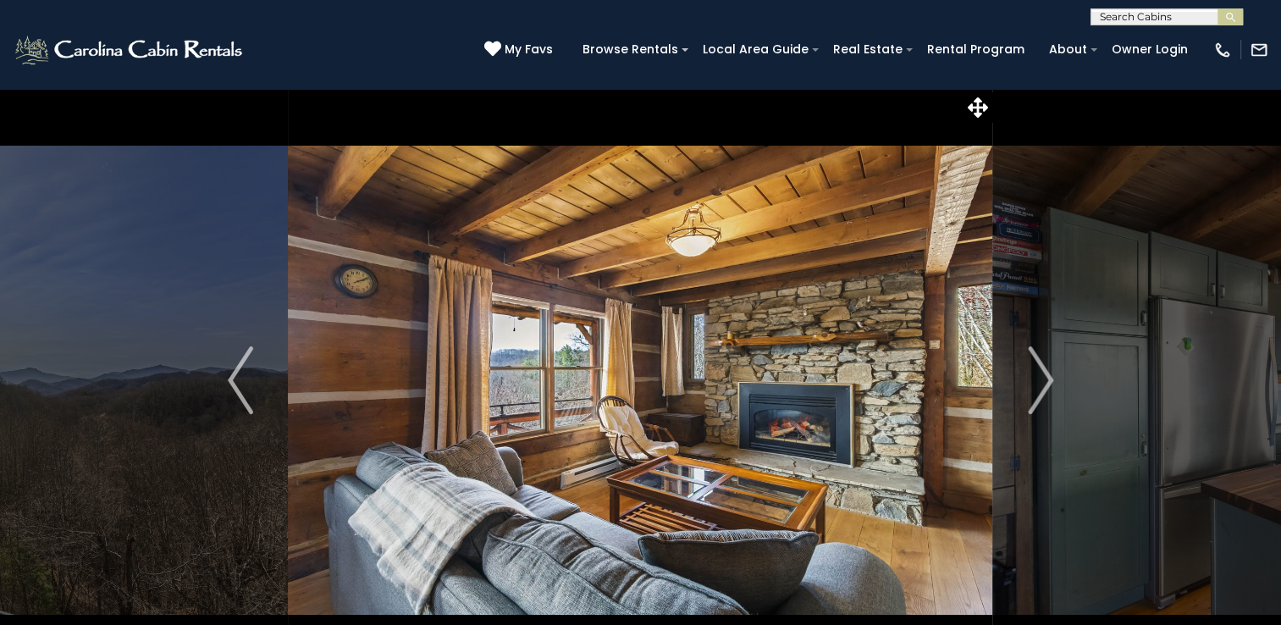
click at [1039, 373] on img "Next" at bounding box center [1040, 380] width 25 height 68
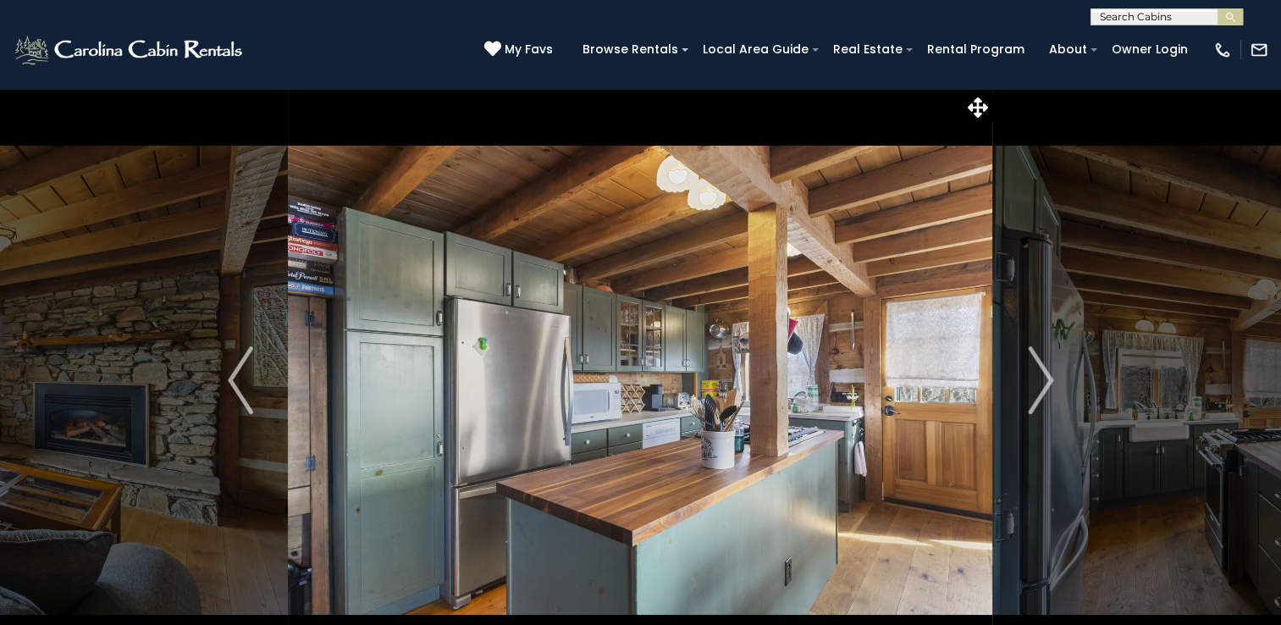
click at [1039, 373] on img "Next" at bounding box center [1040, 380] width 25 height 68
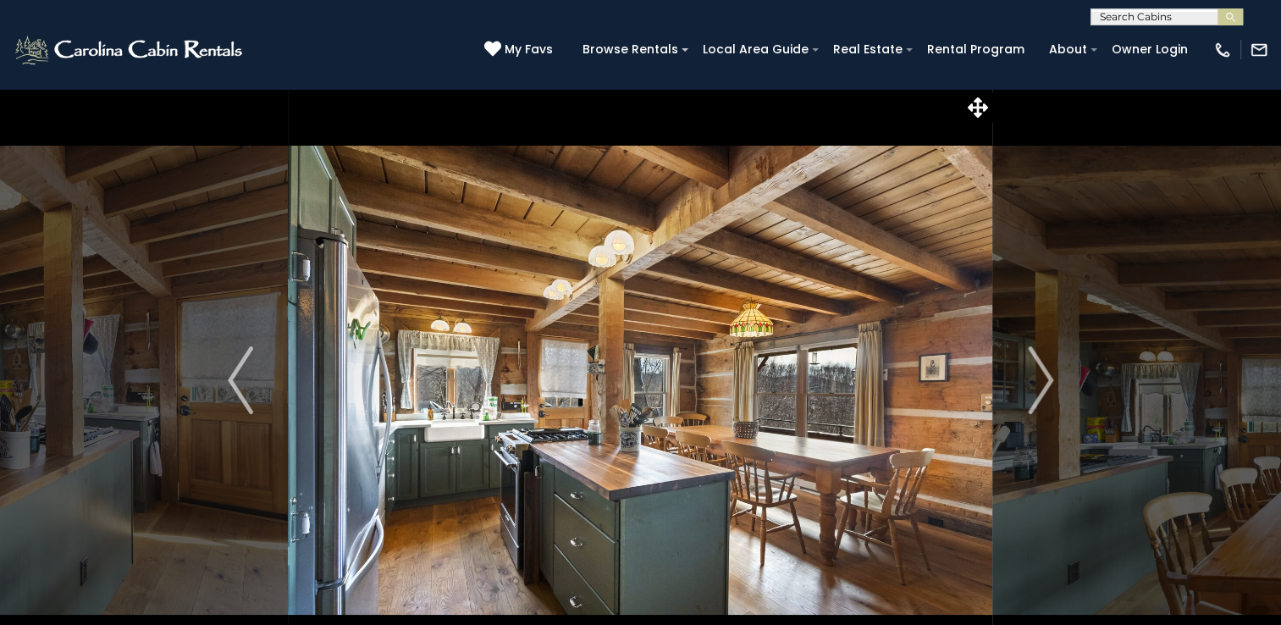
click at [1039, 373] on img "Next" at bounding box center [1040, 380] width 25 height 68
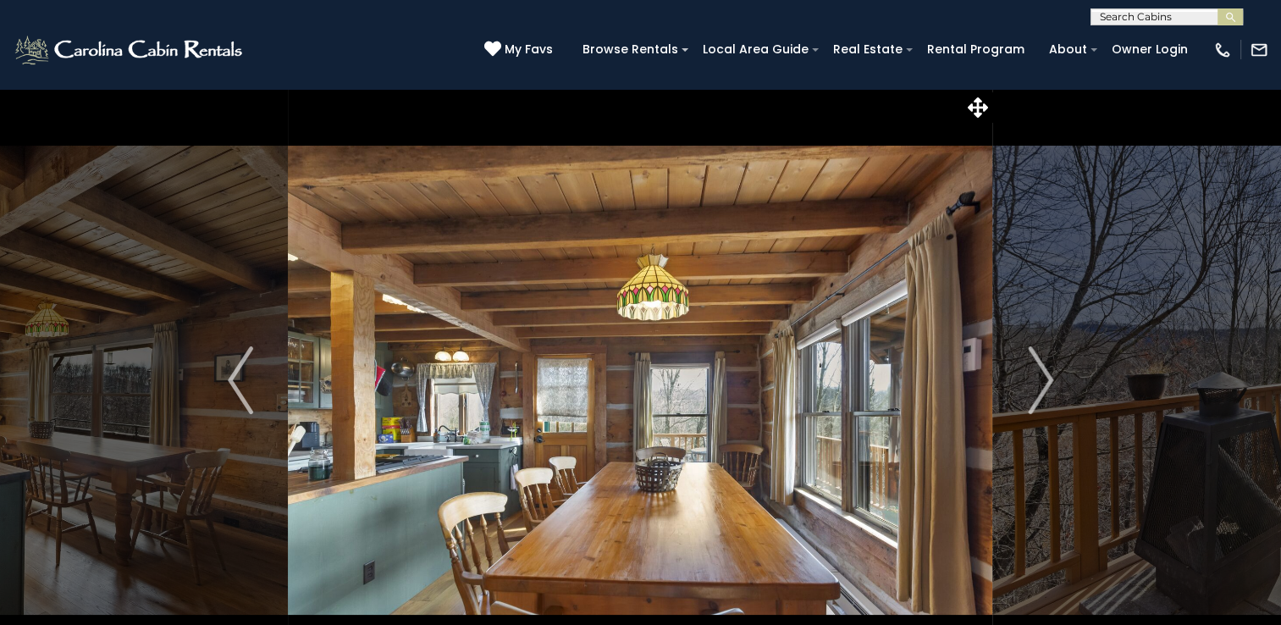
click at [1039, 373] on img "Next" at bounding box center [1040, 380] width 25 height 68
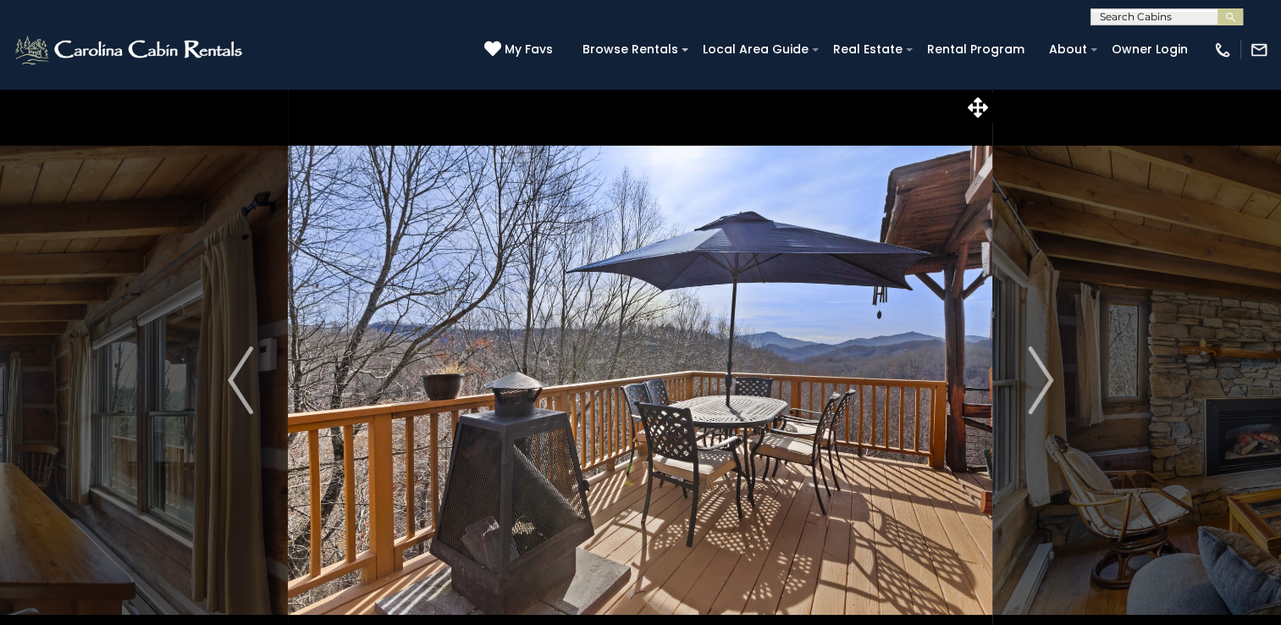
click at [1039, 373] on img "Next" at bounding box center [1040, 380] width 25 height 68
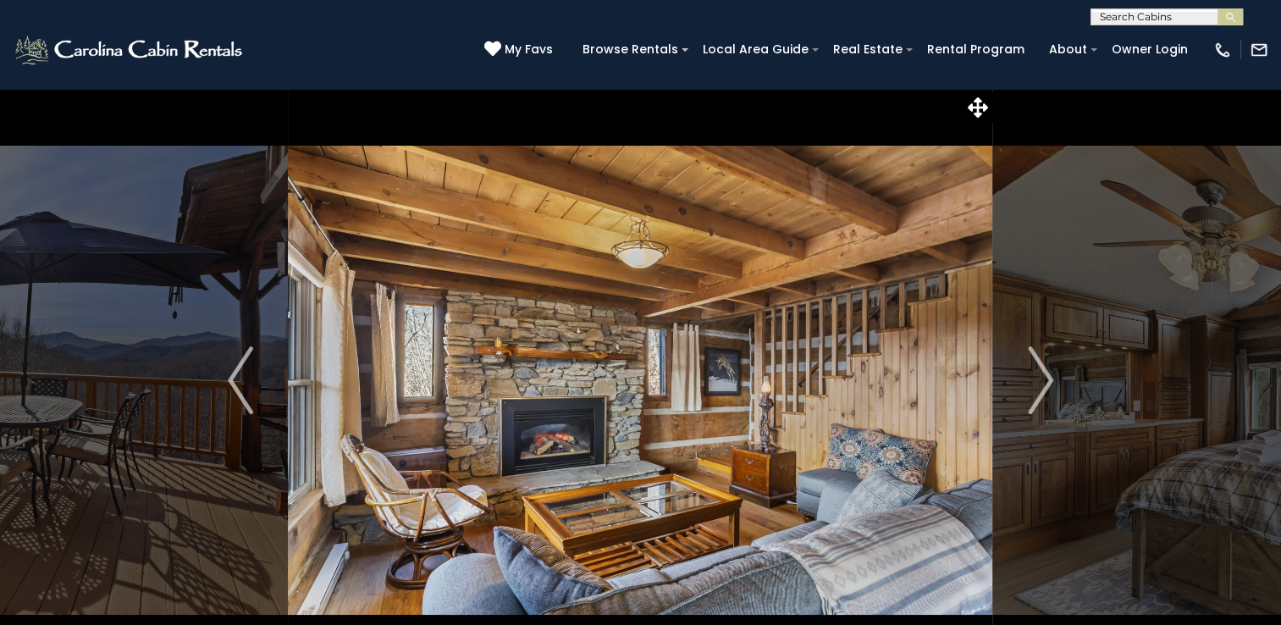
click at [1039, 373] on img "Next" at bounding box center [1040, 380] width 25 height 68
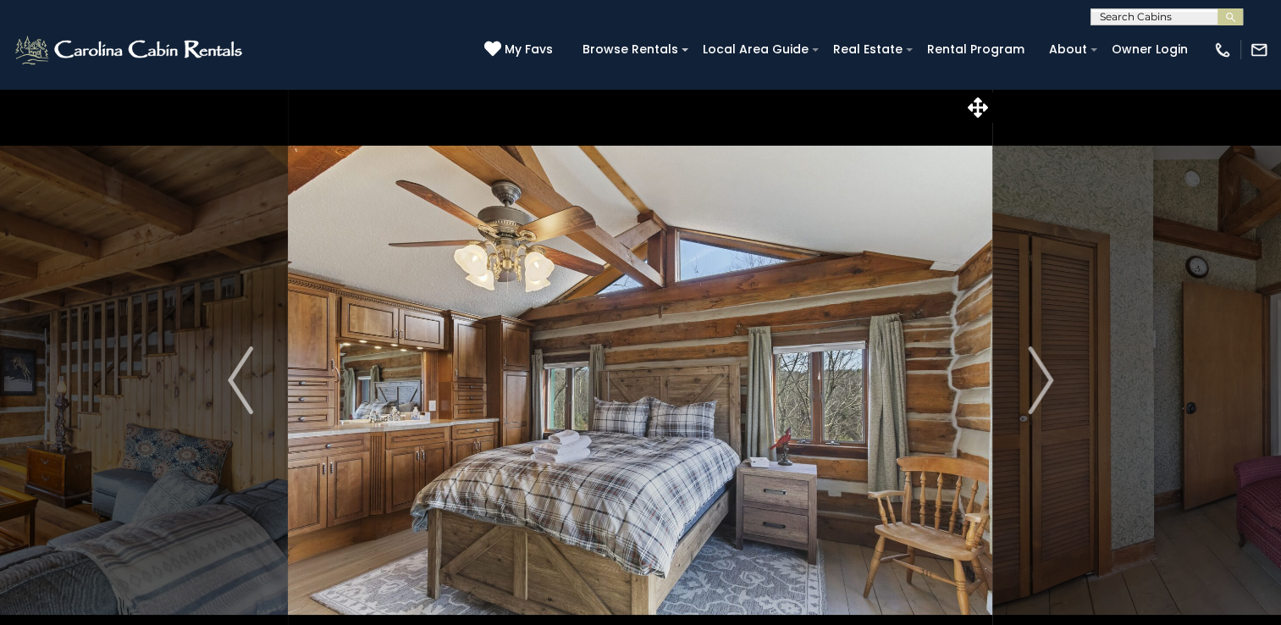
click at [1039, 373] on img "Next" at bounding box center [1040, 380] width 25 height 68
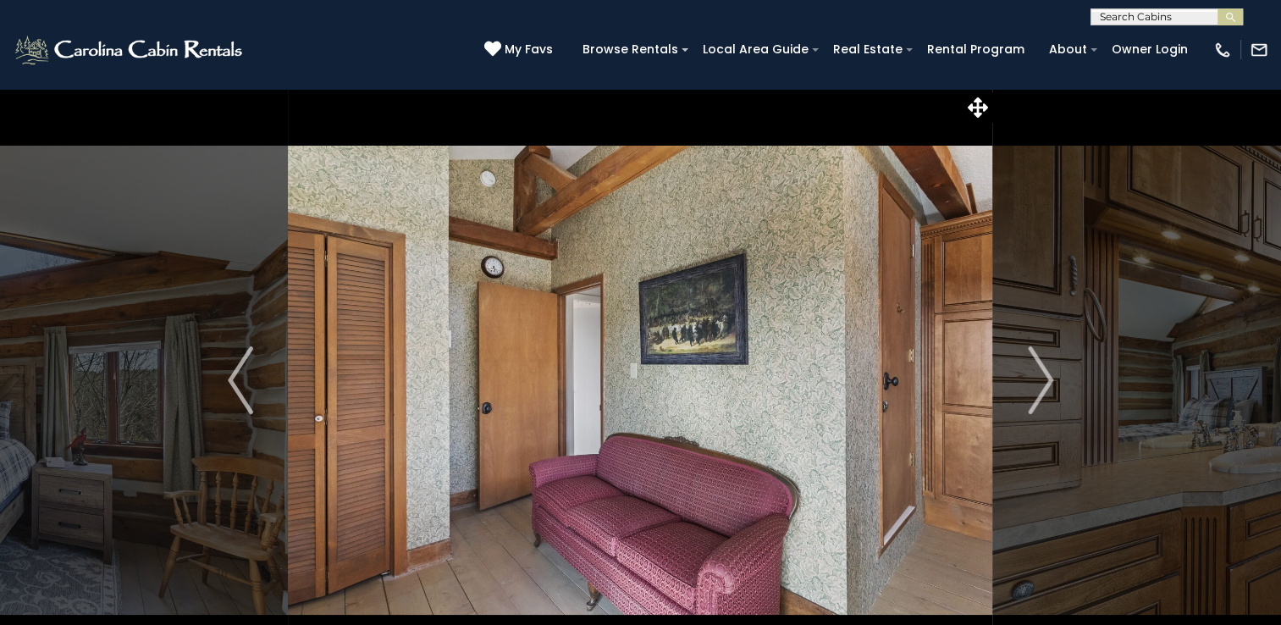
click at [1039, 373] on img "Next" at bounding box center [1040, 380] width 25 height 68
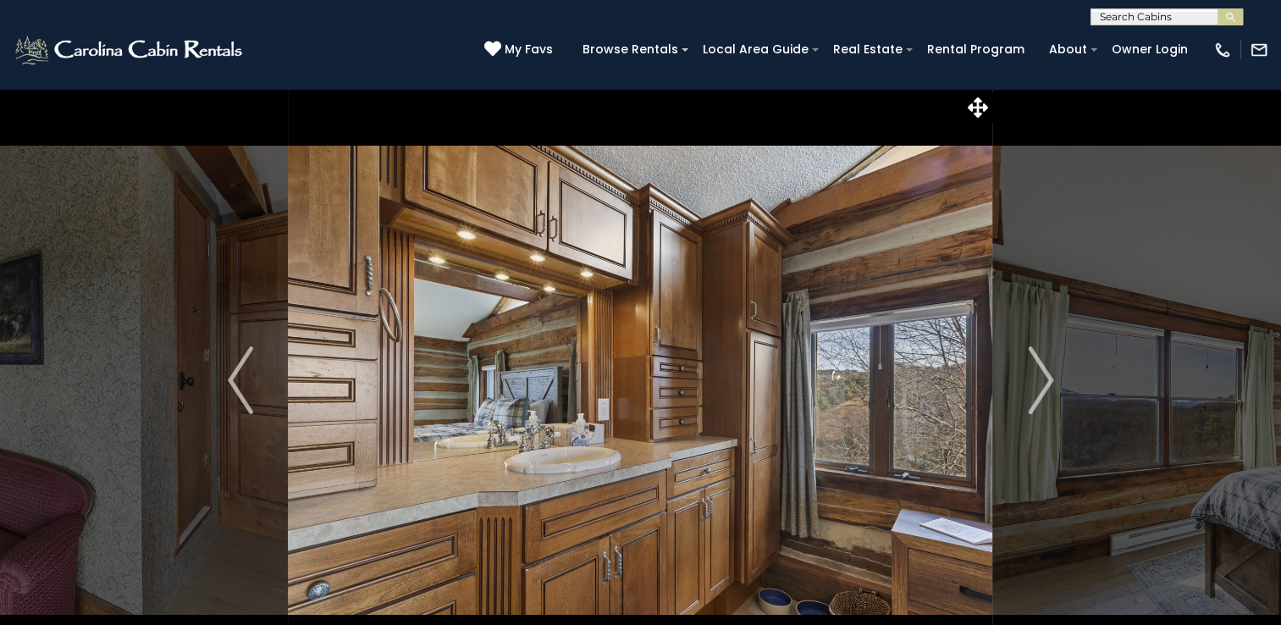
click at [1039, 373] on img "Next" at bounding box center [1040, 380] width 25 height 68
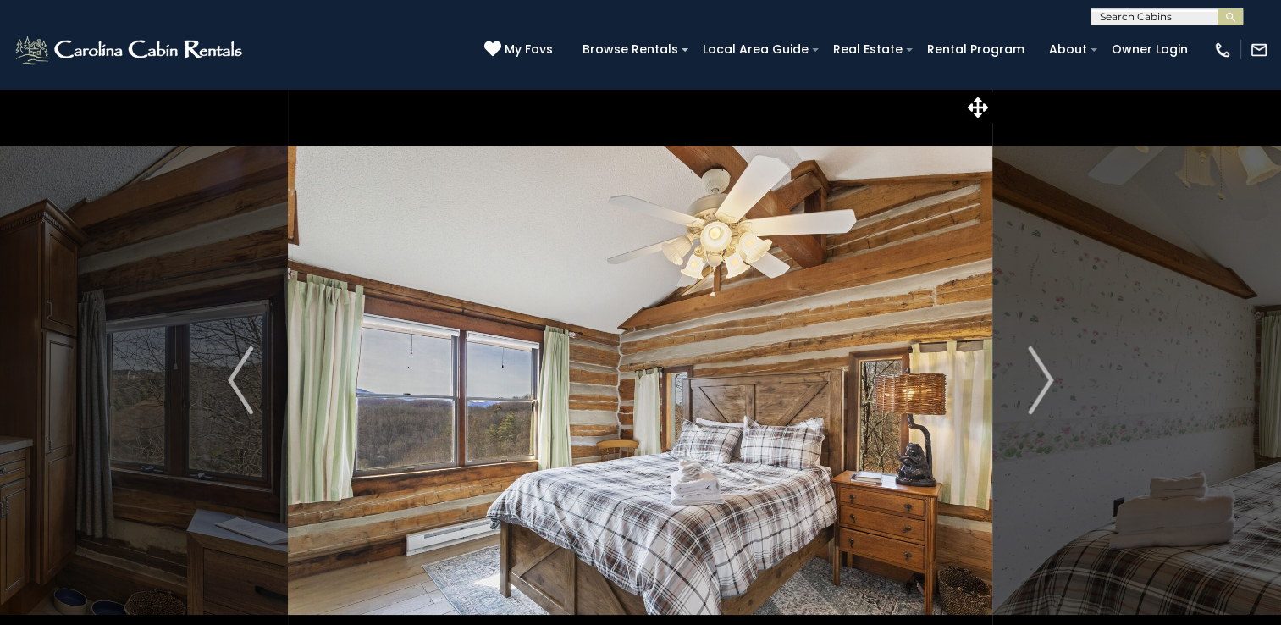
click at [1039, 373] on img "Next" at bounding box center [1040, 380] width 25 height 68
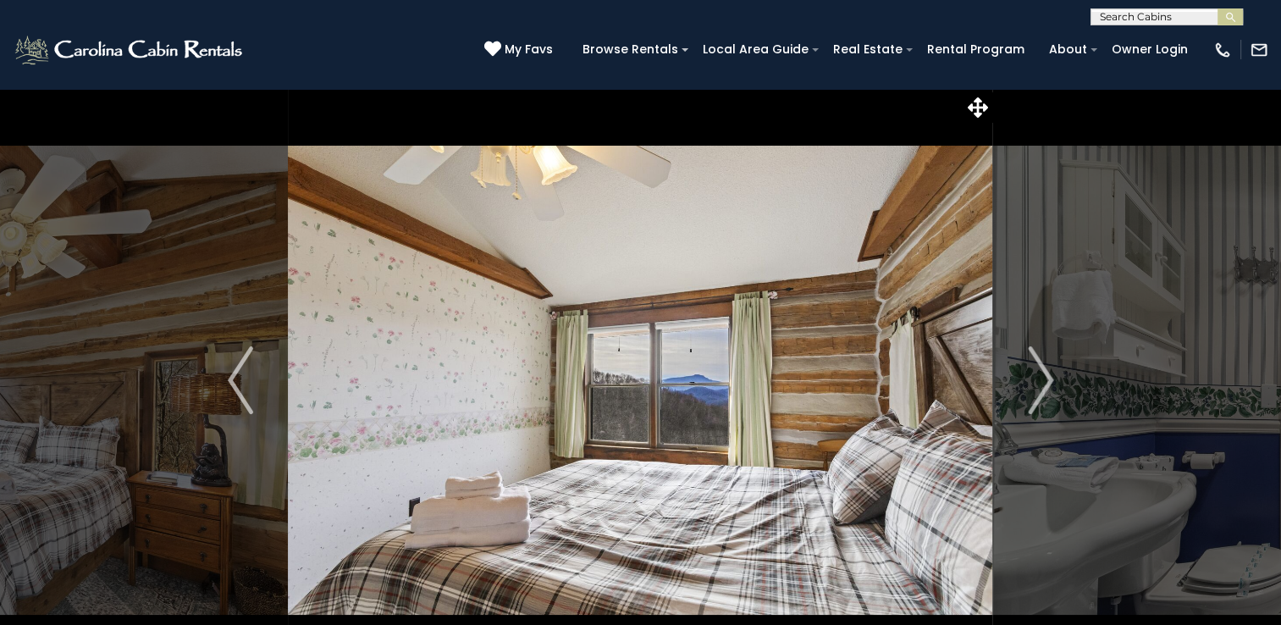
click at [1039, 373] on img "Next" at bounding box center [1040, 380] width 25 height 68
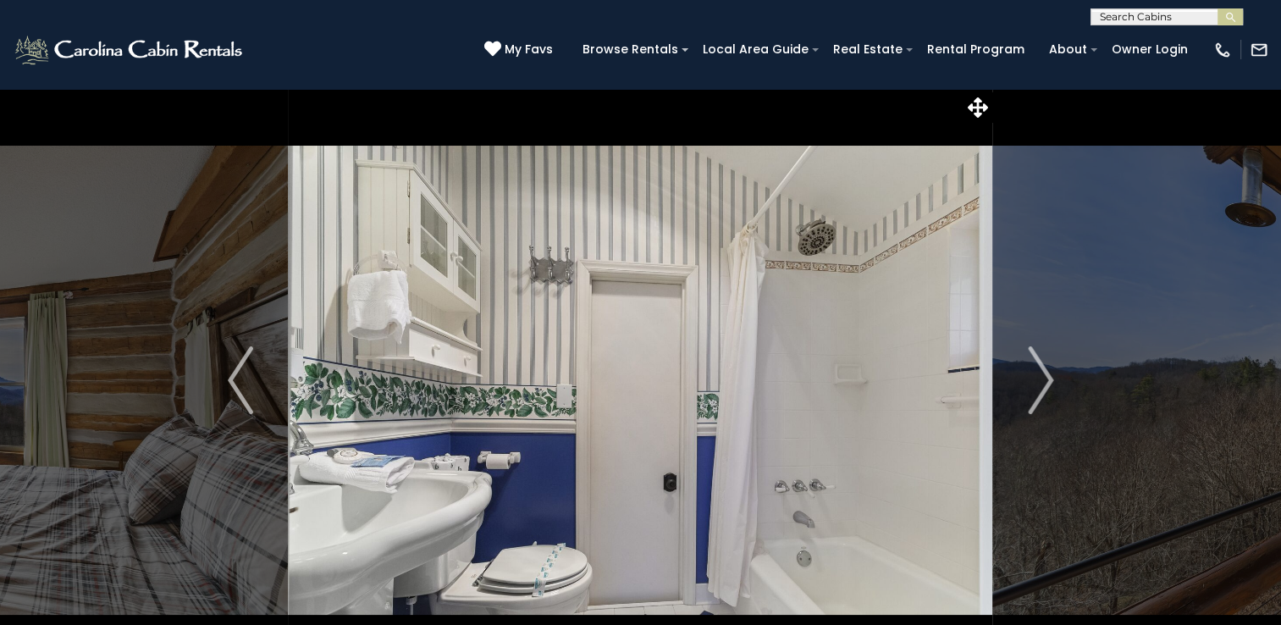
click at [1039, 373] on img "Next" at bounding box center [1040, 380] width 25 height 68
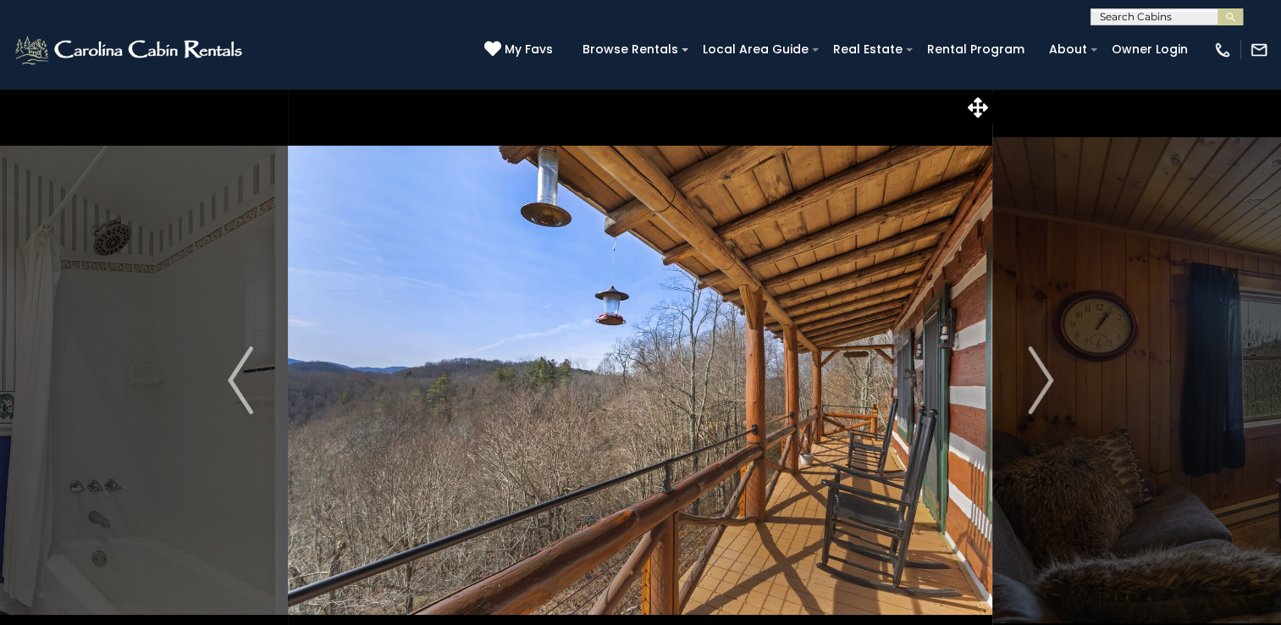
click at [1039, 373] on img "Next" at bounding box center [1040, 380] width 25 height 68
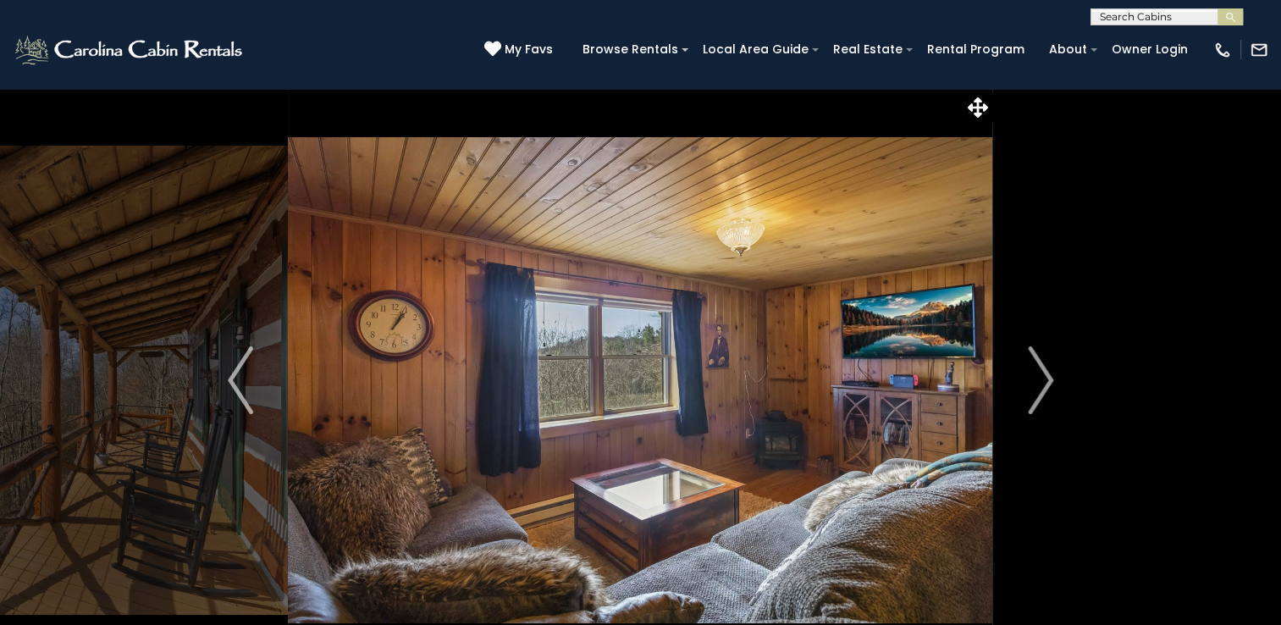
click at [1039, 373] on img "Next" at bounding box center [1040, 380] width 25 height 68
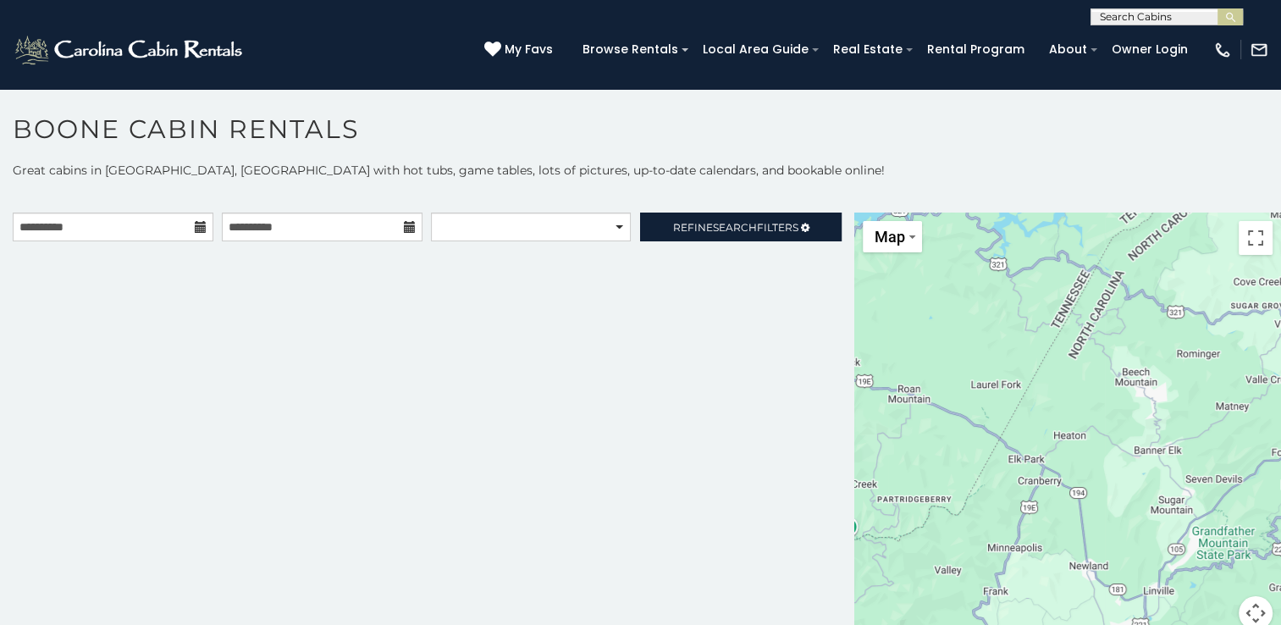
scroll to position [8, 0]
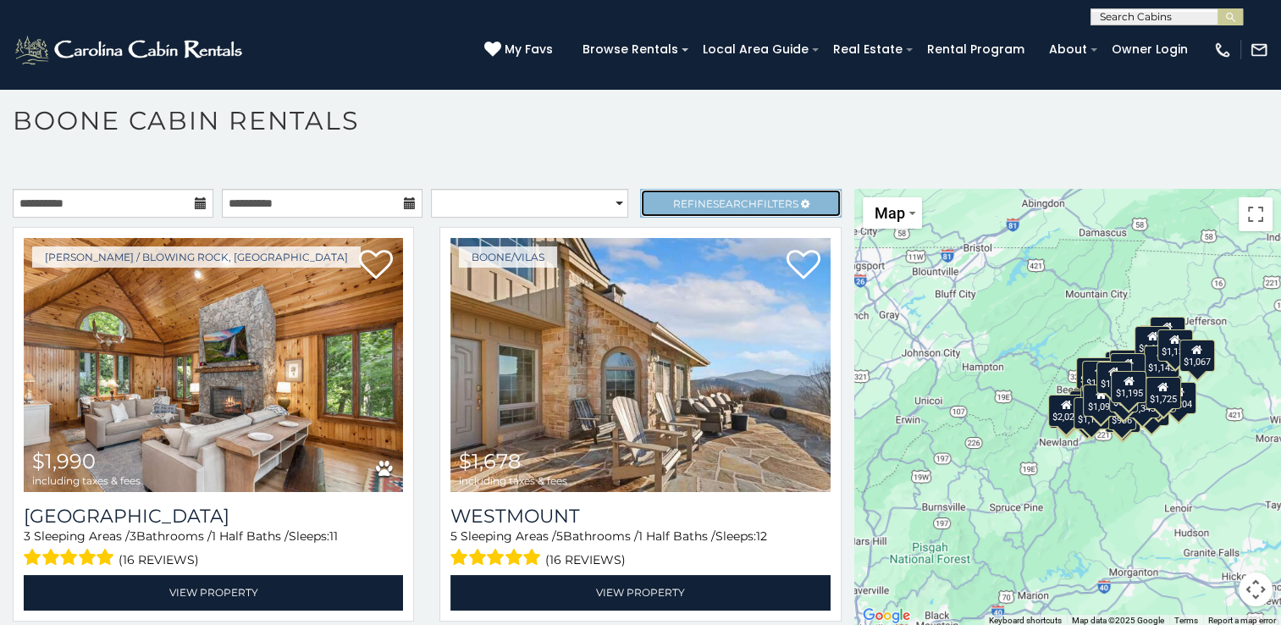
click at [705, 191] on link "Refine Search Filters" at bounding box center [740, 203] width 201 height 29
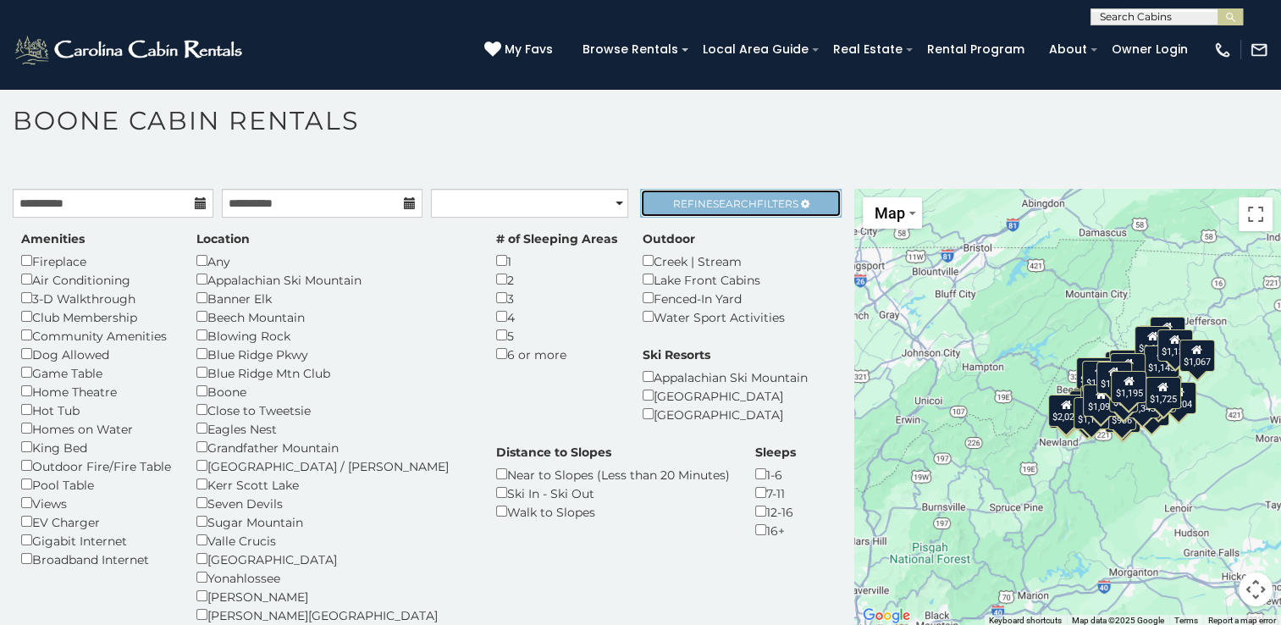
click at [710, 211] on link "Refine Search Filters" at bounding box center [740, 203] width 201 height 29
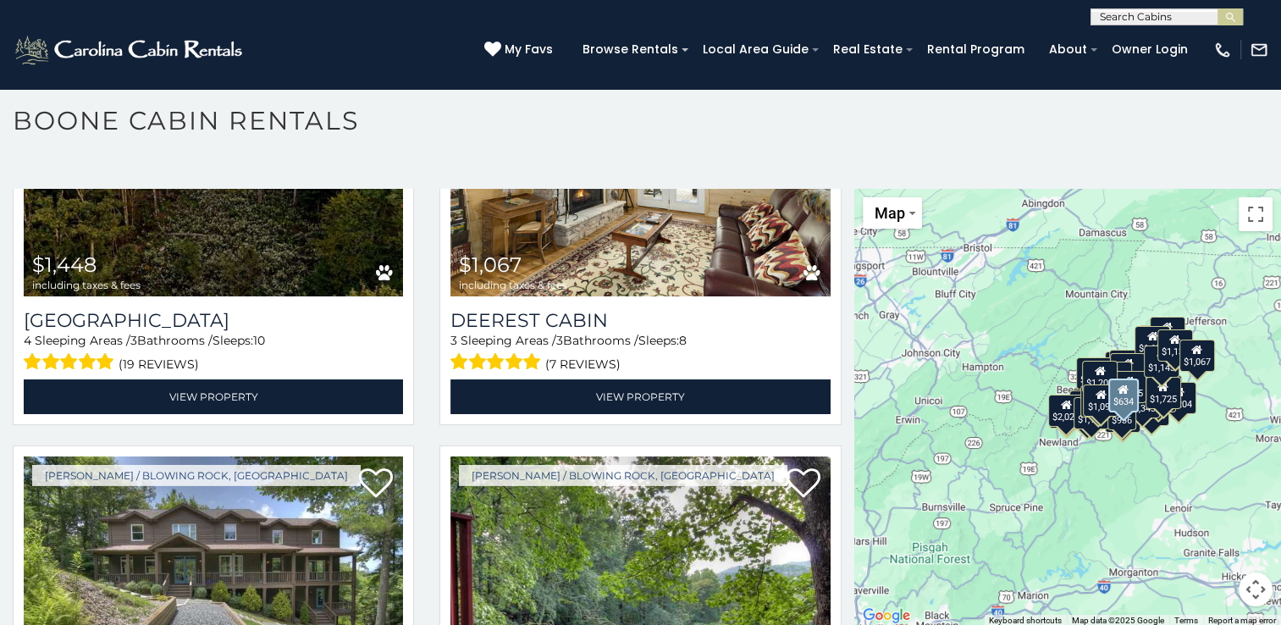
scroll to position [11888, 0]
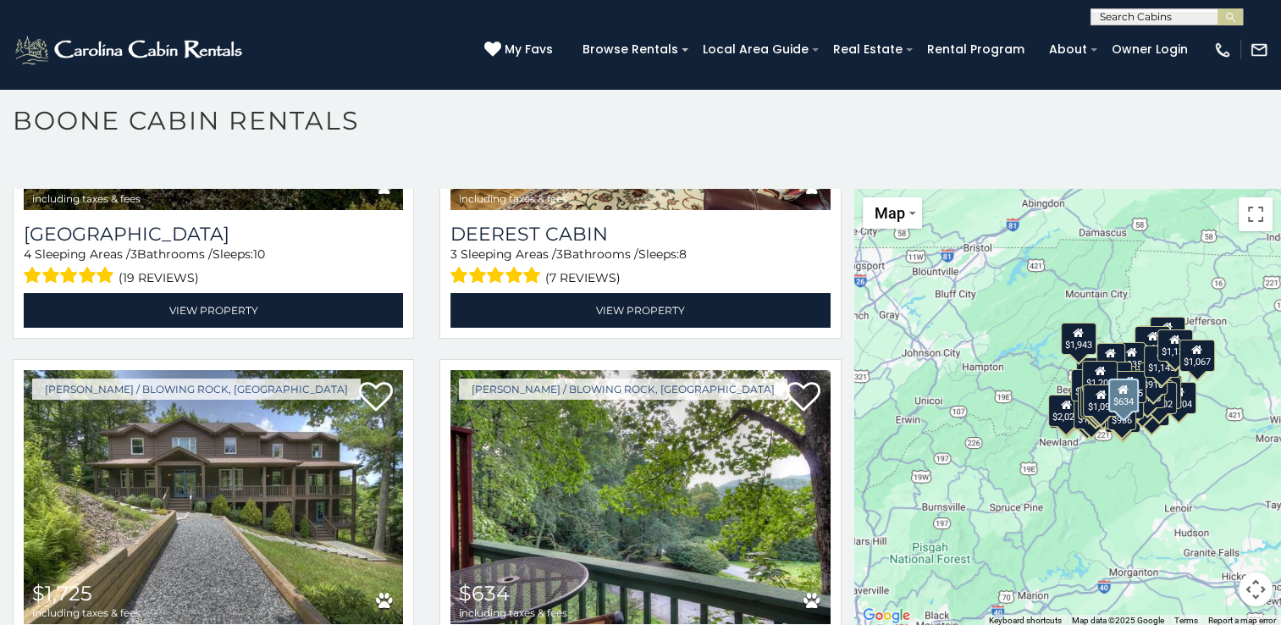
click at [834, 359] on div "[PERSON_NAME] / Blowing Rock, [GEOGRAPHIC_DATA] $634 including taxes & fees Alg…" at bounding box center [640, 561] width 427 height 405
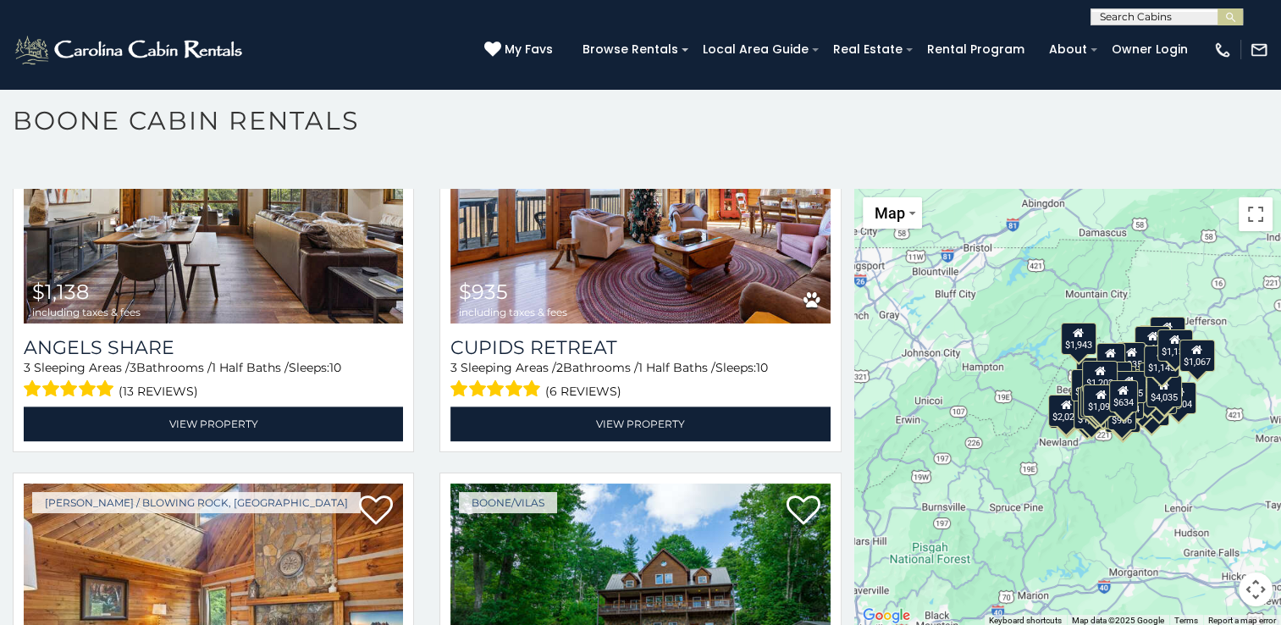
scroll to position [15132, 0]
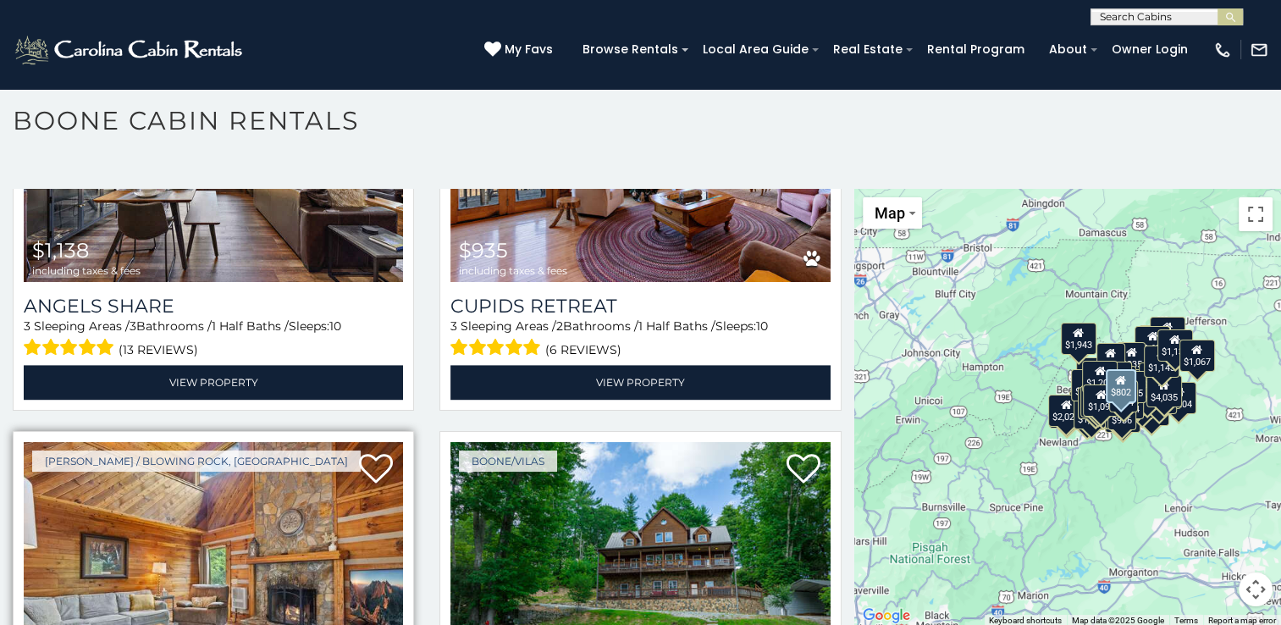
click at [235, 460] on img at bounding box center [213, 569] width 379 height 254
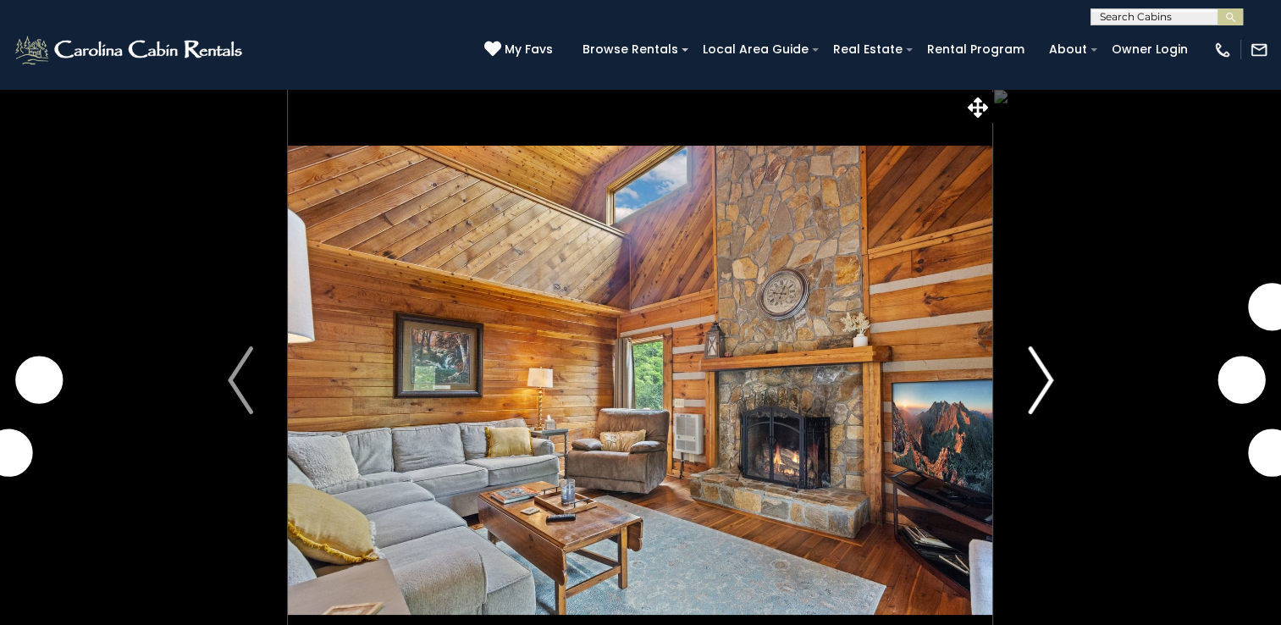
click at [1045, 371] on img "Next" at bounding box center [1040, 380] width 25 height 68
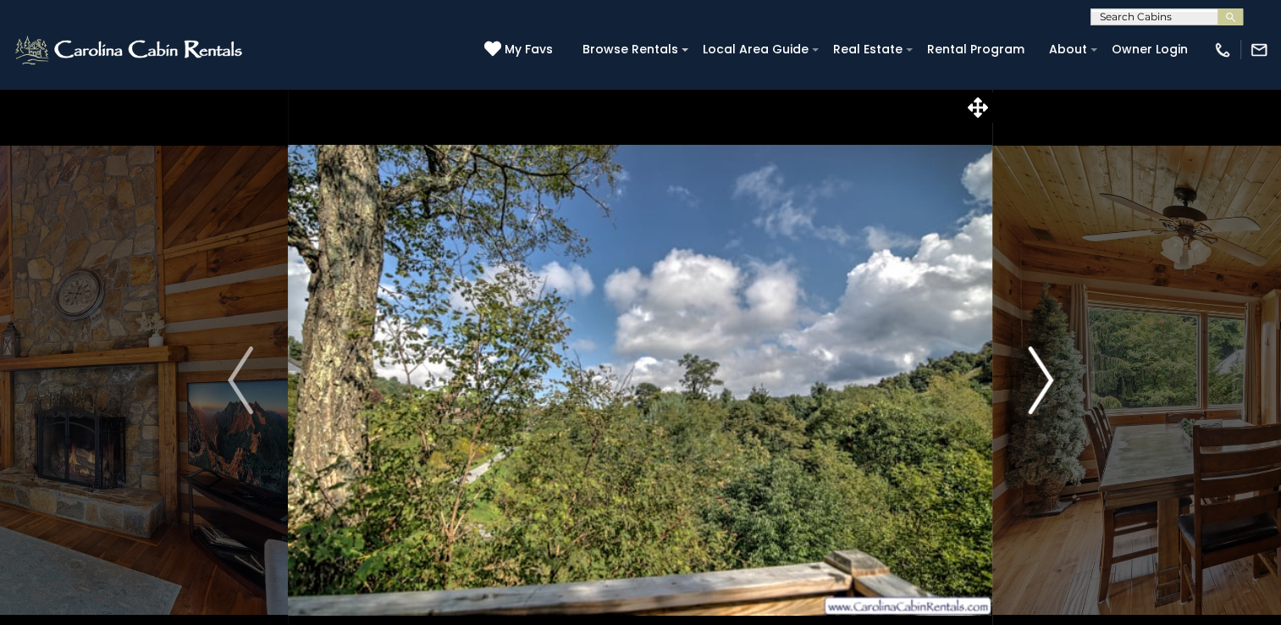
click at [1045, 371] on img "Next" at bounding box center [1040, 380] width 25 height 68
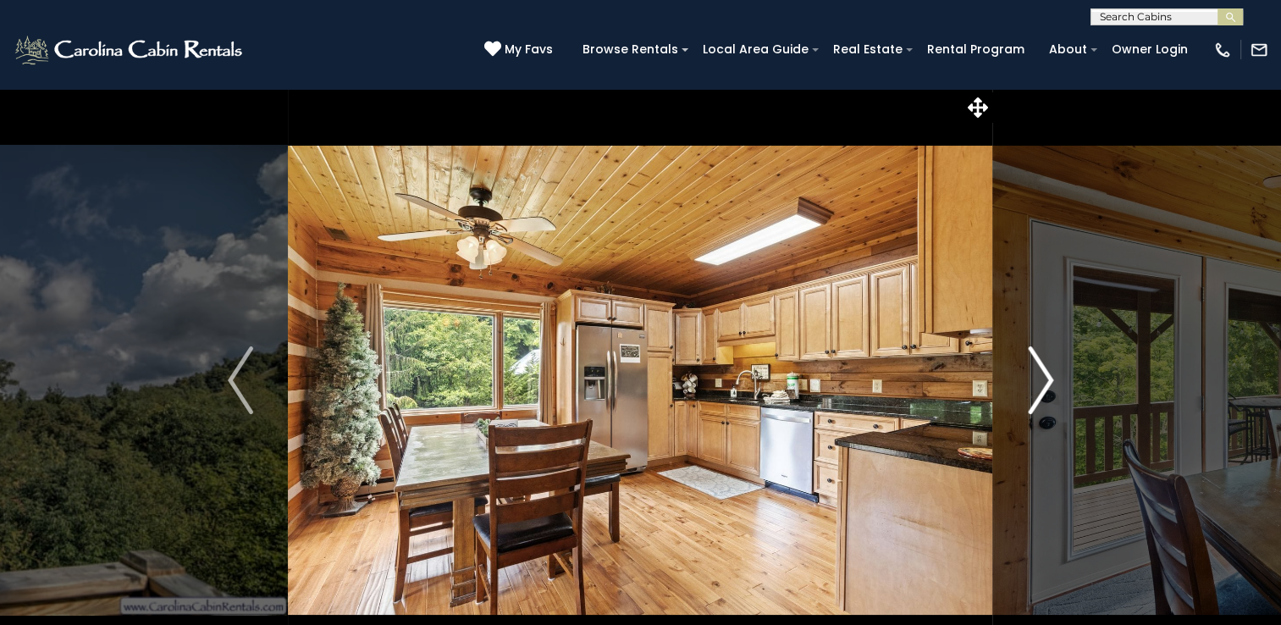
click at [1045, 371] on img "Next" at bounding box center [1040, 380] width 25 height 68
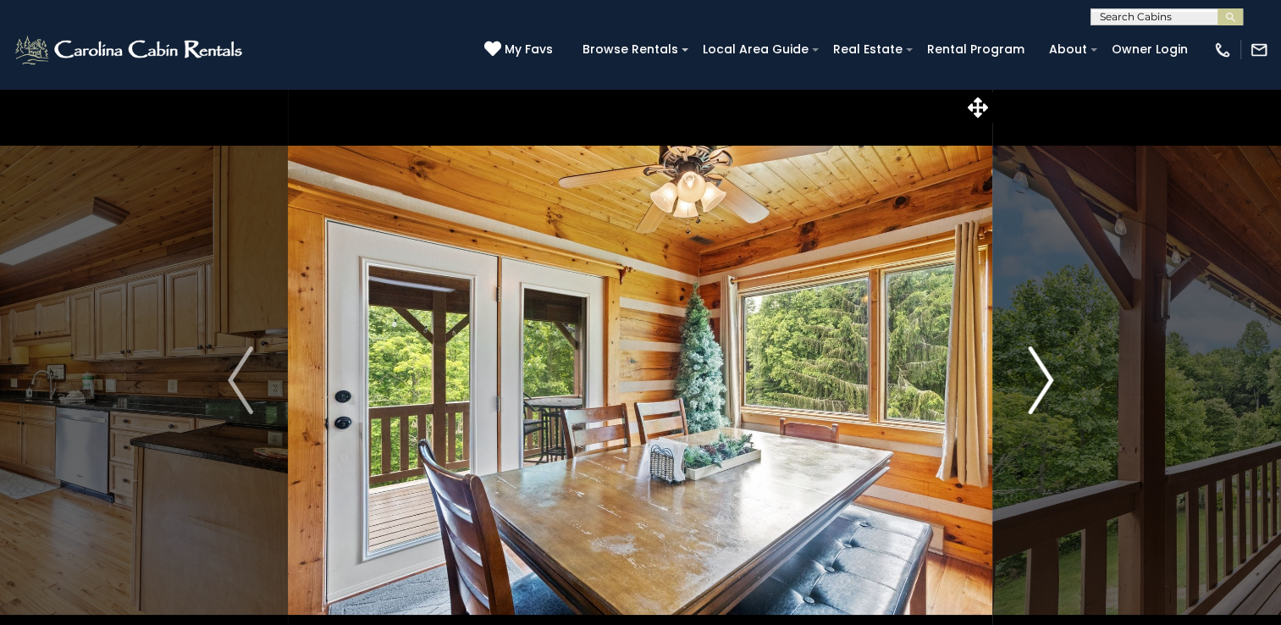
click at [1045, 371] on img "Next" at bounding box center [1040, 380] width 25 height 68
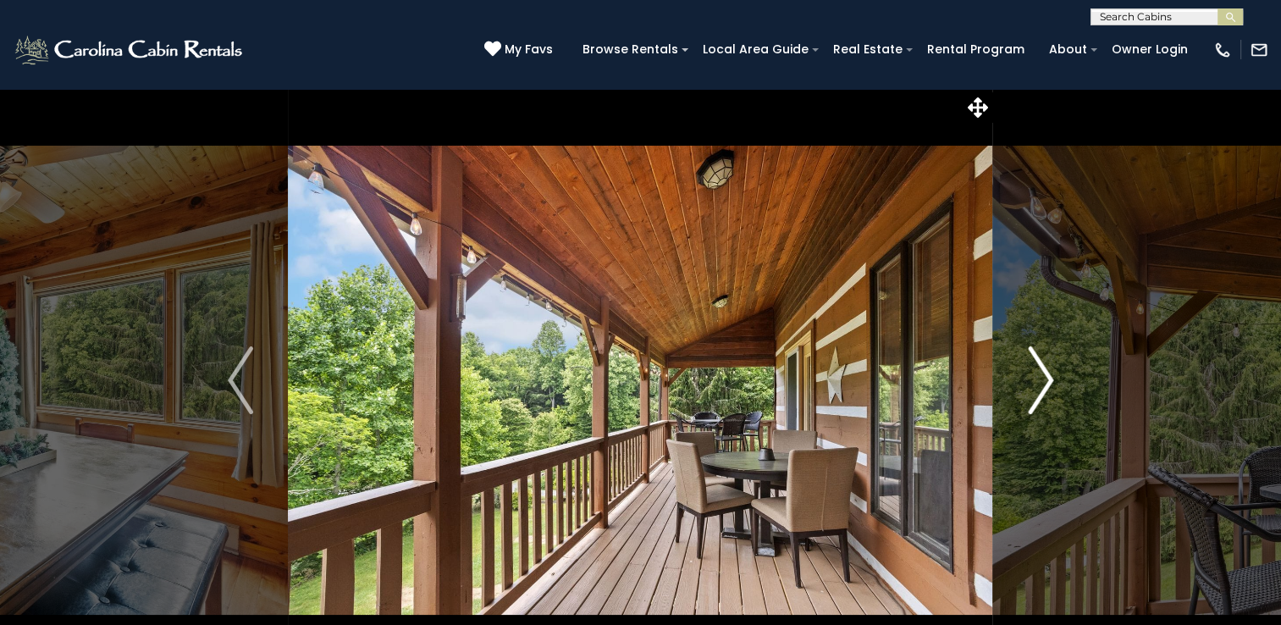
click at [1045, 371] on img "Next" at bounding box center [1040, 380] width 25 height 68
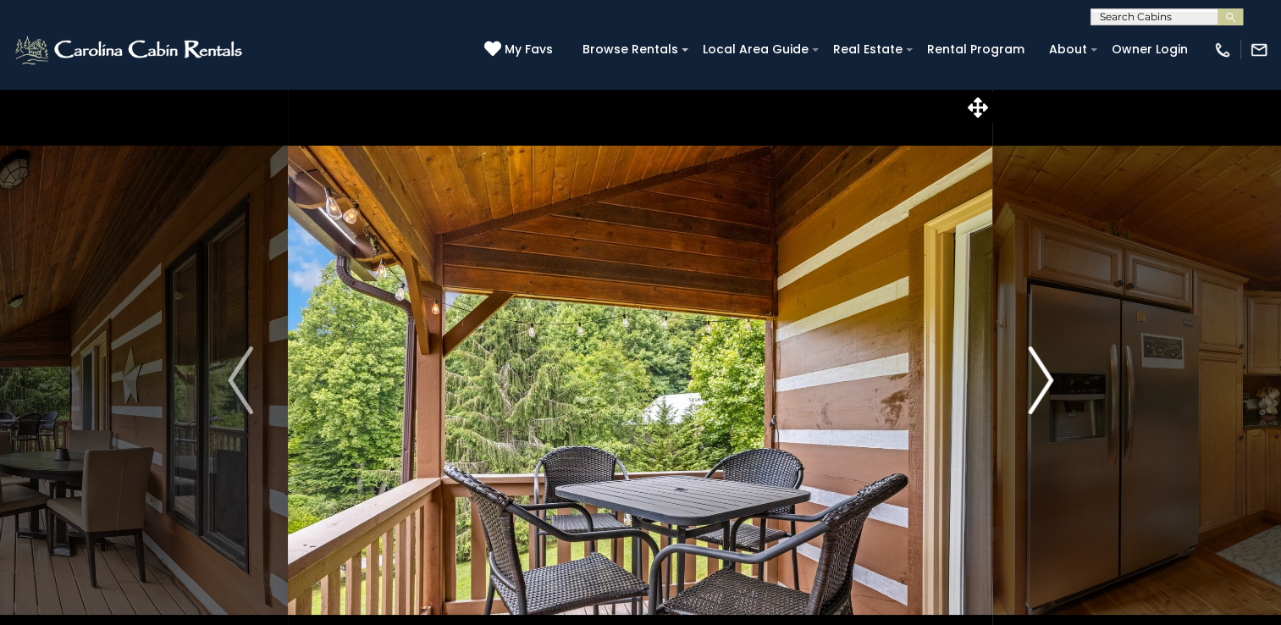
click at [1045, 371] on img "Next" at bounding box center [1040, 380] width 25 height 68
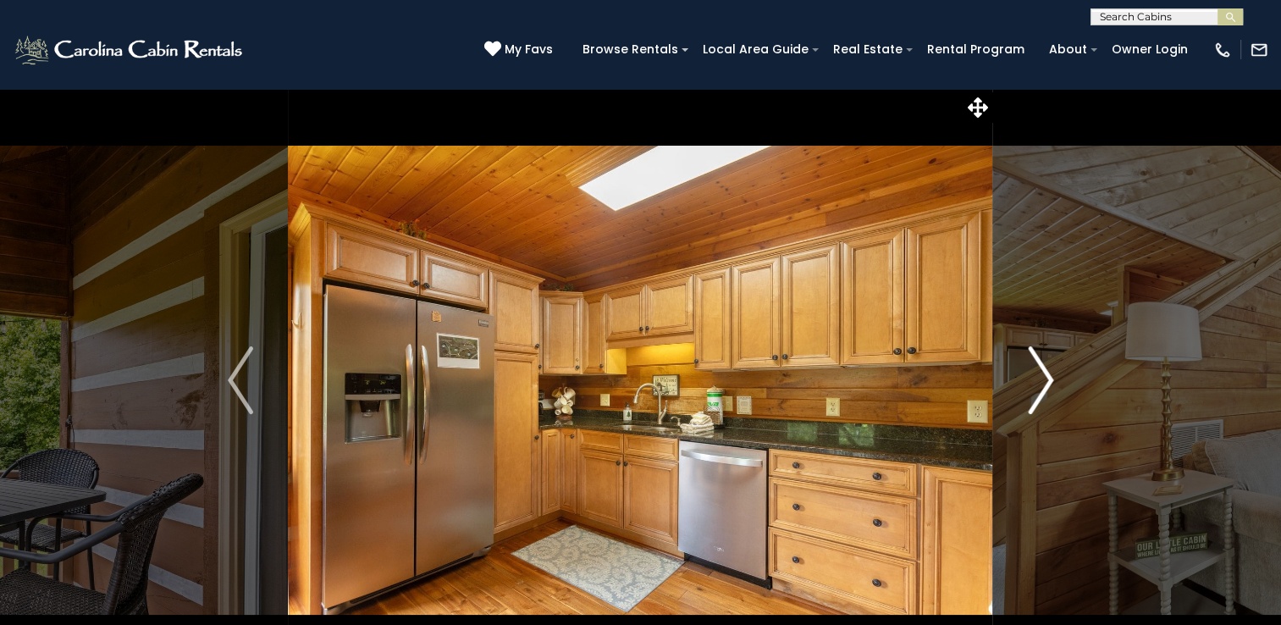
click at [1045, 371] on img "Next" at bounding box center [1040, 380] width 25 height 68
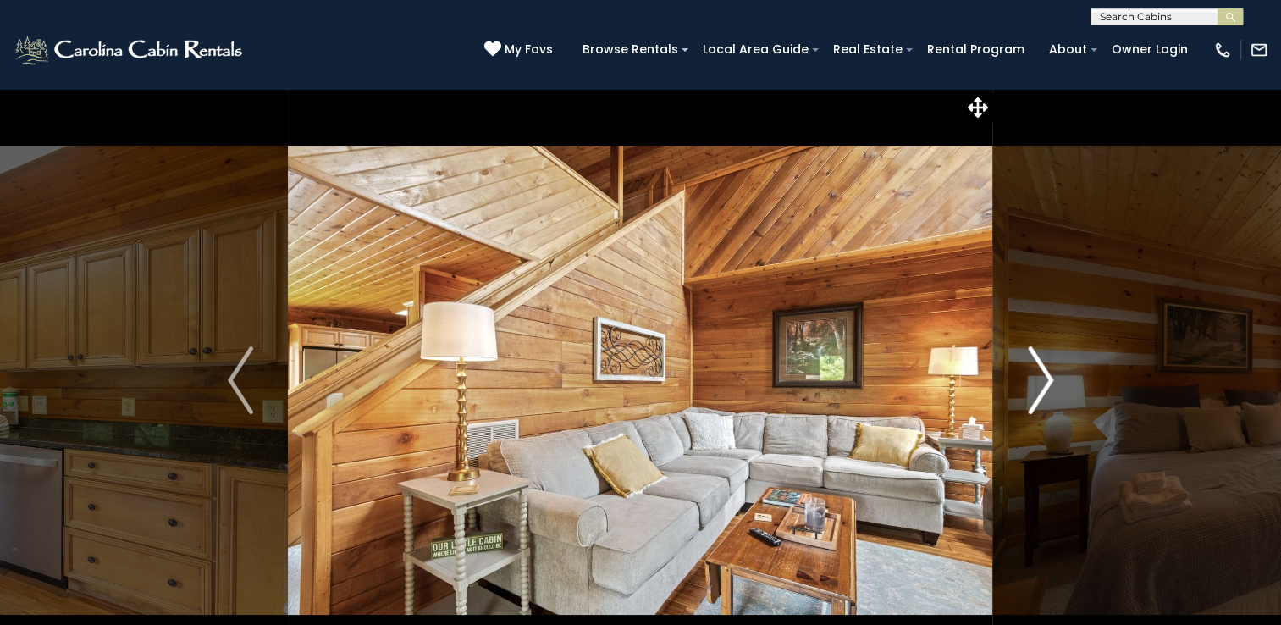
click at [1045, 371] on img "Next" at bounding box center [1040, 380] width 25 height 68
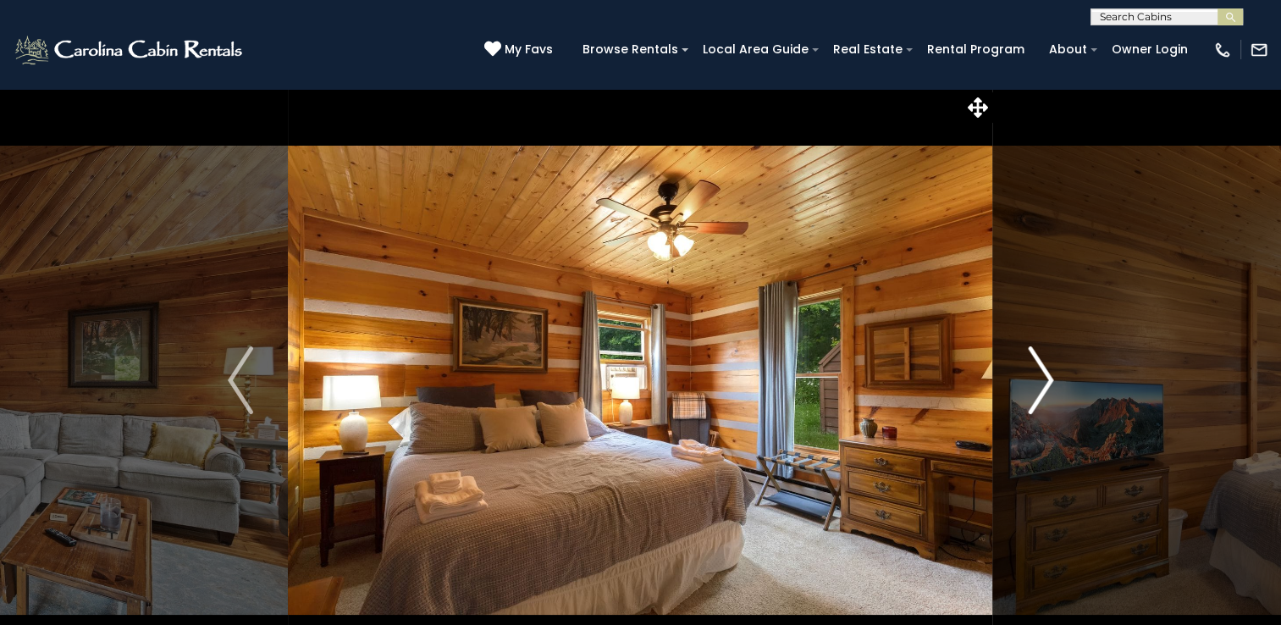
click at [1045, 371] on img "Next" at bounding box center [1040, 380] width 25 height 68
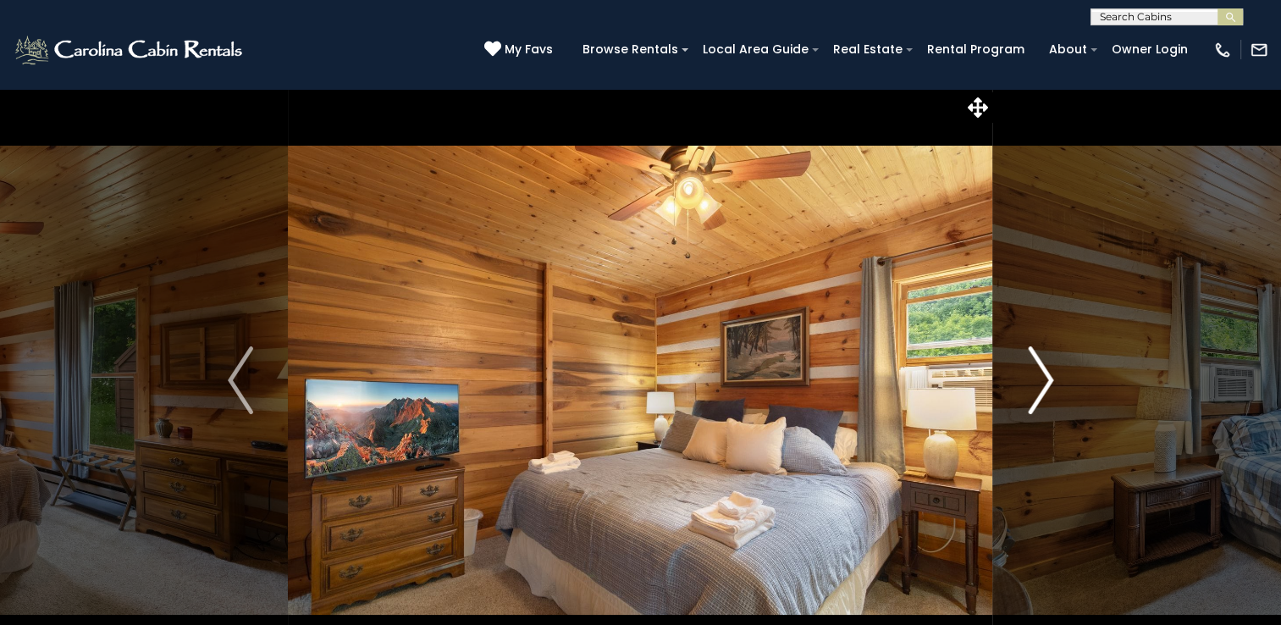
click at [1045, 371] on img "Next" at bounding box center [1040, 380] width 25 height 68
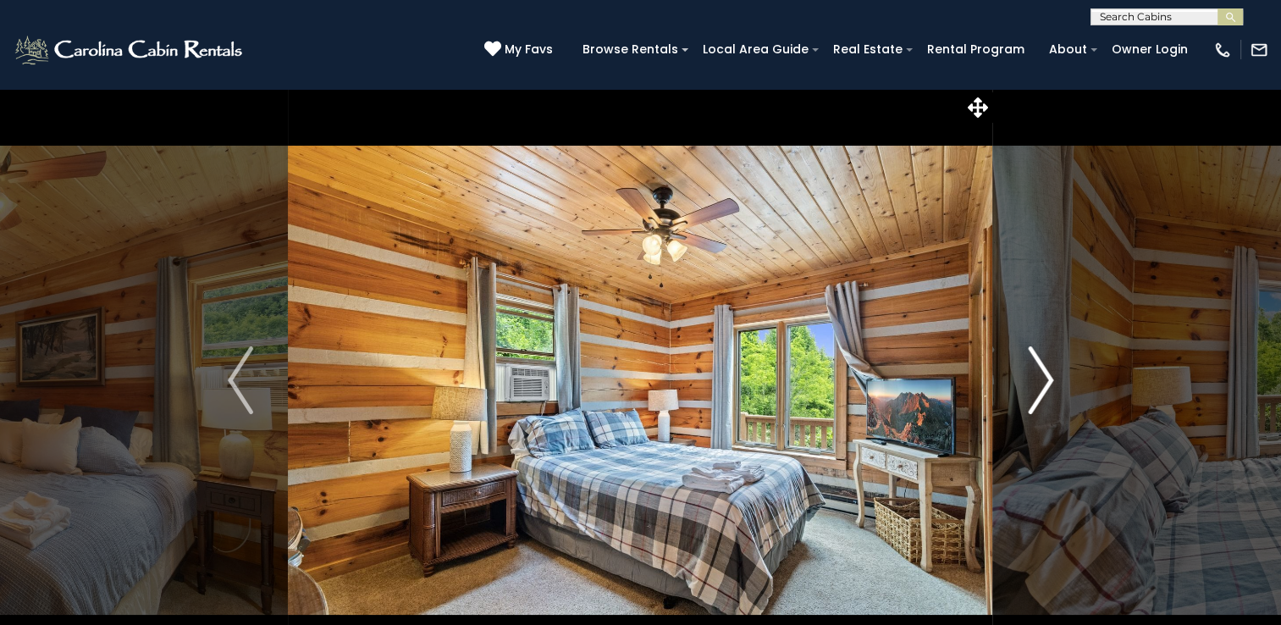
click at [1045, 371] on img "Next" at bounding box center [1040, 380] width 25 height 68
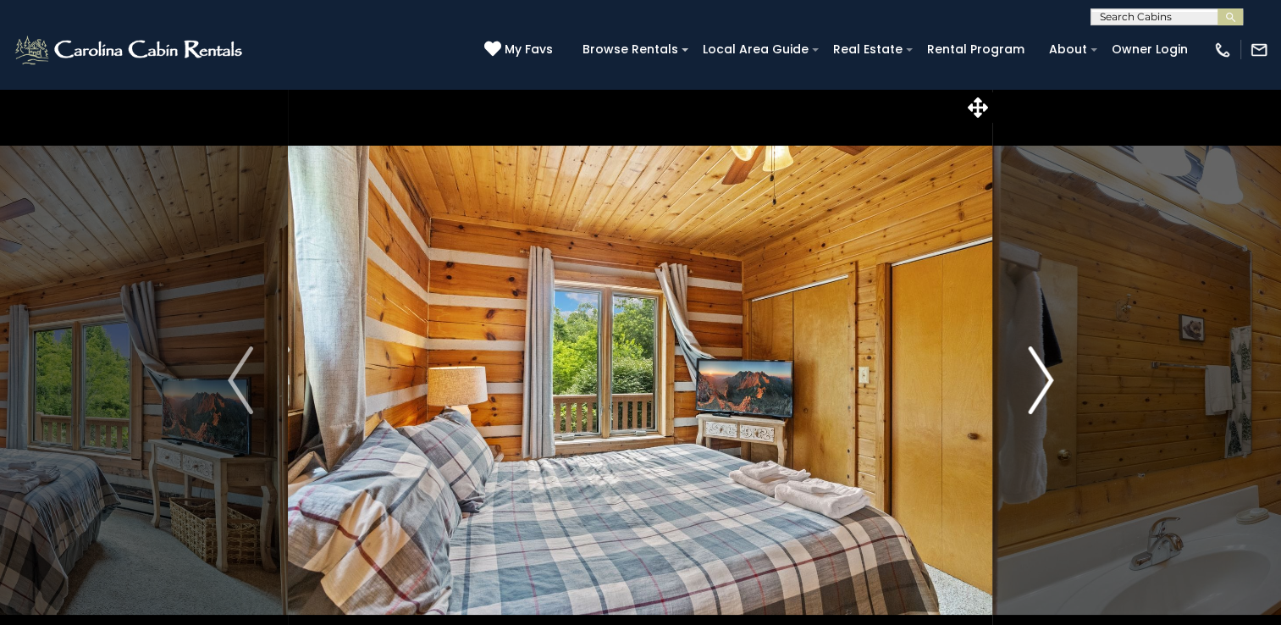
click at [1045, 371] on img "Next" at bounding box center [1040, 380] width 25 height 68
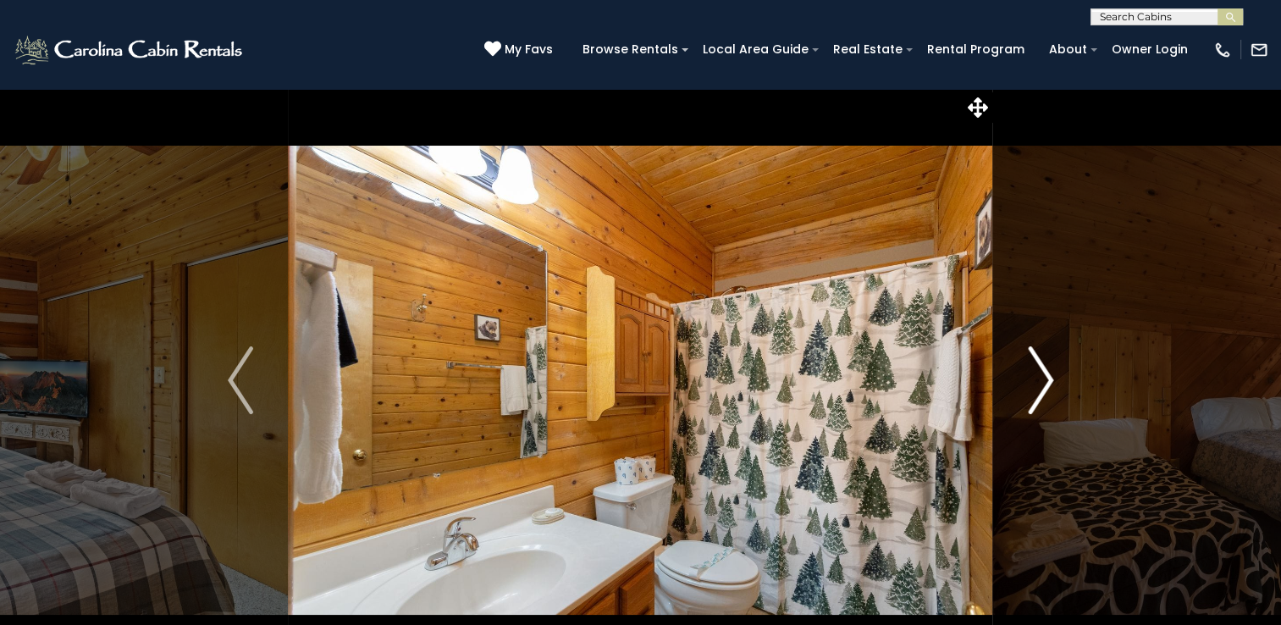
click at [1045, 371] on img "Next" at bounding box center [1040, 380] width 25 height 68
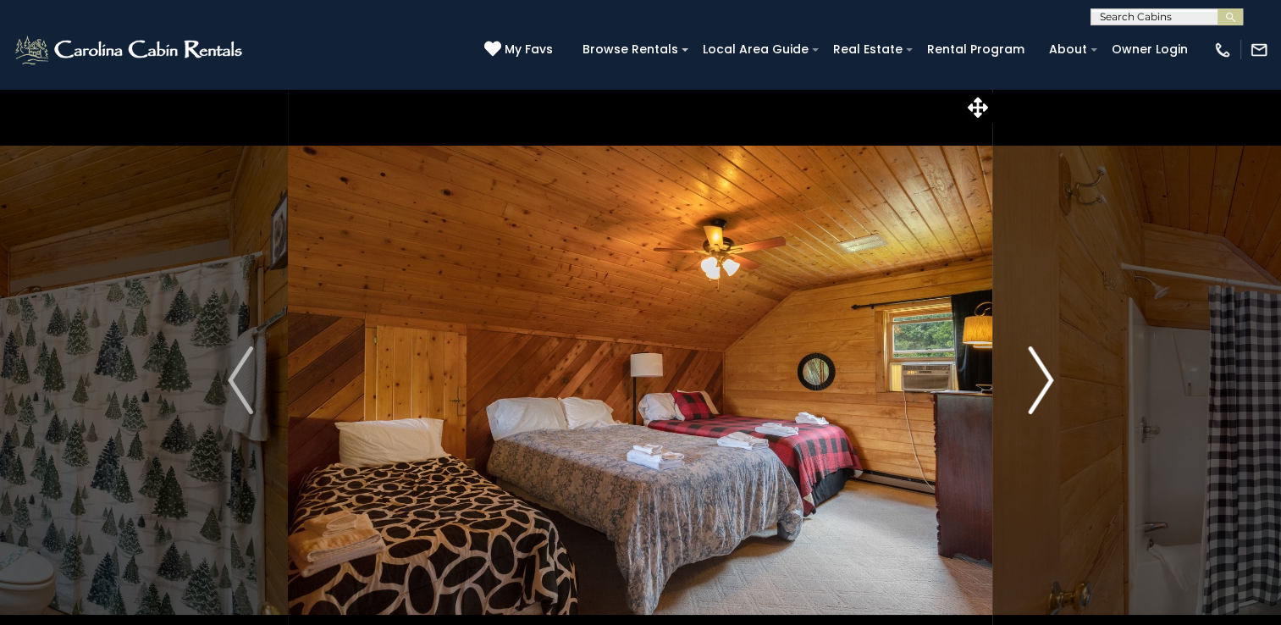
click at [1045, 371] on img "Next" at bounding box center [1040, 380] width 25 height 68
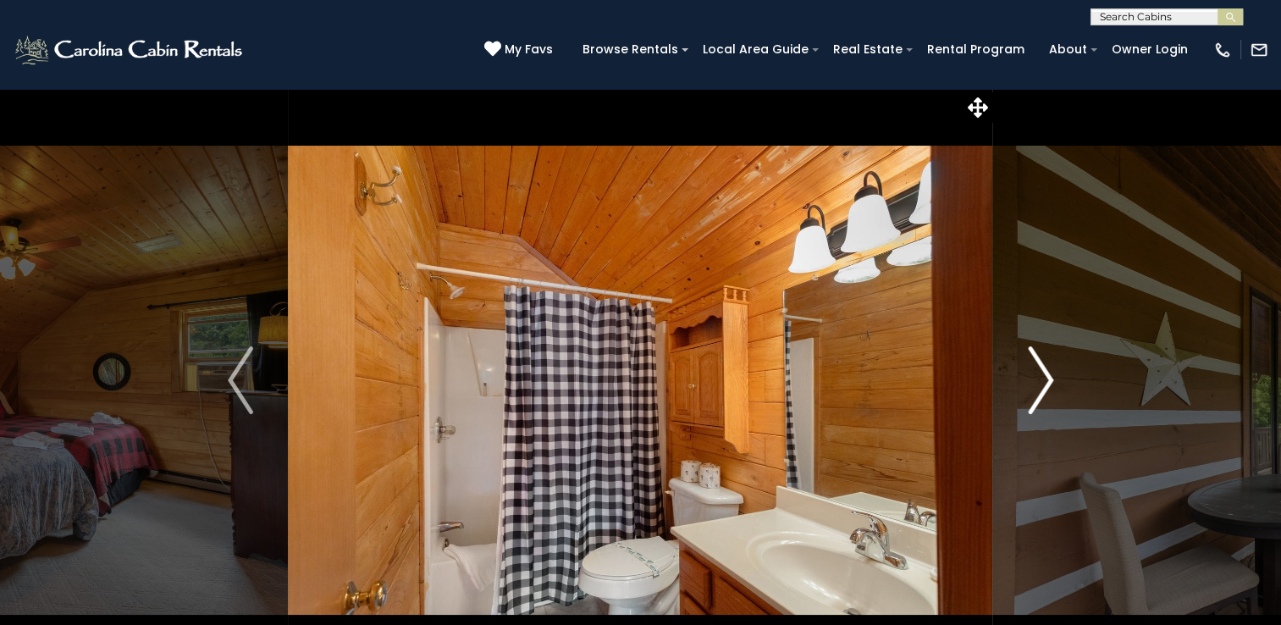
click at [1045, 371] on img "Next" at bounding box center [1040, 380] width 25 height 68
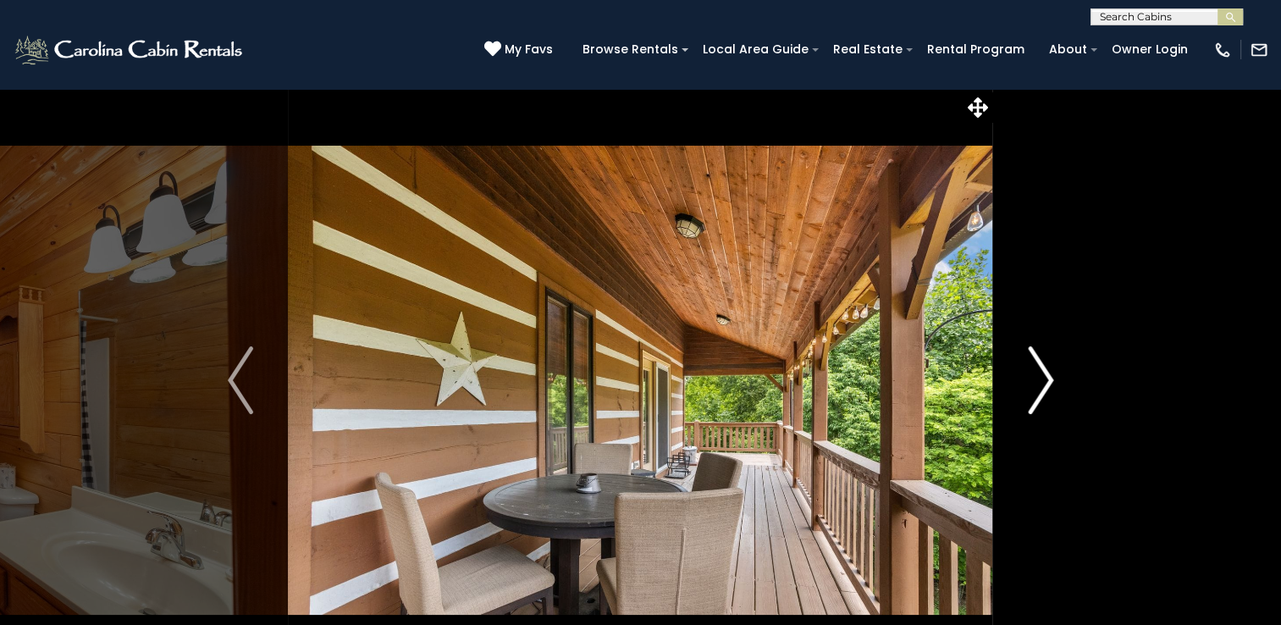
click at [1045, 371] on img "Next" at bounding box center [1040, 380] width 25 height 68
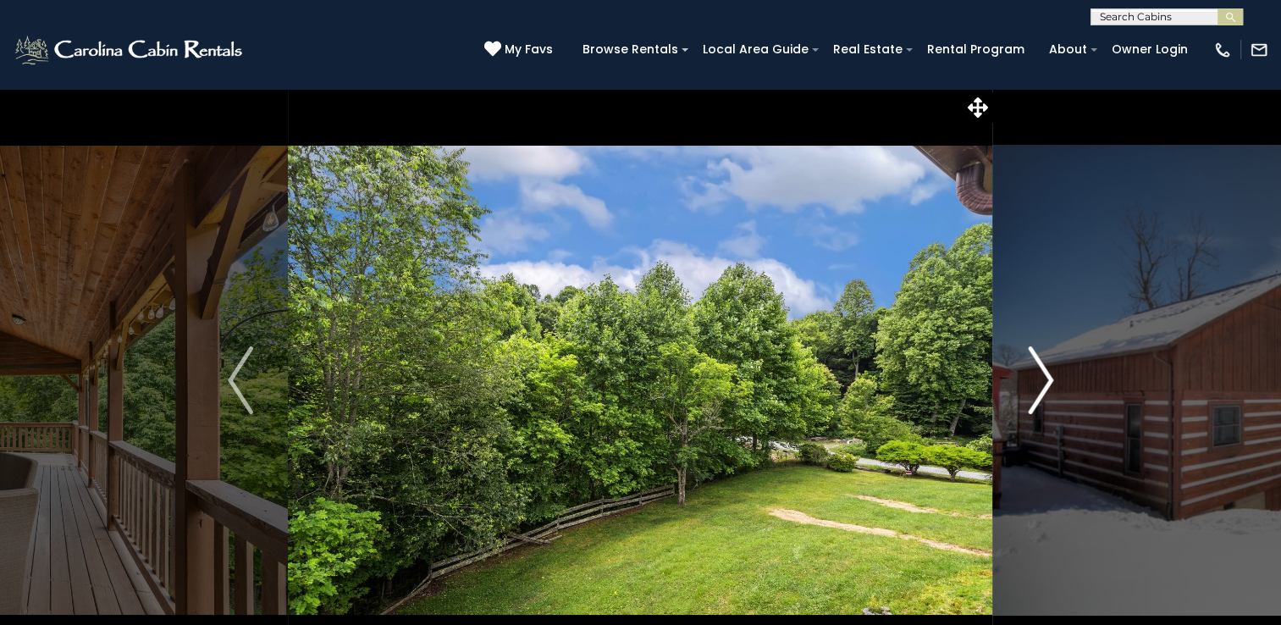
click at [1045, 371] on img "Next" at bounding box center [1040, 380] width 25 height 68
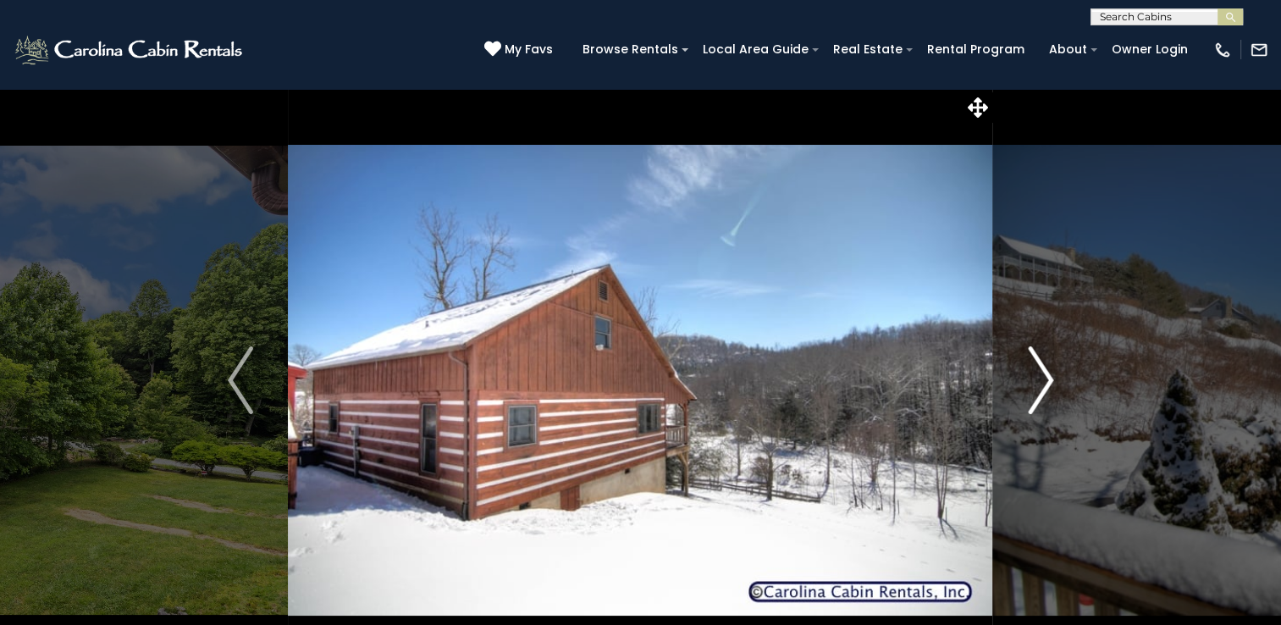
click at [1045, 371] on img "Next" at bounding box center [1040, 380] width 25 height 68
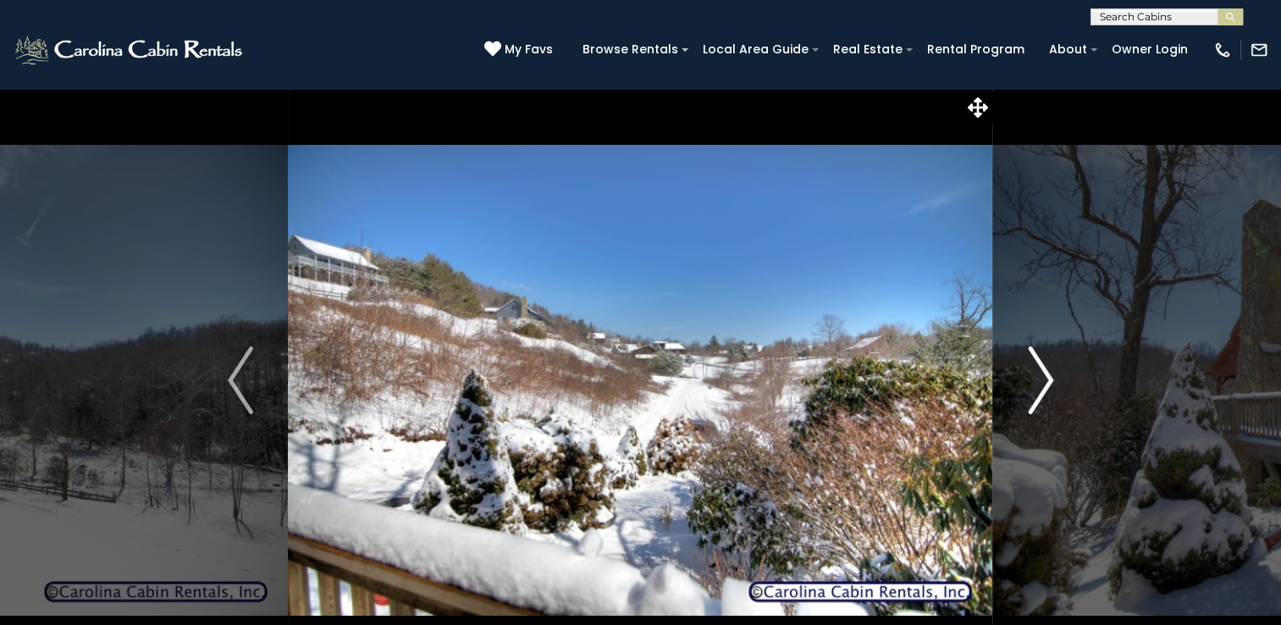
click at [1045, 371] on img "Next" at bounding box center [1040, 380] width 25 height 68
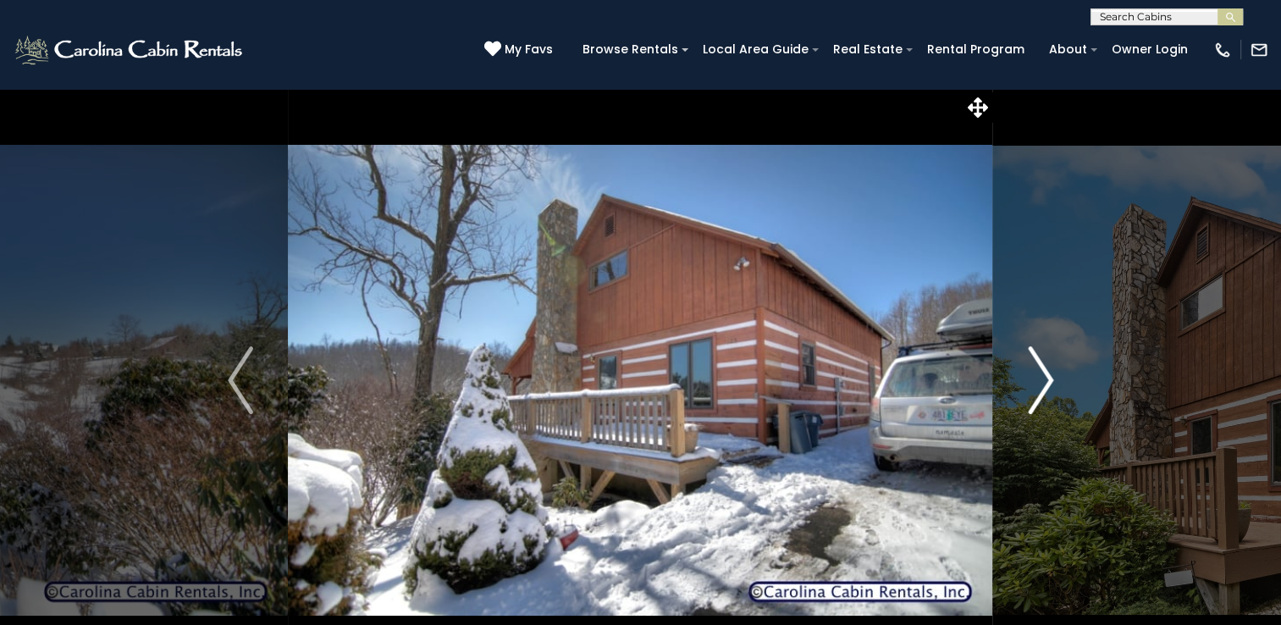
click at [1045, 371] on img "Next" at bounding box center [1040, 380] width 25 height 68
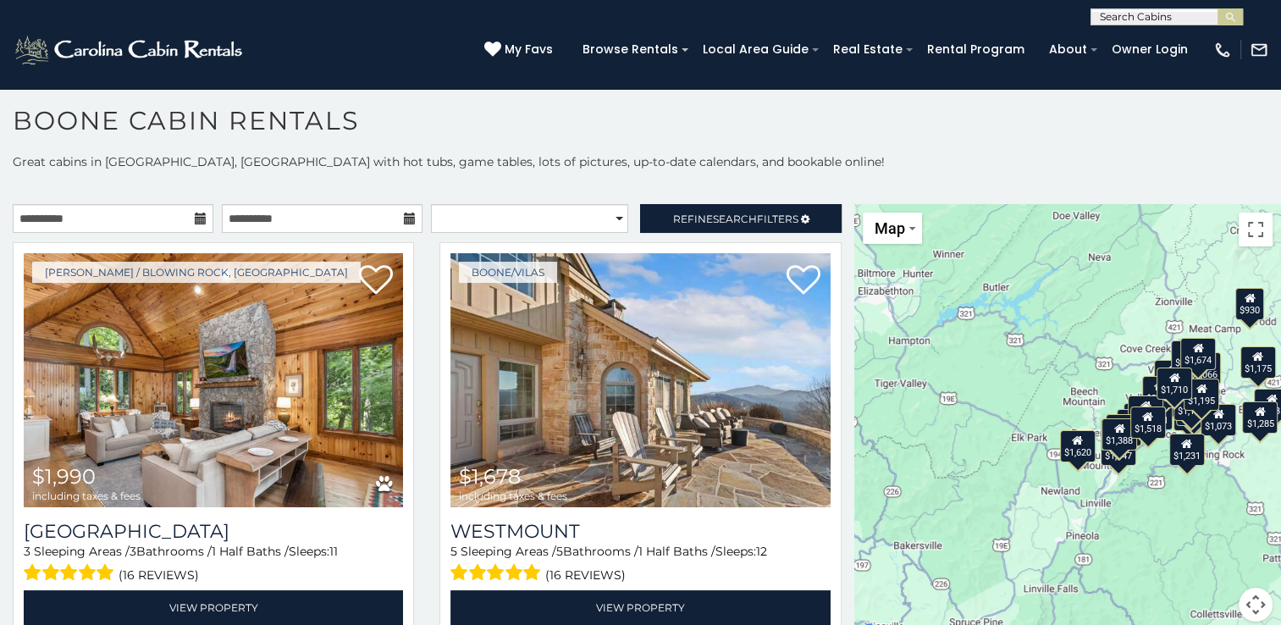
click at [1152, 20] on input "text" at bounding box center [1165, 20] width 148 height 17
type input "******"
click at [1155, 43] on li "Cupids Retreat" at bounding box center [1166, 39] width 151 height 15
click at [1226, 12] on img "submit" at bounding box center [1230, 17] width 13 height 13
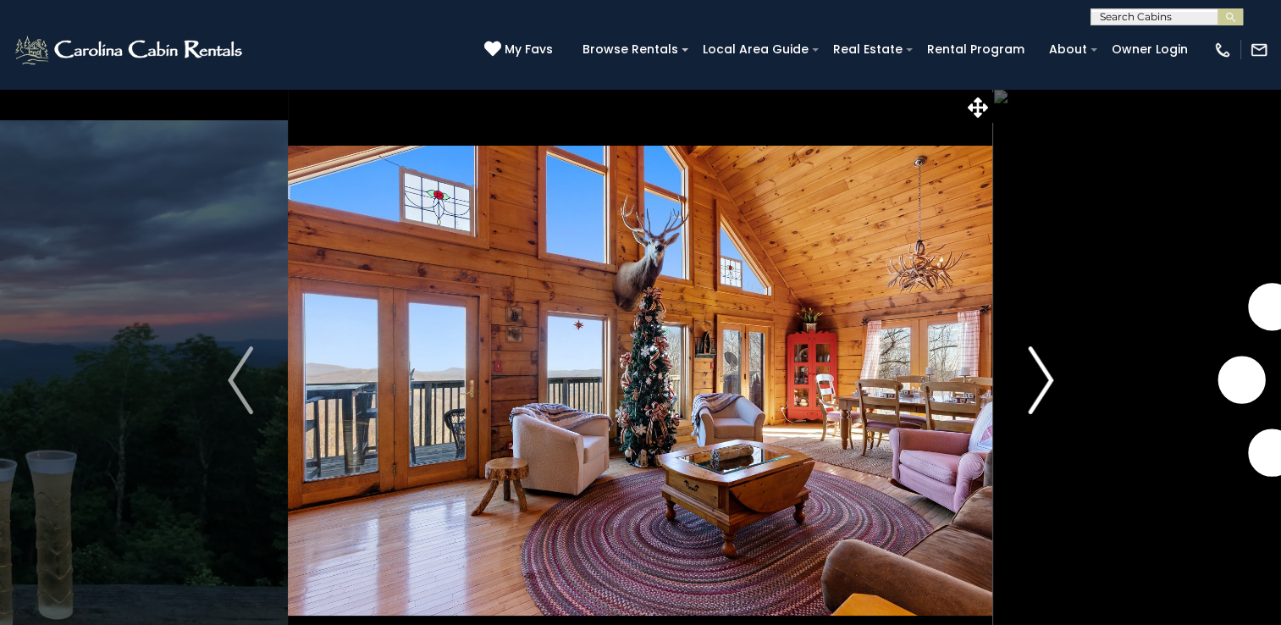
click at [1039, 394] on img "Next" at bounding box center [1040, 380] width 25 height 68
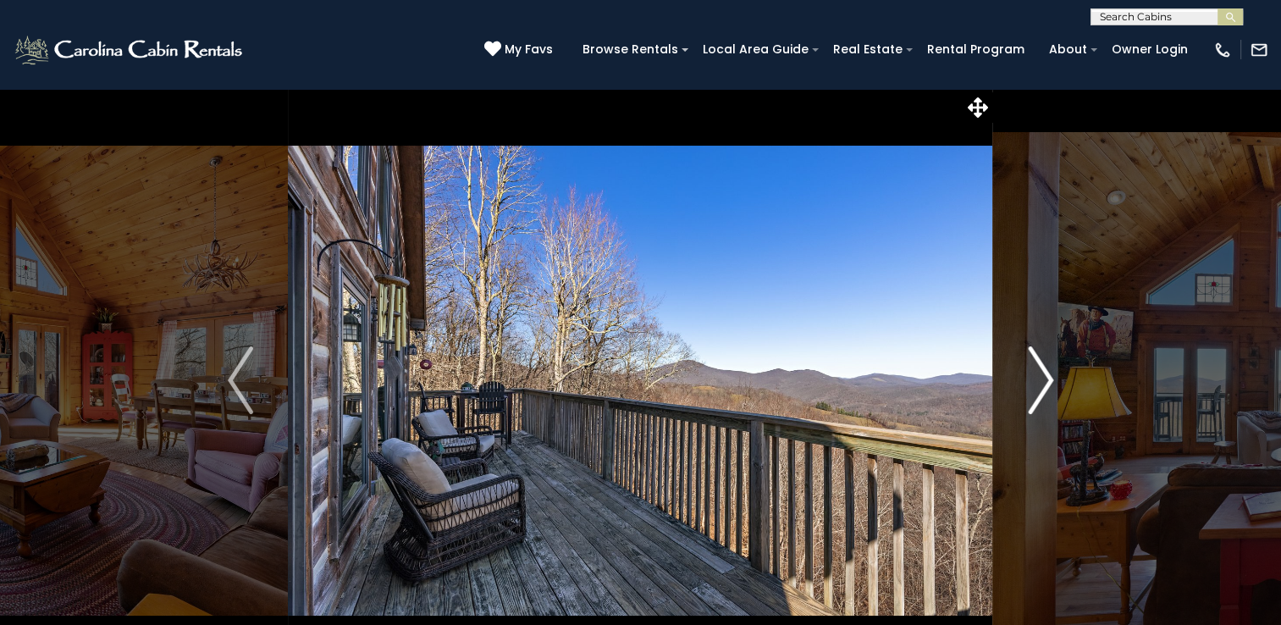
click at [1039, 394] on img "Next" at bounding box center [1040, 380] width 25 height 68
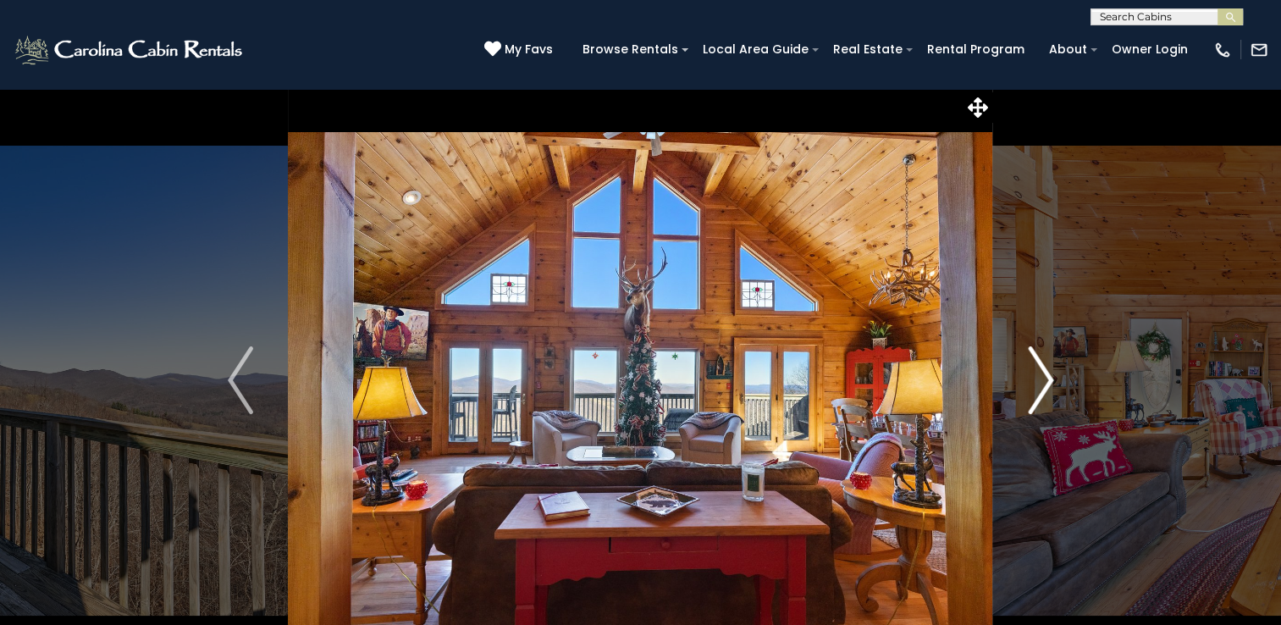
click at [1039, 394] on img "Next" at bounding box center [1040, 380] width 25 height 68
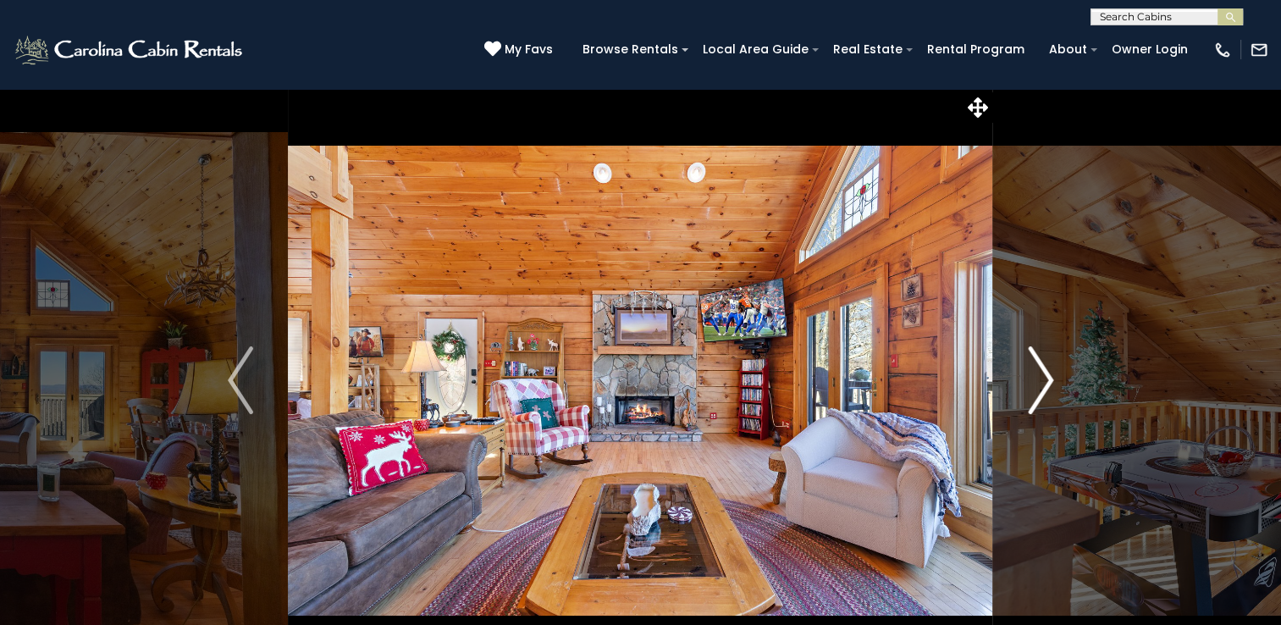
click at [1039, 394] on img "Next" at bounding box center [1040, 380] width 25 height 68
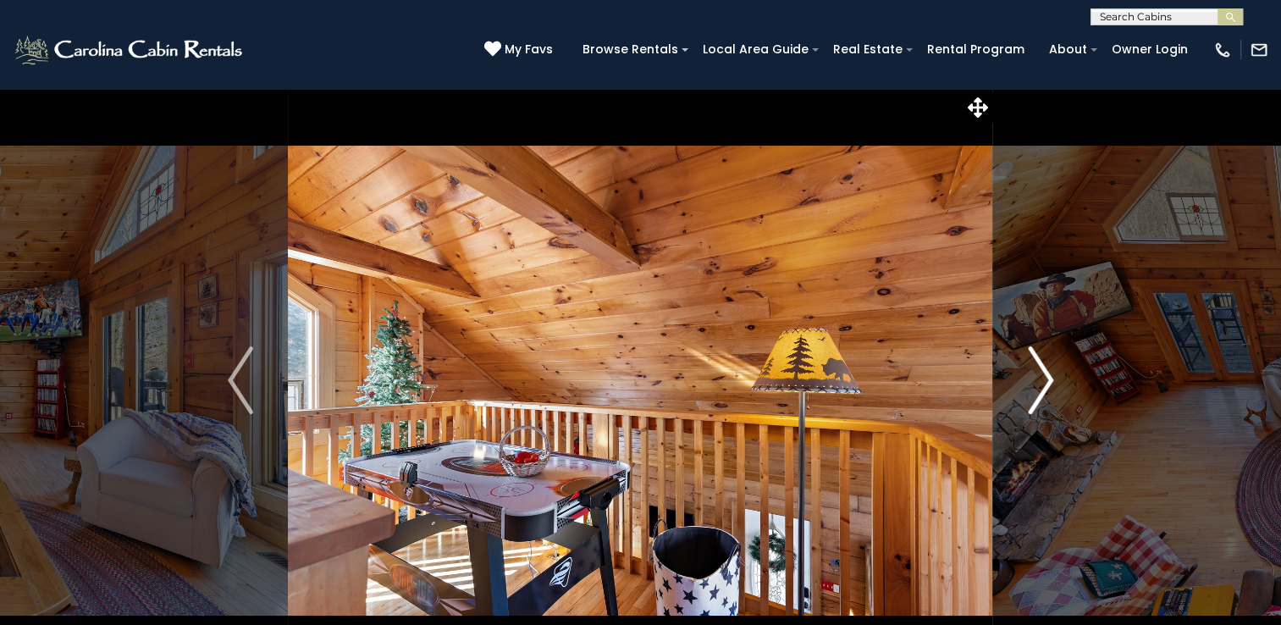
click at [1039, 394] on img "Next" at bounding box center [1040, 380] width 25 height 68
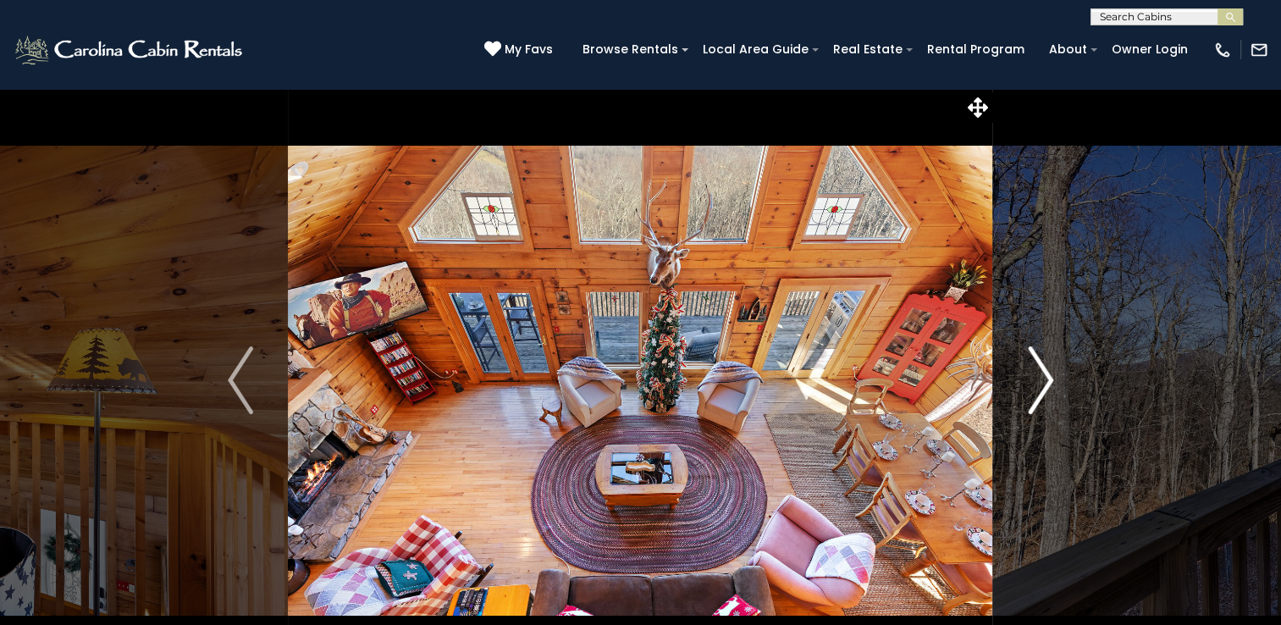
click at [1039, 394] on img "Next" at bounding box center [1040, 380] width 25 height 68
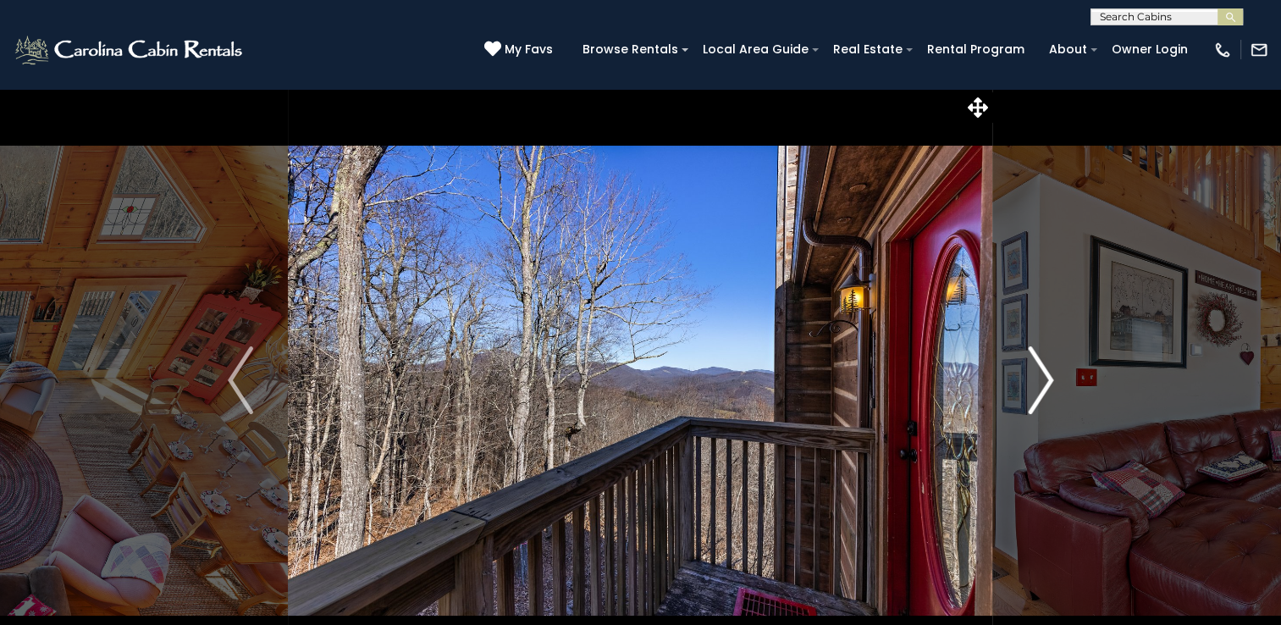
click at [1039, 394] on img "Next" at bounding box center [1040, 380] width 25 height 68
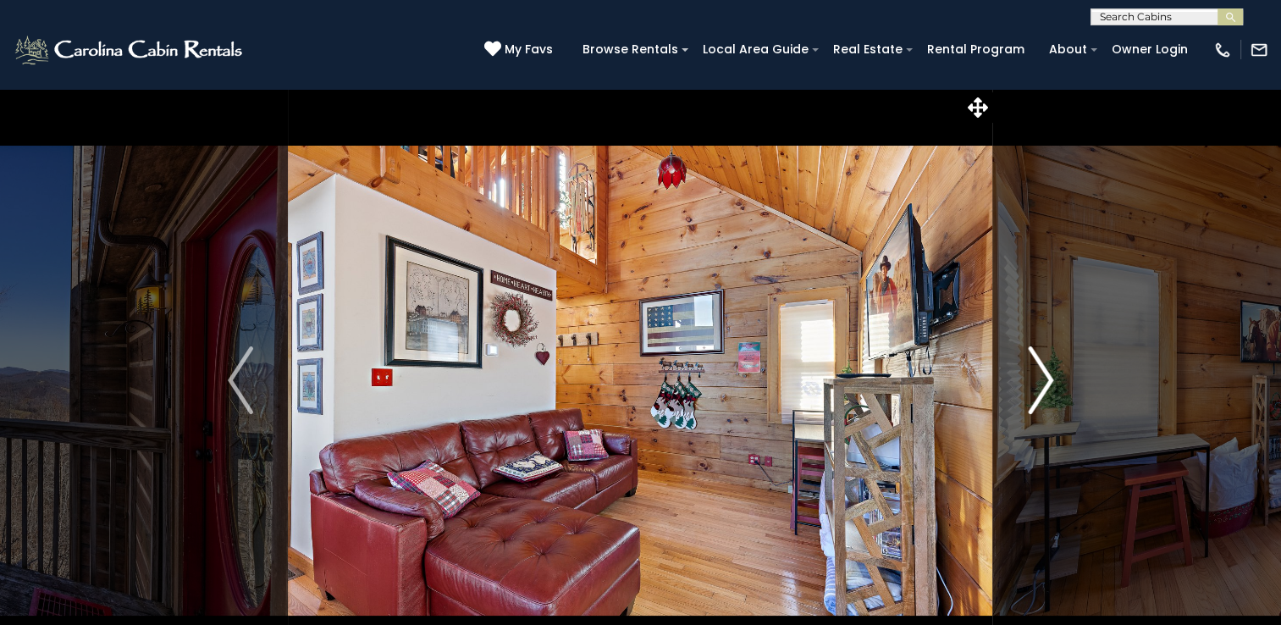
click at [1039, 394] on img "Next" at bounding box center [1040, 380] width 25 height 68
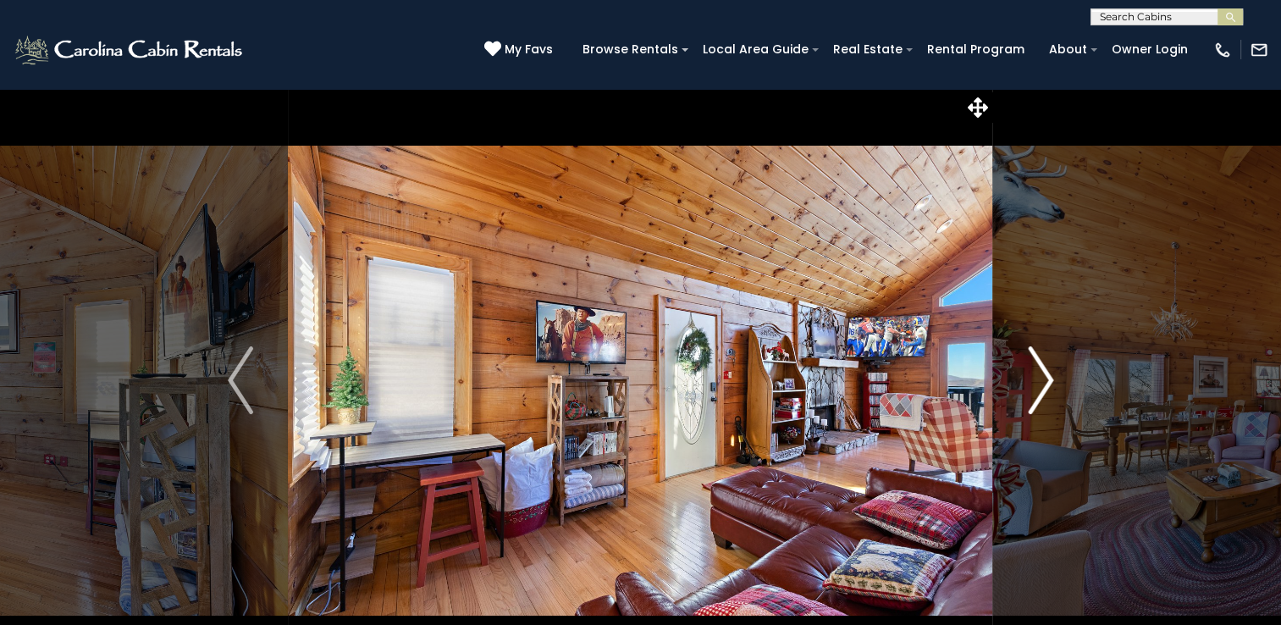
click at [1039, 394] on img "Next" at bounding box center [1040, 380] width 25 height 68
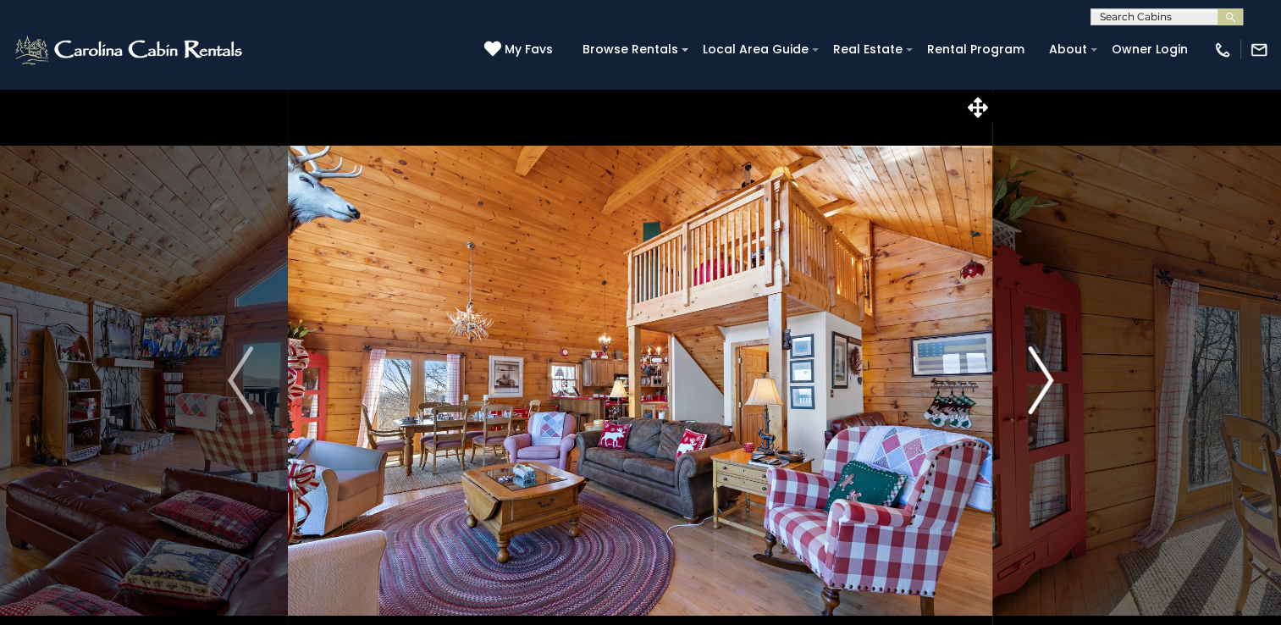
click at [1039, 394] on img "Next" at bounding box center [1040, 380] width 25 height 68
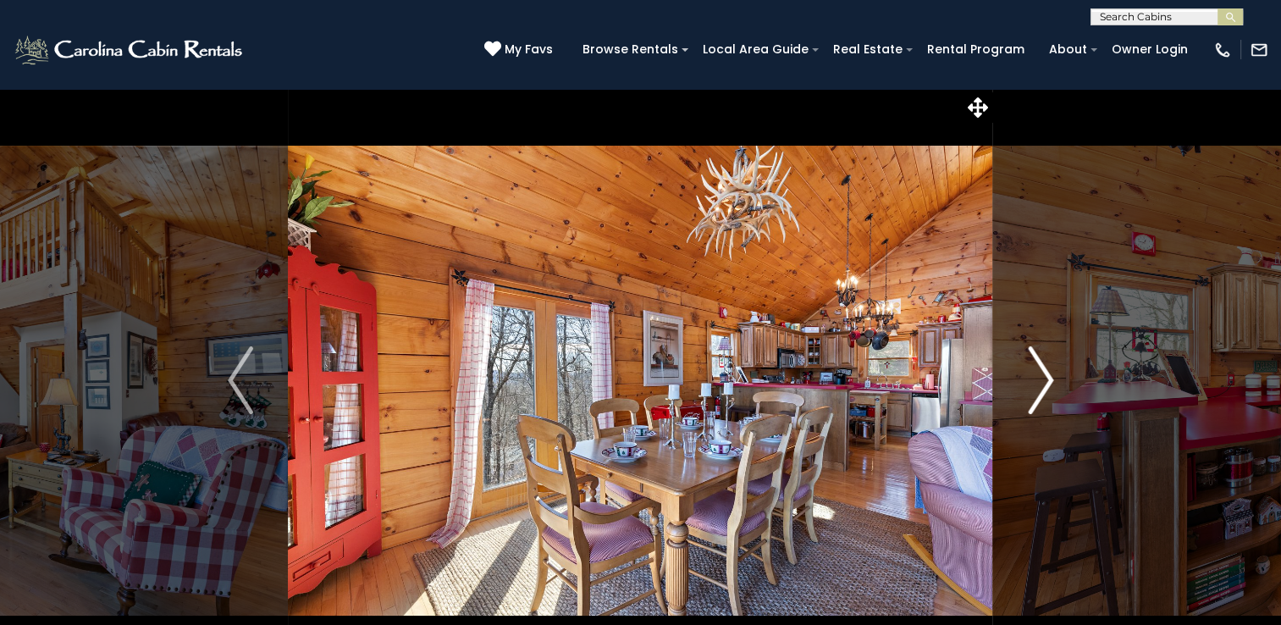
click at [1039, 394] on img "Next" at bounding box center [1040, 380] width 25 height 68
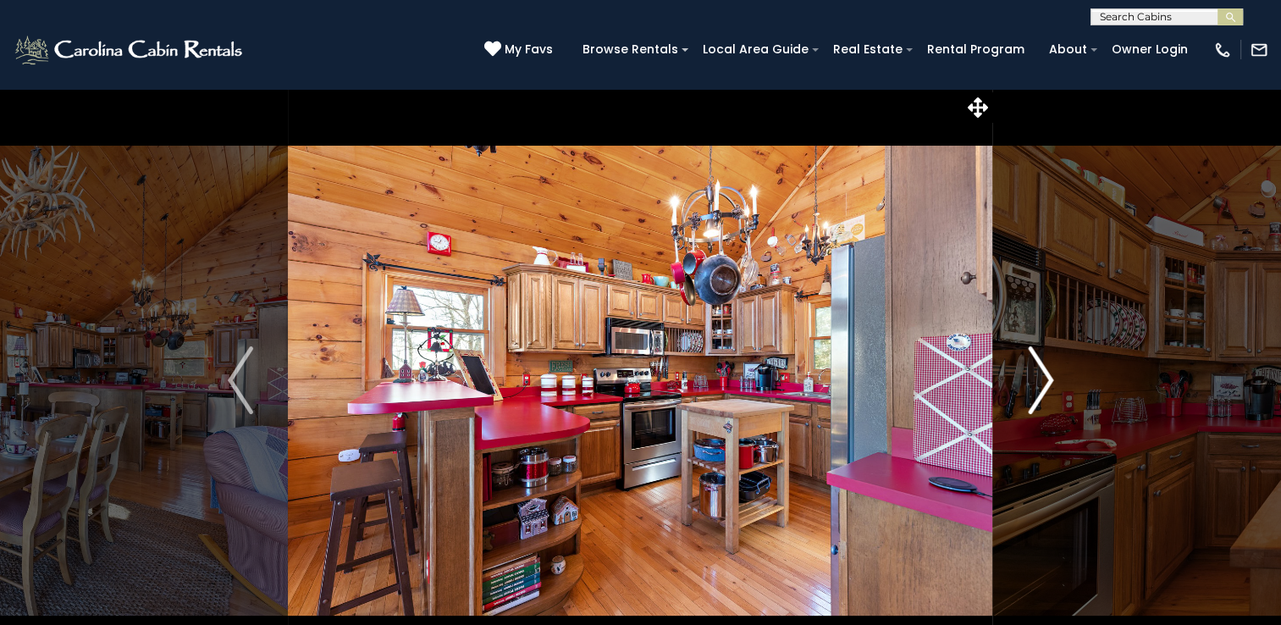
click at [1039, 394] on img "Next" at bounding box center [1040, 380] width 25 height 68
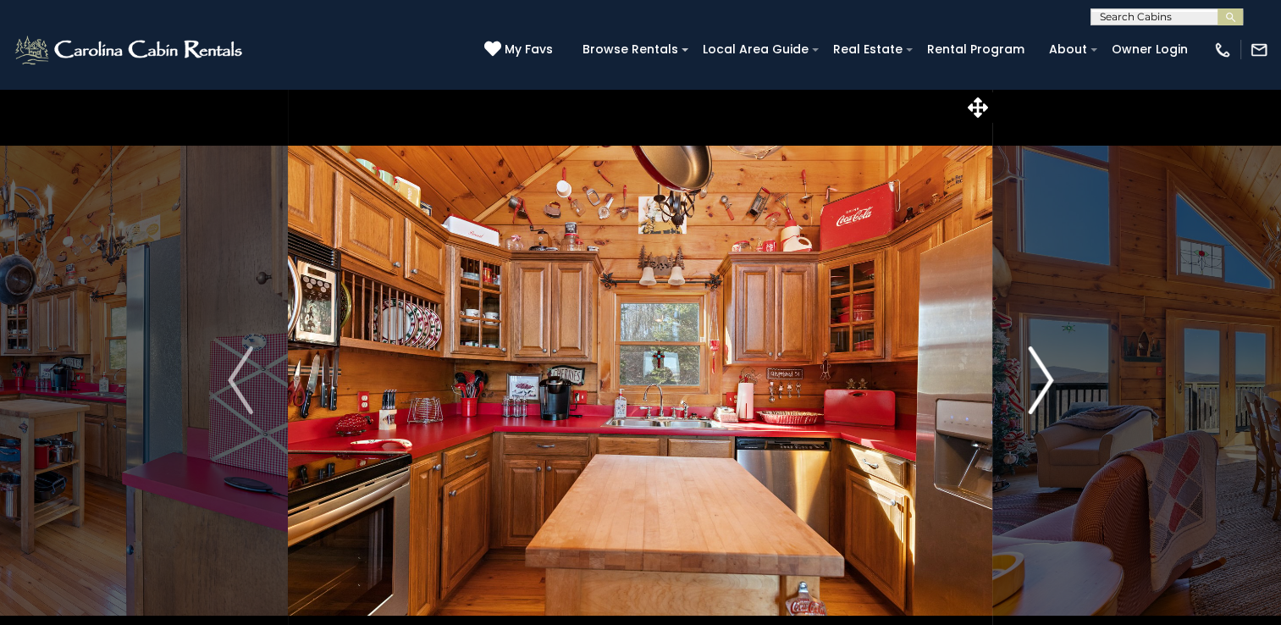
click at [1039, 394] on img "Next" at bounding box center [1040, 380] width 25 height 68
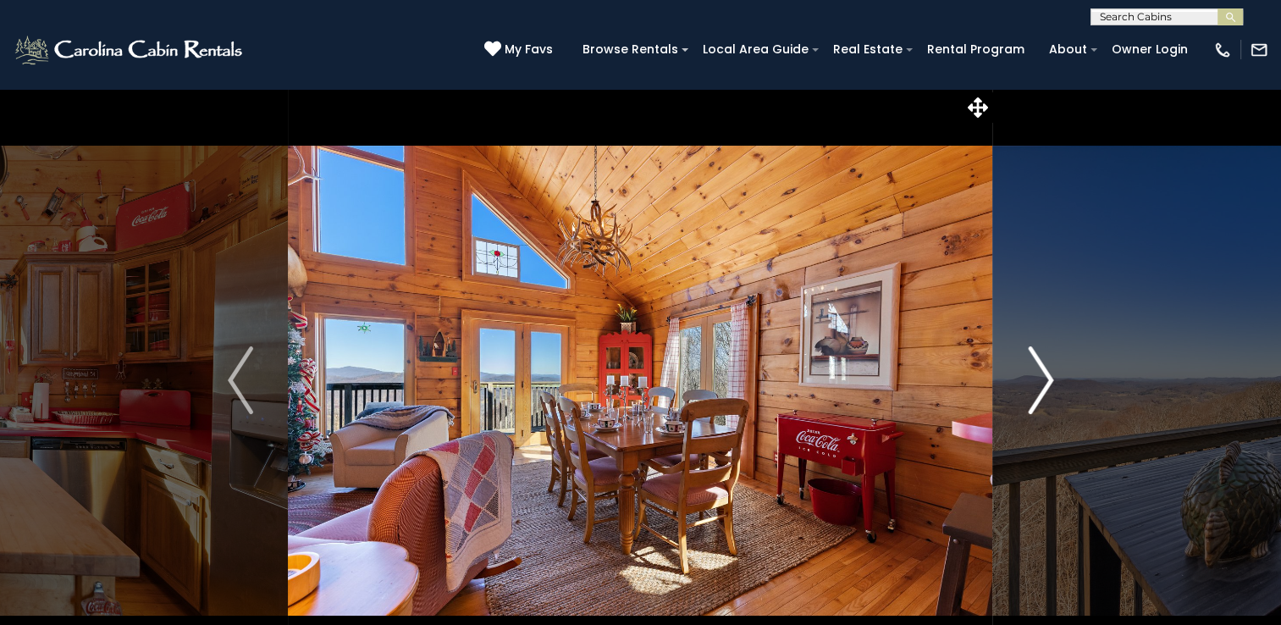
click at [1039, 394] on img "Next" at bounding box center [1040, 380] width 25 height 68
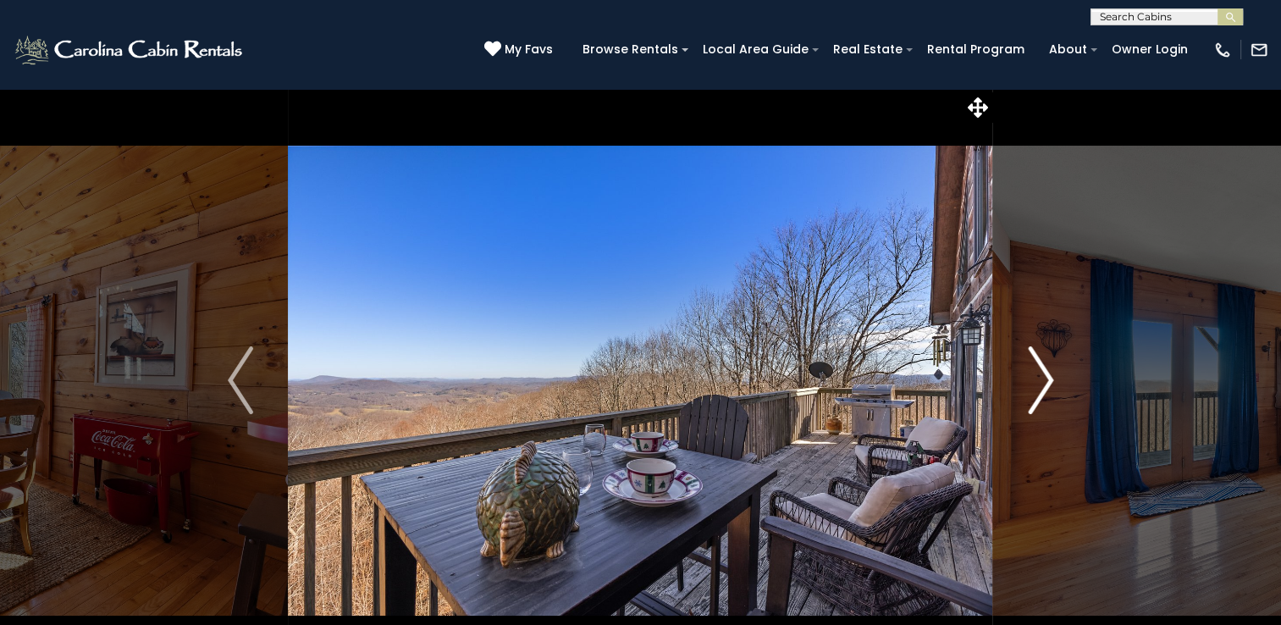
click at [1039, 394] on img "Next" at bounding box center [1040, 380] width 25 height 68
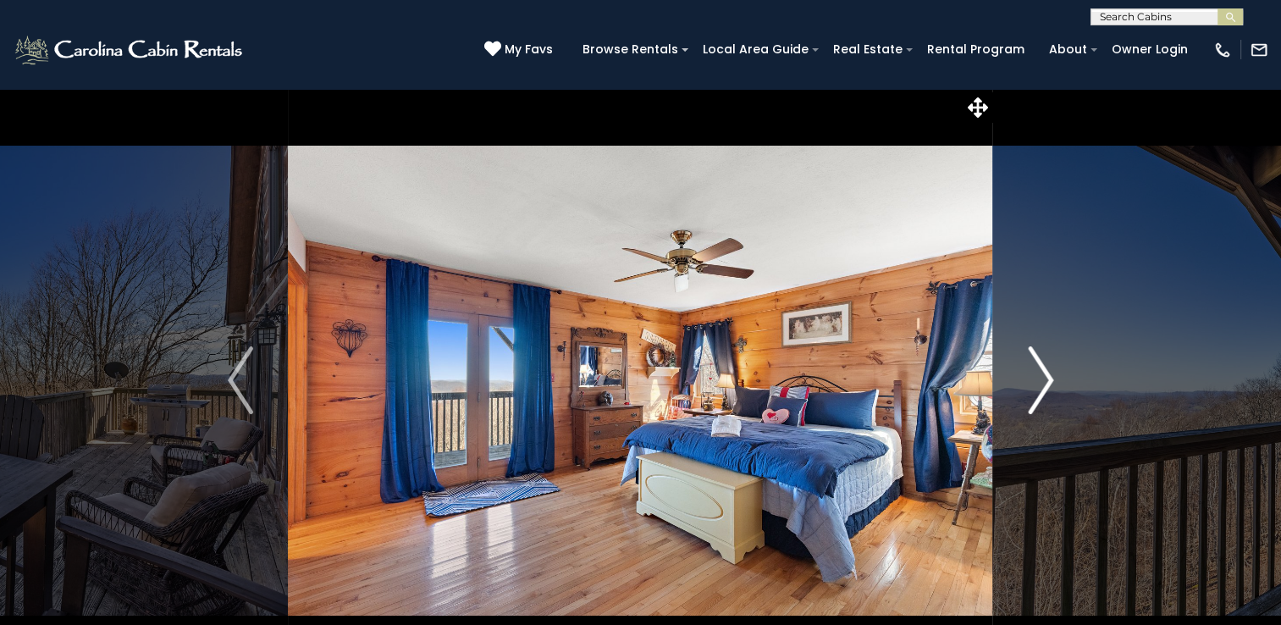
click at [1039, 394] on img "Next" at bounding box center [1040, 380] width 25 height 68
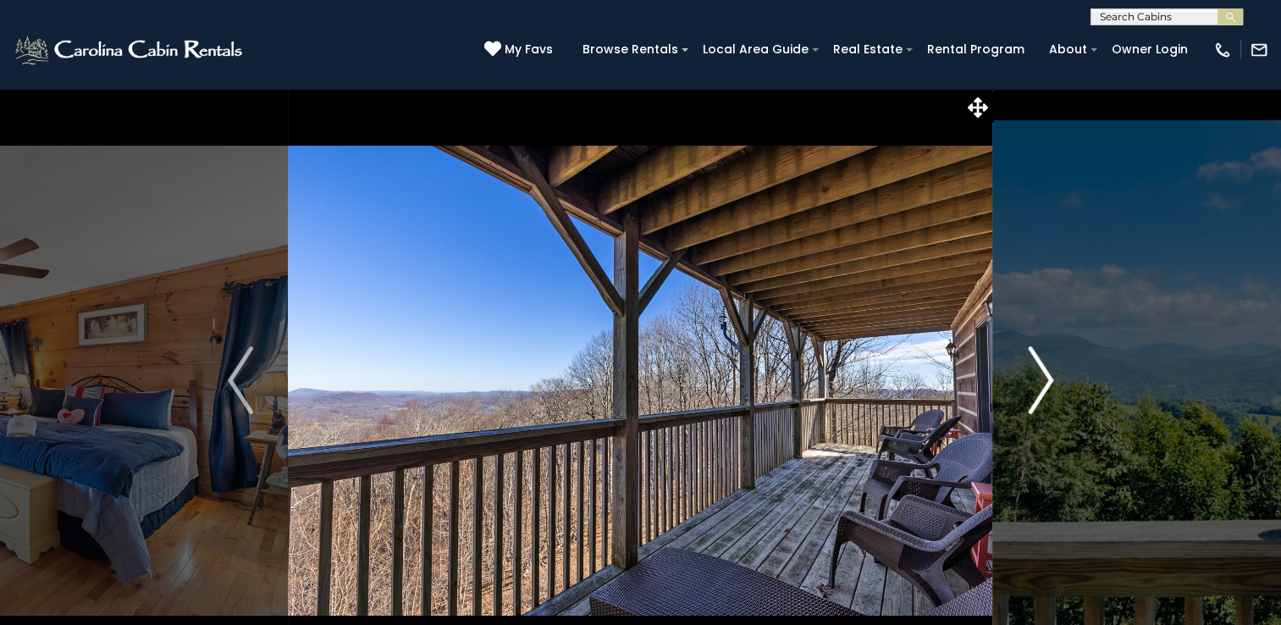
click at [1039, 394] on img "Next" at bounding box center [1040, 380] width 25 height 68
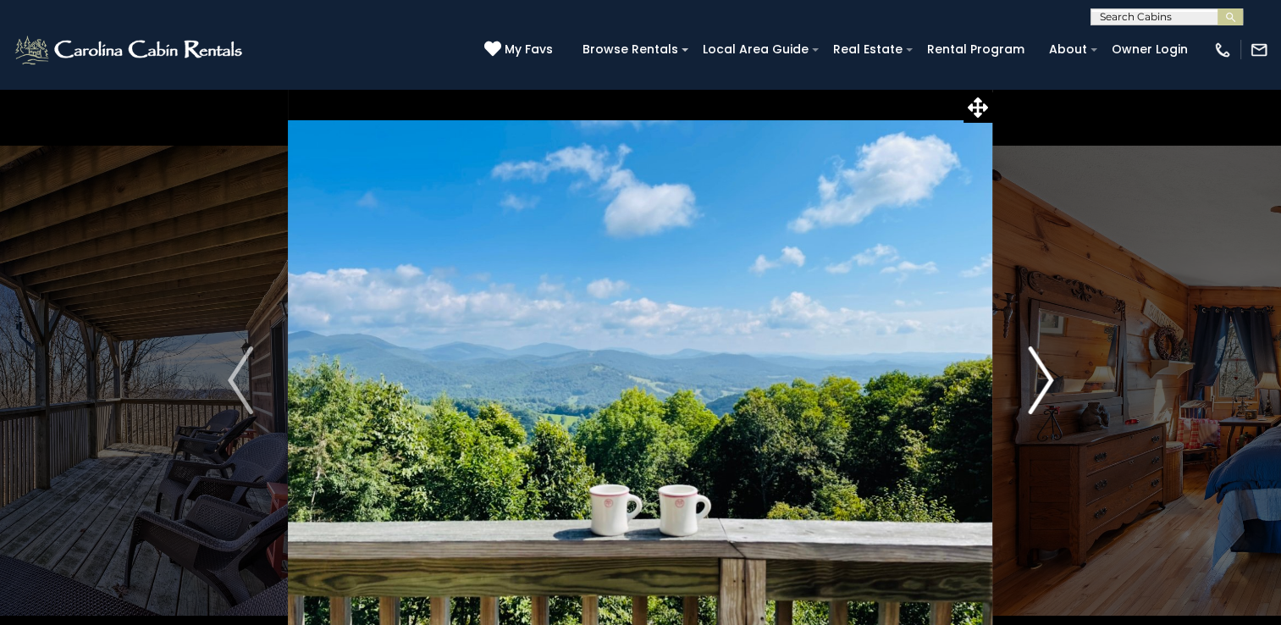
click at [1039, 394] on img "Next" at bounding box center [1040, 380] width 25 height 68
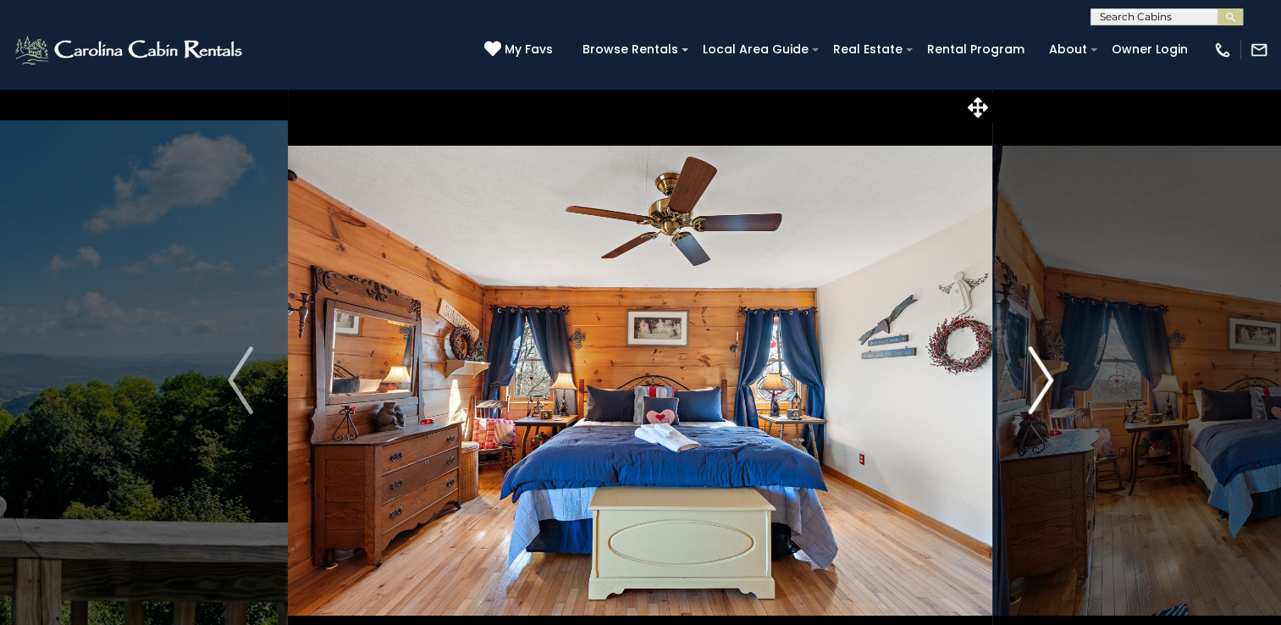
click at [1039, 394] on img "Next" at bounding box center [1040, 380] width 25 height 68
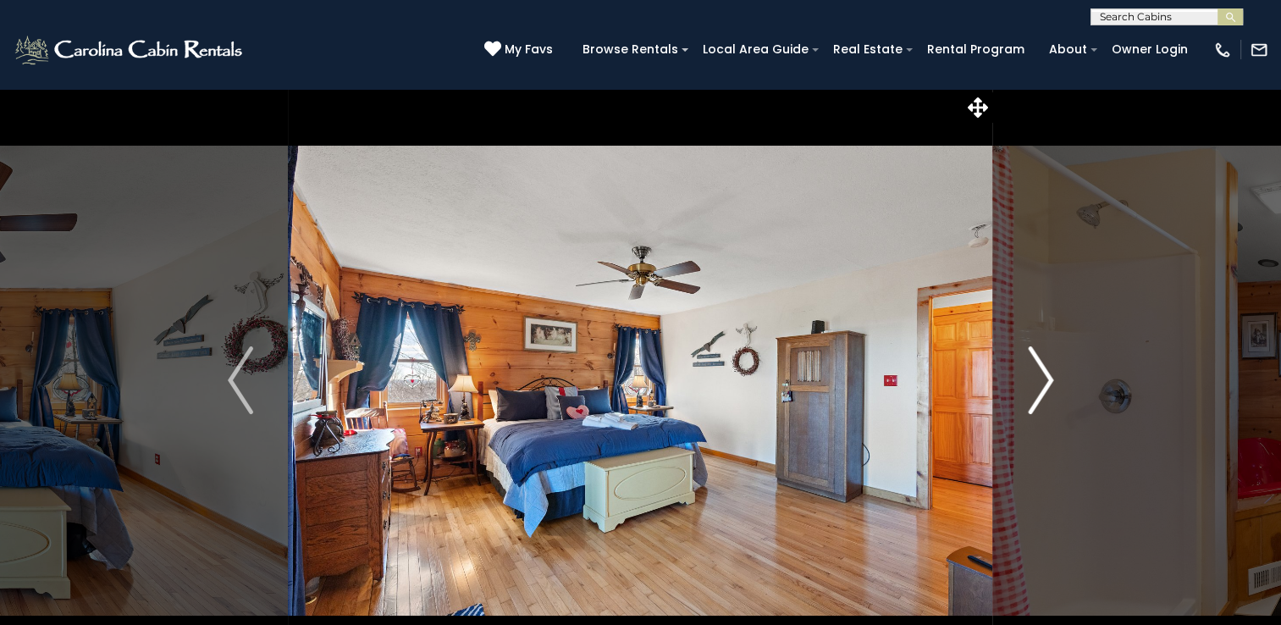
click at [1039, 394] on img "Next" at bounding box center [1040, 380] width 25 height 68
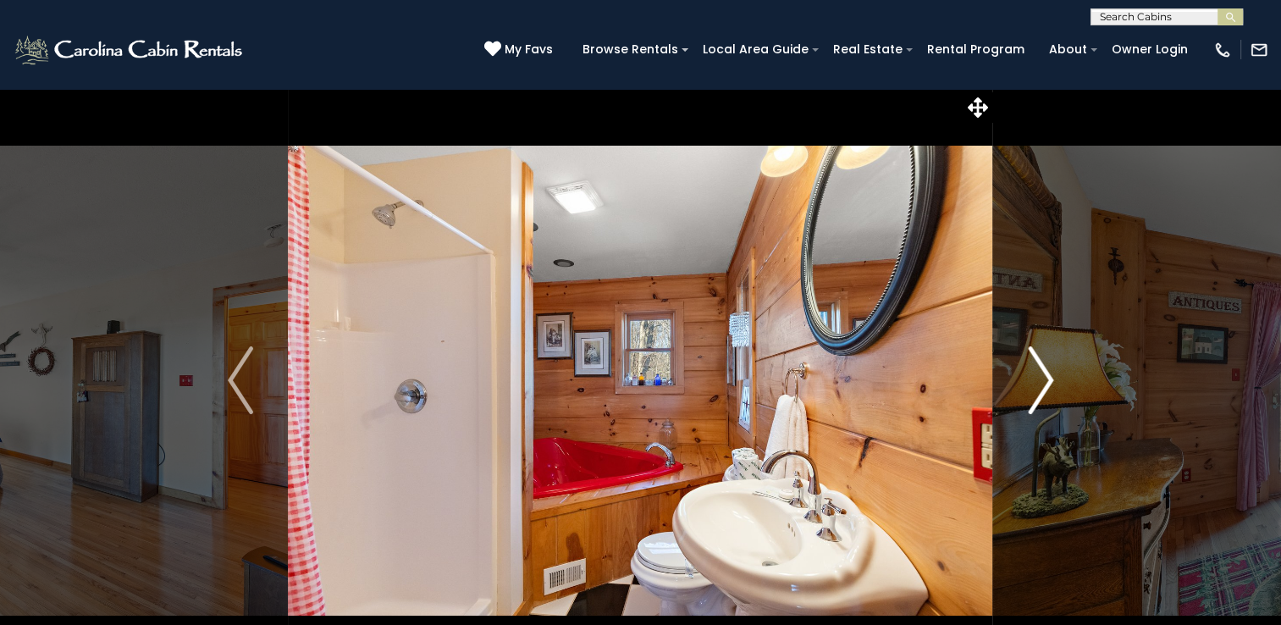
click at [1039, 394] on img "Next" at bounding box center [1040, 380] width 25 height 68
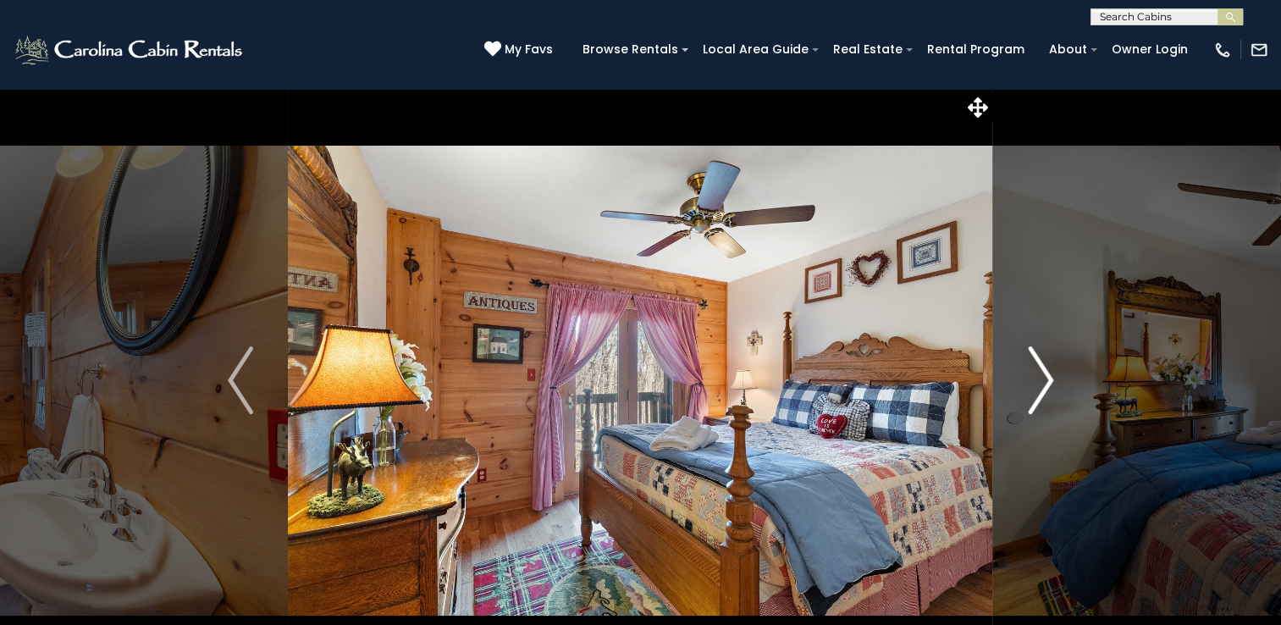
click at [1039, 394] on img "Next" at bounding box center [1040, 380] width 25 height 68
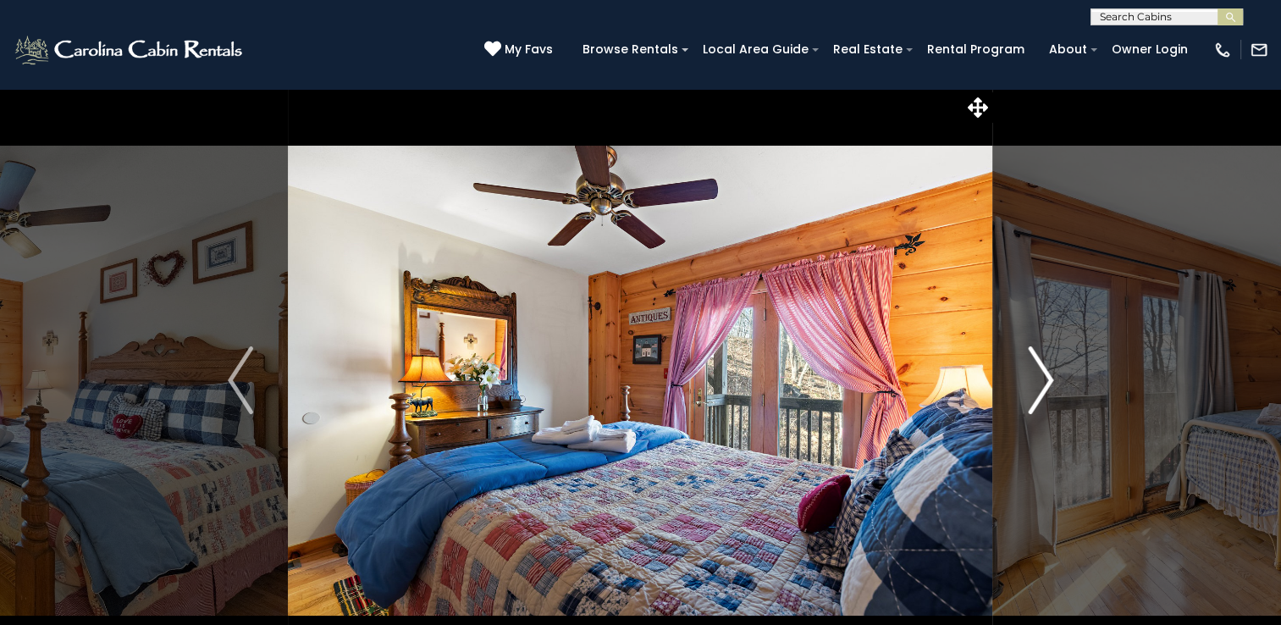
click at [1039, 394] on img "Next" at bounding box center [1040, 380] width 25 height 68
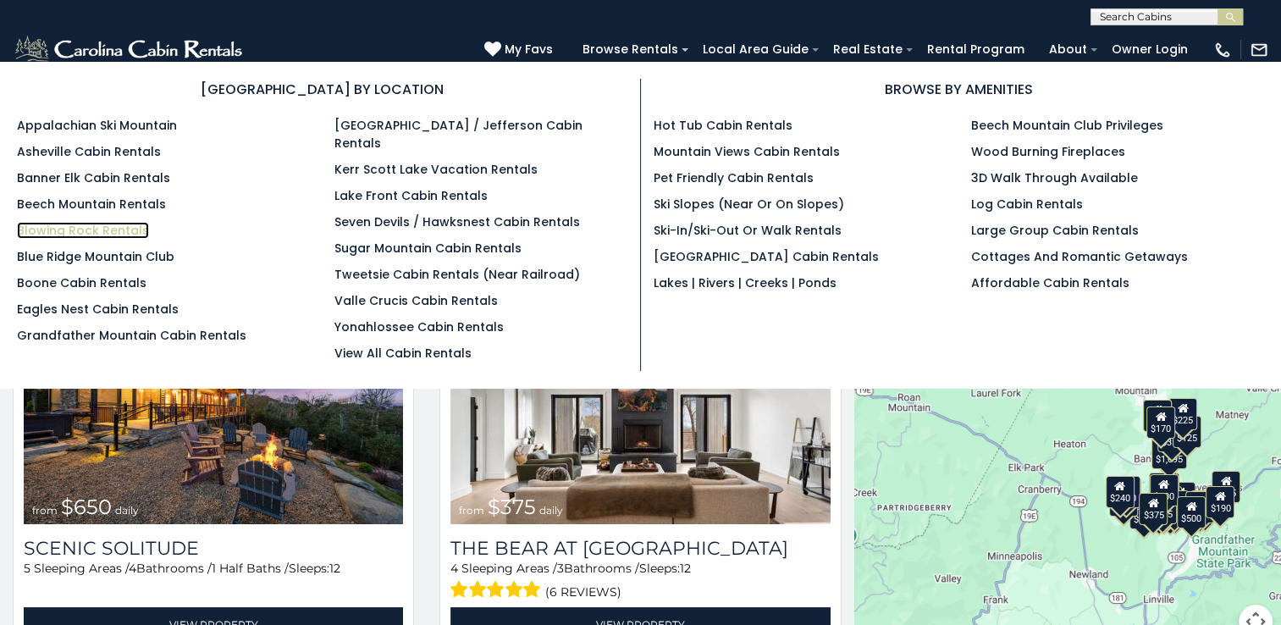
click at [91, 224] on link "Blowing Rock Rentals" at bounding box center [83, 230] width 132 height 17
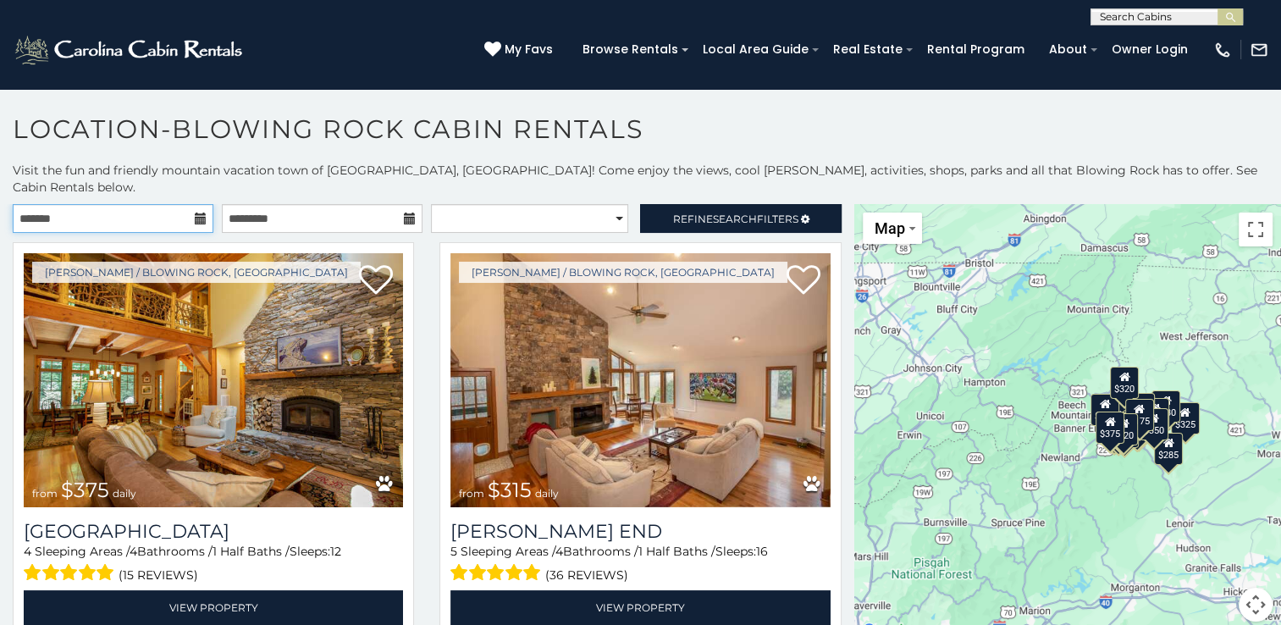
click at [161, 206] on input "text" at bounding box center [113, 218] width 201 height 29
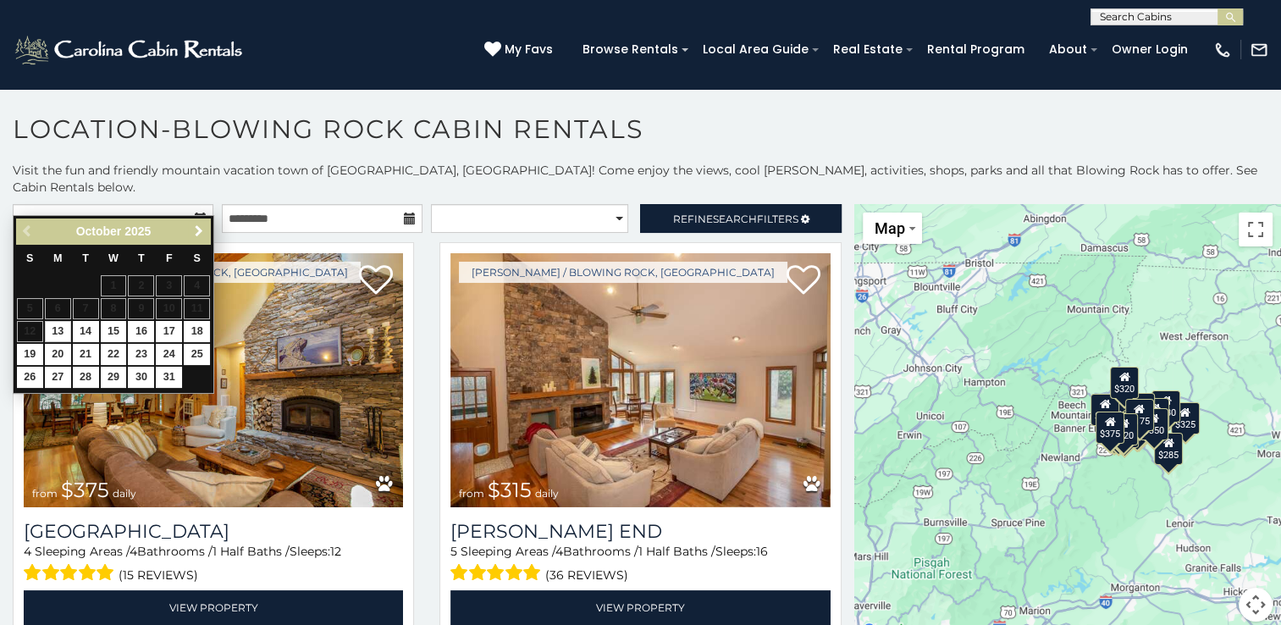
click at [196, 228] on span "Next" at bounding box center [199, 231] width 14 height 14
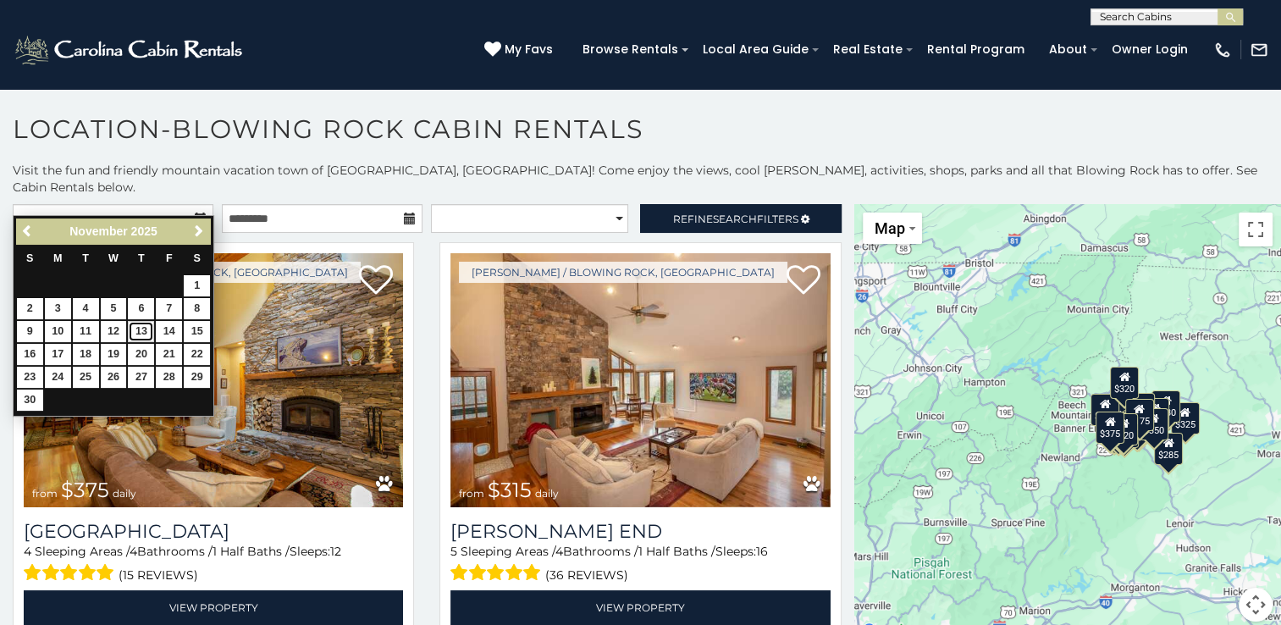
click at [135, 330] on link "13" at bounding box center [141, 331] width 26 height 21
type input "**********"
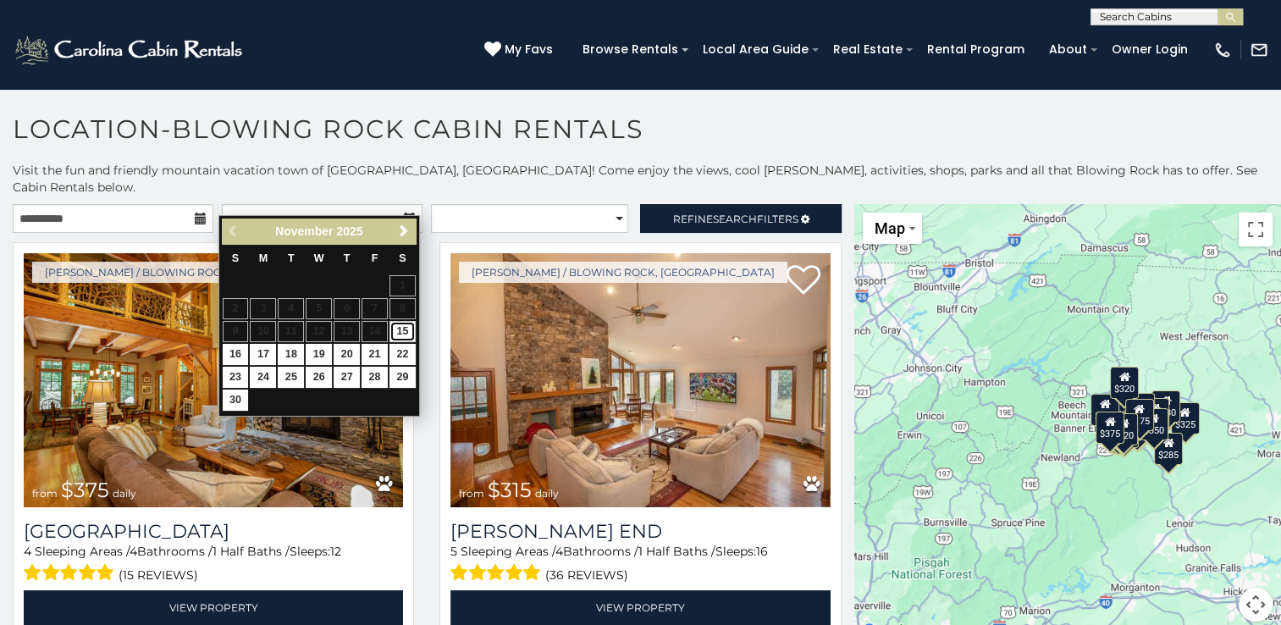
click at [400, 330] on link "15" at bounding box center [403, 331] width 26 height 21
type input "**********"
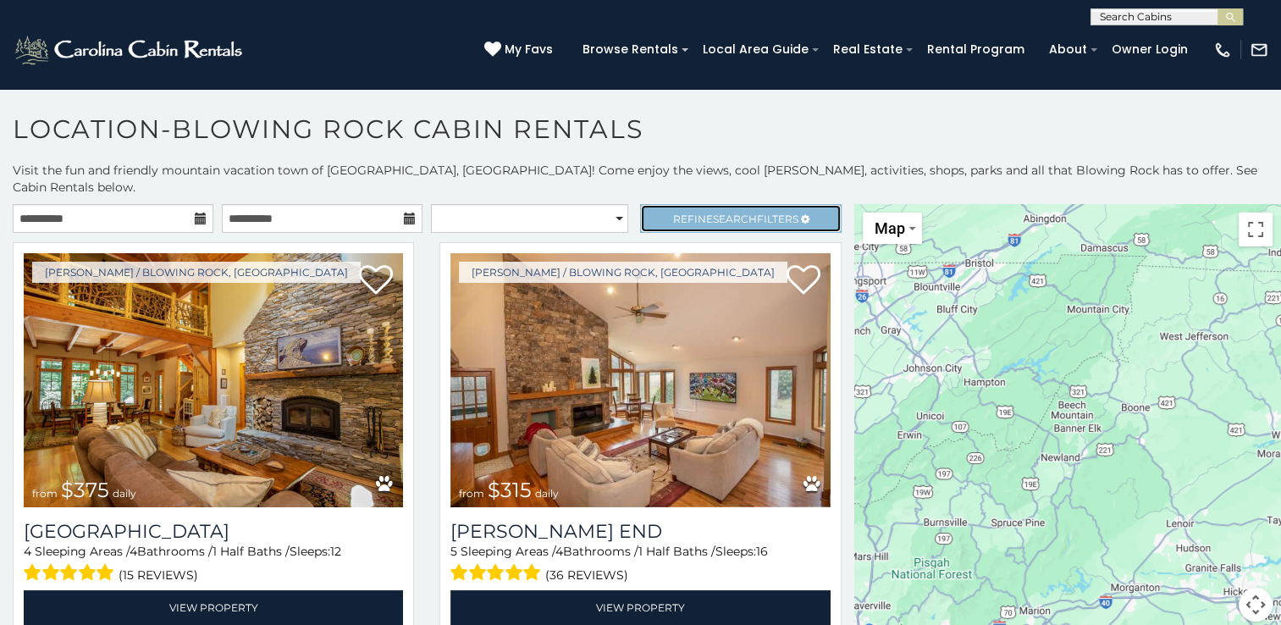
click at [731, 204] on link "Refine Search Filters" at bounding box center [740, 218] width 201 height 29
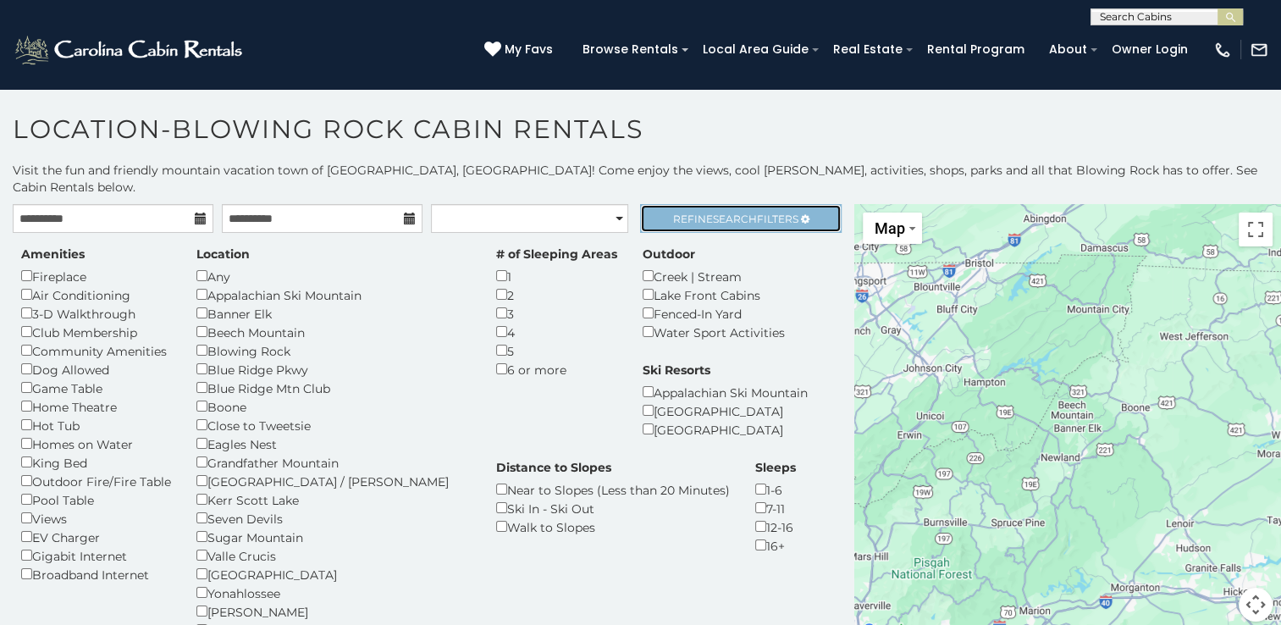
click at [756, 213] on span "Refine Search Filters" at bounding box center [735, 219] width 125 height 13
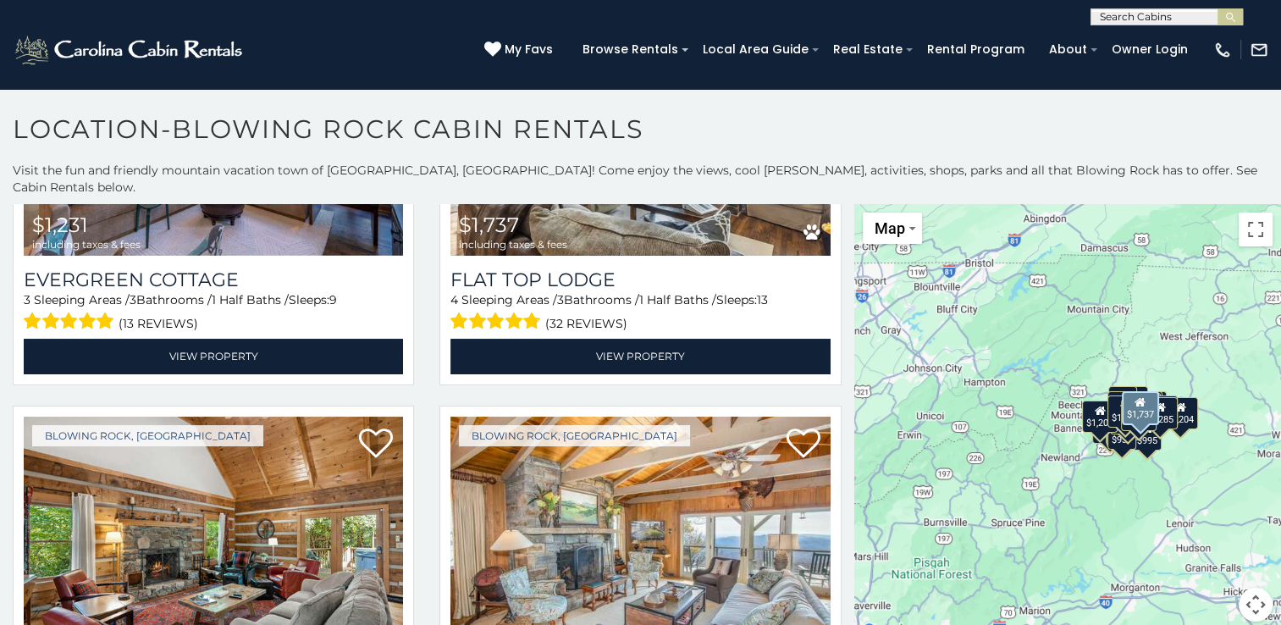
scroll to position [1253, 0]
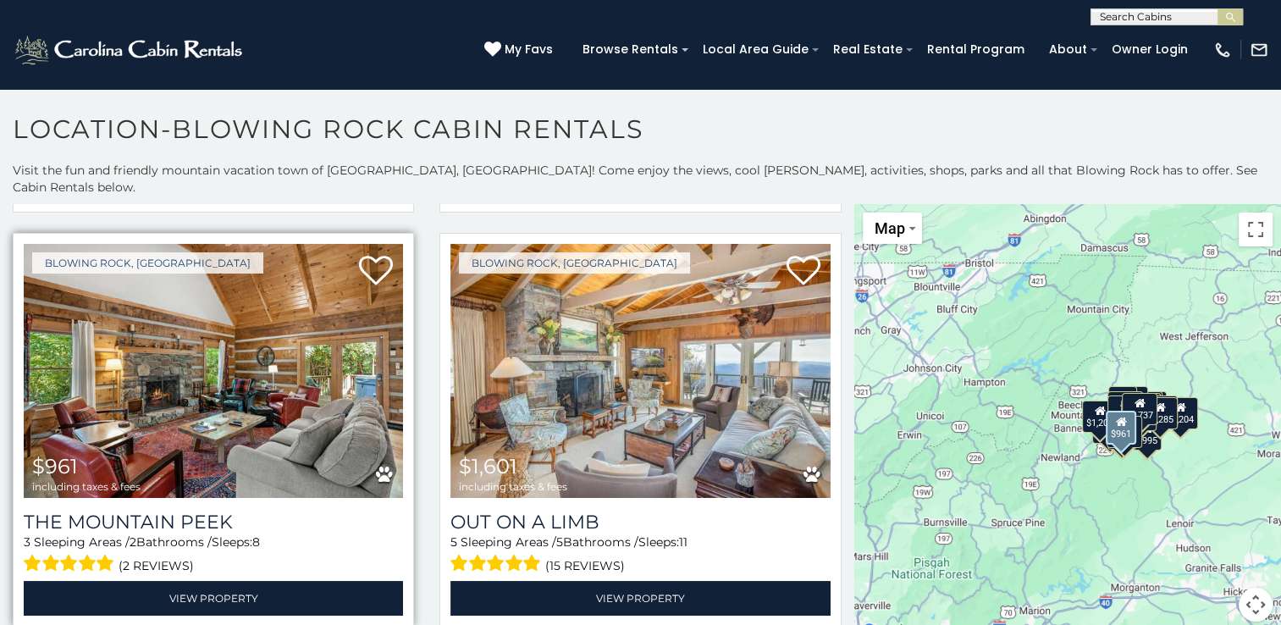
click at [308, 367] on img at bounding box center [213, 371] width 379 height 254
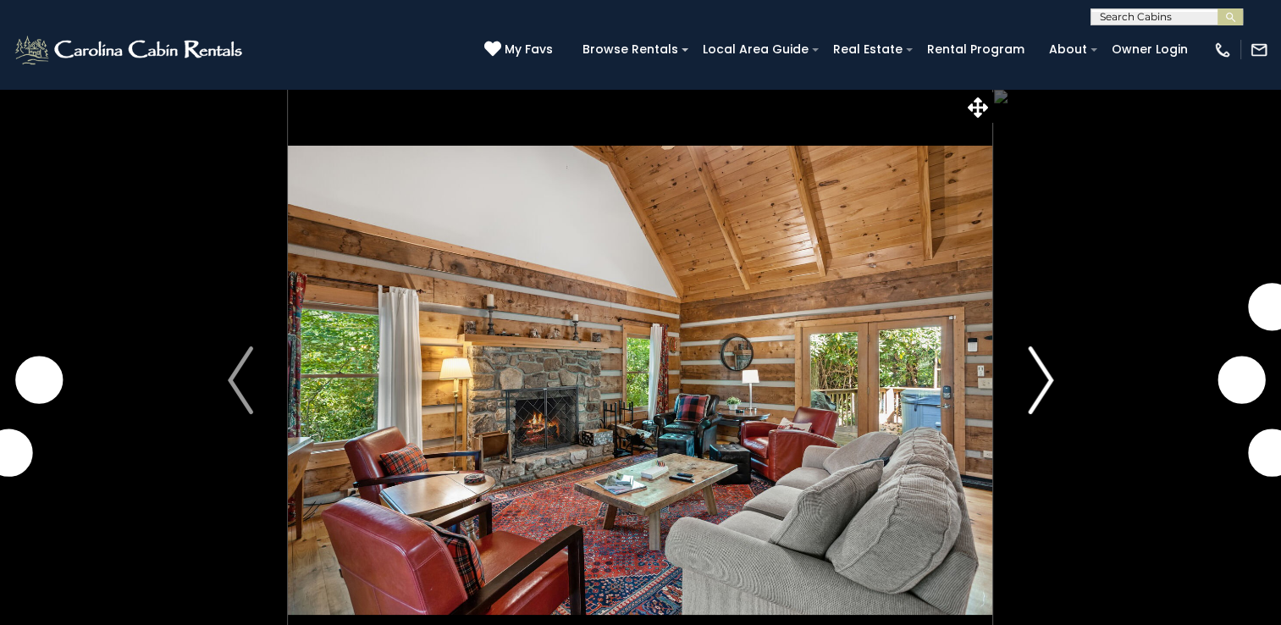
click at [1047, 390] on img "Next" at bounding box center [1040, 380] width 25 height 68
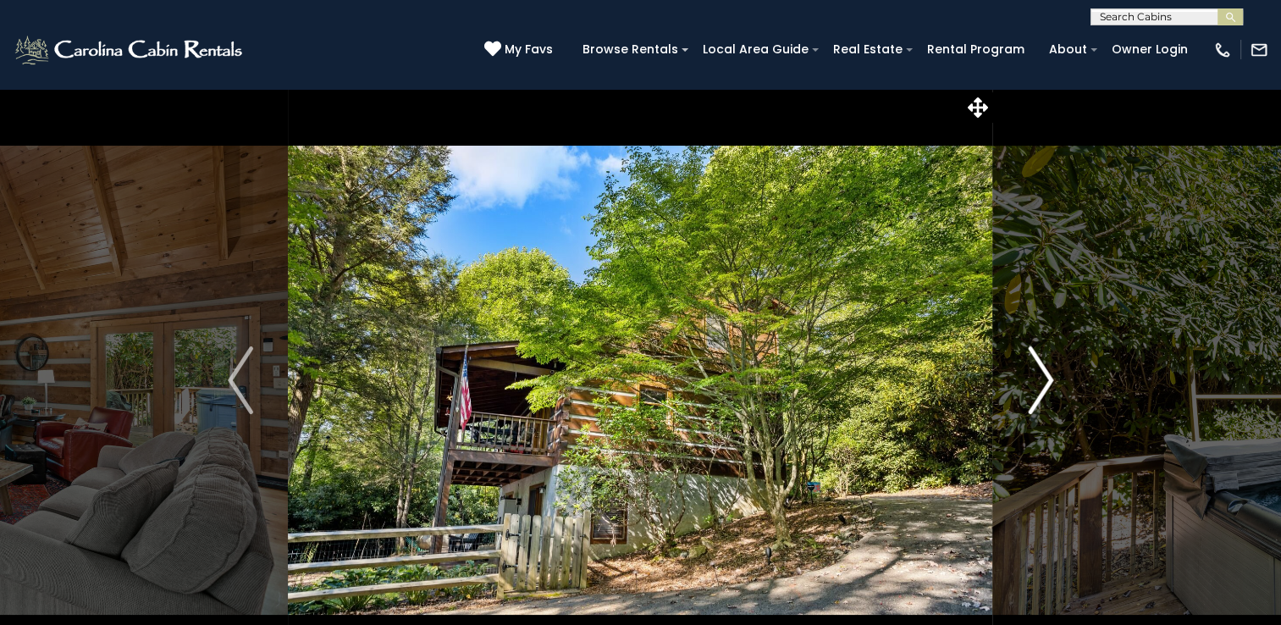
click at [1047, 390] on img "Next" at bounding box center [1040, 380] width 25 height 68
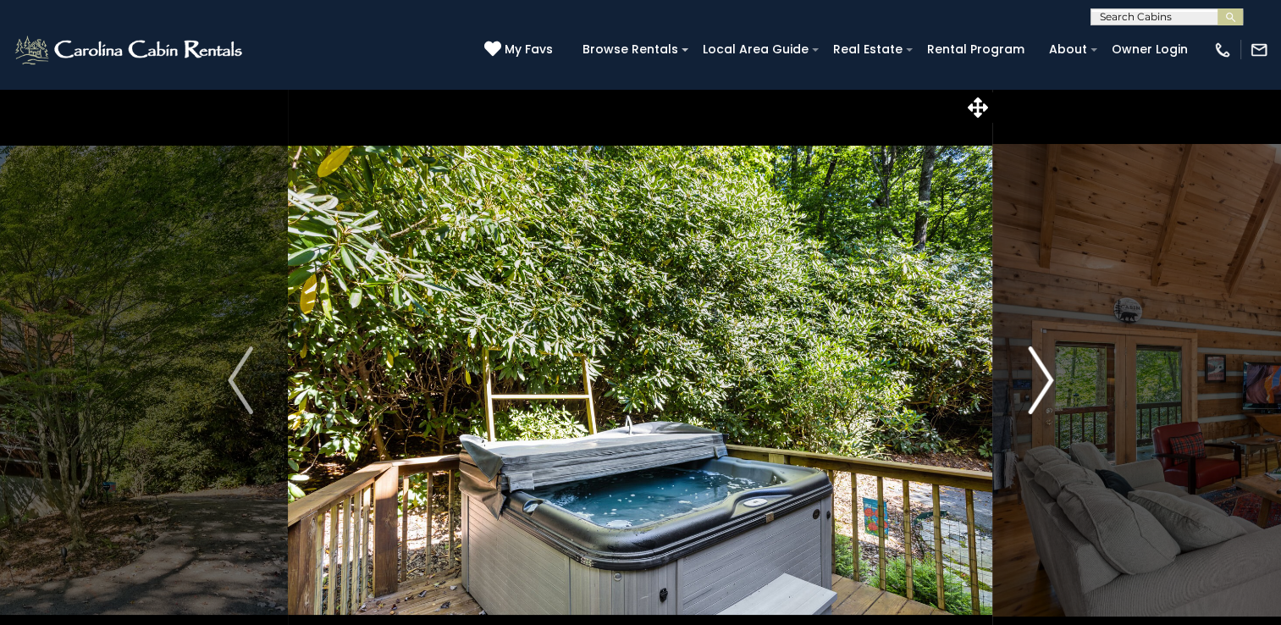
click at [1047, 390] on img "Next" at bounding box center [1040, 380] width 25 height 68
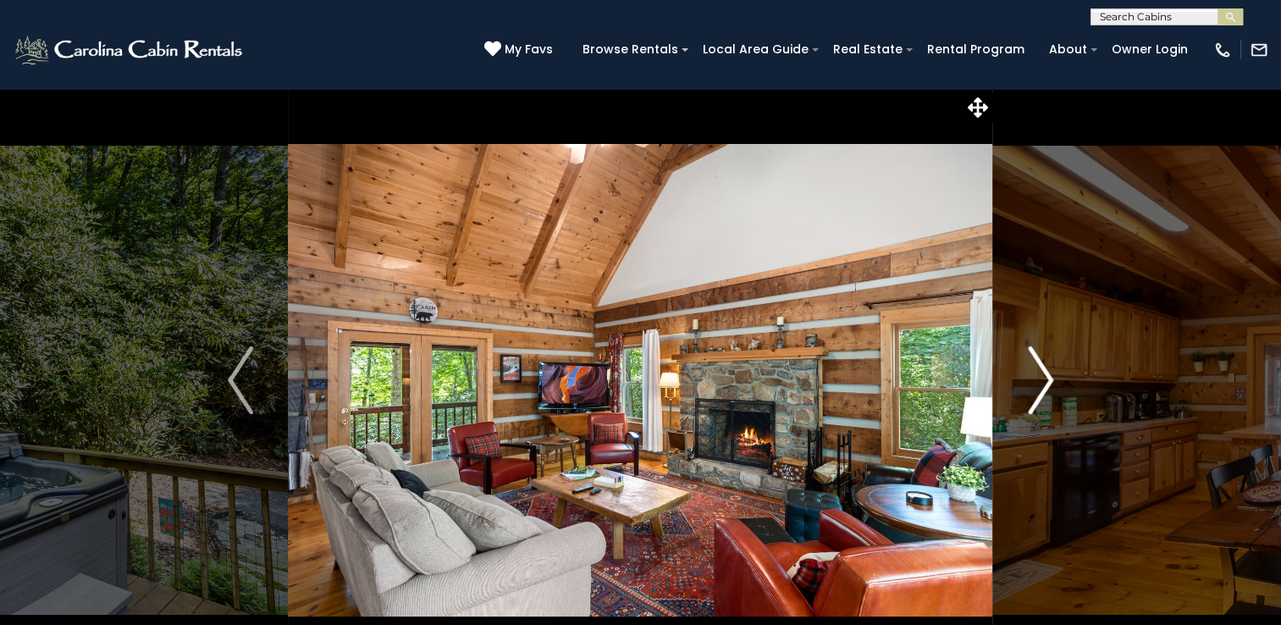
click at [1047, 390] on img "Next" at bounding box center [1040, 380] width 25 height 68
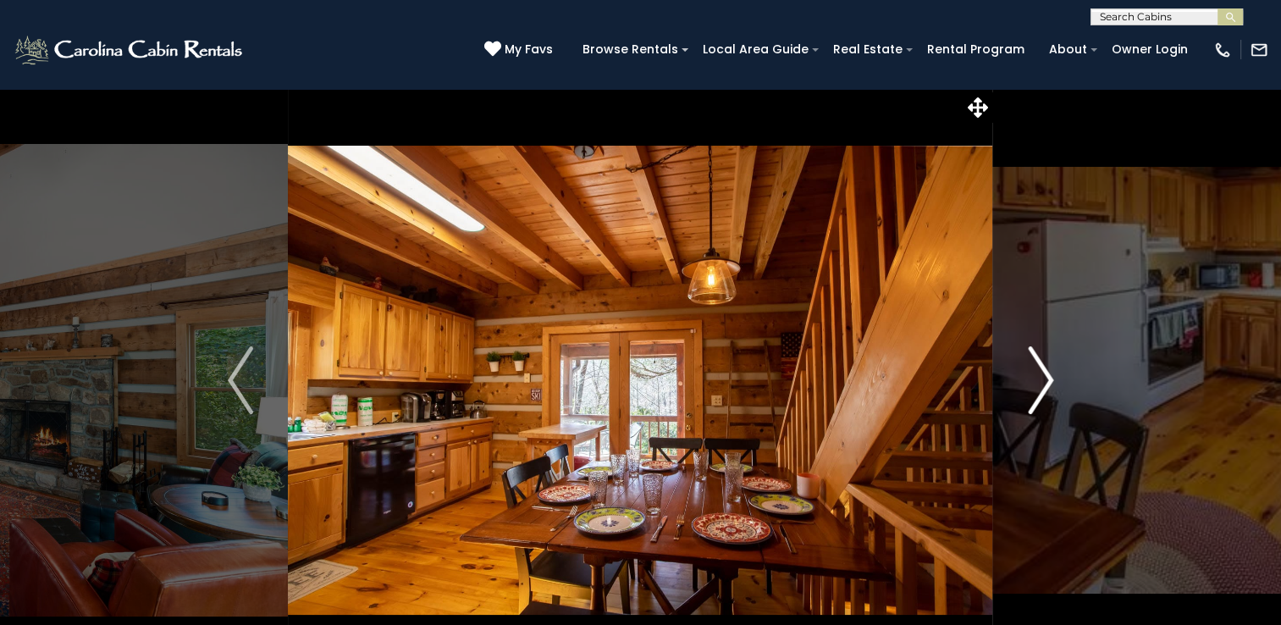
click at [1047, 390] on img "Next" at bounding box center [1040, 380] width 25 height 68
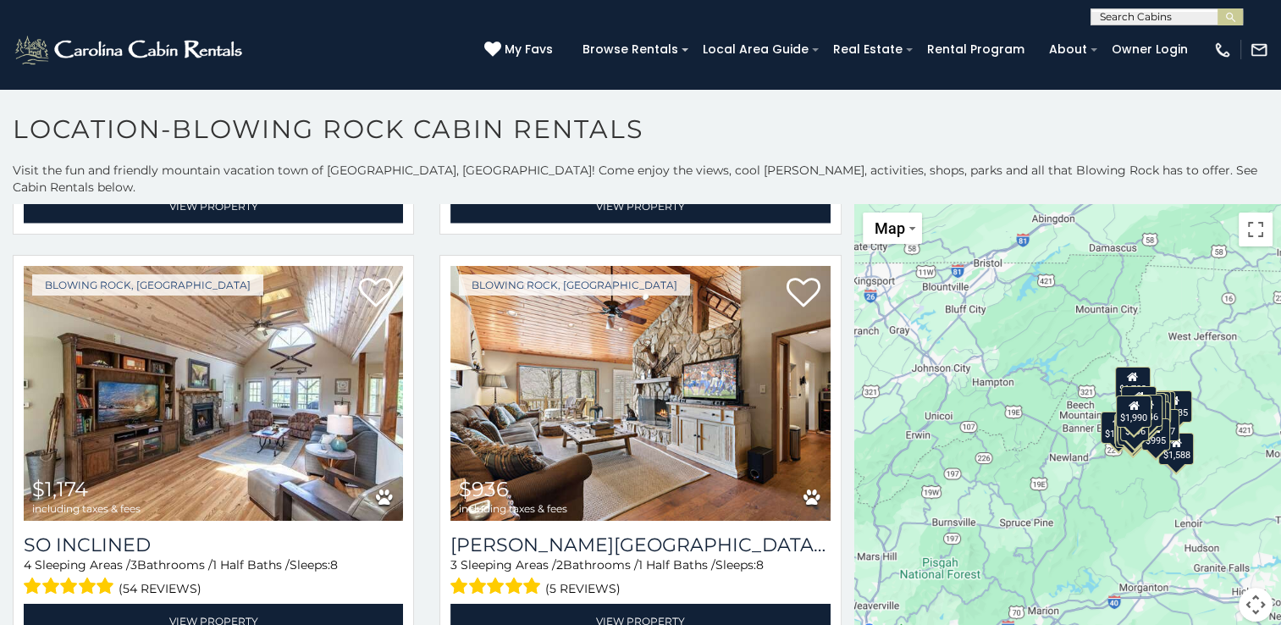
scroll to position [4166, 0]
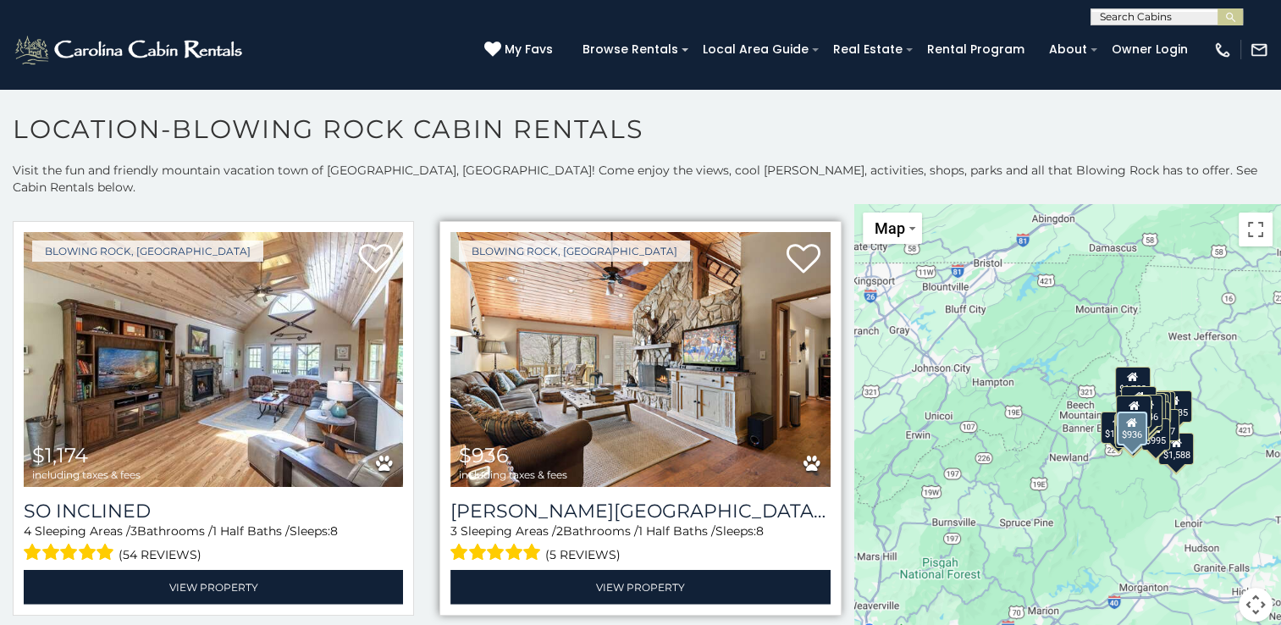
click at [703, 280] on img at bounding box center [639, 359] width 379 height 254
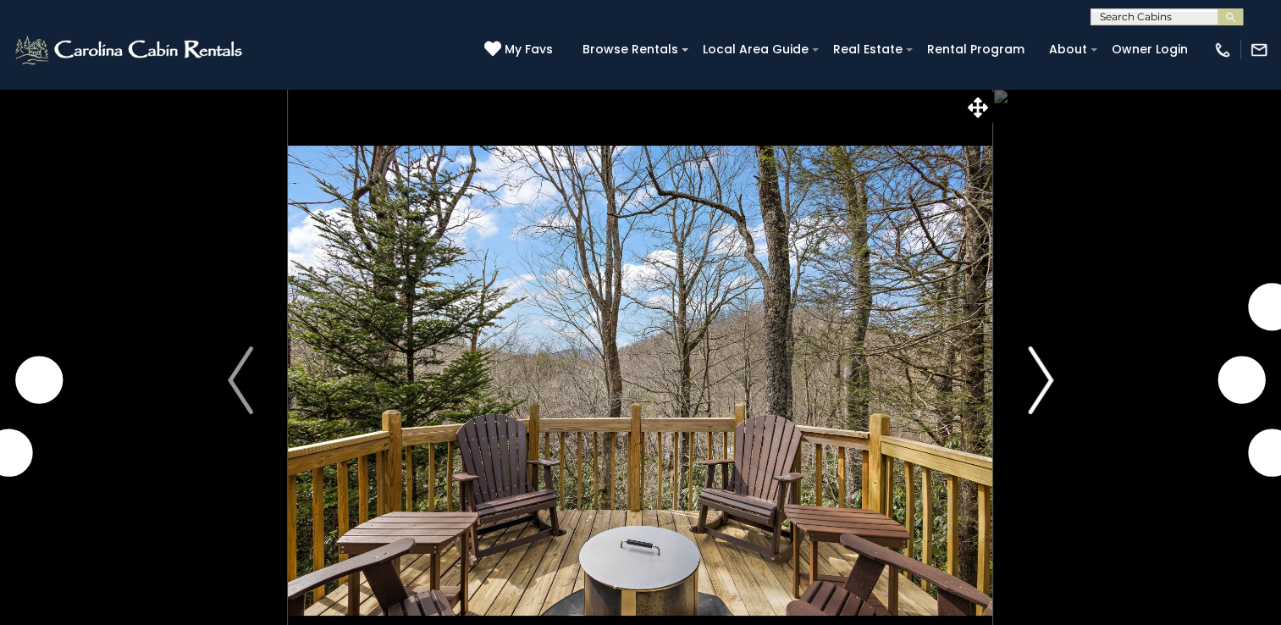
click at [1030, 395] on img "Next" at bounding box center [1040, 380] width 25 height 68
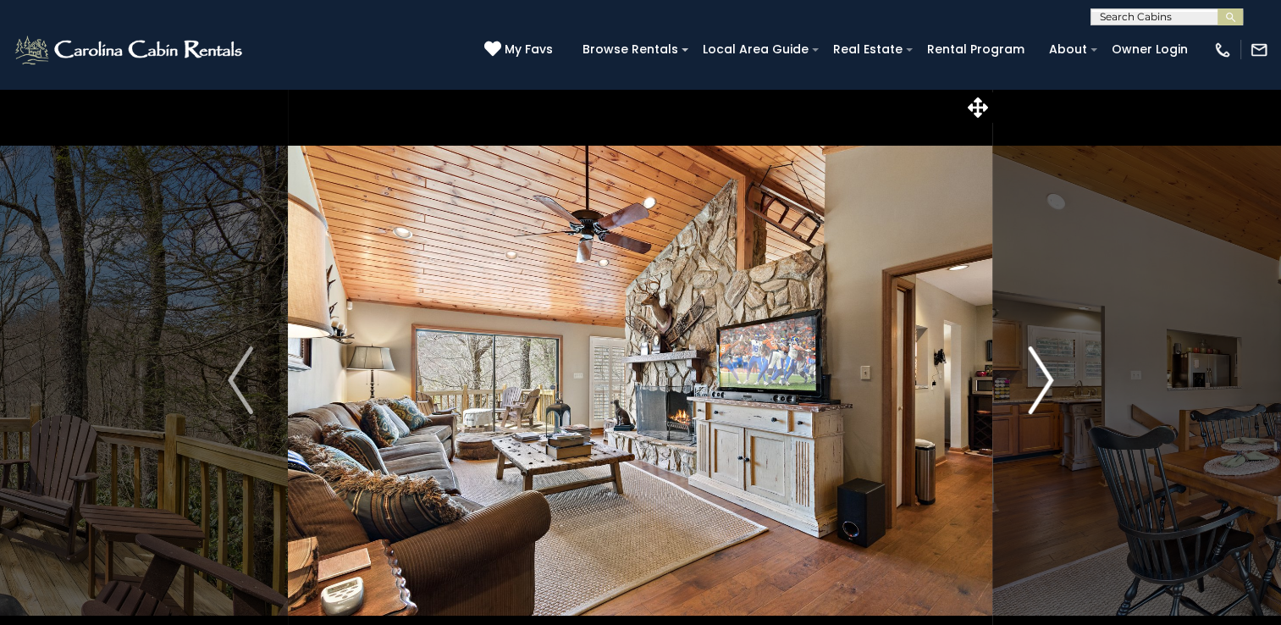
click at [1030, 395] on img "Next" at bounding box center [1040, 380] width 25 height 68
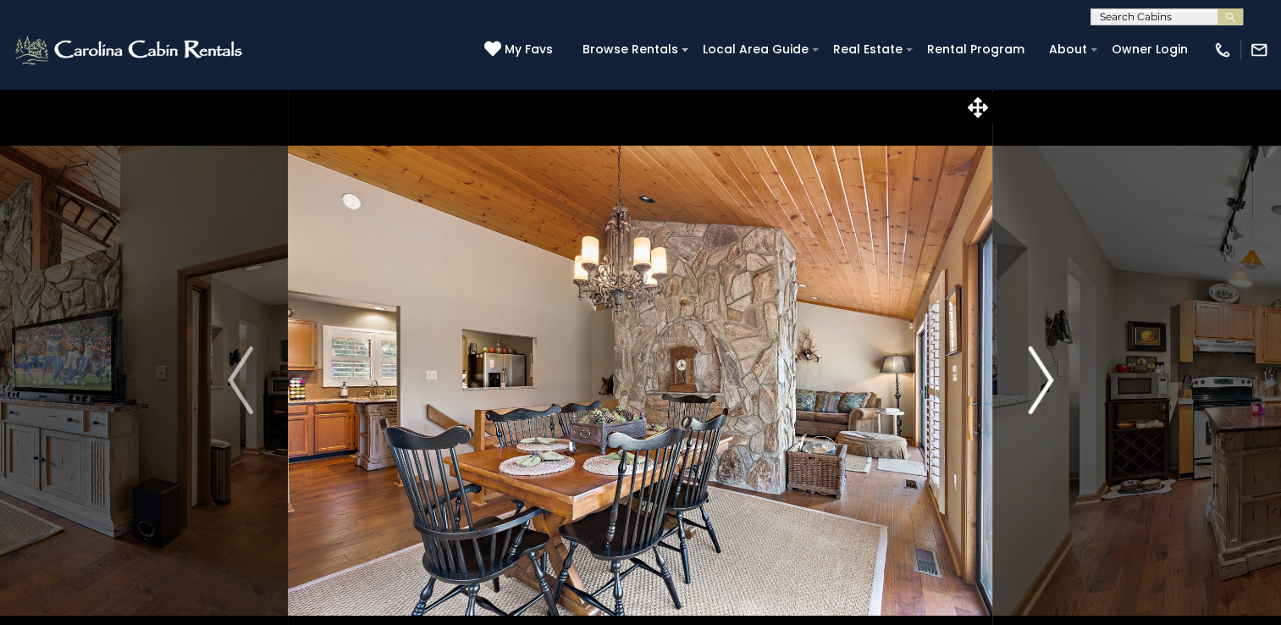
click at [1030, 395] on img "Next" at bounding box center [1040, 380] width 25 height 68
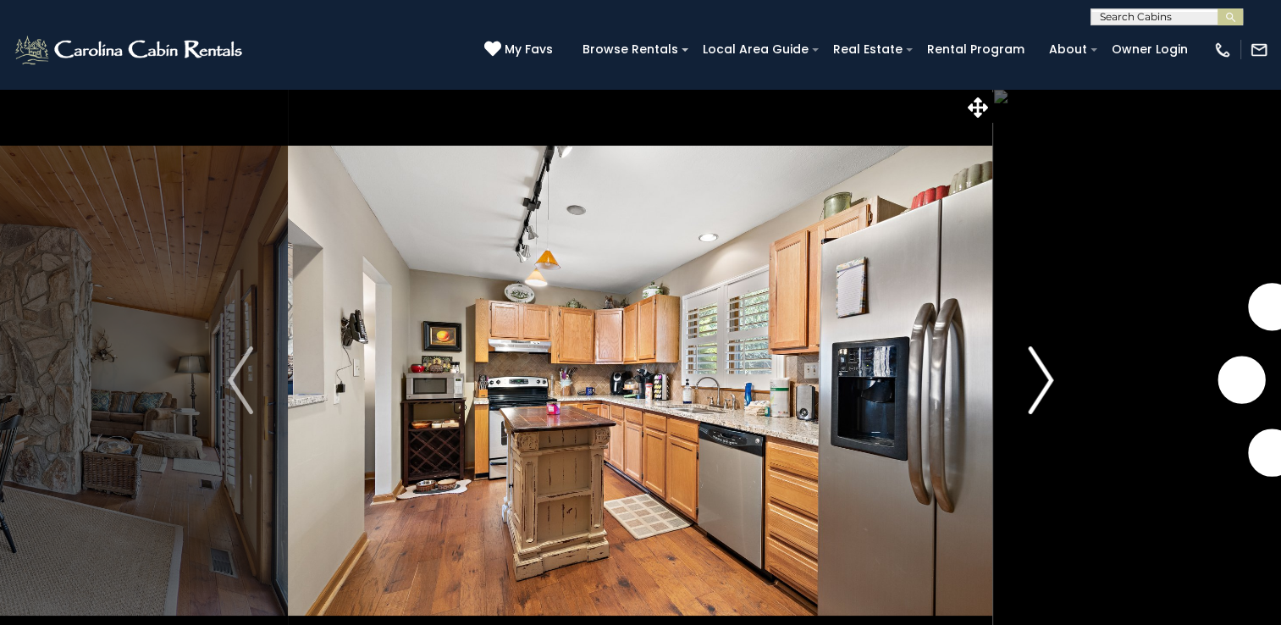
click at [1030, 395] on img "Next" at bounding box center [1040, 380] width 25 height 68
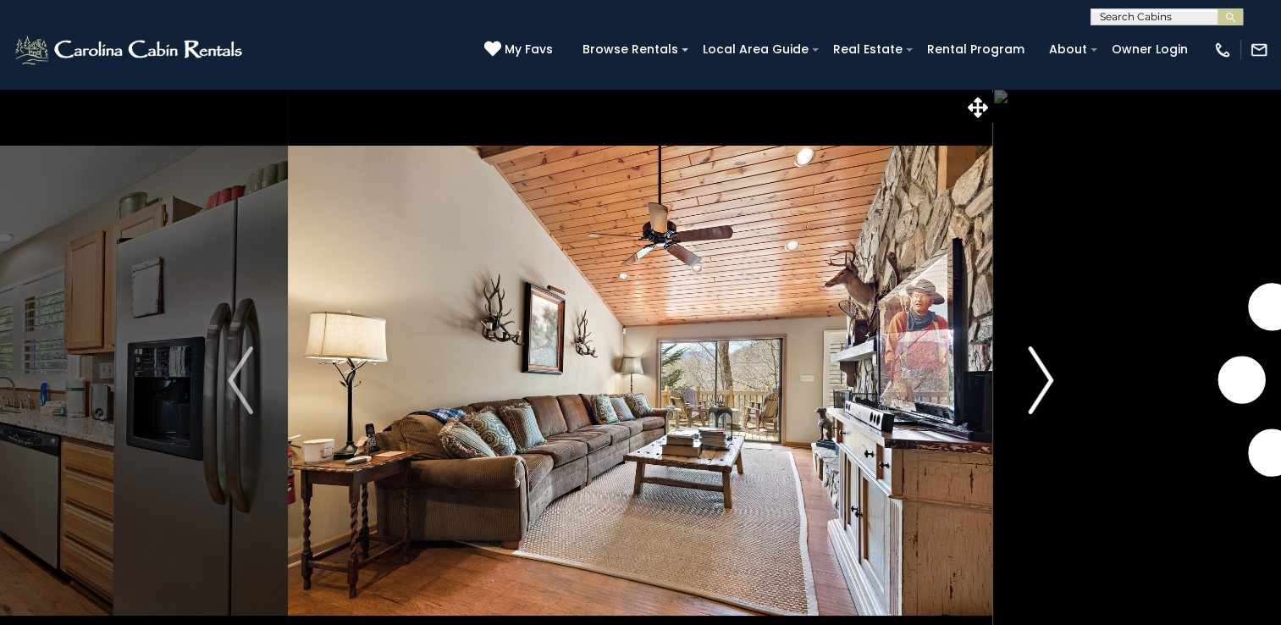
click at [1030, 395] on img "Next" at bounding box center [1040, 380] width 25 height 68
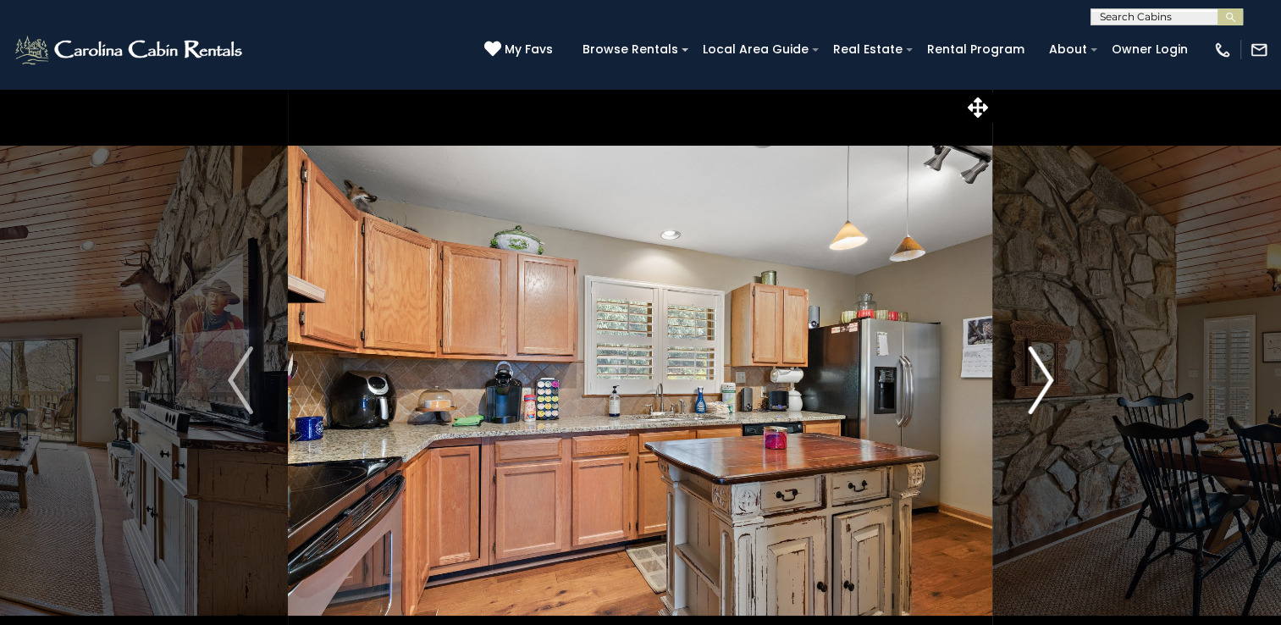
click at [1030, 395] on img "Next" at bounding box center [1040, 380] width 25 height 68
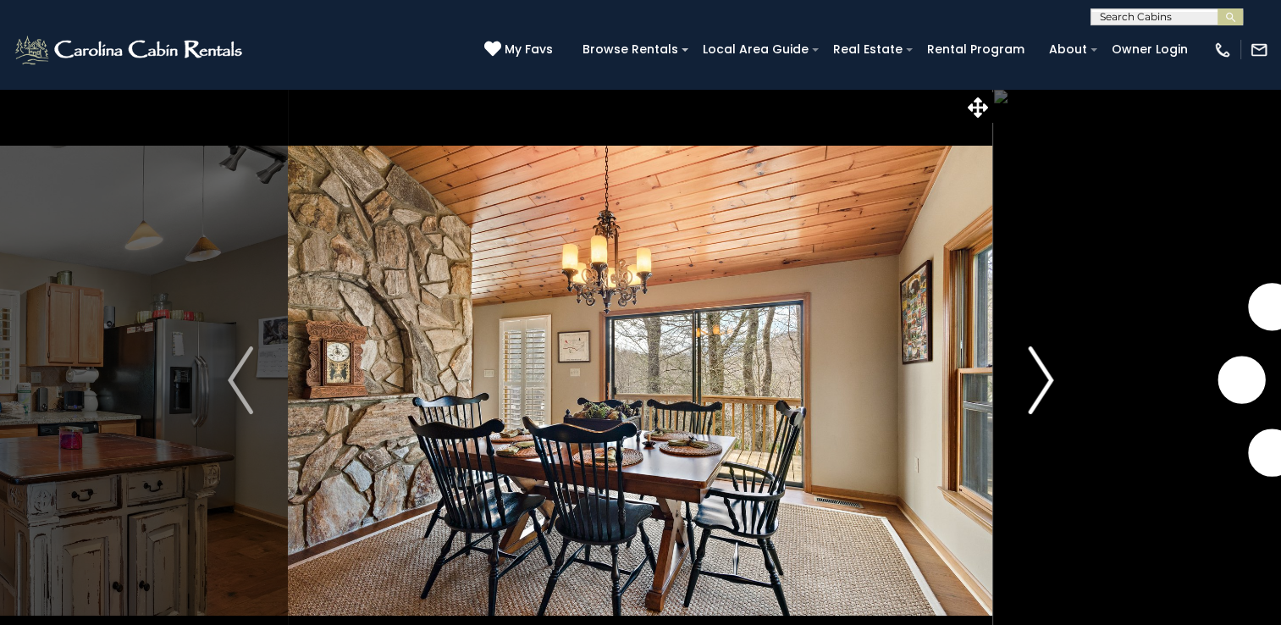
click at [1030, 395] on img "Next" at bounding box center [1040, 380] width 25 height 68
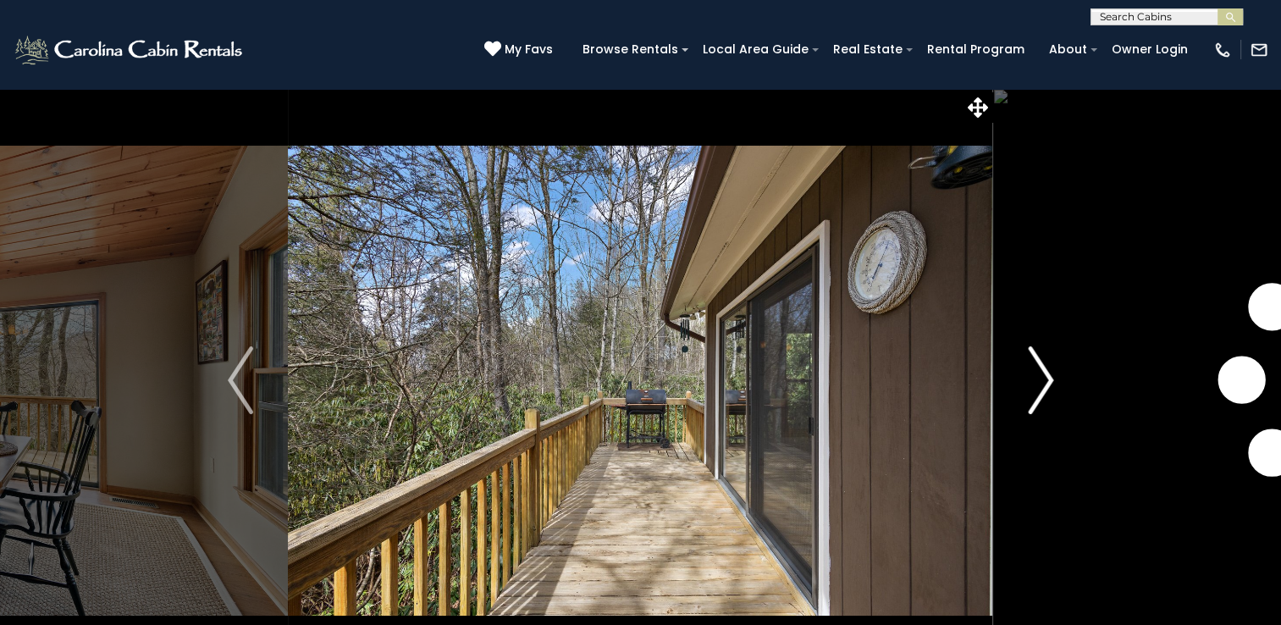
click at [1030, 395] on img "Next" at bounding box center [1040, 380] width 25 height 68
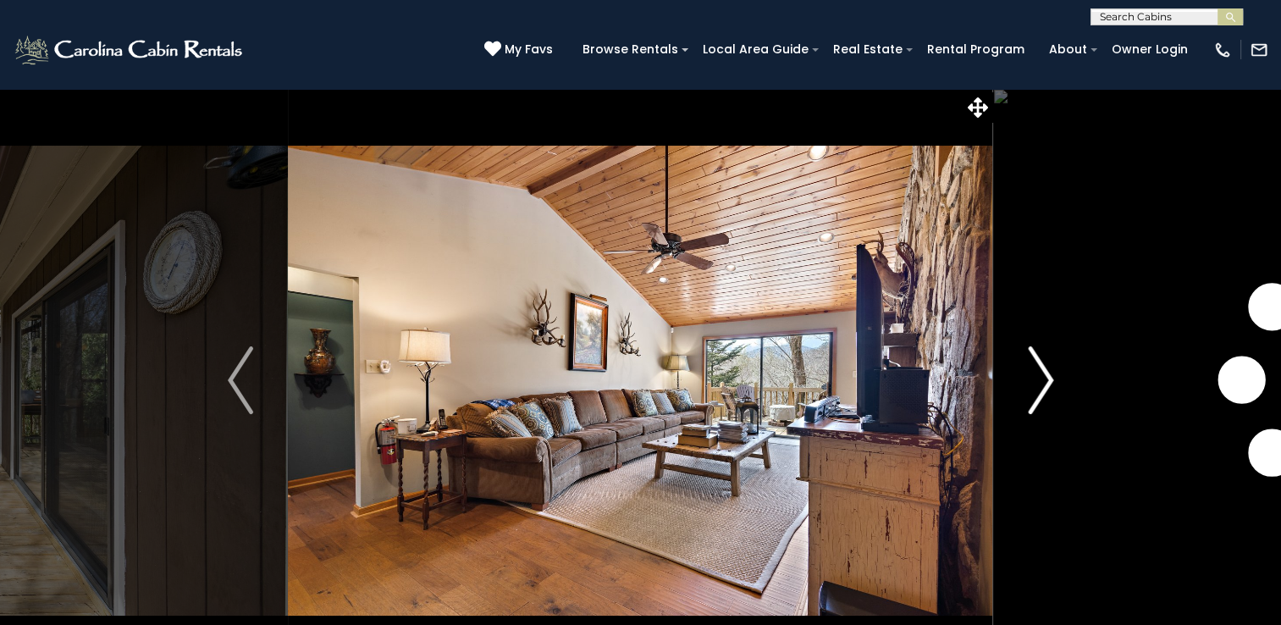
click at [1030, 395] on img "Next" at bounding box center [1040, 380] width 25 height 68
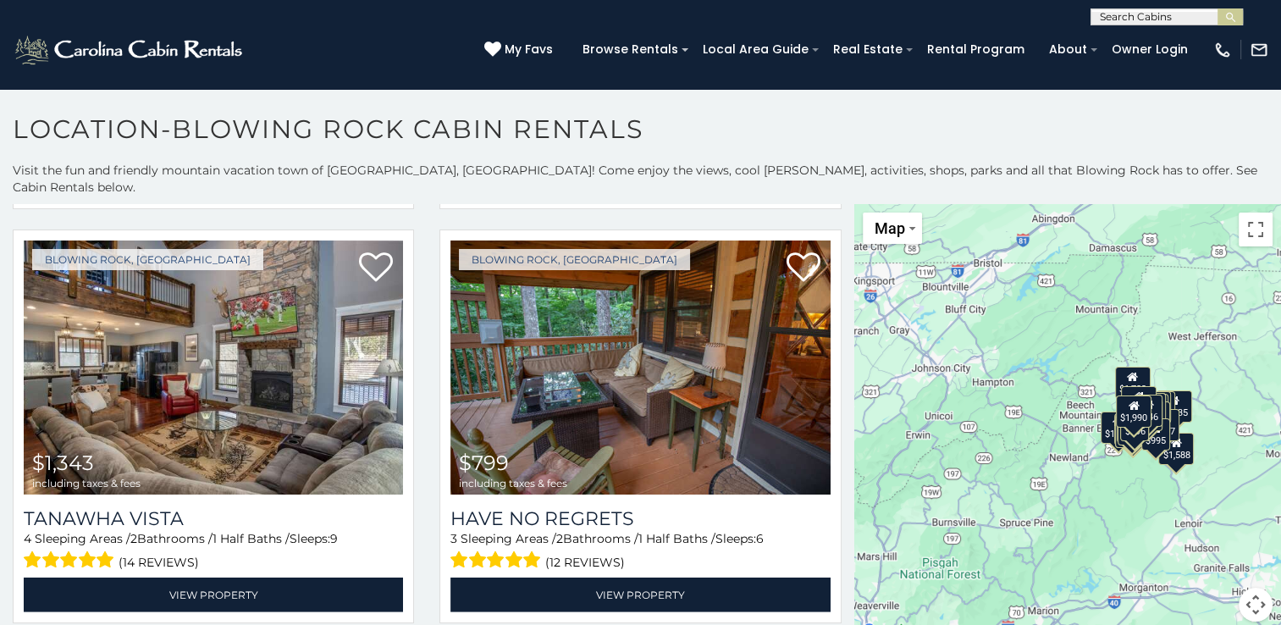
scroll to position [4539, 0]
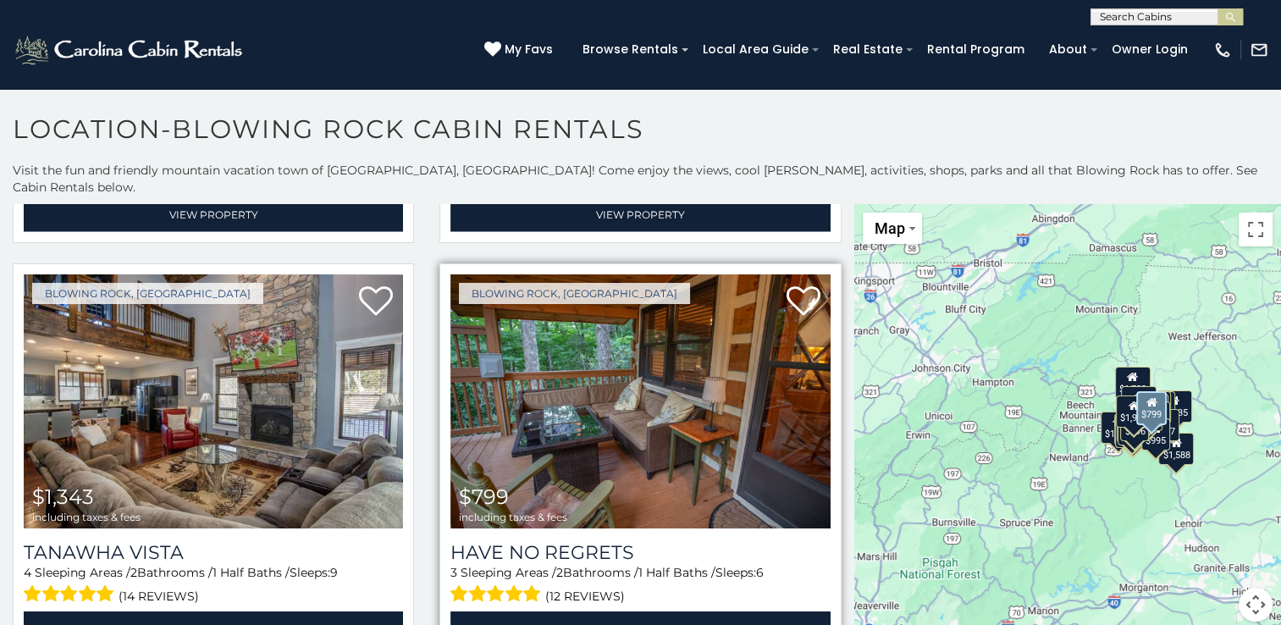
click at [655, 326] on img at bounding box center [639, 401] width 379 height 254
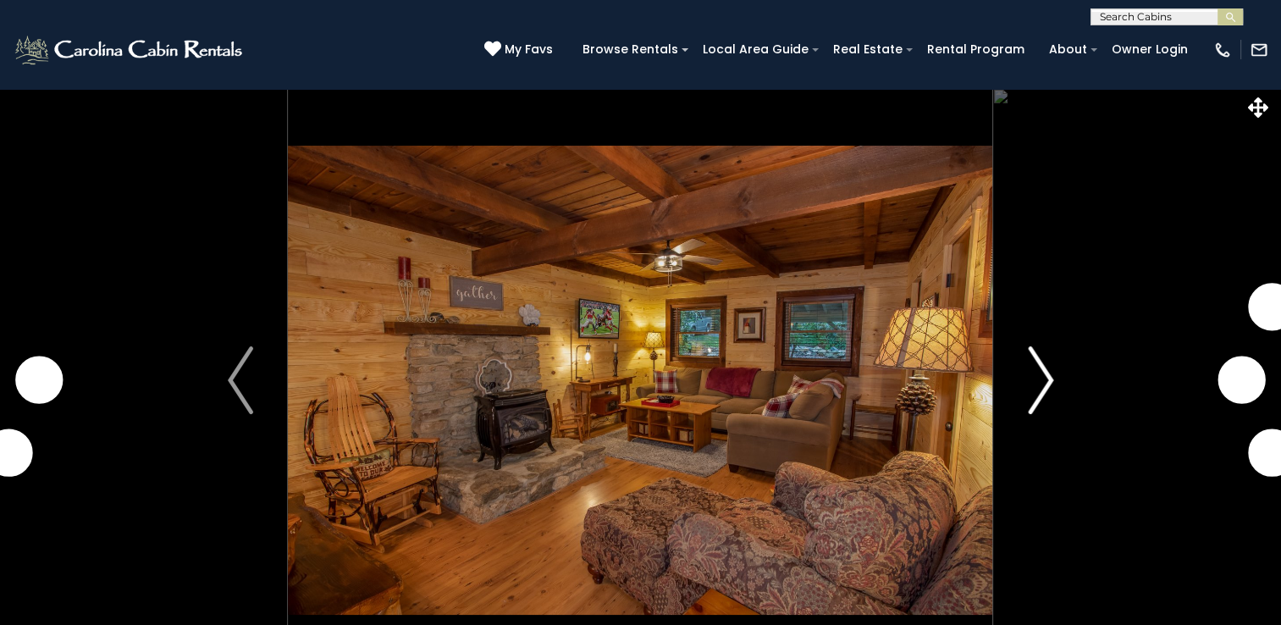
click at [1035, 372] on img "Next" at bounding box center [1040, 380] width 25 height 68
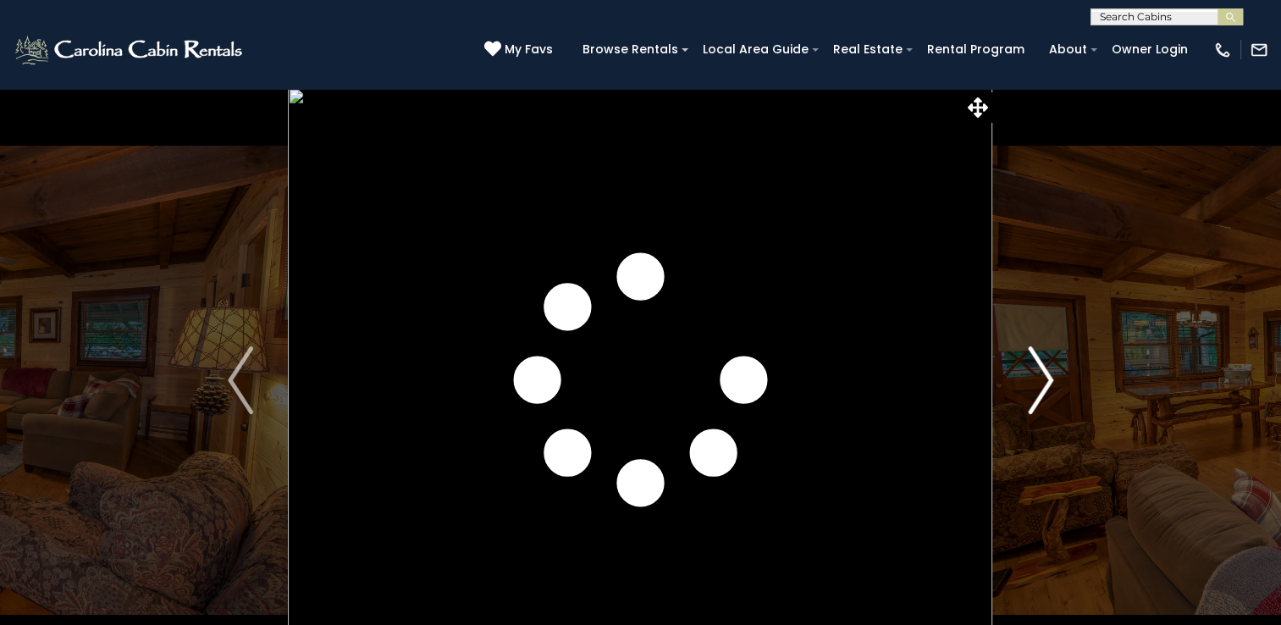
click at [1035, 372] on img "Next" at bounding box center [1040, 380] width 25 height 68
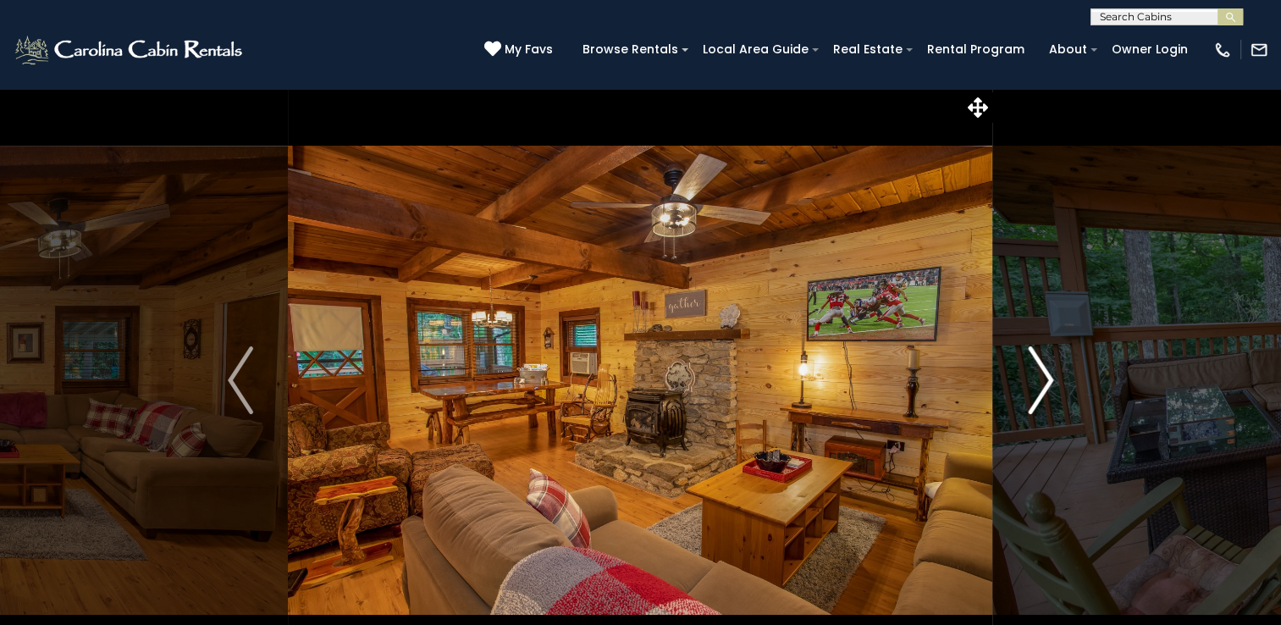
click at [1035, 372] on img "Next" at bounding box center [1040, 380] width 25 height 68
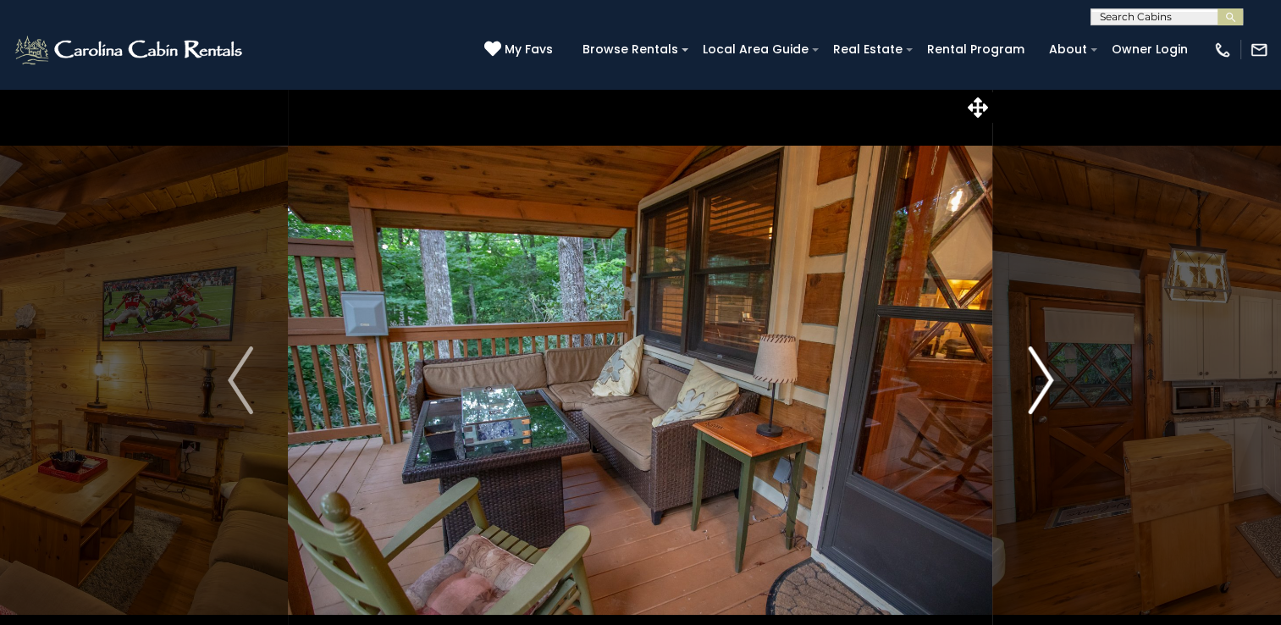
click at [1033, 380] on img "Next" at bounding box center [1040, 380] width 25 height 68
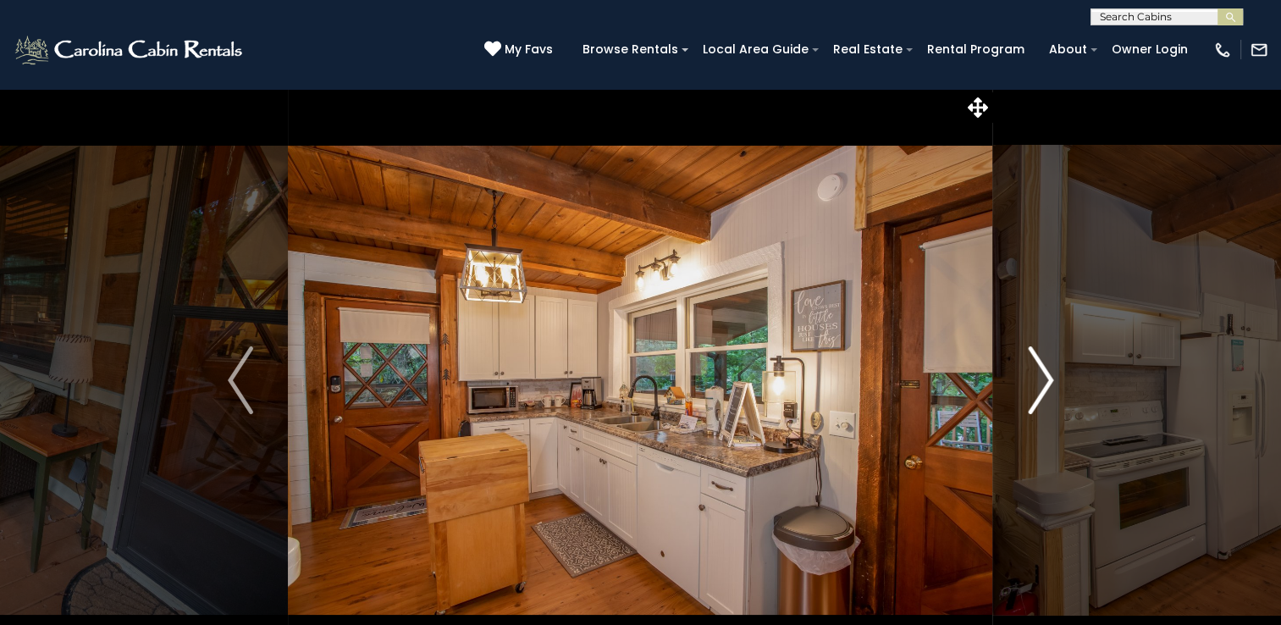
click at [1033, 380] on img "Next" at bounding box center [1040, 380] width 25 height 68
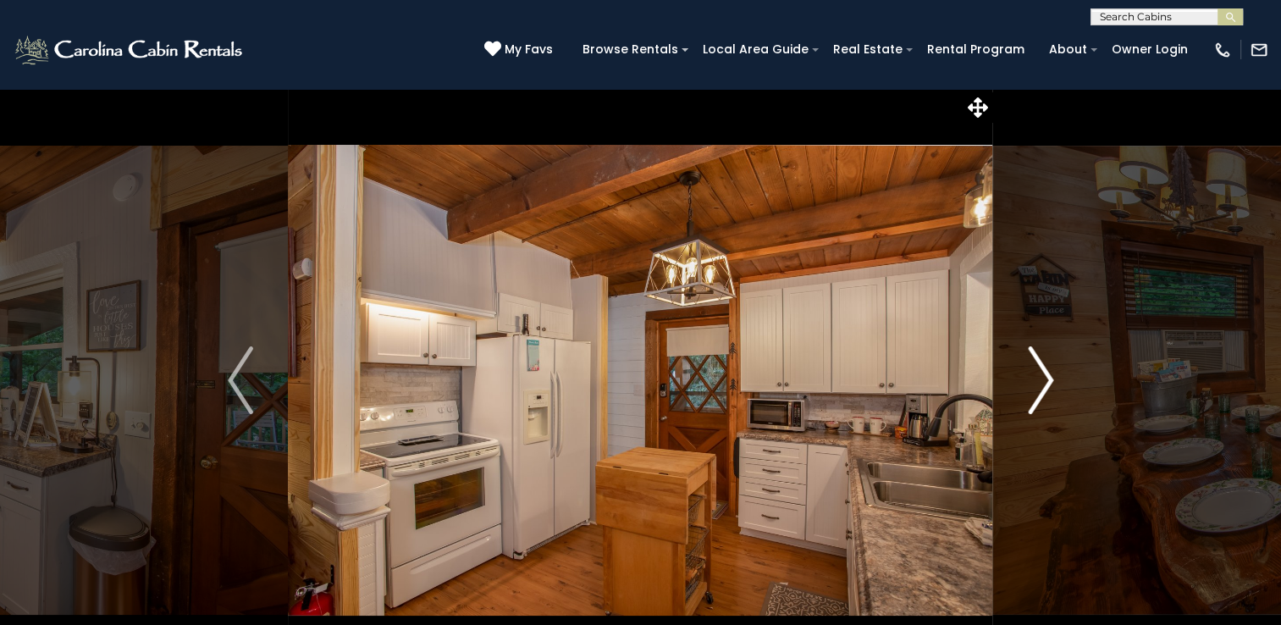
click at [1033, 380] on img "Next" at bounding box center [1040, 380] width 25 height 68
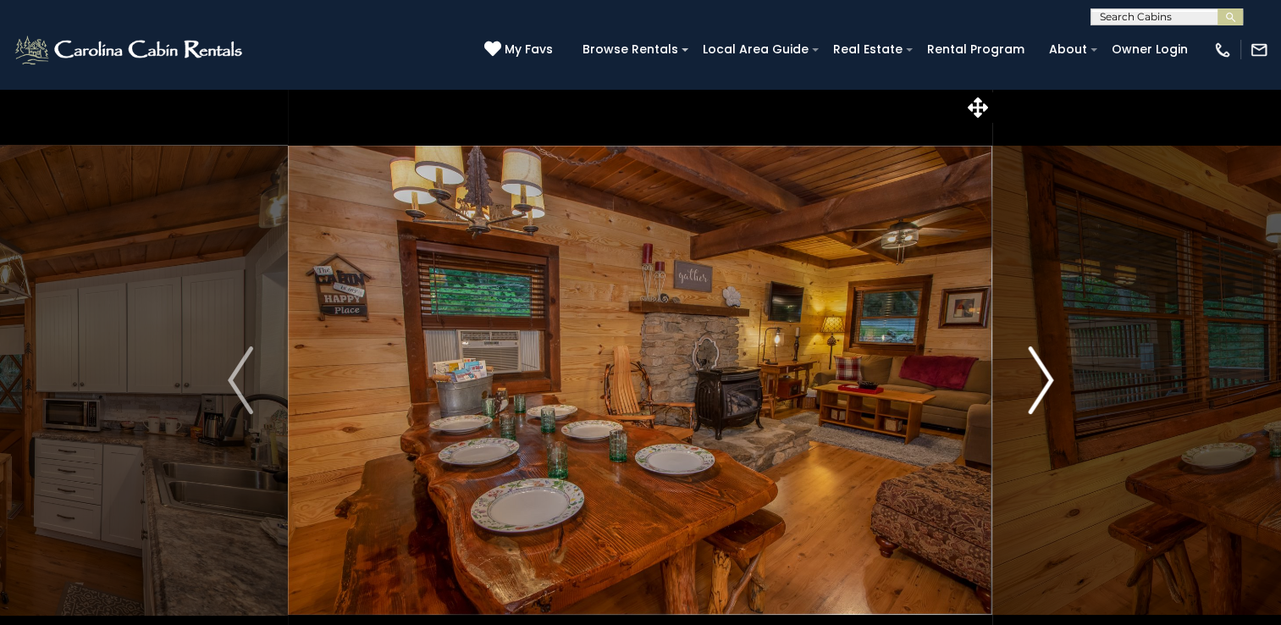
click at [1033, 380] on img "Next" at bounding box center [1040, 380] width 25 height 68
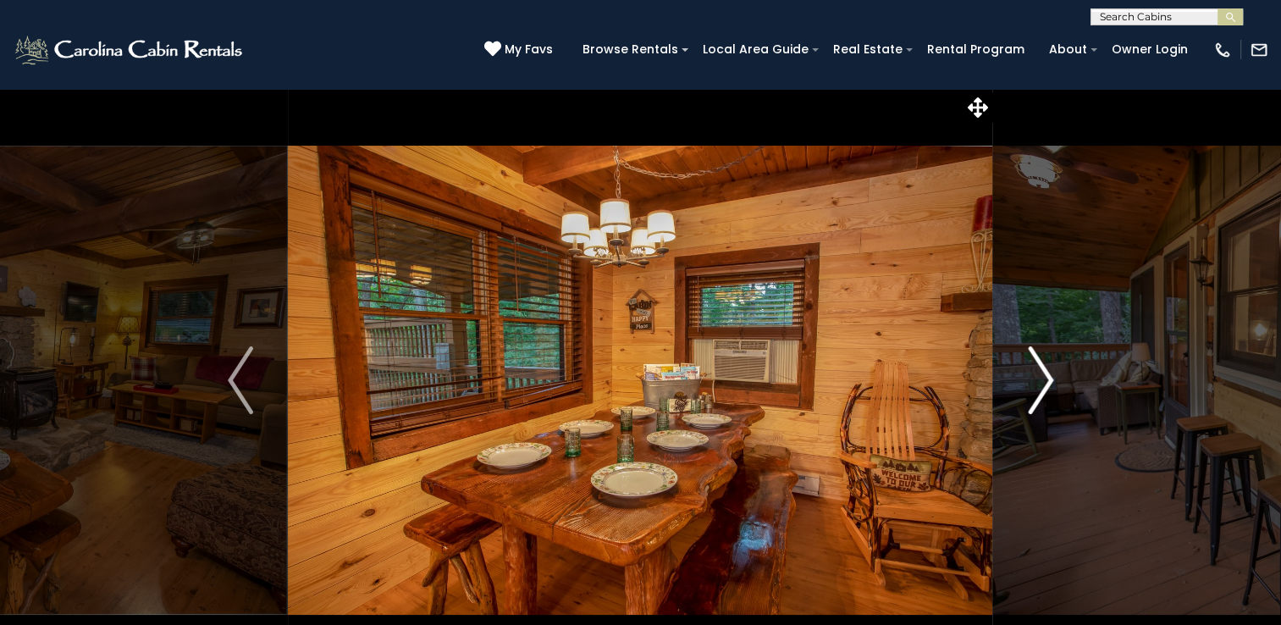
click at [1033, 380] on img "Next" at bounding box center [1040, 380] width 25 height 68
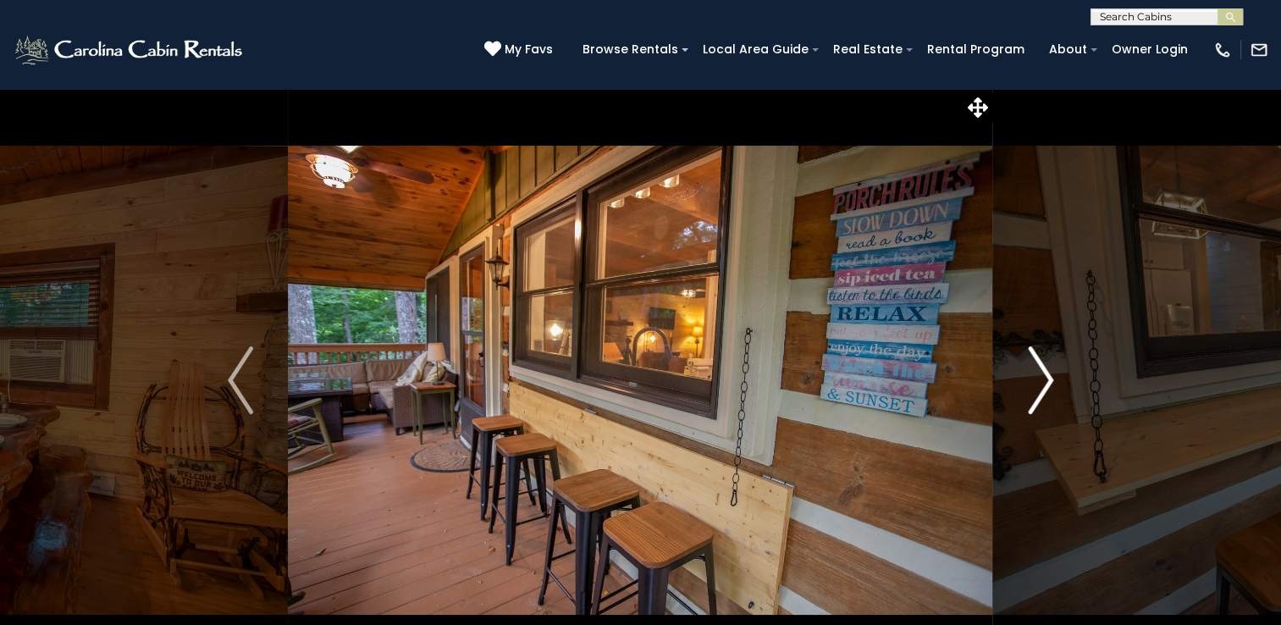
click at [1033, 380] on img "Next" at bounding box center [1040, 380] width 25 height 68
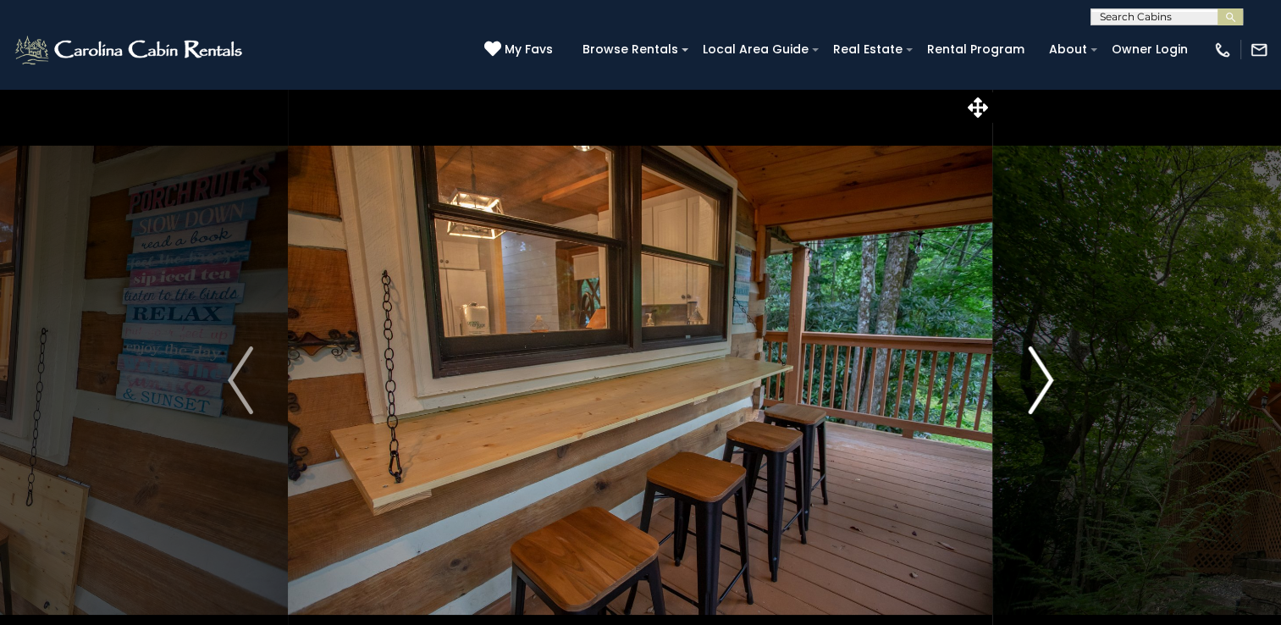
click at [1033, 380] on img "Next" at bounding box center [1040, 380] width 25 height 68
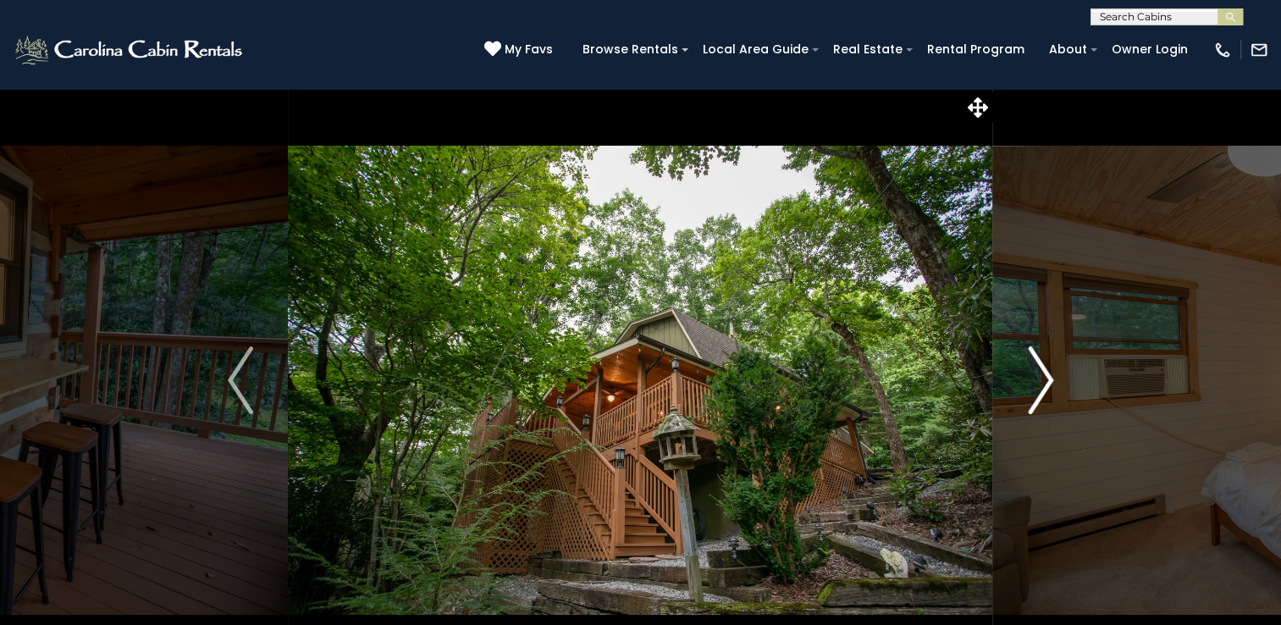
click at [1033, 380] on img "Next" at bounding box center [1040, 380] width 25 height 68
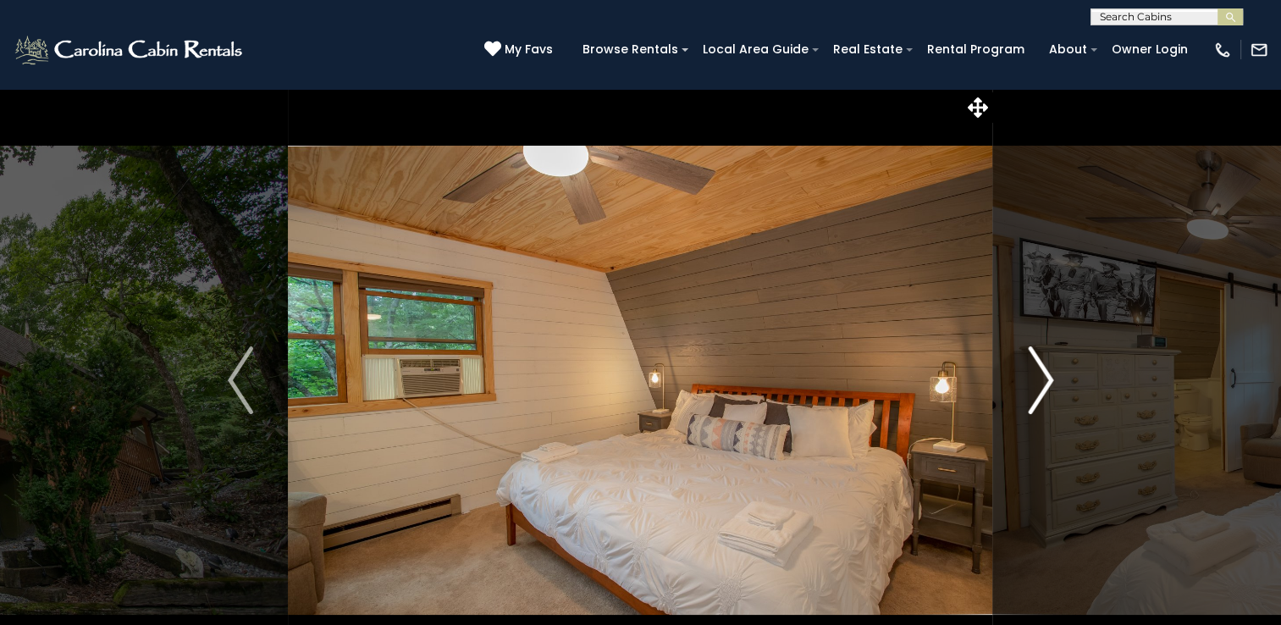
click at [1033, 380] on img "Next" at bounding box center [1040, 380] width 25 height 68
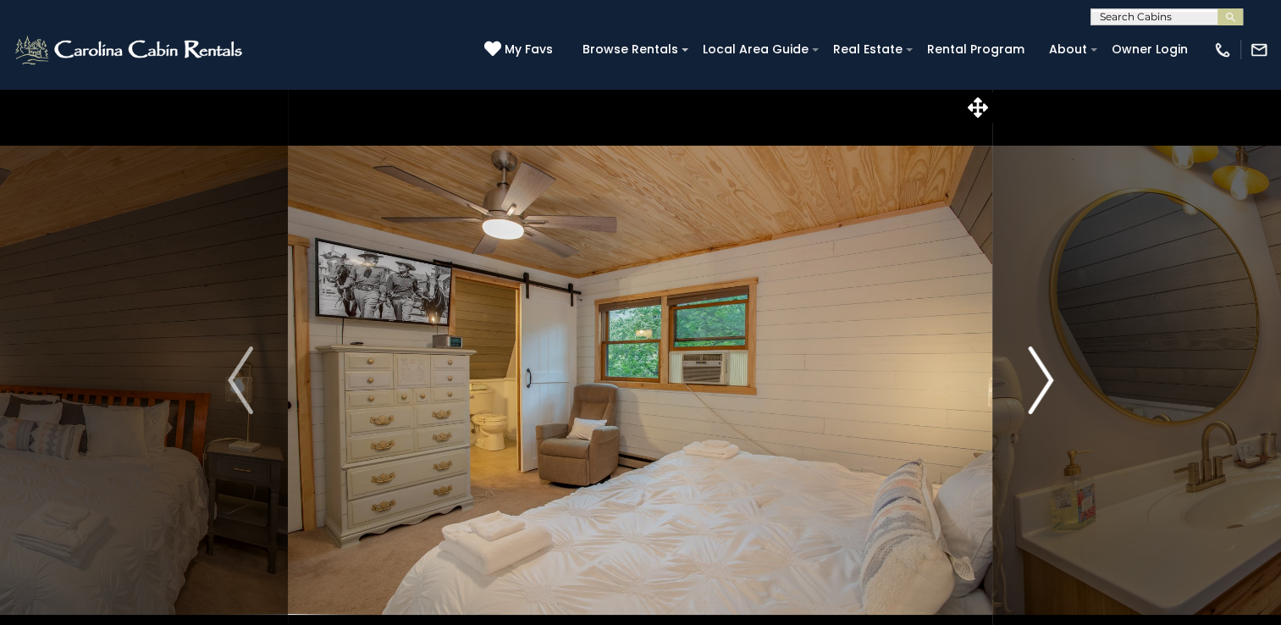
click at [1033, 380] on img "Next" at bounding box center [1040, 380] width 25 height 68
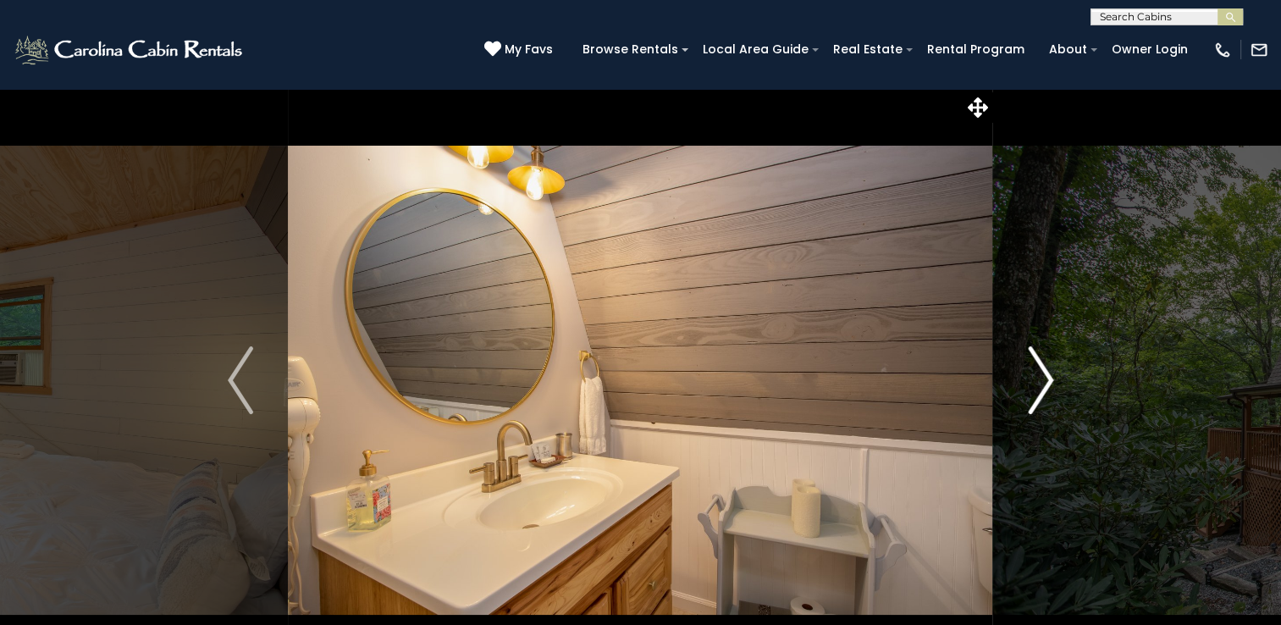
click at [1033, 380] on img "Next" at bounding box center [1040, 380] width 25 height 68
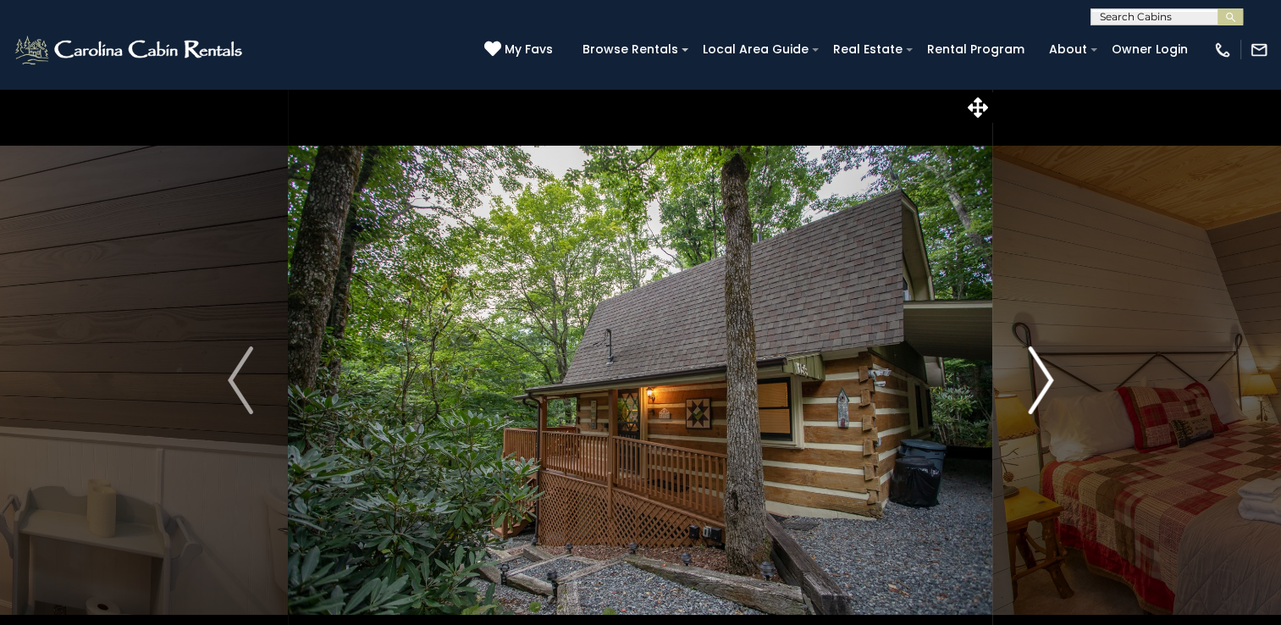
click at [1033, 380] on img "Next" at bounding box center [1040, 380] width 25 height 68
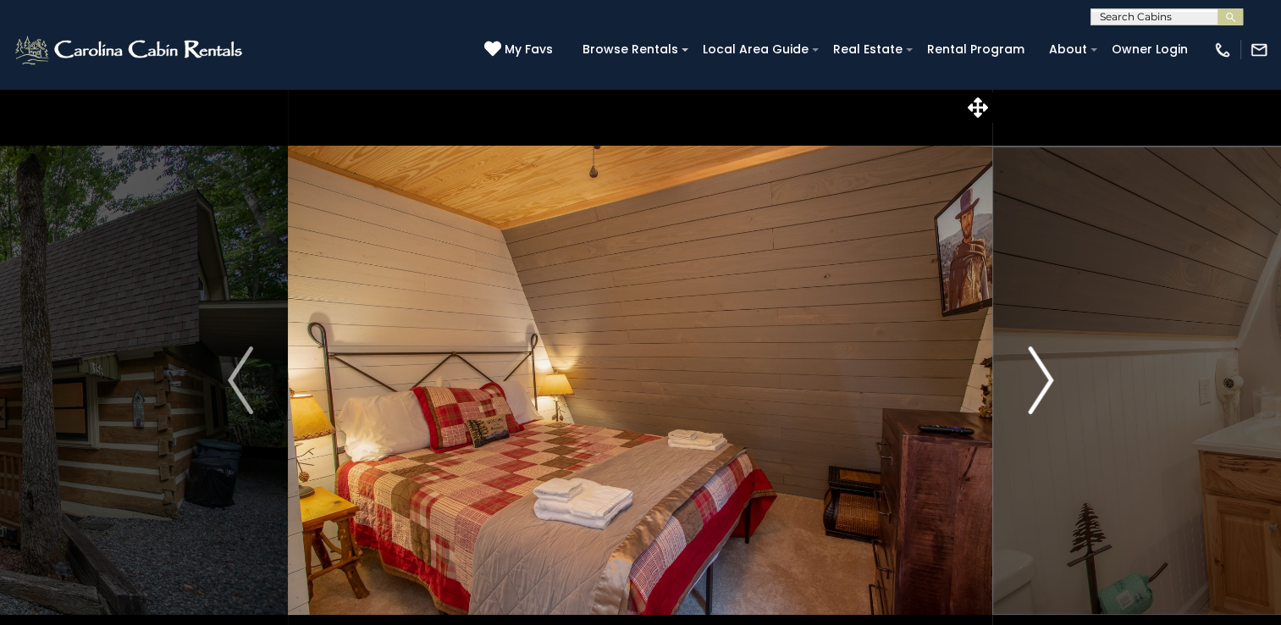
click at [1033, 380] on img "Next" at bounding box center [1040, 380] width 25 height 68
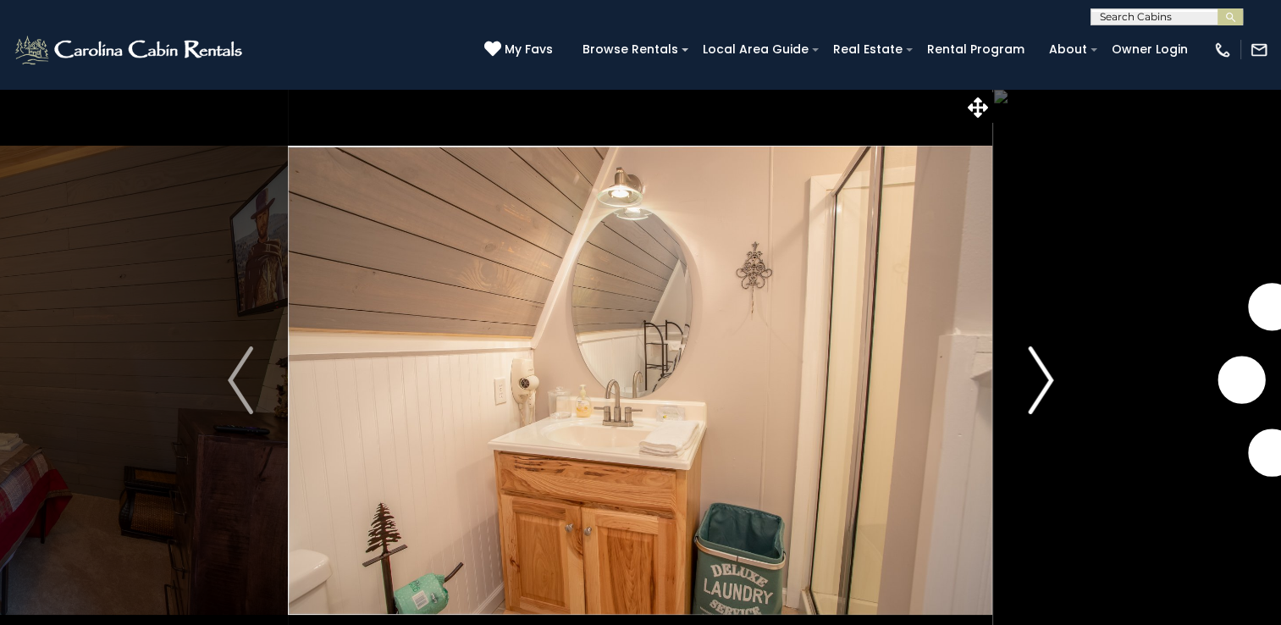
click at [1033, 380] on img "Next" at bounding box center [1040, 380] width 25 height 68
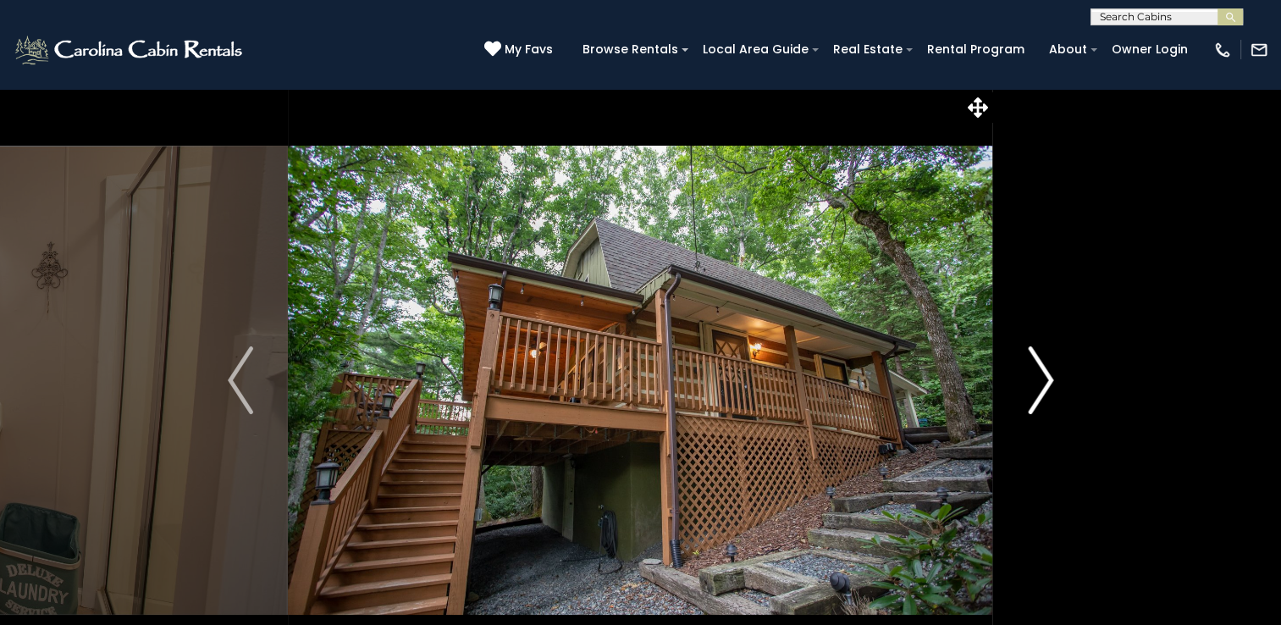
click at [1033, 380] on img "Next" at bounding box center [1040, 380] width 25 height 68
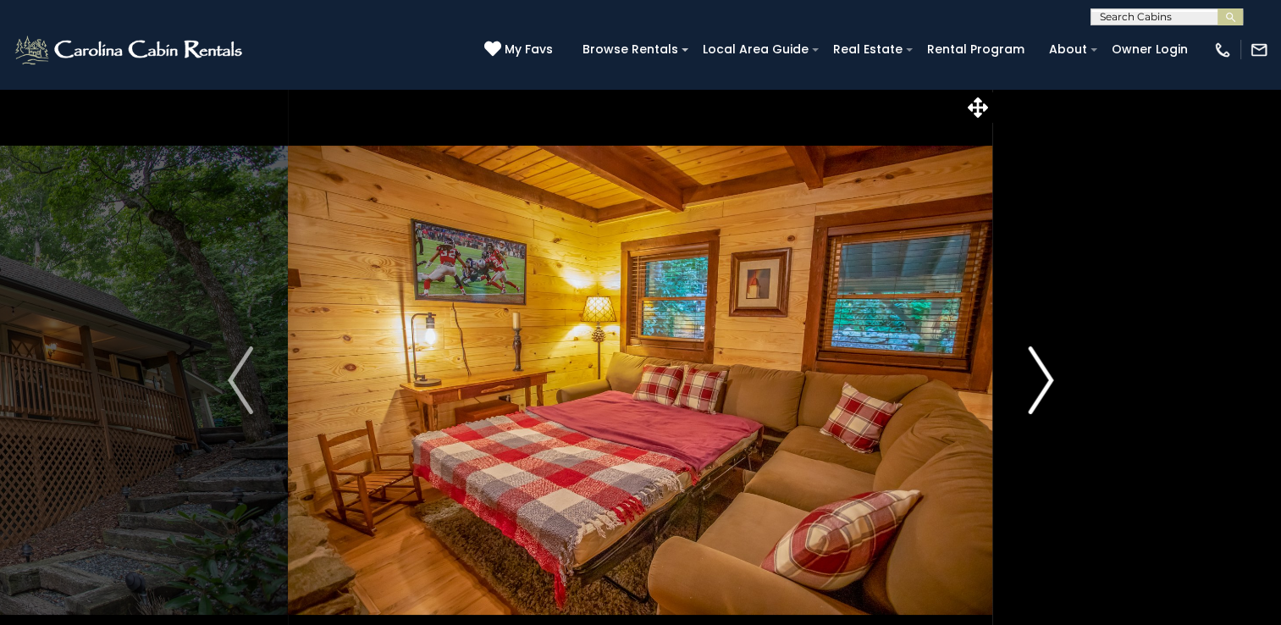
click at [1033, 380] on img "Next" at bounding box center [1040, 380] width 25 height 68
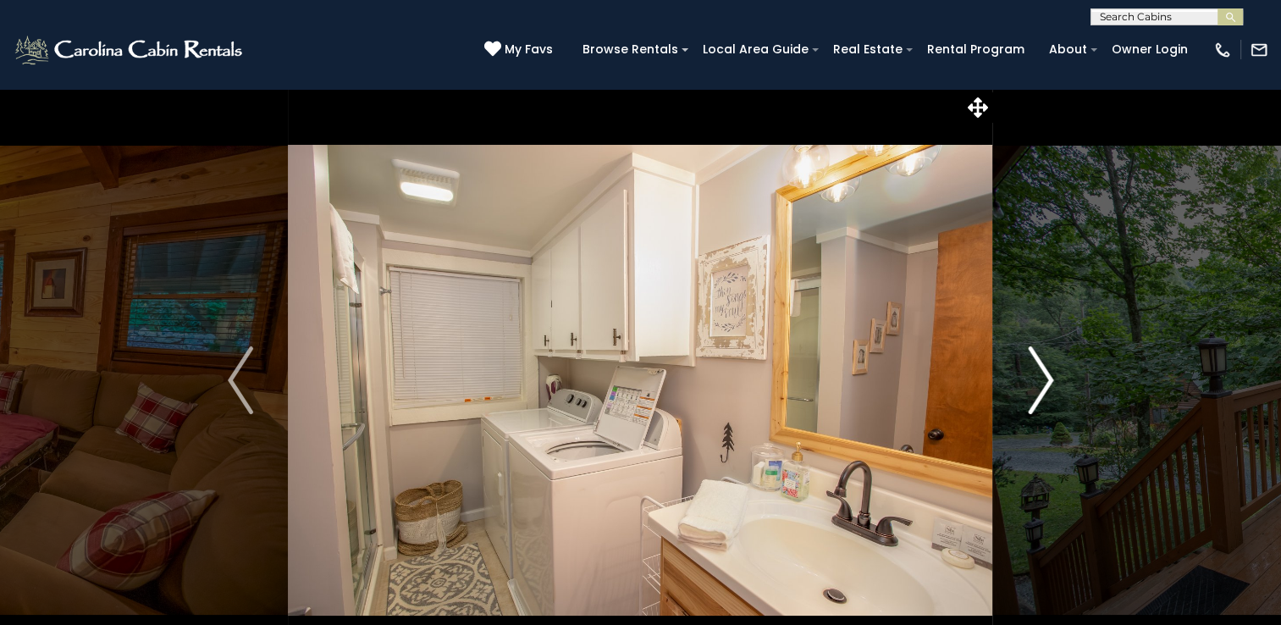
click at [1033, 380] on img "Next" at bounding box center [1040, 380] width 25 height 68
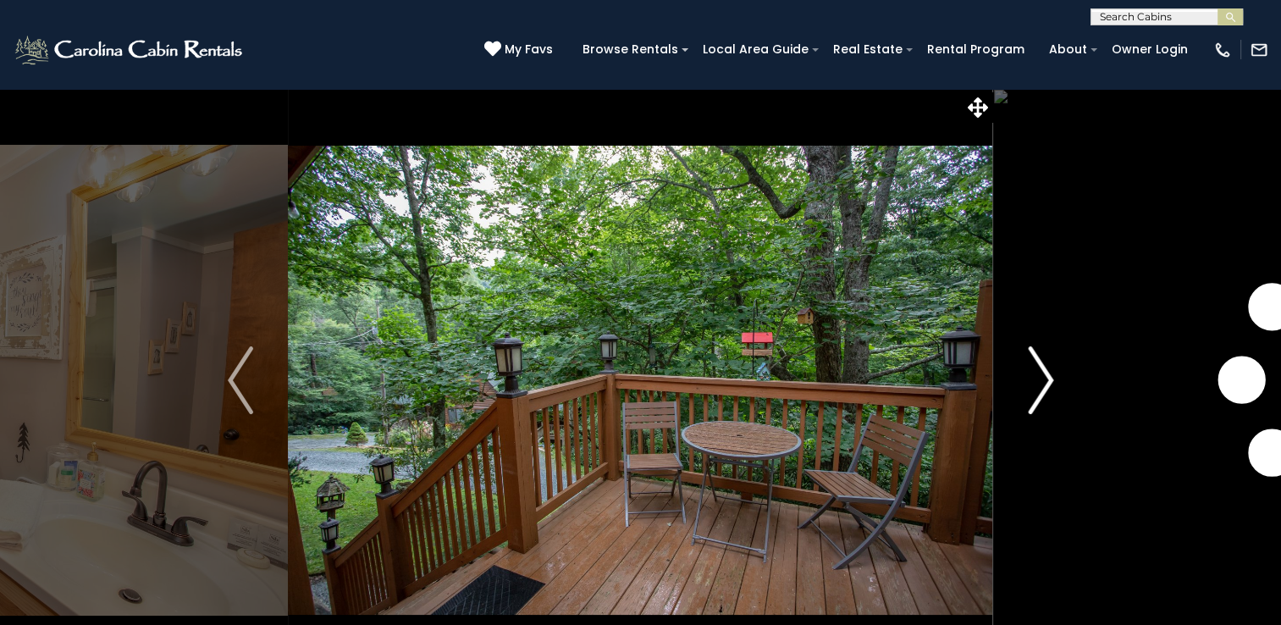
click at [1033, 380] on img "Next" at bounding box center [1040, 380] width 25 height 68
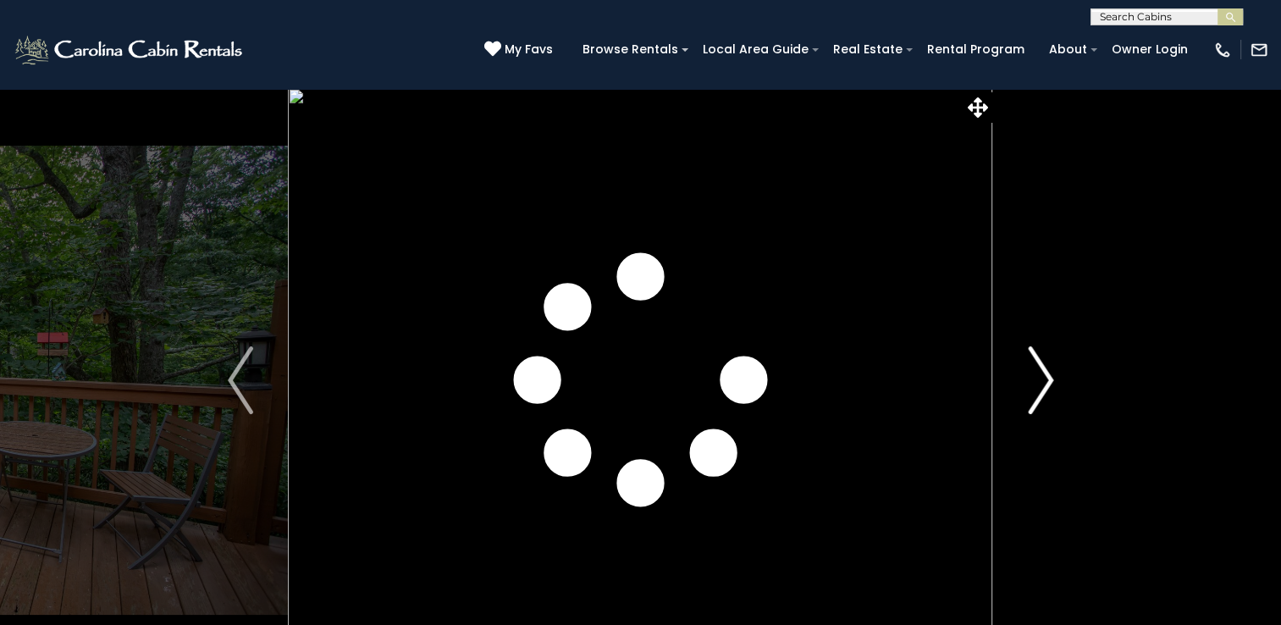
click at [1033, 380] on img "Next" at bounding box center [1040, 380] width 25 height 68
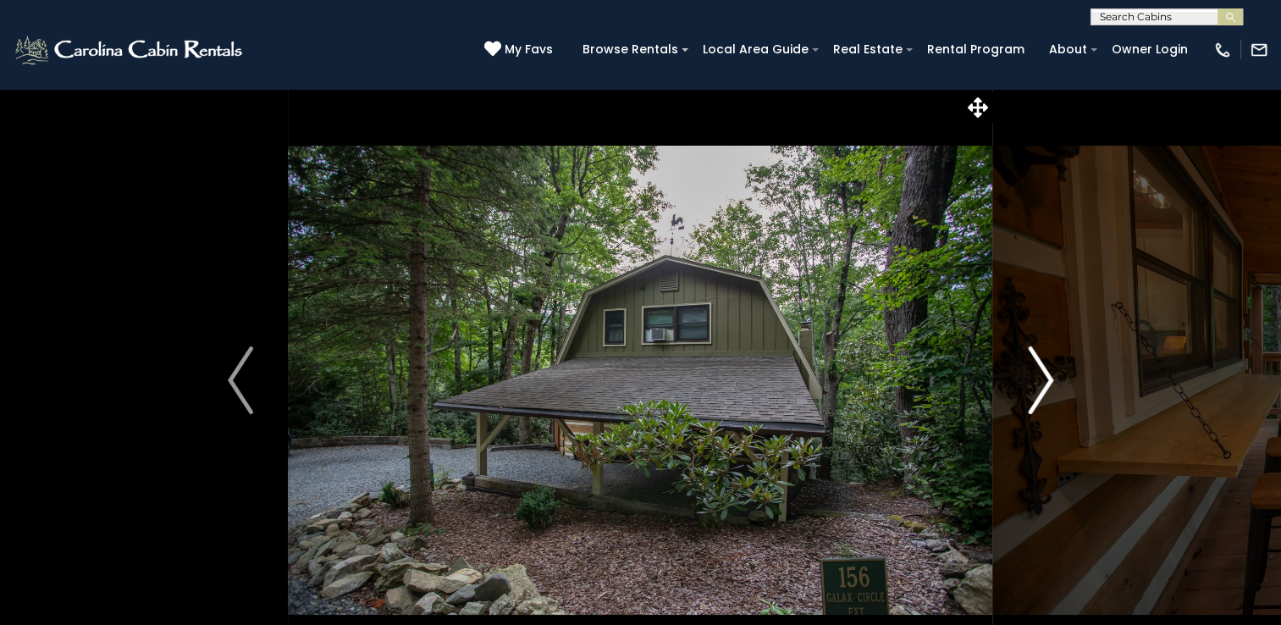
click at [1033, 380] on img "Next" at bounding box center [1040, 380] width 25 height 68
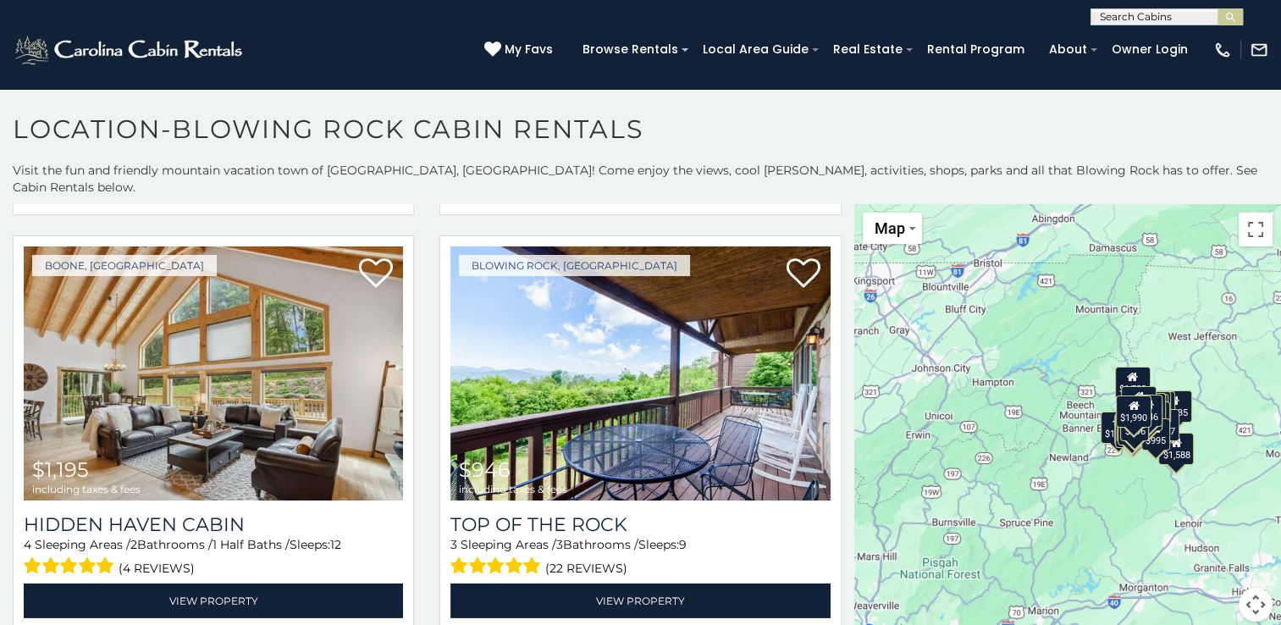
scroll to position [5362, 0]
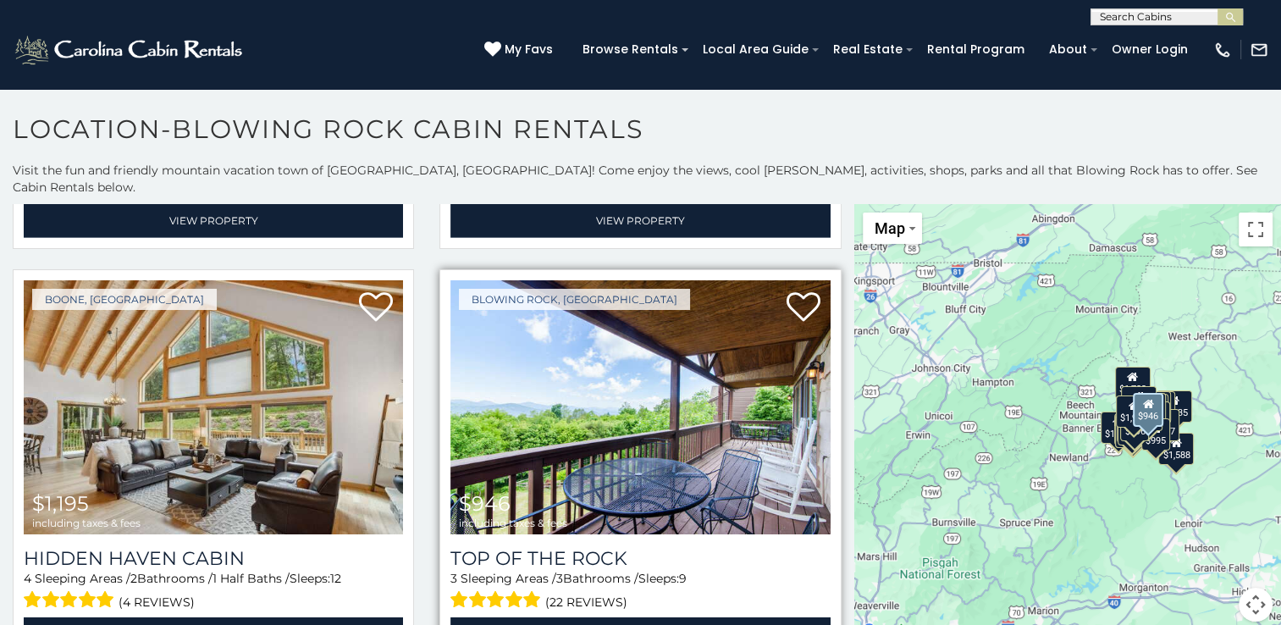
click at [684, 377] on img at bounding box center [639, 407] width 379 height 254
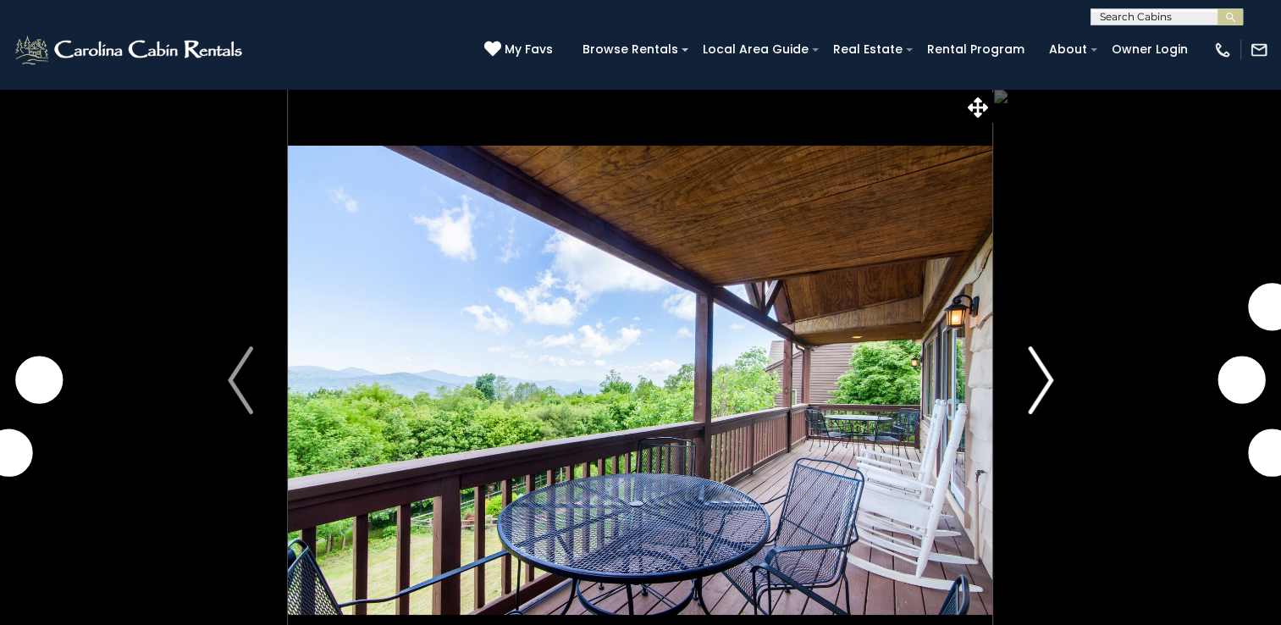
drag, startPoint x: 0, startPoint y: 0, endPoint x: 1033, endPoint y: 356, distance: 1092.8
click at [1033, 356] on img "Next" at bounding box center [1040, 380] width 25 height 68
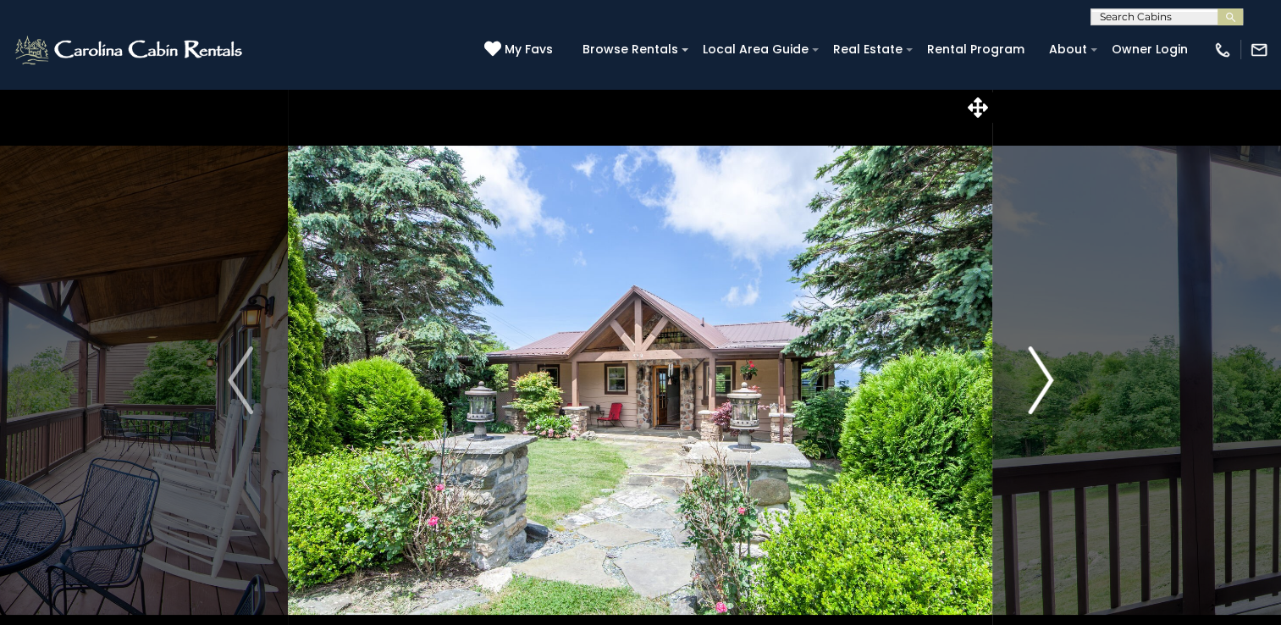
click at [1033, 356] on img "Next" at bounding box center [1040, 380] width 25 height 68
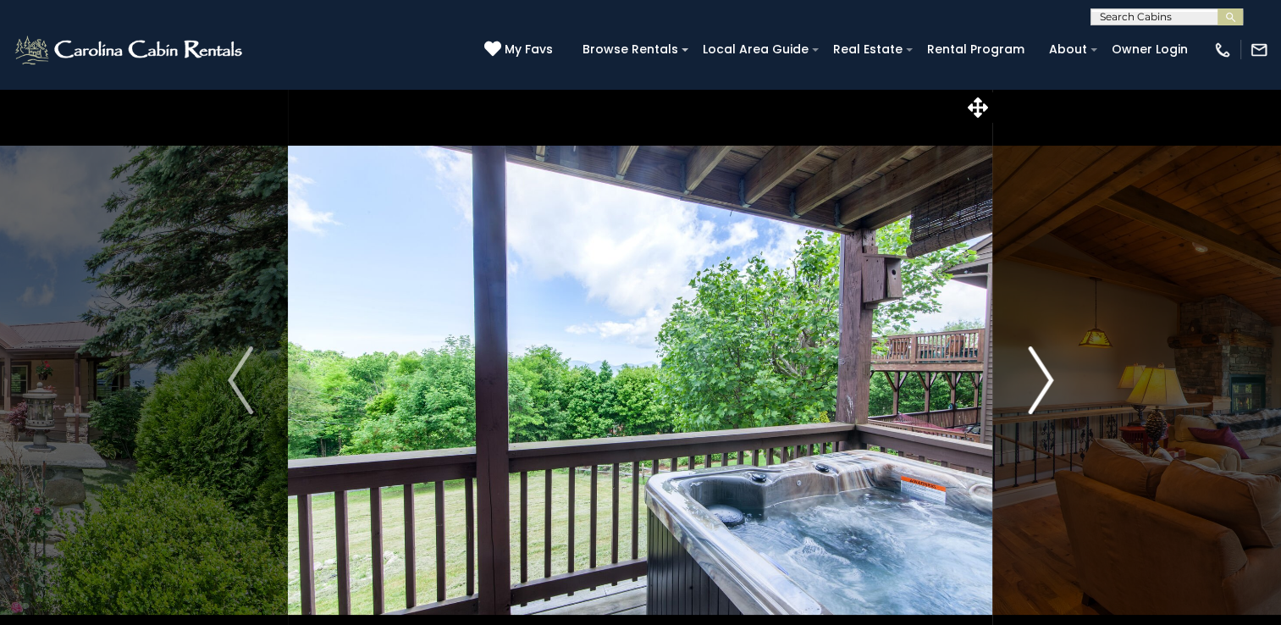
click at [1033, 356] on img "Next" at bounding box center [1040, 380] width 25 height 68
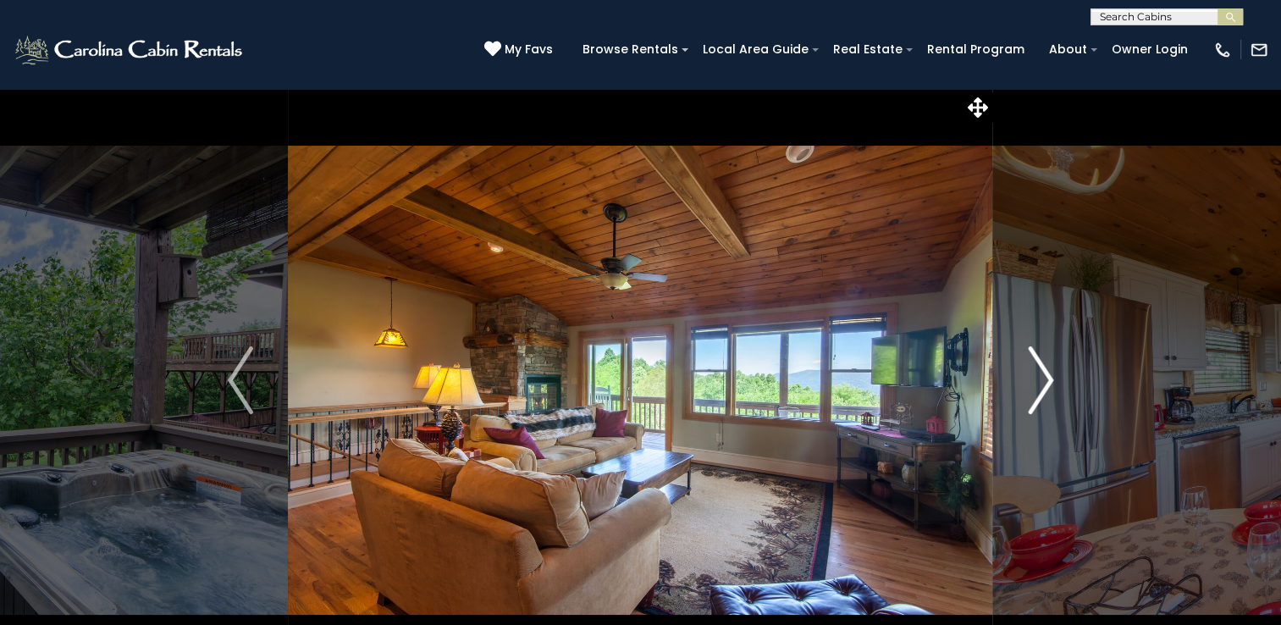
click at [1033, 356] on img "Next" at bounding box center [1040, 380] width 25 height 68
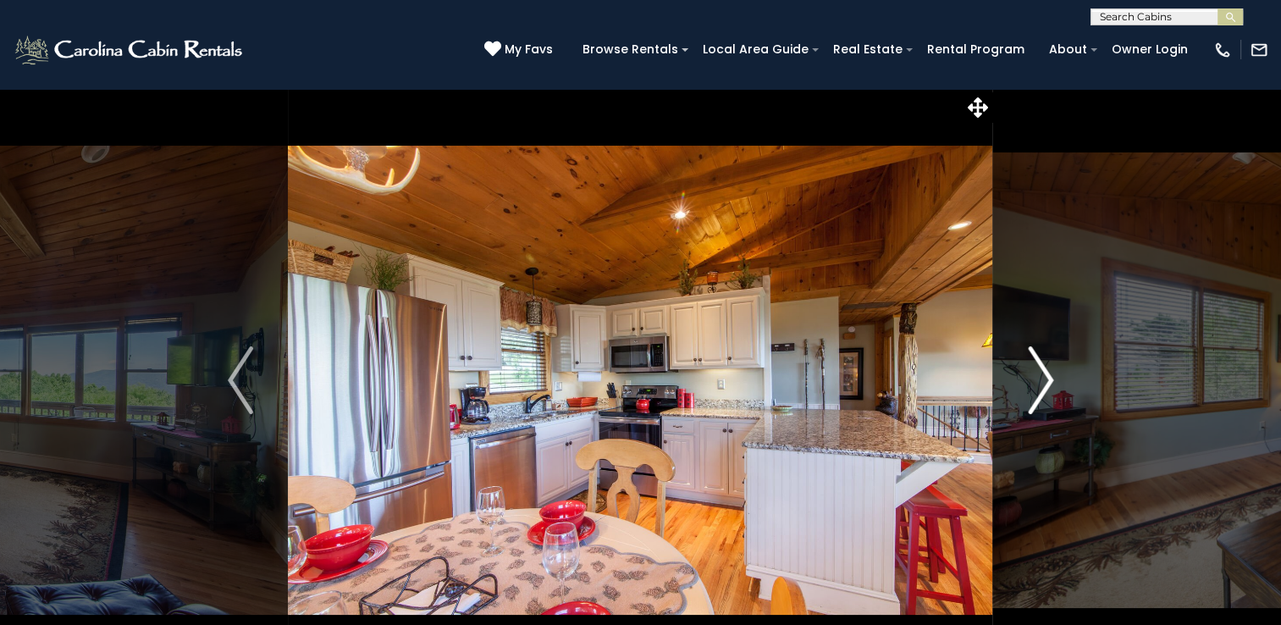
click at [1033, 356] on img "Next" at bounding box center [1040, 380] width 25 height 68
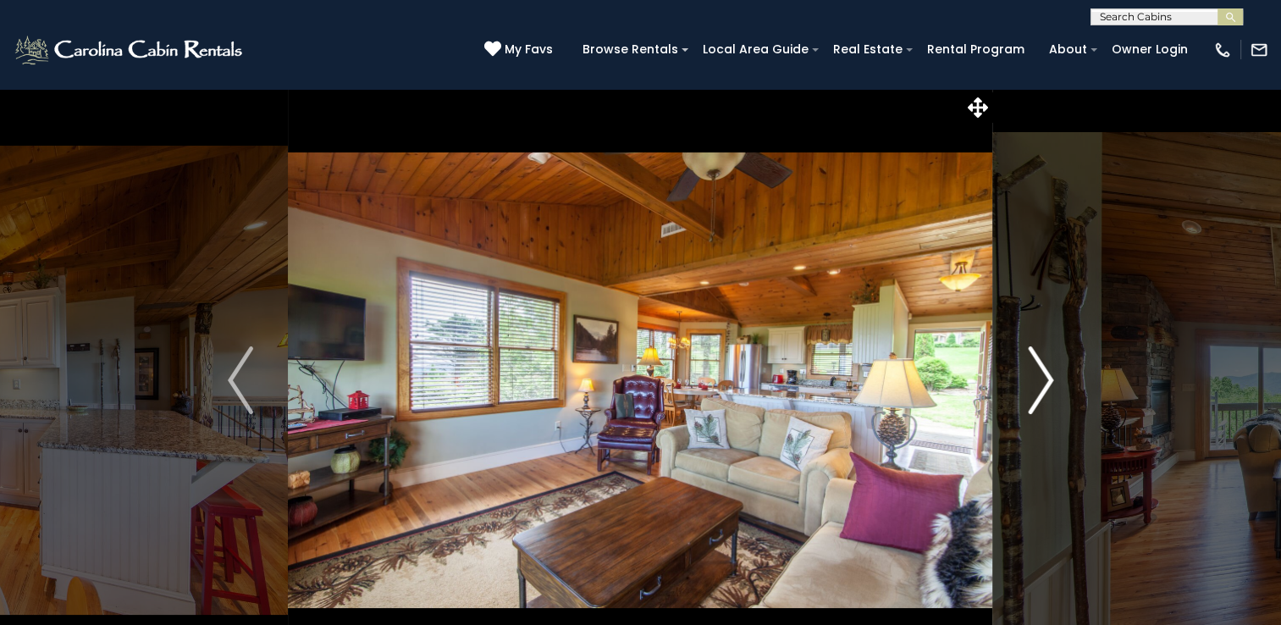
click at [1033, 356] on img "Next" at bounding box center [1040, 380] width 25 height 68
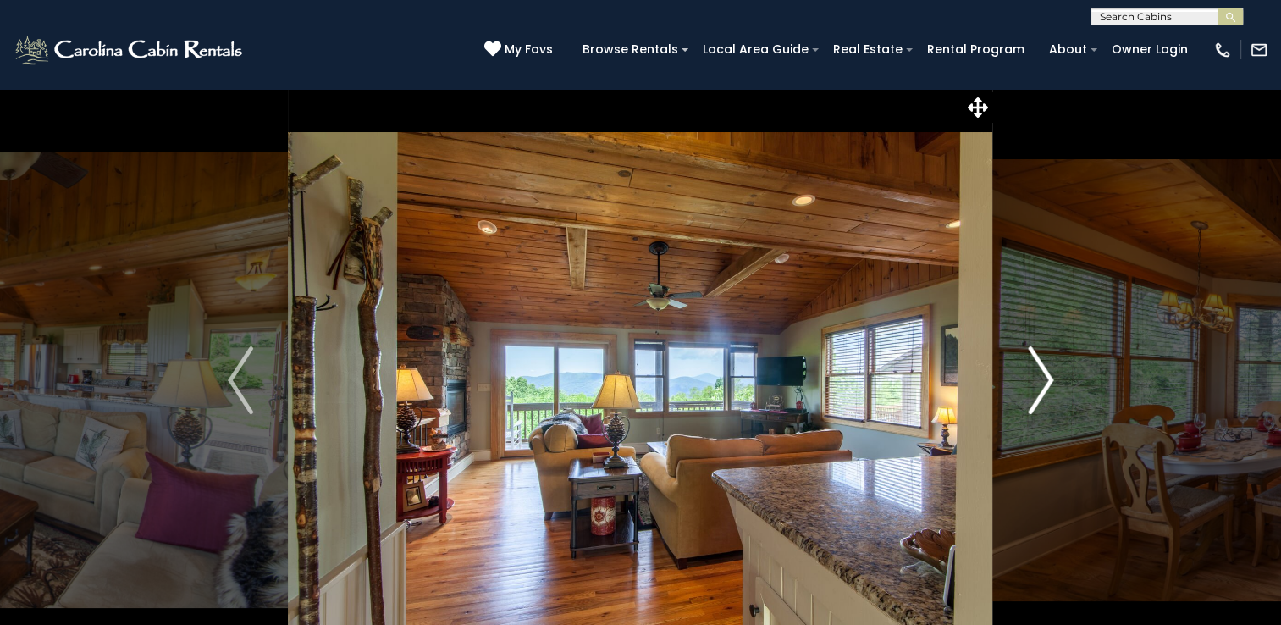
click at [1033, 356] on img "Next" at bounding box center [1040, 380] width 25 height 68
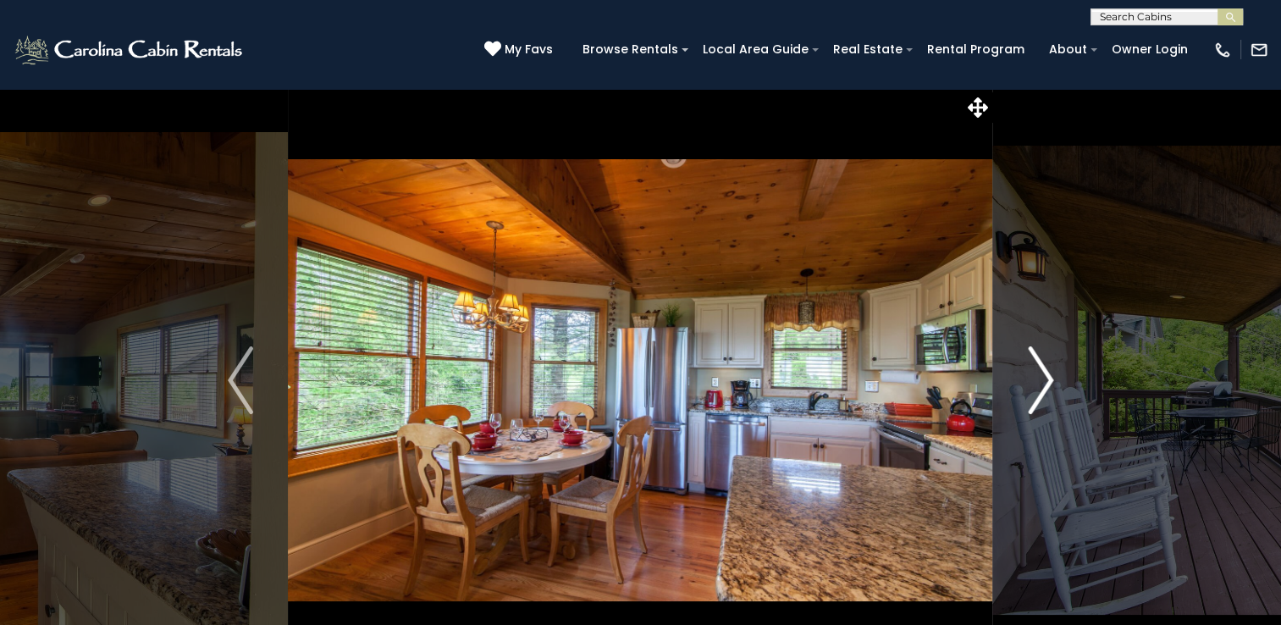
click at [1033, 356] on img "Next" at bounding box center [1040, 380] width 25 height 68
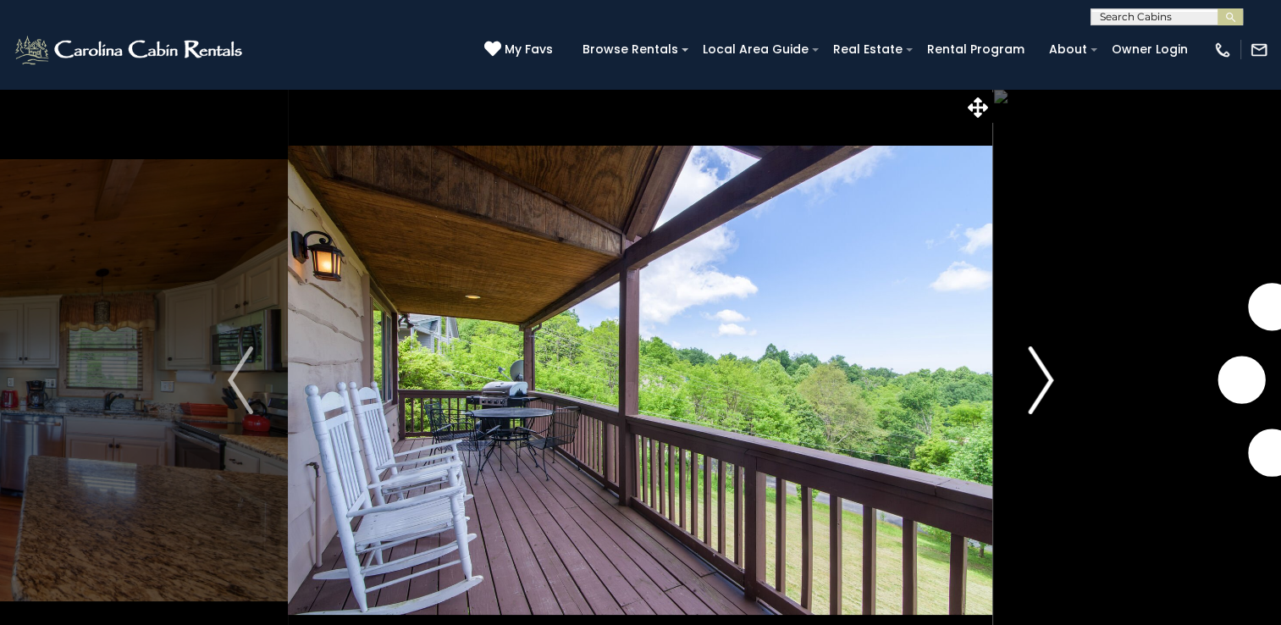
click at [1033, 356] on img "Next" at bounding box center [1040, 380] width 25 height 68
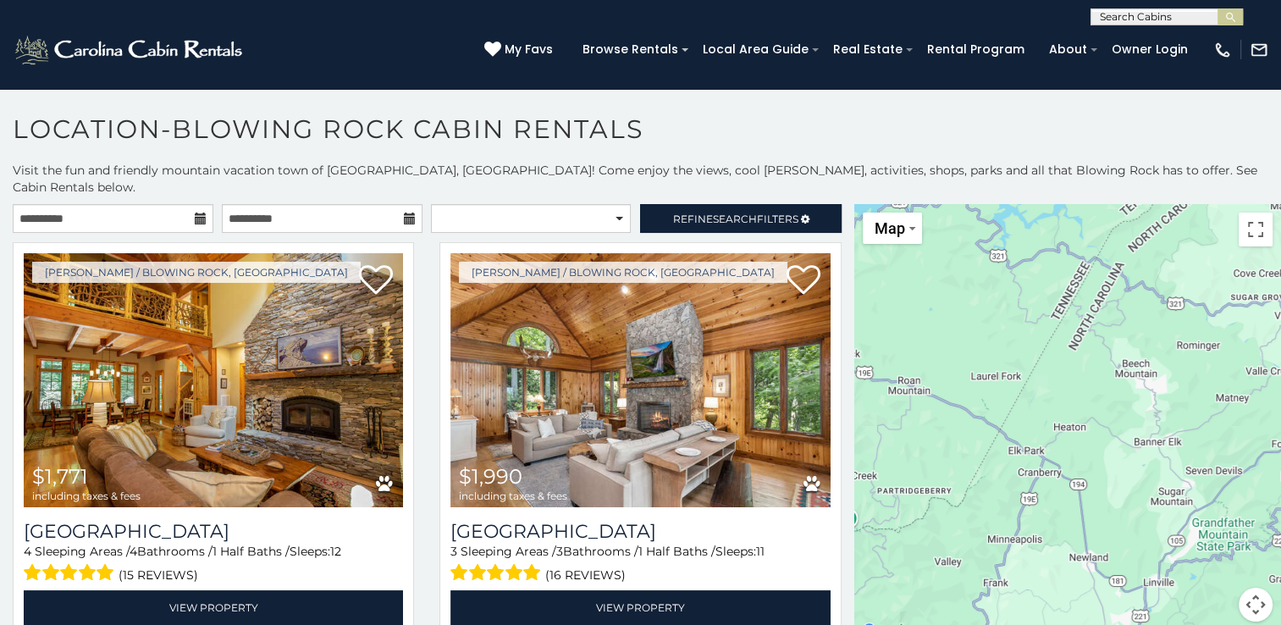
click at [1113, 12] on input "text" at bounding box center [1165, 20] width 148 height 17
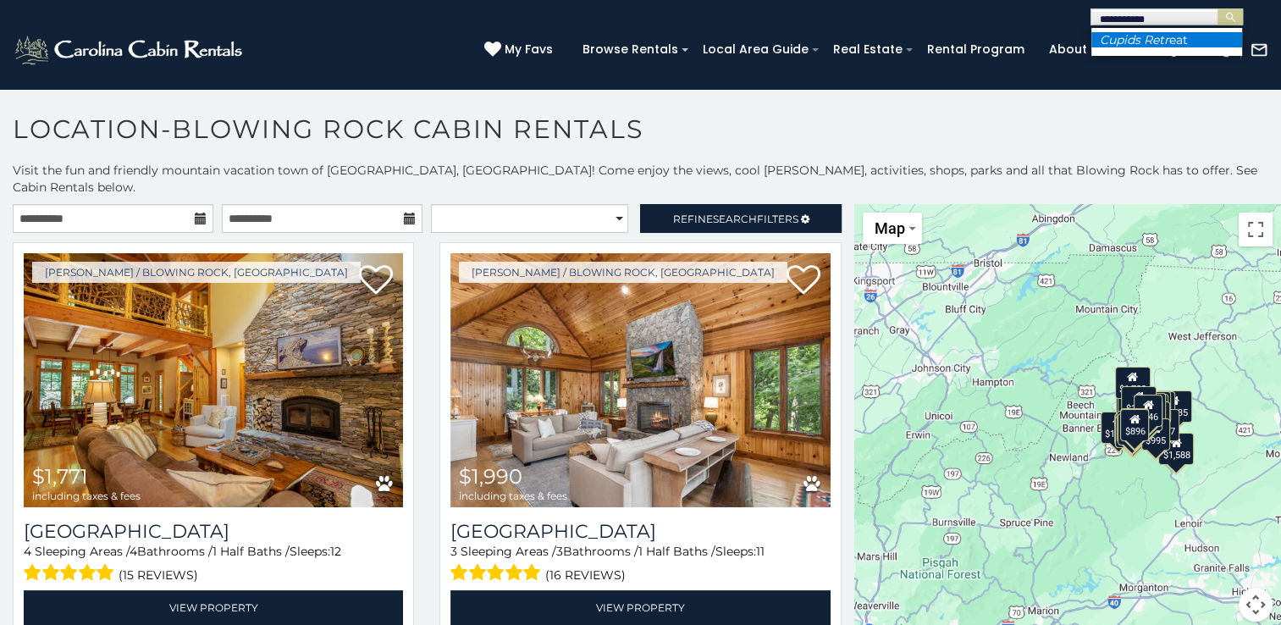
type input "**********"
click at [1137, 37] on em "Cupids Retr" at bounding box center [1134, 39] width 69 height 15
click at [1218, 8] on button "submit" at bounding box center [1230, 16] width 25 height 17
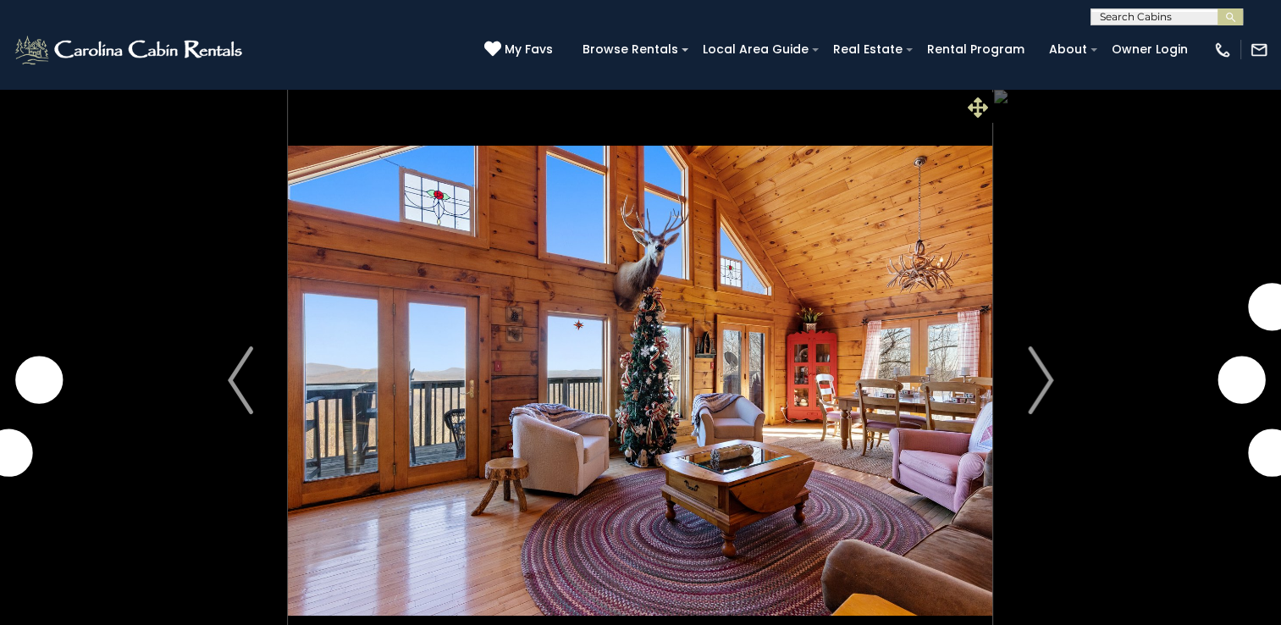
click at [982, 115] on icon at bounding box center [978, 107] width 20 height 20
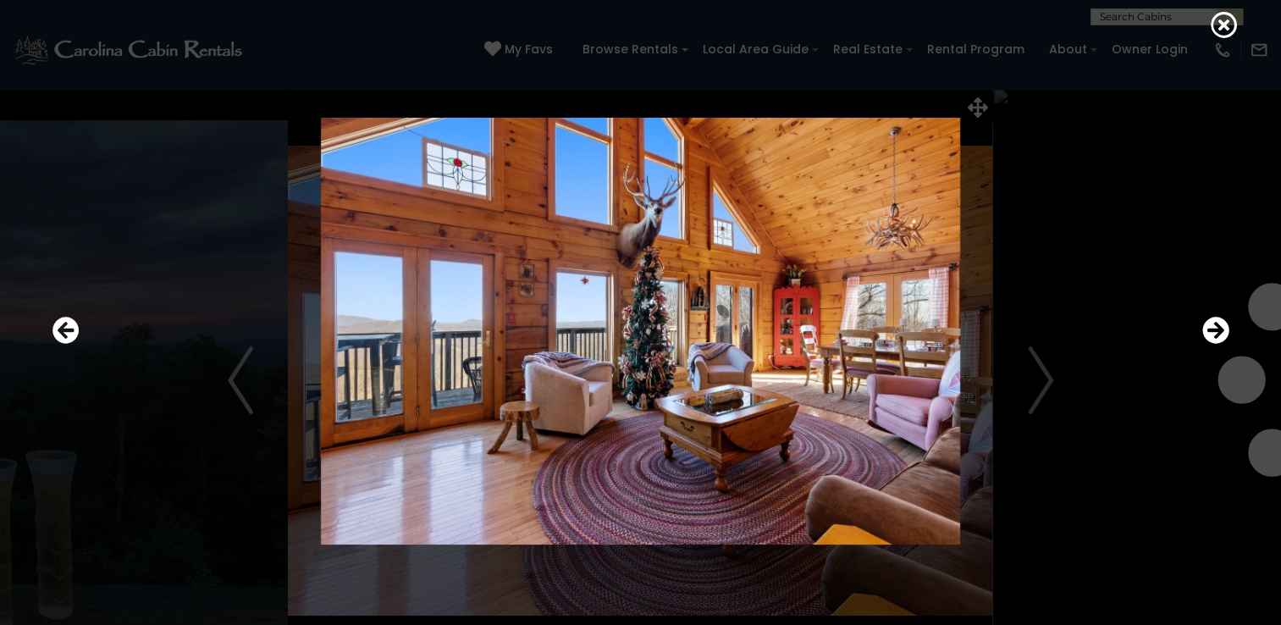
click at [983, 114] on div at bounding box center [641, 331] width 1194 height 562
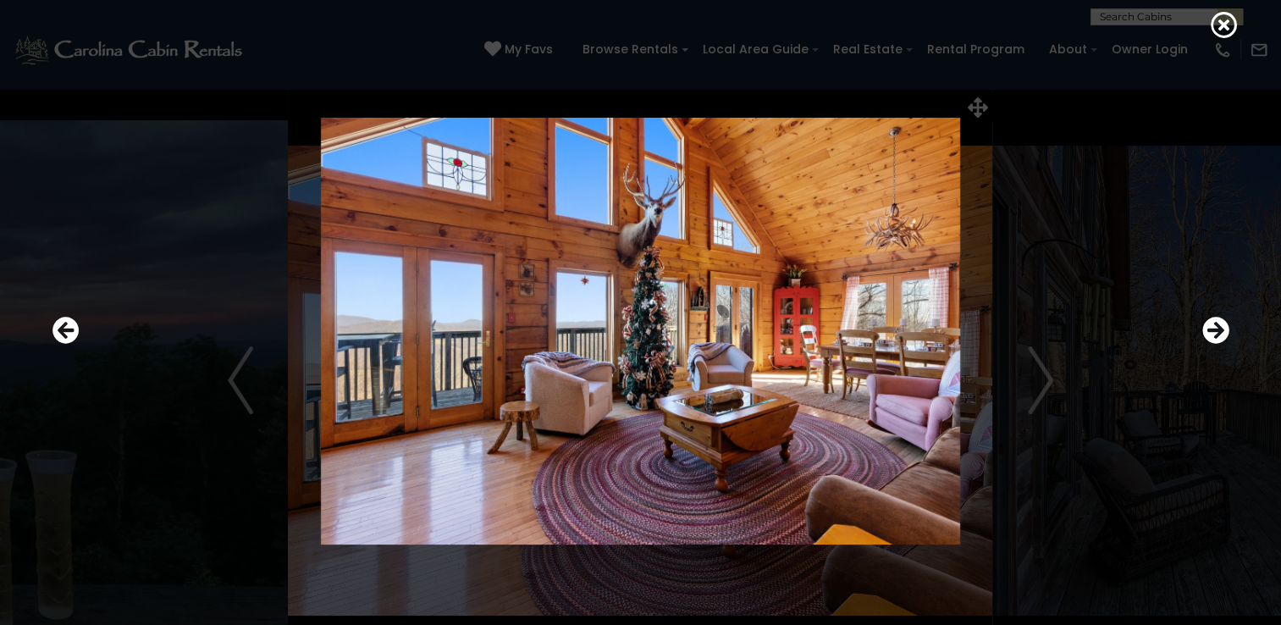
click at [1035, 374] on img at bounding box center [641, 331] width 1018 height 427
click at [1226, 19] on icon at bounding box center [1224, 24] width 27 height 27
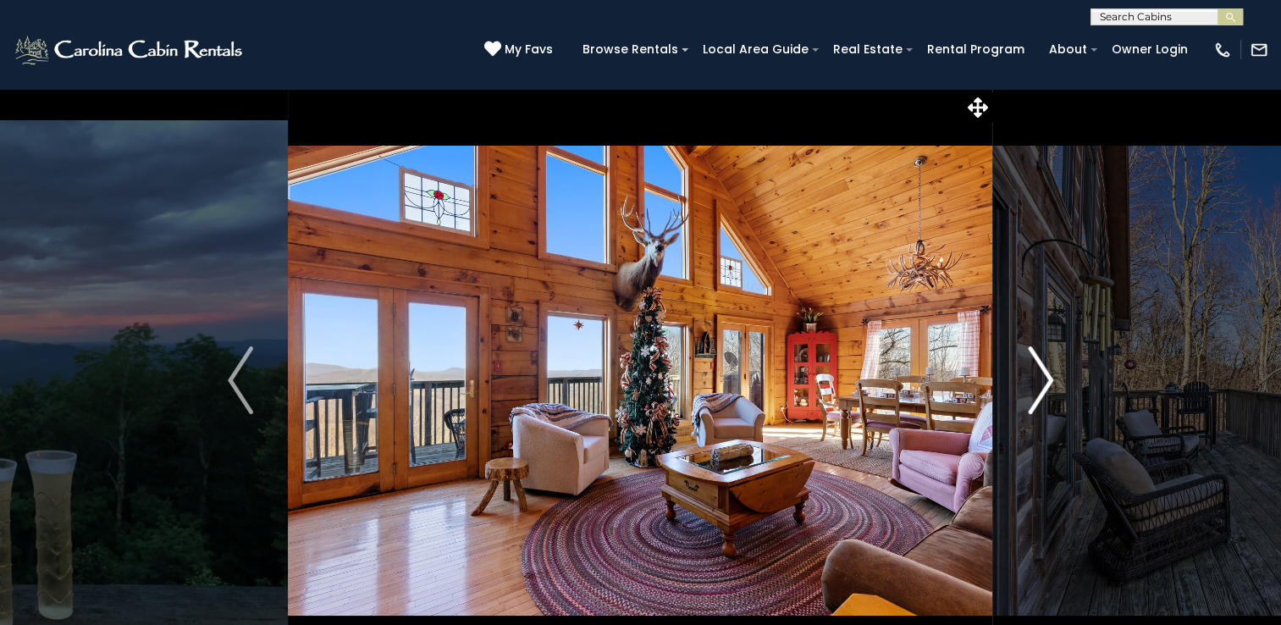
click at [1041, 372] on img "Next" at bounding box center [1040, 380] width 25 height 68
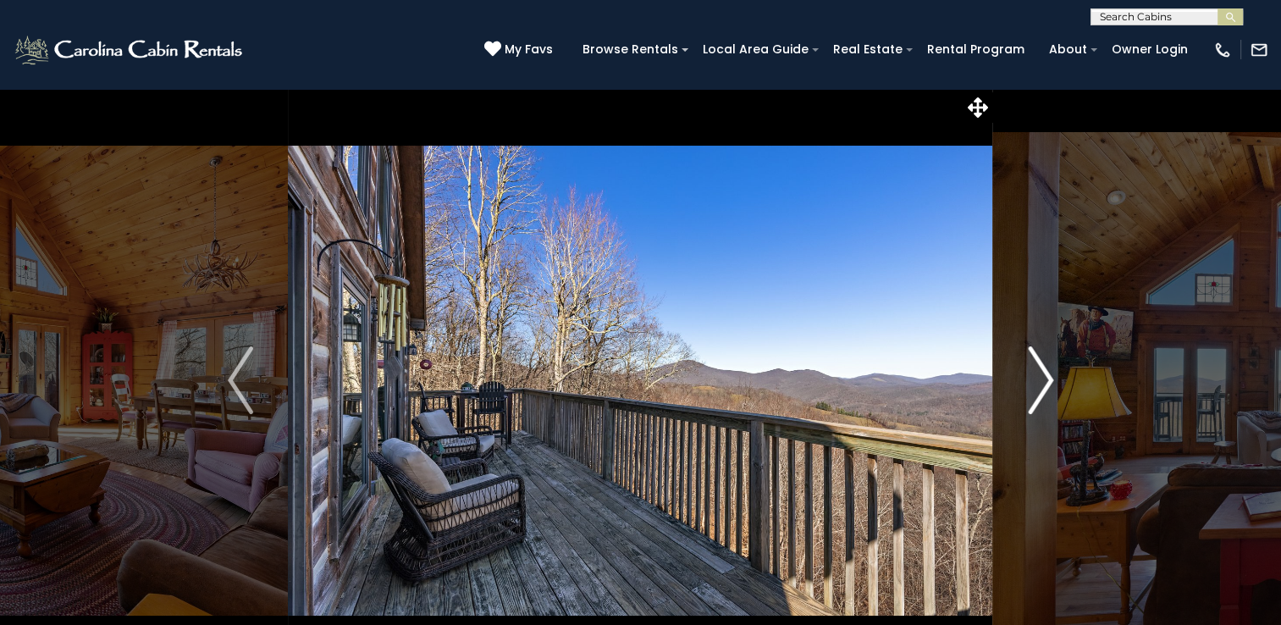
click at [1041, 372] on img "Next" at bounding box center [1040, 380] width 25 height 68
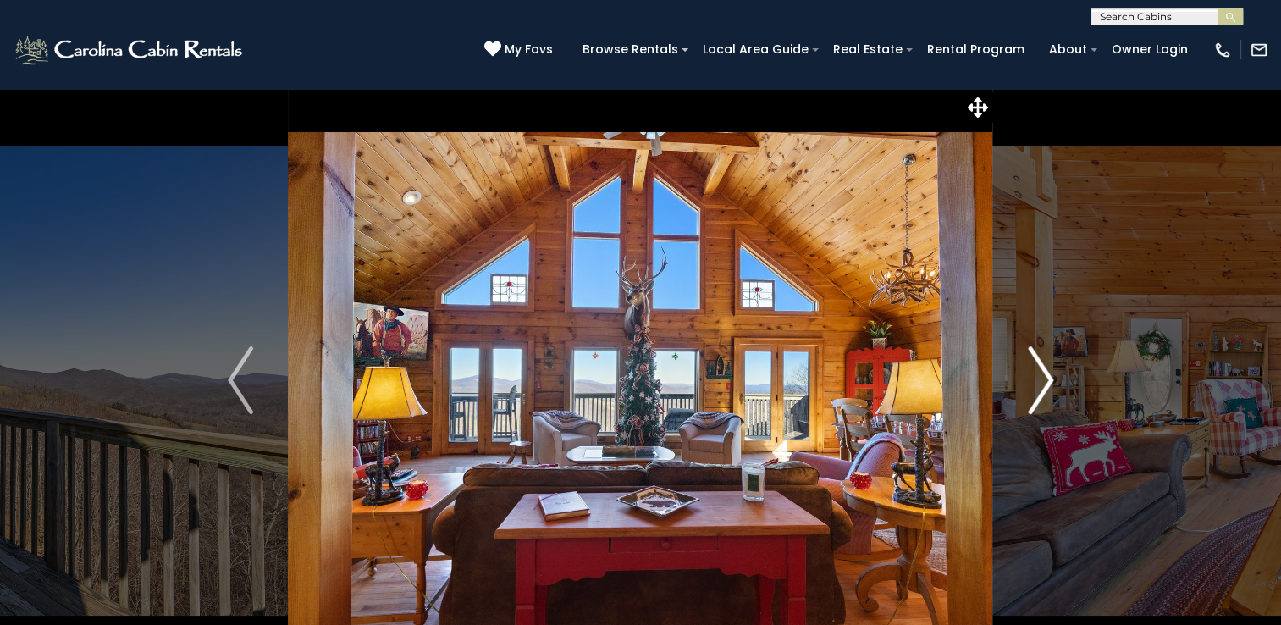
click at [1041, 372] on img "Next" at bounding box center [1040, 380] width 25 height 68
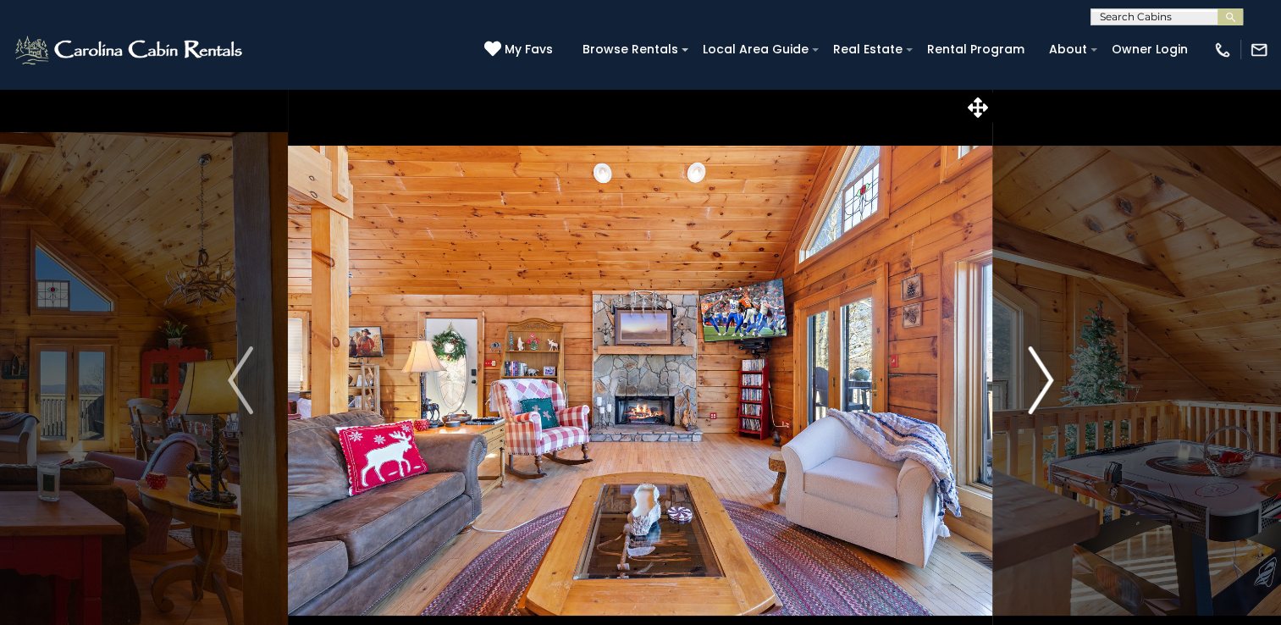
click at [1041, 372] on img "Next" at bounding box center [1040, 380] width 25 height 68
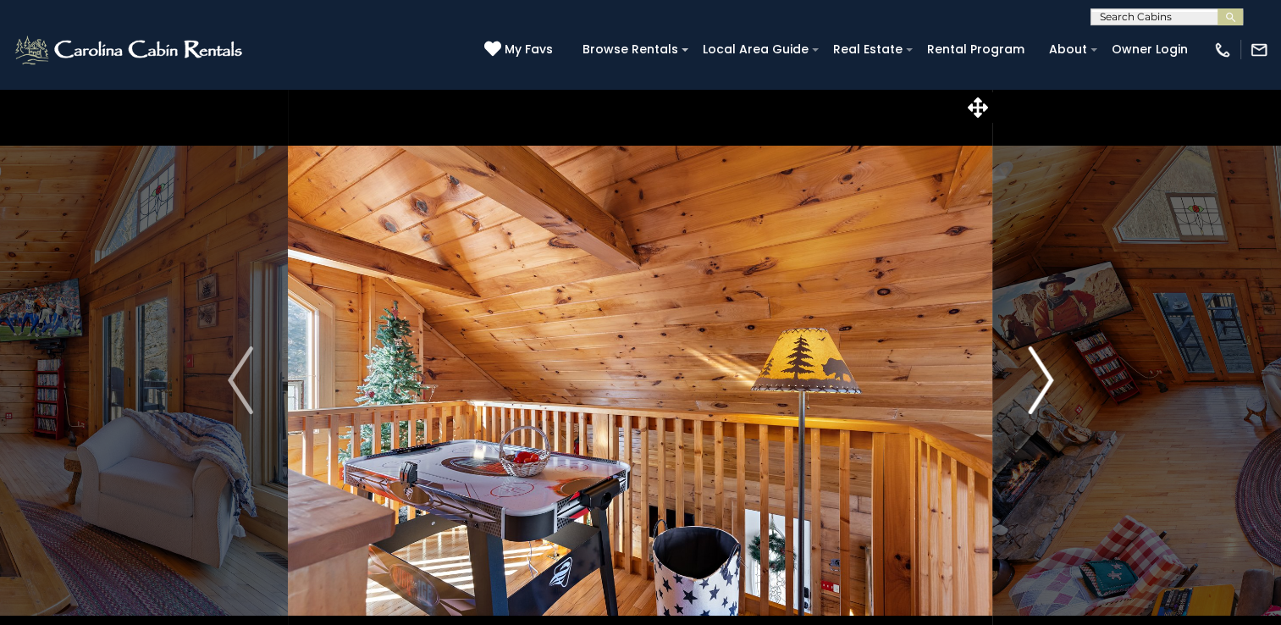
click at [1041, 372] on img "Next" at bounding box center [1040, 380] width 25 height 68
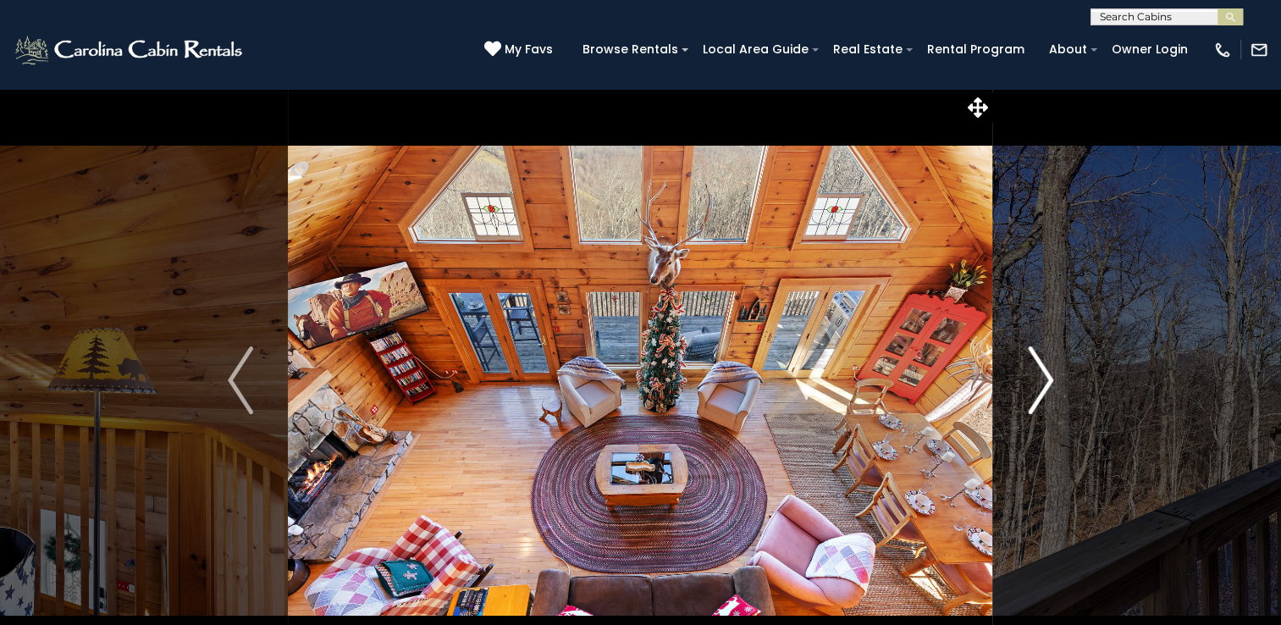
click at [1041, 372] on img "Next" at bounding box center [1040, 380] width 25 height 68
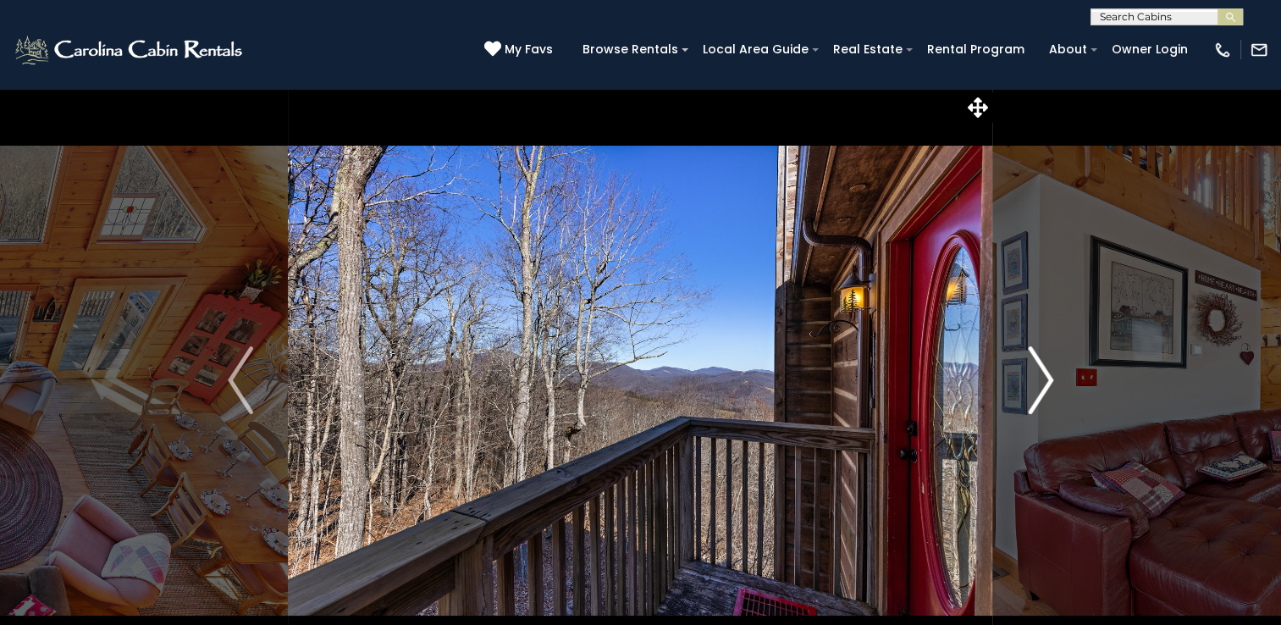
click at [1041, 372] on img "Next" at bounding box center [1040, 380] width 25 height 68
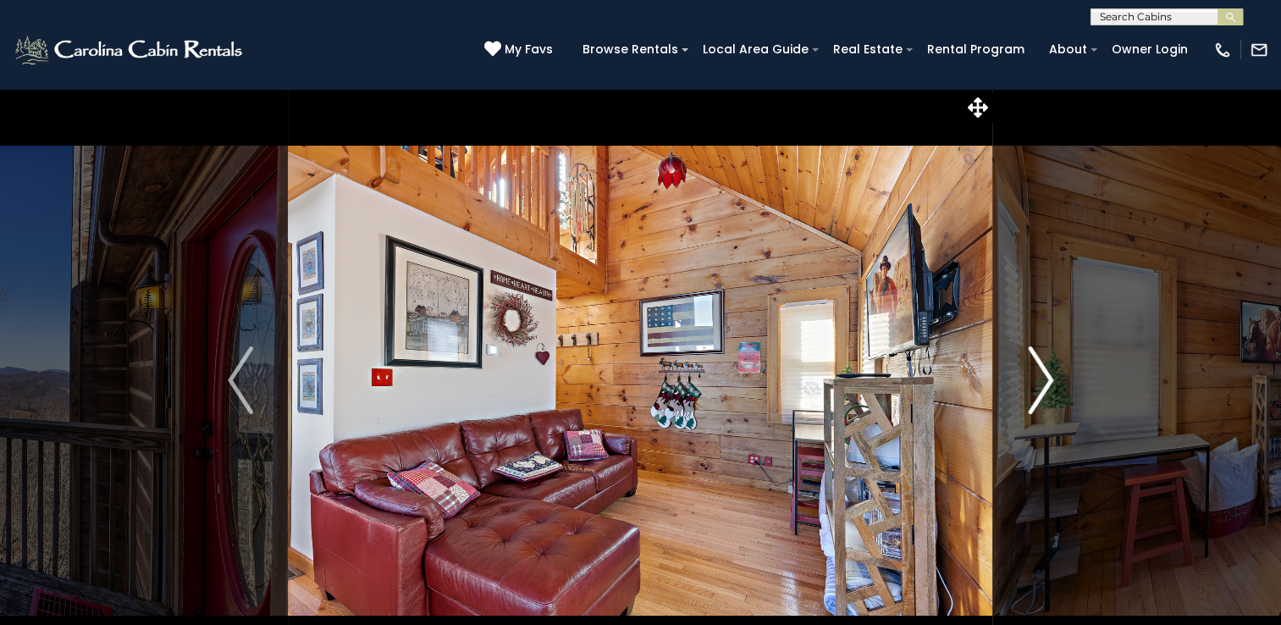
click at [1041, 372] on img "Next" at bounding box center [1040, 380] width 25 height 68
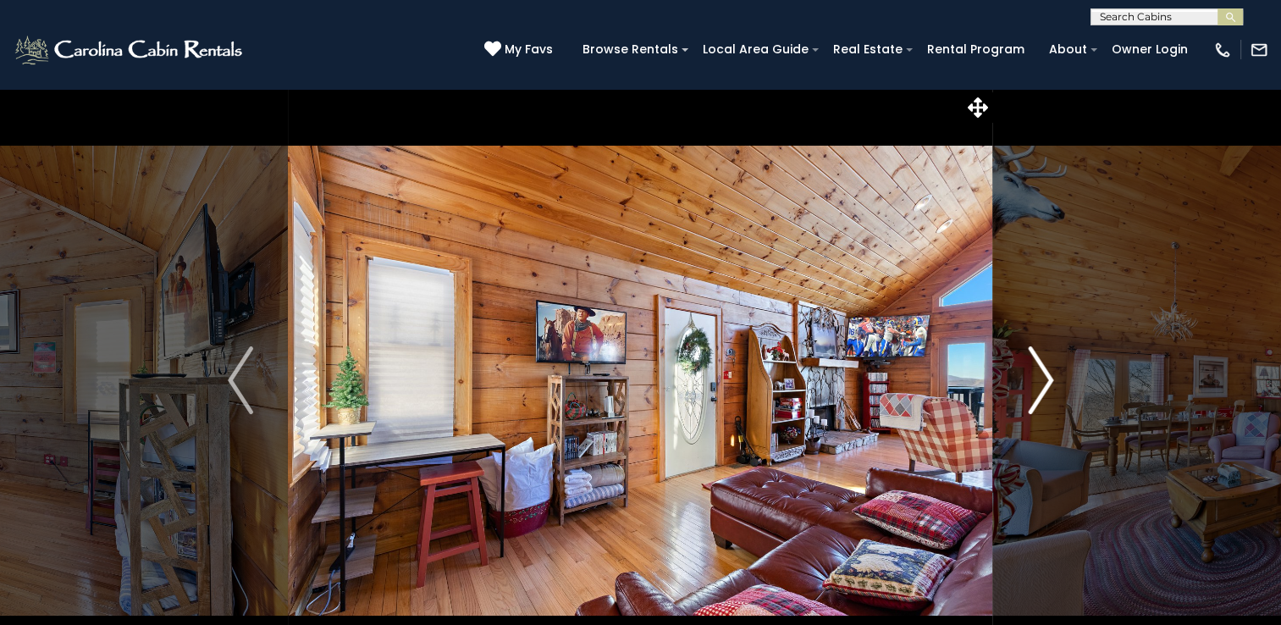
click at [1041, 372] on img "Next" at bounding box center [1040, 380] width 25 height 68
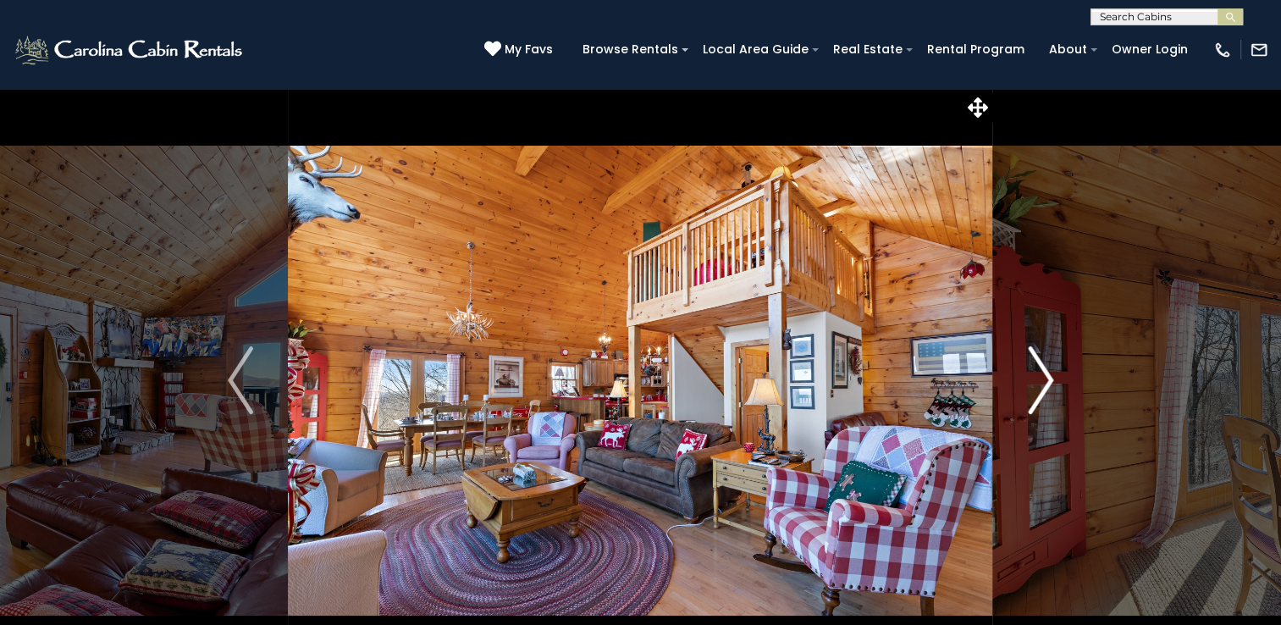
click at [1041, 372] on img "Next" at bounding box center [1040, 380] width 25 height 68
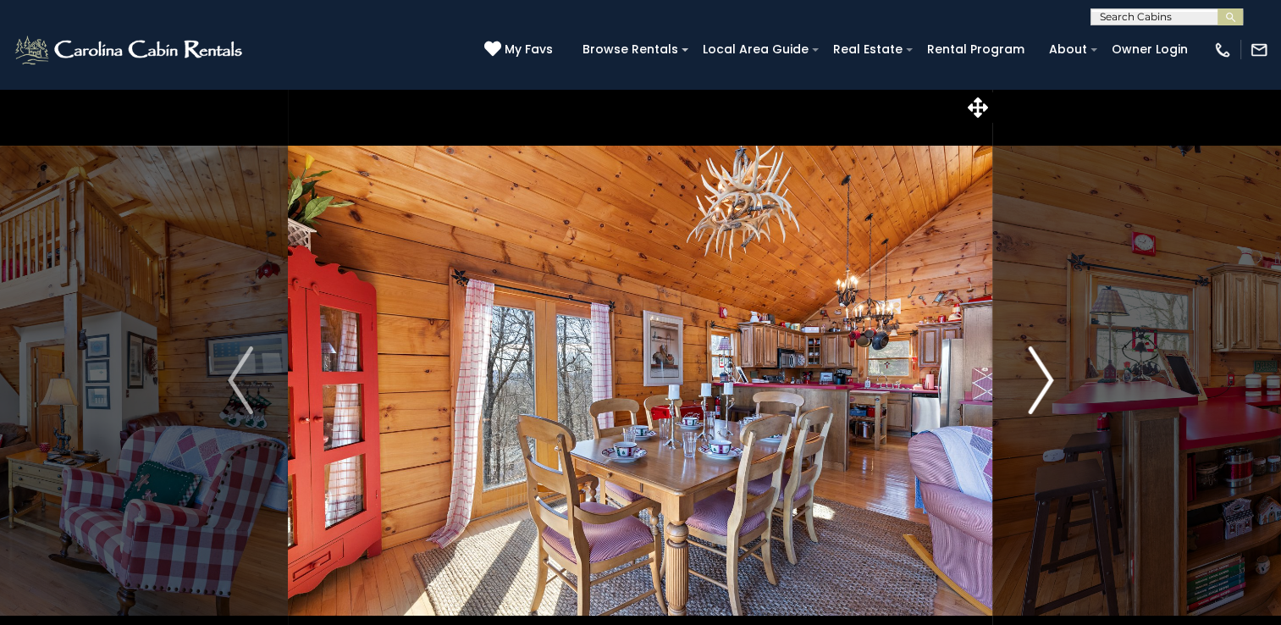
click at [1041, 372] on img "Next" at bounding box center [1040, 380] width 25 height 68
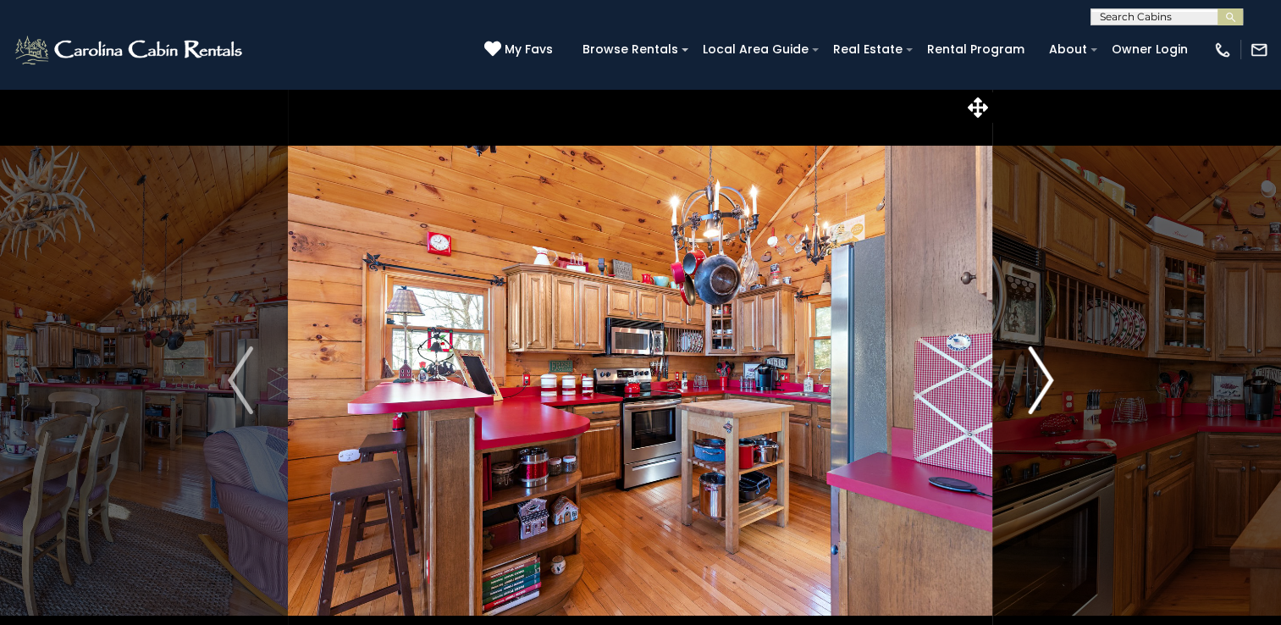
click at [1041, 372] on img "Next" at bounding box center [1040, 380] width 25 height 68
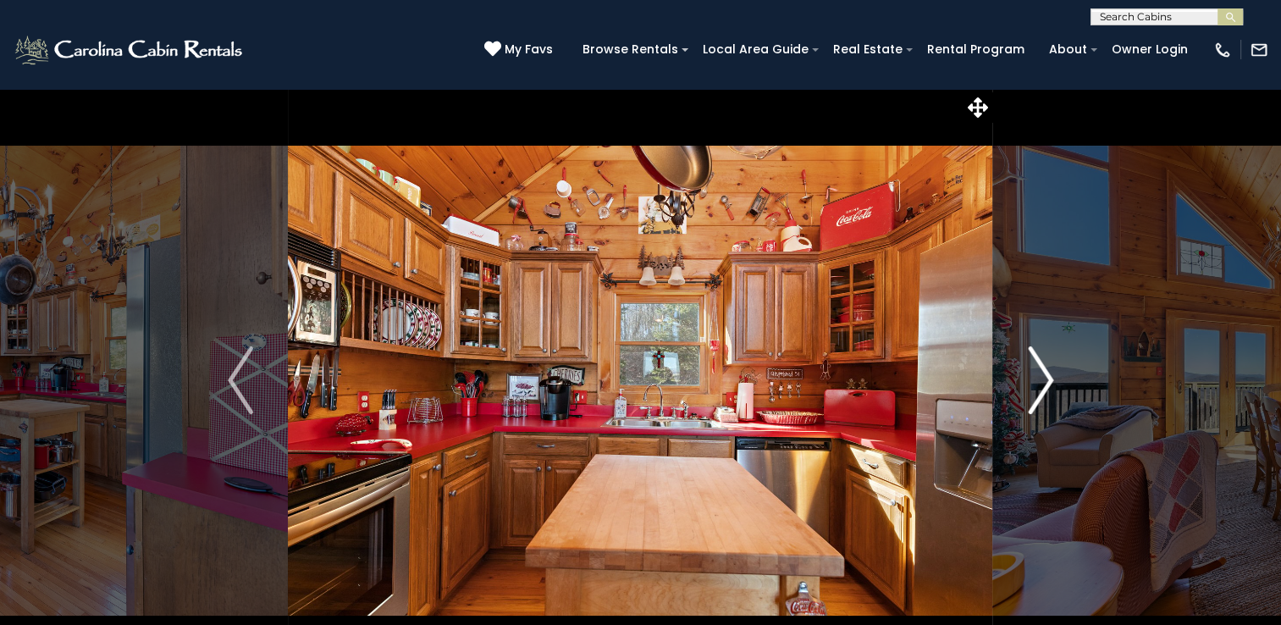
click at [1041, 372] on img "Next" at bounding box center [1040, 380] width 25 height 68
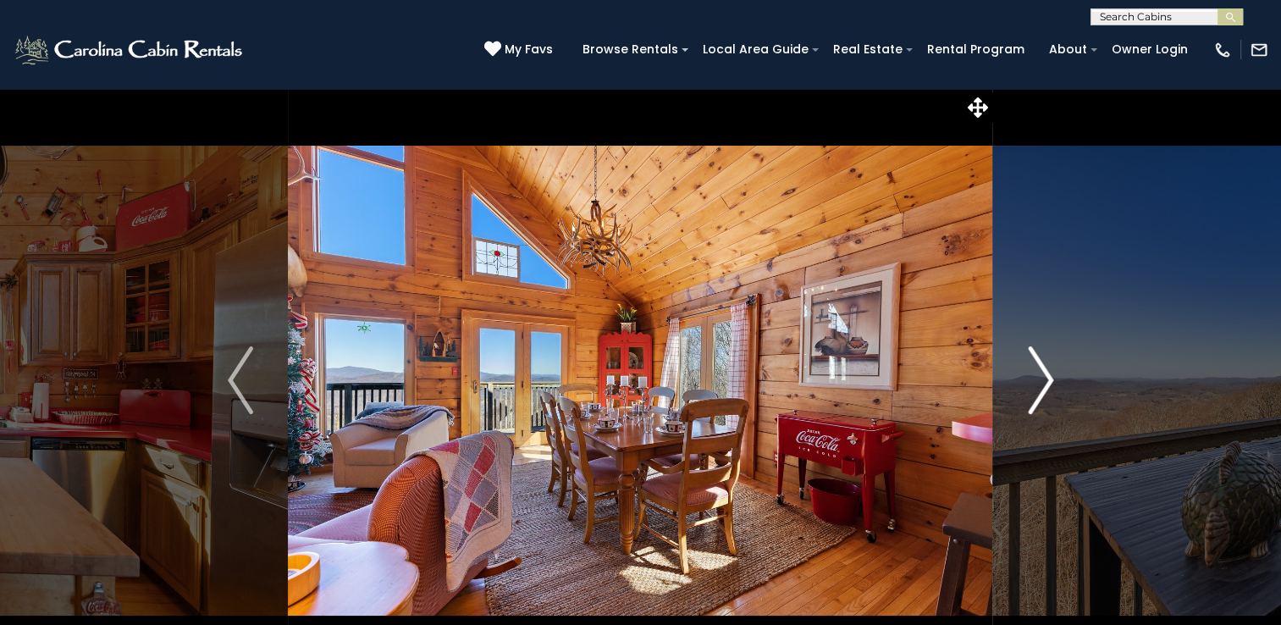
click at [1041, 372] on img "Next" at bounding box center [1040, 380] width 25 height 68
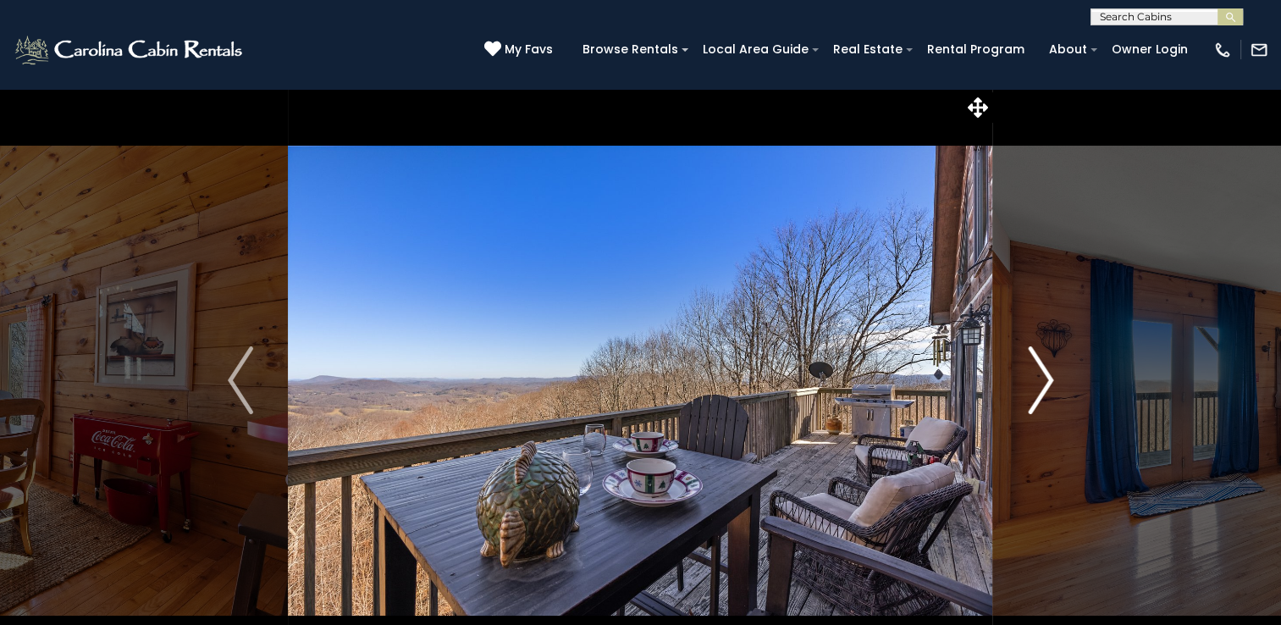
click at [1041, 372] on img "Next" at bounding box center [1040, 380] width 25 height 68
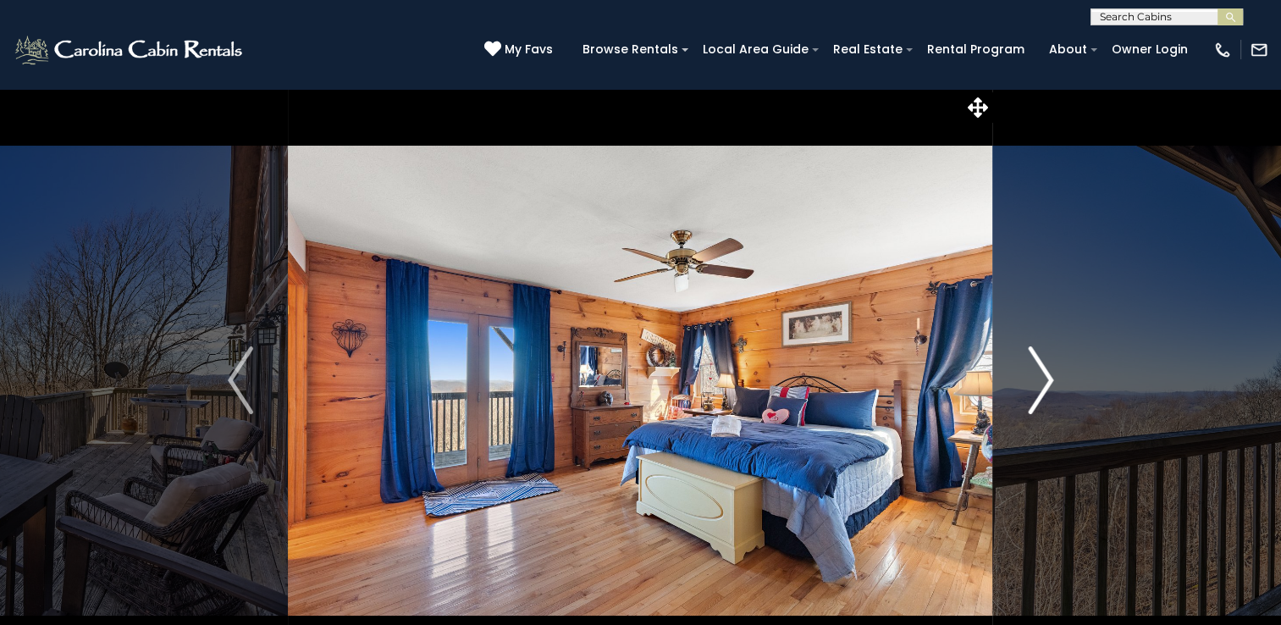
click at [1041, 372] on img "Next" at bounding box center [1040, 380] width 25 height 68
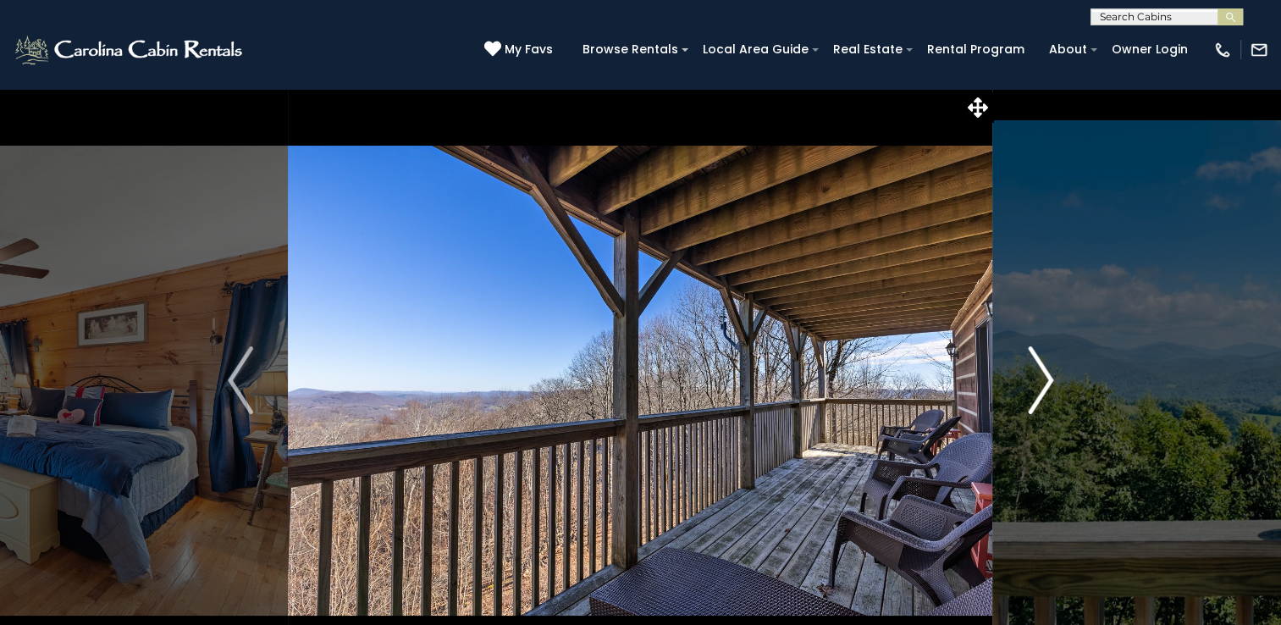
click at [1041, 372] on img "Next" at bounding box center [1040, 380] width 25 height 68
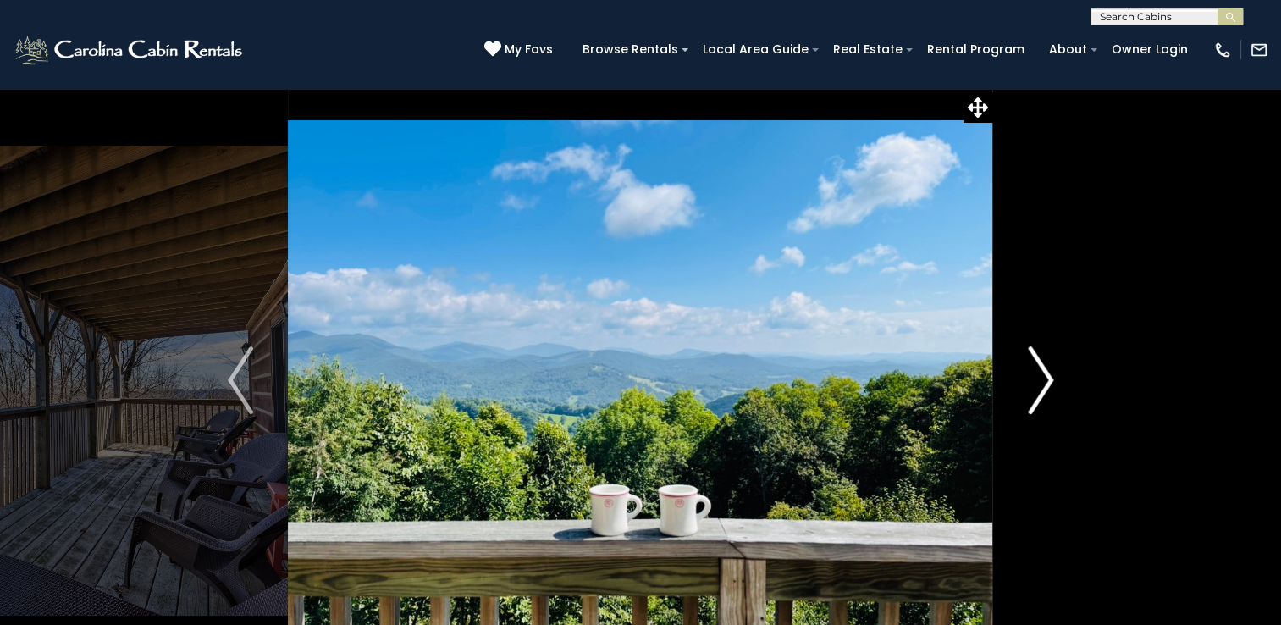
click at [1041, 372] on img "Next" at bounding box center [1040, 380] width 25 height 68
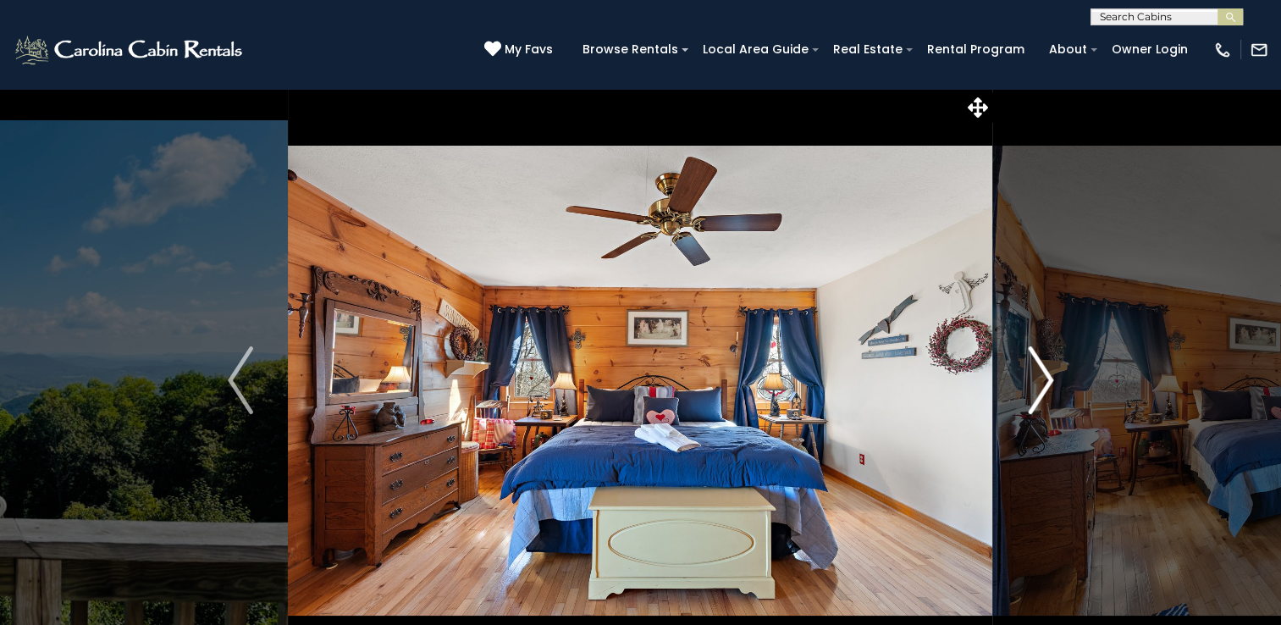
click at [1041, 372] on img "Next" at bounding box center [1040, 380] width 25 height 68
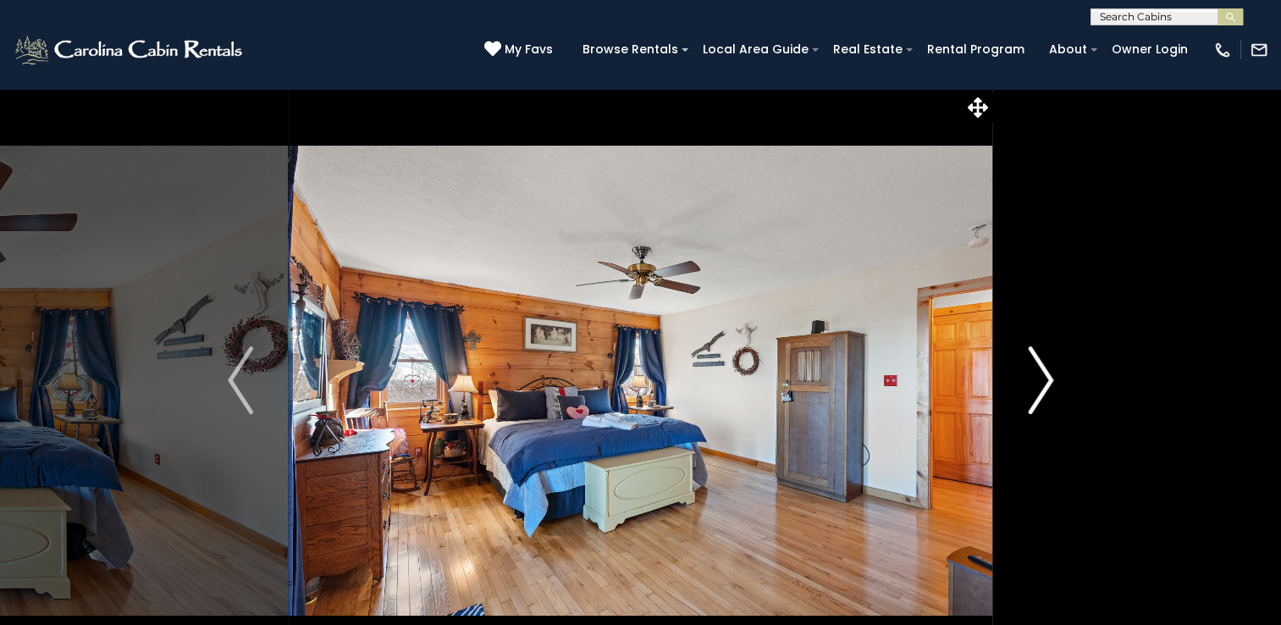
click at [1041, 372] on img "Next" at bounding box center [1040, 380] width 25 height 68
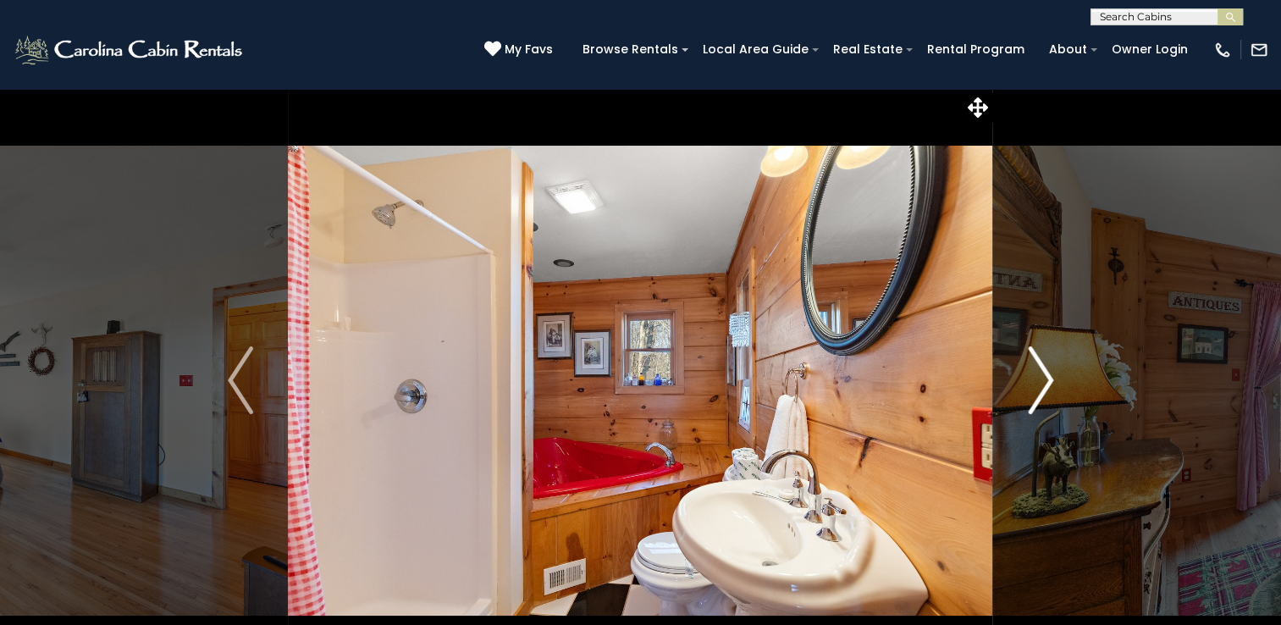
click at [1041, 372] on img "Next" at bounding box center [1040, 380] width 25 height 68
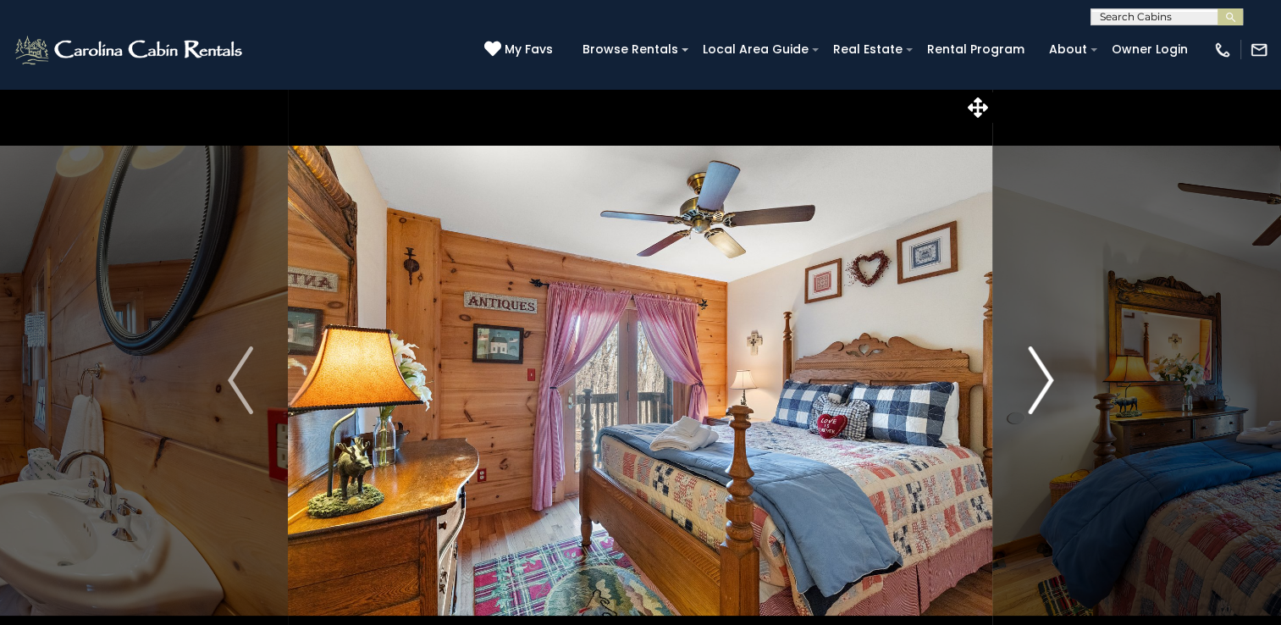
click at [1041, 372] on img "Next" at bounding box center [1040, 380] width 25 height 68
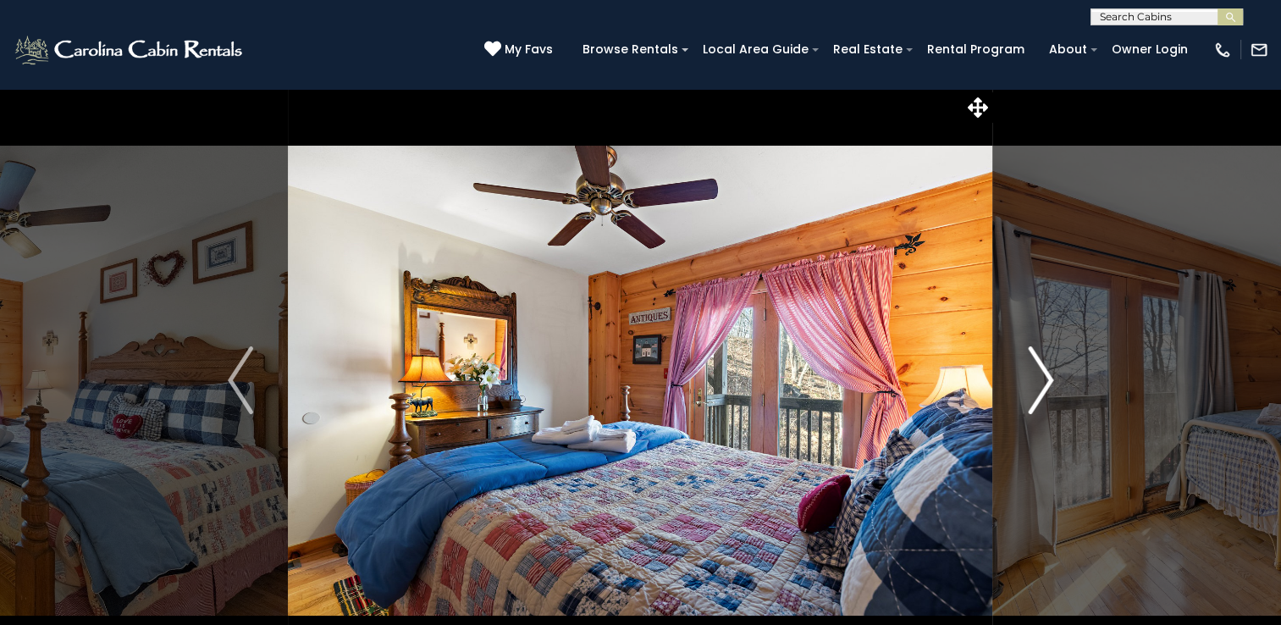
click at [1041, 372] on img "Next" at bounding box center [1040, 380] width 25 height 68
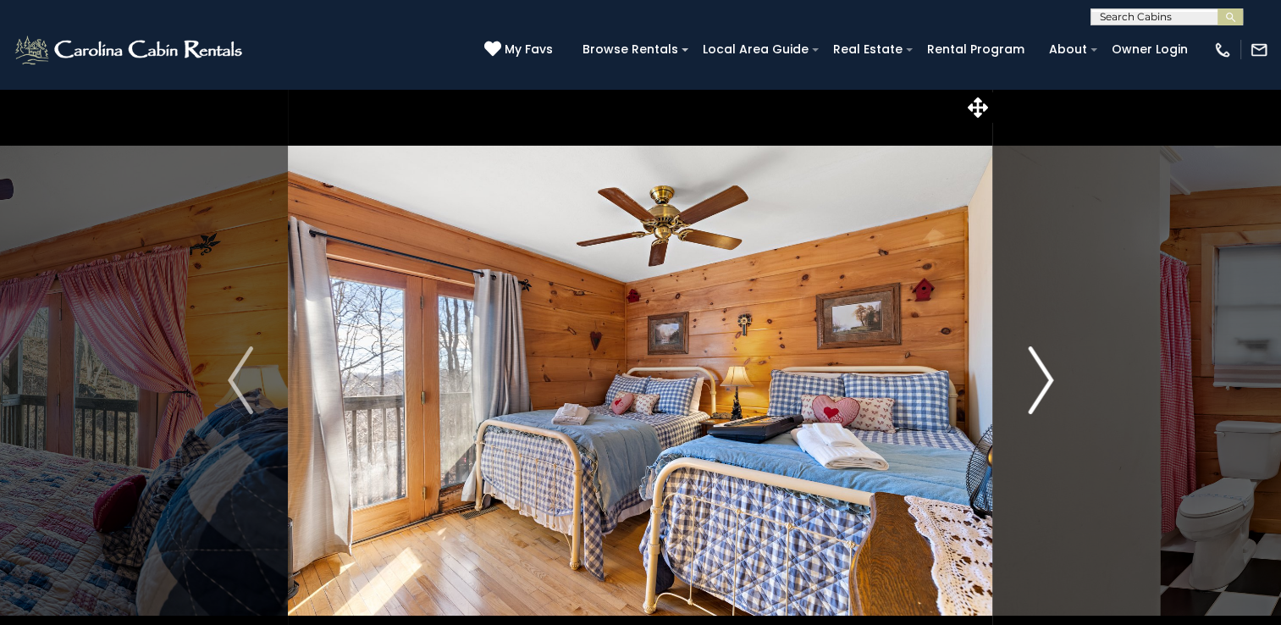
click at [1041, 372] on img "Next" at bounding box center [1040, 380] width 25 height 68
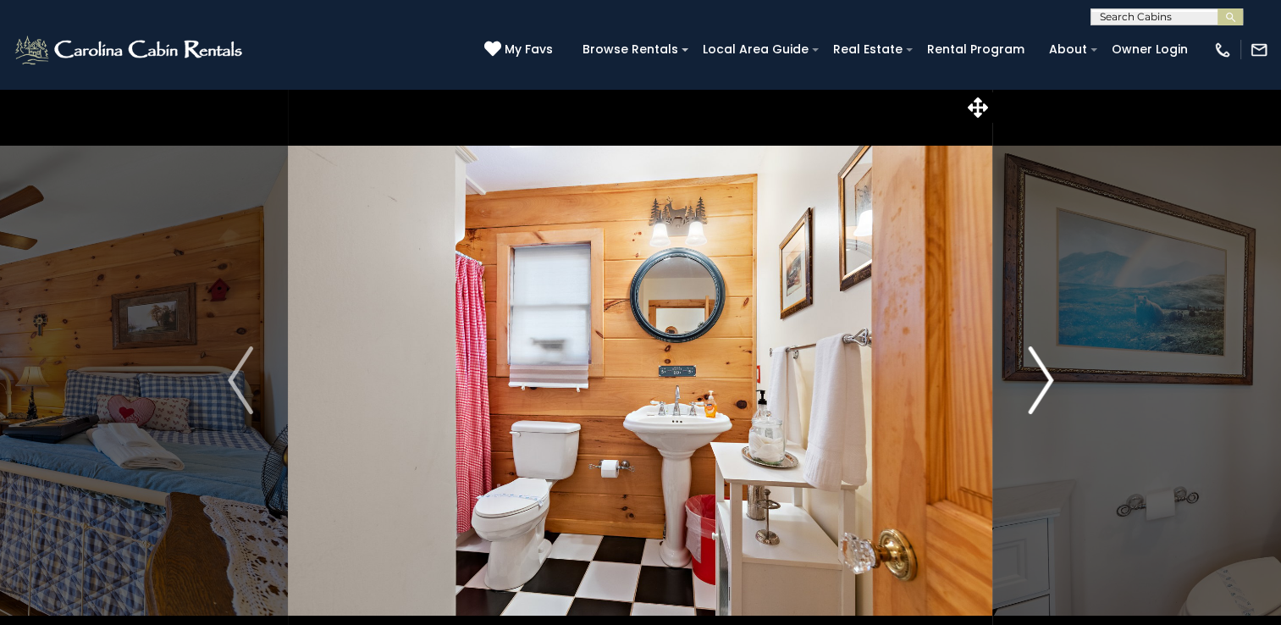
click at [1041, 372] on img "Next" at bounding box center [1040, 380] width 25 height 68
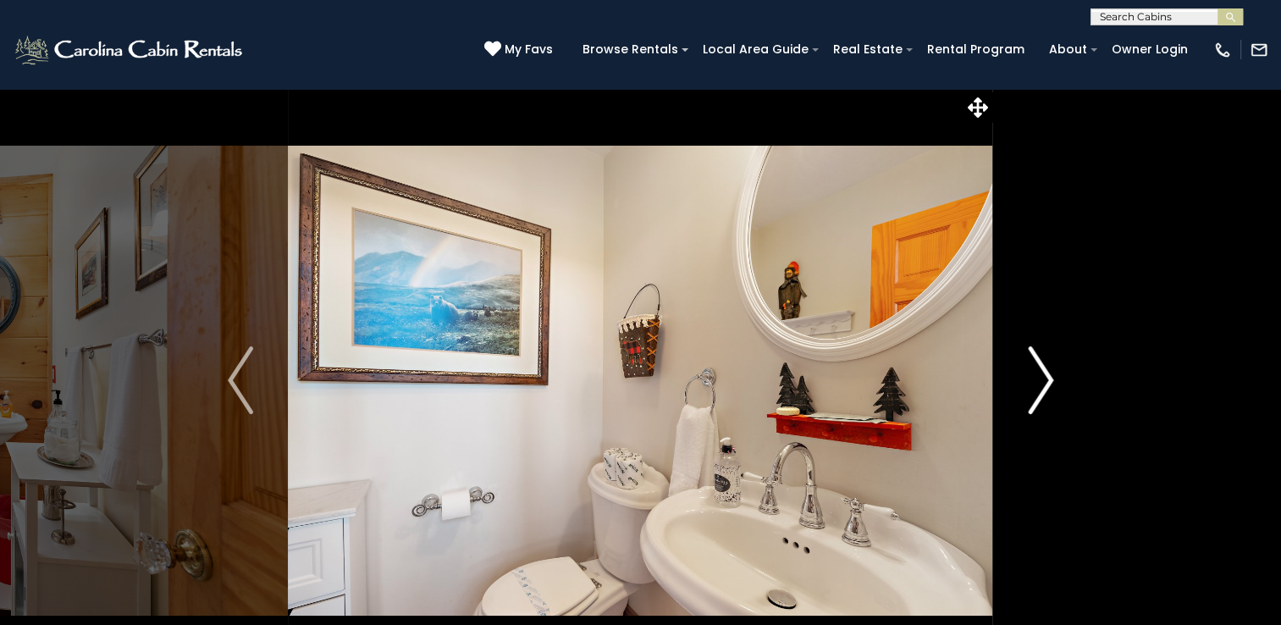
click at [1041, 372] on img "Next" at bounding box center [1040, 380] width 25 height 68
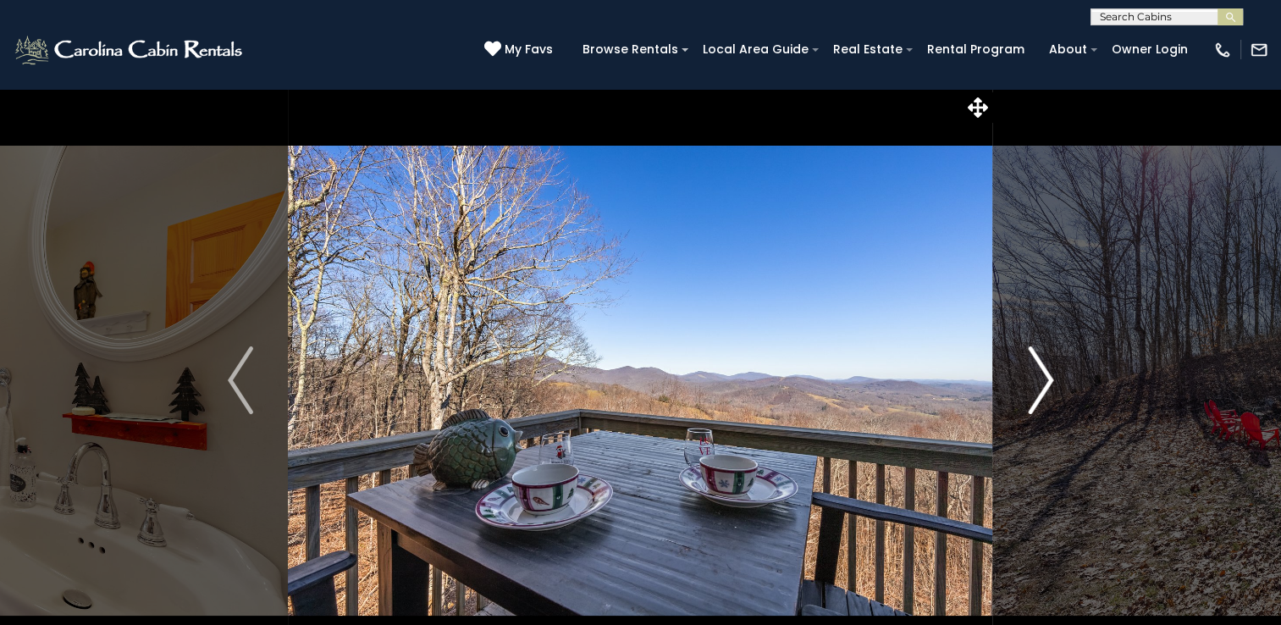
click at [1041, 372] on img "Next" at bounding box center [1040, 380] width 25 height 68
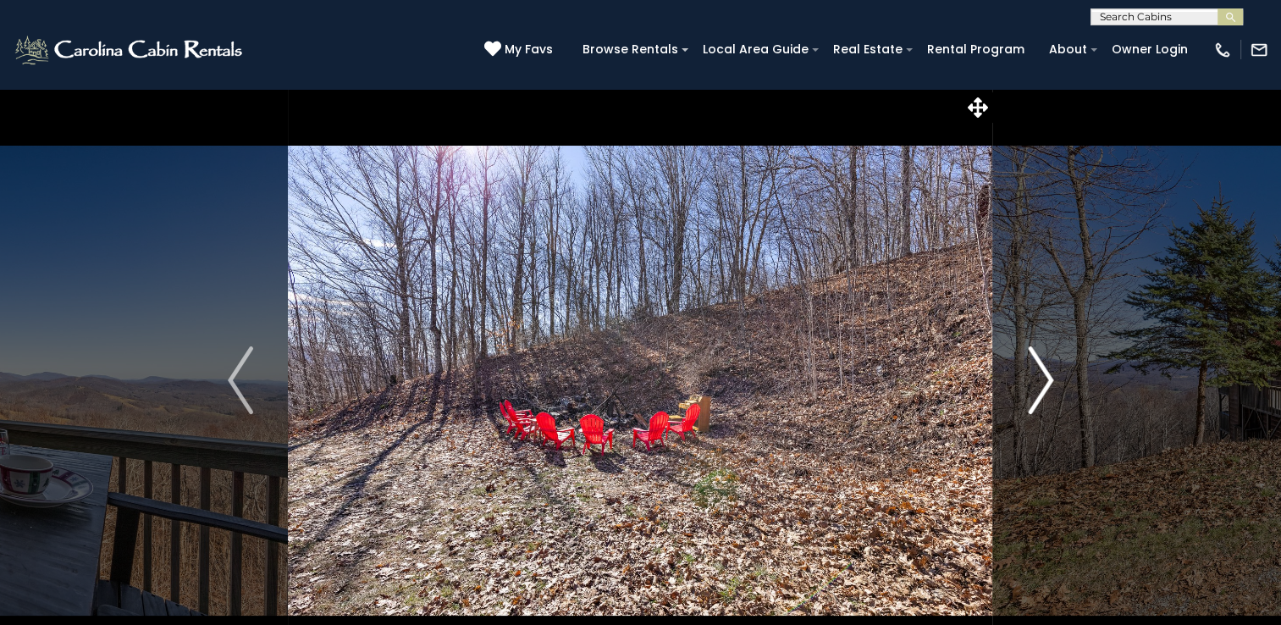
click at [1041, 372] on img "Next" at bounding box center [1040, 380] width 25 height 68
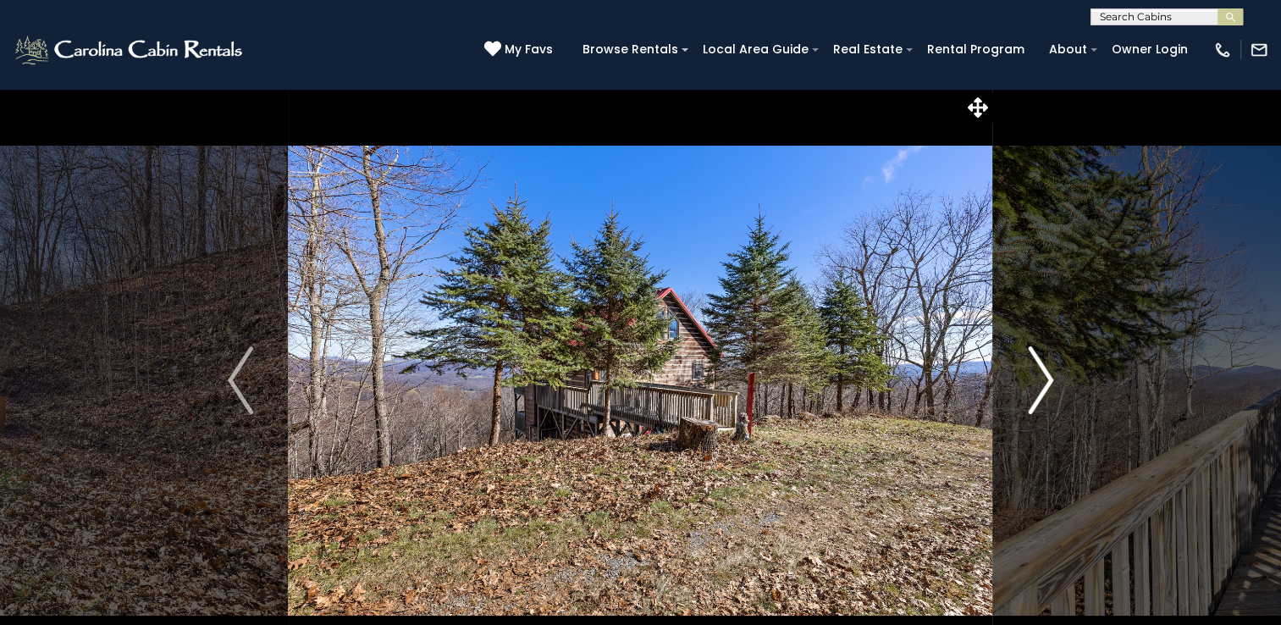
click at [1048, 363] on img "Next" at bounding box center [1040, 380] width 25 height 68
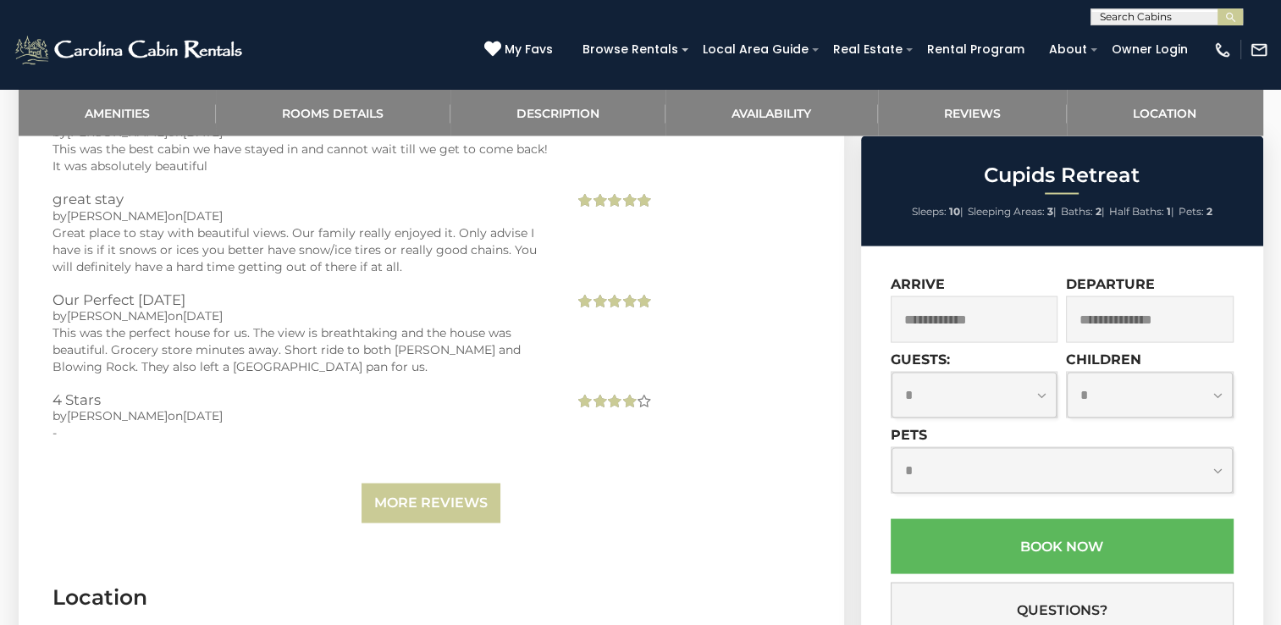
scroll to position [3117, 0]
click at [1013, 320] on input "text" at bounding box center [975, 319] width 168 height 47
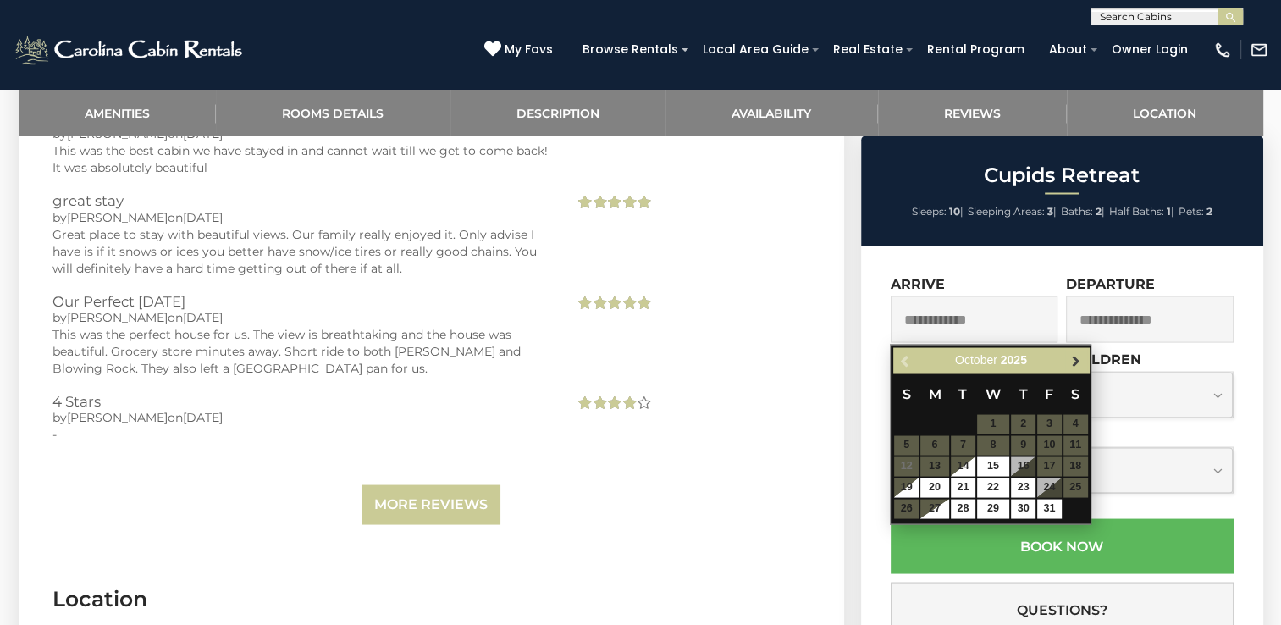
click at [1075, 363] on span "Next" at bounding box center [1076, 360] width 14 height 14
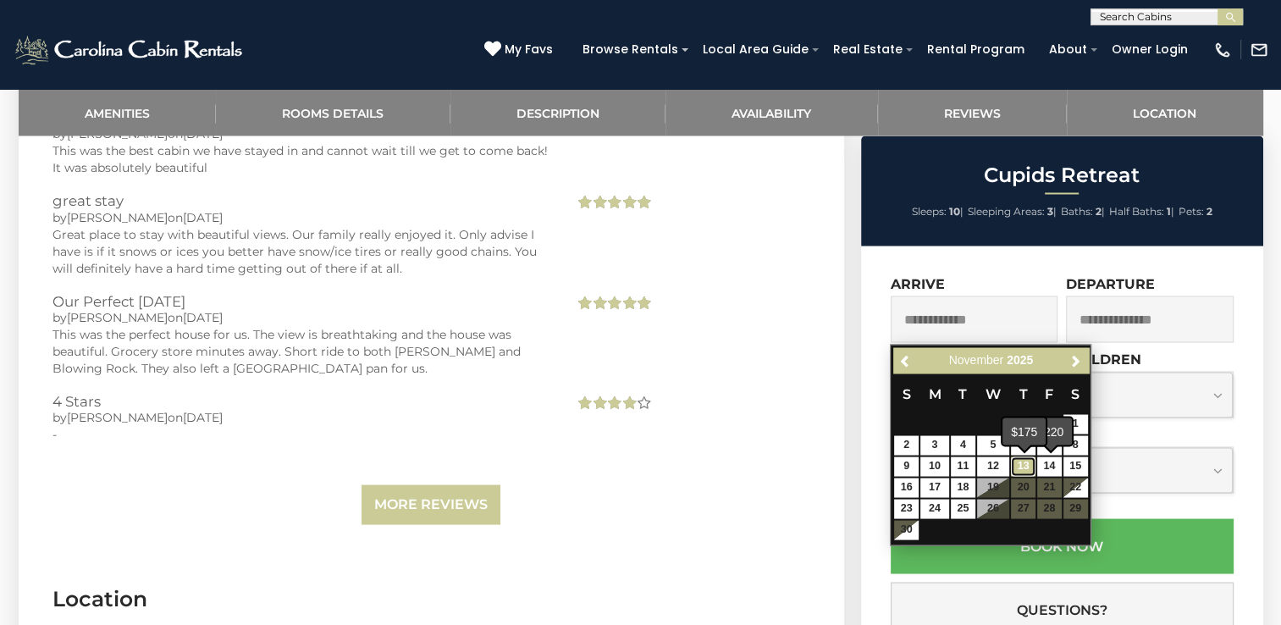
click at [1026, 467] on link "13" at bounding box center [1023, 465] width 25 height 19
type input "**********"
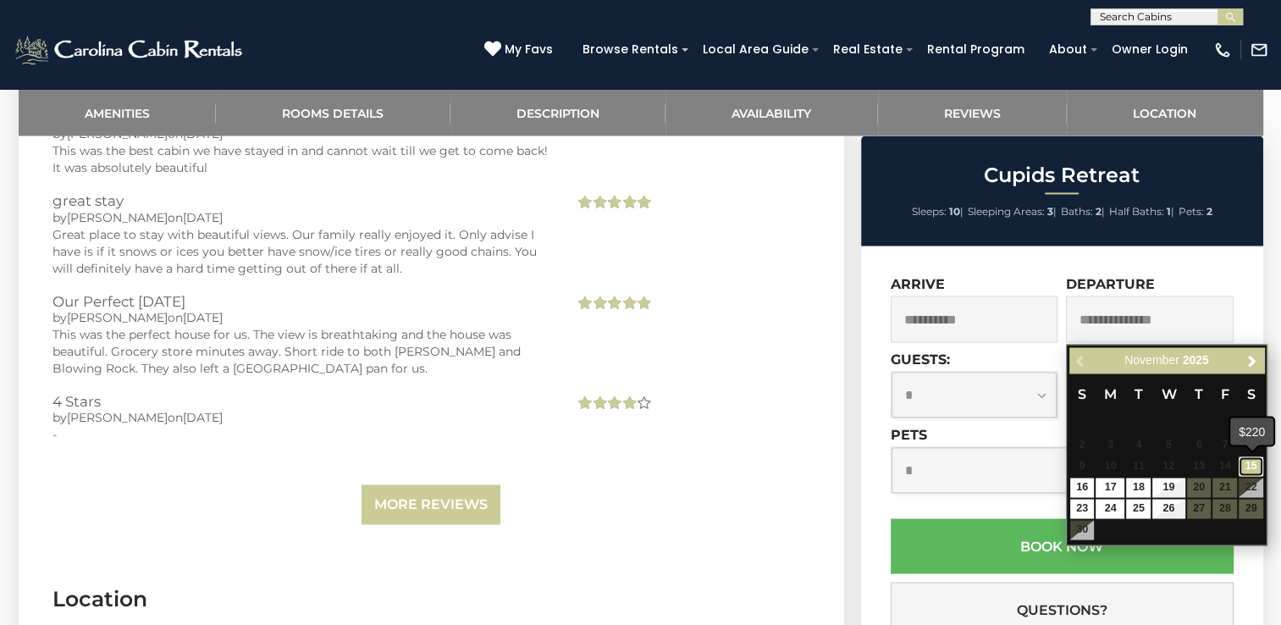
click at [1253, 472] on link "15" at bounding box center [1251, 465] width 25 height 19
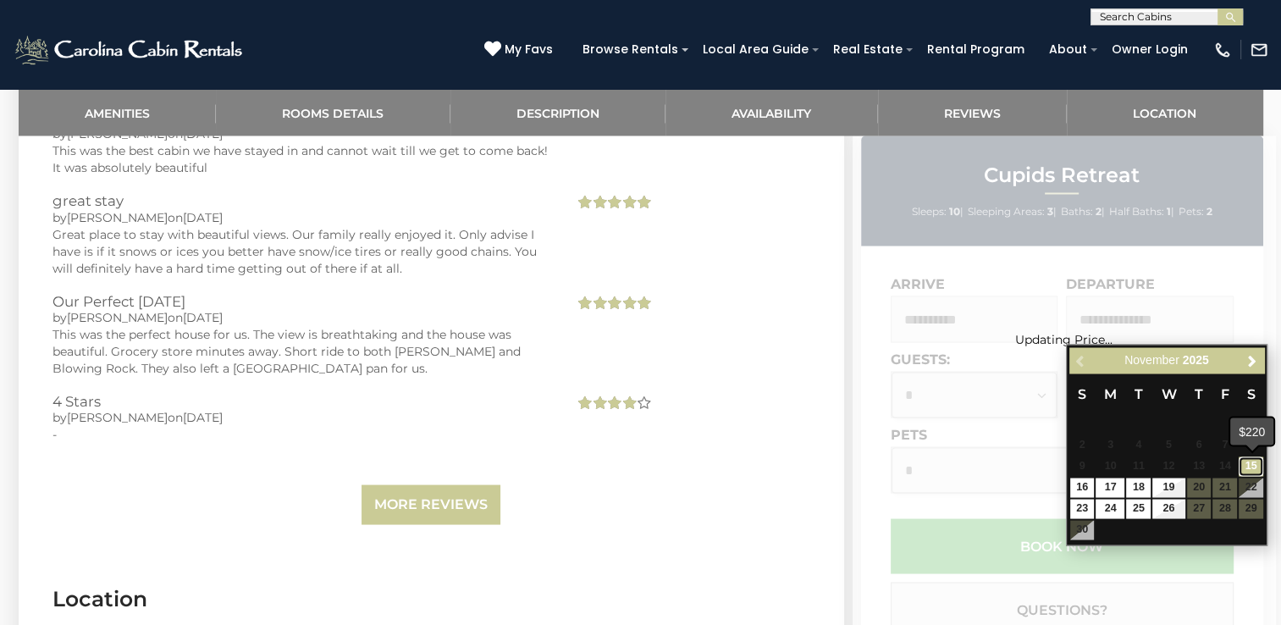
type input "**********"
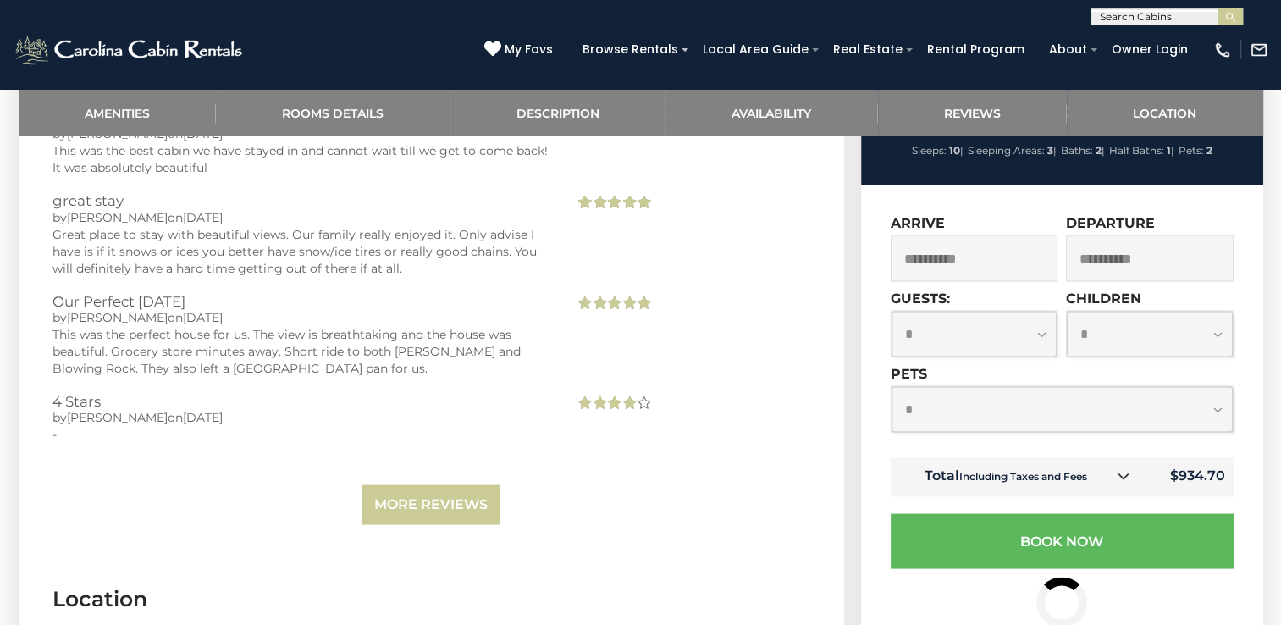
click at [1040, 332] on select "**********" at bounding box center [975, 333] width 166 height 45
select select "*"
click at [892, 311] on select "**********" at bounding box center [975, 333] width 166 height 45
click at [1135, 332] on select "**********" at bounding box center [1150, 333] width 166 height 45
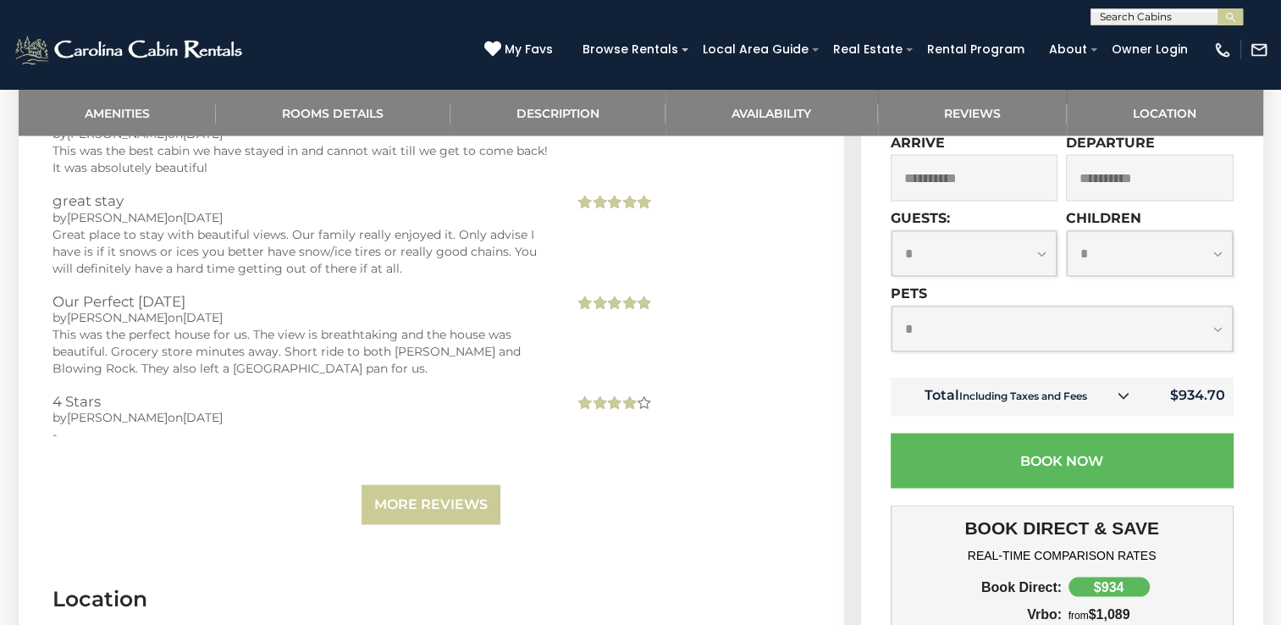
select select "*"
click at [1067, 230] on select "**********" at bounding box center [1150, 252] width 166 height 45
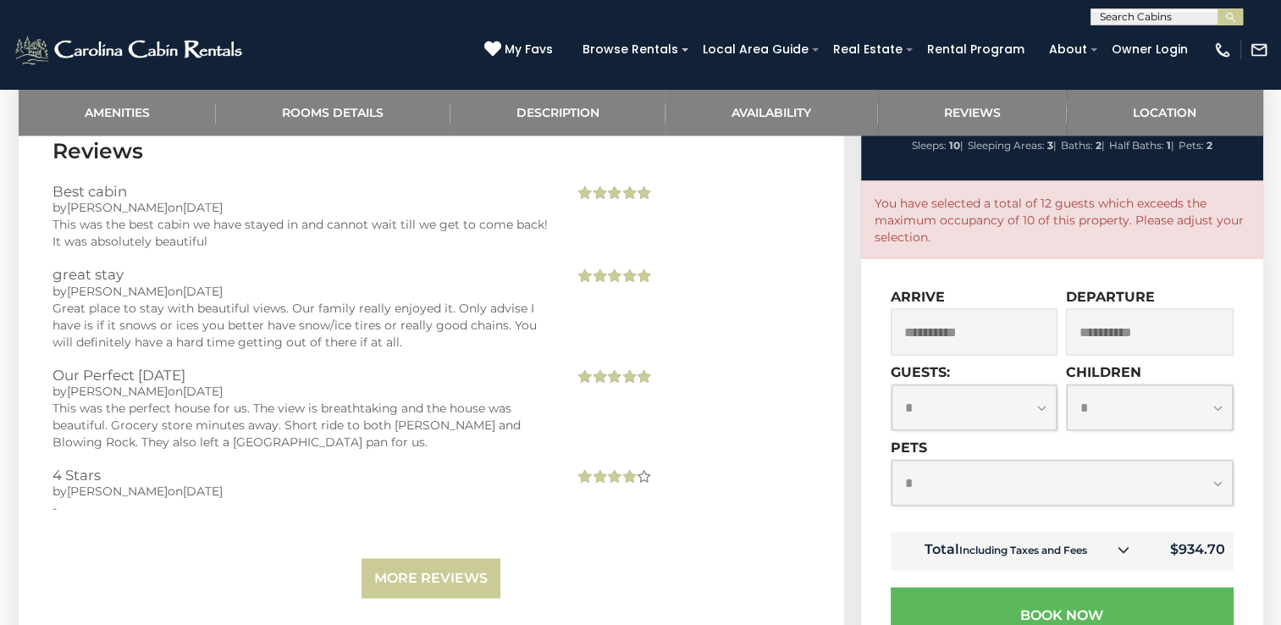
scroll to position [3037, 0]
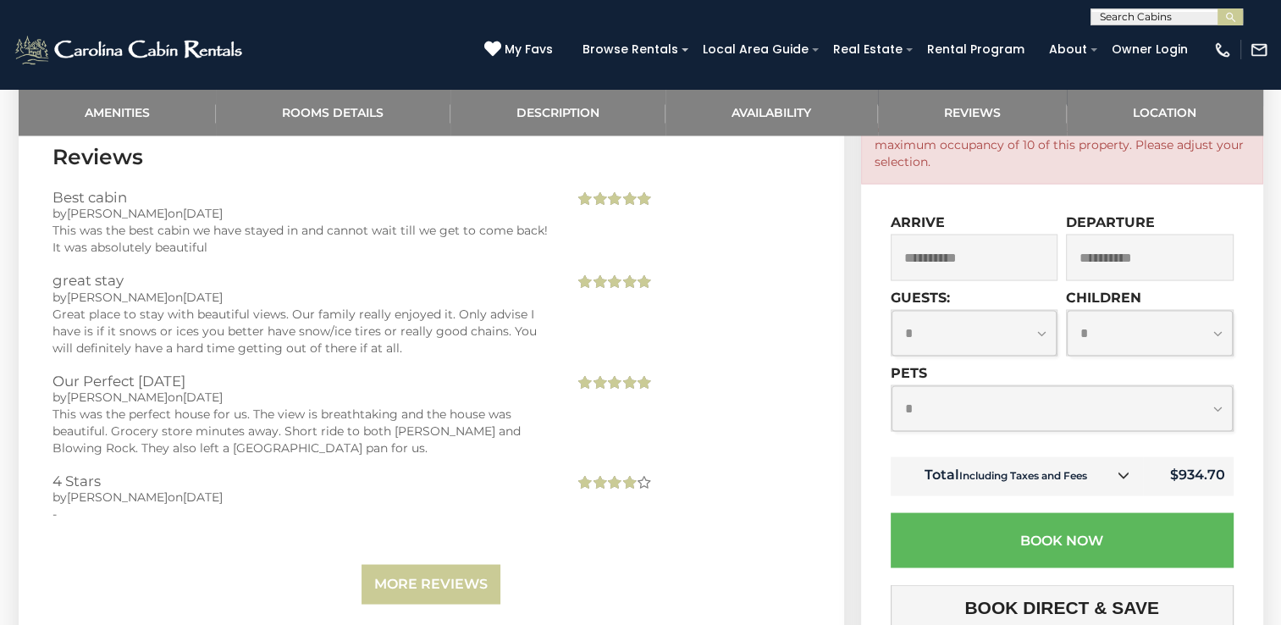
click at [1211, 336] on select "**********" at bounding box center [1150, 332] width 166 height 45
click at [1044, 339] on select "**********" at bounding box center [975, 332] width 166 height 45
select select "*"
click at [892, 310] on select "**********" at bounding box center [975, 332] width 166 height 45
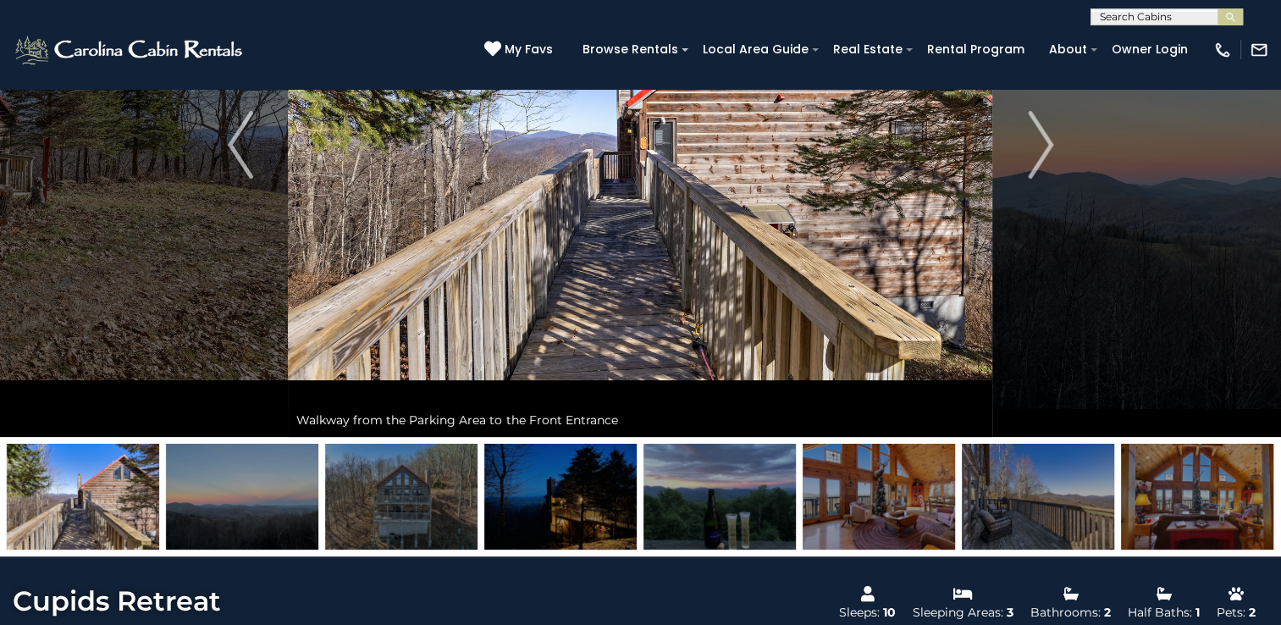
scroll to position [231, 0]
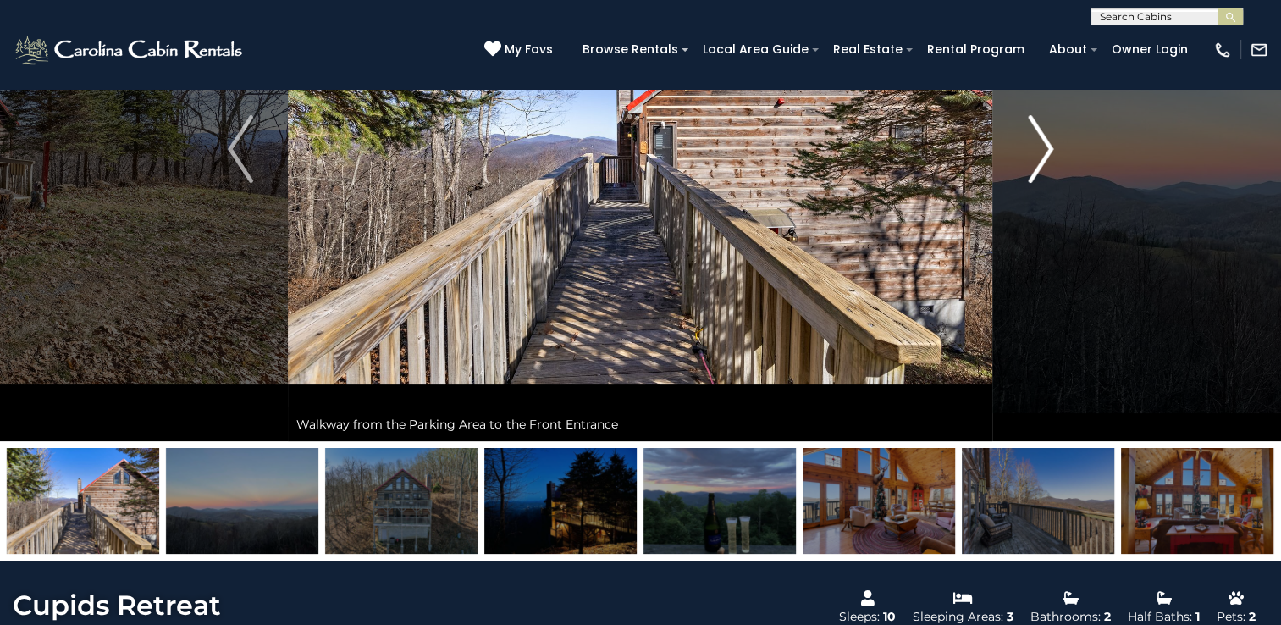
click at [1028, 157] on img "Next" at bounding box center [1040, 149] width 25 height 68
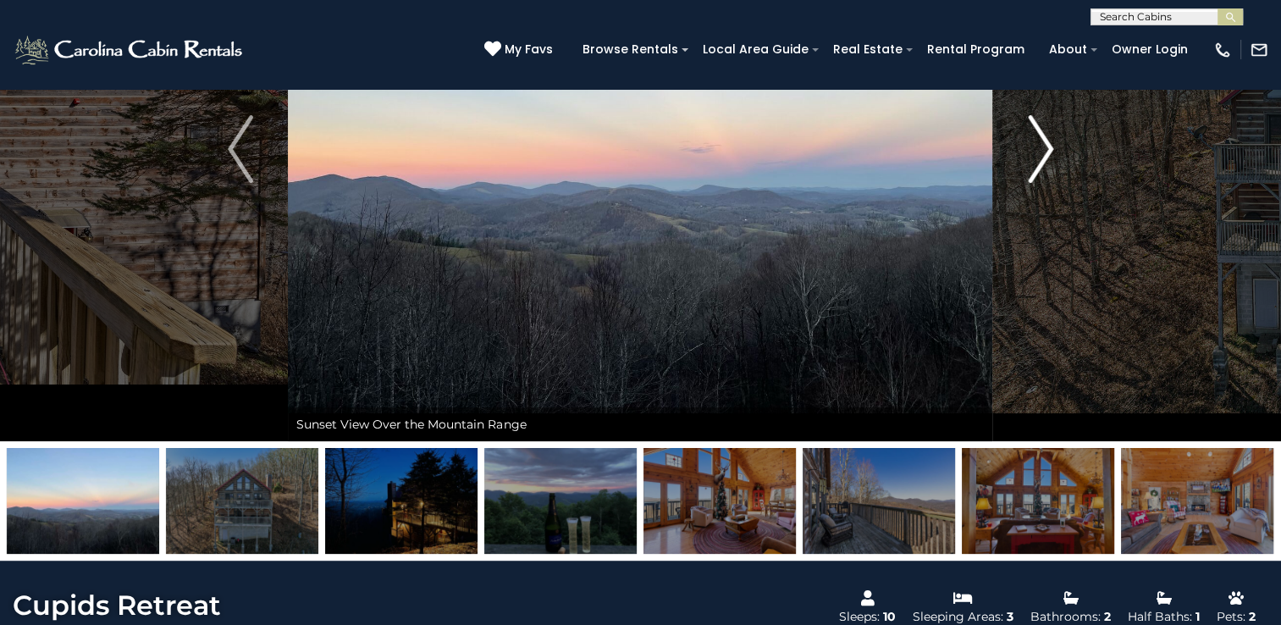
click at [1028, 157] on img "Next" at bounding box center [1040, 149] width 25 height 68
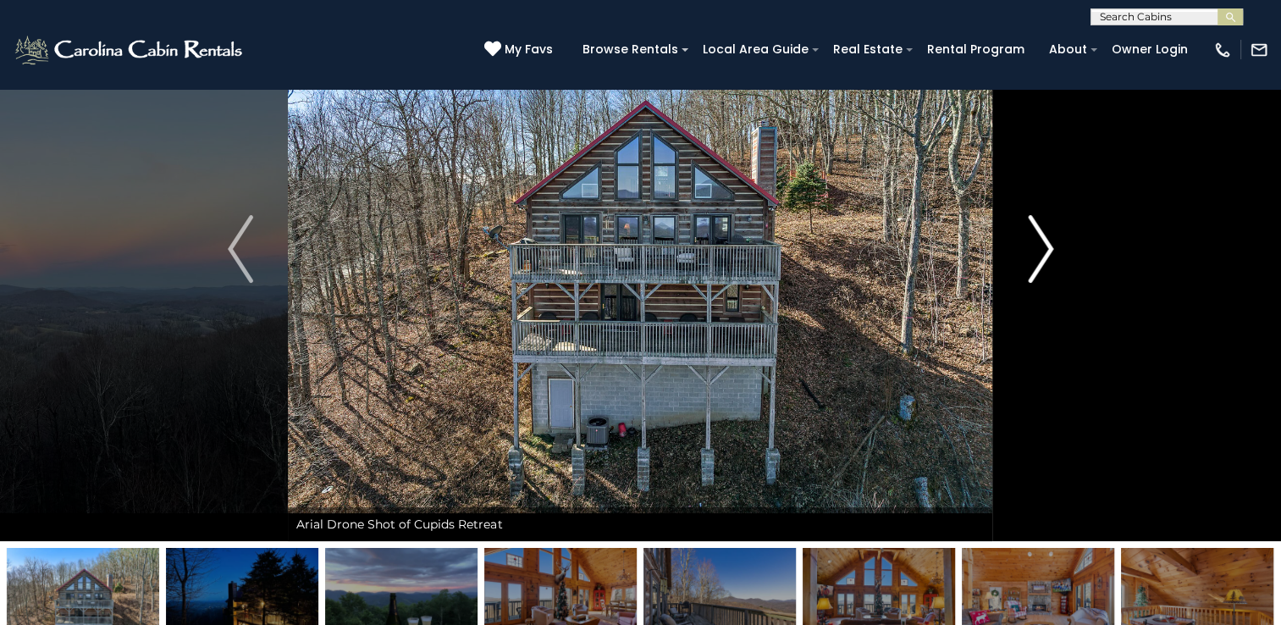
scroll to position [129, 0]
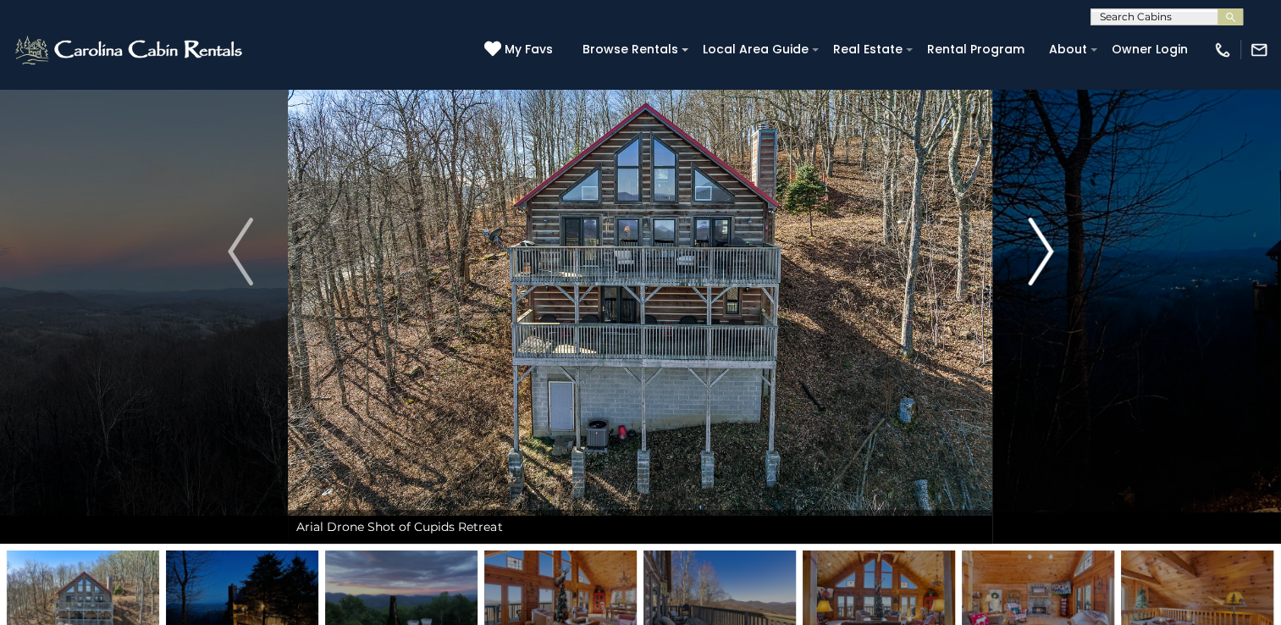
click at [1038, 240] on img "Next" at bounding box center [1040, 252] width 25 height 68
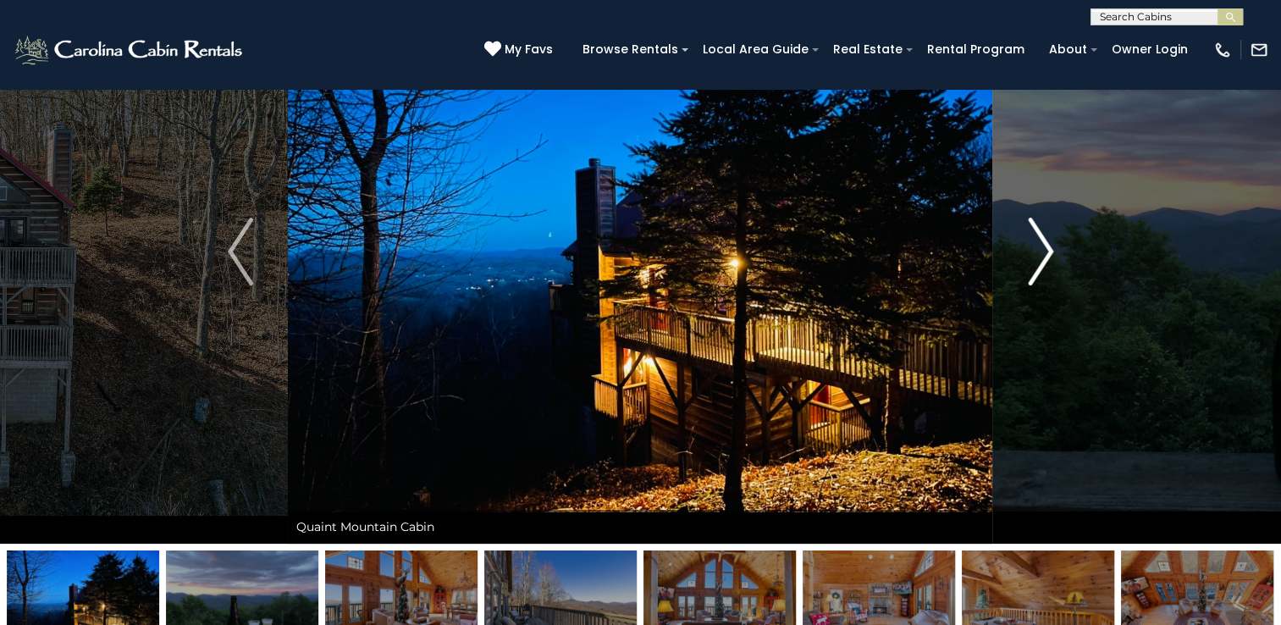
click at [1038, 240] on img "Next" at bounding box center [1040, 252] width 25 height 68
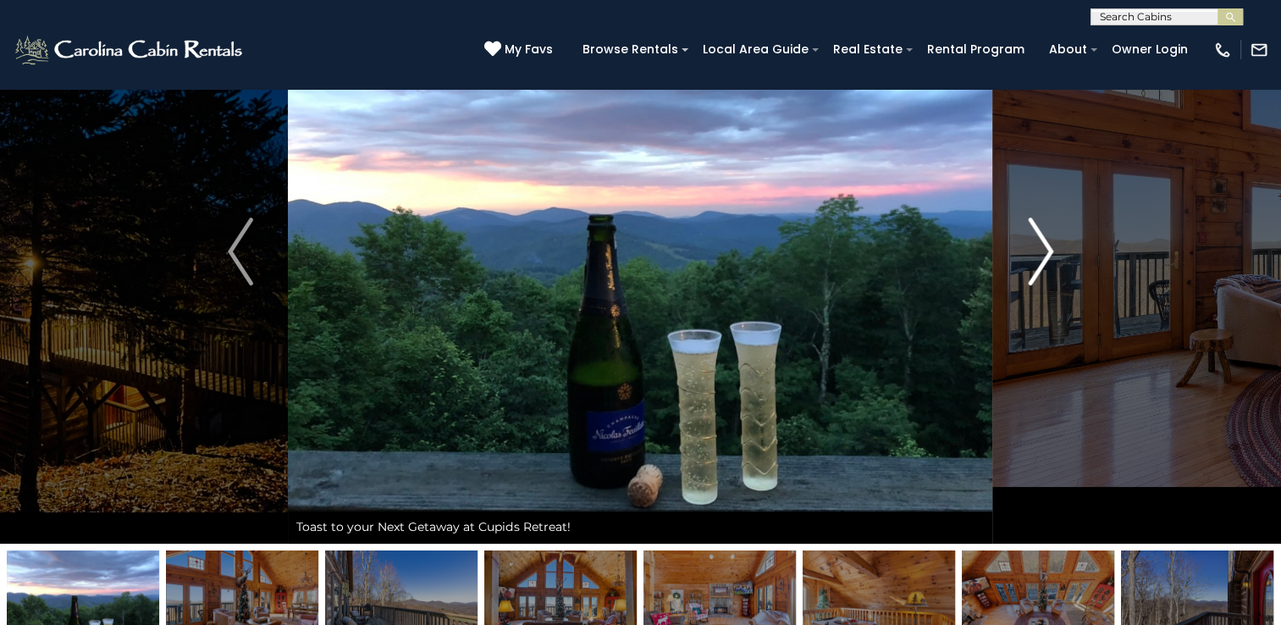
click at [1038, 240] on img "Next" at bounding box center [1040, 252] width 25 height 68
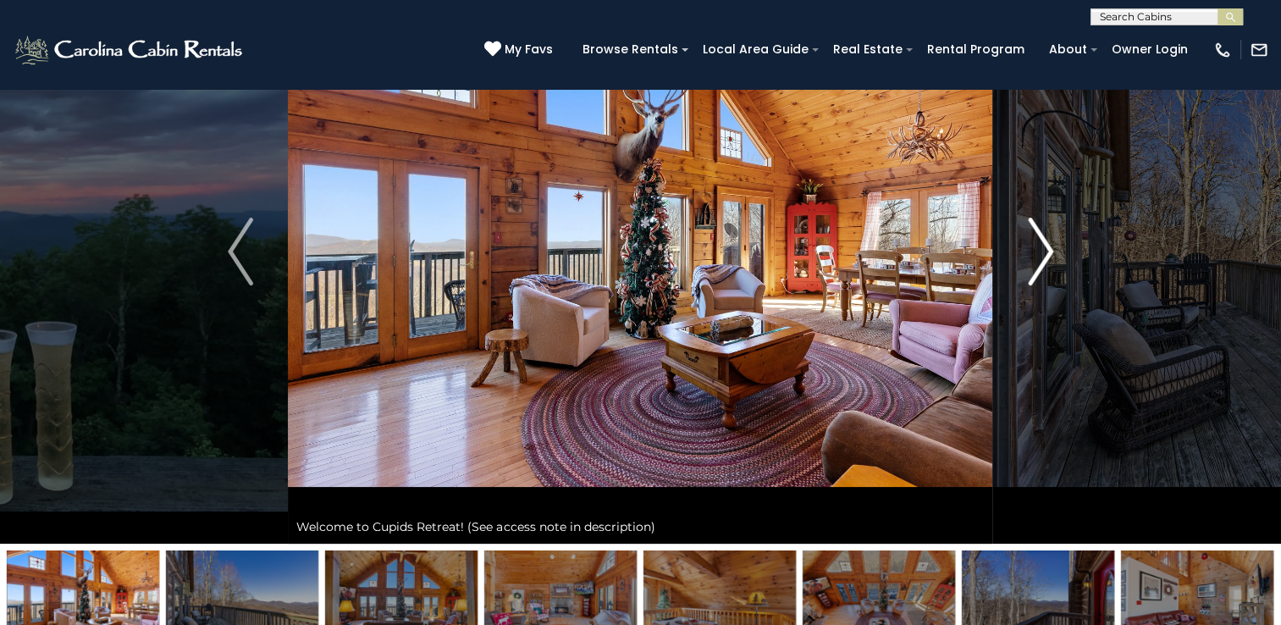
click at [1038, 240] on img "Next" at bounding box center [1040, 252] width 25 height 68
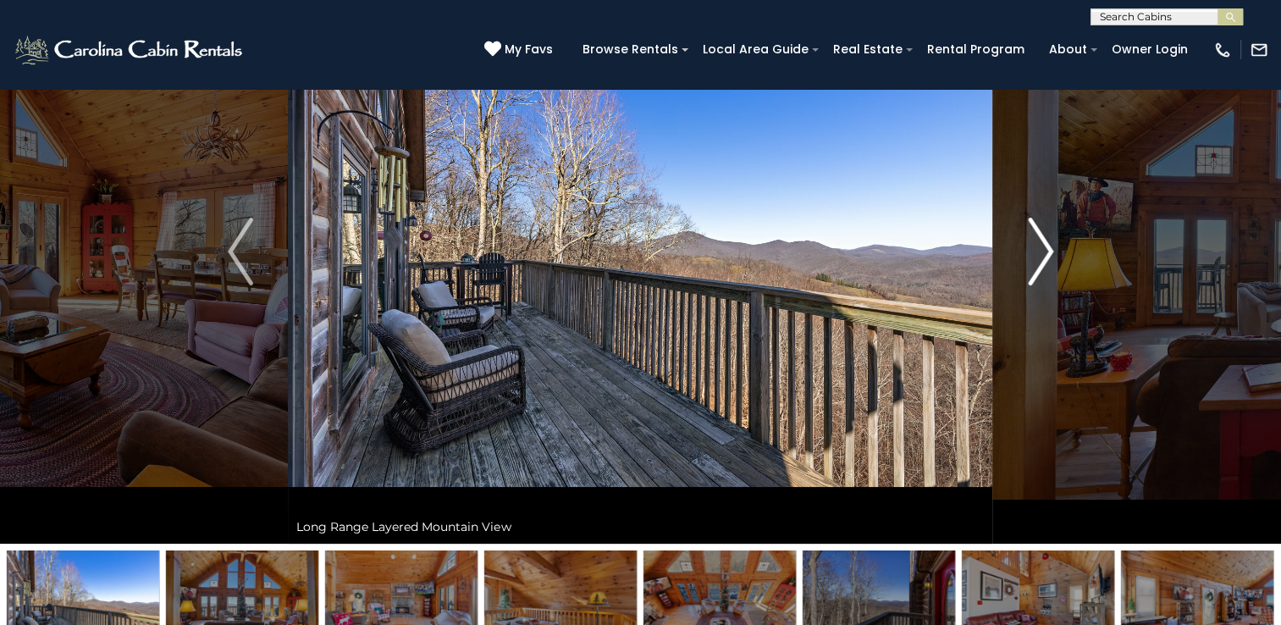
click at [1038, 240] on img "Next" at bounding box center [1040, 252] width 25 height 68
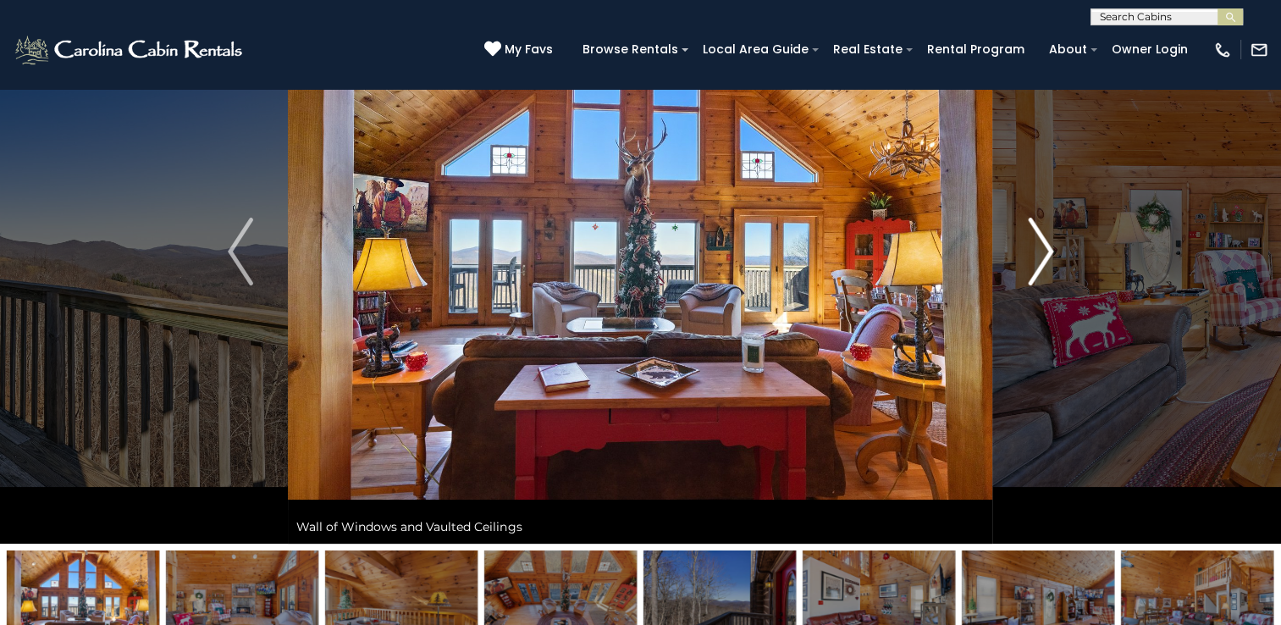
click at [1038, 240] on img "Next" at bounding box center [1040, 252] width 25 height 68
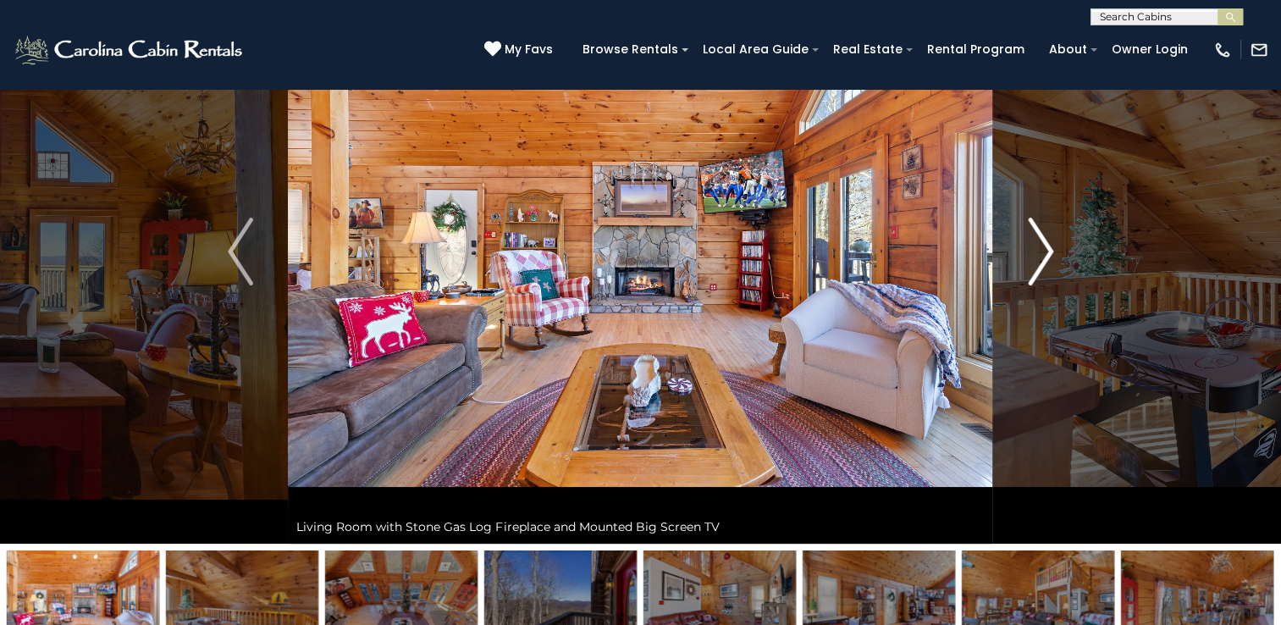
click at [1038, 240] on img "Next" at bounding box center [1040, 252] width 25 height 68
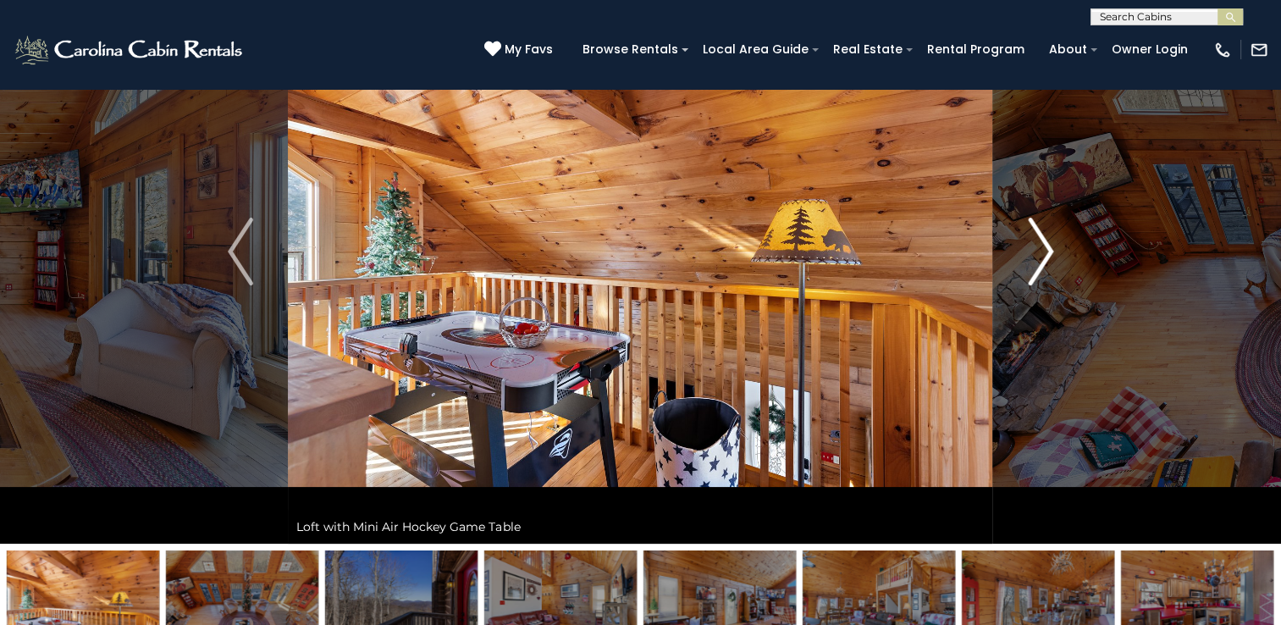
click at [1038, 240] on img "Next" at bounding box center [1040, 252] width 25 height 68
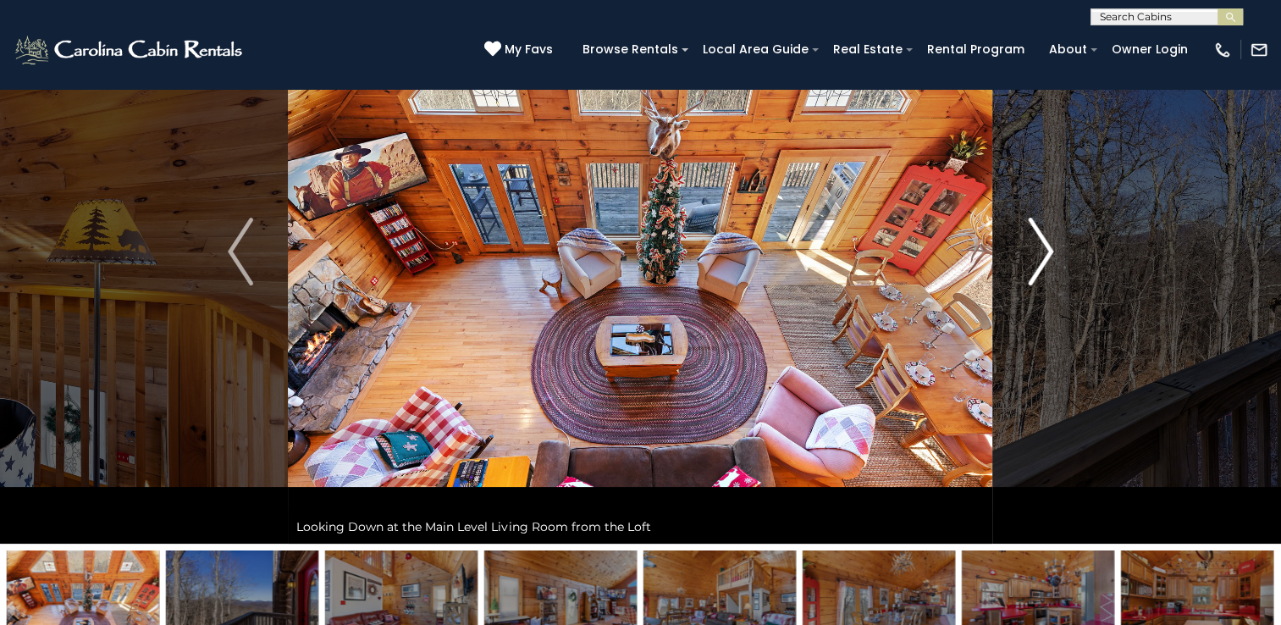
click at [1038, 240] on img "Next" at bounding box center [1040, 252] width 25 height 68
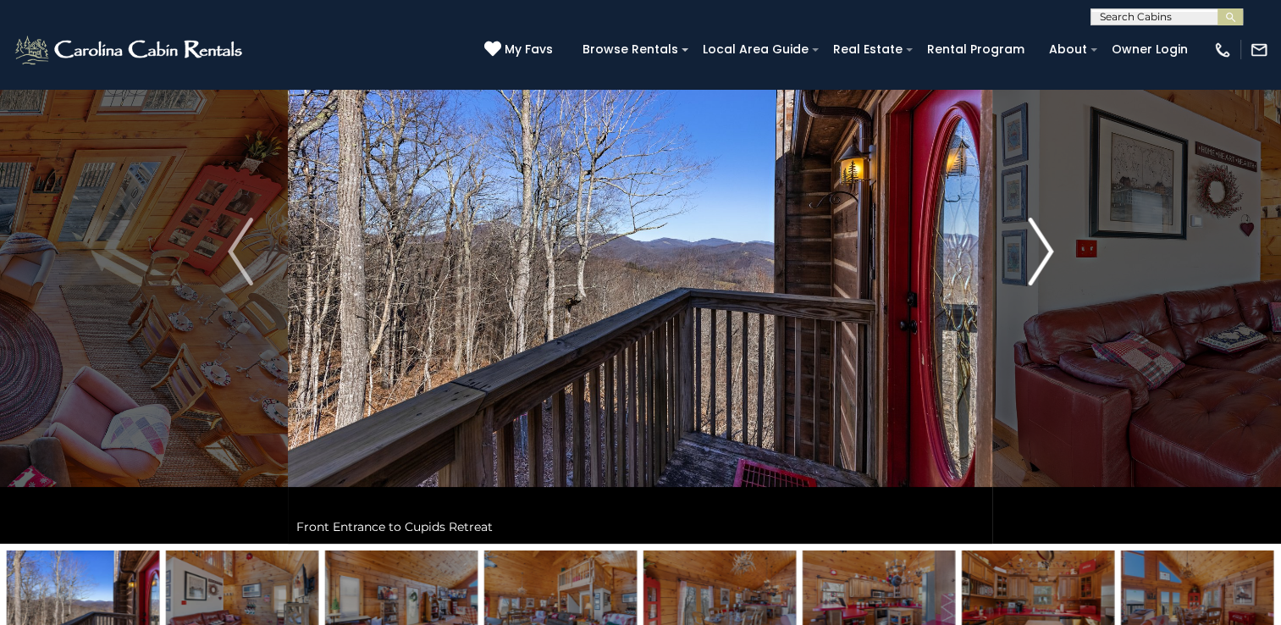
click at [1038, 240] on img "Next" at bounding box center [1040, 252] width 25 height 68
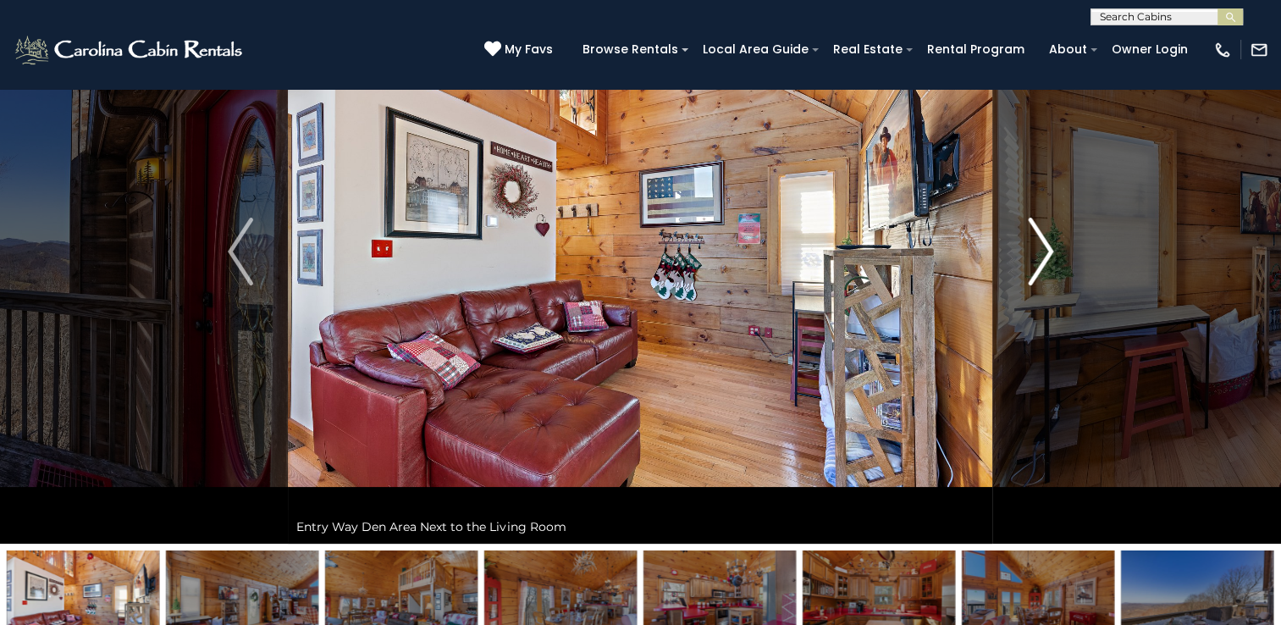
click at [1038, 240] on img "Next" at bounding box center [1040, 252] width 25 height 68
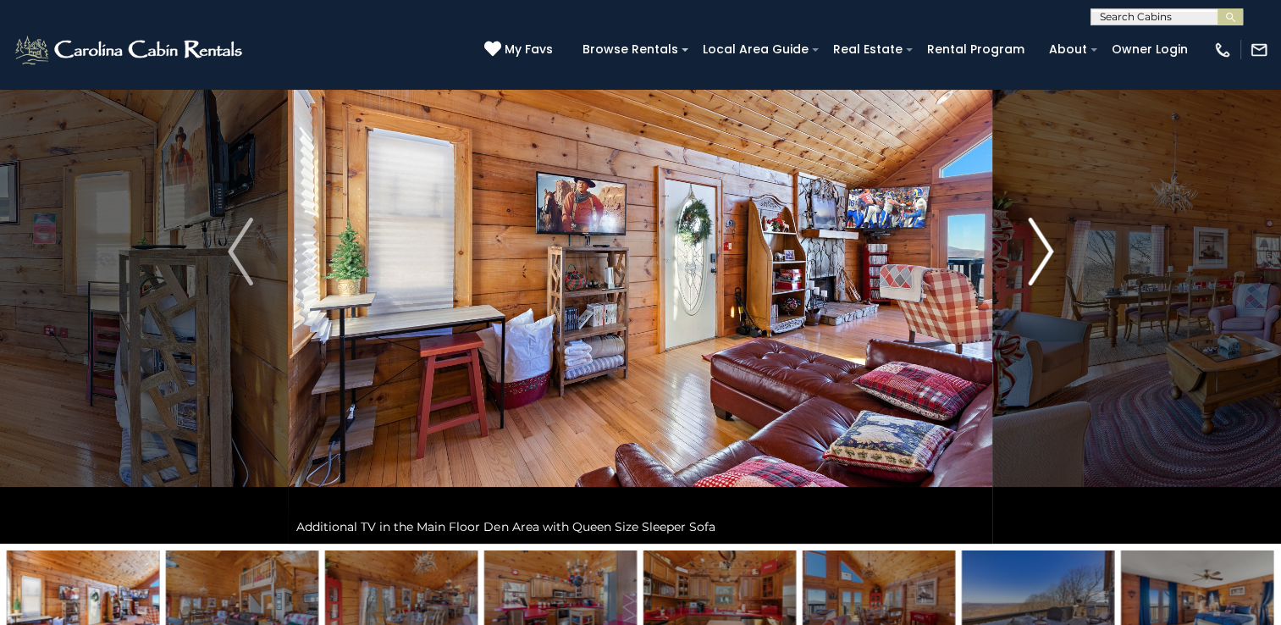
click at [1038, 240] on img "Next" at bounding box center [1040, 252] width 25 height 68
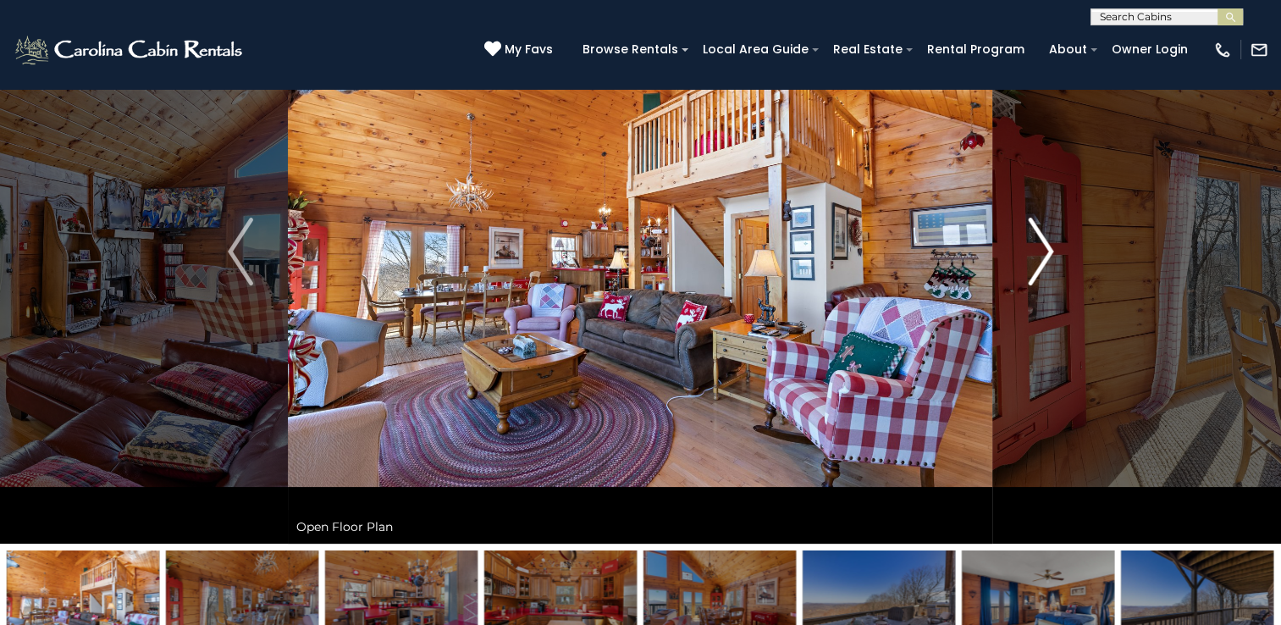
click at [1038, 240] on img "Next" at bounding box center [1040, 252] width 25 height 68
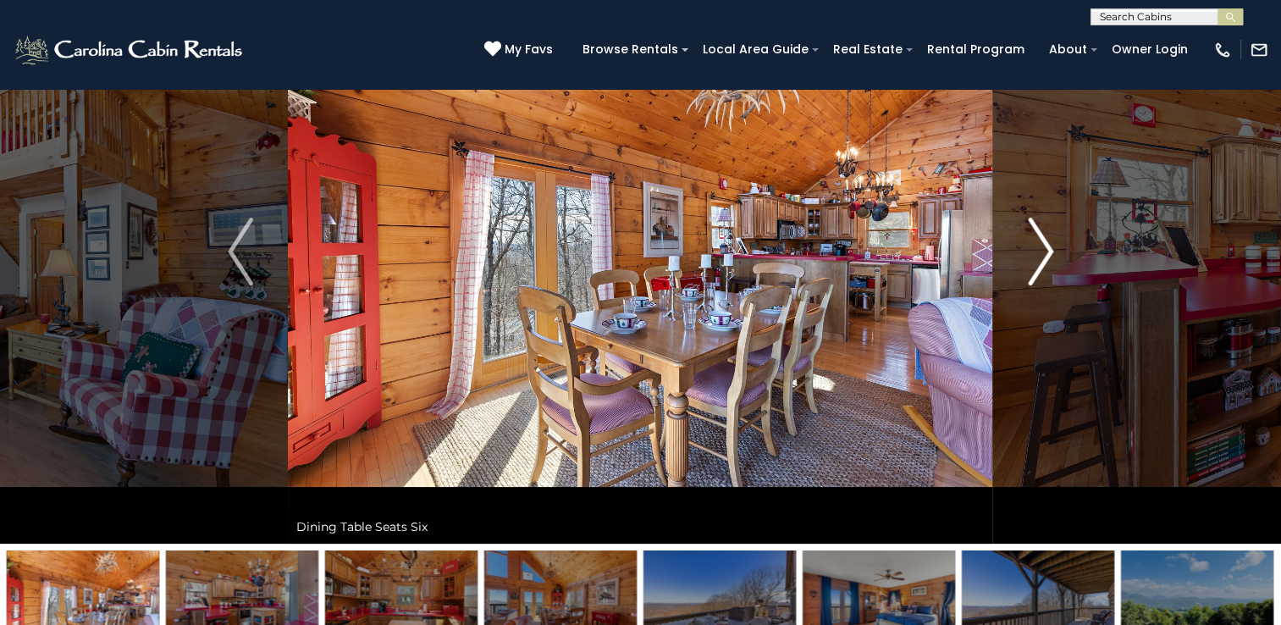
click at [1038, 240] on img "Next" at bounding box center [1040, 252] width 25 height 68
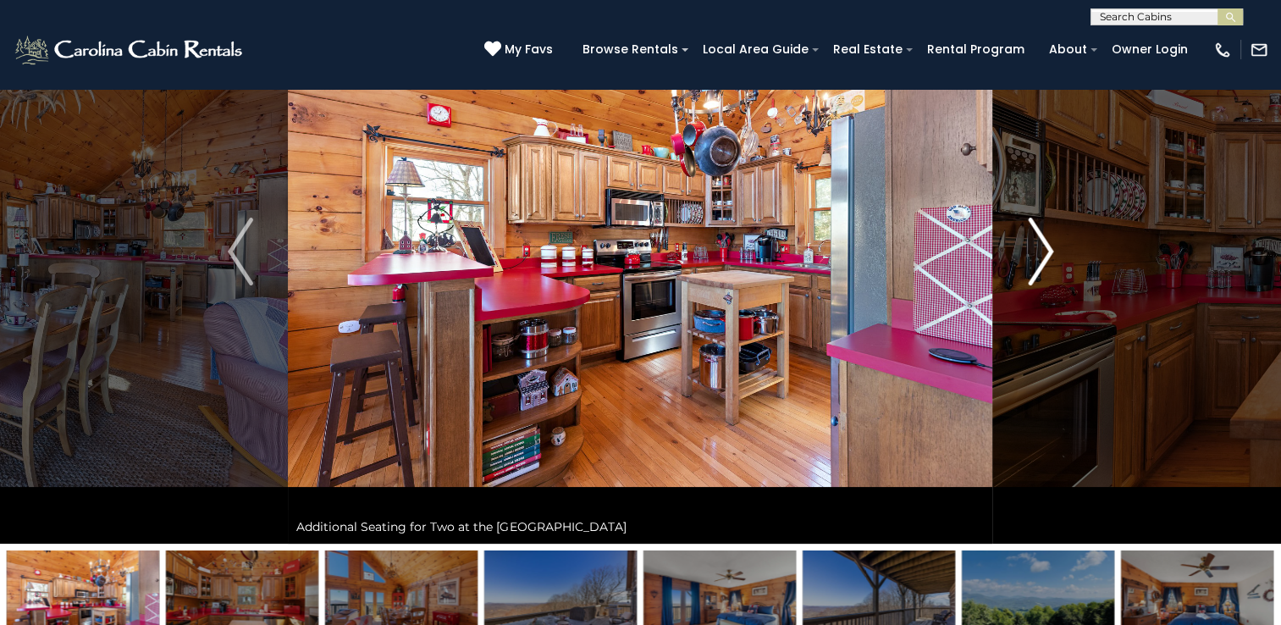
click at [1038, 240] on img "Next" at bounding box center [1040, 252] width 25 height 68
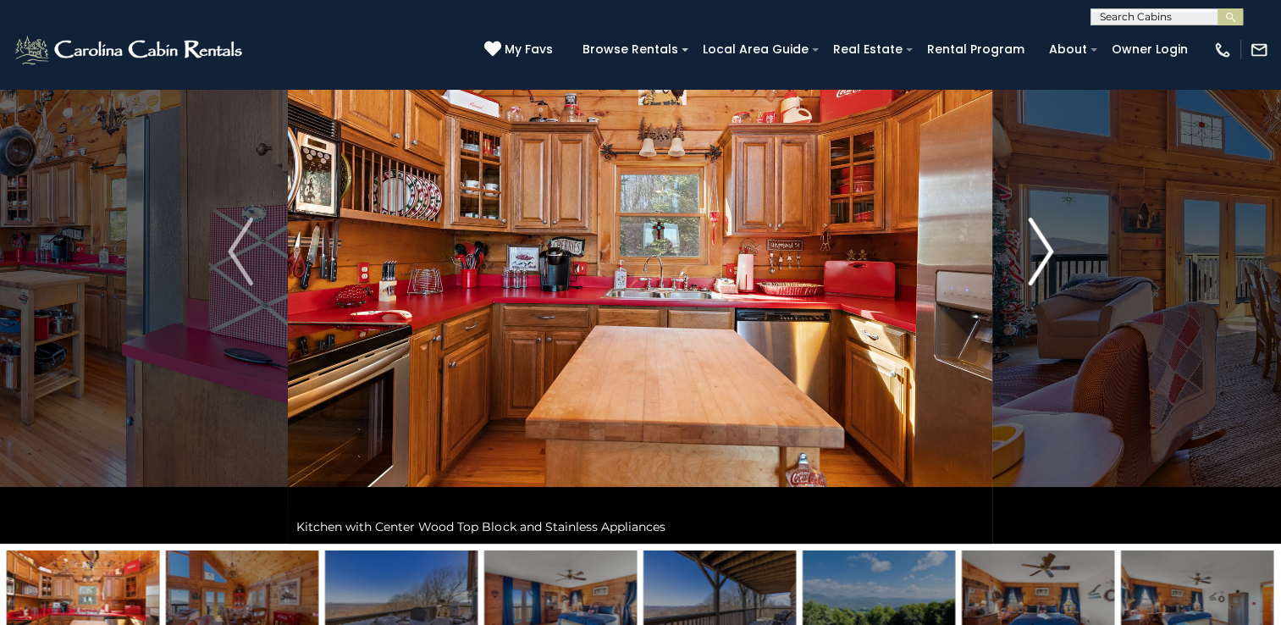
click at [1038, 240] on img "Next" at bounding box center [1040, 252] width 25 height 68
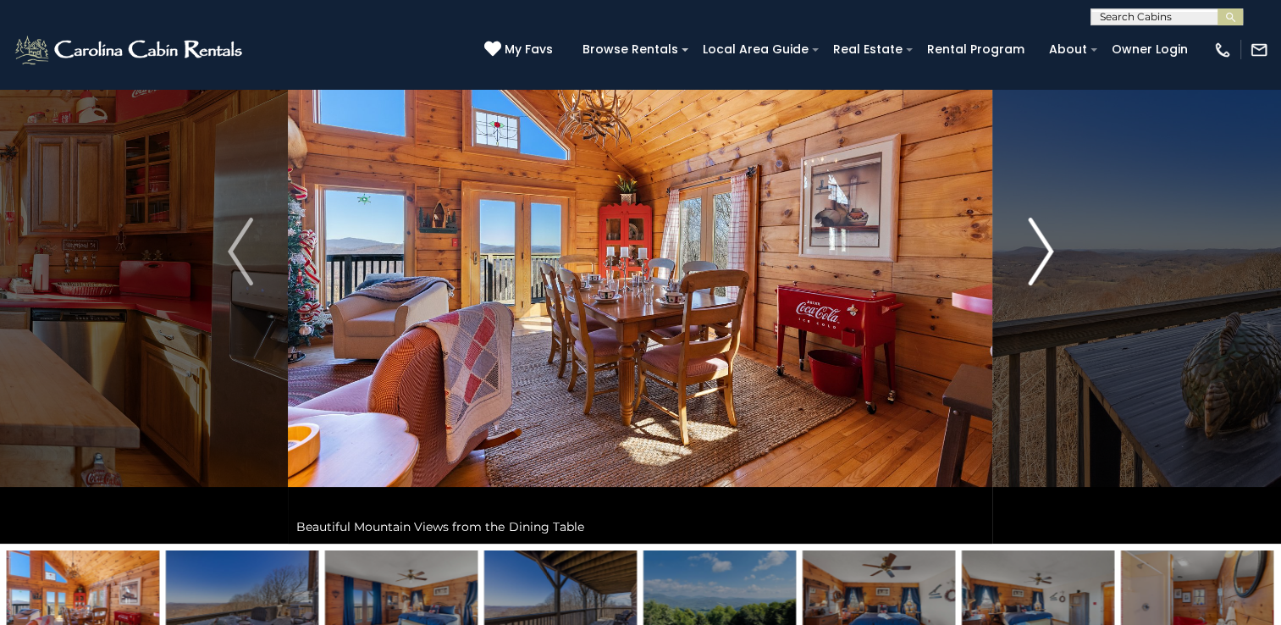
click at [1038, 240] on img "Next" at bounding box center [1040, 252] width 25 height 68
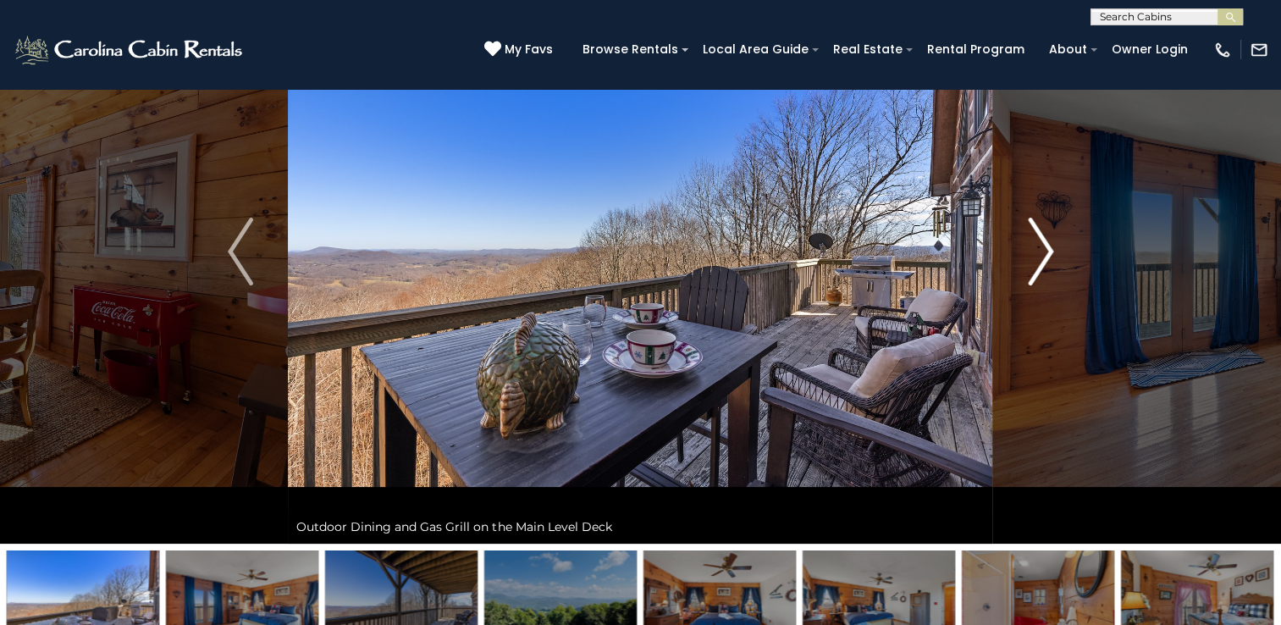
click at [1038, 240] on img "Next" at bounding box center [1040, 252] width 25 height 68
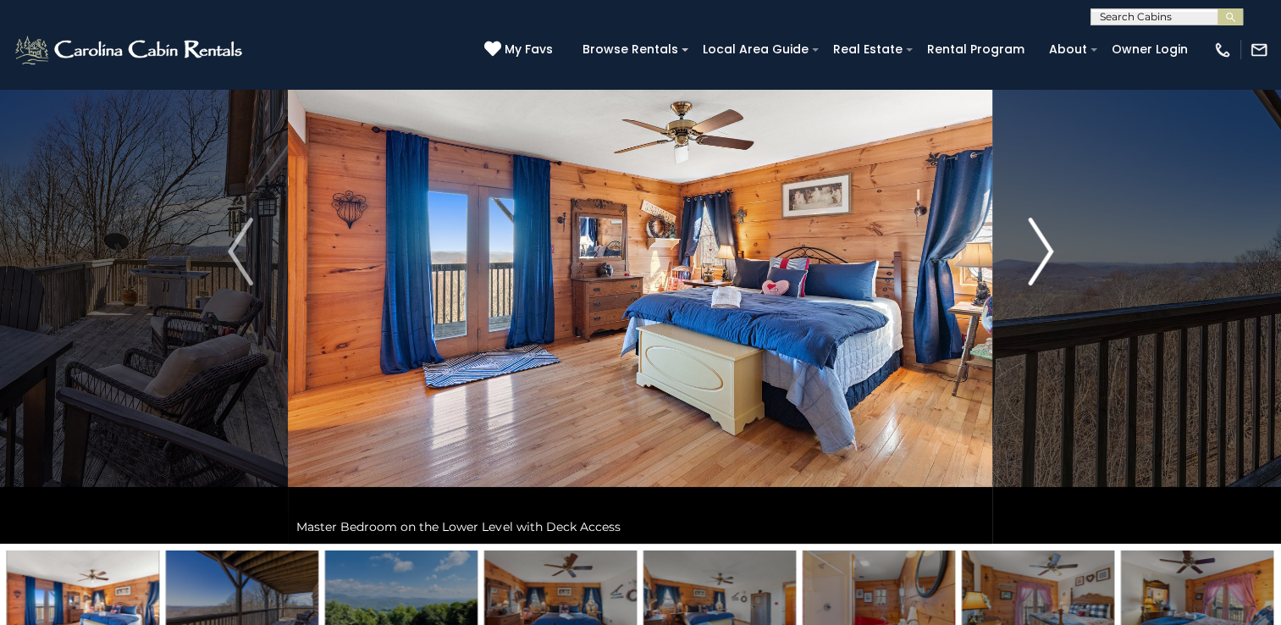
click at [1038, 240] on img "Next" at bounding box center [1040, 252] width 25 height 68
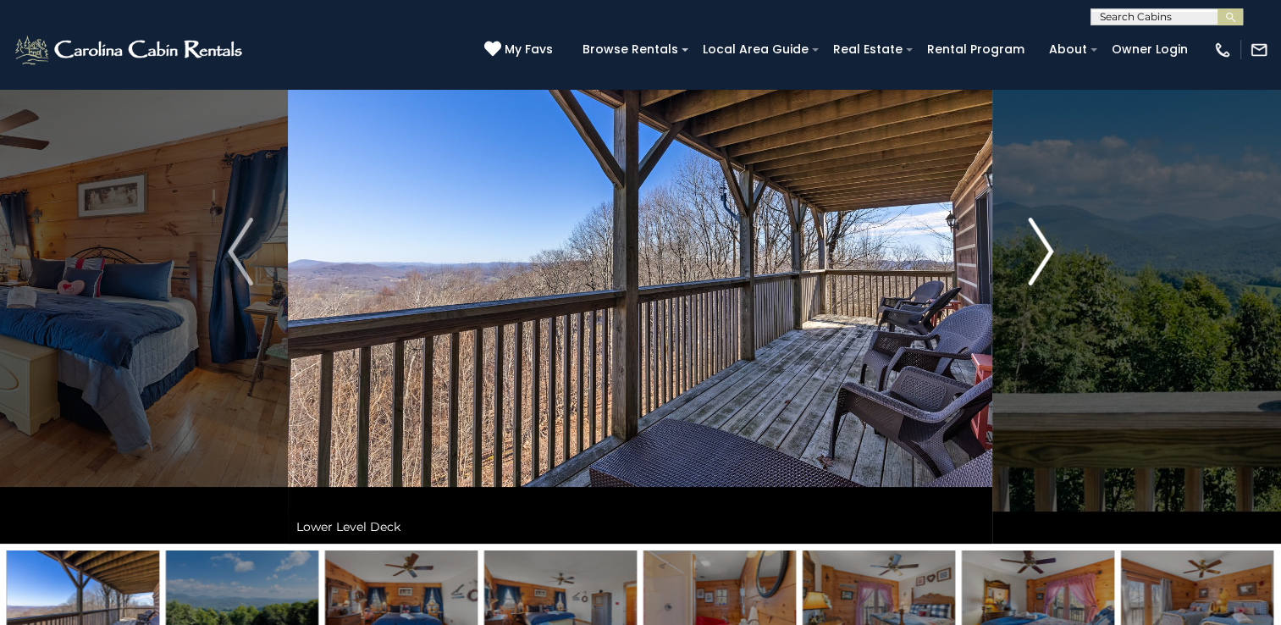
click at [1038, 240] on img "Next" at bounding box center [1040, 252] width 25 height 68
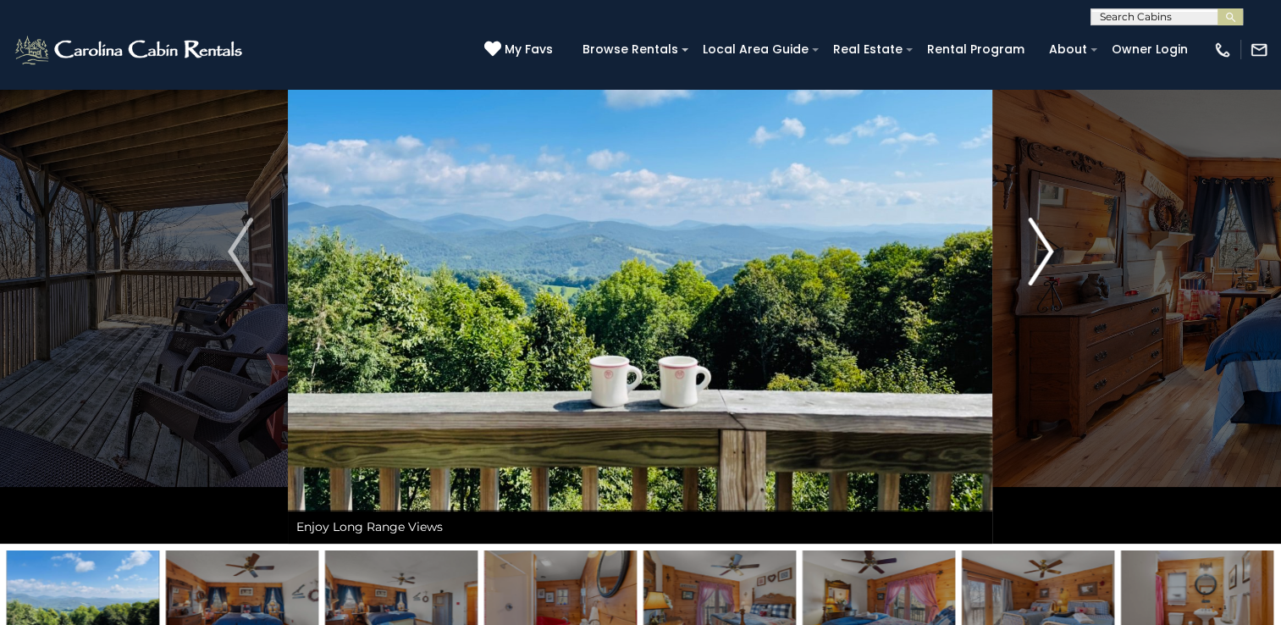
click at [1038, 240] on img "Next" at bounding box center [1040, 252] width 25 height 68
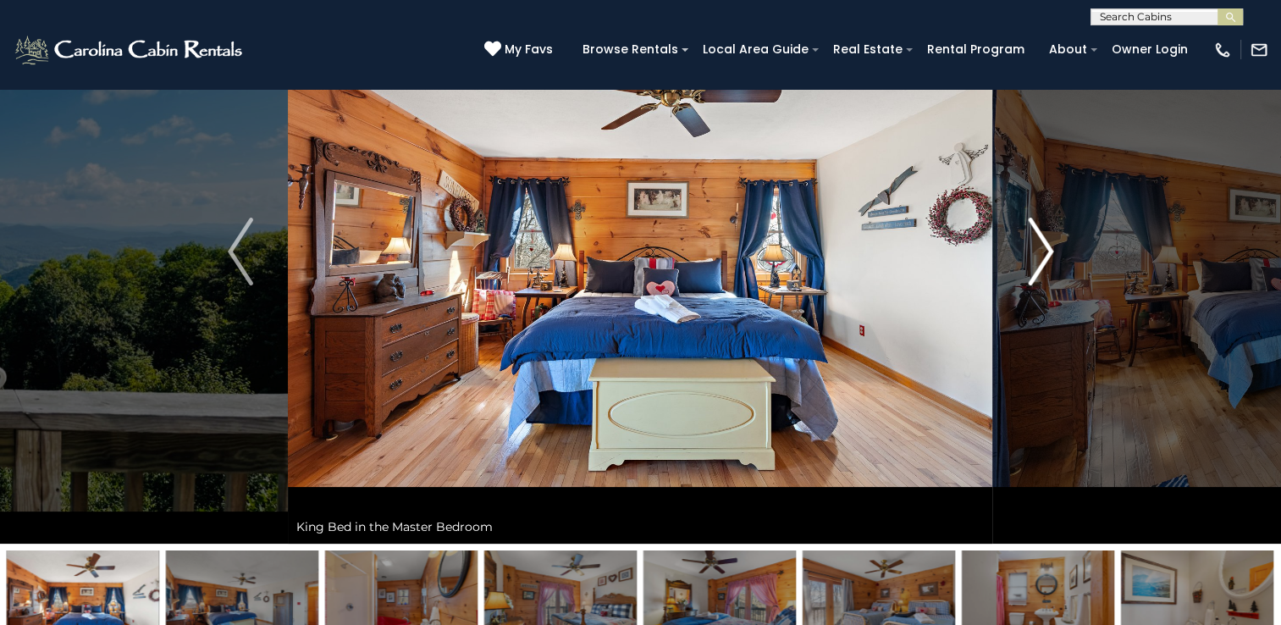
click at [1038, 240] on img "Next" at bounding box center [1040, 252] width 25 height 68
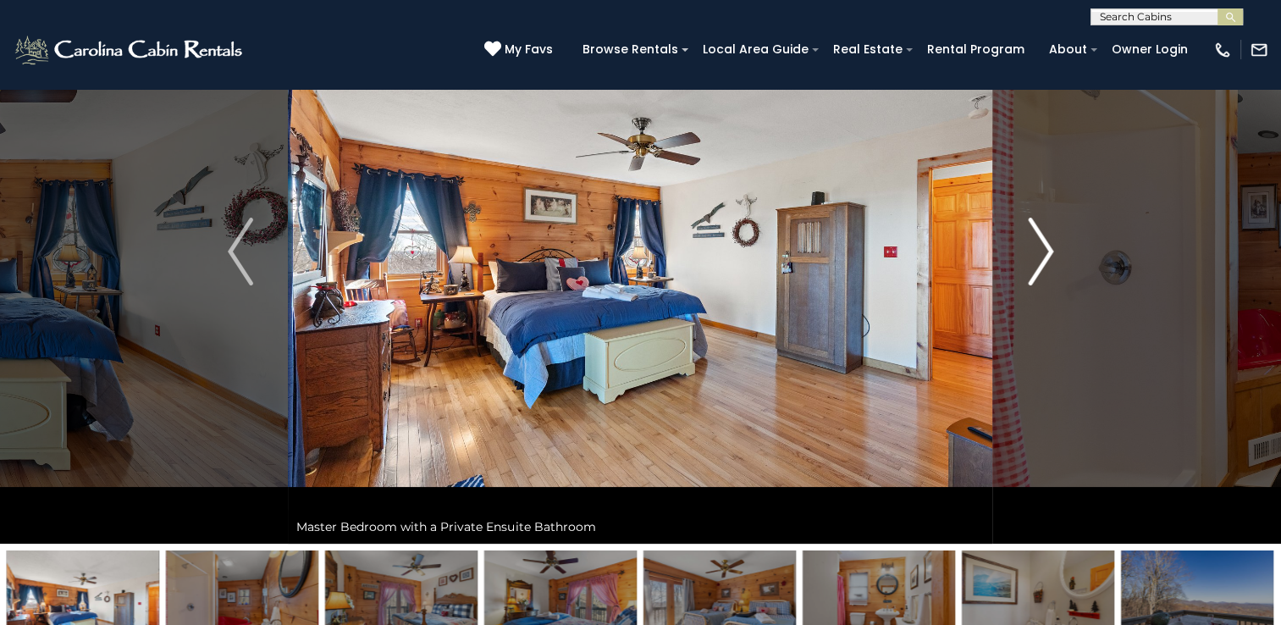
click at [1038, 240] on img "Next" at bounding box center [1040, 252] width 25 height 68
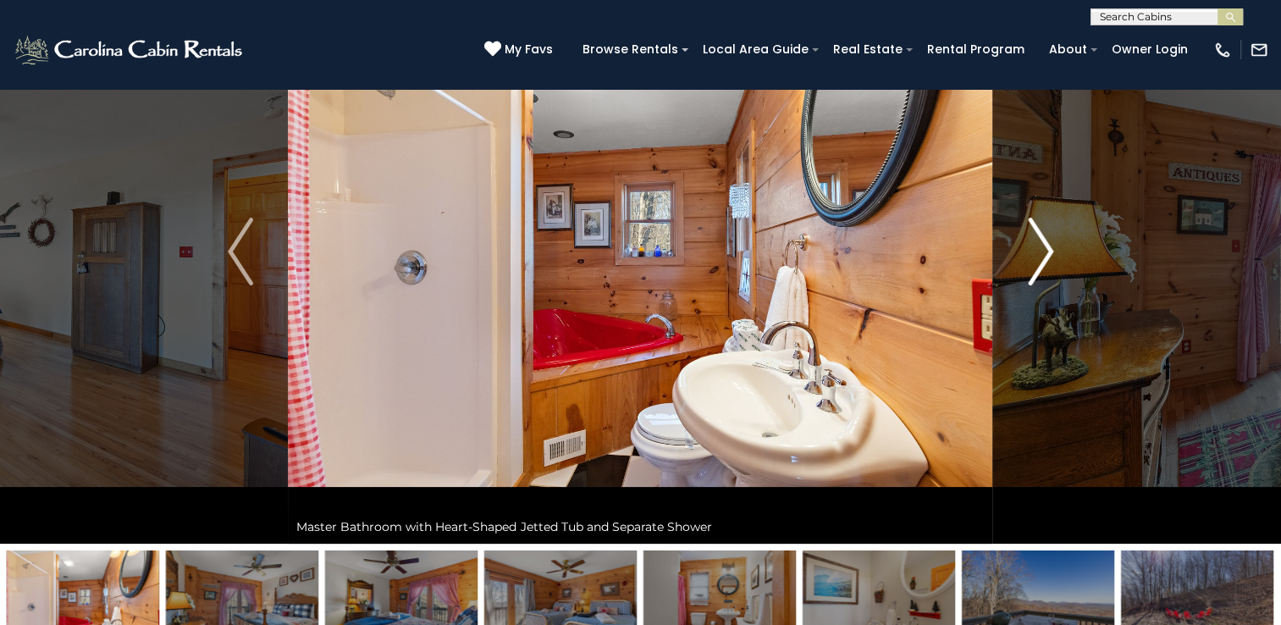
click at [1038, 240] on img "Next" at bounding box center [1040, 252] width 25 height 68
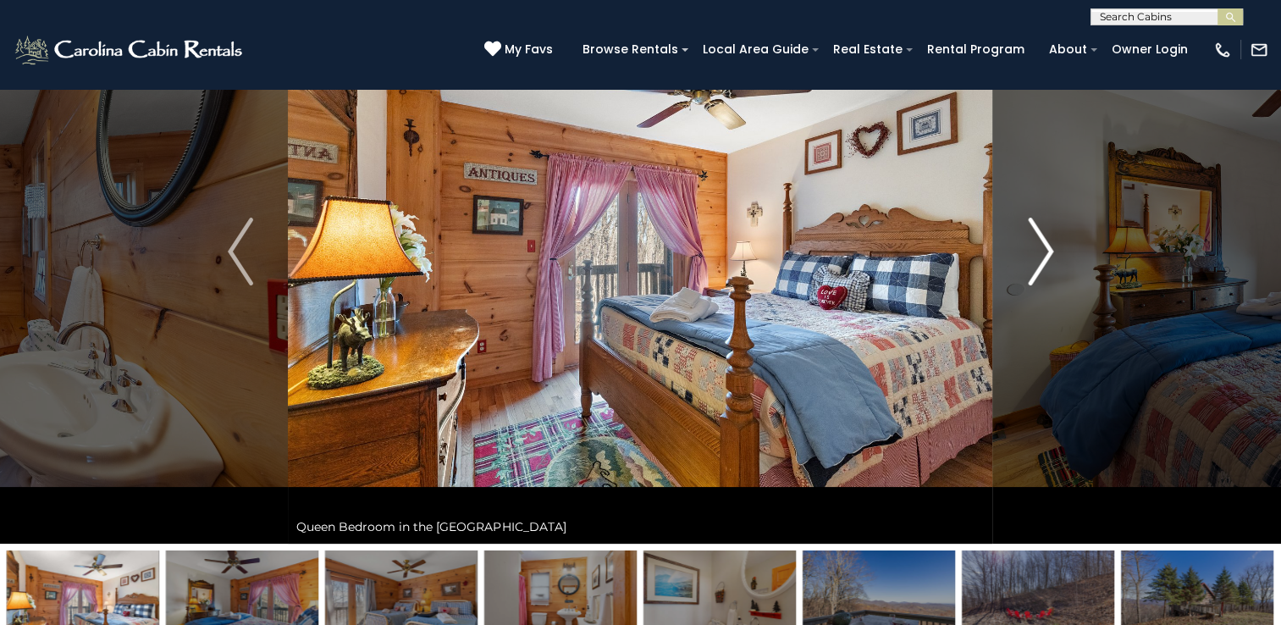
click at [1038, 240] on img "Next" at bounding box center [1040, 252] width 25 height 68
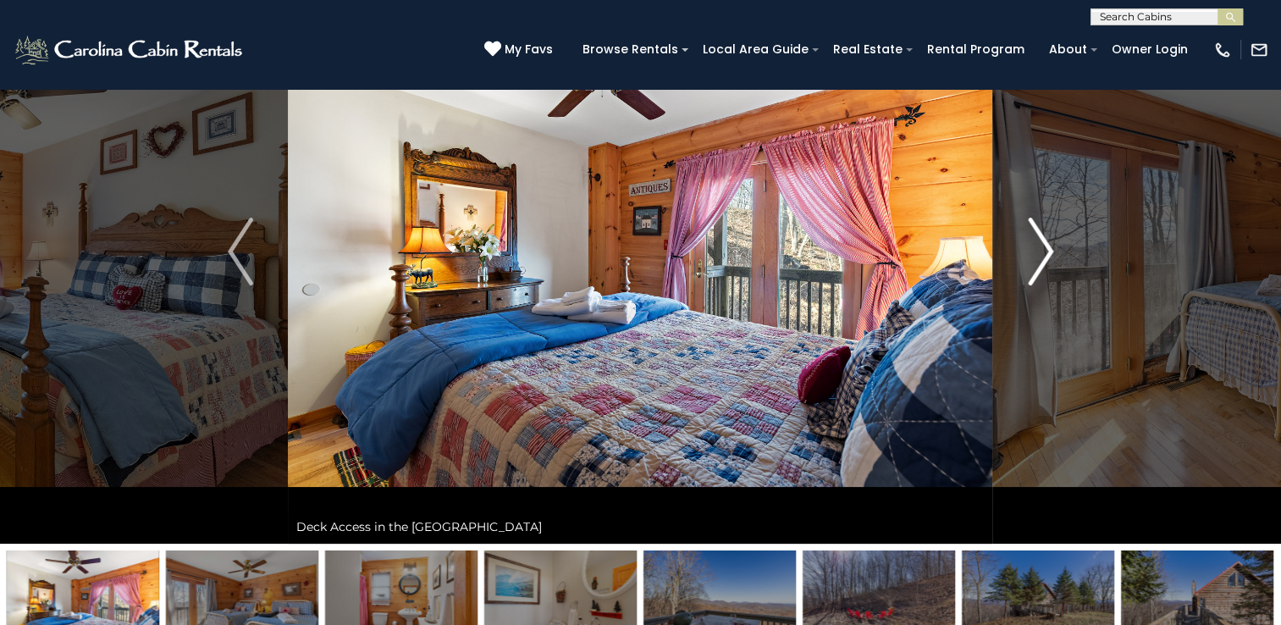
click at [1038, 240] on img "Next" at bounding box center [1040, 252] width 25 height 68
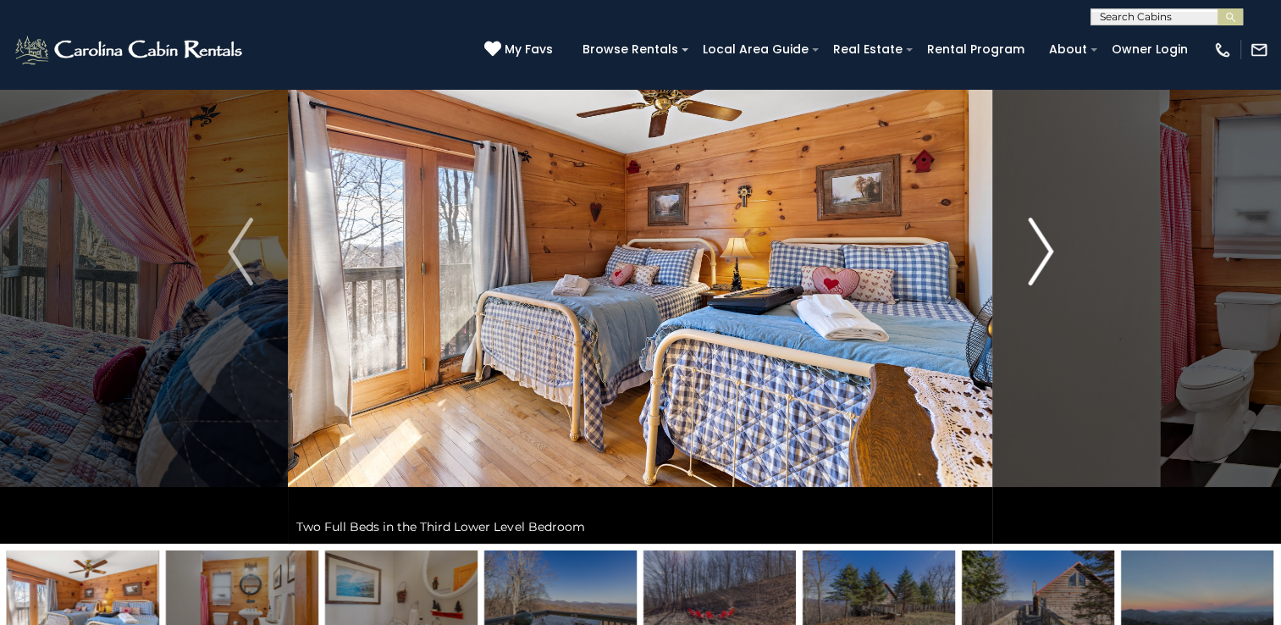
click at [1038, 240] on img "Next" at bounding box center [1040, 252] width 25 height 68
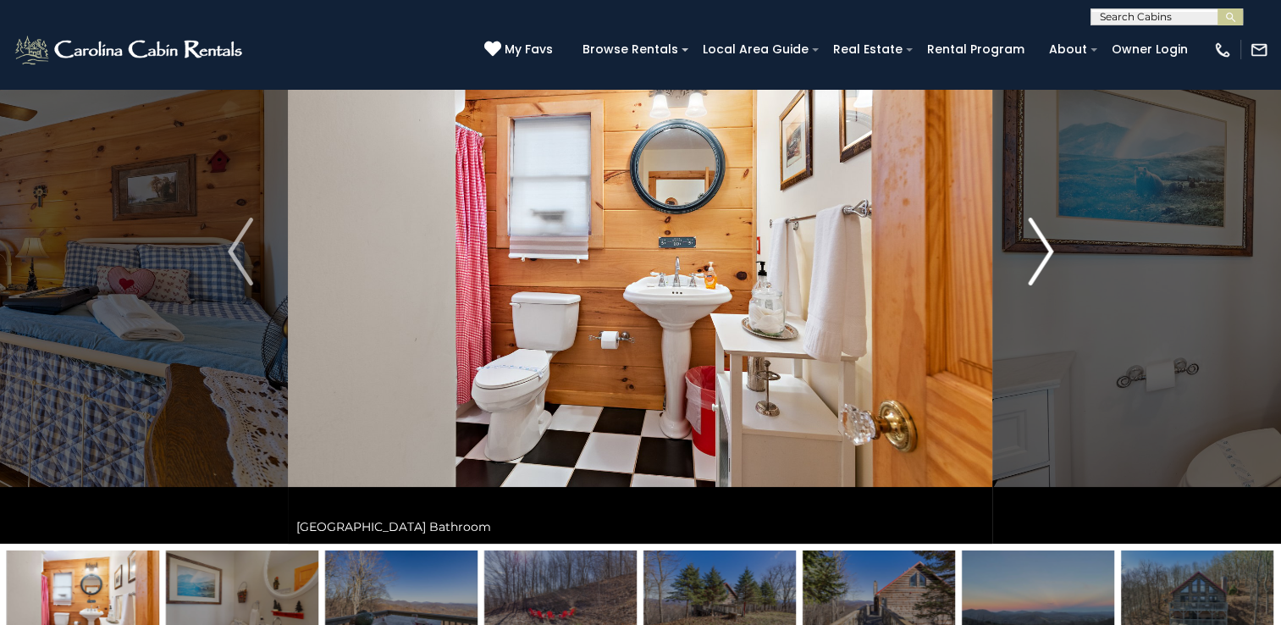
click at [1038, 240] on img "Next" at bounding box center [1040, 252] width 25 height 68
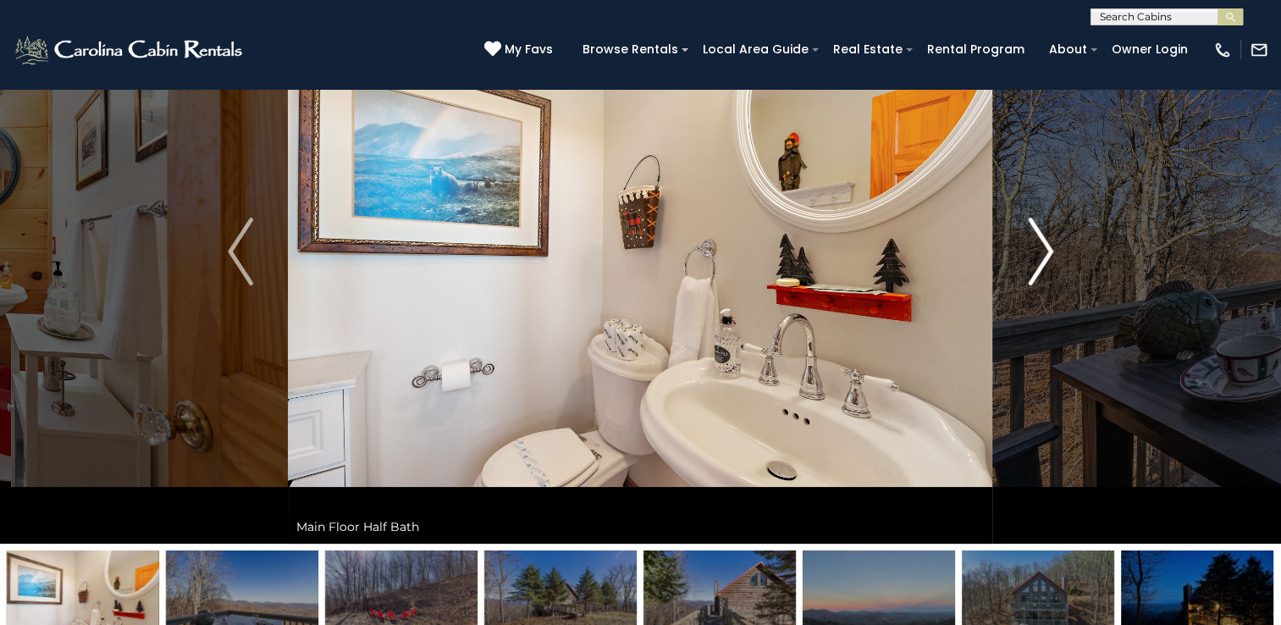
click at [1038, 240] on img "Next" at bounding box center [1040, 252] width 25 height 68
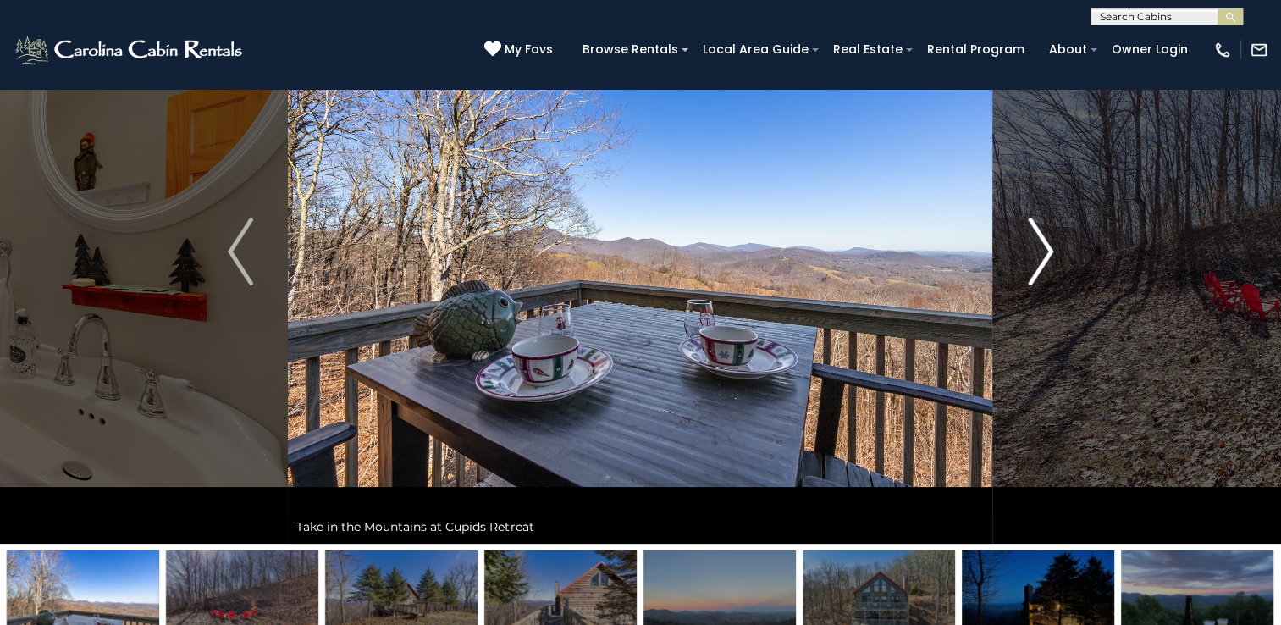
click at [1038, 240] on img "Next" at bounding box center [1040, 252] width 25 height 68
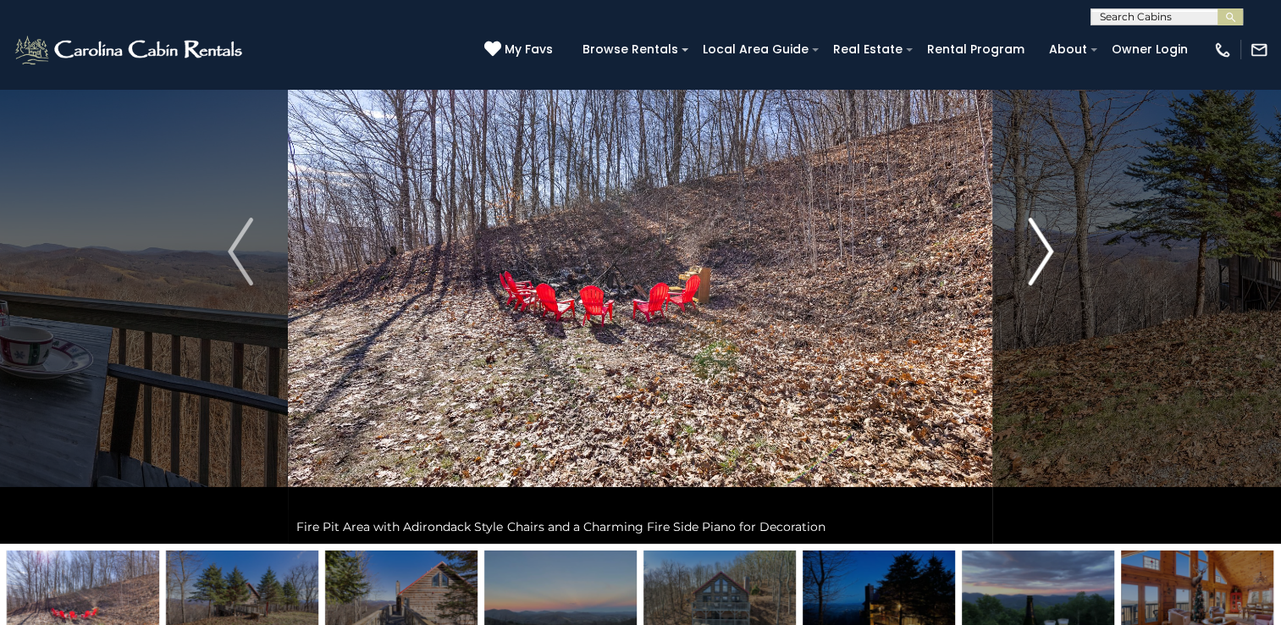
click at [1038, 240] on img "Next" at bounding box center [1040, 252] width 25 height 68
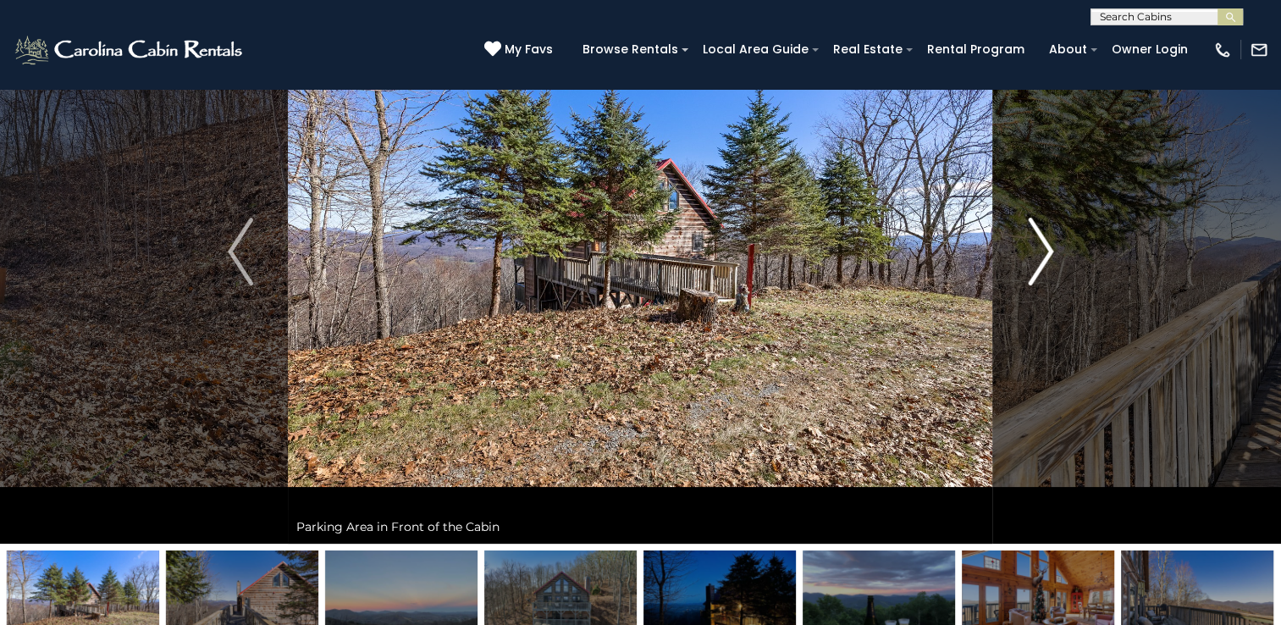
click at [1038, 240] on img "Next" at bounding box center [1040, 252] width 25 height 68
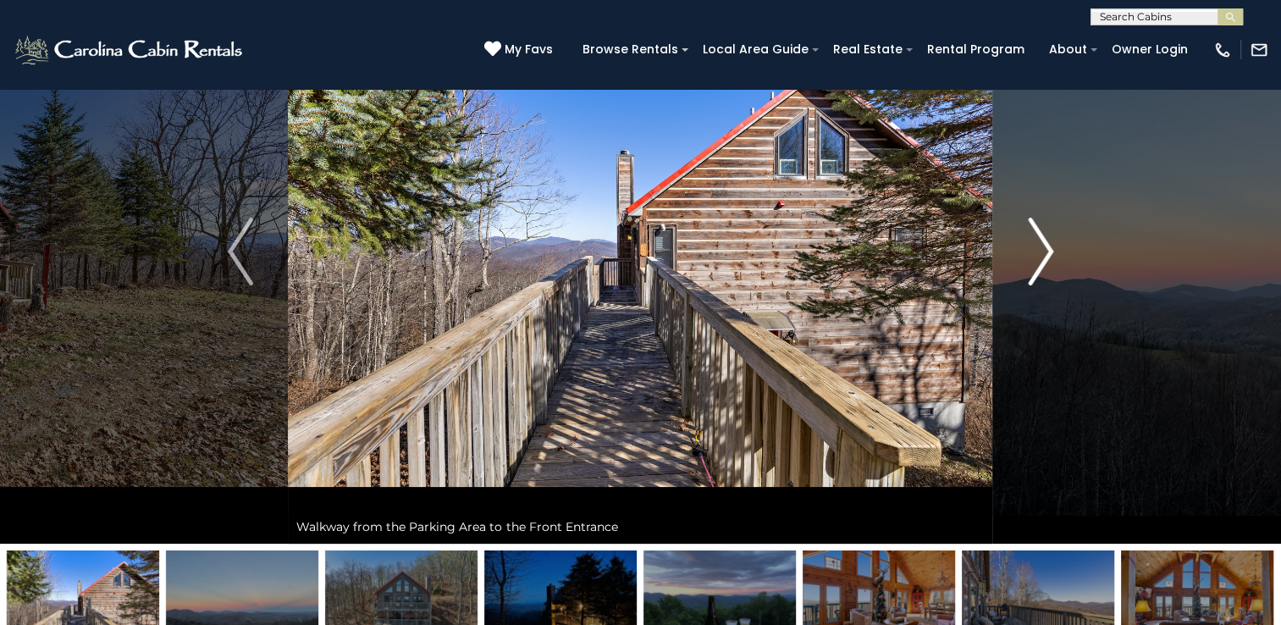
click at [1038, 240] on img "Next" at bounding box center [1040, 252] width 25 height 68
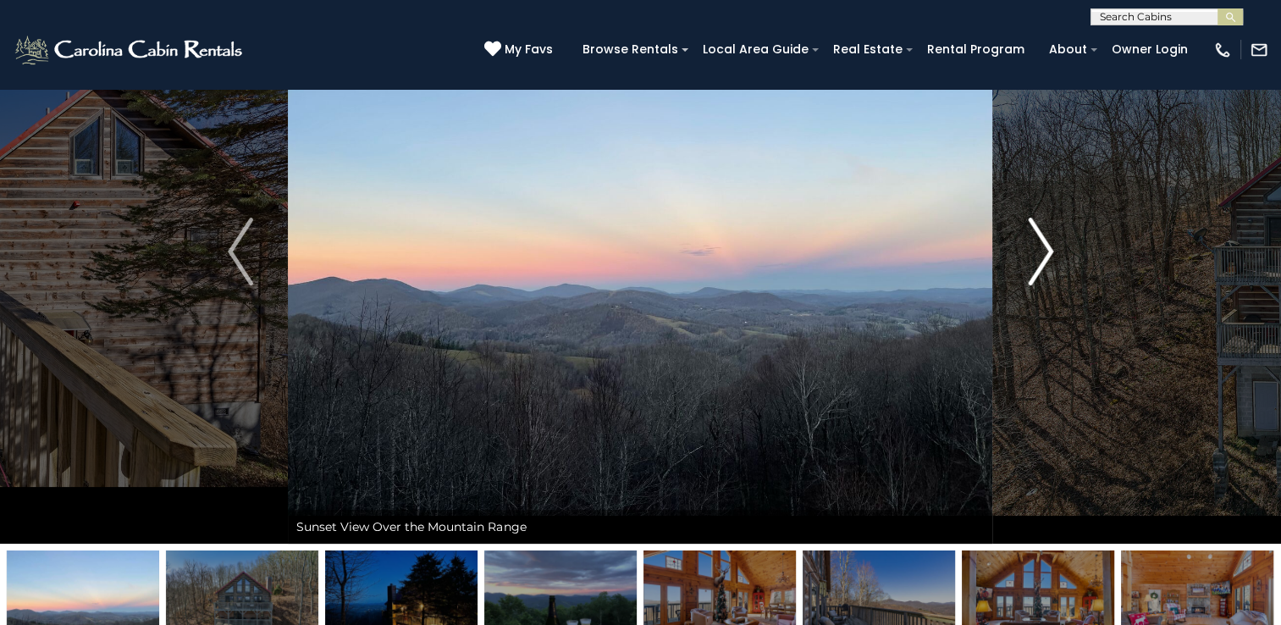
click at [1038, 240] on img "Next" at bounding box center [1040, 252] width 25 height 68
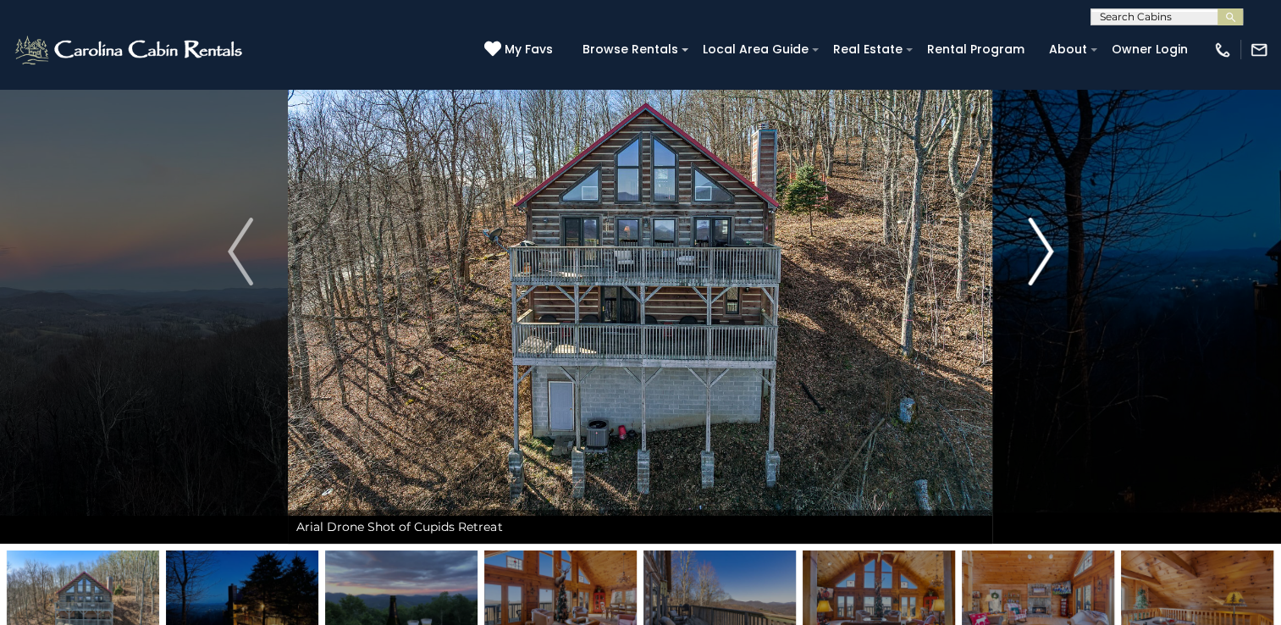
click at [1038, 240] on img "Next" at bounding box center [1040, 252] width 25 height 68
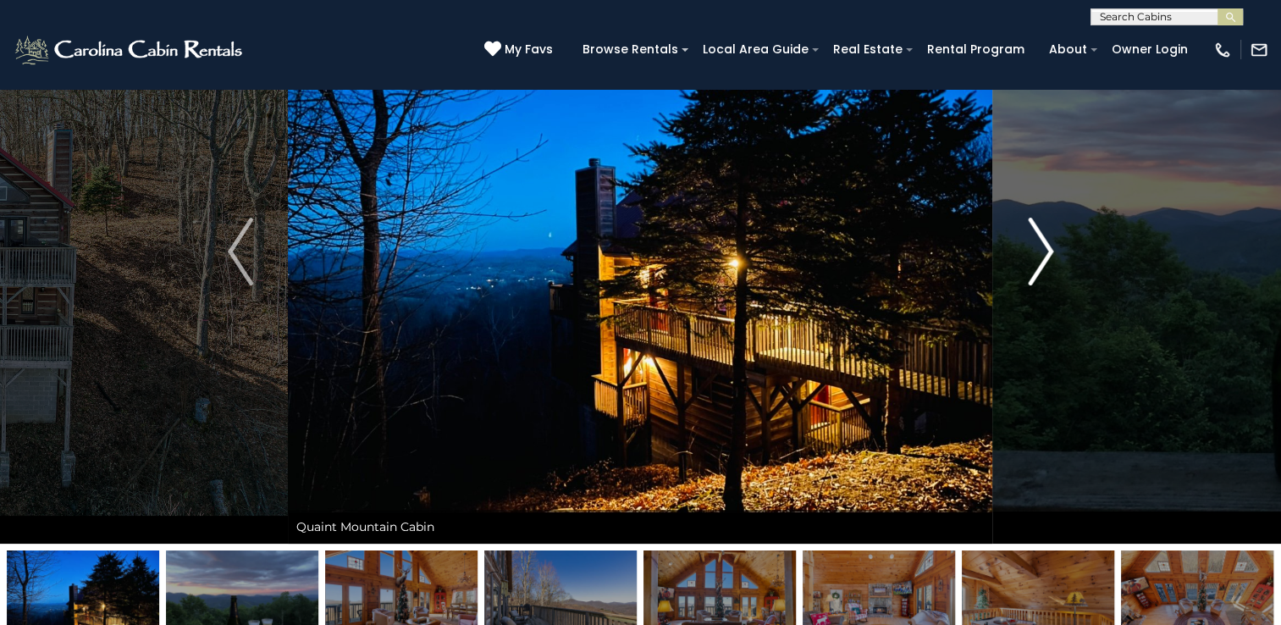
click at [1042, 243] on img "Next" at bounding box center [1040, 252] width 25 height 68
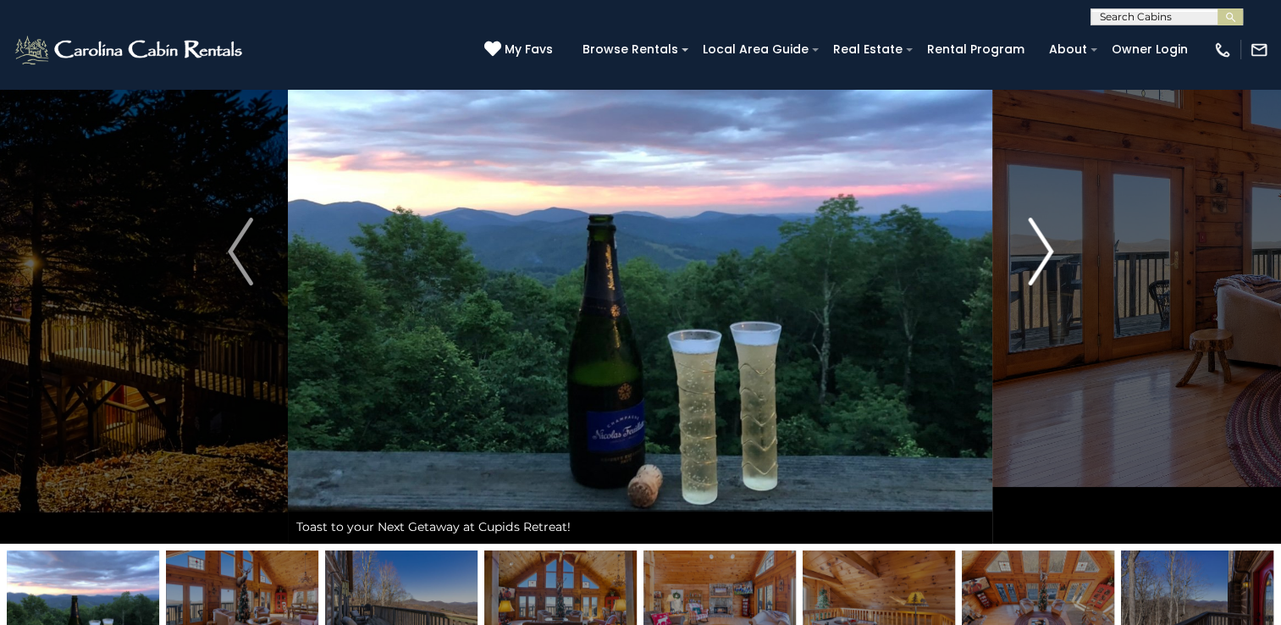
click at [1042, 243] on img "Next" at bounding box center [1040, 252] width 25 height 68
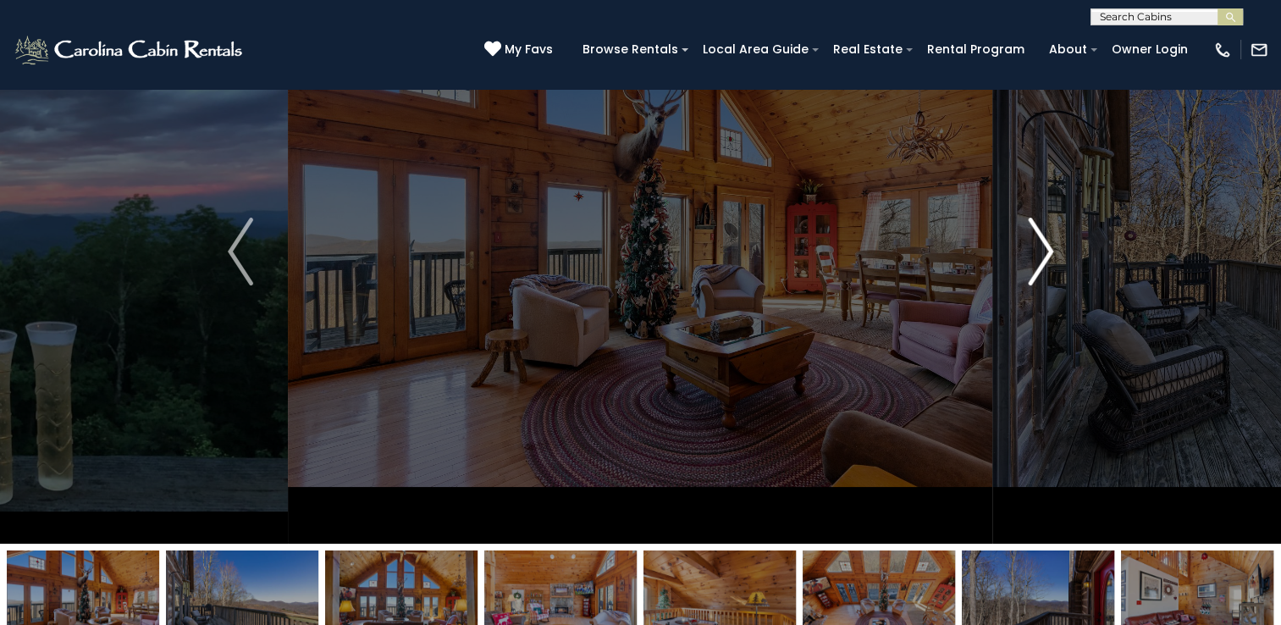
click at [1042, 243] on img "Next" at bounding box center [1040, 252] width 25 height 68
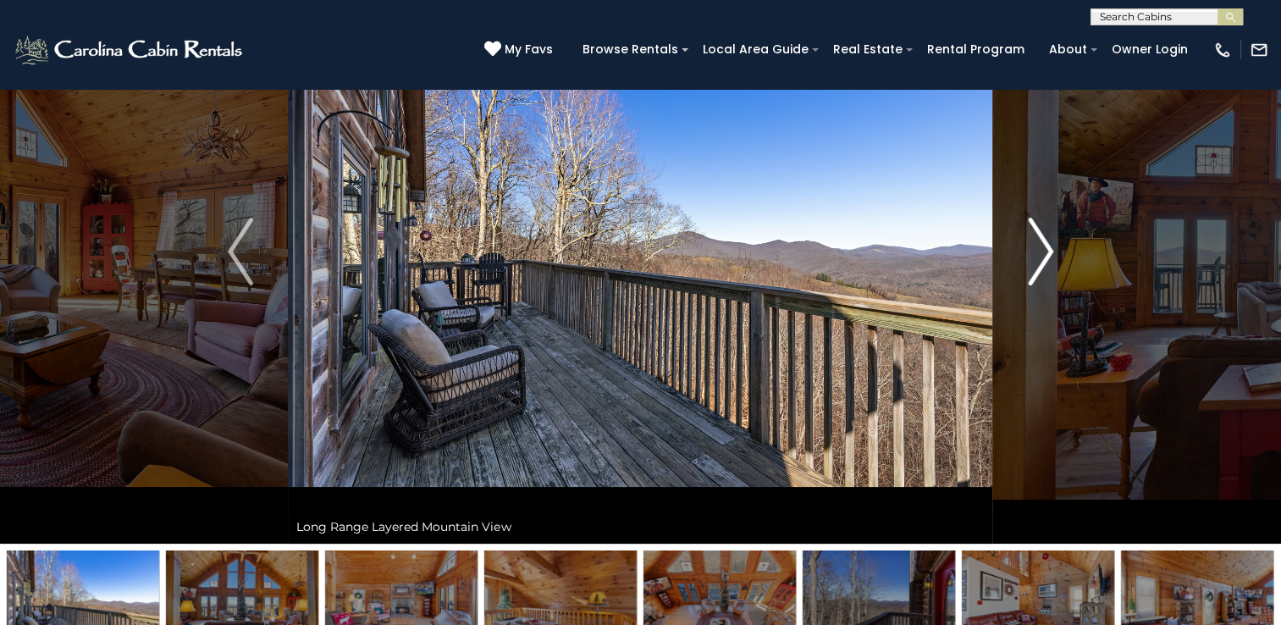
click at [1046, 246] on img "Next" at bounding box center [1040, 252] width 25 height 68
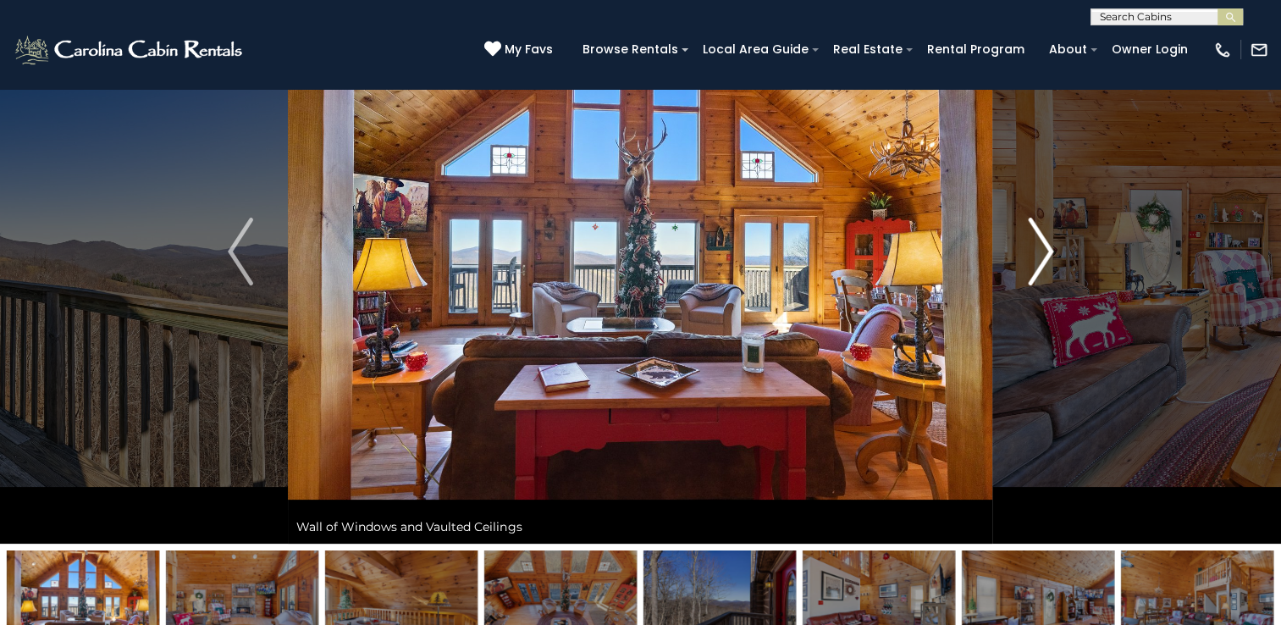
click at [1049, 248] on img "Next" at bounding box center [1040, 252] width 25 height 68
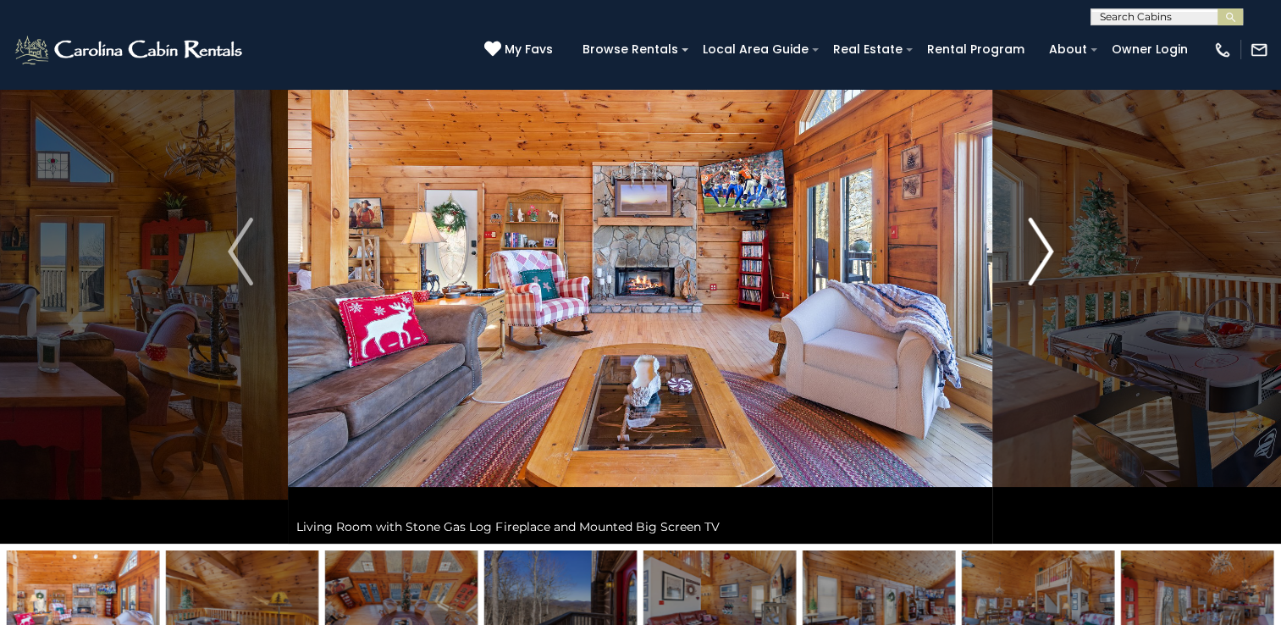
click at [1049, 248] on img "Next" at bounding box center [1040, 252] width 25 height 68
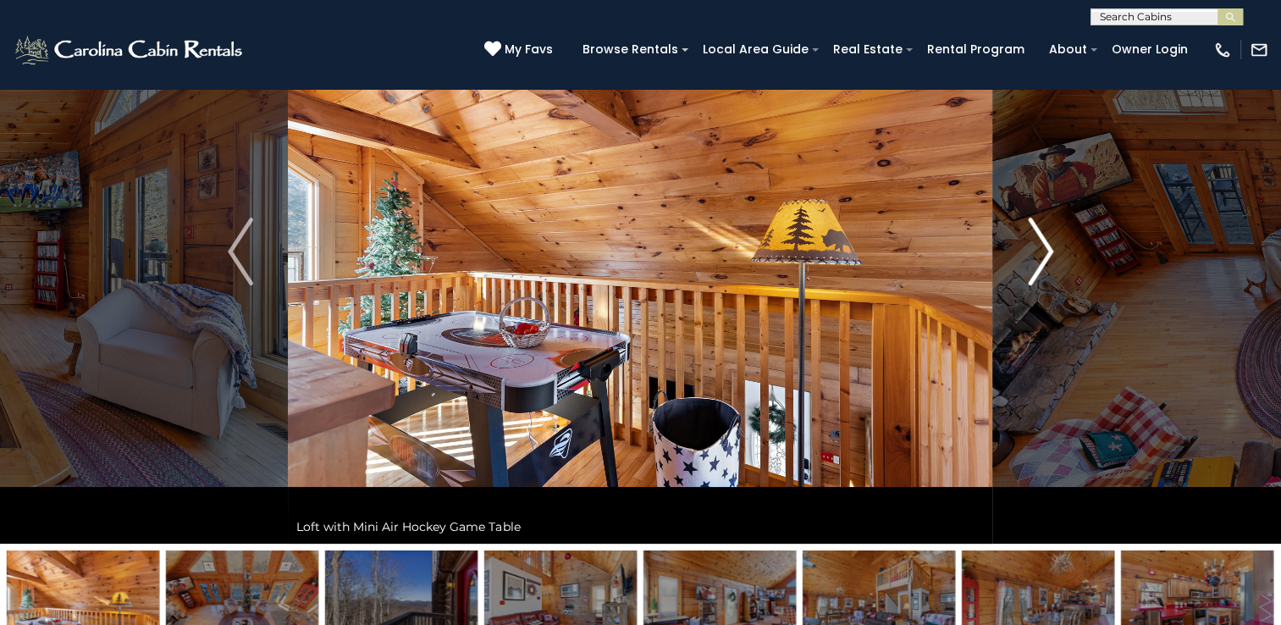
click at [1049, 248] on img "Next" at bounding box center [1040, 252] width 25 height 68
